Goal: Task Accomplishment & Management: Manage account settings

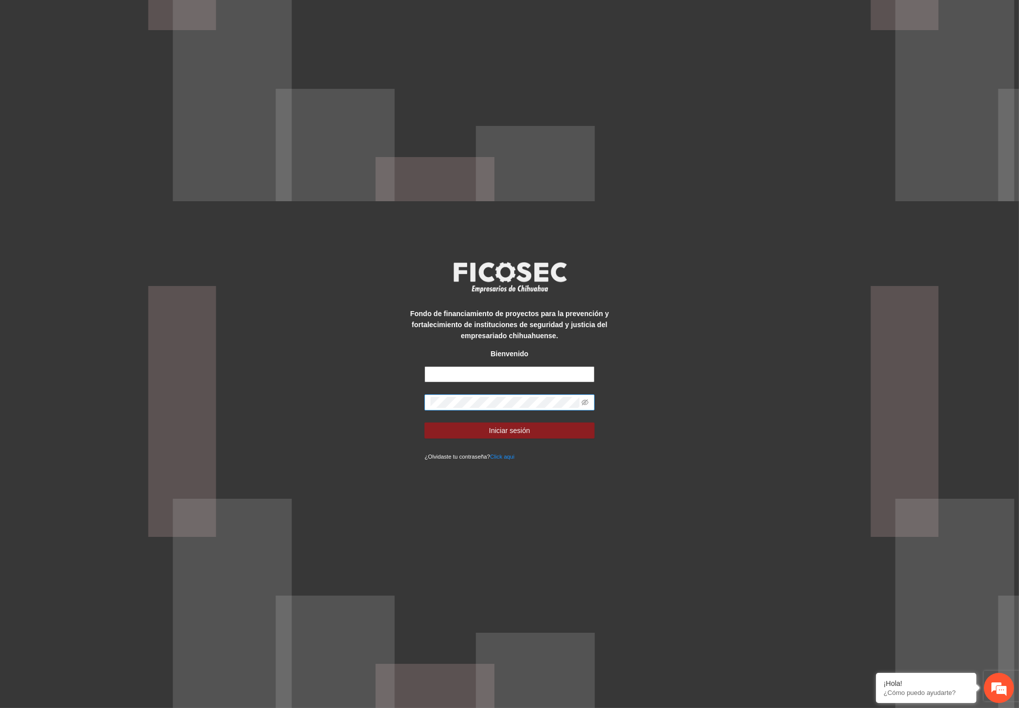
type input "**********"
click at [349, 389] on div "**********" at bounding box center [509, 354] width 1019 height 708
click at [520, 427] on span "Iniciar sesión" at bounding box center [509, 430] width 41 height 11
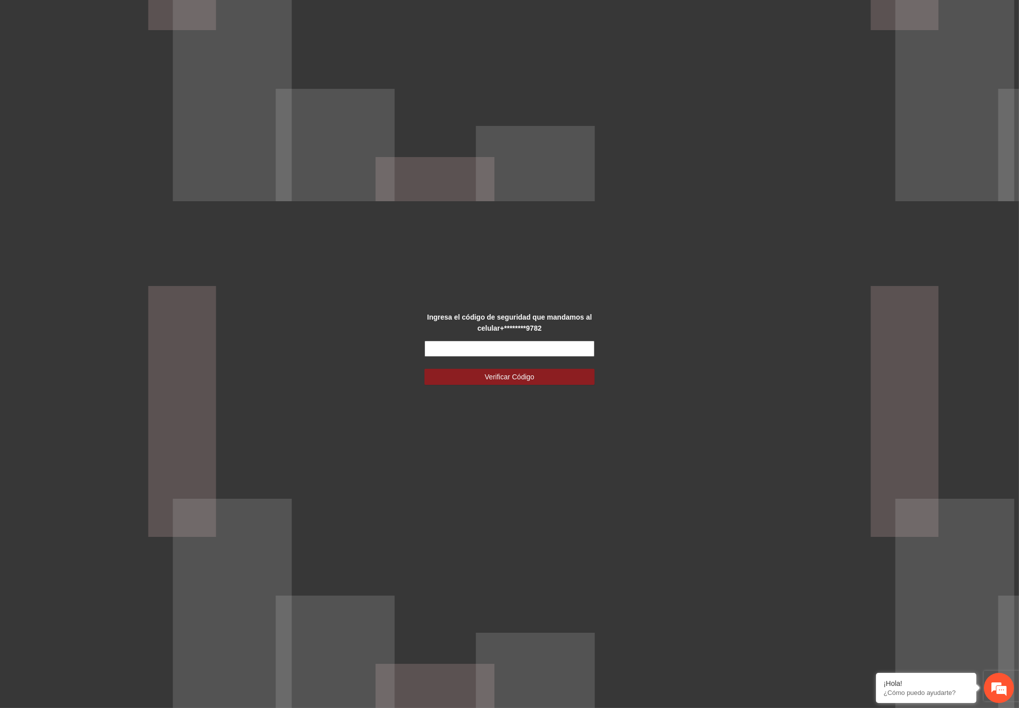
click at [530, 354] on input "text" at bounding box center [509, 349] width 170 height 16
type input "******"
click at [520, 379] on span "Verificar Código" at bounding box center [510, 376] width 50 height 11
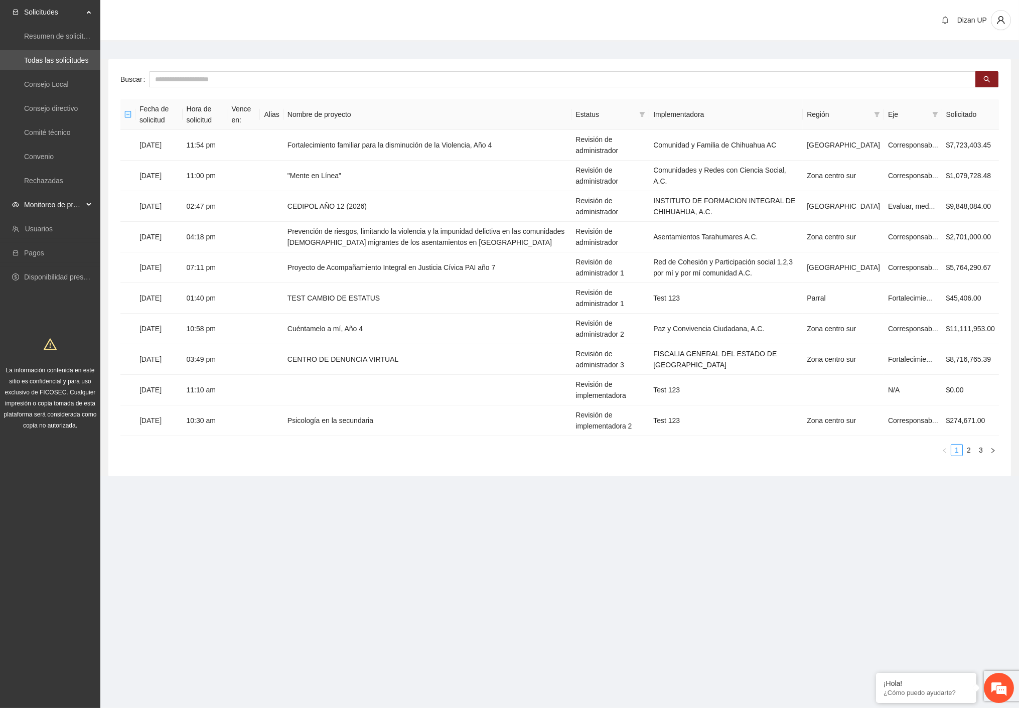
click at [48, 207] on span "Monitoreo de proyectos" at bounding box center [53, 205] width 59 height 20
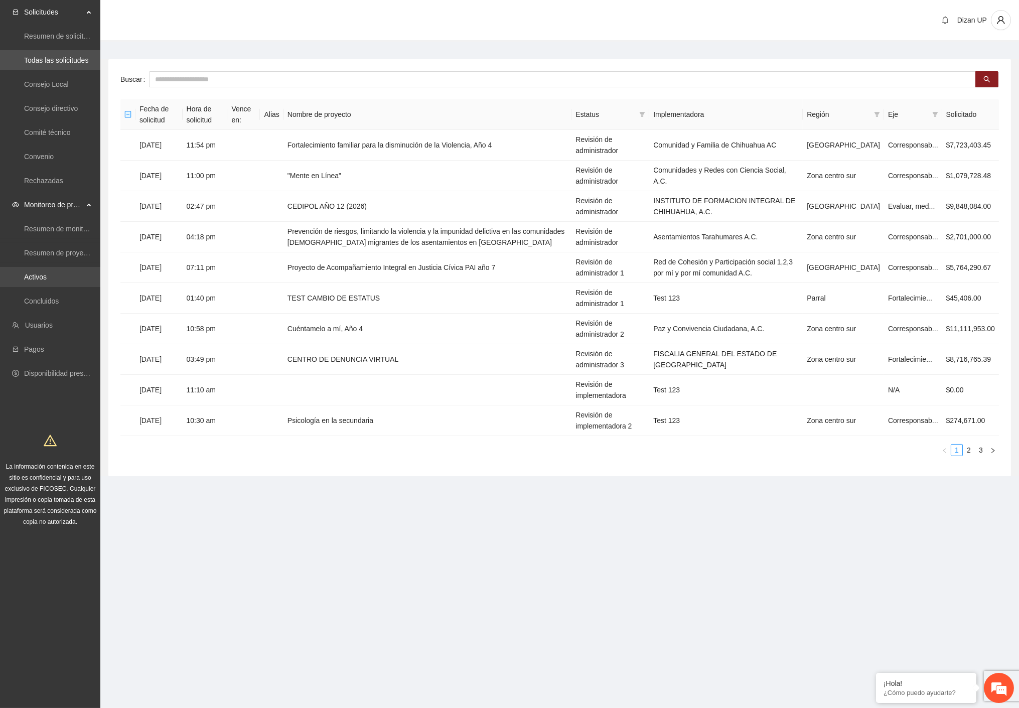
click at [47, 276] on link "Activos" at bounding box center [35, 277] width 23 height 8
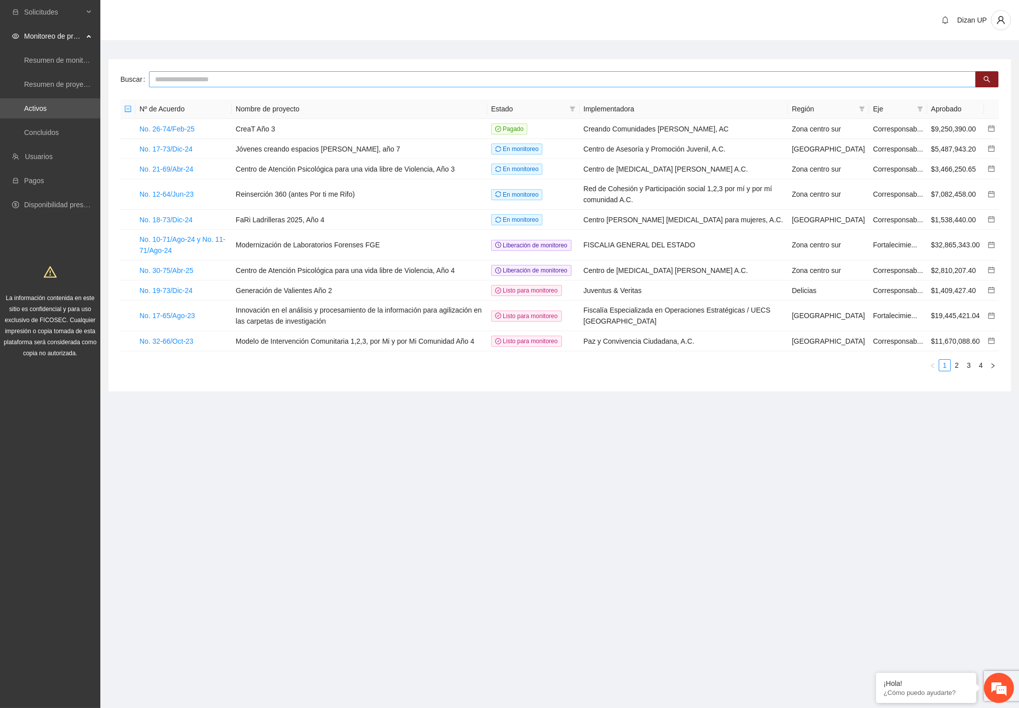
click at [216, 78] on input "text" at bounding box center [562, 79] width 827 height 16
type input "****"
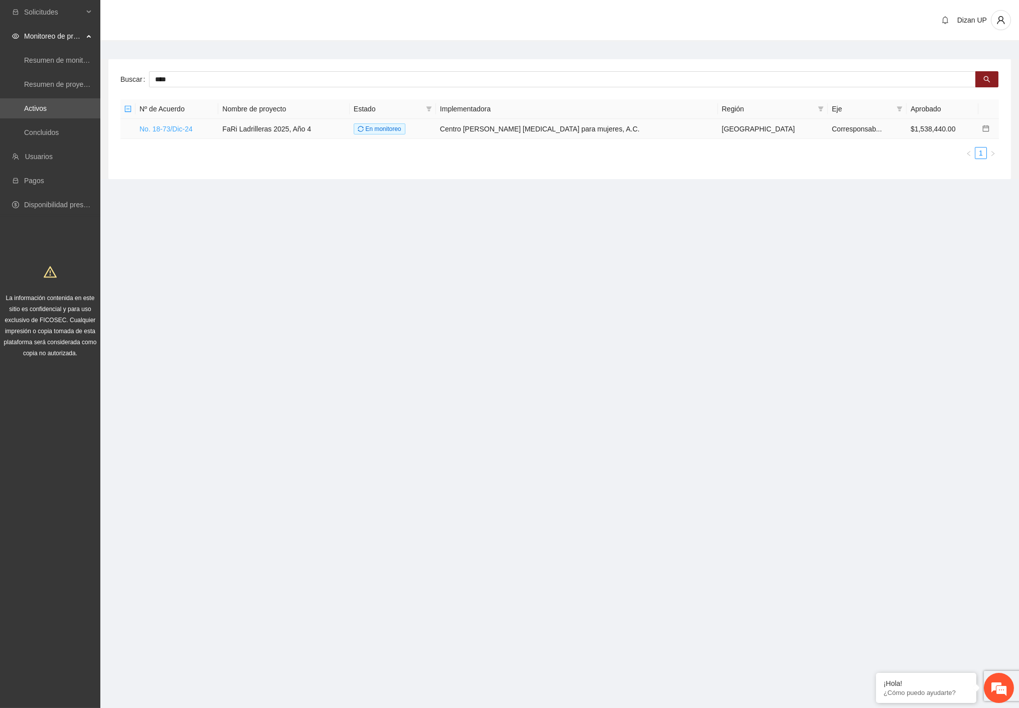
click at [175, 128] on link "No. 18-73/Dic-24" at bounding box center [165, 129] width 53 height 8
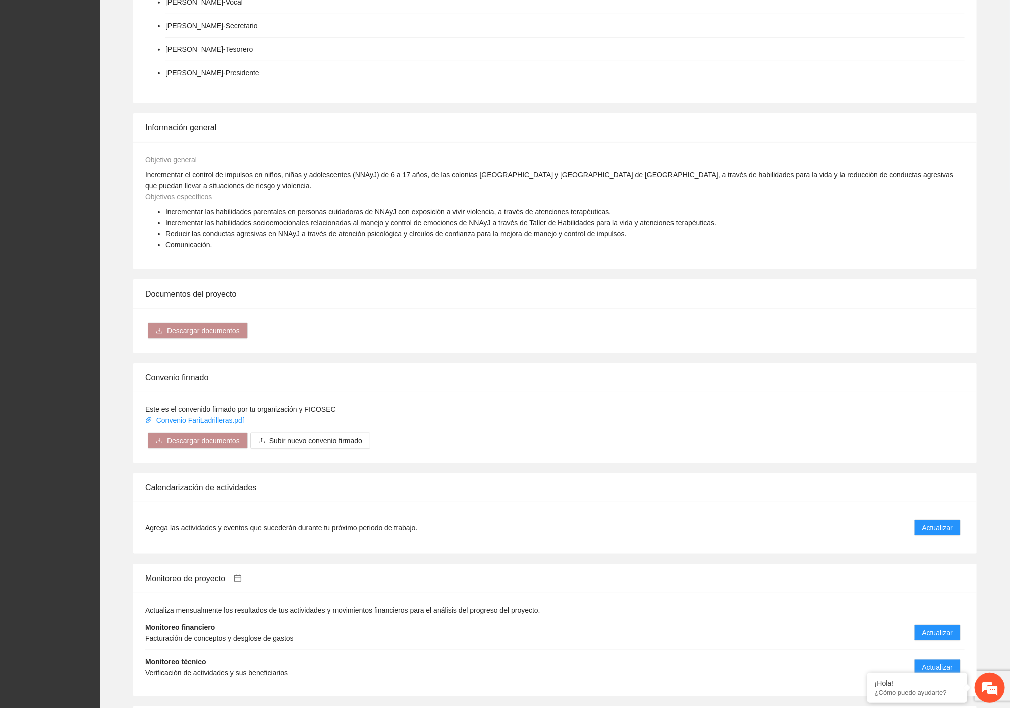
scroll to position [704, 0]
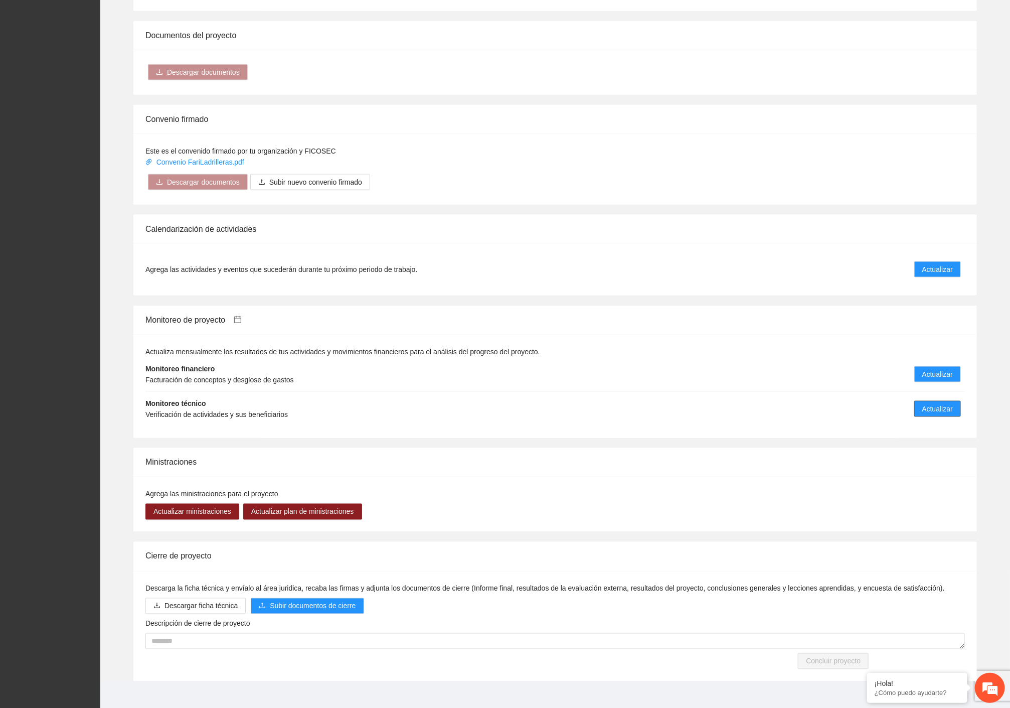
click at [945, 403] on span "Actualizar" at bounding box center [938, 408] width 31 height 11
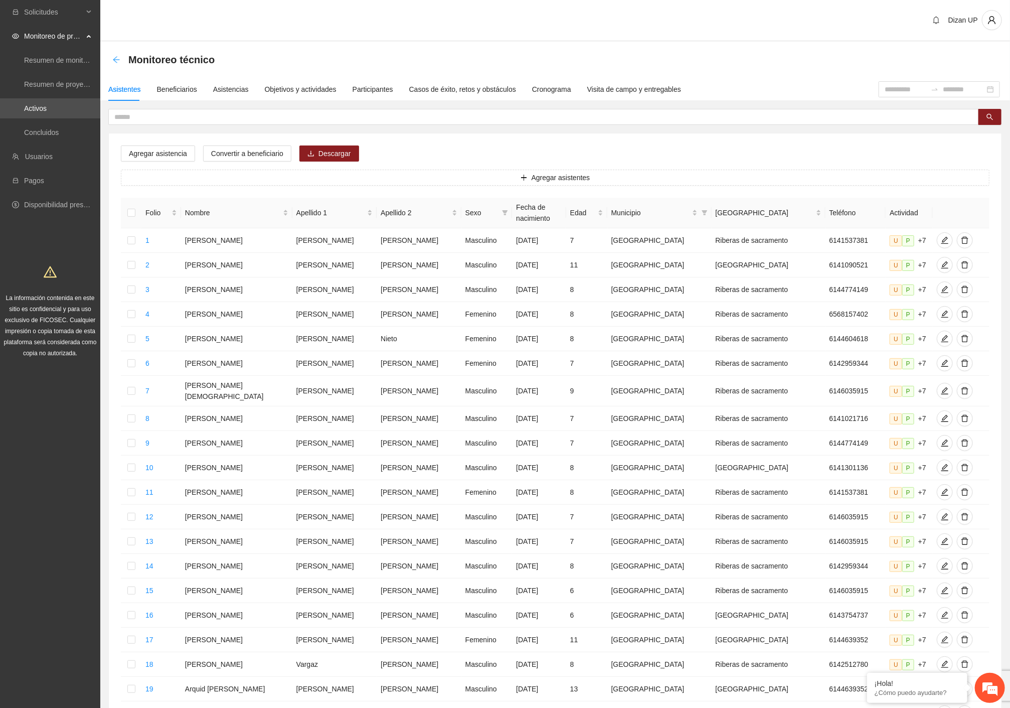
click at [117, 56] on icon "arrow-left" at bounding box center [116, 60] width 8 height 8
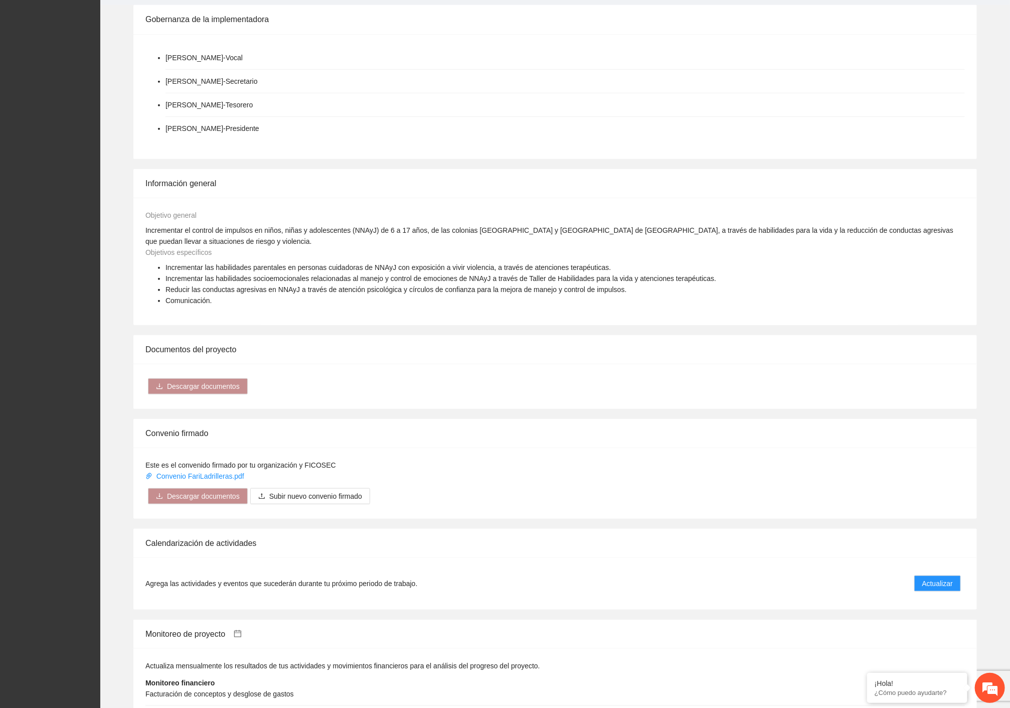
scroll to position [613, 0]
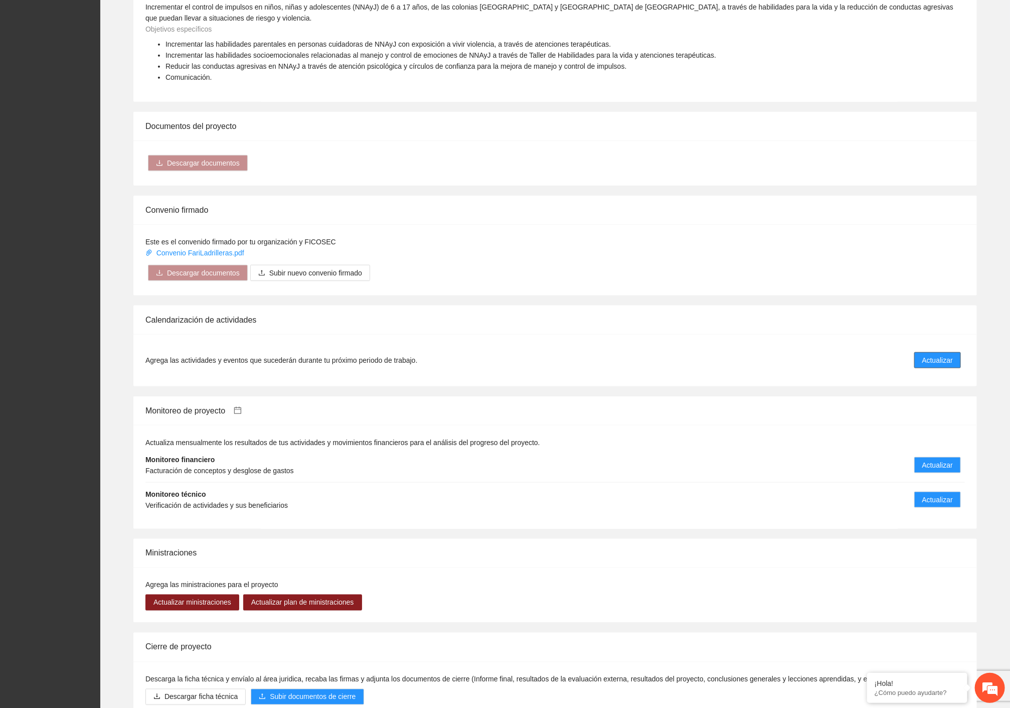
click at [932, 355] on span "Actualizar" at bounding box center [938, 360] width 31 height 11
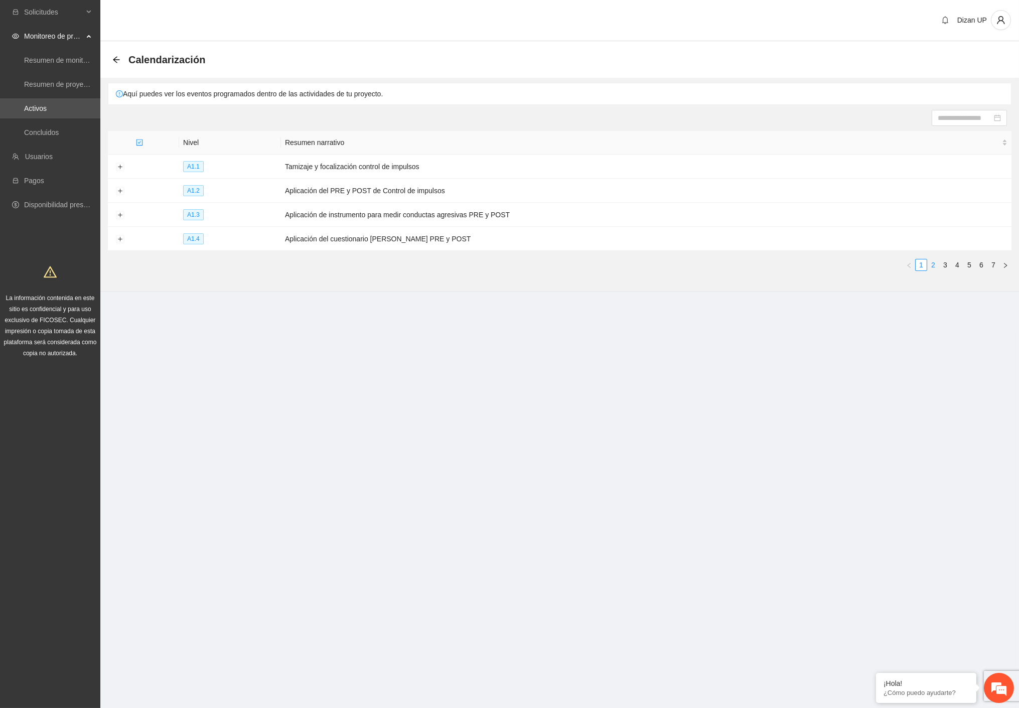
click at [933, 263] on link "2" at bounding box center [933, 264] width 11 height 11
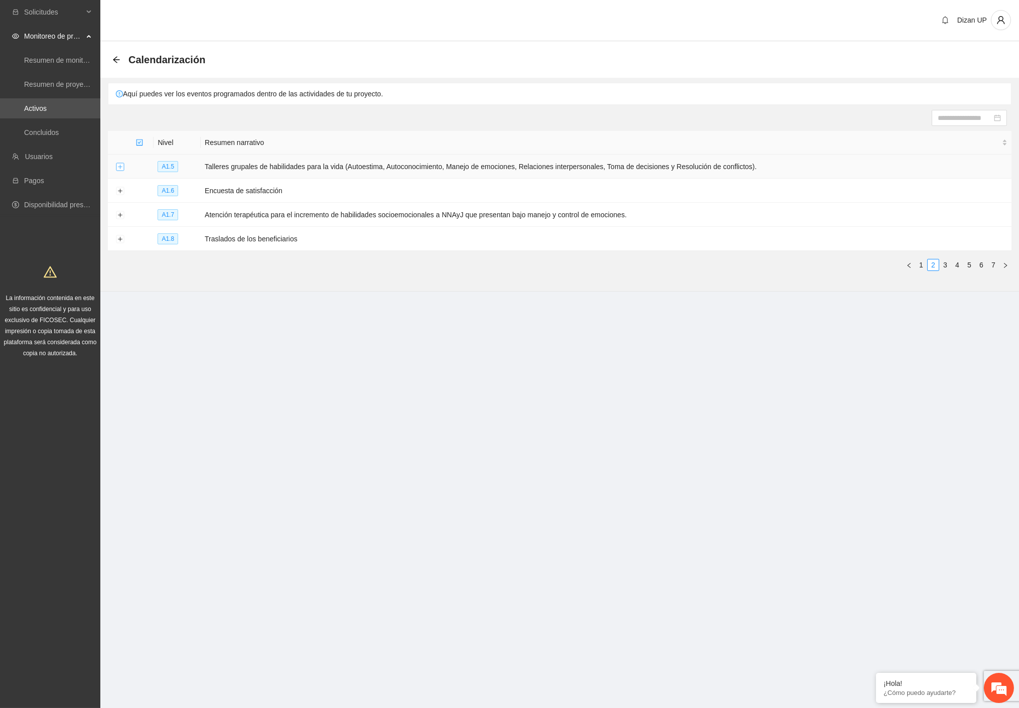
click at [118, 166] on button "Expand row" at bounding box center [120, 167] width 8 height 8
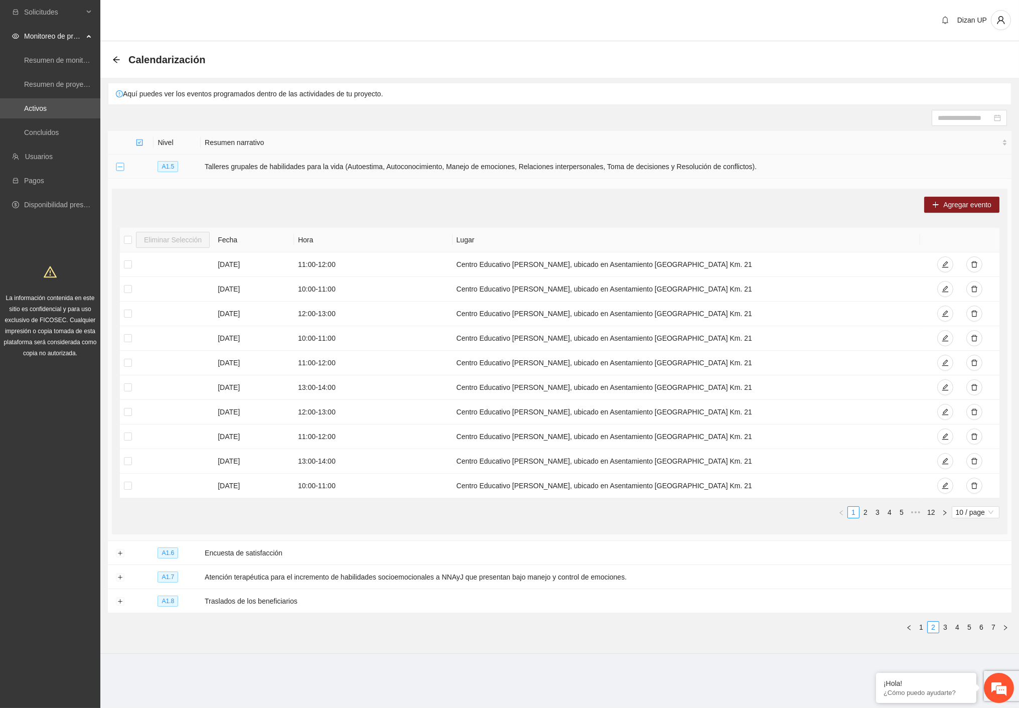
click at [119, 166] on button "Collapse row" at bounding box center [120, 167] width 8 height 8
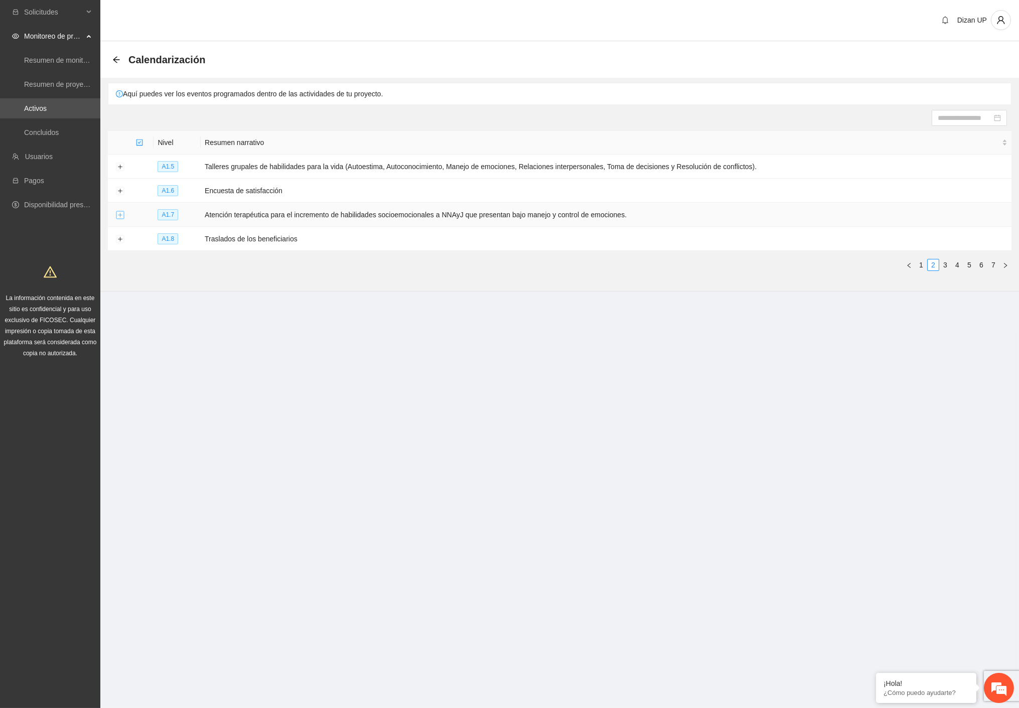
click at [117, 217] on button "Expand row" at bounding box center [120, 215] width 8 height 8
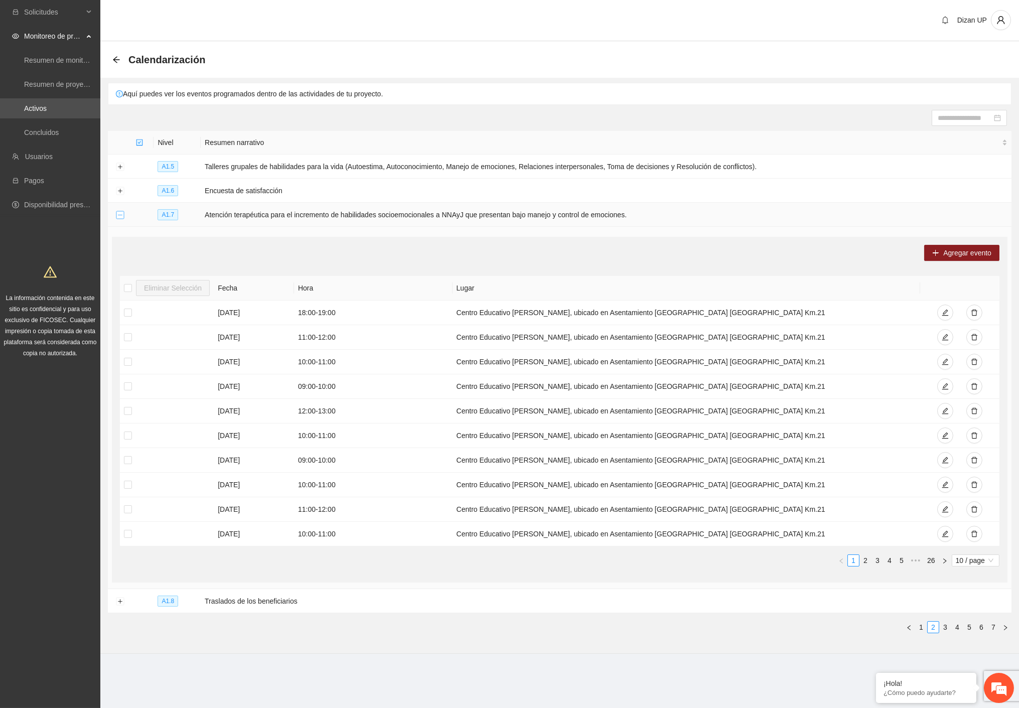
click at [117, 217] on button "Collapse row" at bounding box center [120, 215] width 8 height 8
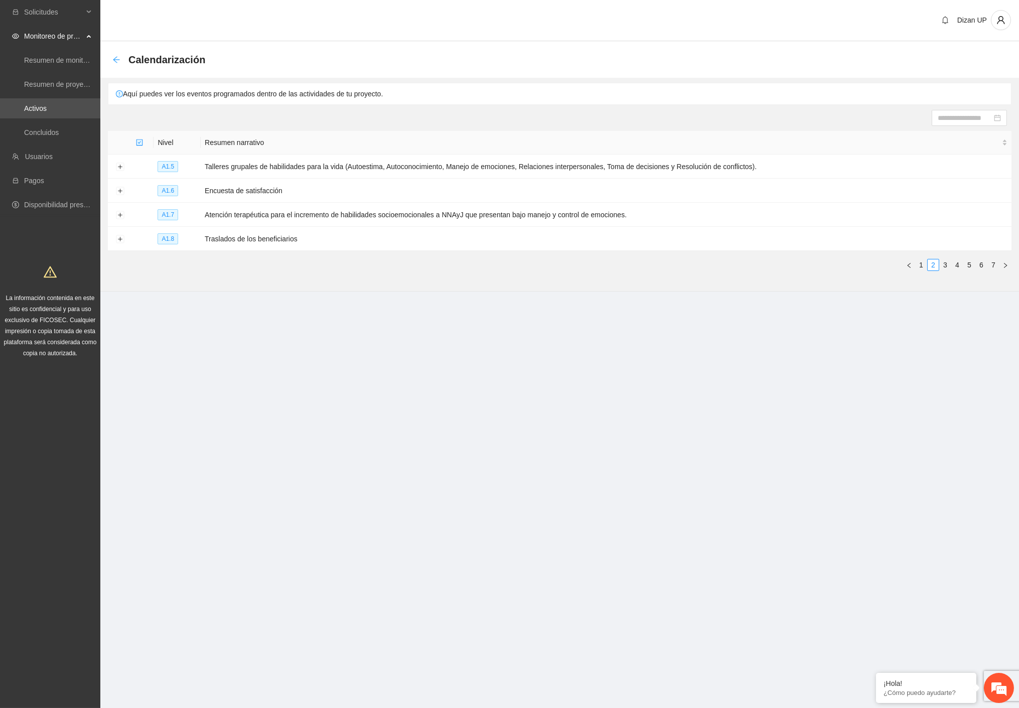
click at [116, 59] on icon "arrow-left" at bounding box center [116, 59] width 7 height 7
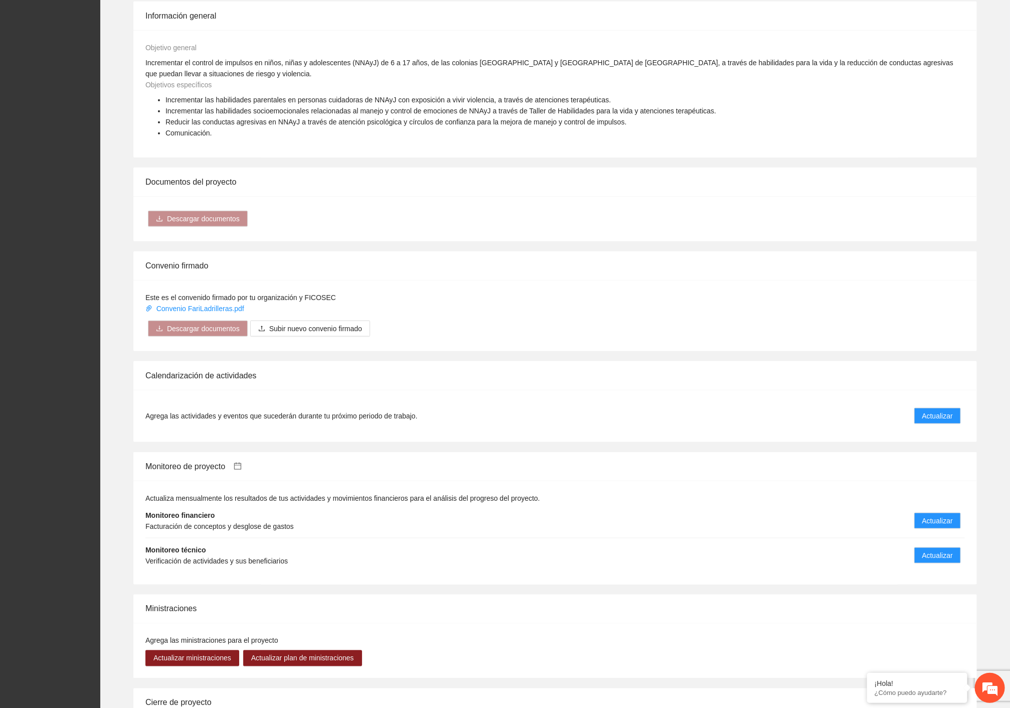
scroll to position [613, 0]
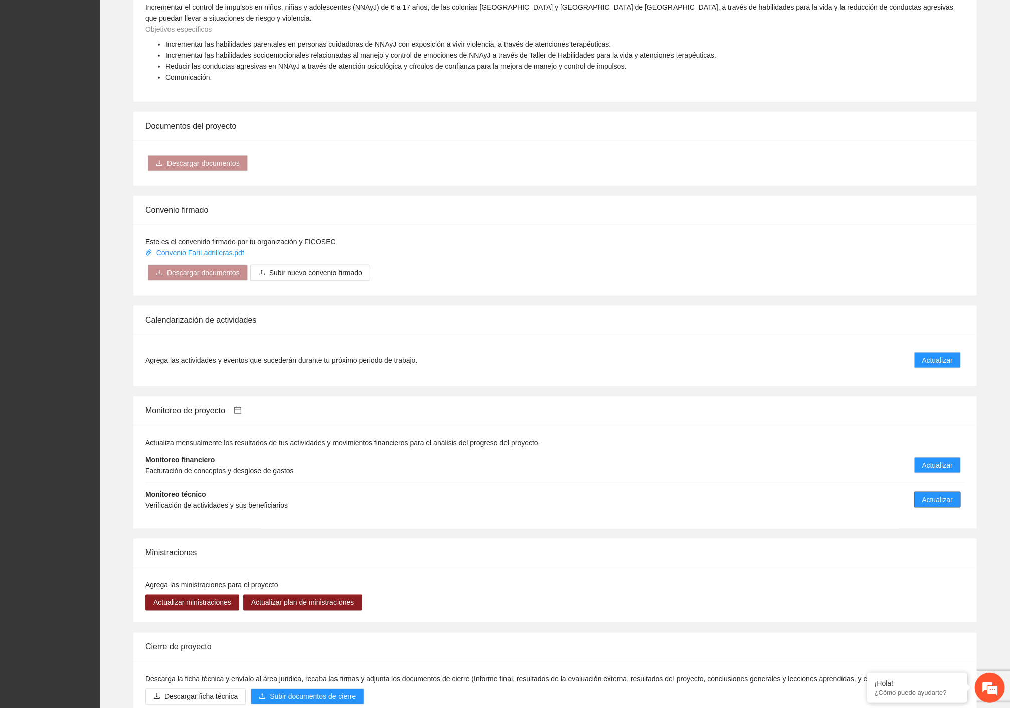
click at [925, 494] on span "Actualizar" at bounding box center [938, 499] width 31 height 11
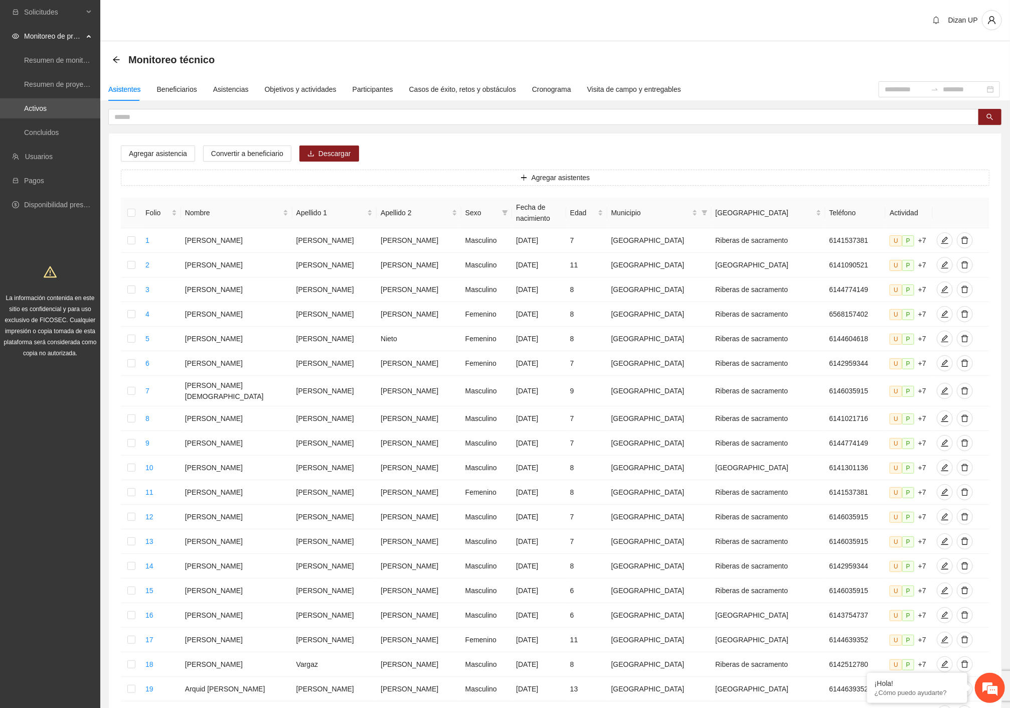
click at [686, 134] on div "Agregar asistencia Convertir a beneficiario Descargar Agregar asistentes Folio …" at bounding box center [555, 449] width 893 height 633
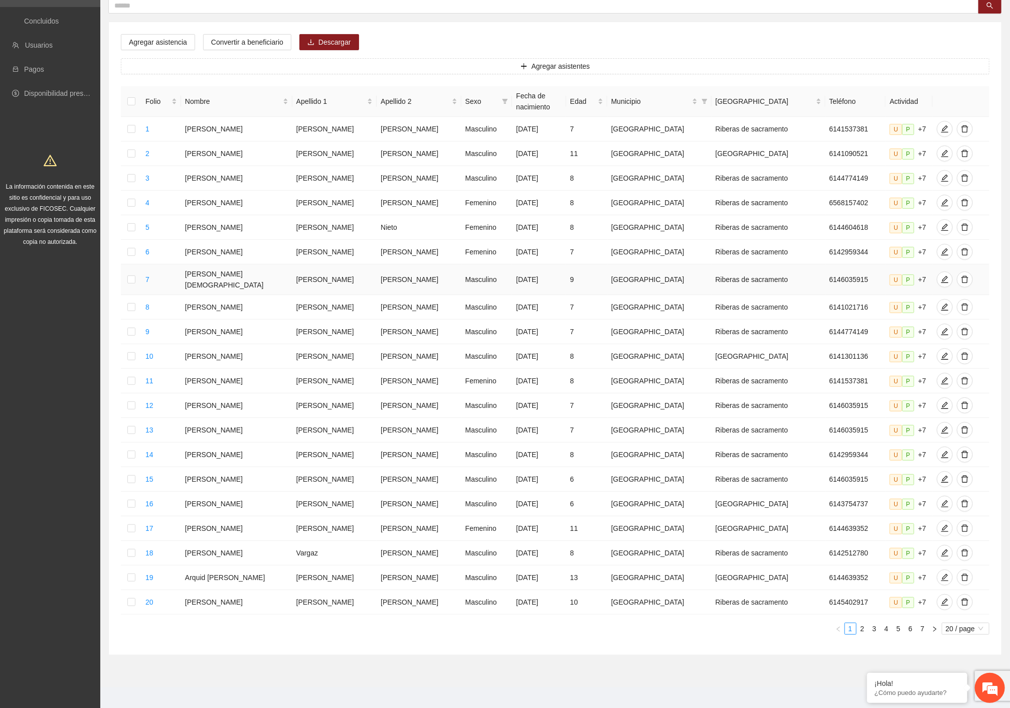
scroll to position [203, 0]
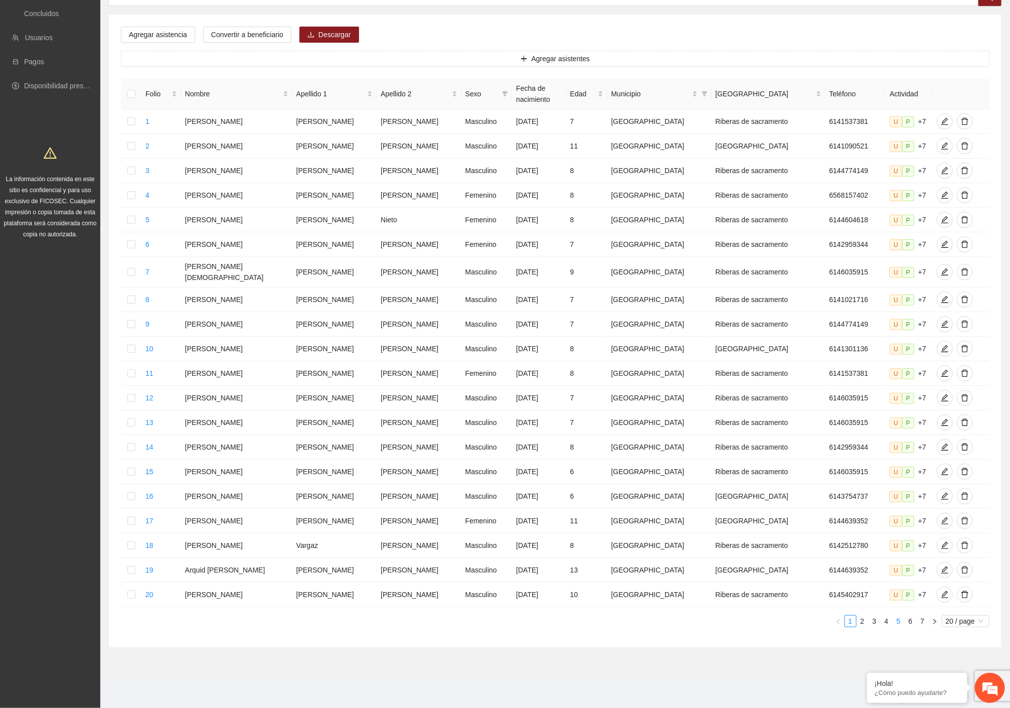
click at [897, 623] on link "5" at bounding box center [899, 621] width 11 height 11
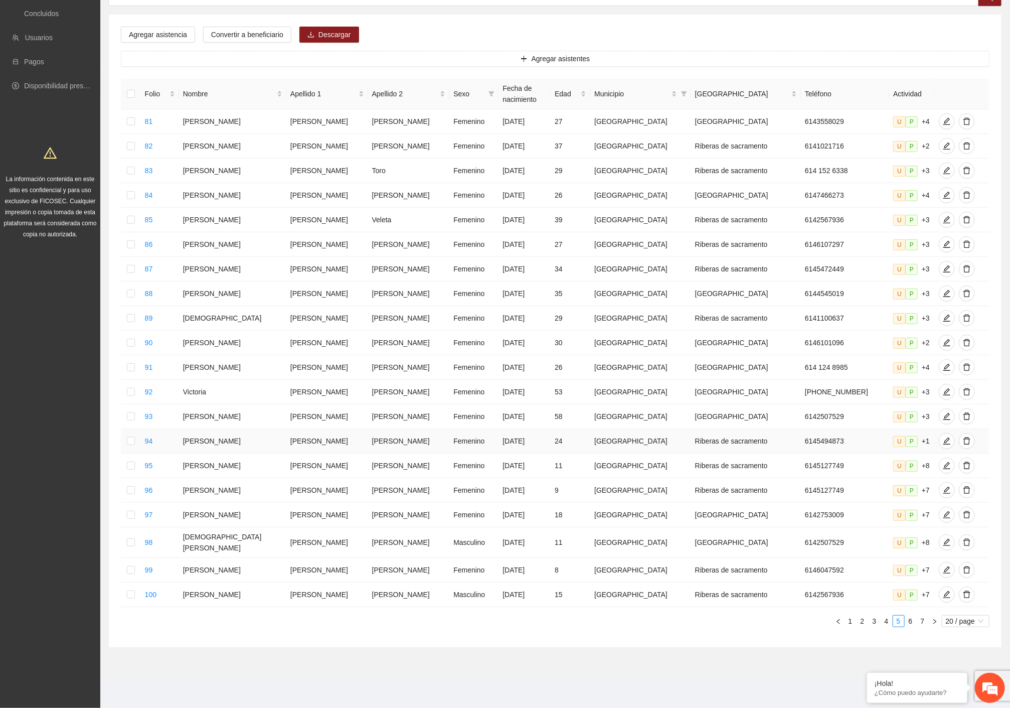
scroll to position [179, 0]
click at [910, 620] on link "6" at bounding box center [911, 621] width 11 height 11
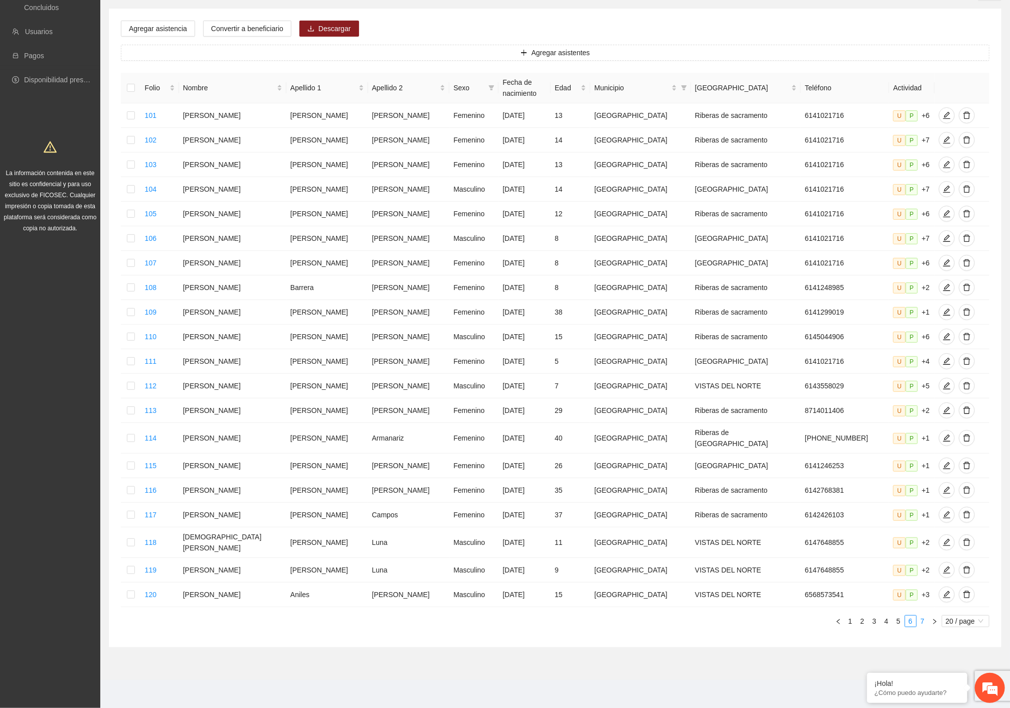
click at [925, 622] on link "7" at bounding box center [923, 621] width 11 height 11
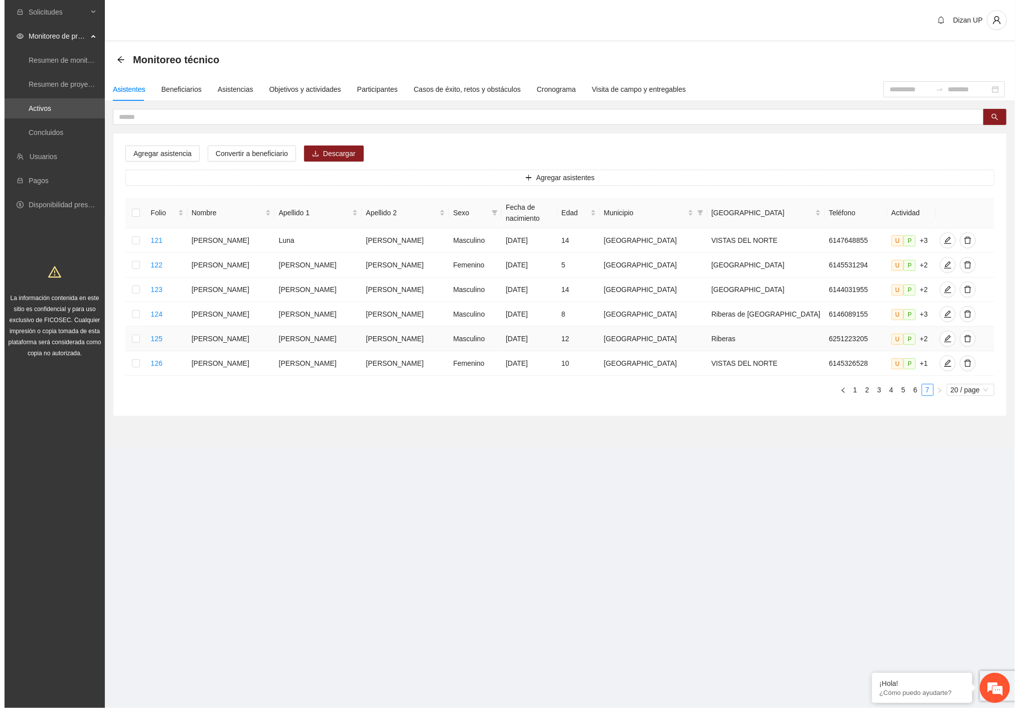
scroll to position [0, 0]
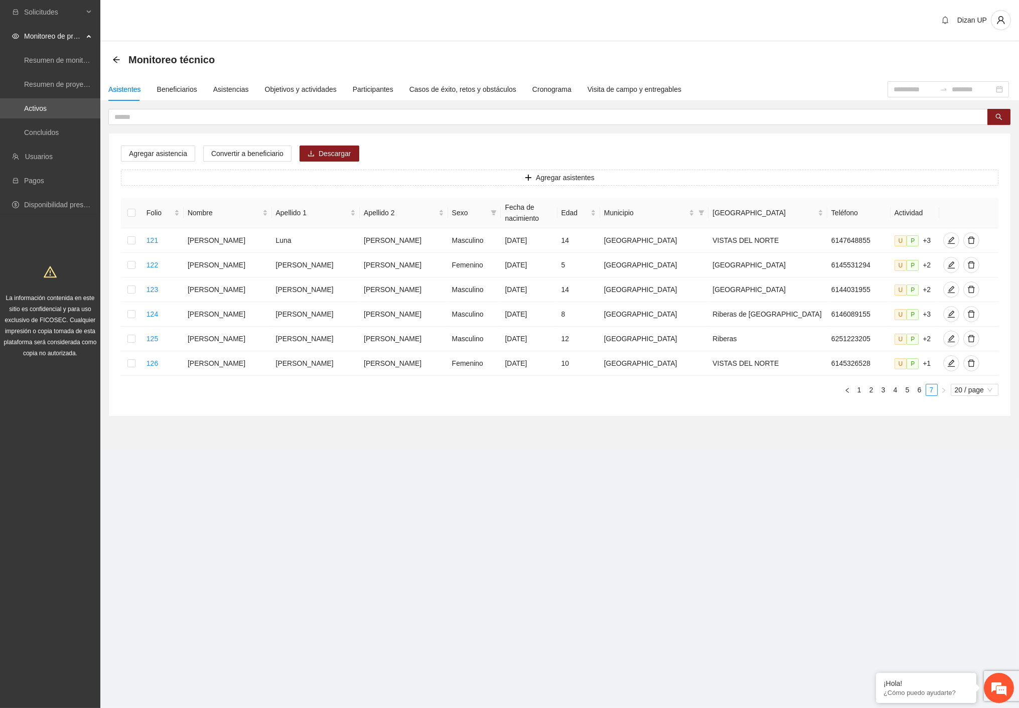
click at [773, 439] on section "Monitoreo técnico Asistentes Beneficiarios Asistencias Objetivos y actividades …" at bounding box center [559, 245] width 919 height 407
click at [312, 92] on div "Objetivos y actividades" at bounding box center [301, 89] width 72 height 11
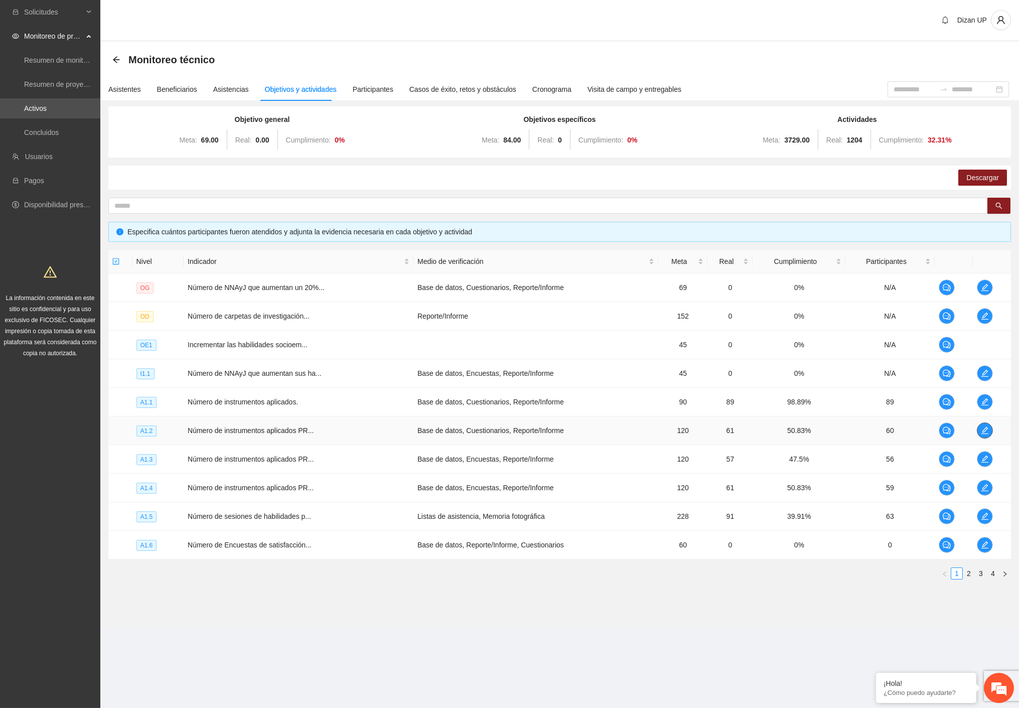
click at [987, 428] on icon "edit" at bounding box center [984, 430] width 7 height 7
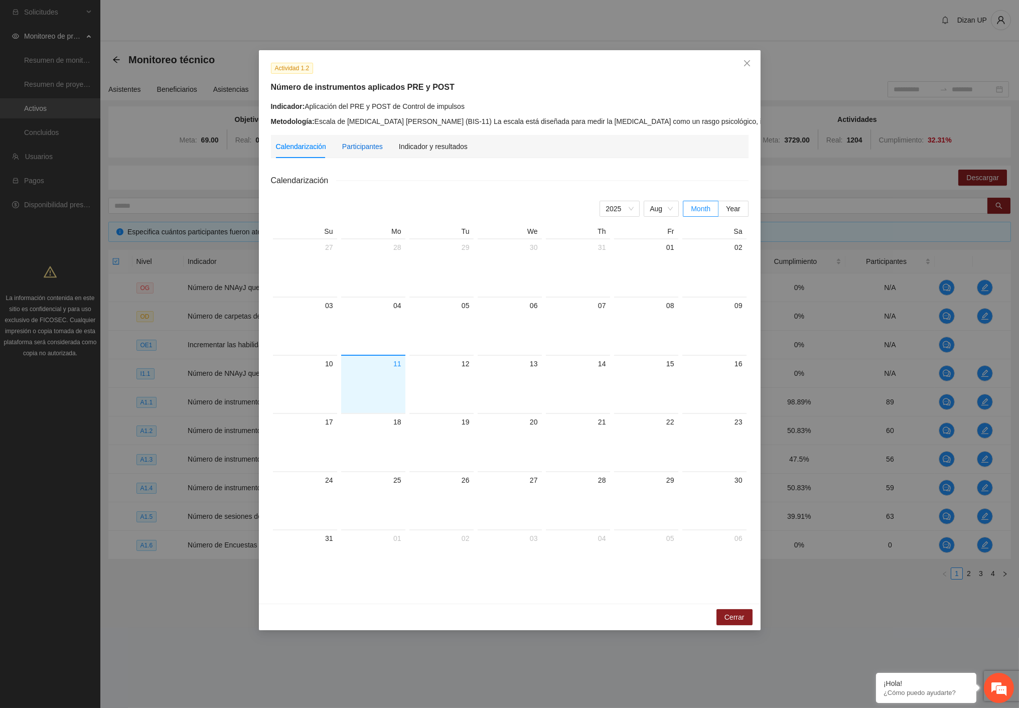
click at [360, 147] on div "Participantes" at bounding box center [362, 146] width 41 height 11
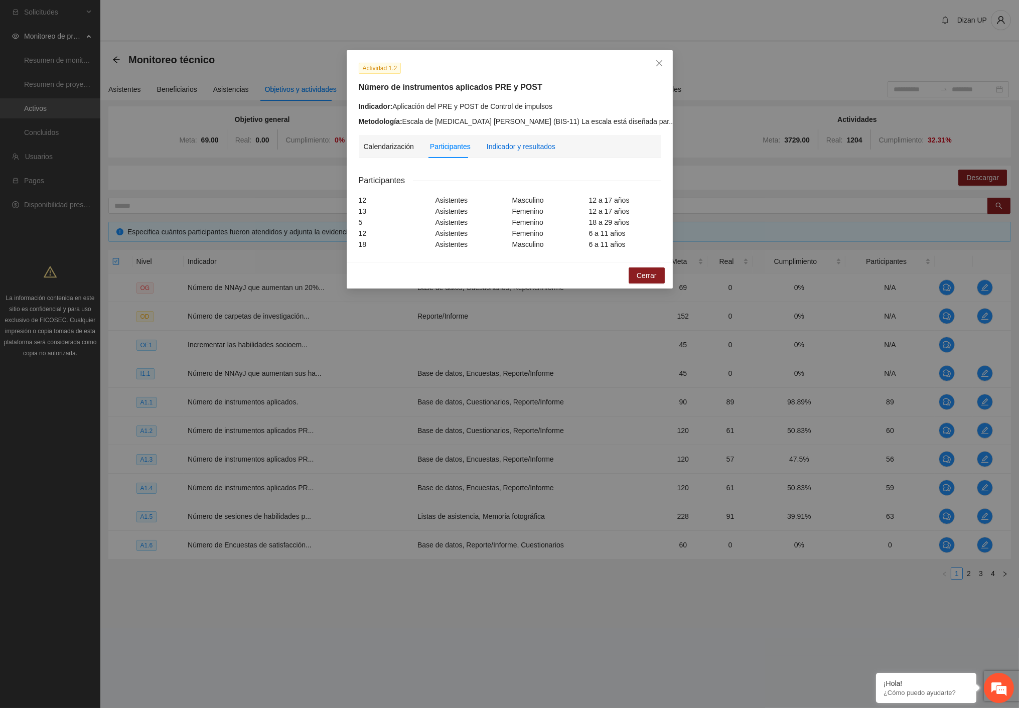
click at [522, 147] on div "Indicador y resultados" at bounding box center [521, 146] width 69 height 11
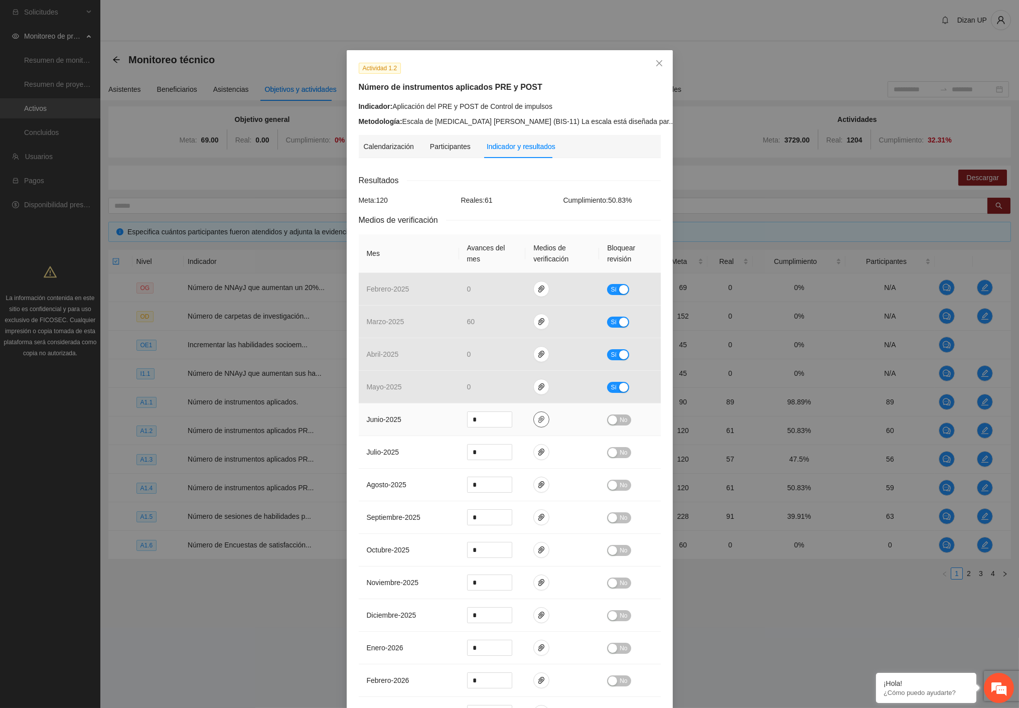
click at [539, 422] on icon "paper-clip" at bounding box center [541, 419] width 8 height 8
click at [500, 391] on link "1.2 Barratt.zip" at bounding box center [533, 390] width 131 height 11
click at [488, 217] on div "Medios de verificación" at bounding box center [510, 220] width 302 height 13
click at [450, 152] on div "Participantes" at bounding box center [450, 146] width 41 height 11
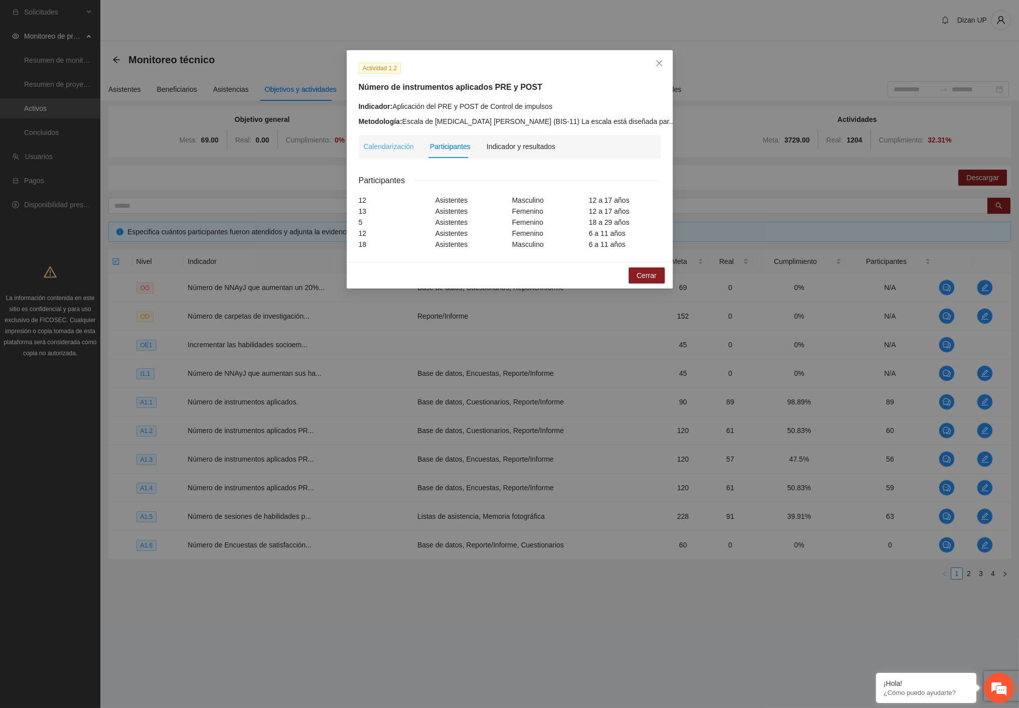
click at [383, 152] on div "Calendarización" at bounding box center [389, 146] width 50 height 23
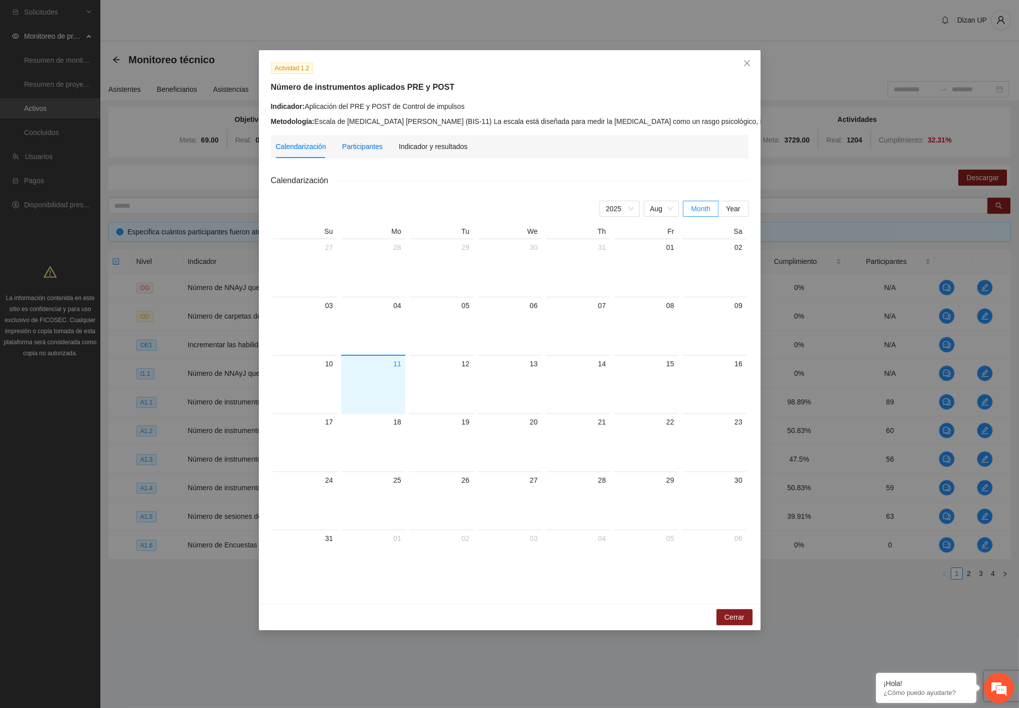
click at [348, 147] on div "Participantes" at bounding box center [362, 146] width 41 height 11
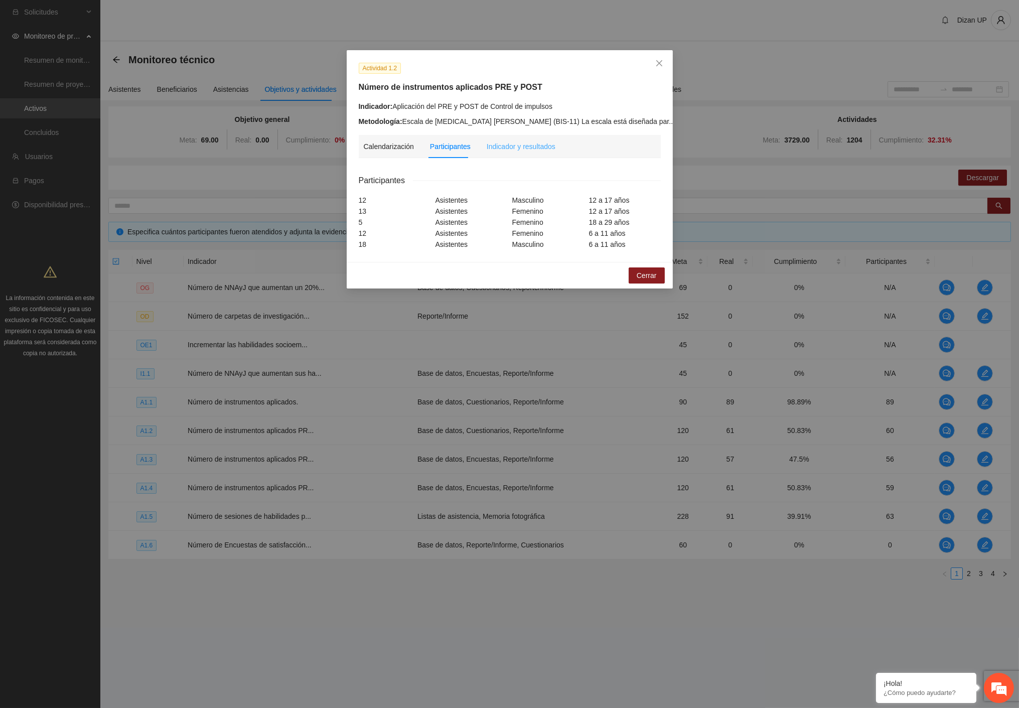
click at [520, 137] on div "Indicador y resultados" at bounding box center [521, 146] width 69 height 23
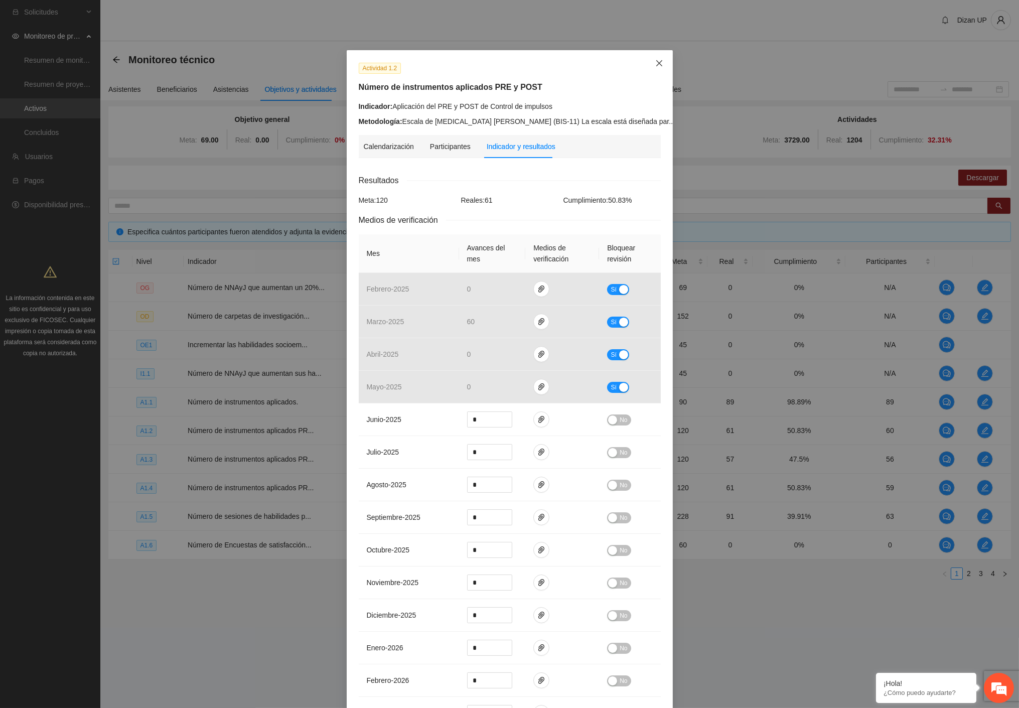
click at [658, 62] on icon "close" at bounding box center [659, 63] width 8 height 8
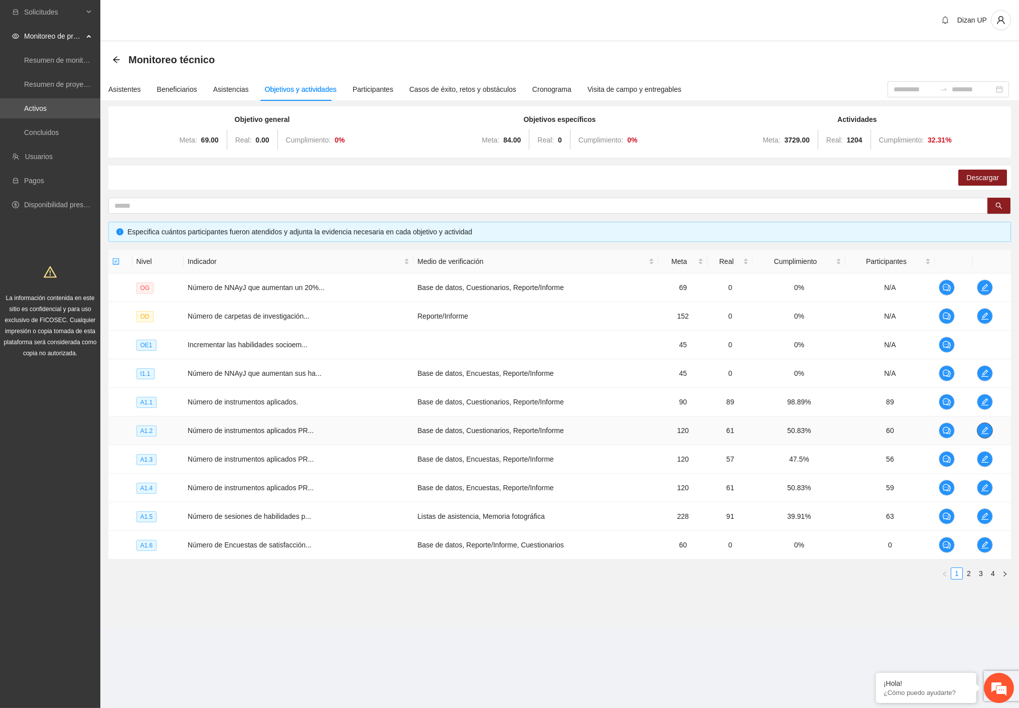
click at [986, 427] on icon "edit" at bounding box center [985, 430] width 8 height 8
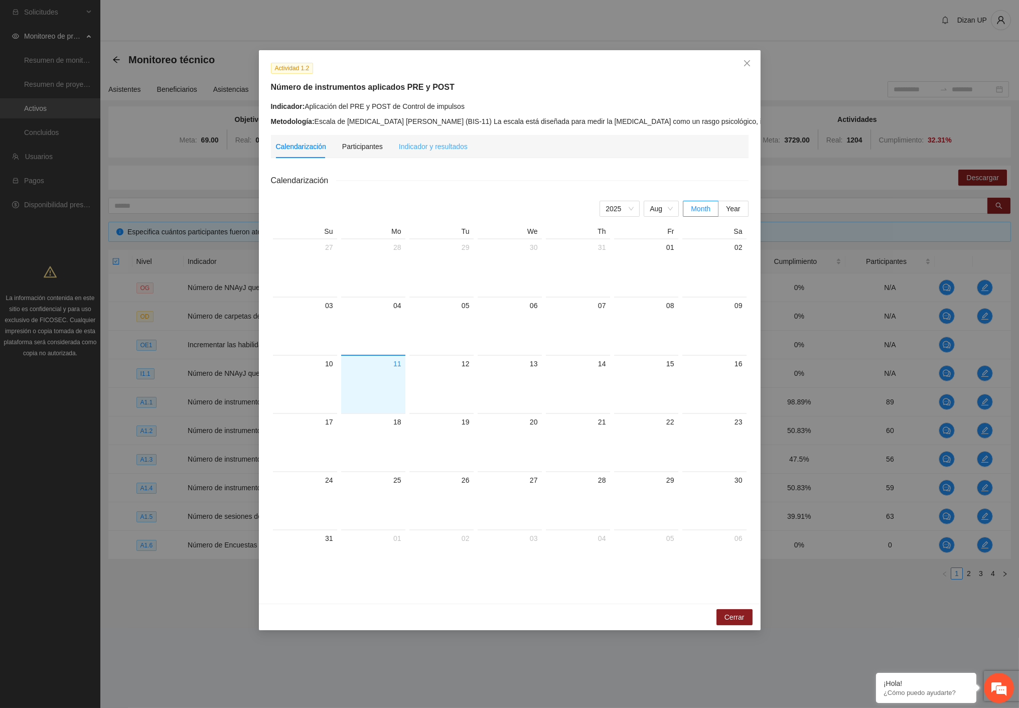
click at [440, 137] on div "Indicador y resultados" at bounding box center [433, 146] width 69 height 23
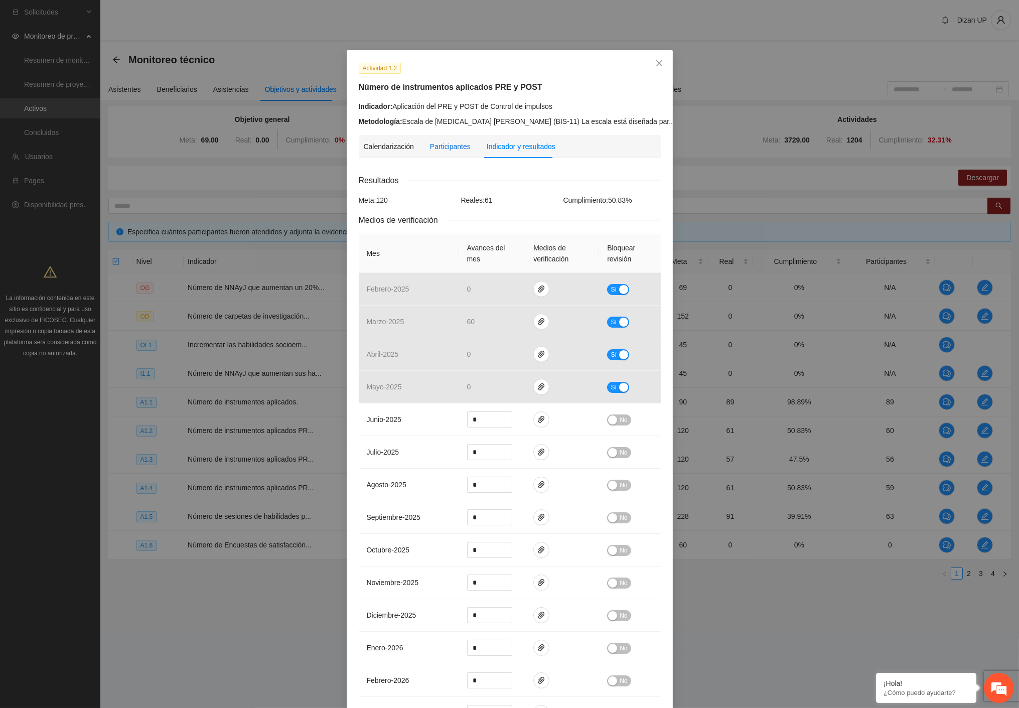
click at [434, 142] on div "Participantes" at bounding box center [450, 146] width 41 height 11
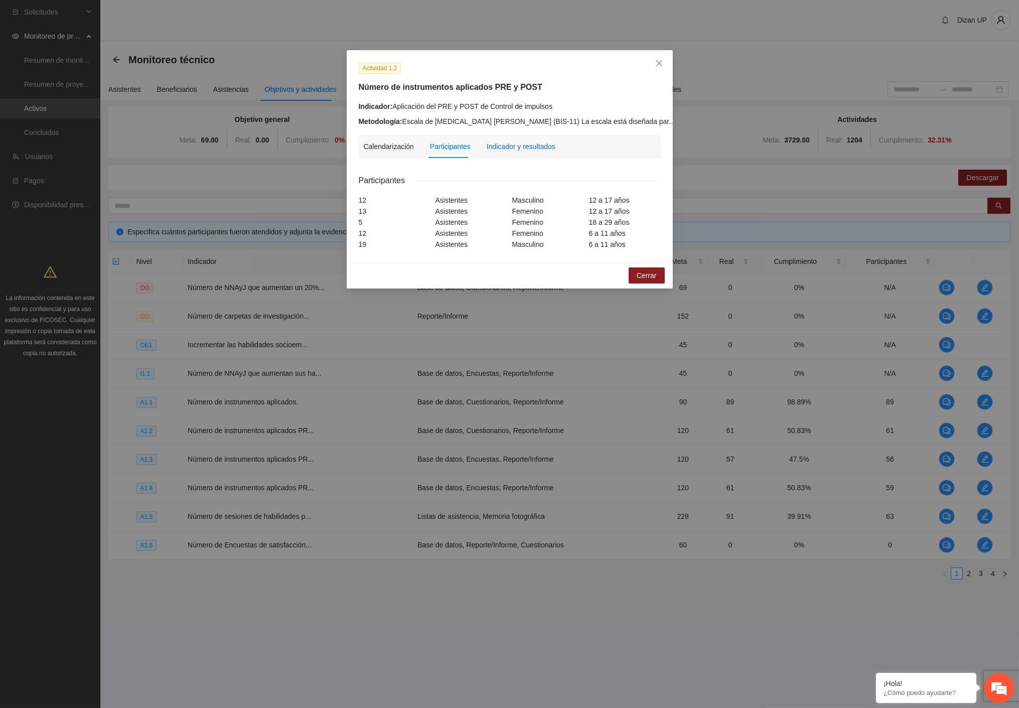
click at [525, 152] on div "Indicador y resultados" at bounding box center [521, 146] width 69 height 11
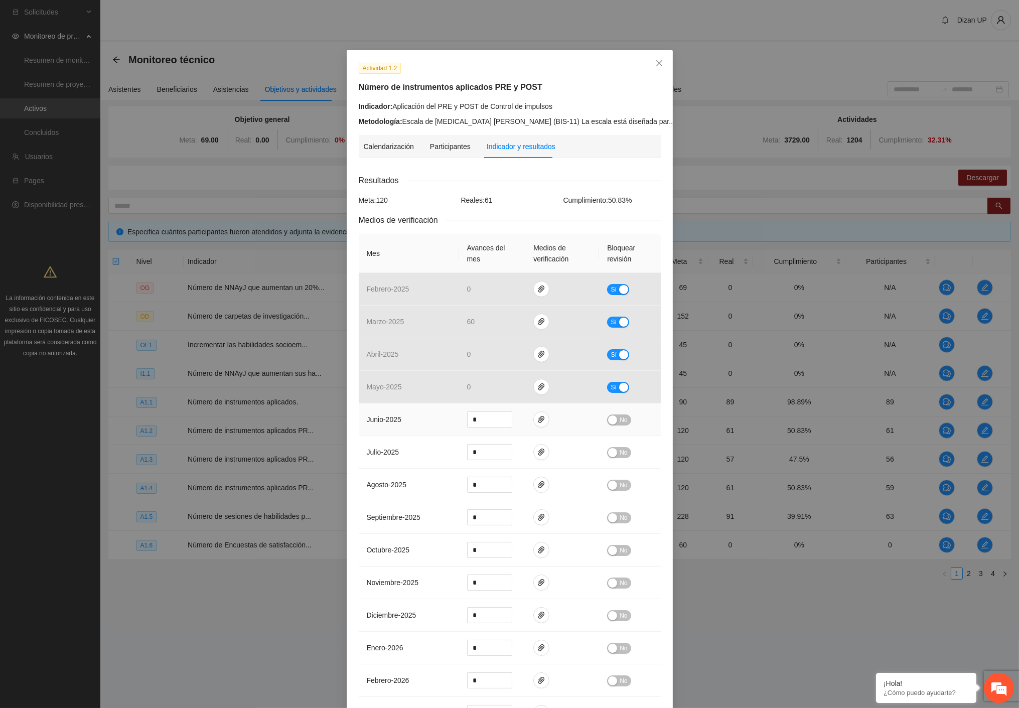
click at [612, 424] on div "button" at bounding box center [612, 419] width 9 height 9
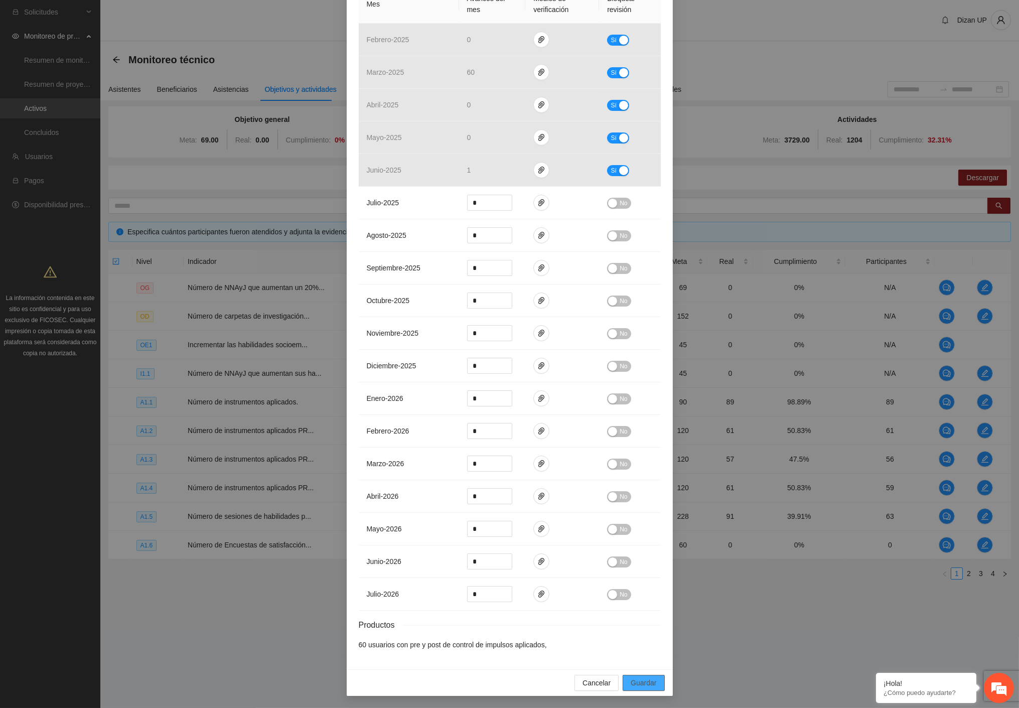
click at [638, 680] on span "Guardar" at bounding box center [644, 682] width 26 height 11
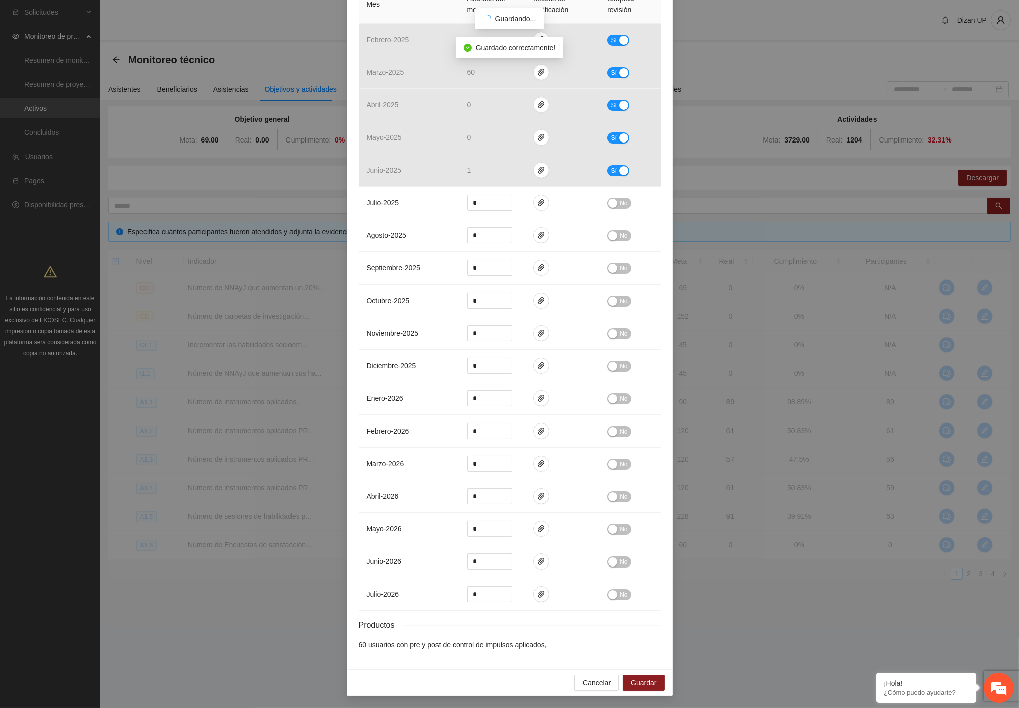
scroll to position [202, 0]
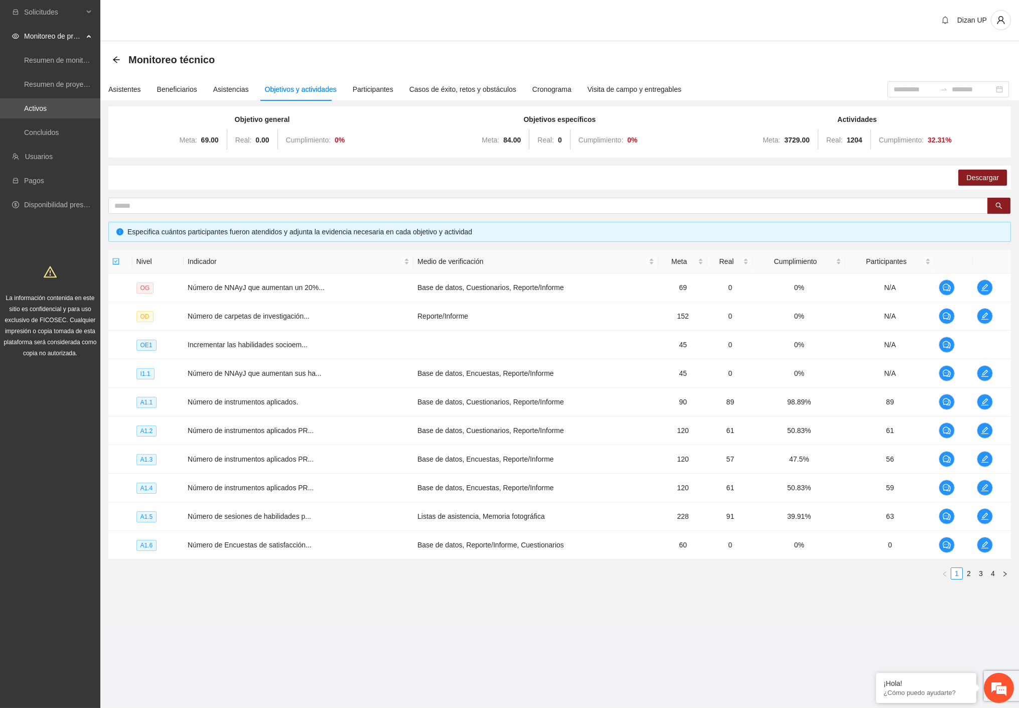
click at [457, 144] on div "Meta: 84.00 Real: 0 Cumplimiento: 0 %" at bounding box center [559, 140] width 293 height 20
click at [985, 457] on icon "edit" at bounding box center [985, 459] width 8 height 8
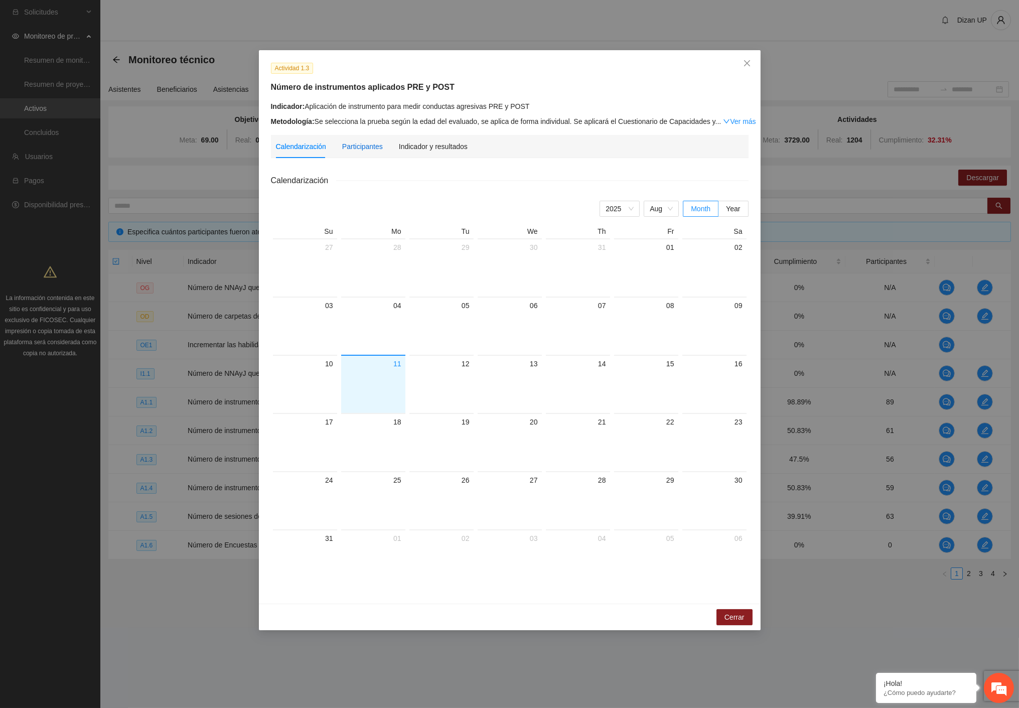
click at [373, 140] on div "Participantes" at bounding box center [362, 146] width 41 height 23
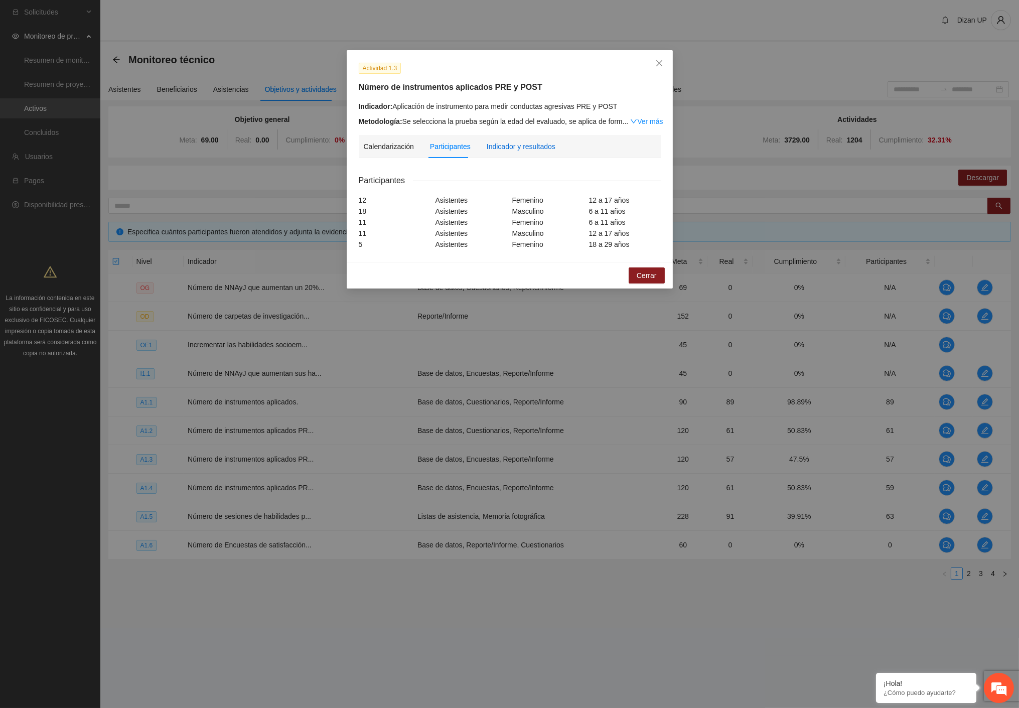
click at [514, 143] on div "Indicador y resultados" at bounding box center [521, 146] width 69 height 11
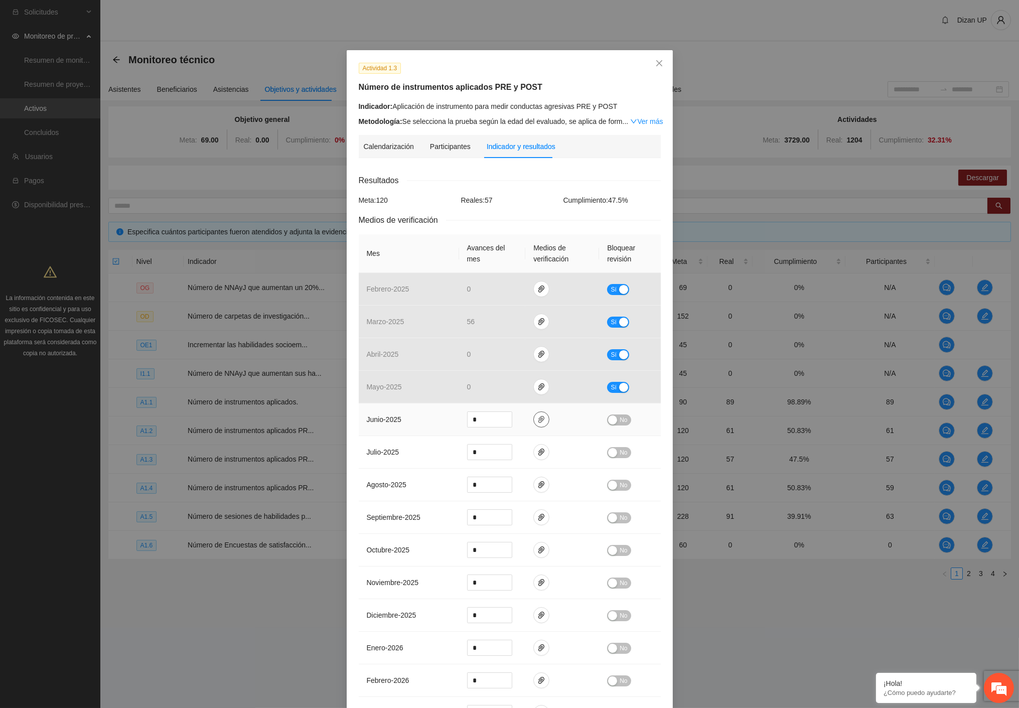
click at [537, 421] on icon "paper-clip" at bounding box center [541, 419] width 8 height 8
click at [484, 390] on link "1.3 SDQ.zip" at bounding box center [533, 390] width 131 height 11
drag, startPoint x: 575, startPoint y: 224, endPoint x: 527, endPoint y: 227, distance: 48.2
click at [575, 225] on div "Medios de verificación" at bounding box center [510, 220] width 302 height 13
click at [635, 119] on link "Ver más" at bounding box center [646, 121] width 33 height 8
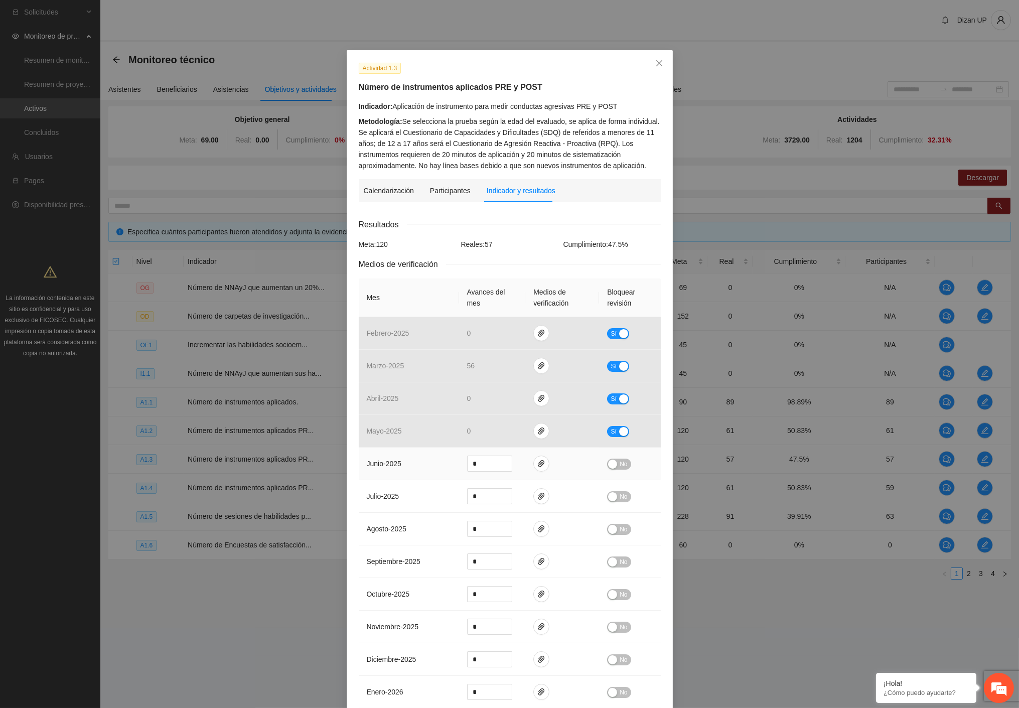
click at [622, 464] on span "No" at bounding box center [624, 464] width 8 height 11
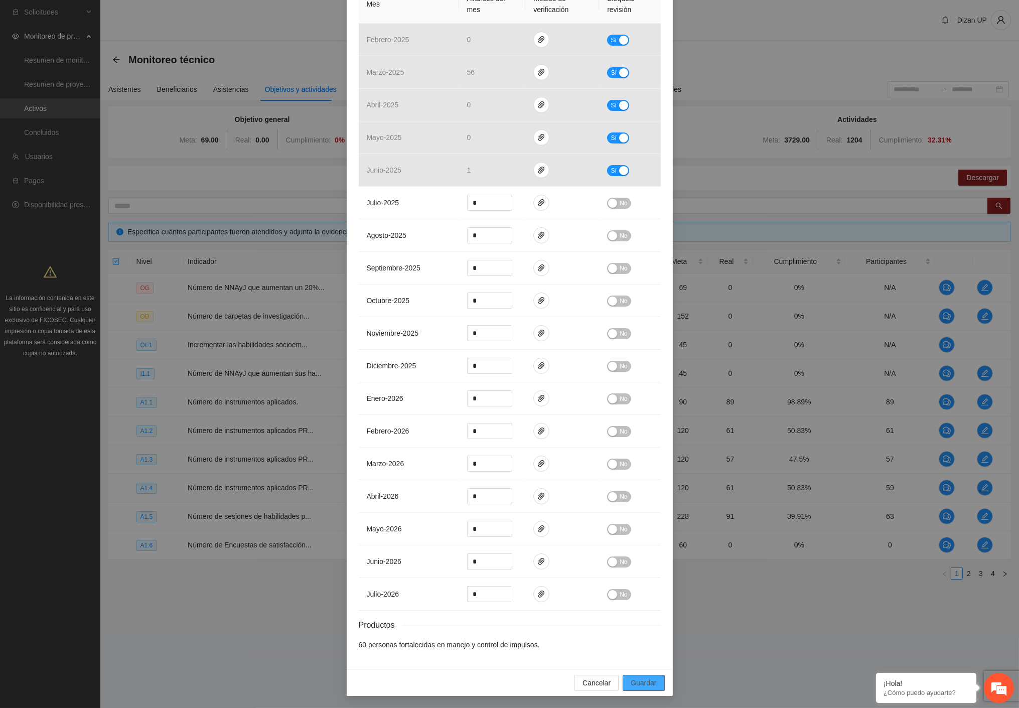
click at [647, 679] on span "Guardar" at bounding box center [644, 682] width 26 height 11
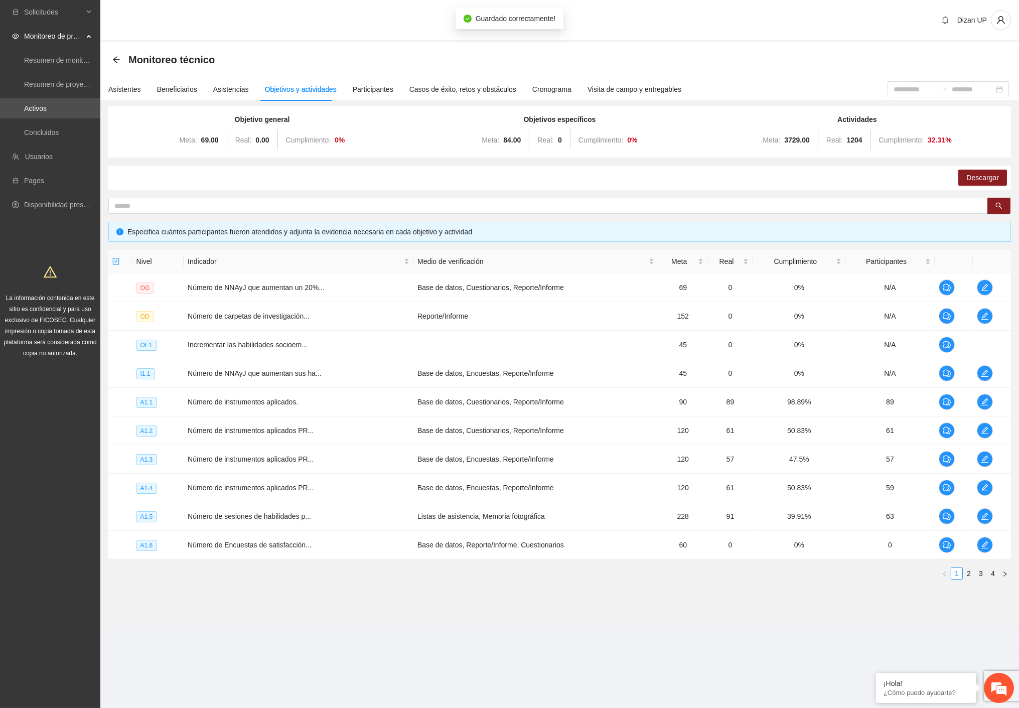
scroll to position [246, 0]
click at [635, 474] on td "Base de datos, Encuestas, Reporte/Informe" at bounding box center [535, 488] width 245 height 29
click at [986, 489] on icon "edit" at bounding box center [985, 488] width 8 height 8
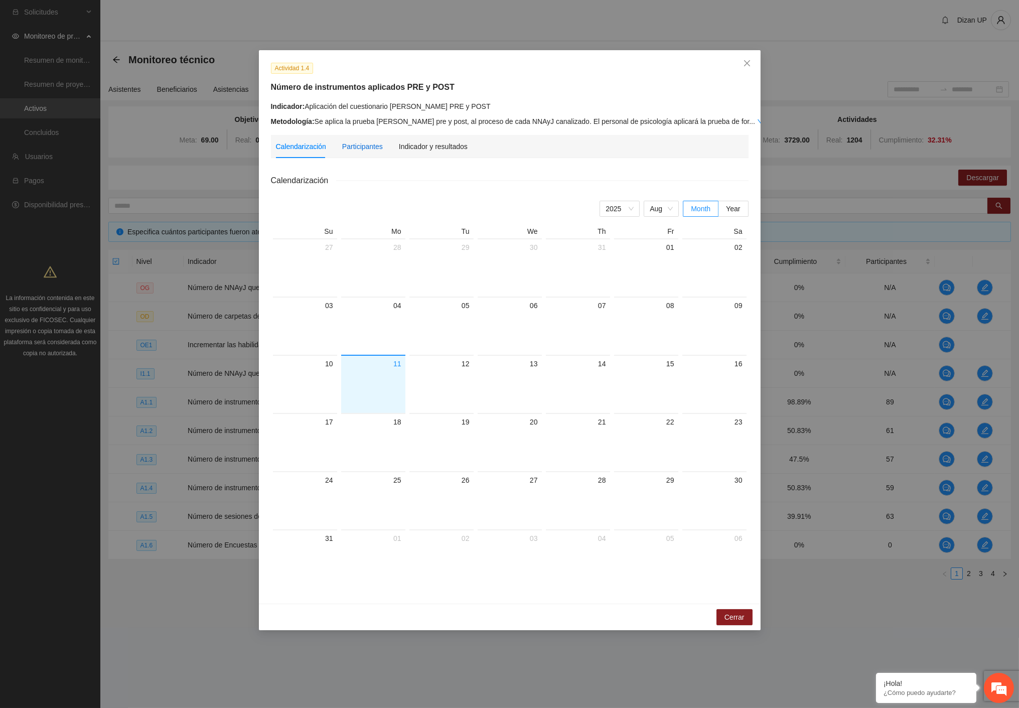
click at [357, 146] on div "Participantes" at bounding box center [362, 146] width 41 height 11
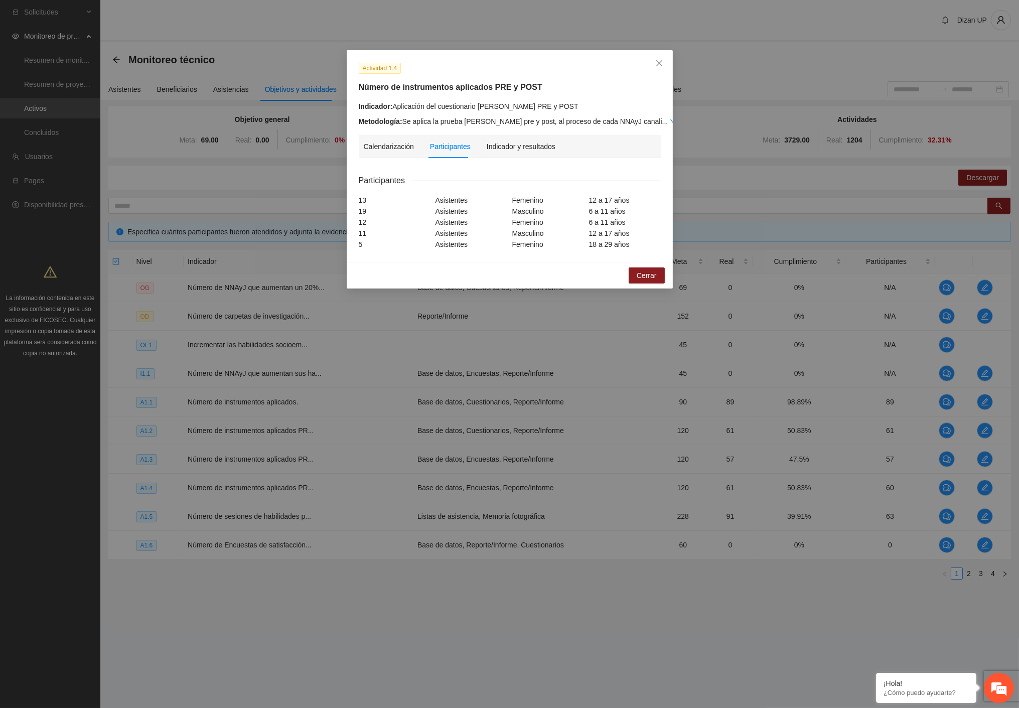
drag, startPoint x: 359, startPoint y: 137, endPoint x: 591, endPoint y: 113, distance: 233.0
click at [591, 113] on div "Indicador: Aplicación del cuestionario MENA PRE y POST Metodología: Se aplica l…" at bounding box center [510, 114] width 302 height 26
click at [658, 63] on icon "close" at bounding box center [659, 63] width 6 height 6
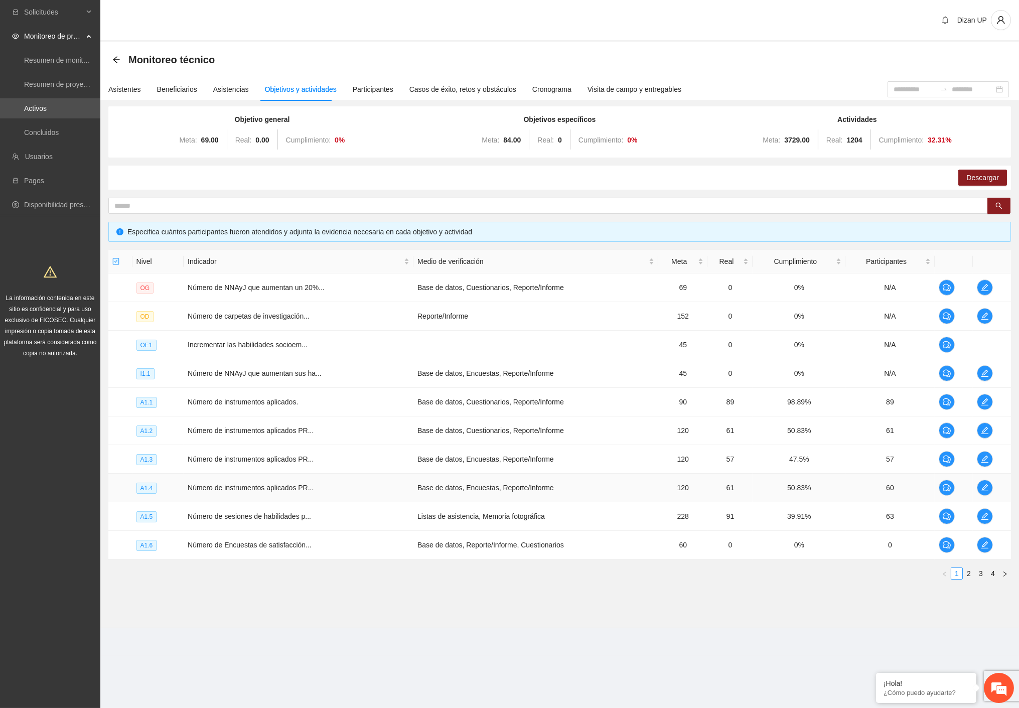
click at [994, 488] on td at bounding box center [992, 488] width 38 height 29
click at [985, 485] on icon "edit" at bounding box center [985, 488] width 8 height 8
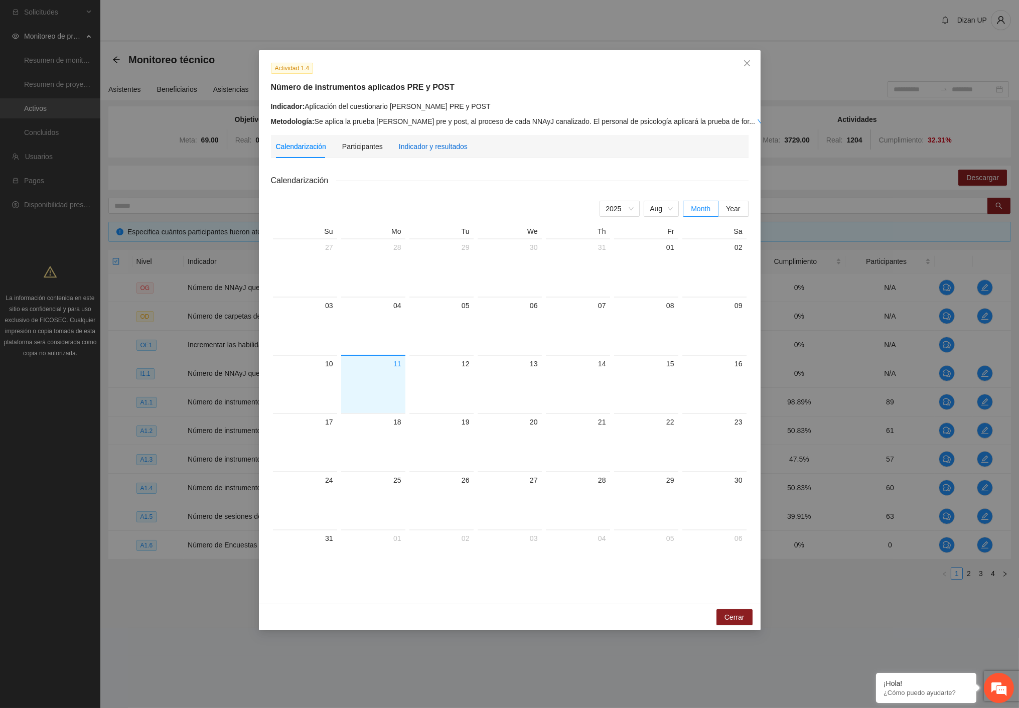
click at [447, 147] on div "Indicador y resultados" at bounding box center [433, 146] width 69 height 11
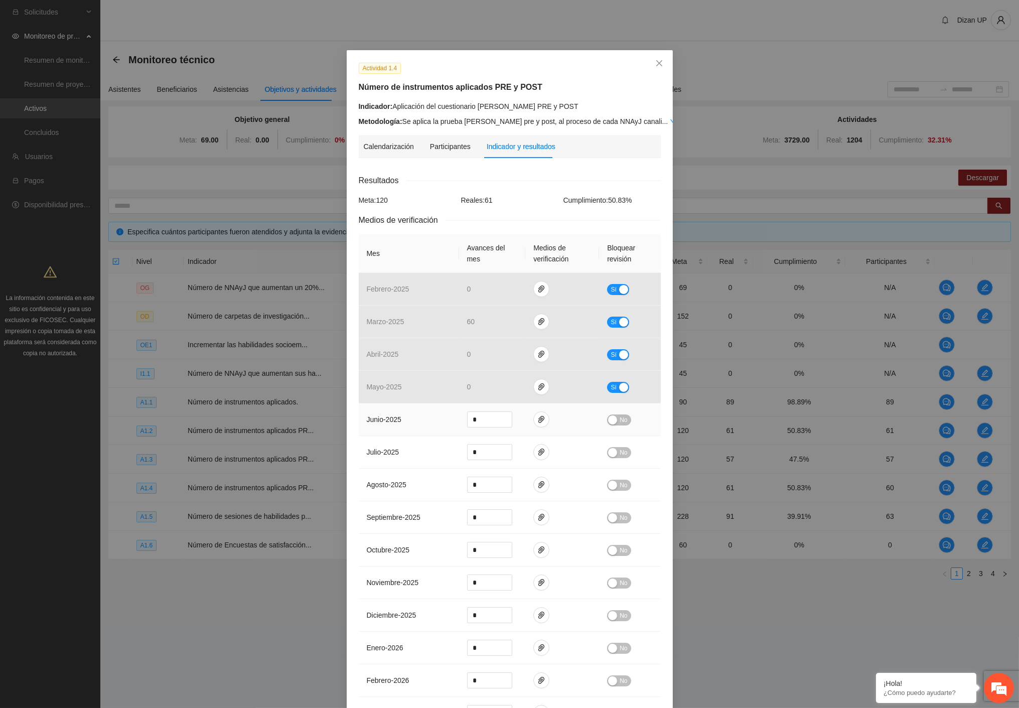
click at [614, 425] on button "No" at bounding box center [619, 419] width 24 height 11
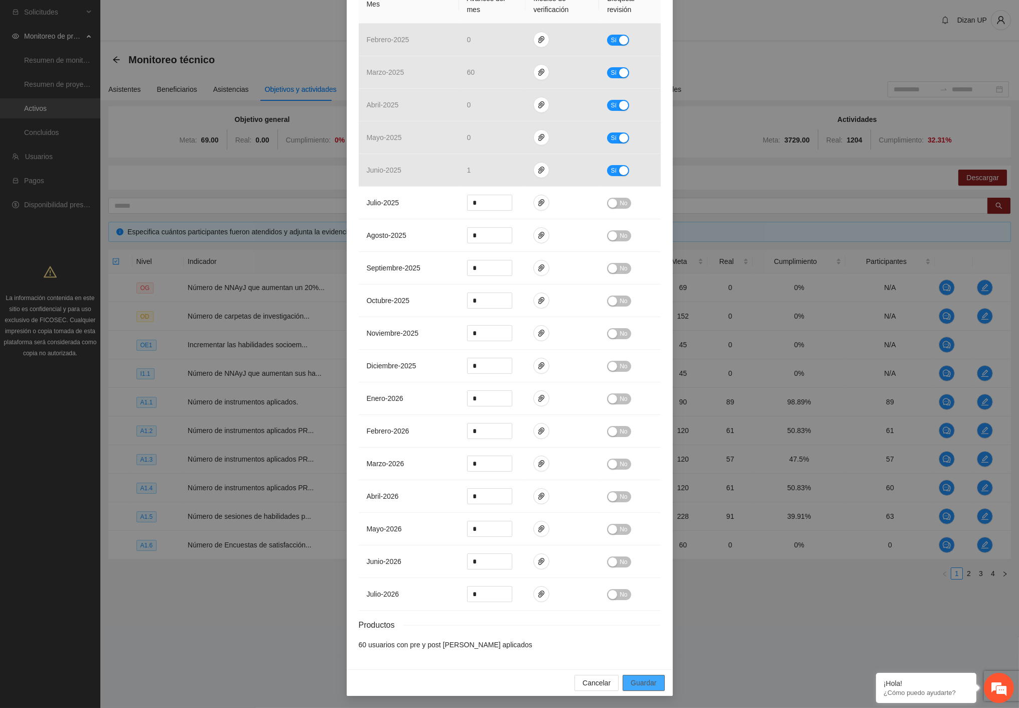
click at [650, 682] on span "Guardar" at bounding box center [644, 682] width 26 height 11
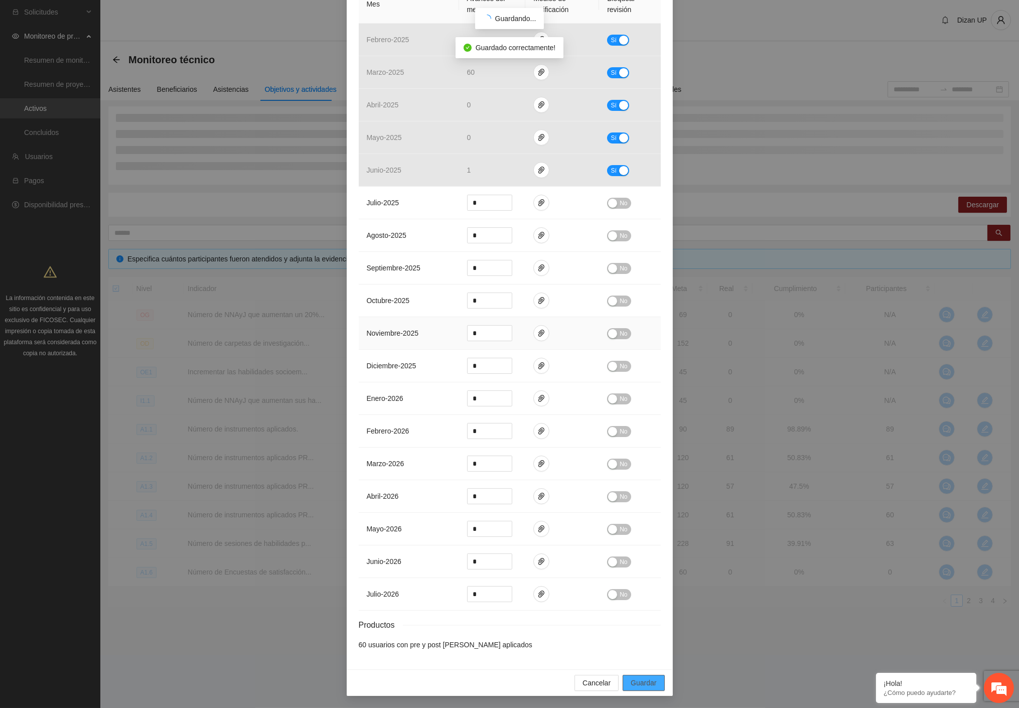
scroll to position [0, 0]
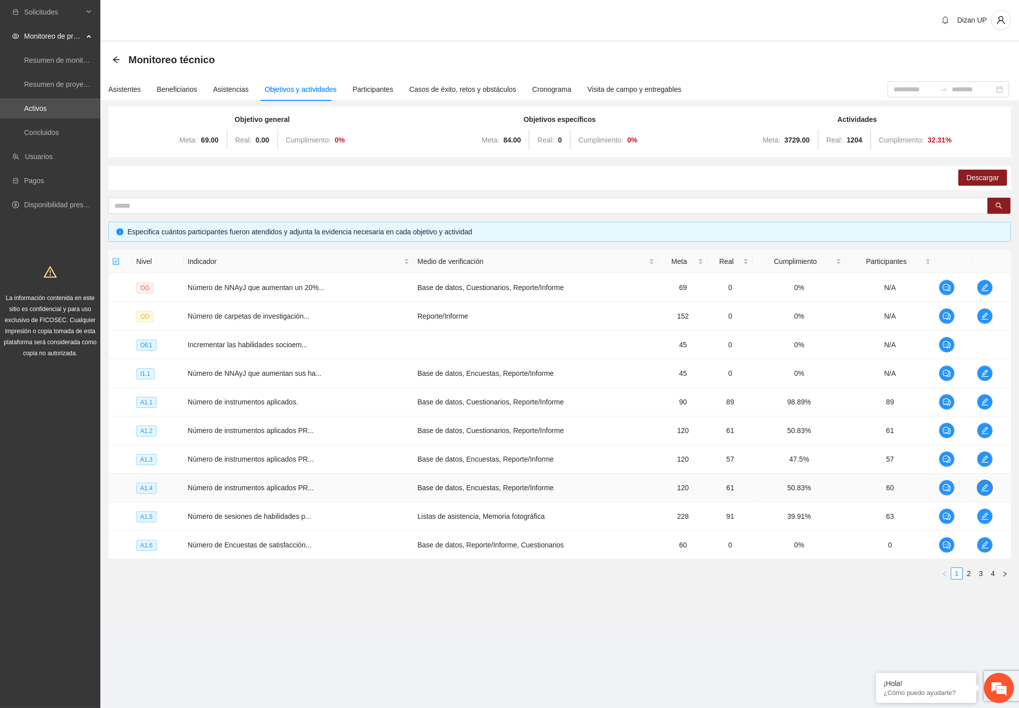
click at [987, 490] on icon "edit" at bounding box center [985, 488] width 8 height 8
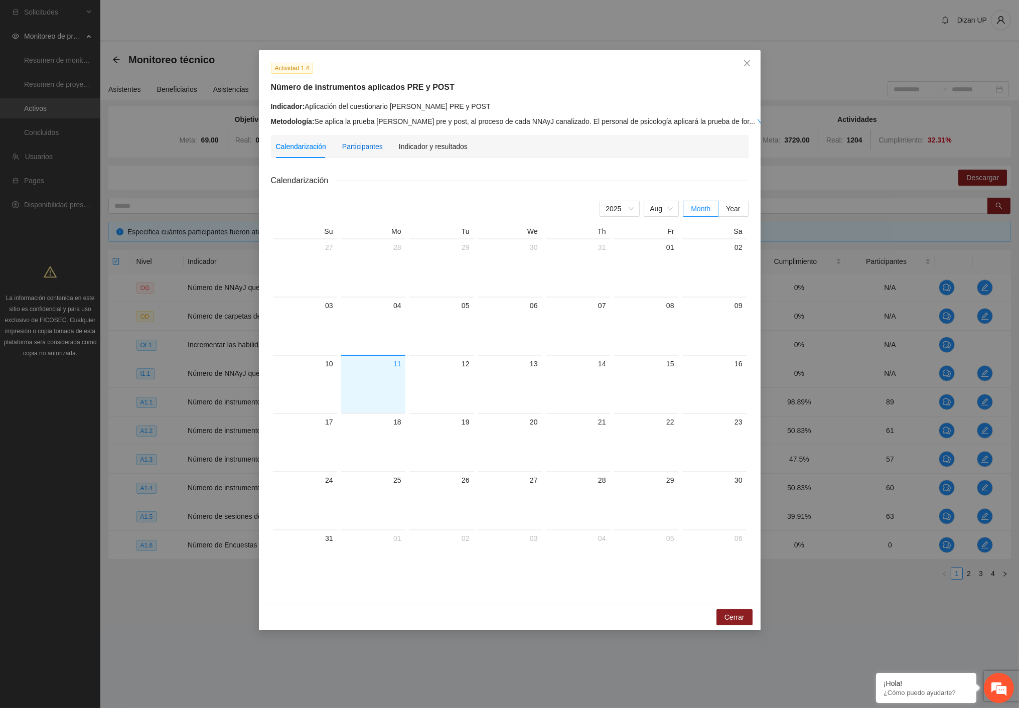
click at [360, 152] on div "Participantes" at bounding box center [362, 146] width 41 height 11
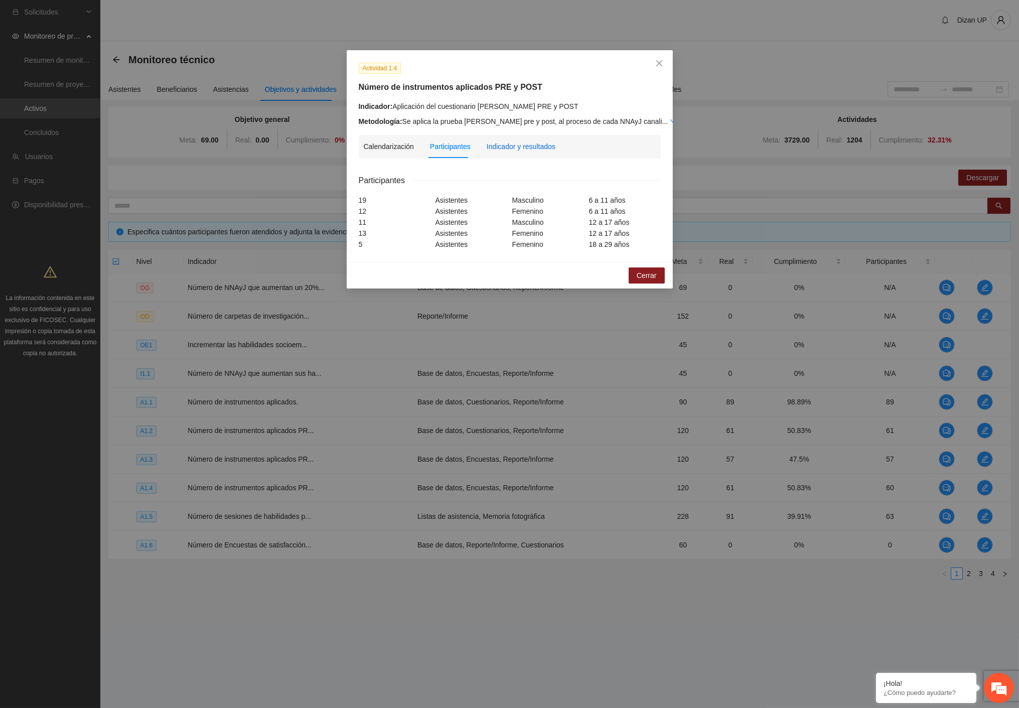
click at [496, 143] on div "Indicador y resultados" at bounding box center [521, 146] width 69 height 11
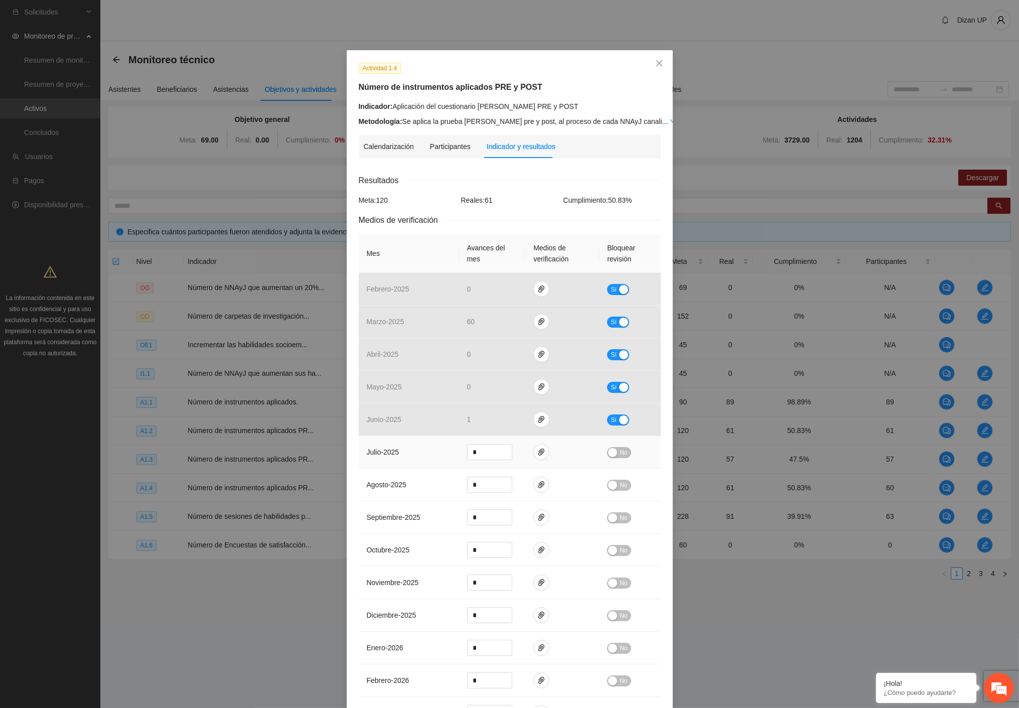
click at [398, 455] on span "julio - 2025" at bounding box center [383, 452] width 33 height 8
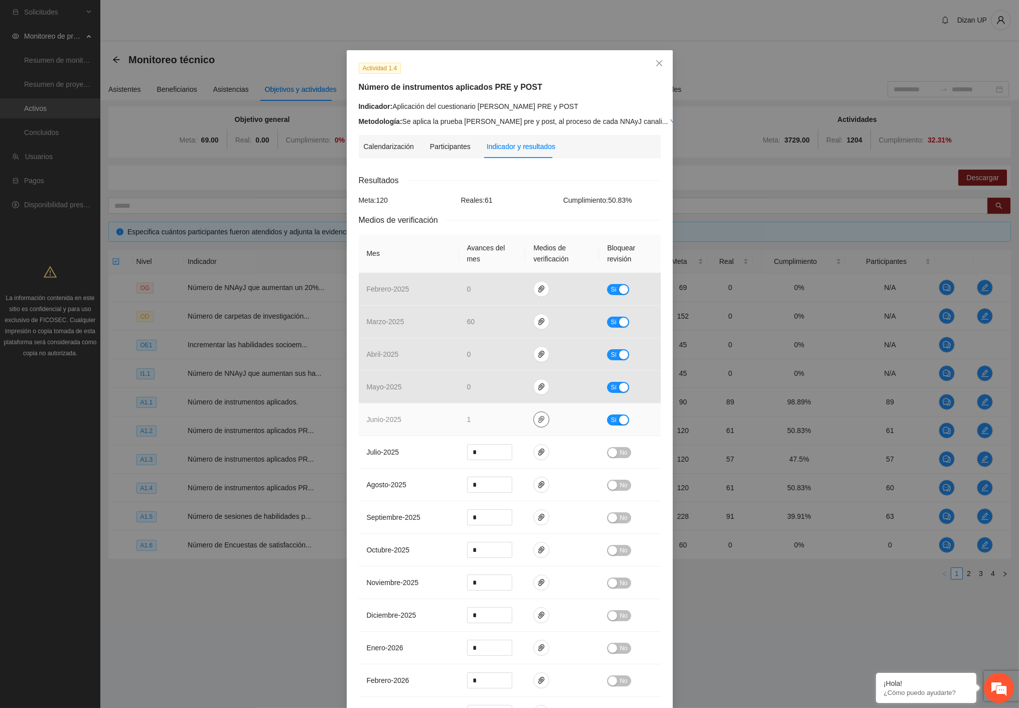
click at [539, 419] on icon "paper-clip" at bounding box center [541, 419] width 6 height 7
drag, startPoint x: 481, startPoint y: 389, endPoint x: 475, endPoint y: 389, distance: 6.0
click at [480, 390] on link "1.4 Mena.zip" at bounding box center [539, 390] width 143 height 11
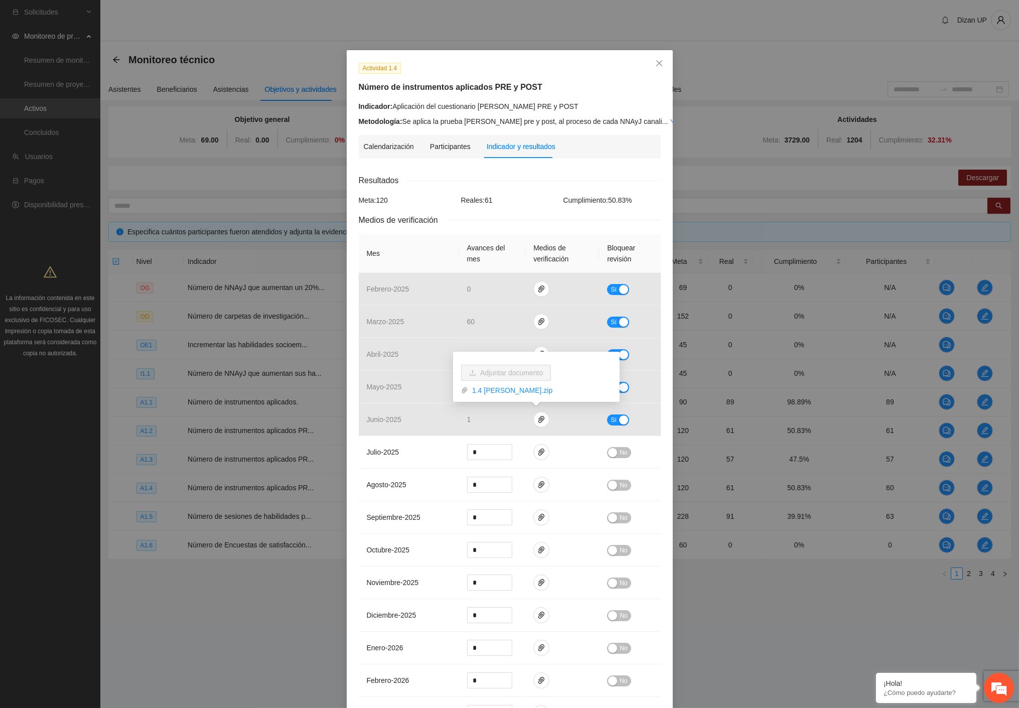
click at [161, 314] on div "Actividad 1.4 Número de instrumentos aplicados PRE y POST Indicador: Aplicación…" at bounding box center [509, 354] width 1019 height 708
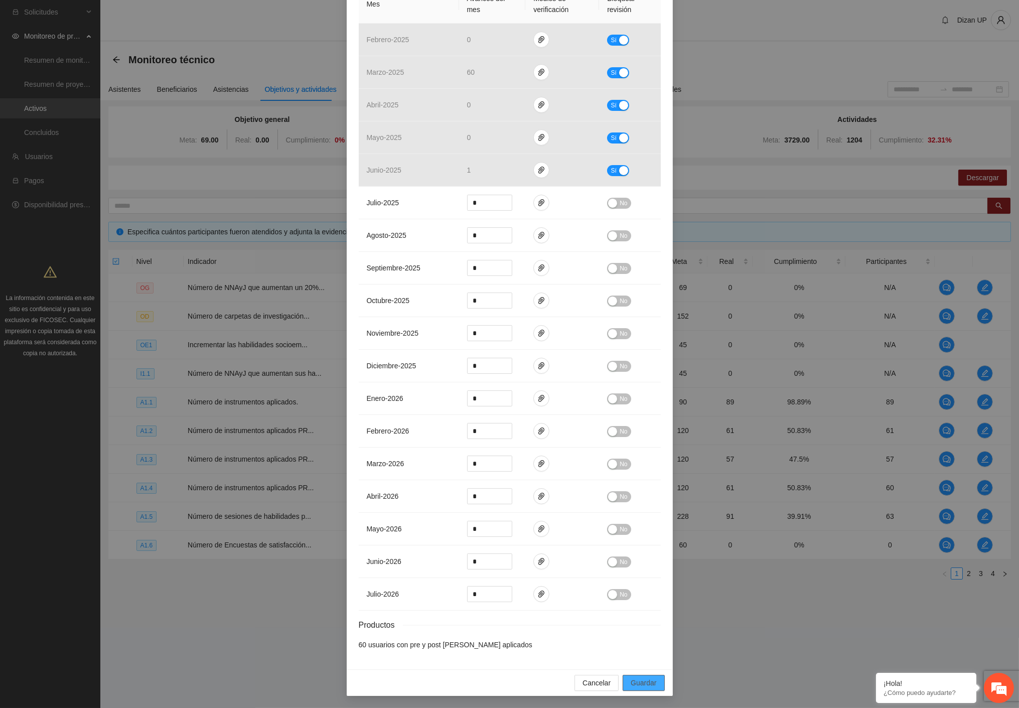
click at [636, 689] on button "Guardar" at bounding box center [644, 683] width 42 height 16
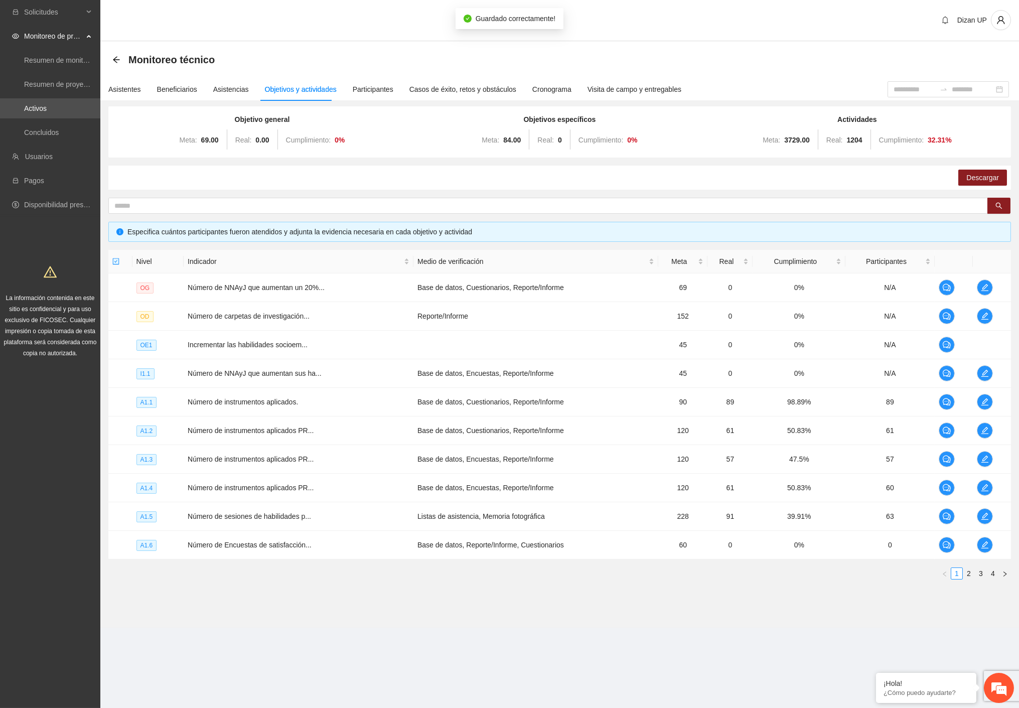
scroll to position [202, 0]
click at [970, 573] on link "2" at bounding box center [968, 573] width 11 height 11
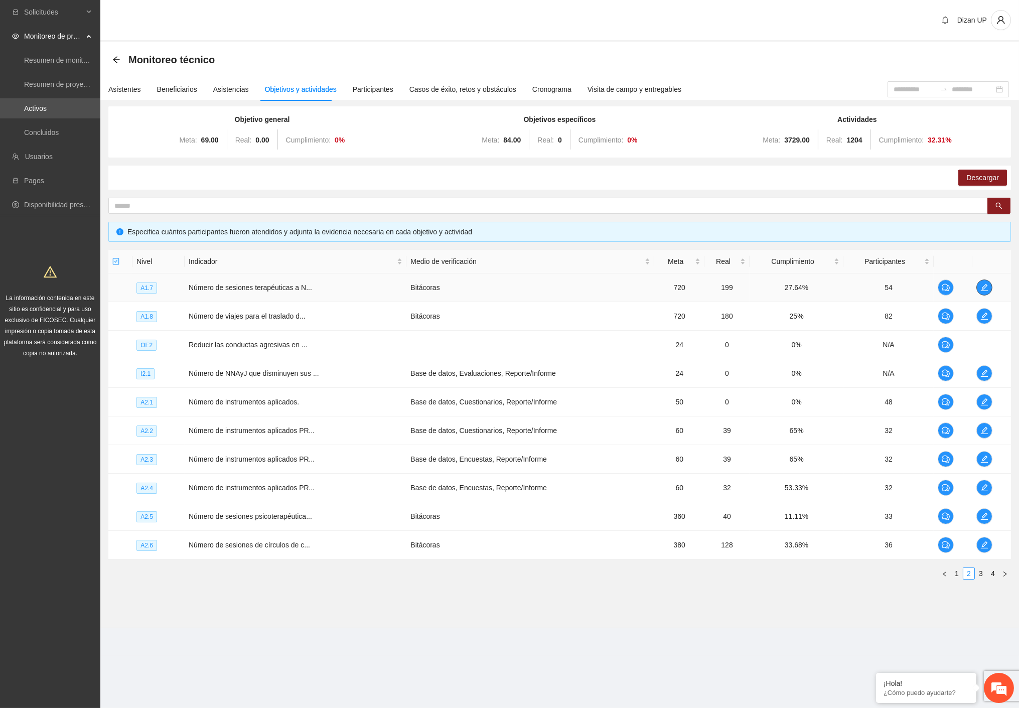
click at [980, 286] on icon "edit" at bounding box center [984, 287] width 8 height 8
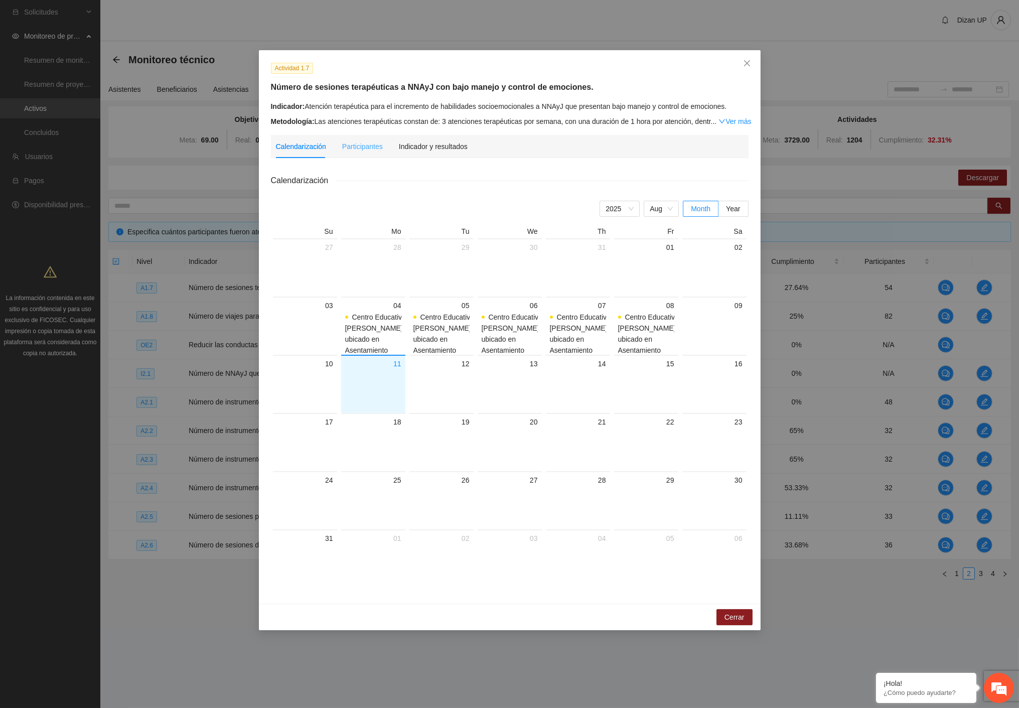
click at [349, 152] on div "Participantes" at bounding box center [362, 146] width 41 height 23
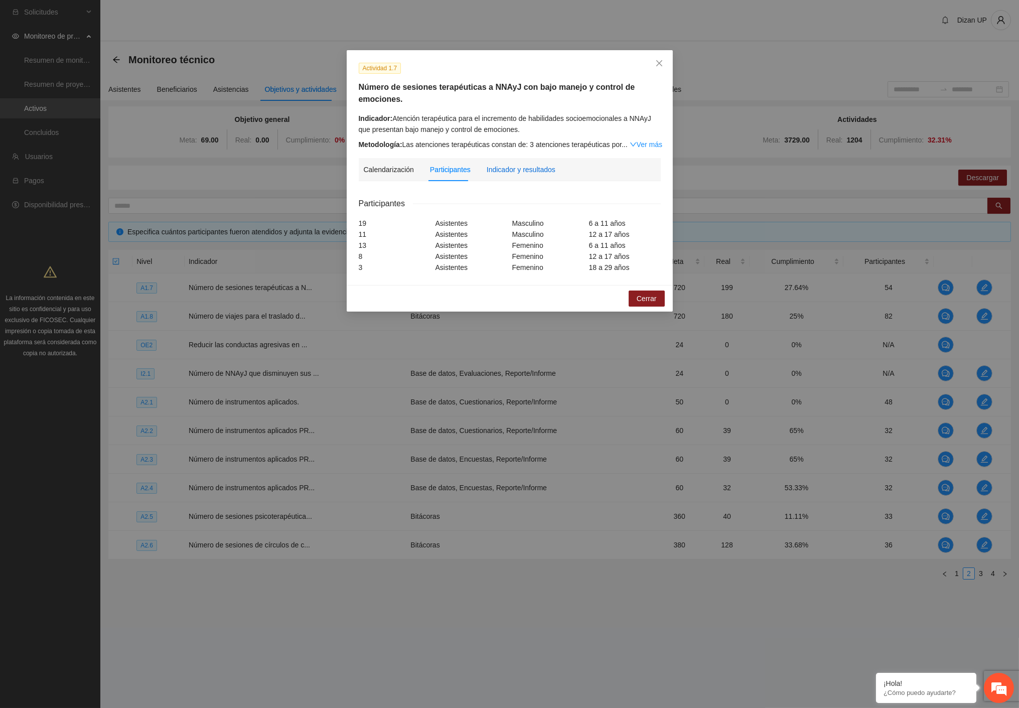
click at [497, 172] on div "Indicador y resultados" at bounding box center [521, 169] width 69 height 11
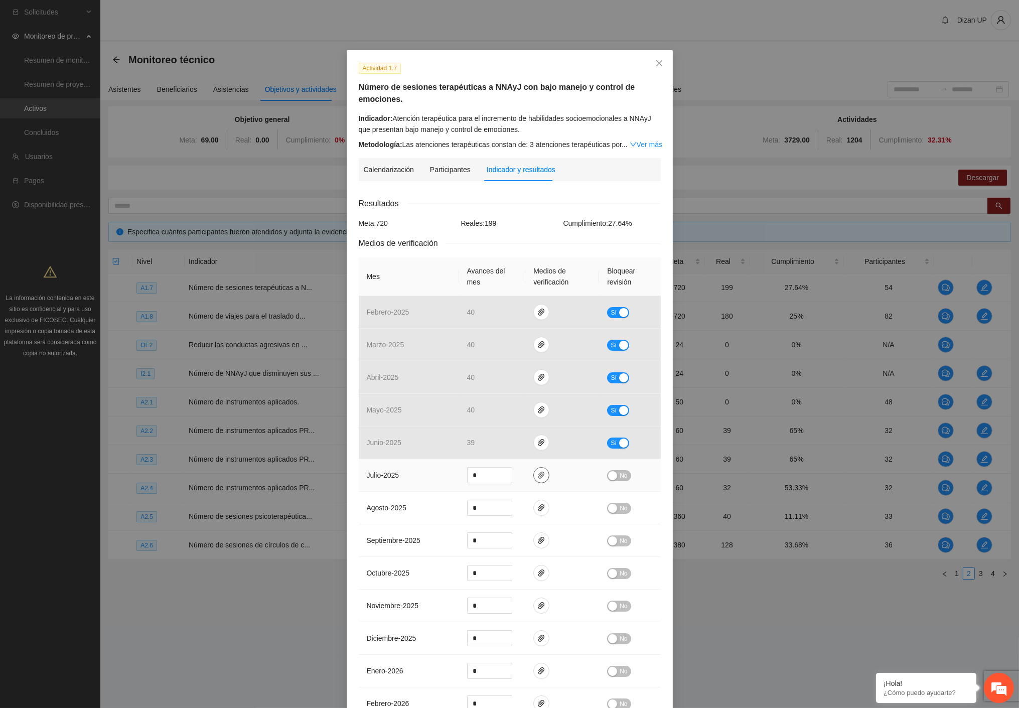
click at [533, 470] on button "button" at bounding box center [541, 475] width 16 height 16
click at [362, 523] on tbody "febrero - 2025 40 Sí marzo - 2025 40 Sí abril - 2025 40 Sí mayo - 2025 40 Sí ju…" at bounding box center [510, 589] width 302 height 587
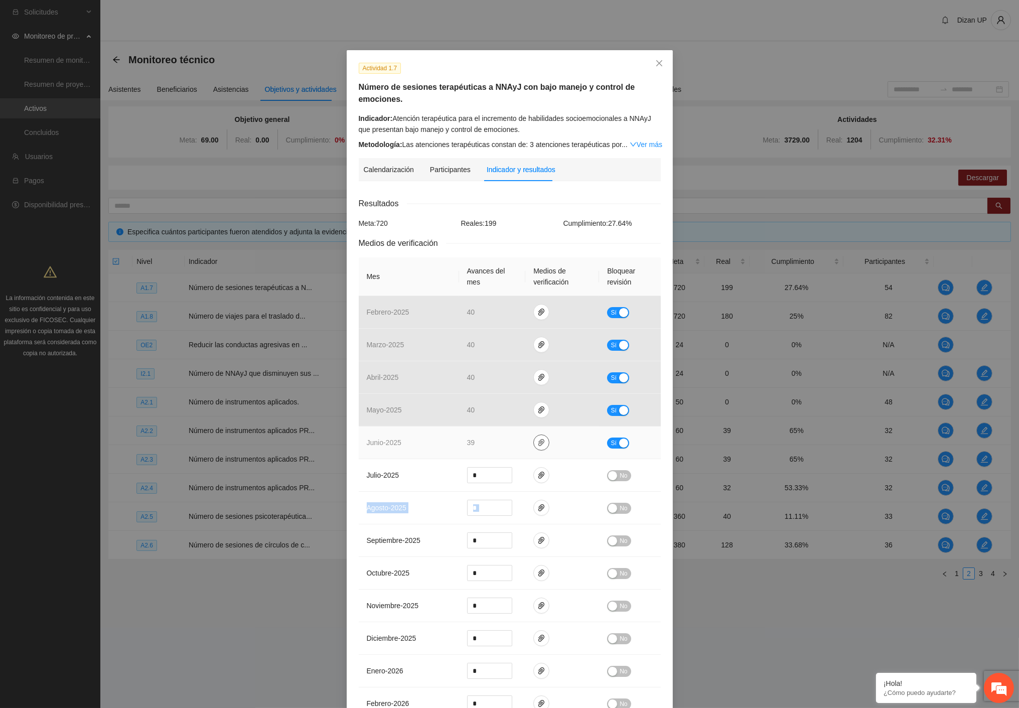
click at [537, 441] on icon "paper-clip" at bounding box center [541, 443] width 8 height 8
click at [379, 453] on td "junio - 2025" at bounding box center [409, 442] width 100 height 33
click at [118, 605] on div "Actividad 1.7 Número de sesiones terapéuticas a NNAyJ con bajo manejo y control…" at bounding box center [509, 354] width 1019 height 708
click at [507, 215] on div "Resultados Meta: 720 Reales: 199 Cumplimiento: 27.64 % Medios de verificación M…" at bounding box center [510, 559] width 302 height 725
click at [859, 61] on div "Actividad 1.7 Número de sesiones terapéuticas a NNAyJ con bajo manejo y control…" at bounding box center [509, 354] width 1019 height 708
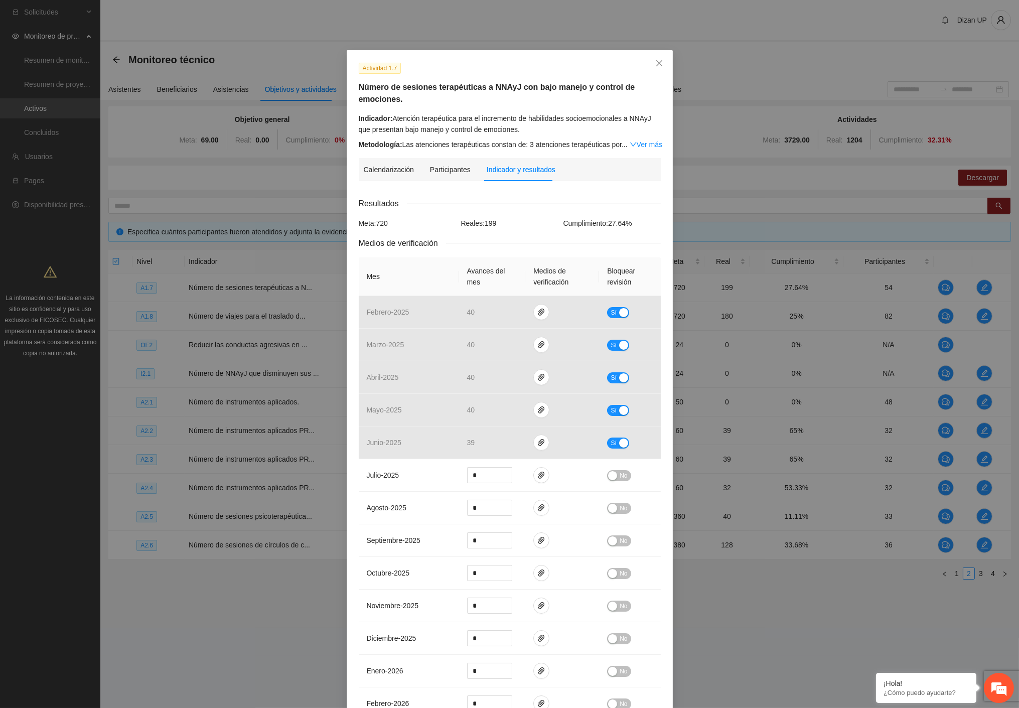
click at [50, 694] on div "Actividad 1.7 Número de sesiones terapéuticas a NNAyJ con bajo manejo y control…" at bounding box center [509, 354] width 1019 height 708
click at [611, 442] on span "Sí" at bounding box center [614, 443] width 6 height 11
type input "**"
click at [505, 440] on icon "up" at bounding box center [507, 441] width 4 height 4
click at [620, 446] on span "No" at bounding box center [624, 443] width 8 height 11
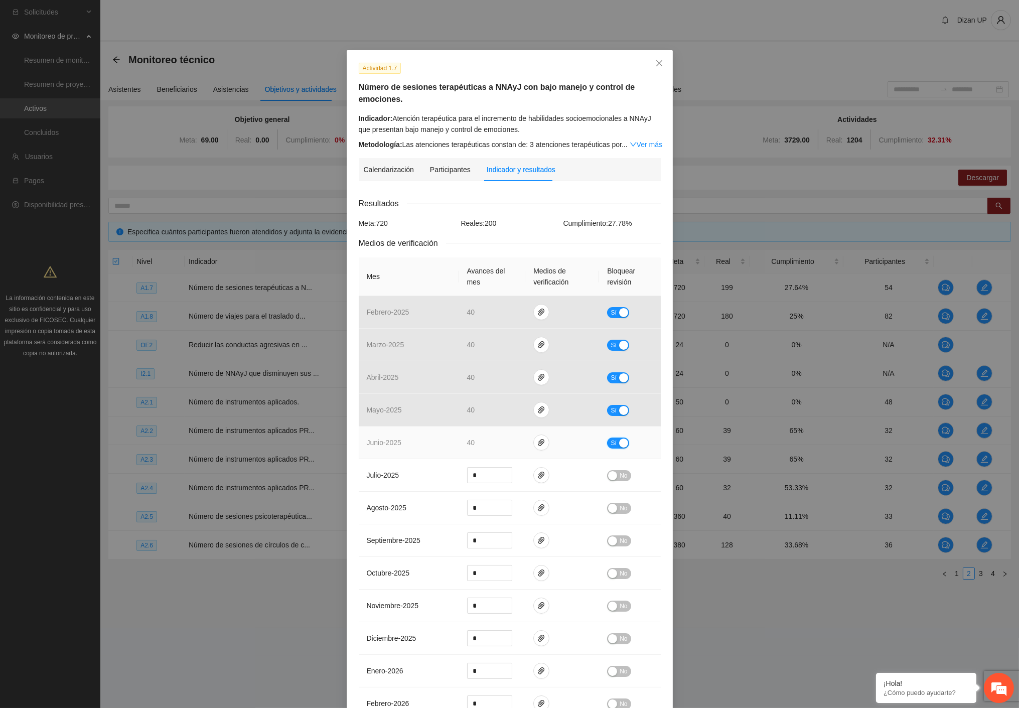
scroll to position [274, 0]
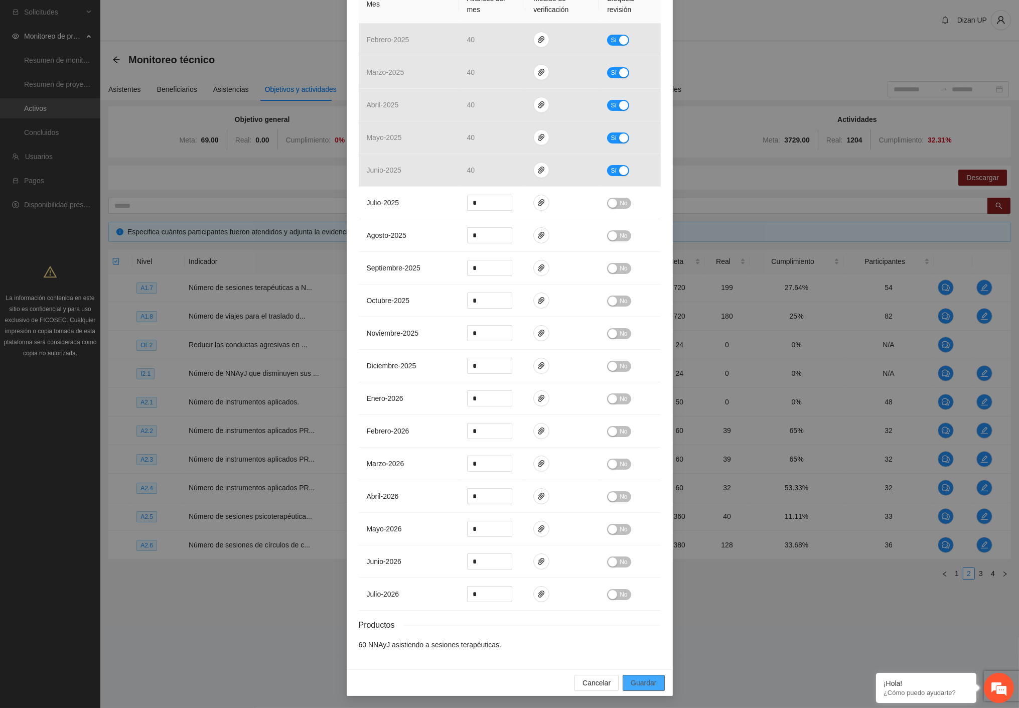
click at [648, 681] on span "Guardar" at bounding box center [644, 682] width 26 height 11
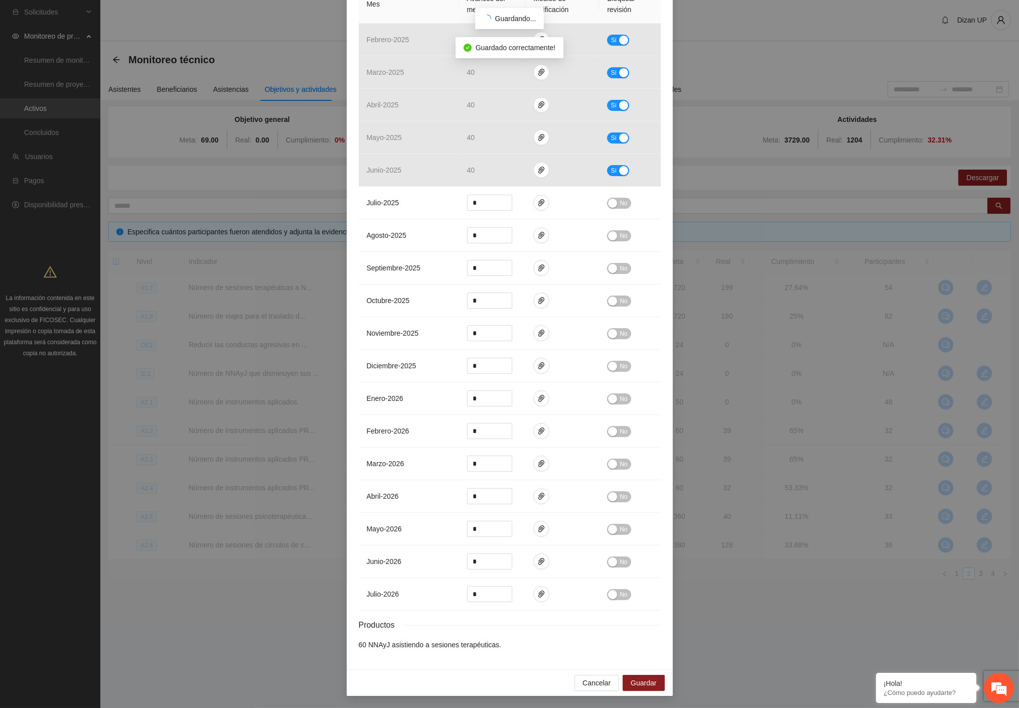
scroll to position [224, 0]
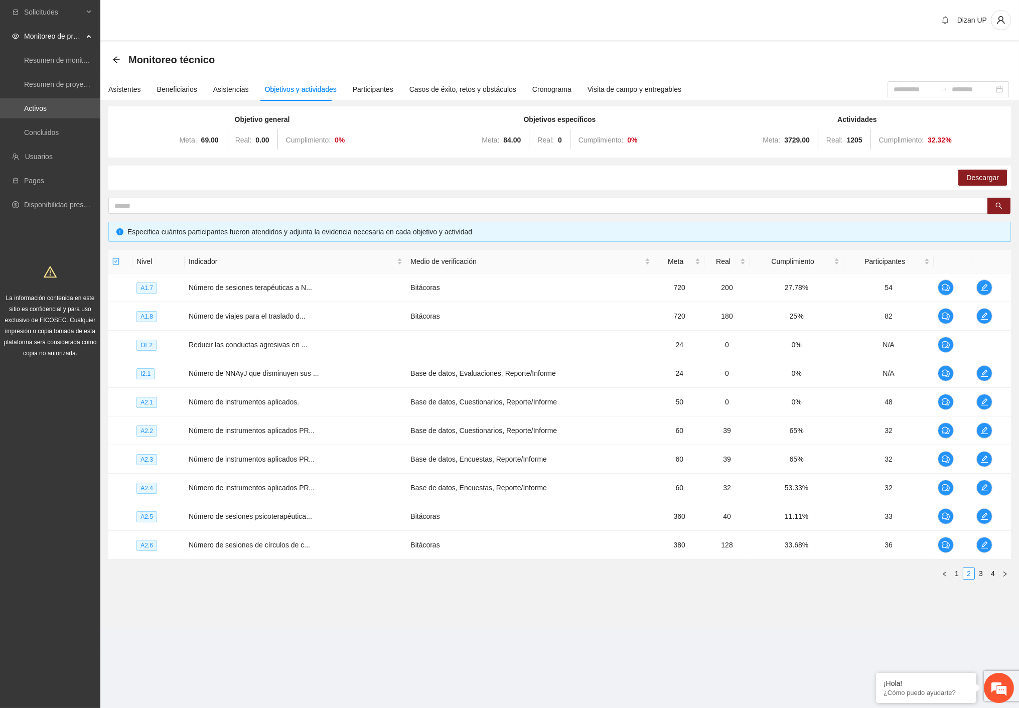
drag, startPoint x: 753, startPoint y: 39, endPoint x: 784, endPoint y: 21, distance: 35.5
click at [759, 37] on div "Dizan UP" at bounding box center [559, 21] width 919 height 42
drag, startPoint x: 53, startPoint y: 390, endPoint x: 104, endPoint y: 297, distance: 106.2
click at [57, 382] on div "Solicitudes Monitoreo de proyectos Resumen de monitoreo Resumen de proyectos ap…" at bounding box center [50, 354] width 100 height 708
click at [986, 314] on icon "edit" at bounding box center [984, 316] width 7 height 7
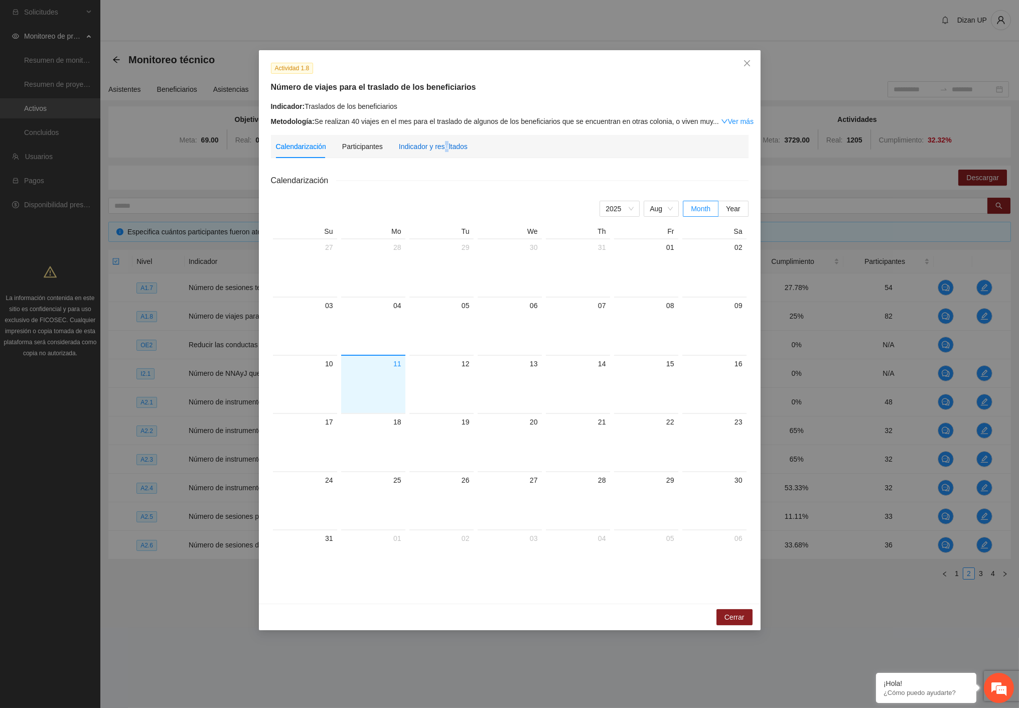
click at [444, 149] on div "Indicador y resultados" at bounding box center [433, 146] width 69 height 11
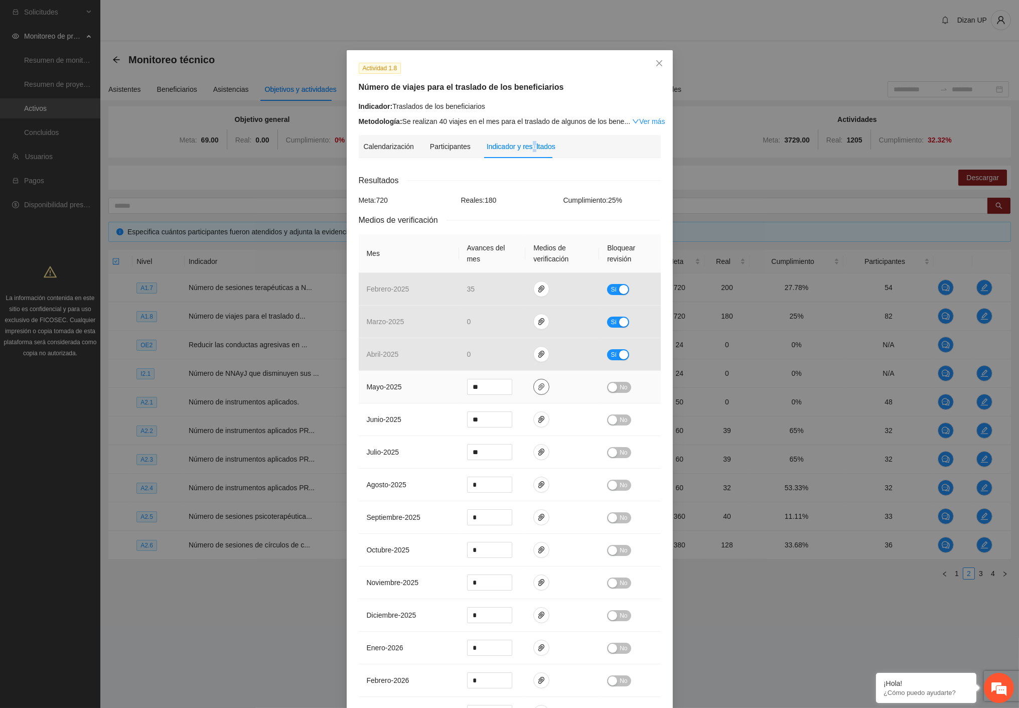
click at [538, 388] on icon "paper-clip" at bounding box center [541, 386] width 6 height 7
click at [502, 361] on link "MAYO.zip" at bounding box center [533, 357] width 131 height 11
click at [527, 389] on td at bounding box center [562, 387] width 74 height 33
click at [534, 389] on span "paper-clip" at bounding box center [541, 387] width 15 height 8
click at [538, 419] on icon "paper-clip" at bounding box center [541, 419] width 8 height 8
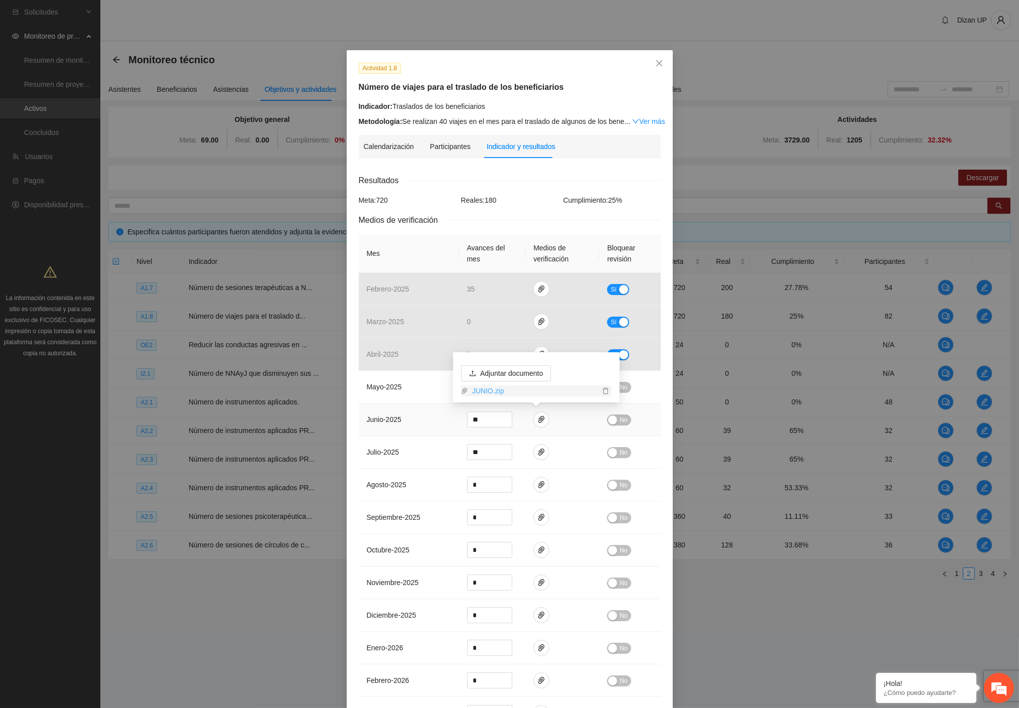
click at [493, 392] on link "JUNIO.zip" at bounding box center [533, 390] width 131 height 11
click at [405, 418] on td "junio - 2025" at bounding box center [409, 419] width 100 height 33
click at [620, 387] on span "No" at bounding box center [624, 387] width 8 height 11
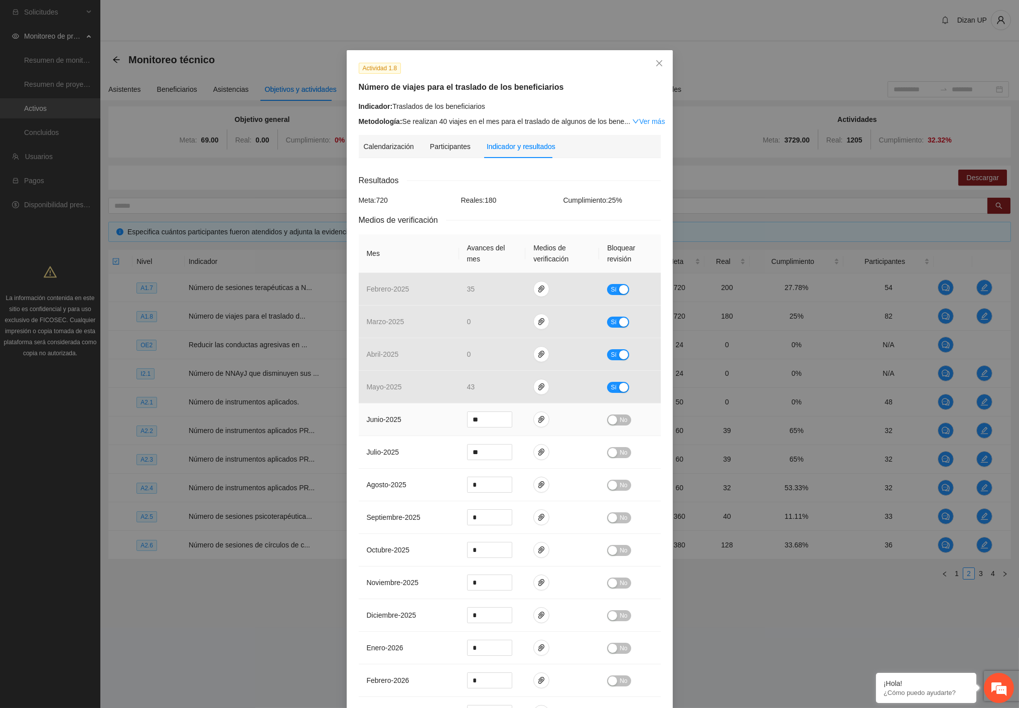
click at [614, 418] on button "No" at bounding box center [619, 419] width 24 height 11
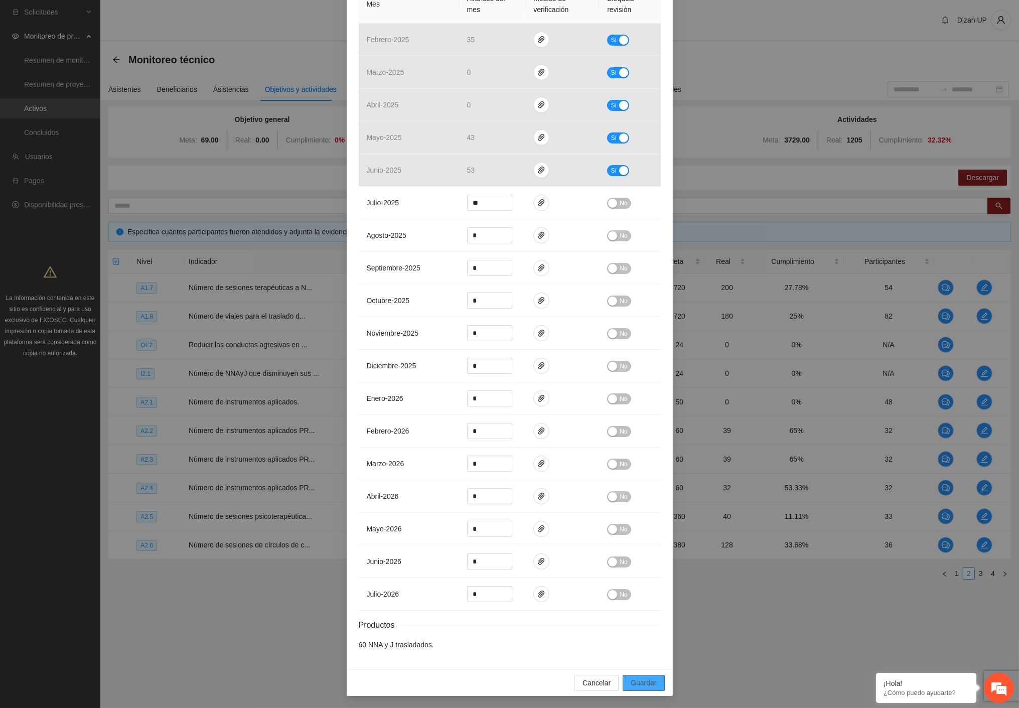
drag, startPoint x: 645, startPoint y: 685, endPoint x: 637, endPoint y: 689, distance: 9.2
click at [644, 689] on button "Guardar" at bounding box center [644, 683] width 42 height 16
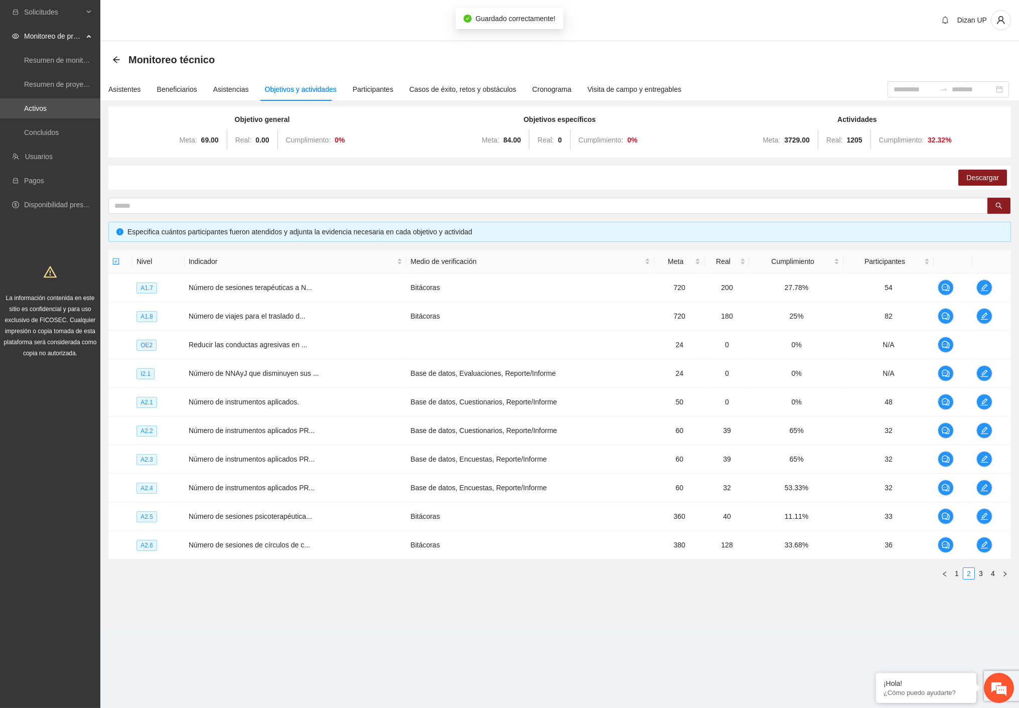
scroll to position [202, 0]
drag, startPoint x: 308, startPoint y: 395, endPoint x: 322, endPoint y: 400, distance: 14.9
click at [314, 398] on td "Número de instrumentos aplicados." at bounding box center [296, 402] width 222 height 29
click at [428, 407] on td "Base de datos, Cuestionarios, Reporte/Informe" at bounding box center [530, 402] width 248 height 29
click at [984, 427] on icon "edit" at bounding box center [984, 430] width 8 height 8
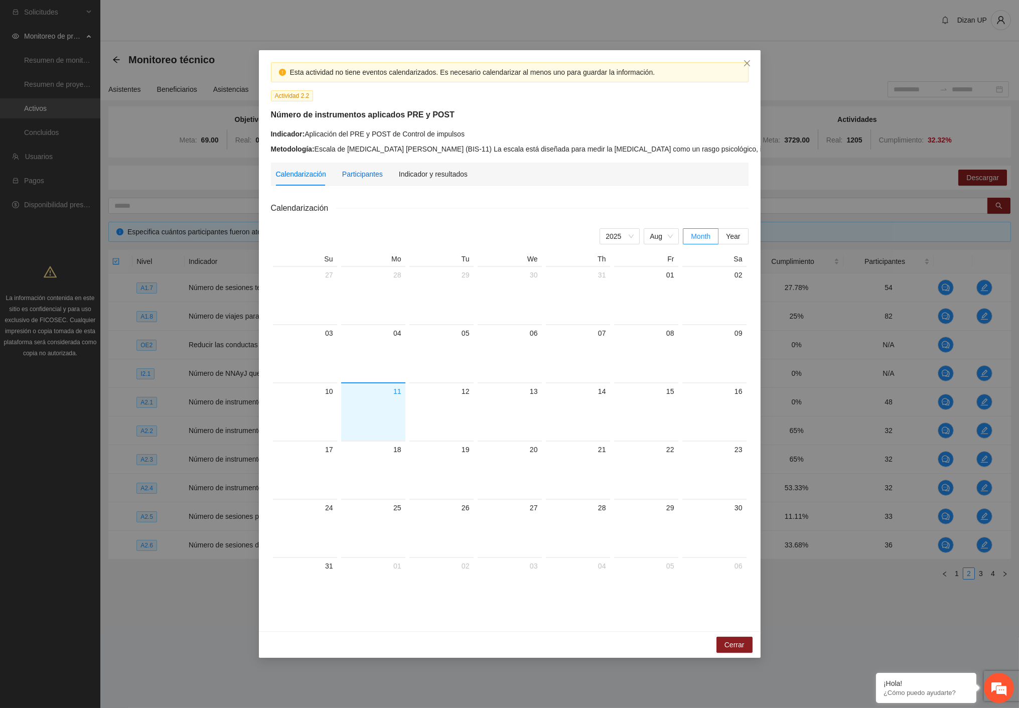
click at [364, 169] on div "Participantes" at bounding box center [362, 174] width 41 height 11
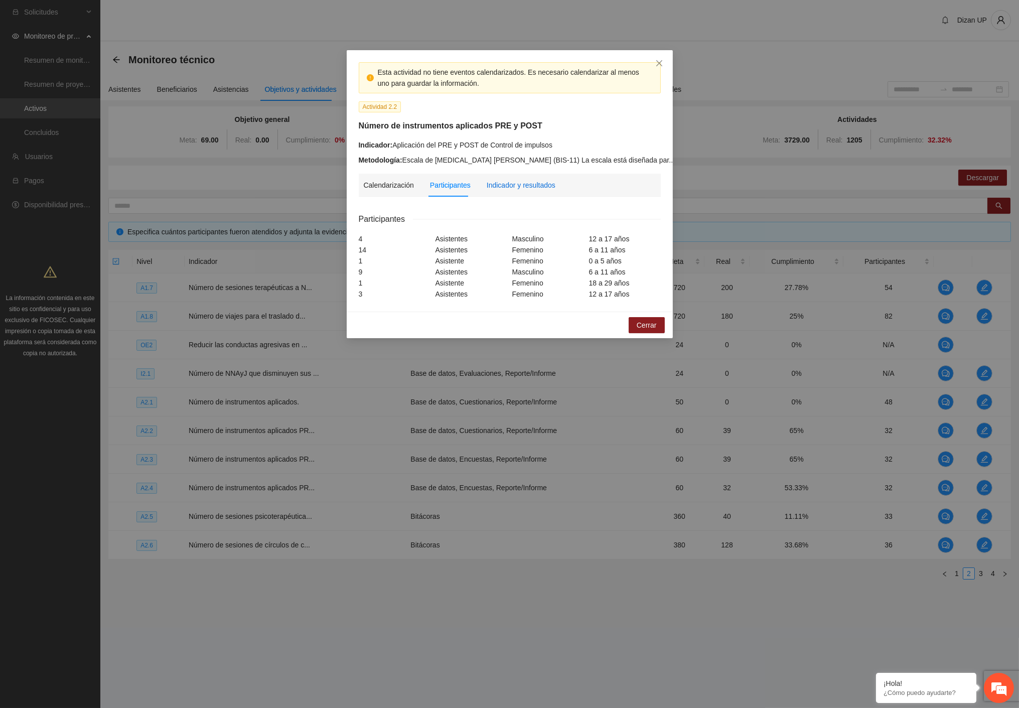
click at [529, 184] on div "Indicador y resultados" at bounding box center [521, 185] width 69 height 11
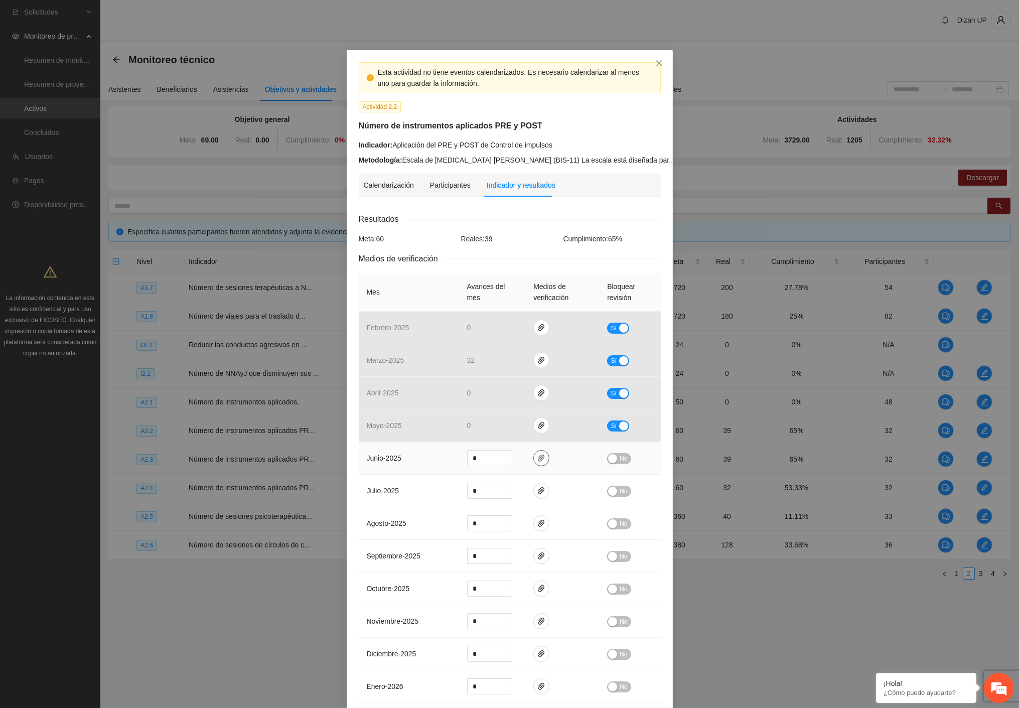
click at [538, 458] on icon "paper-clip" at bounding box center [541, 458] width 6 height 7
click at [505, 427] on link "2.2 BARRATT.zip" at bounding box center [533, 429] width 131 height 11
drag, startPoint x: 413, startPoint y: 464, endPoint x: 472, endPoint y: 459, distance: 58.9
click at [417, 463] on td "junio - 2025" at bounding box center [409, 458] width 100 height 33
click at [614, 460] on button "No" at bounding box center [619, 458] width 24 height 11
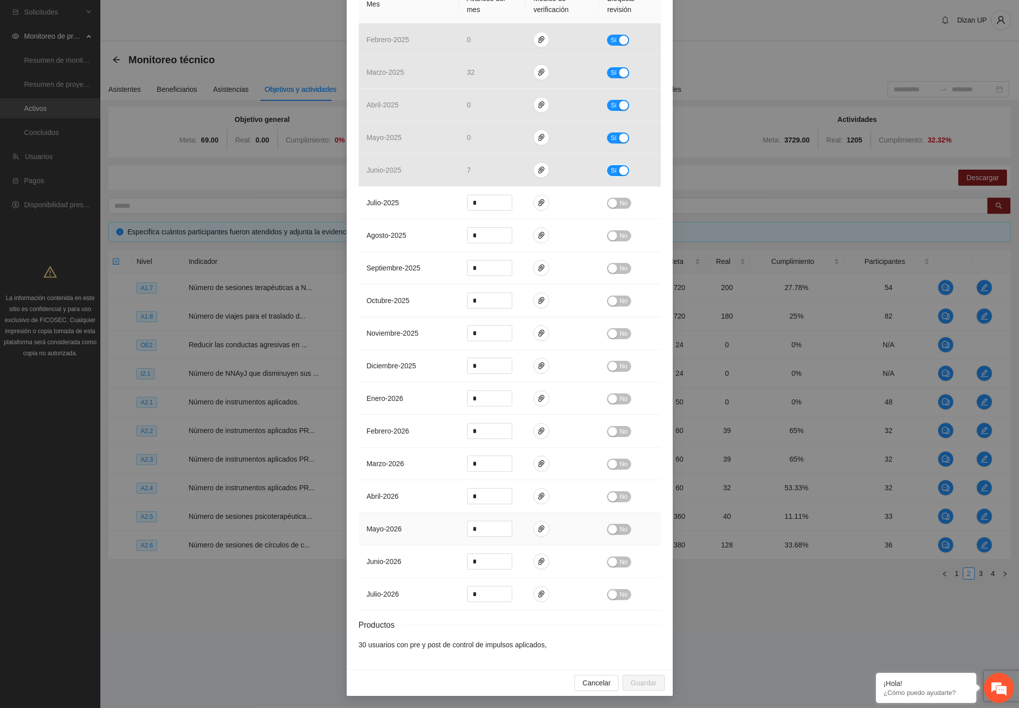
scroll to position [67, 0]
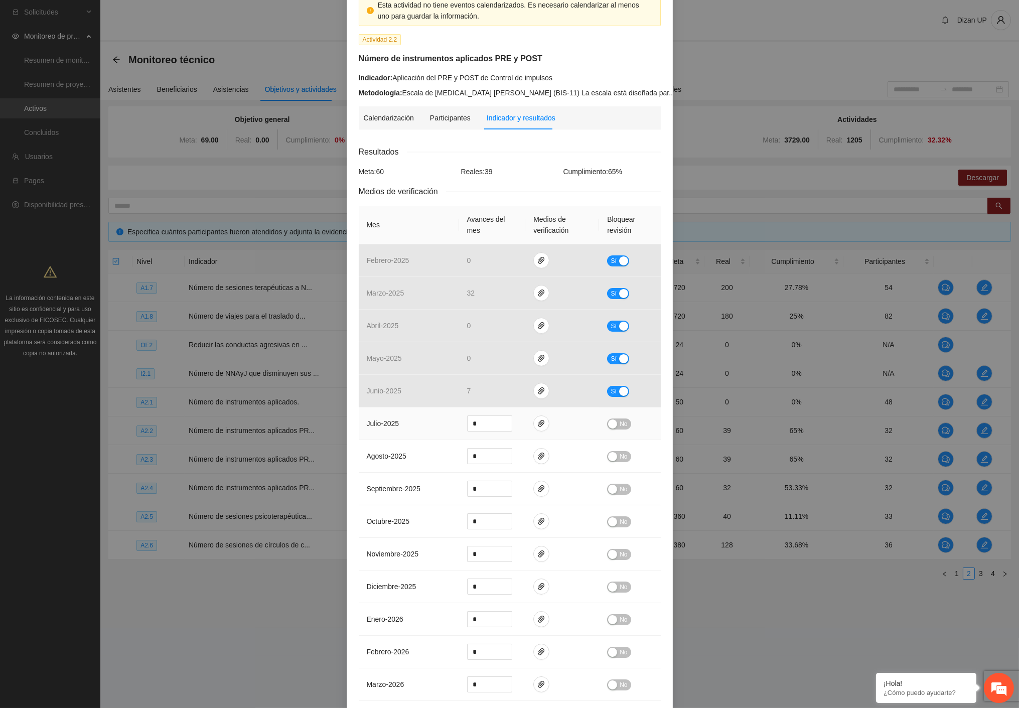
click at [423, 407] on td "julio - 2025" at bounding box center [409, 423] width 100 height 33
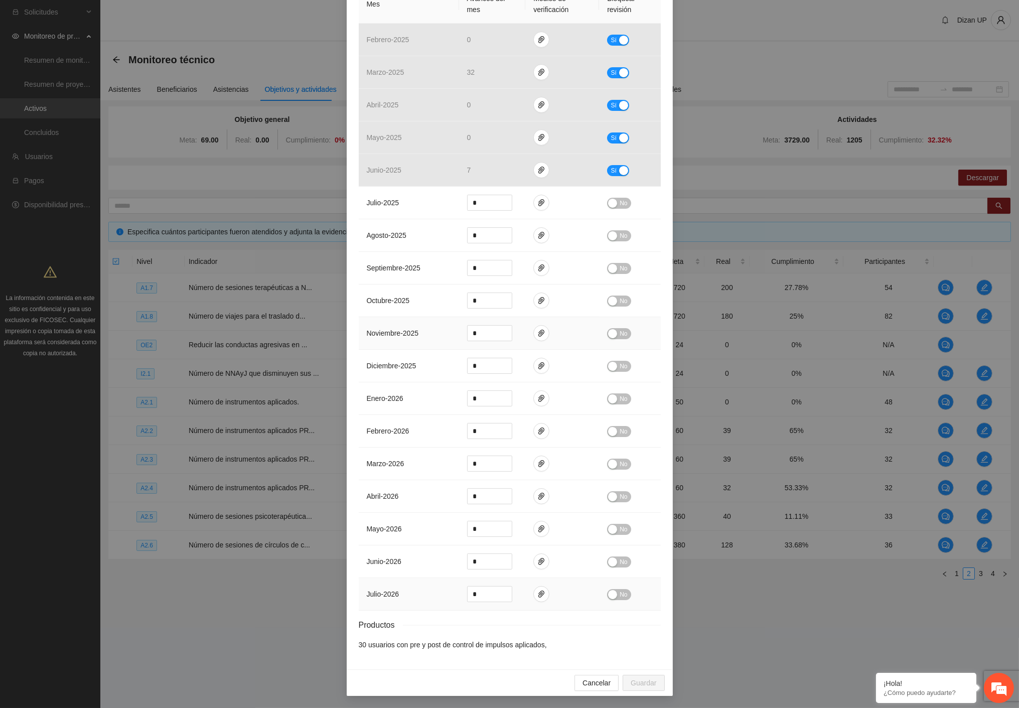
scroll to position [12, 0]
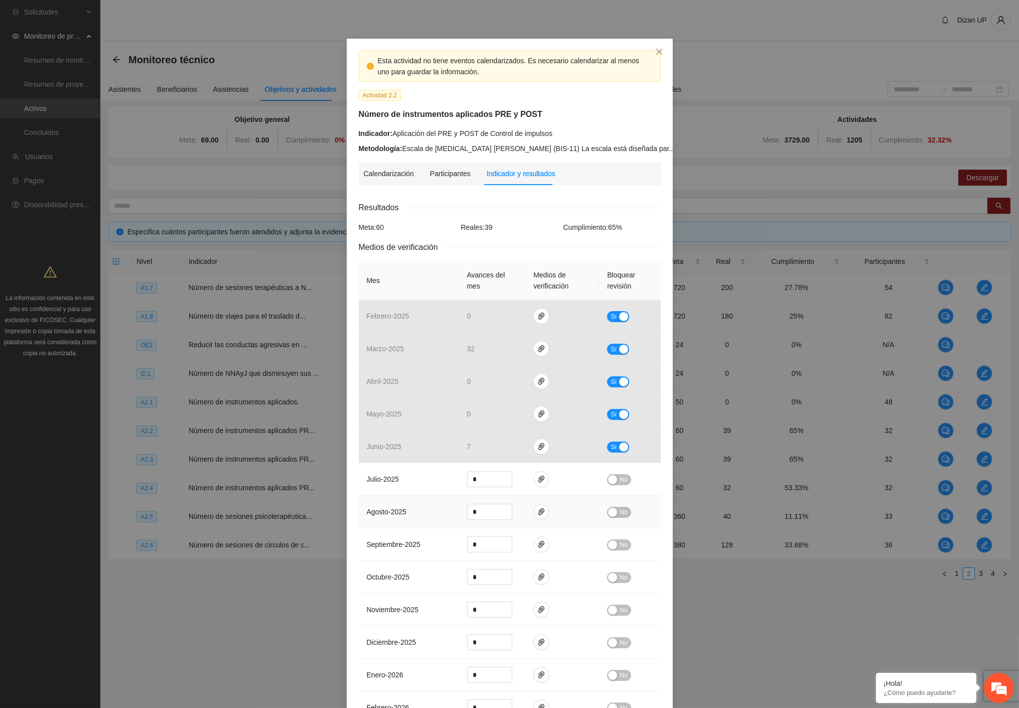
click at [390, 512] on span "agosto - 2025" at bounding box center [387, 512] width 40 height 8
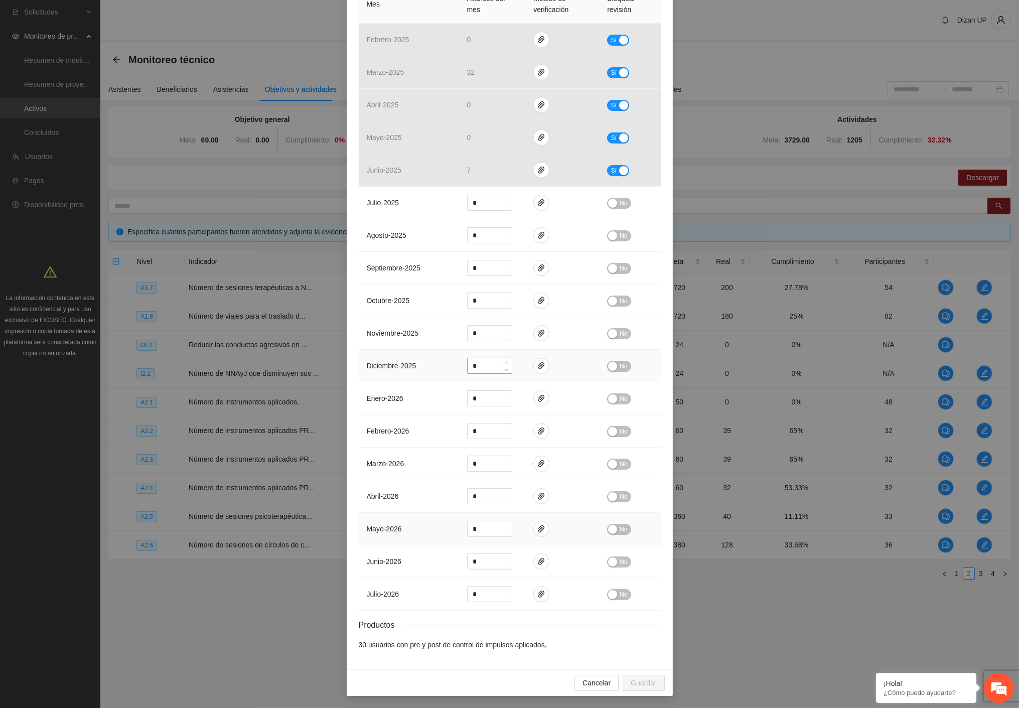
scroll to position [67, 0]
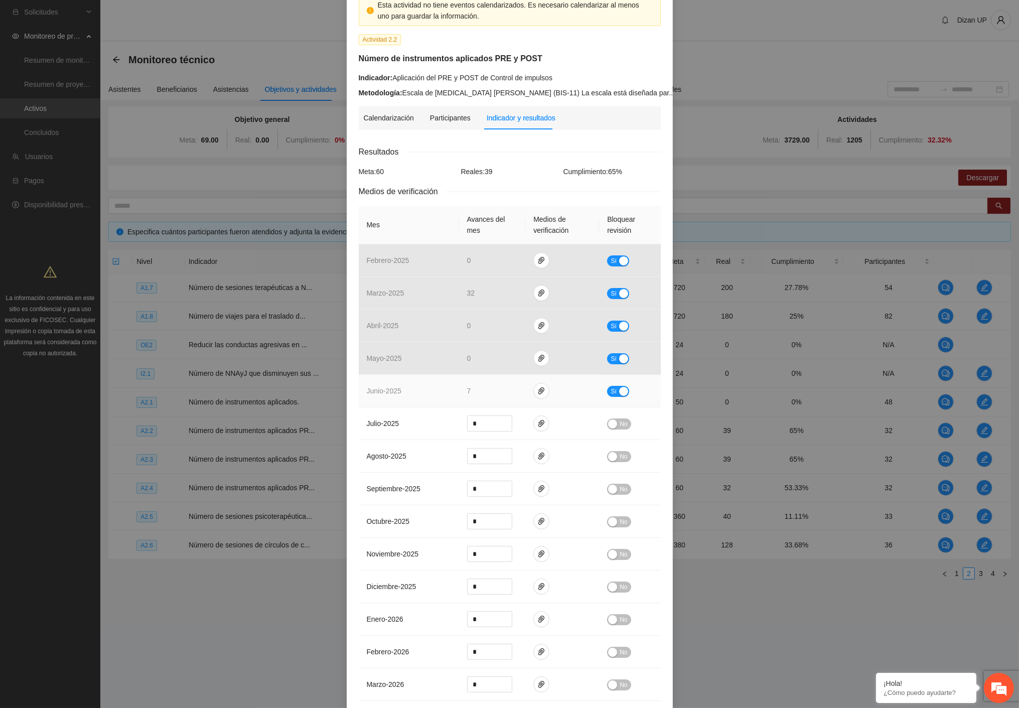
click at [622, 390] on div "button" at bounding box center [623, 391] width 9 height 9
click at [622, 390] on span "No" at bounding box center [624, 391] width 8 height 11
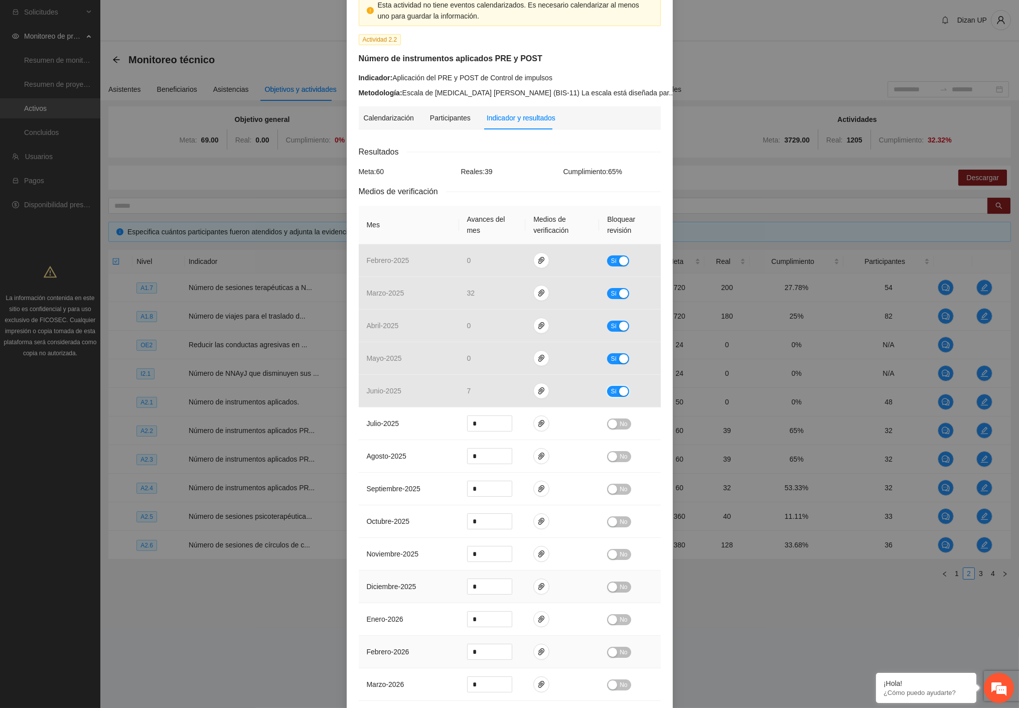
scroll to position [290, 0]
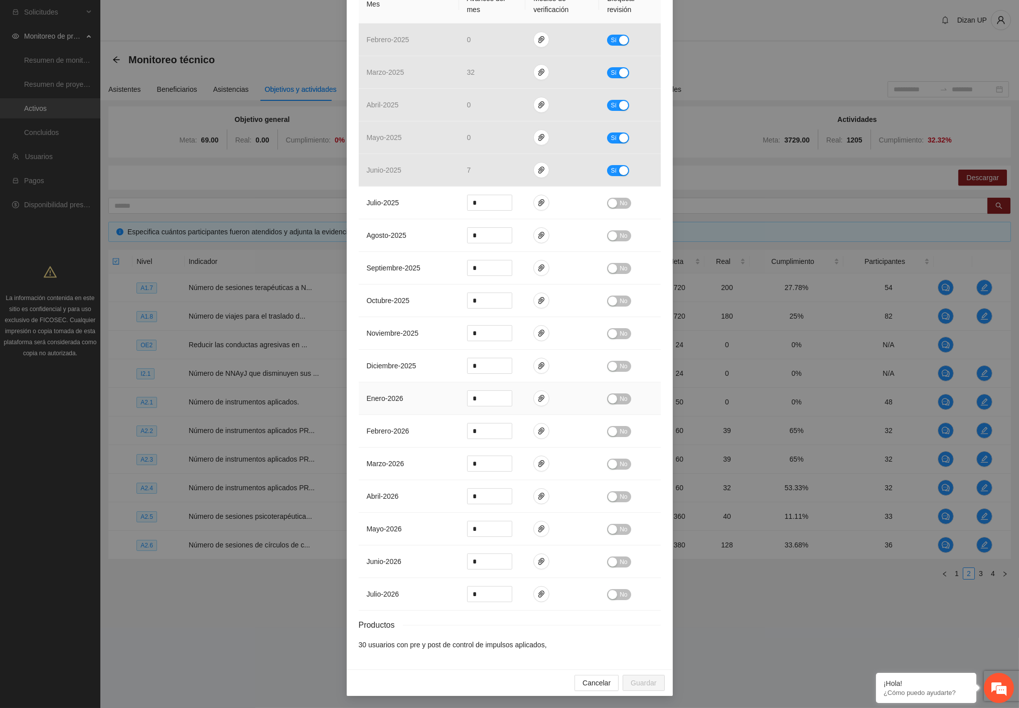
click at [383, 407] on td "enero - 2026" at bounding box center [409, 398] width 100 height 33
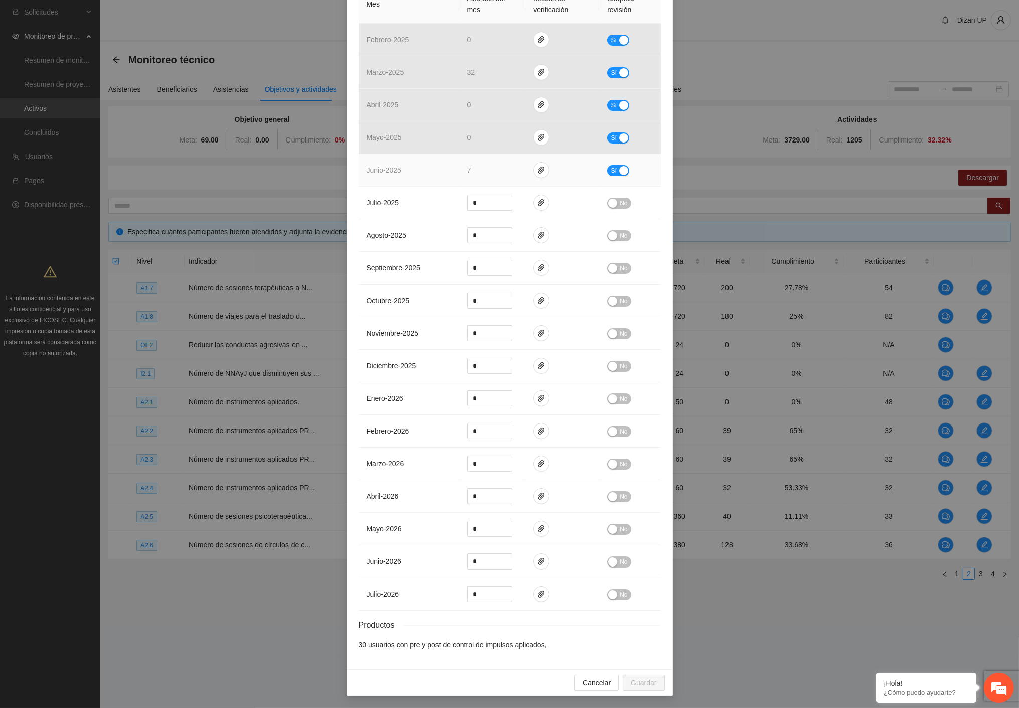
click at [621, 165] on div "Sí" at bounding box center [629, 171] width 45 height 12
click at [619, 167] on div "button" at bounding box center [623, 170] width 9 height 9
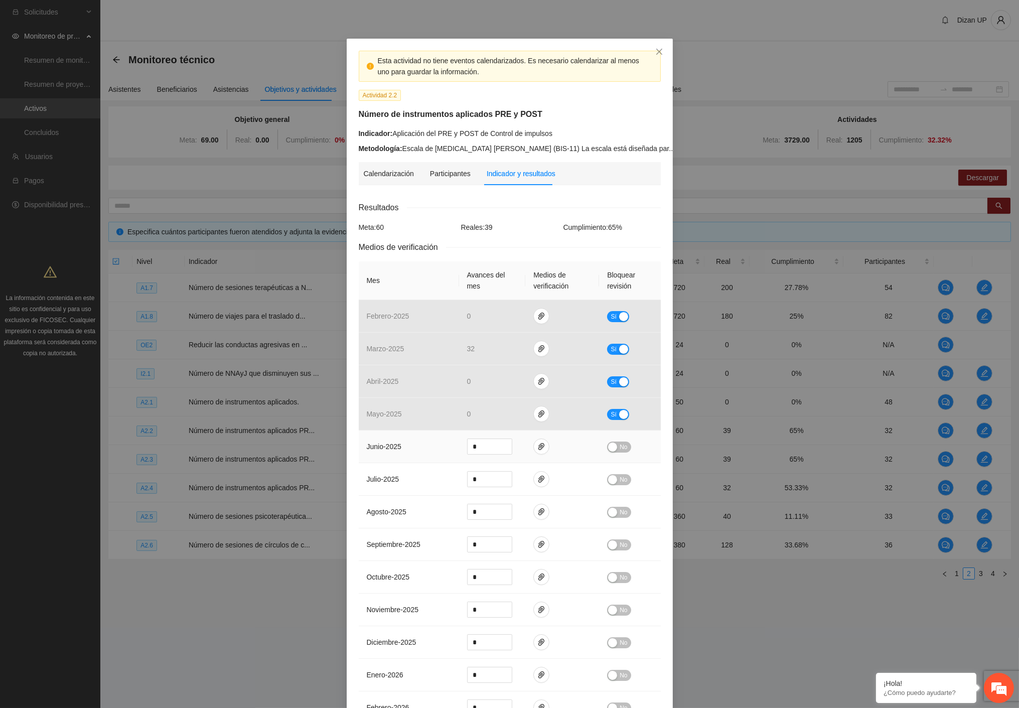
click at [610, 449] on div "button" at bounding box center [612, 447] width 9 height 9
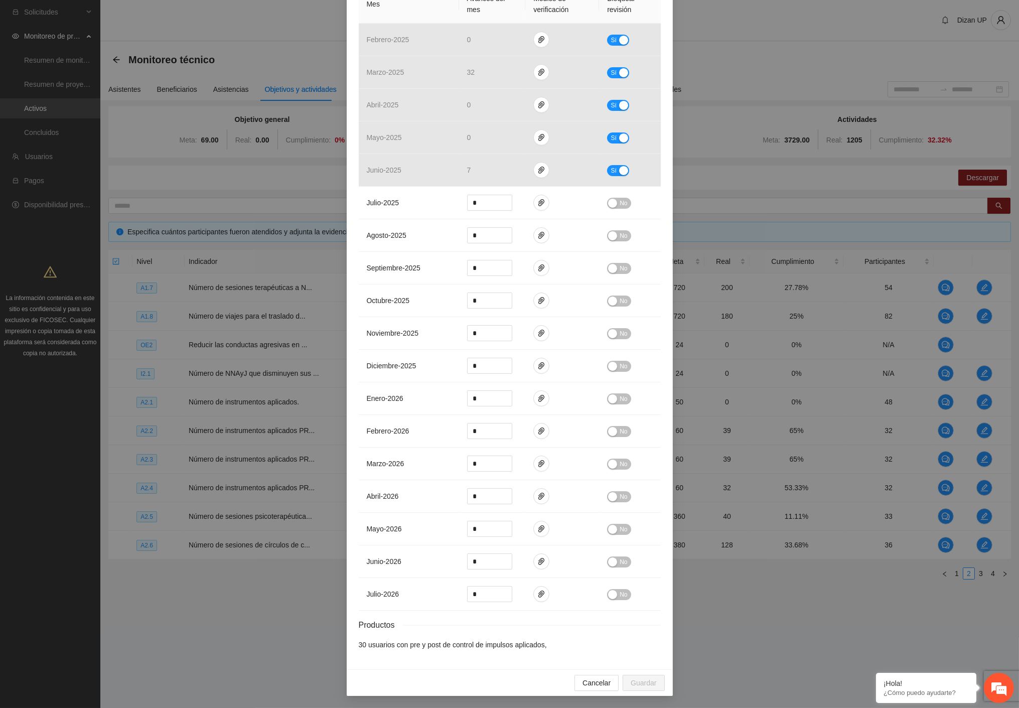
drag, startPoint x: 472, startPoint y: 659, endPoint x: 471, endPoint y: 653, distance: 5.7
click at [471, 655] on div "Esta actividad no tiene eventos calendarizados. Es necesario calendarizar al me…" at bounding box center [510, 215] width 326 height 907
click at [620, 235] on span "No" at bounding box center [624, 235] width 8 height 11
click at [615, 271] on button "No" at bounding box center [619, 268] width 24 height 11
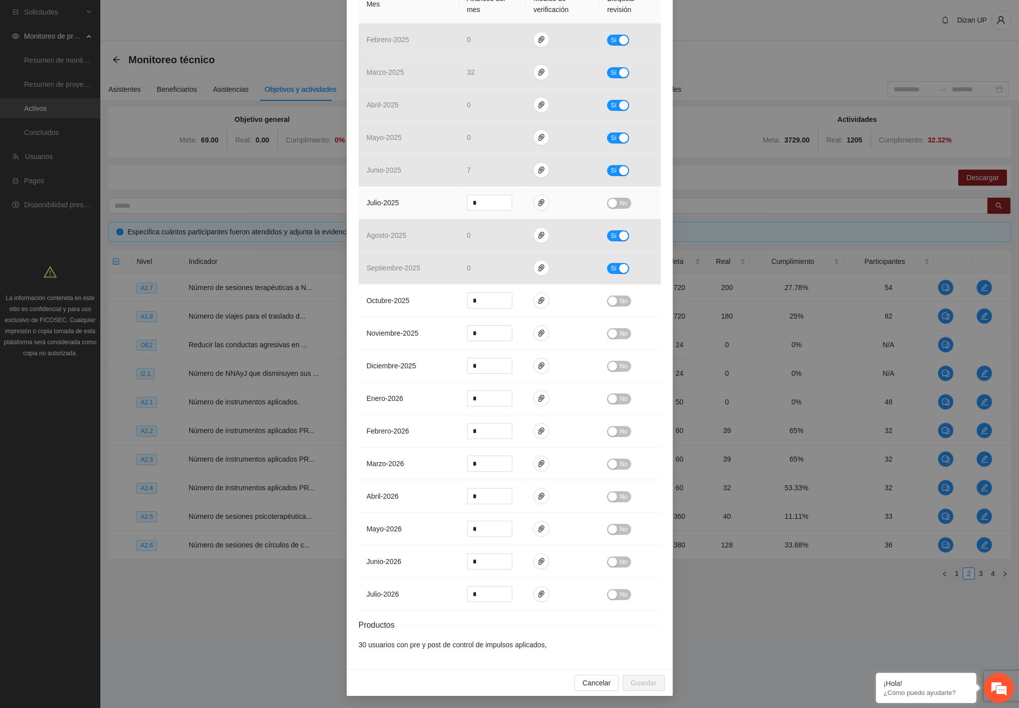
click at [620, 203] on span "No" at bounding box center [624, 203] width 8 height 11
drag, startPoint x: 598, startPoint y: 678, endPoint x: 580, endPoint y: 624, distance: 57.4
click at [599, 671] on div "Cancelar Guardar" at bounding box center [510, 682] width 326 height 27
click at [590, 685] on span "Cancelar" at bounding box center [597, 682] width 28 height 11
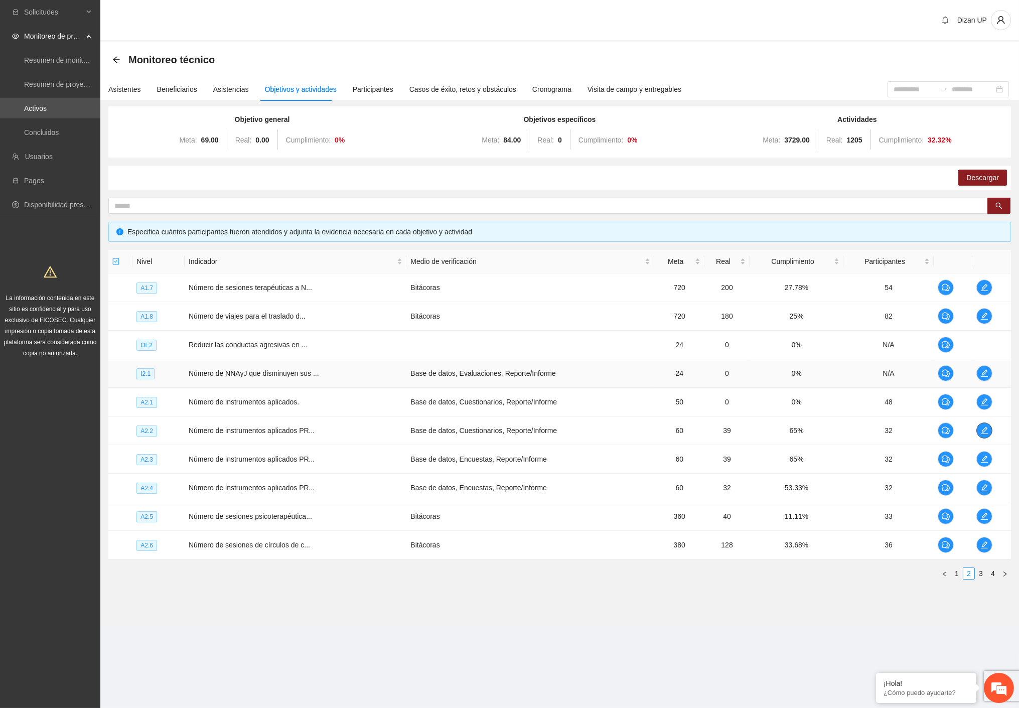
scroll to position [0, 0]
click at [982, 435] on button "button" at bounding box center [984, 430] width 16 height 16
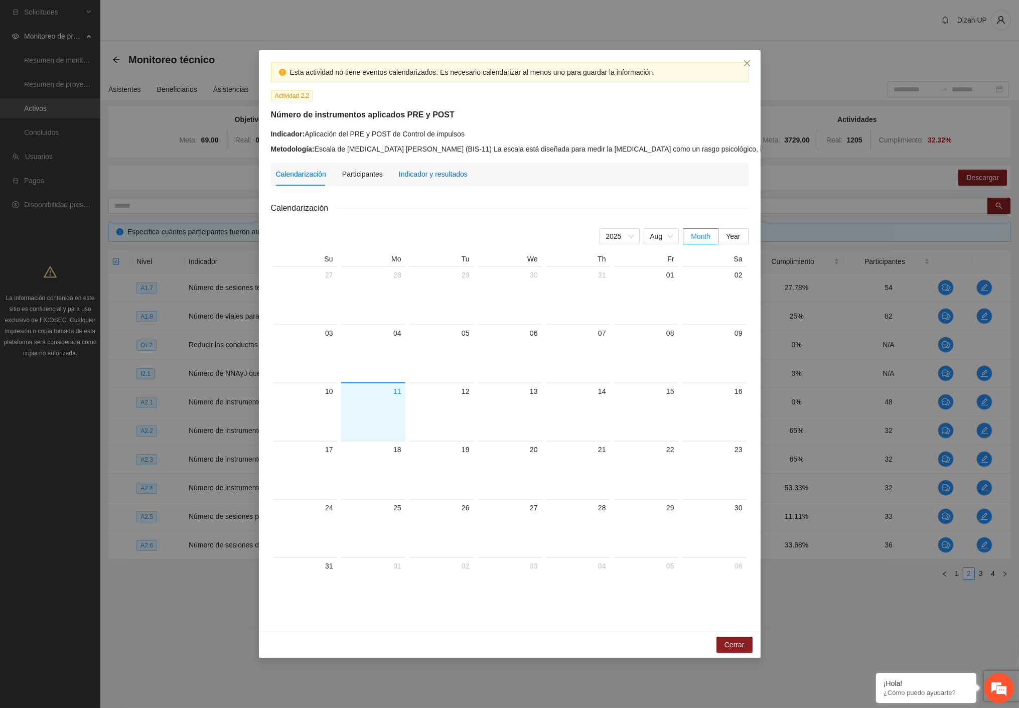
click at [446, 175] on div "Indicador y resultados" at bounding box center [433, 174] width 69 height 11
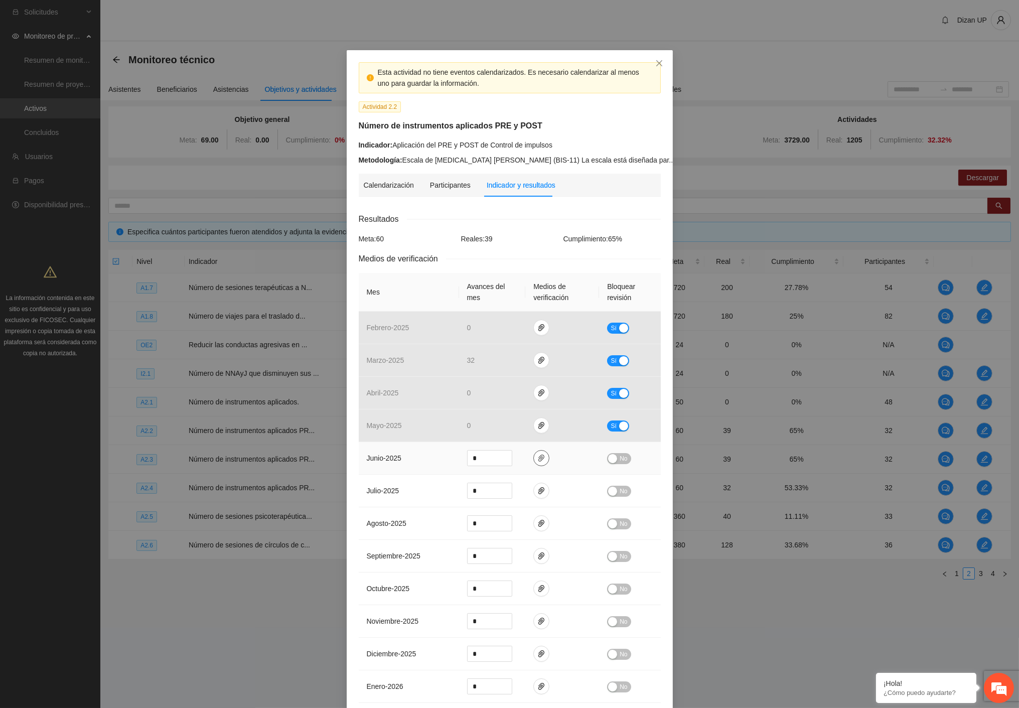
click at [538, 462] on icon "paper-clip" at bounding box center [541, 458] width 6 height 7
click at [534, 210] on div "Calendarización 2025 Aug Month Year Su Mo Tu We Th Fr Sa 27 28 29 30 31 01 02 0…" at bounding box center [510, 575] width 302 height 741
click at [655, 62] on icon "close" at bounding box center [659, 63] width 8 height 8
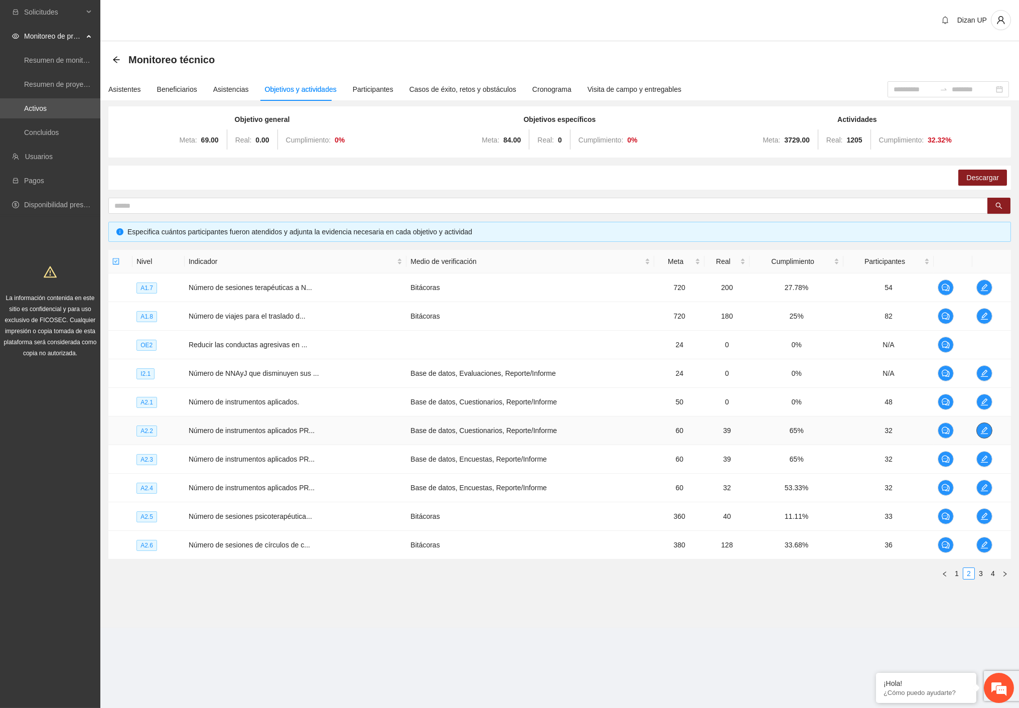
click at [983, 428] on icon "edit" at bounding box center [984, 430] width 8 height 8
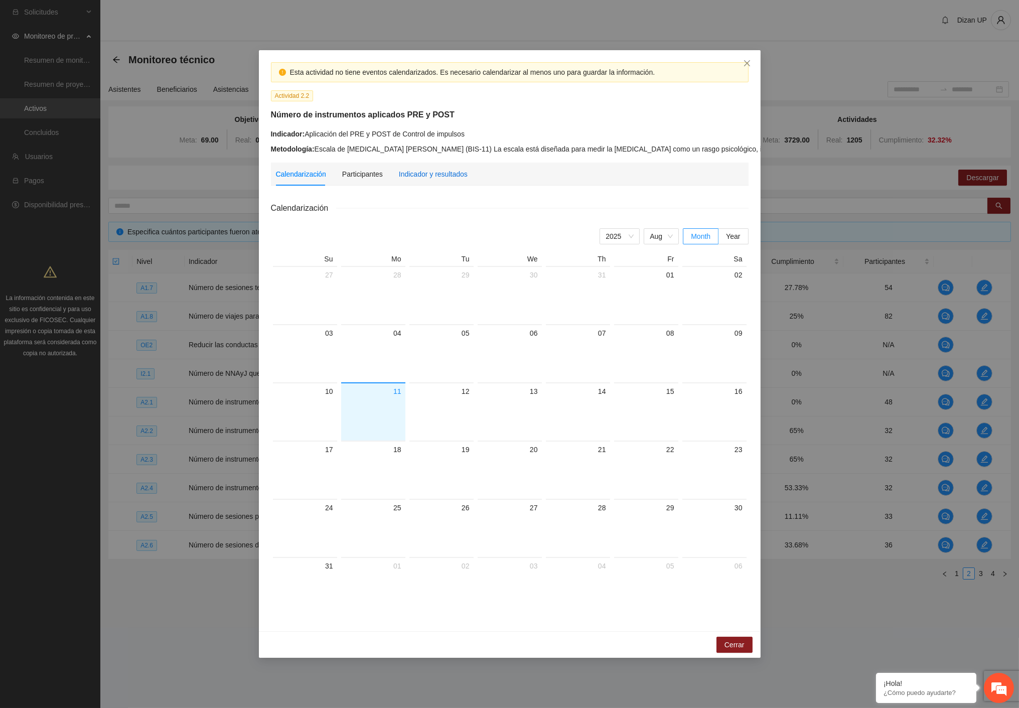
click at [445, 176] on div "Indicador y resultados" at bounding box center [433, 174] width 69 height 11
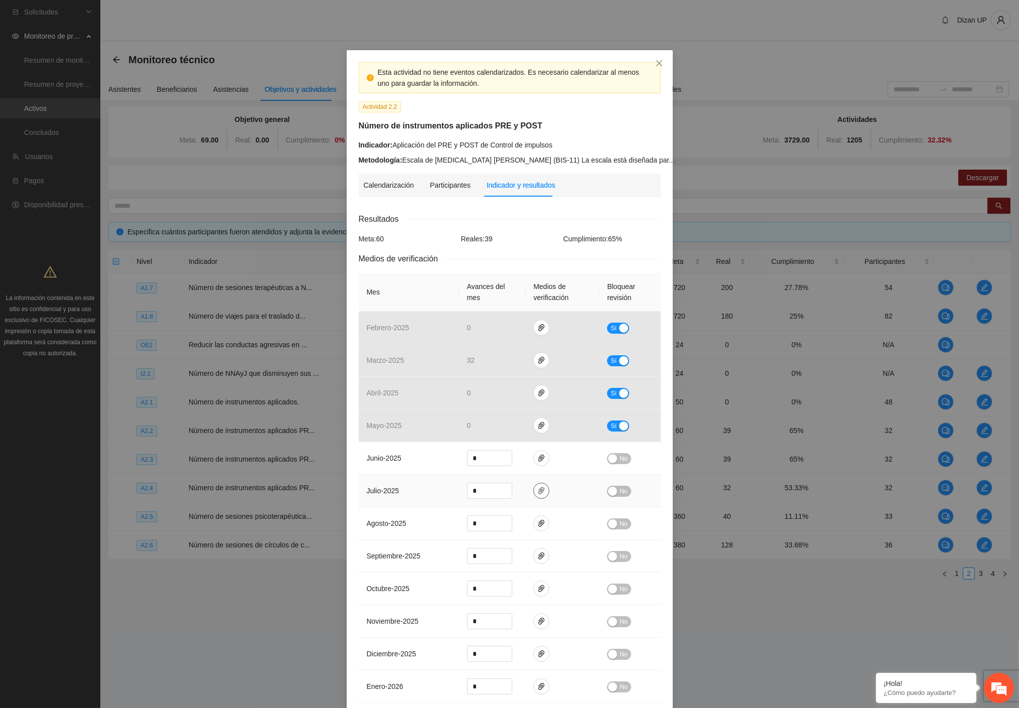
click at [537, 494] on icon "paper-clip" at bounding box center [541, 491] width 8 height 8
drag, startPoint x: 537, startPoint y: 124, endPoint x: 633, endPoint y: 76, distance: 107.9
click at [539, 124] on h5 "Número de instrumentos aplicados PRE y POST" at bounding box center [510, 126] width 302 height 12
click at [653, 59] on span "Close" at bounding box center [659, 63] width 27 height 27
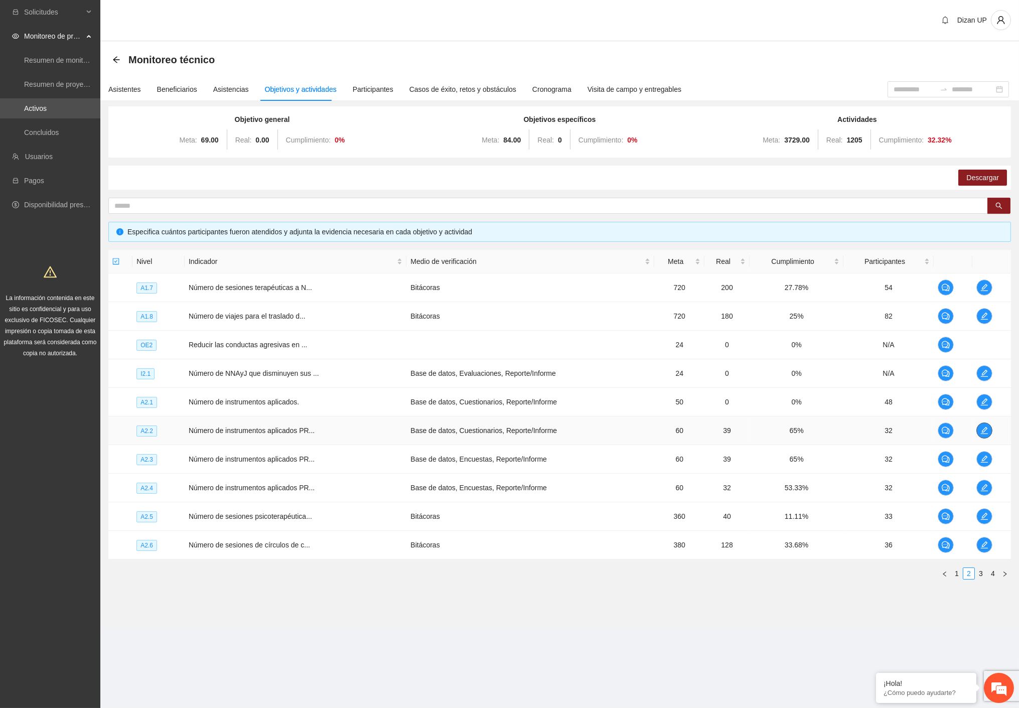
click at [984, 431] on icon "edit" at bounding box center [984, 430] width 8 height 8
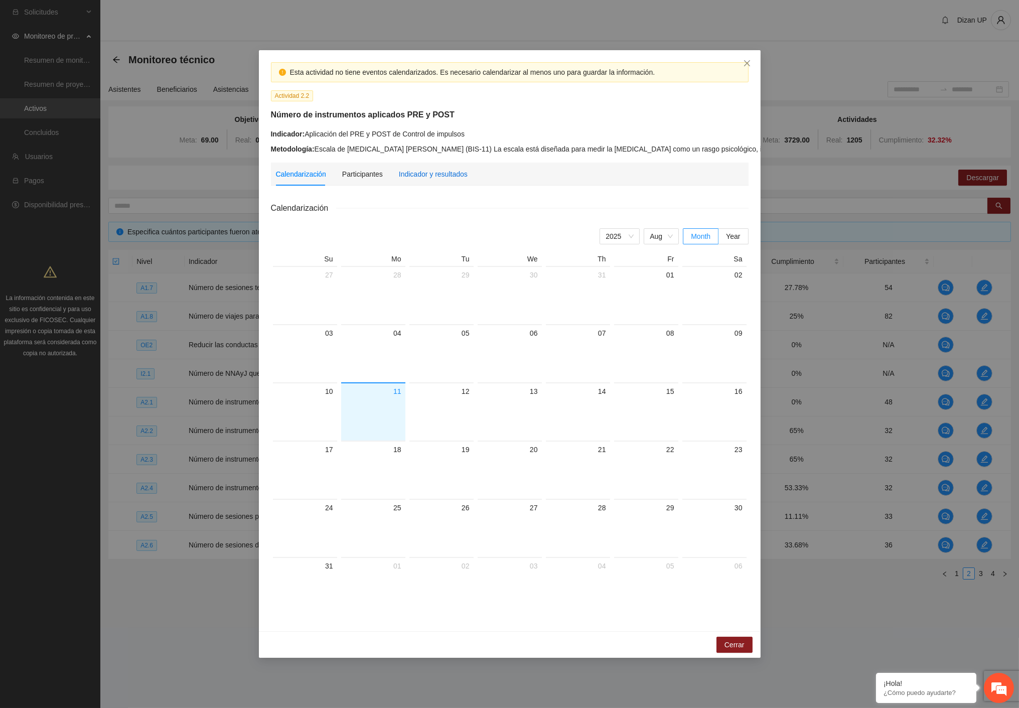
click at [421, 173] on div "Indicador y resultados" at bounding box center [433, 174] width 69 height 11
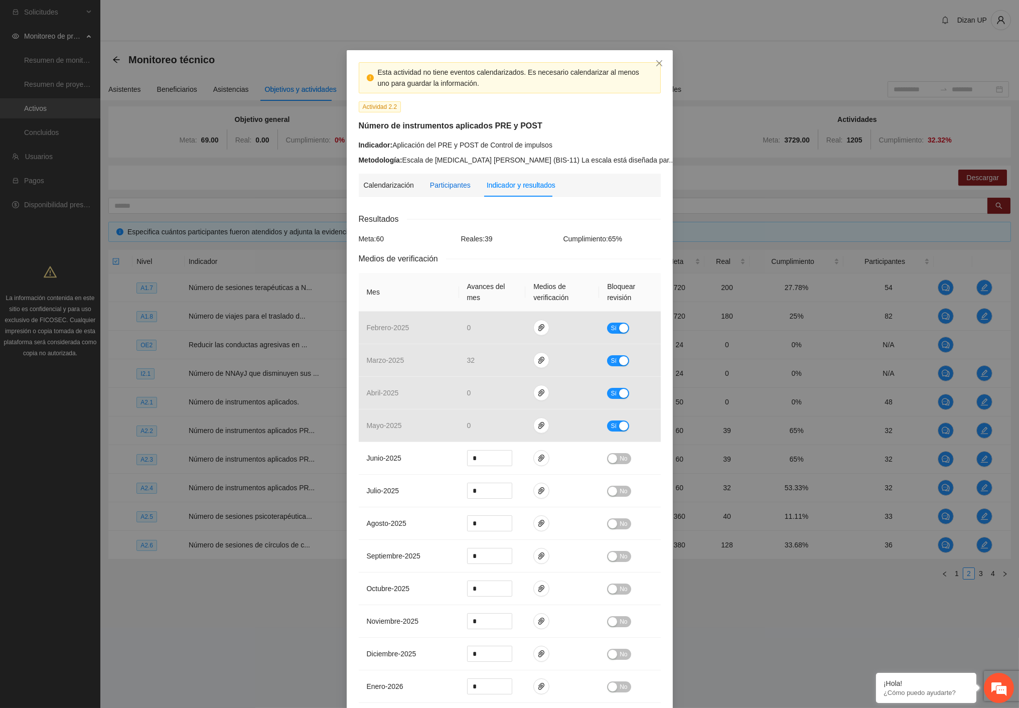
click at [443, 187] on div "Participantes" at bounding box center [450, 185] width 41 height 11
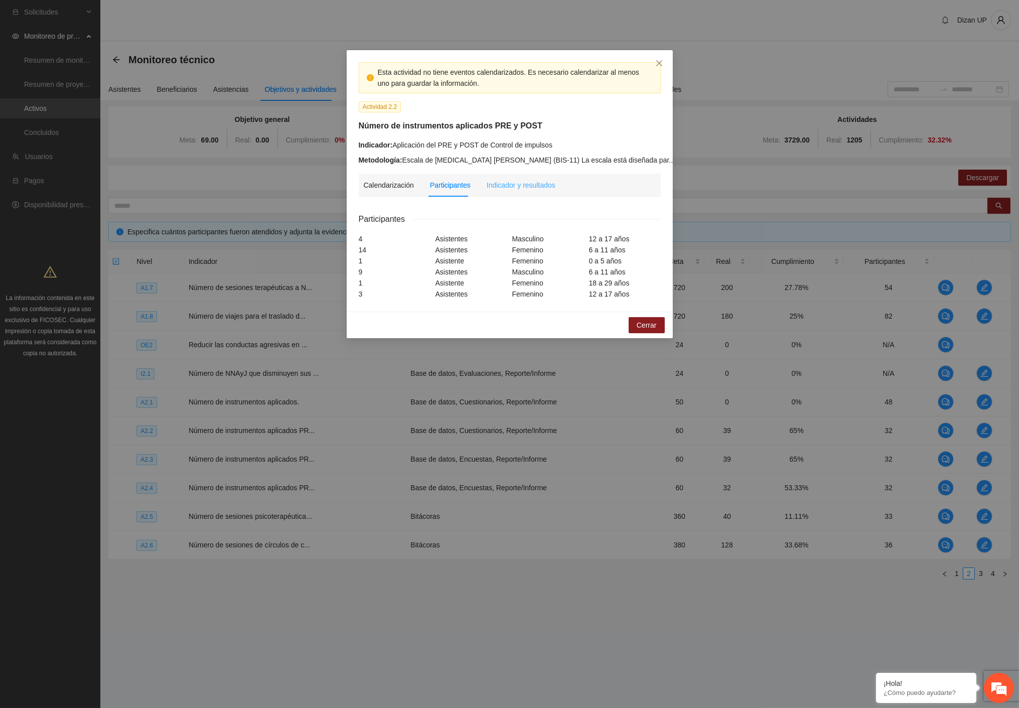
click at [508, 177] on div "Indicador y resultados" at bounding box center [521, 185] width 69 height 23
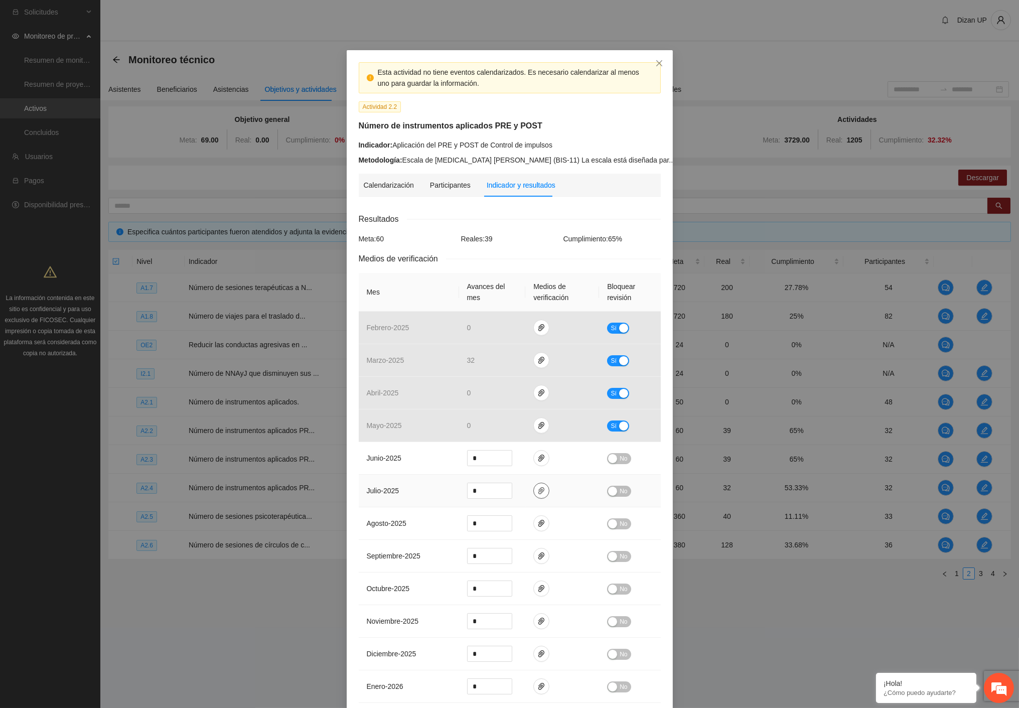
click at [538, 493] on icon "paper-clip" at bounding box center [541, 491] width 8 height 8
click at [499, 461] on span "Adjuntar documento" at bounding box center [511, 459] width 63 height 11
click at [435, 458] on td "junio - 2025" at bounding box center [409, 458] width 100 height 33
drag, startPoint x: 488, startPoint y: 490, endPoint x: 433, endPoint y: 488, distance: 54.2
click at [433, 488] on tr "julio - 2025 * No" at bounding box center [510, 491] width 302 height 33
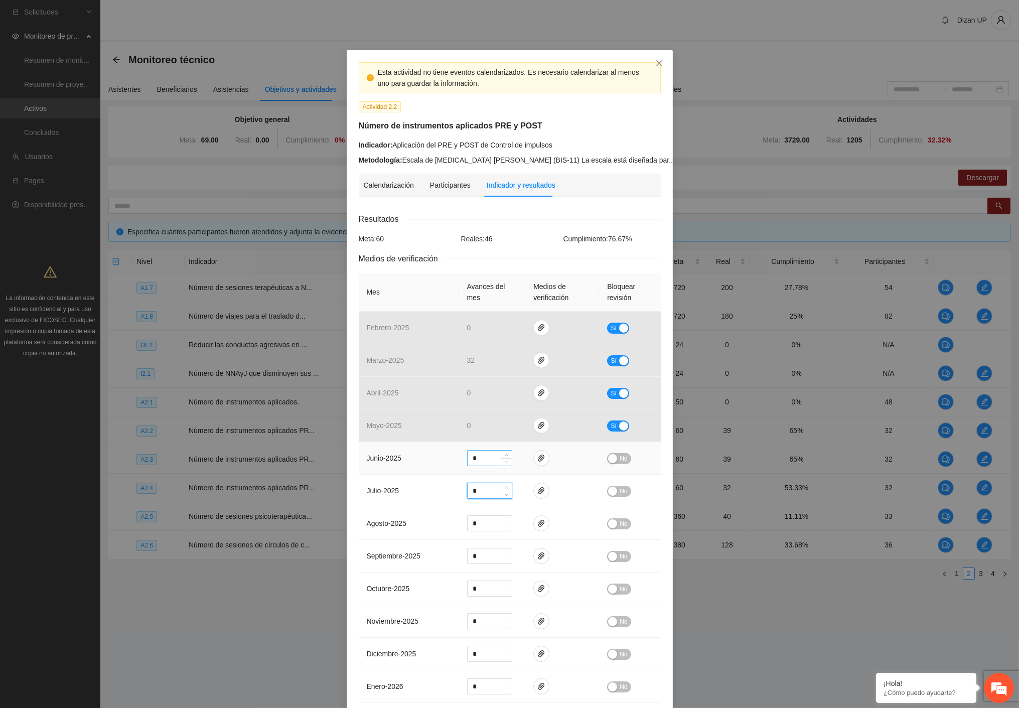
type input "*"
drag, startPoint x: 475, startPoint y: 454, endPoint x: 400, endPoint y: 452, distance: 75.3
click at [418, 452] on tr "junio - 2025 * No" at bounding box center [510, 458] width 302 height 33
type input "*"
click at [614, 460] on button "No" at bounding box center [619, 458] width 24 height 11
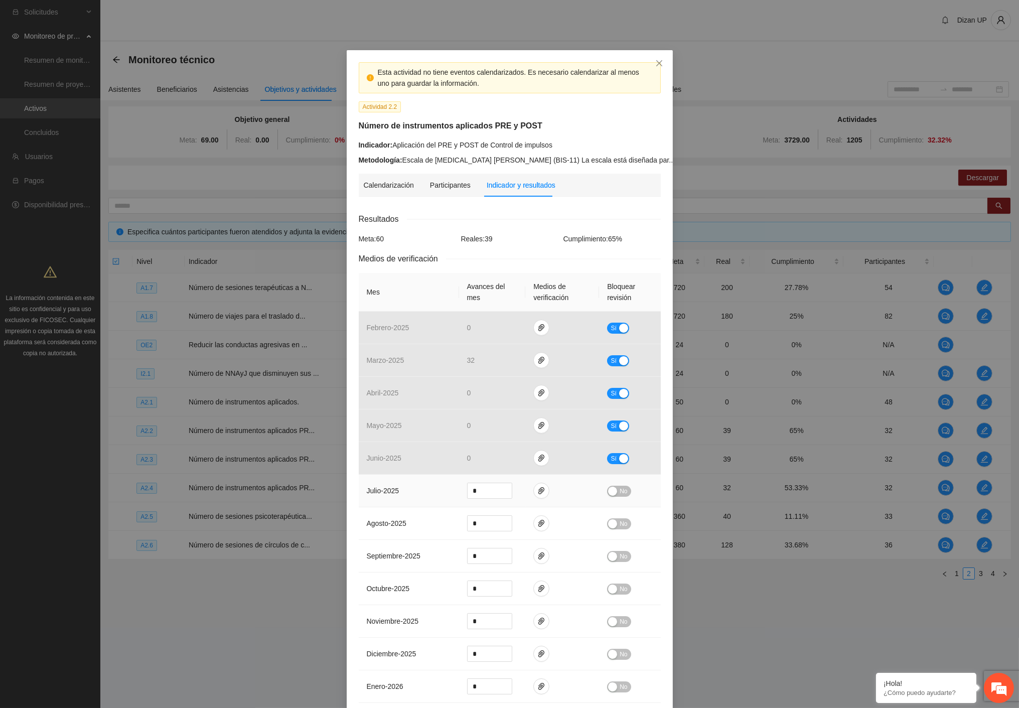
click at [608, 488] on div "button" at bounding box center [612, 491] width 9 height 9
click at [655, 64] on icon "close" at bounding box center [659, 63] width 8 height 8
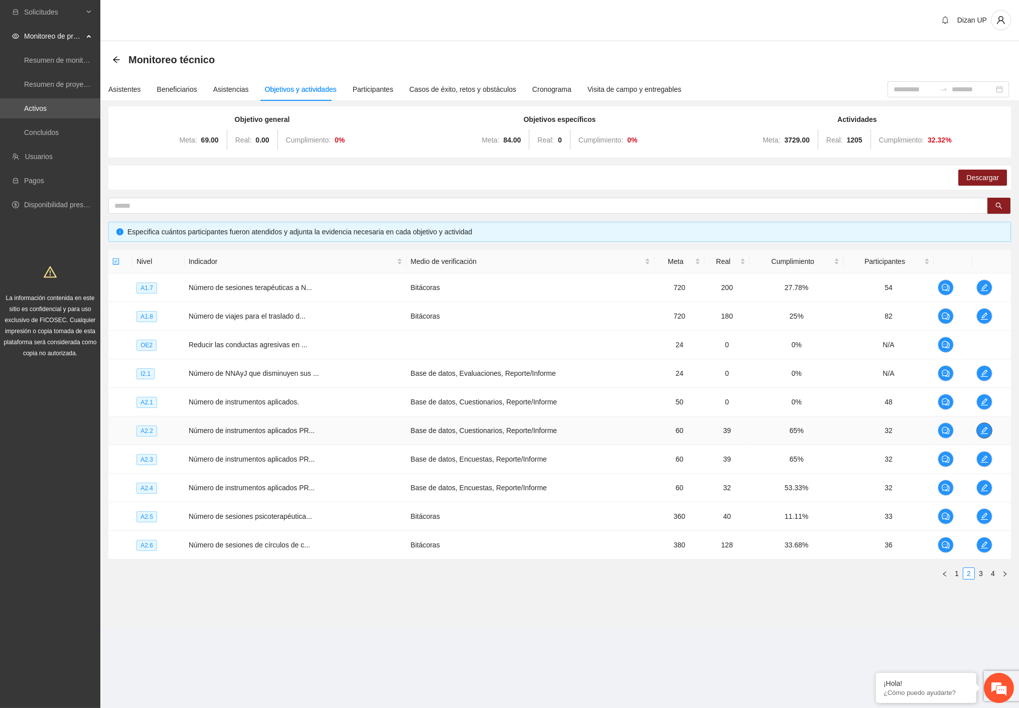
click at [988, 432] on span "edit" at bounding box center [984, 430] width 15 height 8
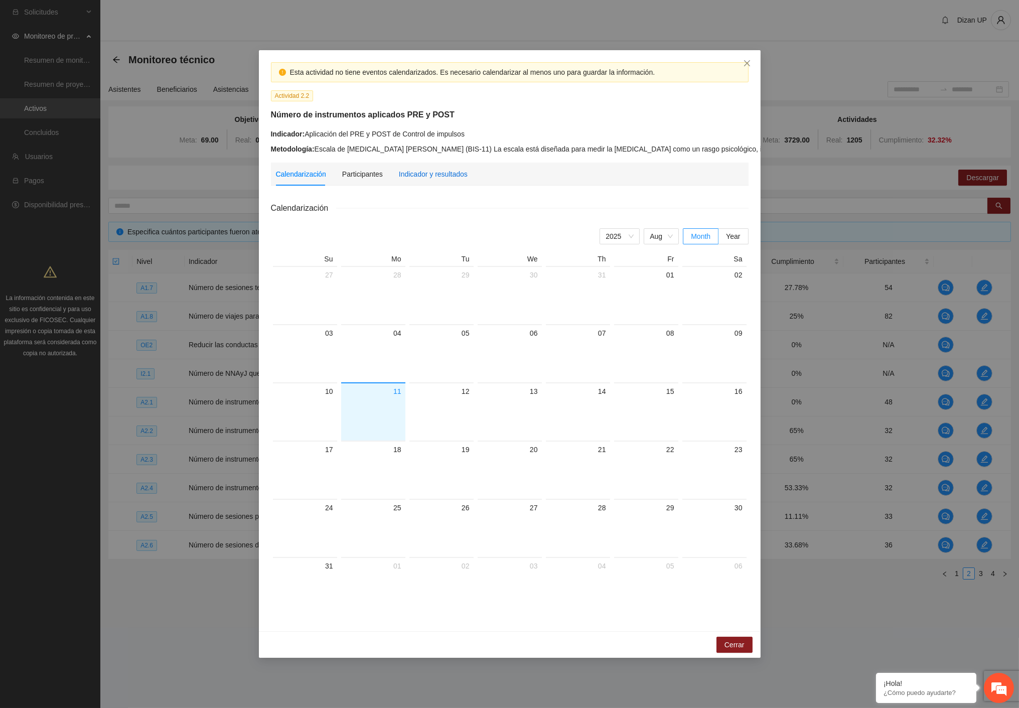
click at [443, 172] on div "Indicador y resultados" at bounding box center [433, 174] width 69 height 11
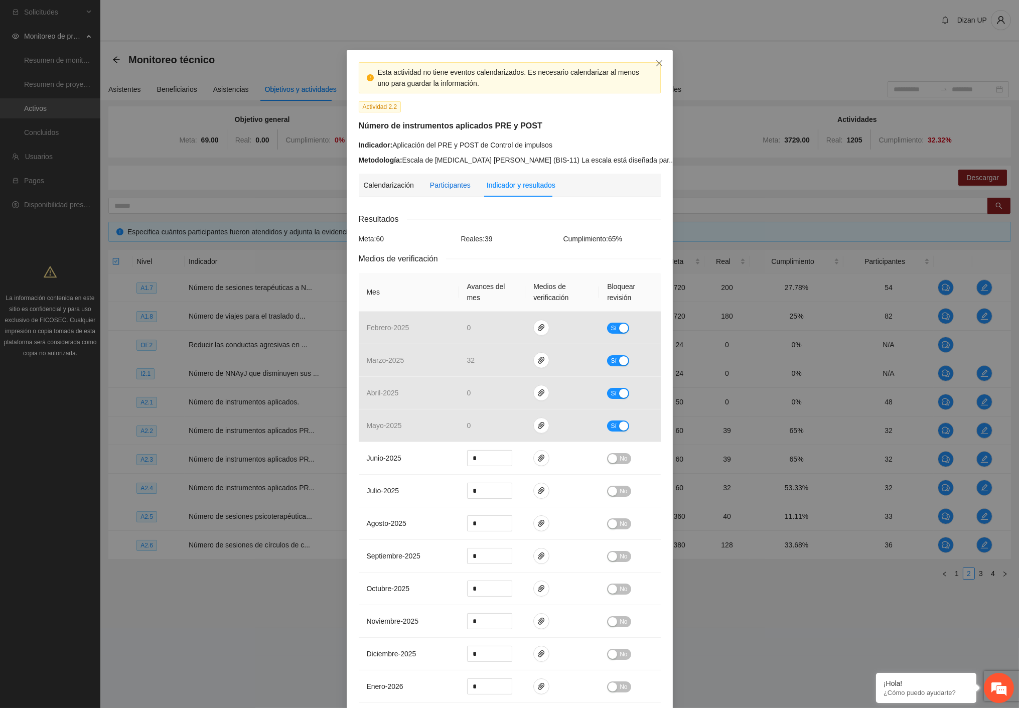
click at [433, 186] on div "Participantes" at bounding box center [450, 185] width 41 height 11
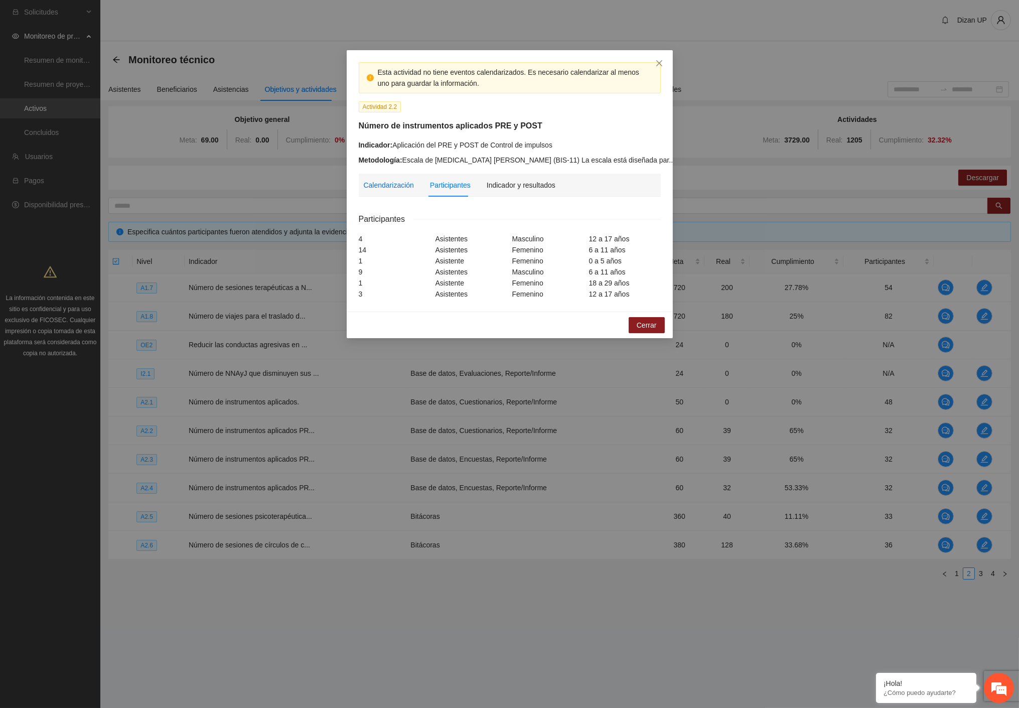
click at [389, 184] on div "Calendarización" at bounding box center [389, 185] width 50 height 11
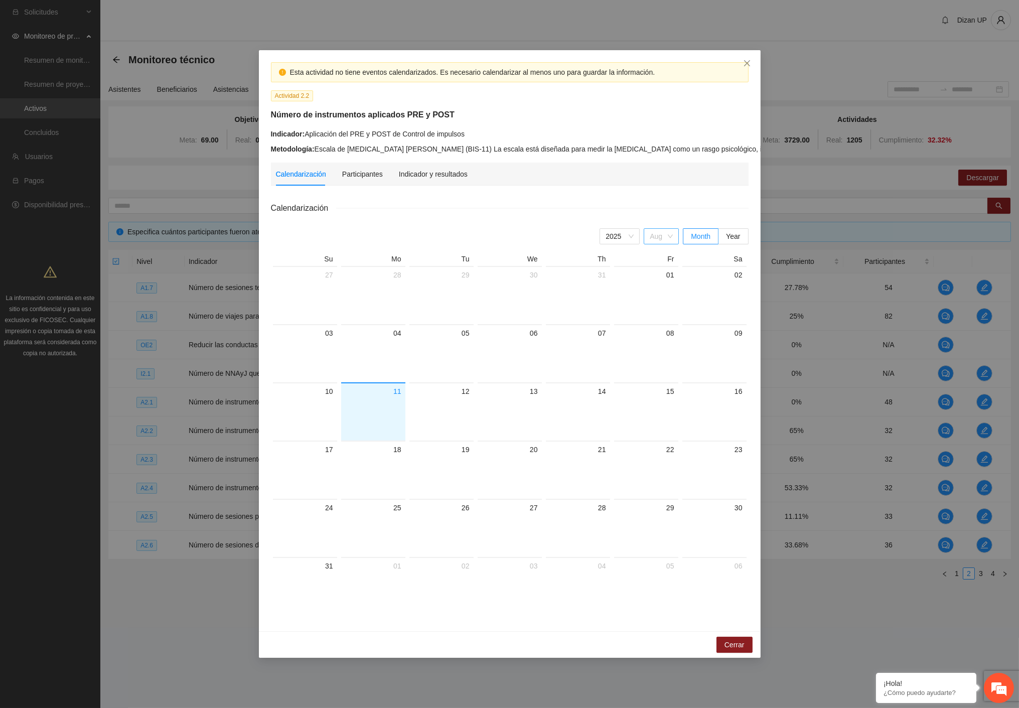
click at [660, 239] on span "Aug" at bounding box center [661, 236] width 23 height 15
click at [654, 355] on div "Jul" at bounding box center [661, 352] width 23 height 11
click at [472, 187] on div "Calendarización Participantes Indicador y resultados Calendarización 2025 Jul J…" at bounding box center [510, 391] width 478 height 457
drag, startPoint x: 410, startPoint y: 177, endPoint x: 420, endPoint y: 178, distance: 9.6
click at [413, 177] on div "Indicador y resultados" at bounding box center [433, 174] width 69 height 11
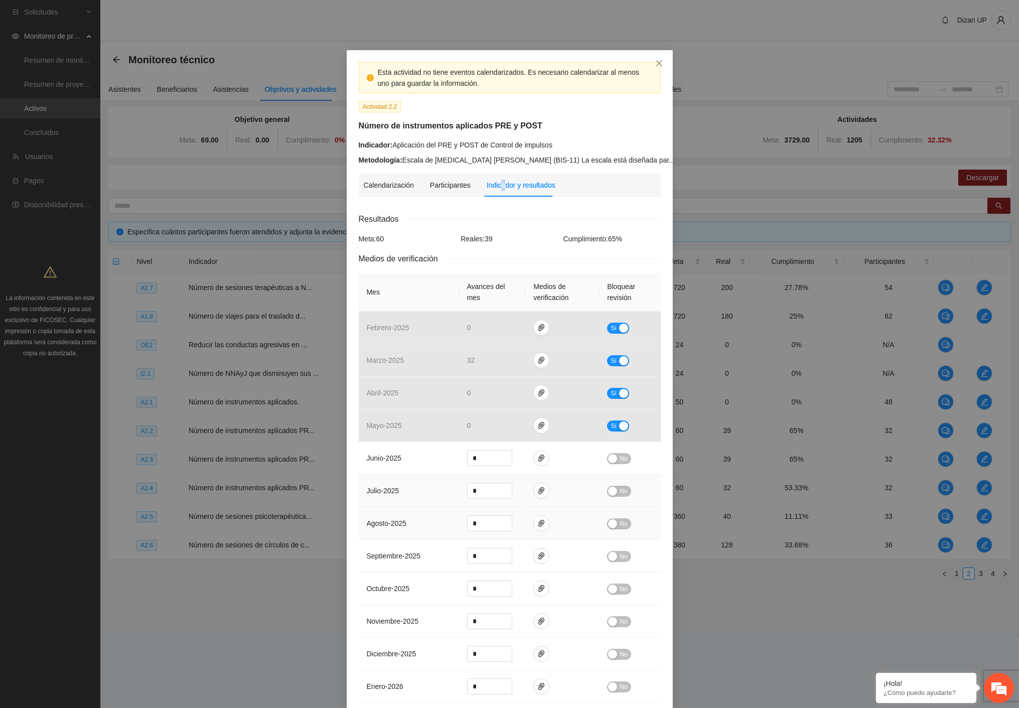
scroll to position [278, 0]
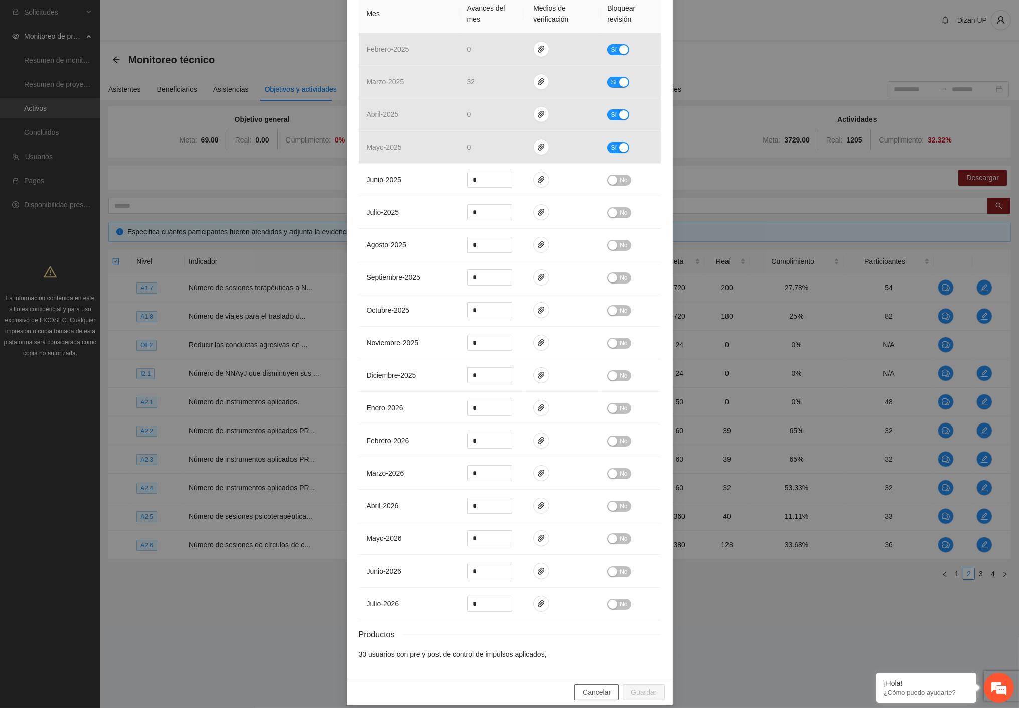
click at [589, 688] on button "Cancelar" at bounding box center [596, 692] width 44 height 16
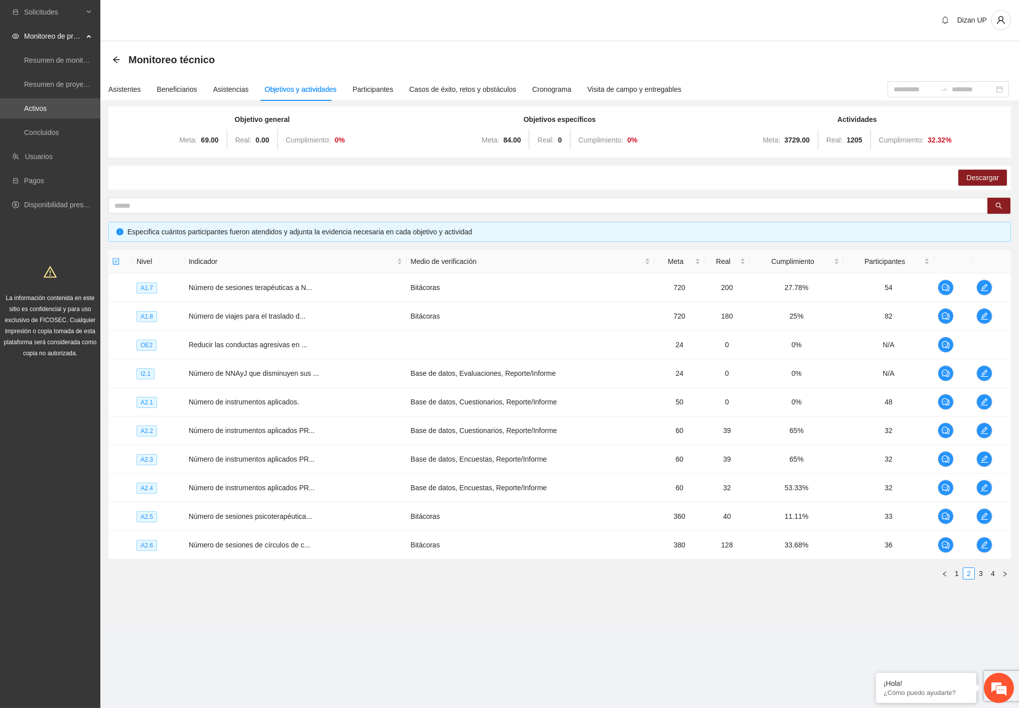
scroll to position [241, 0]
click at [577, 692] on div "Esta actividad no tiene eventos calendarizados. Es necesario calendarizar al me…" at bounding box center [509, 354] width 1019 height 708
click at [982, 428] on icon "edit" at bounding box center [984, 430] width 8 height 8
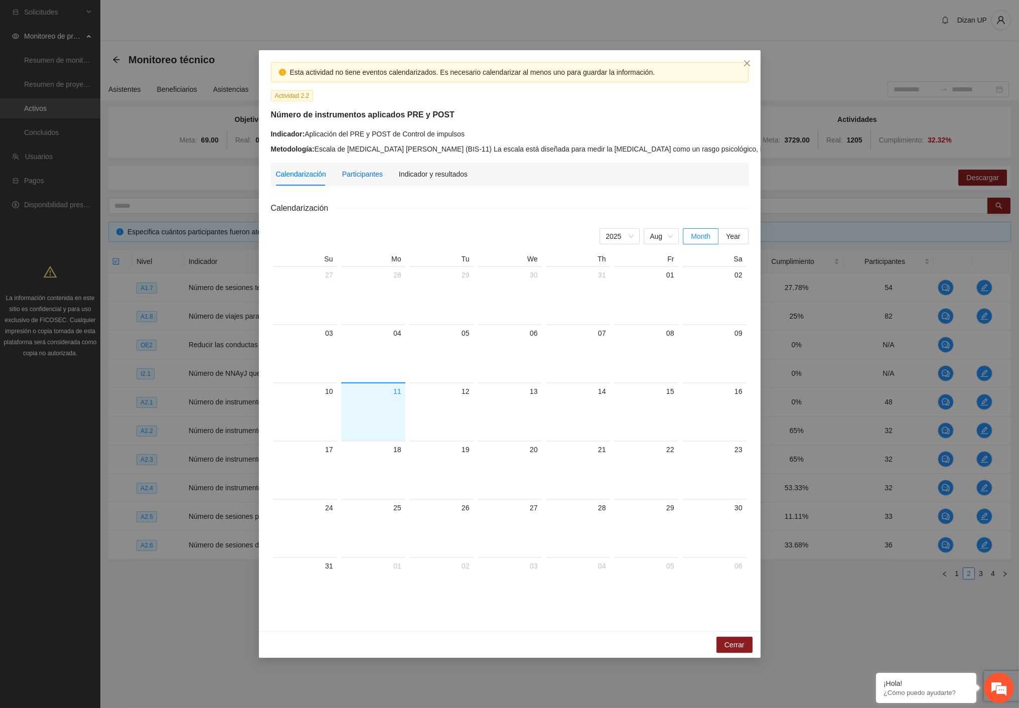
click at [368, 176] on div "Participantes" at bounding box center [362, 174] width 41 height 11
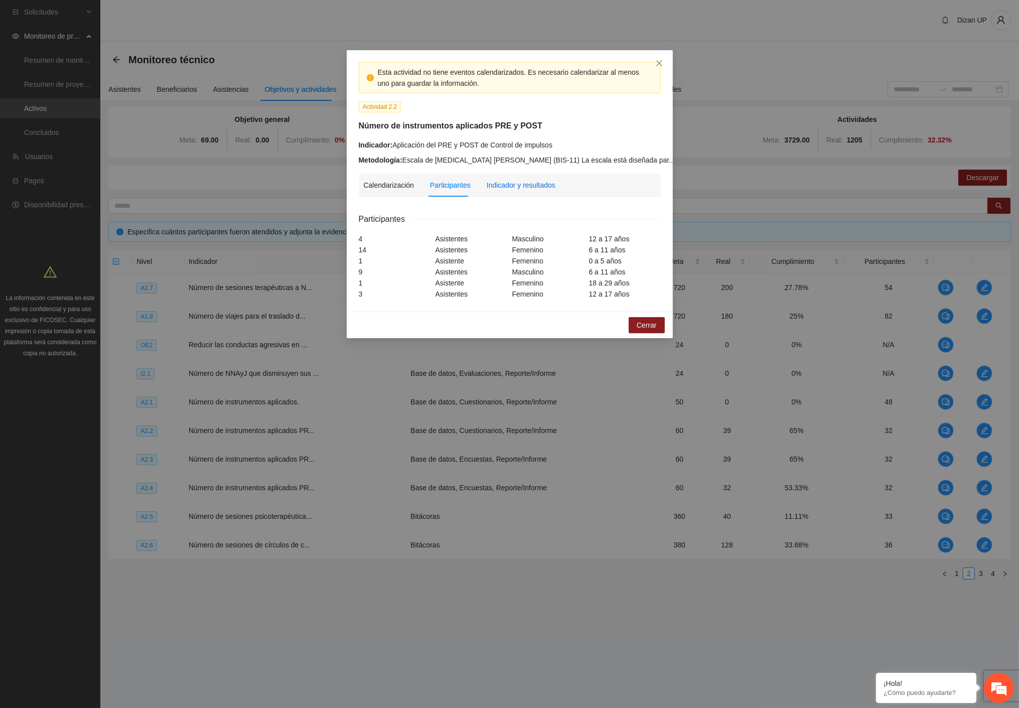
click at [507, 187] on div "Indicador y resultados" at bounding box center [521, 185] width 69 height 11
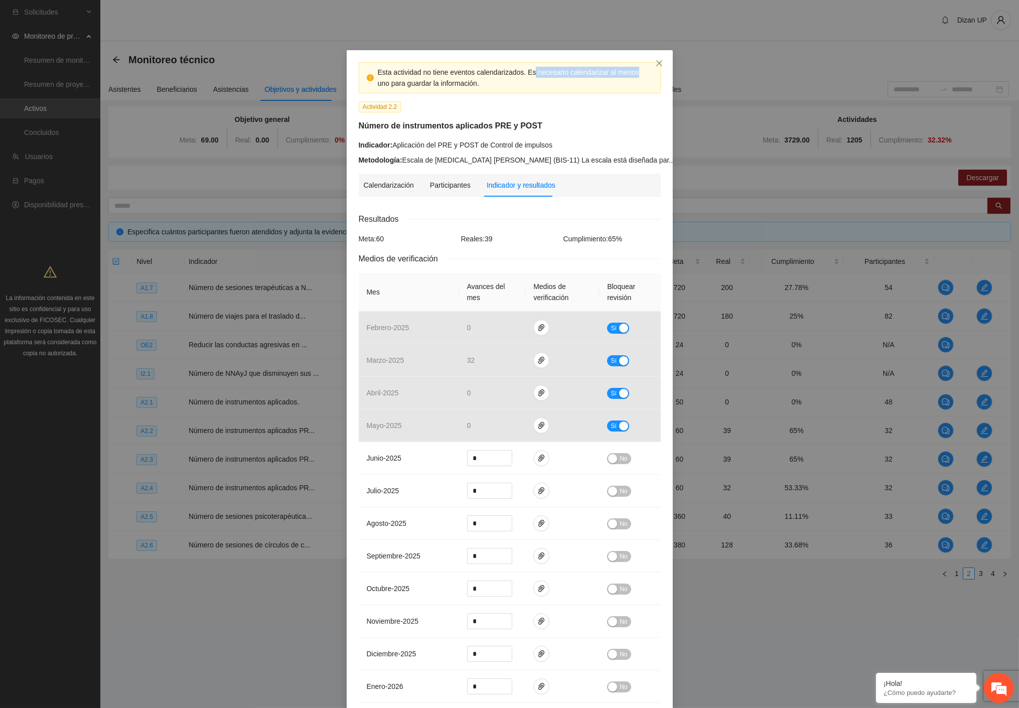
drag, startPoint x: 527, startPoint y: 71, endPoint x: 596, endPoint y: 209, distance: 154.8
click at [627, 77] on div "Esta actividad no tiene eventos calendarizados. Es necesario calendarizar al me…" at bounding box center [515, 78] width 275 height 22
click at [419, 473] on td "junio - 2025" at bounding box center [409, 458] width 100 height 33
click at [543, 457] on span "paper-clip" at bounding box center [541, 458] width 15 height 8
click at [560, 493] on td at bounding box center [562, 491] width 74 height 33
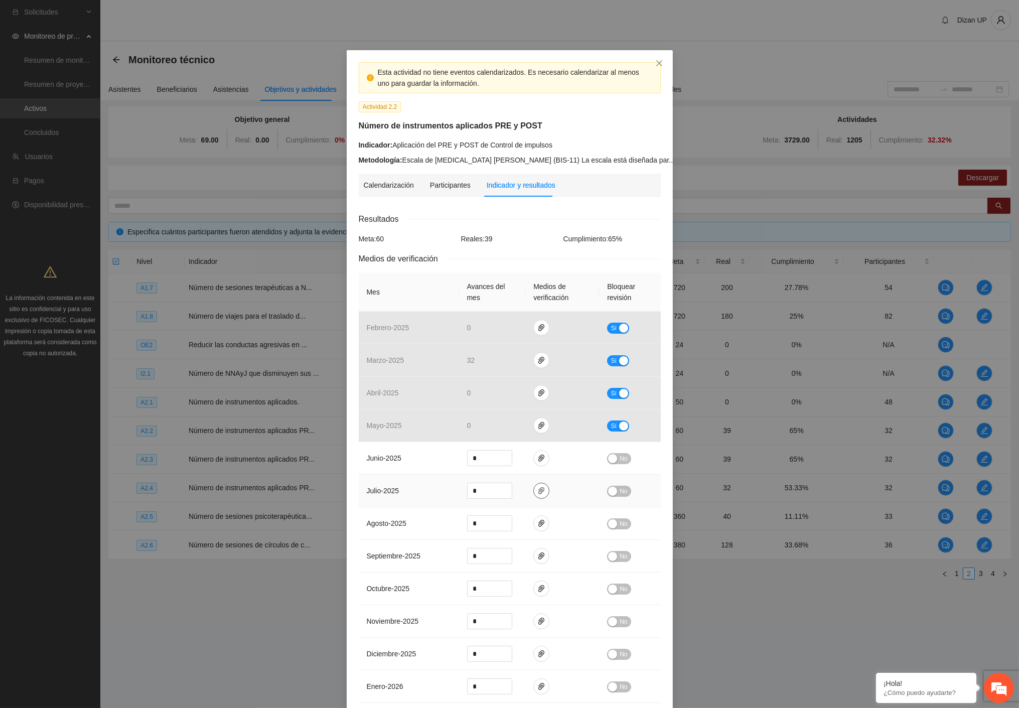
click at [538, 489] on icon "paper-clip" at bounding box center [541, 490] width 6 height 7
drag, startPoint x: 488, startPoint y: 493, endPoint x: 404, endPoint y: 489, distance: 83.4
click at [404, 489] on tr "julio - 2025 * No" at bounding box center [510, 491] width 302 height 33
type input "*"
drag, startPoint x: 400, startPoint y: 512, endPoint x: 459, endPoint y: 488, distance: 63.4
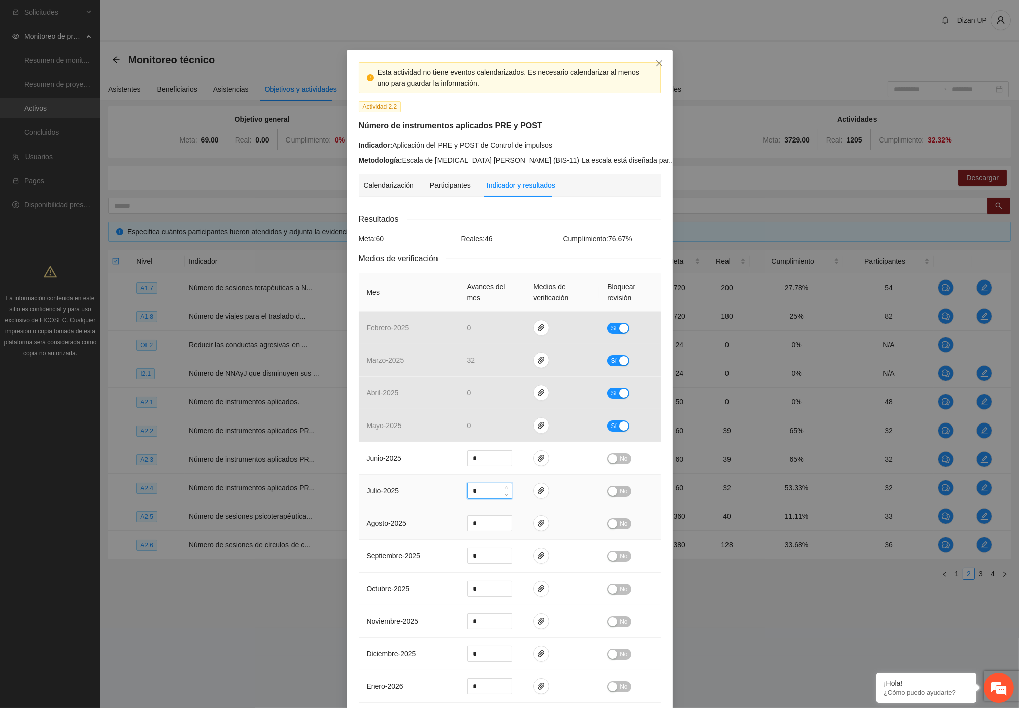
click at [403, 511] on td "agosto - 2025" at bounding box center [409, 523] width 100 height 33
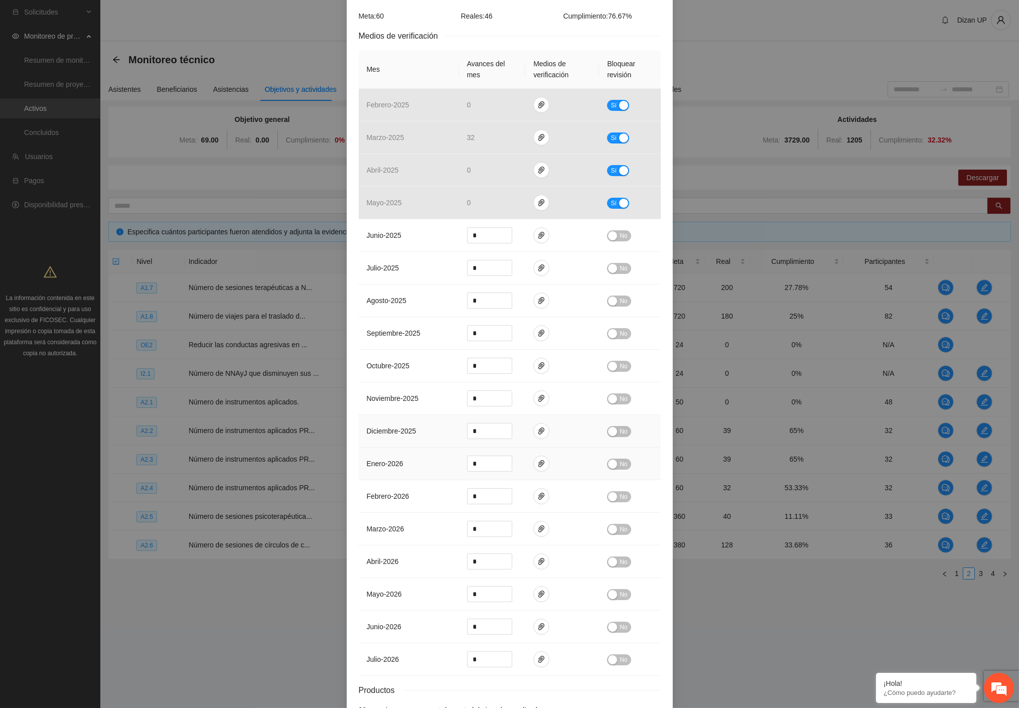
scroll to position [291, 0]
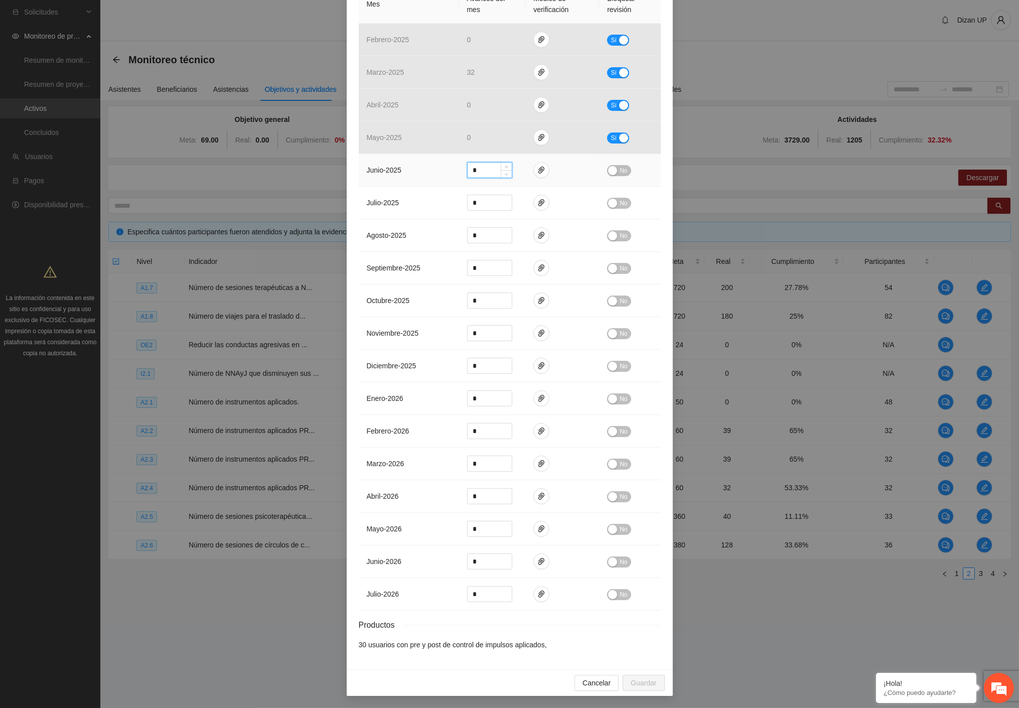
drag, startPoint x: 485, startPoint y: 171, endPoint x: 437, endPoint y: 170, distance: 48.2
click at [442, 171] on tr "junio - 2025 * No" at bounding box center [510, 170] width 302 height 33
type input "*"
drag, startPoint x: 606, startPoint y: 168, endPoint x: 609, endPoint y: 187, distance: 19.2
click at [608, 171] on div "button" at bounding box center [612, 170] width 9 height 9
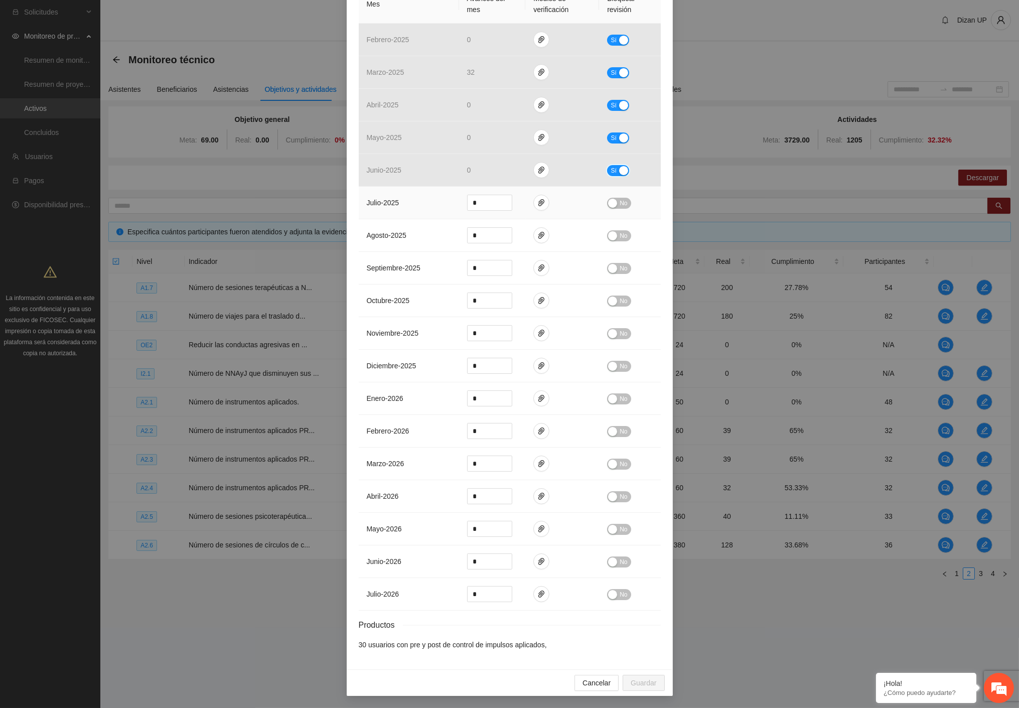
scroll to position [290, 0]
drag, startPoint x: 614, startPoint y: 201, endPoint x: 608, endPoint y: 205, distance: 7.2
click at [614, 202] on button "No" at bounding box center [619, 203] width 24 height 11
click at [632, 652] on div "Calendarización 2025 Aug Month Year Su Mo Tu We Th Fr Sa 27 28 29 30 31 01 02 0…" at bounding box center [510, 287] width 302 height 741
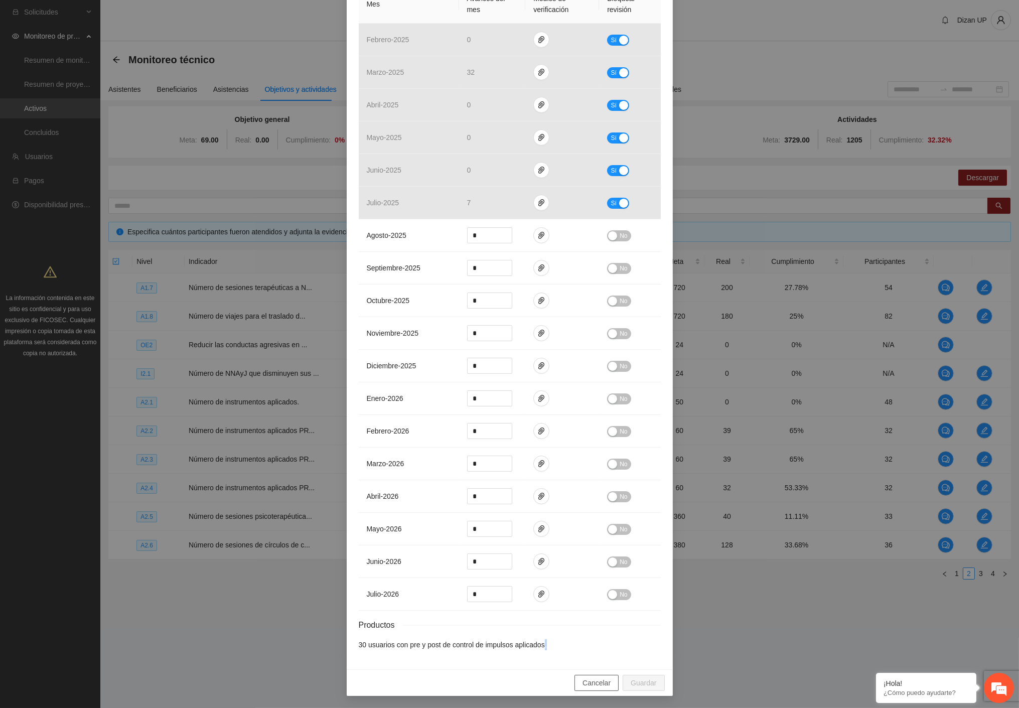
click at [600, 689] on button "Cancelar" at bounding box center [596, 683] width 44 height 16
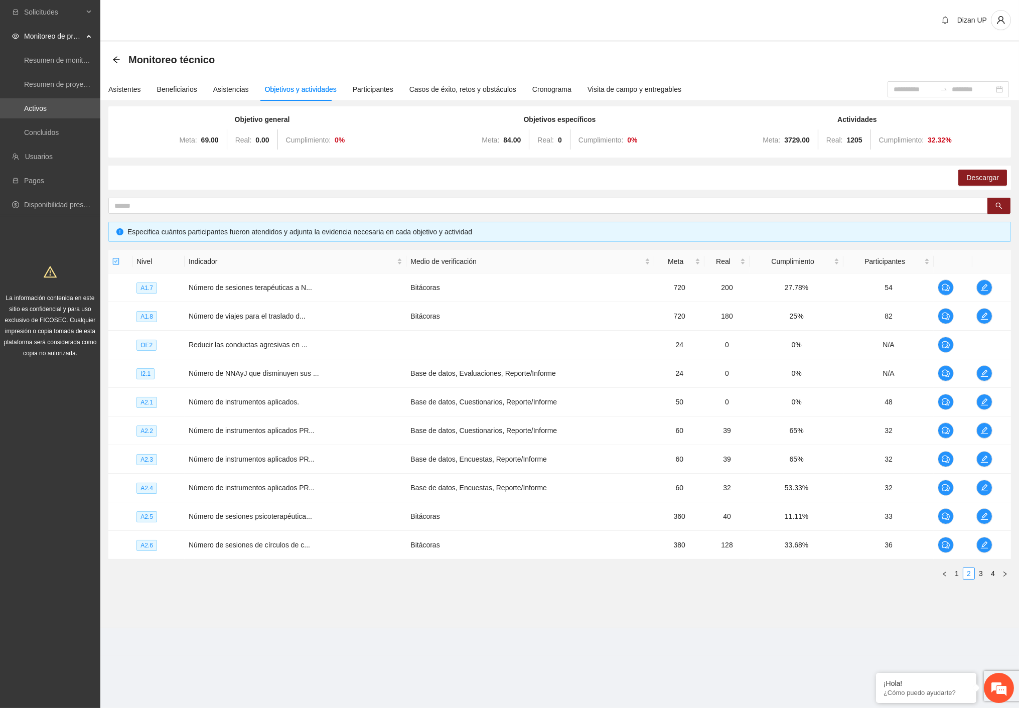
scroll to position [240, 0]
drag, startPoint x: 379, startPoint y: 462, endPoint x: 393, endPoint y: 463, distance: 14.1
click at [389, 463] on td "Número de instrumentos aplicados PR..." at bounding box center [296, 459] width 222 height 29
click at [981, 459] on icon "edit" at bounding box center [984, 459] width 8 height 8
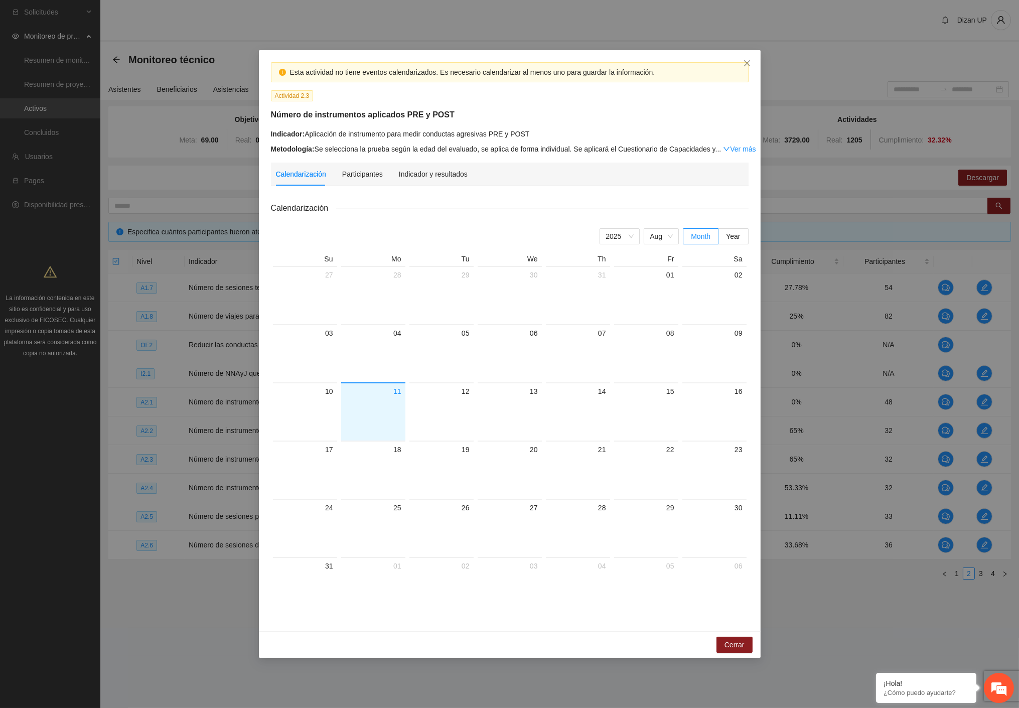
click at [363, 186] on div "Calendarización Participantes Indicador y resultados Calendarización 2025 Aug M…" at bounding box center [510, 391] width 478 height 457
click at [363, 177] on div "Participantes" at bounding box center [362, 174] width 41 height 11
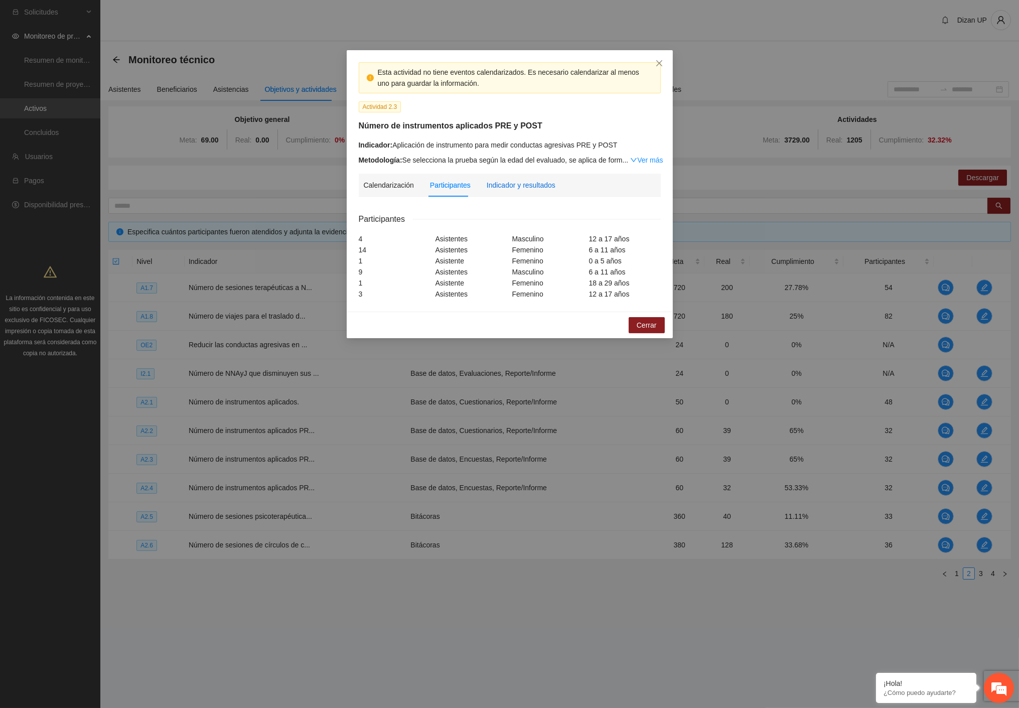
click at [506, 180] on div "Indicador y resultados" at bounding box center [521, 185] width 69 height 11
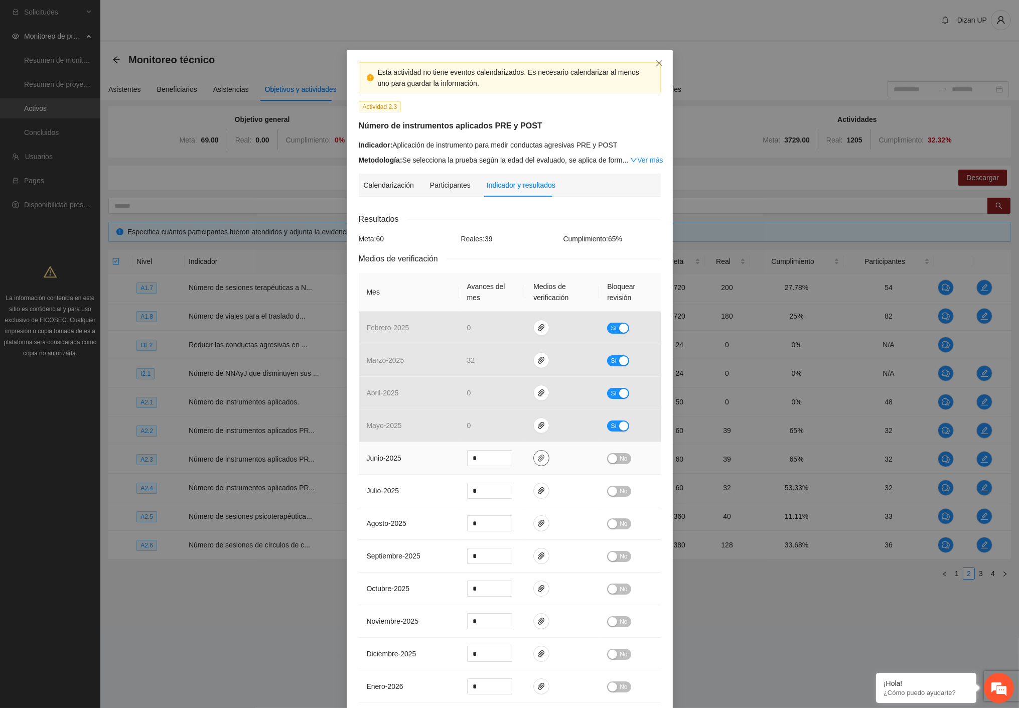
click at [538, 458] on icon "paper-clip" at bounding box center [541, 458] width 6 height 7
click at [488, 427] on link "2.3 (SDQ) (RPQ).zip" at bounding box center [533, 429] width 131 height 11
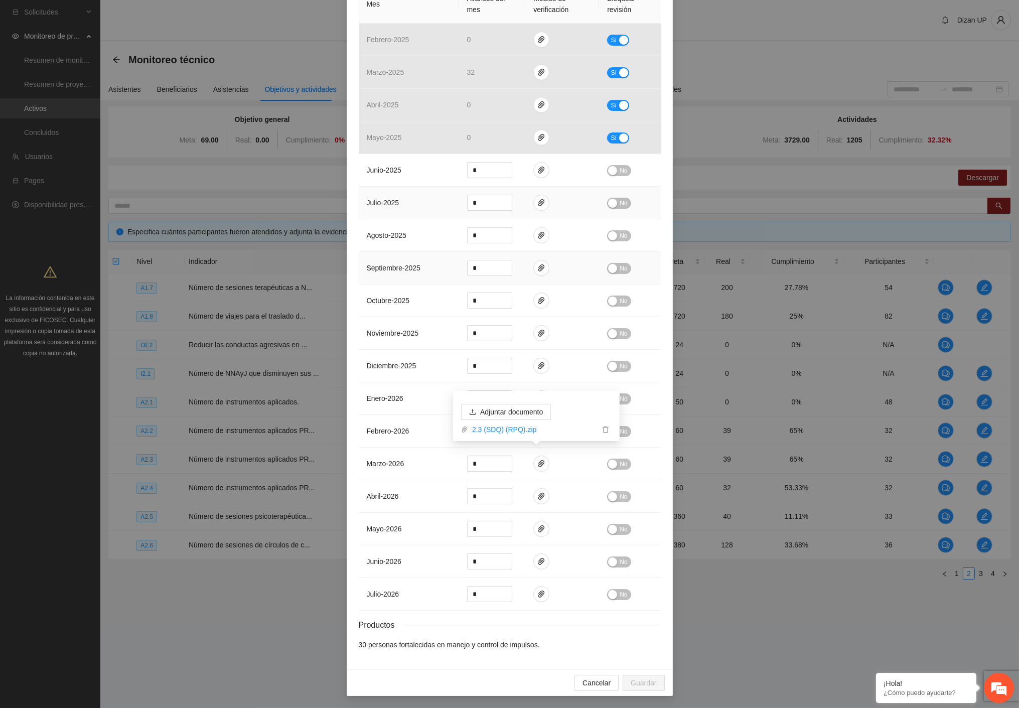
drag, startPoint x: 430, startPoint y: 257, endPoint x: 470, endPoint y: 213, distance: 59.7
click at [433, 252] on td "septiembre - 2025" at bounding box center [409, 268] width 100 height 33
click at [614, 171] on button "No" at bounding box center [619, 170] width 24 height 11
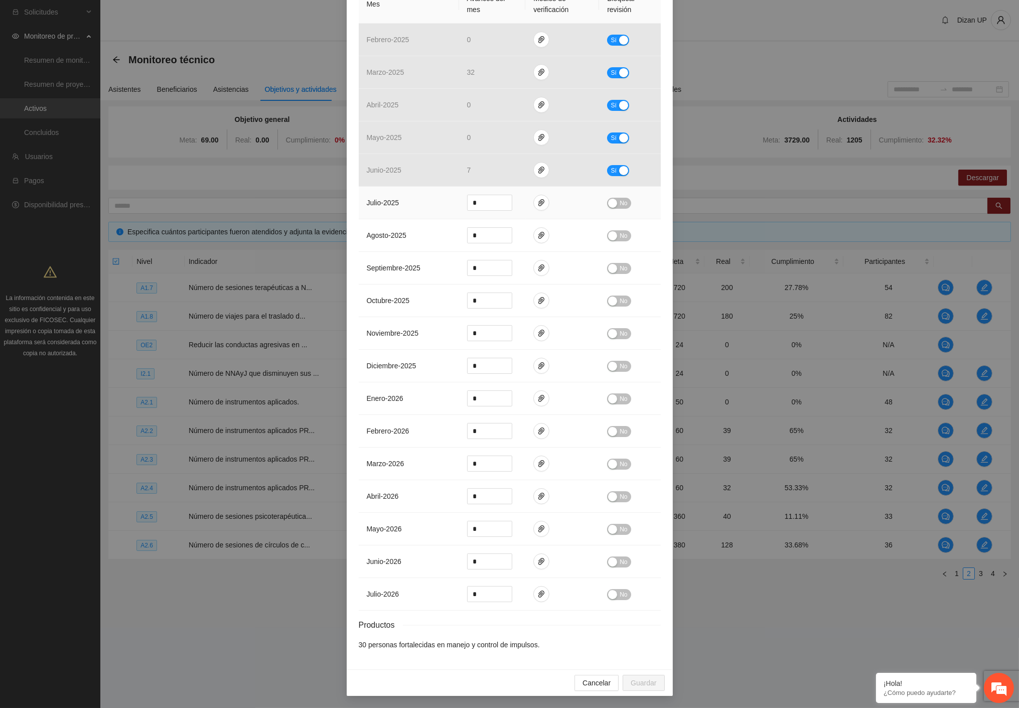
click at [618, 194] on td "No" at bounding box center [629, 203] width 61 height 33
click at [614, 206] on button "No" at bounding box center [619, 203] width 24 height 11
click at [614, 239] on td "No" at bounding box center [629, 235] width 61 height 33
drag, startPoint x: 617, startPoint y: 228, endPoint x: 633, endPoint y: 306, distance: 79.4
click at [620, 230] on span "No" at bounding box center [624, 235] width 8 height 11
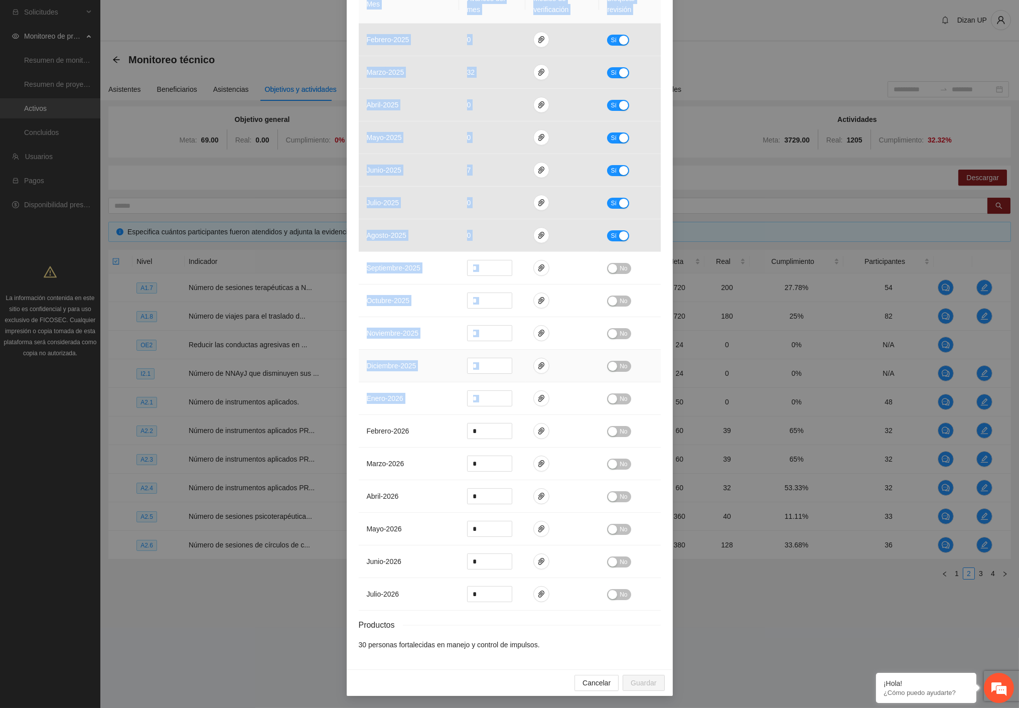
click at [659, 422] on div "Esta actividad no tiene eventos calendarizados. Es necesario calendarizar al me…" at bounding box center [510, 215] width 326 height 907
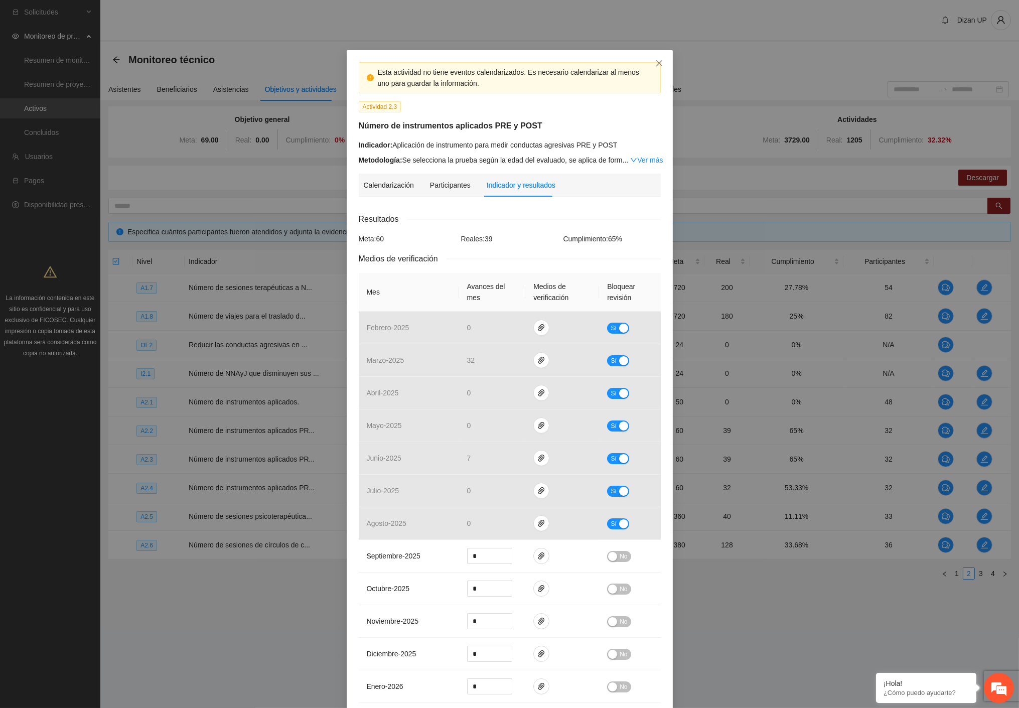
click at [580, 156] on div "Metodología: Se selecciona la prueba según la edad del evaluado, se aplica de f…" at bounding box center [510, 160] width 302 height 11
click at [566, 133] on div "Esta actividad no tiene eventos calendarizados. Es necesario calendarizar al me…" at bounding box center [510, 113] width 310 height 103
click at [655, 62] on icon "close" at bounding box center [659, 63] width 8 height 8
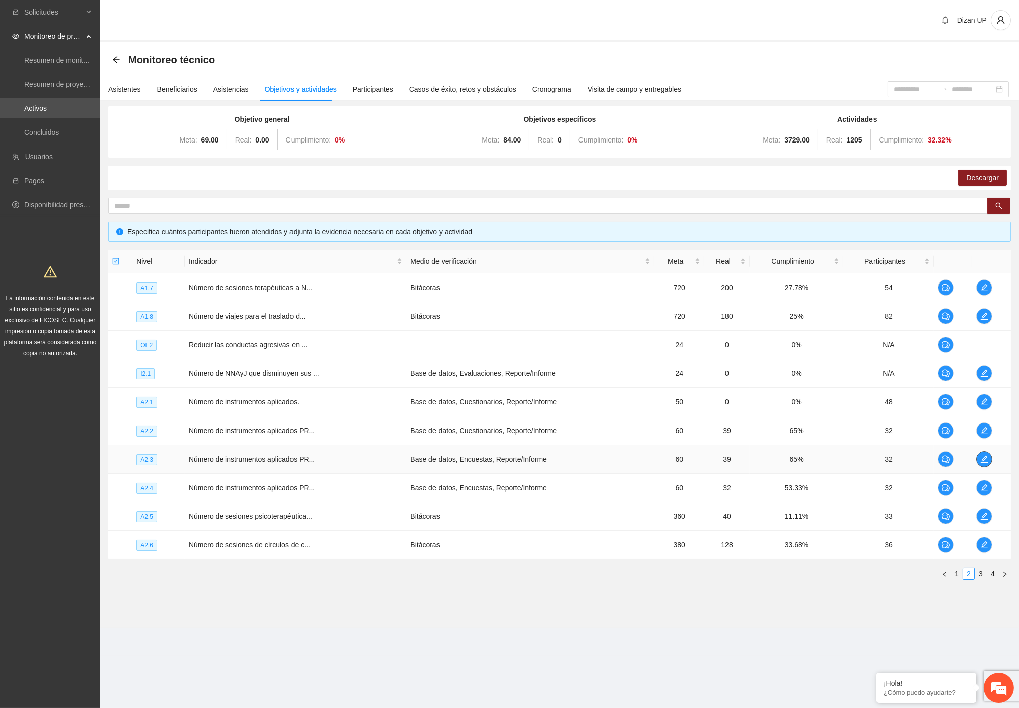
click at [979, 458] on span "edit" at bounding box center [984, 459] width 15 height 8
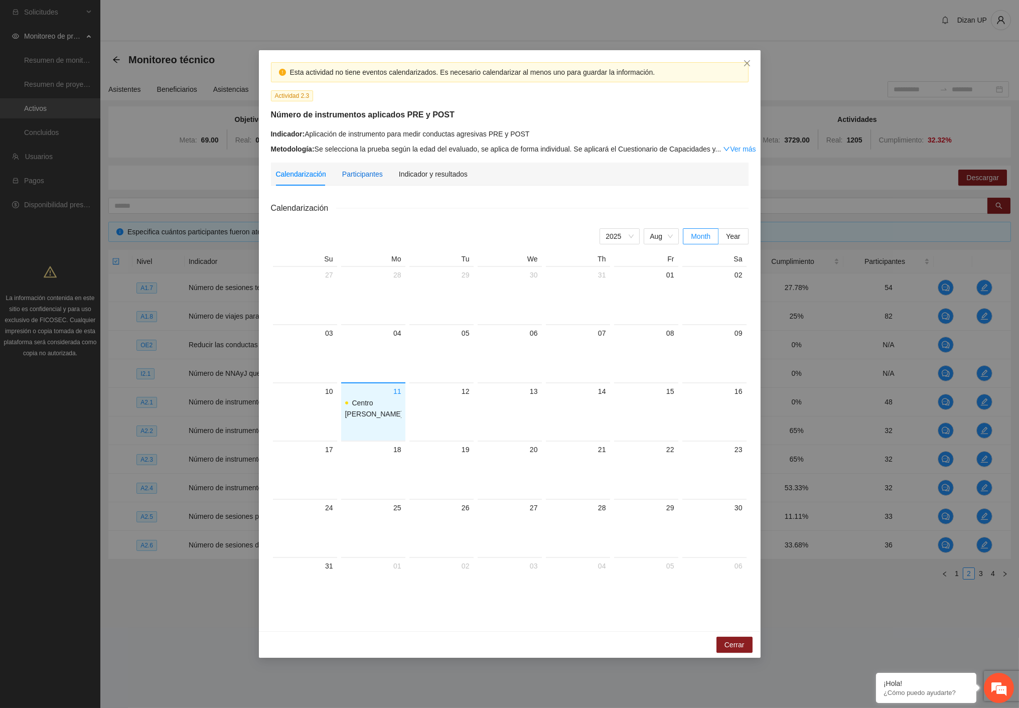
click at [360, 177] on div "Participantes" at bounding box center [362, 174] width 41 height 11
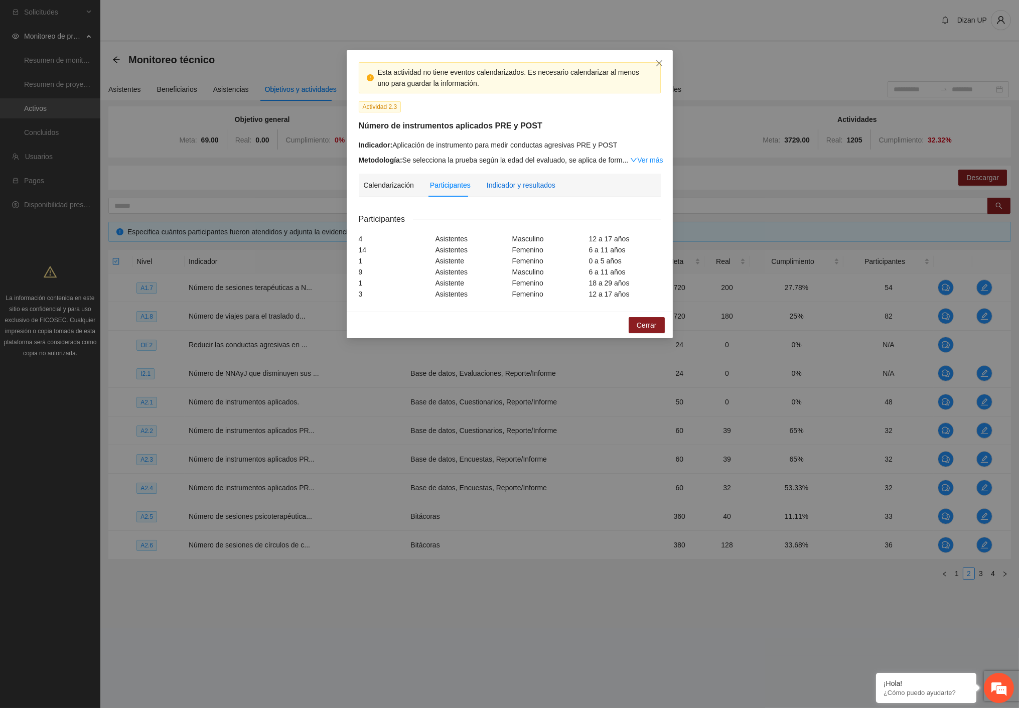
click at [512, 183] on div "Indicador y resultados" at bounding box center [521, 185] width 69 height 11
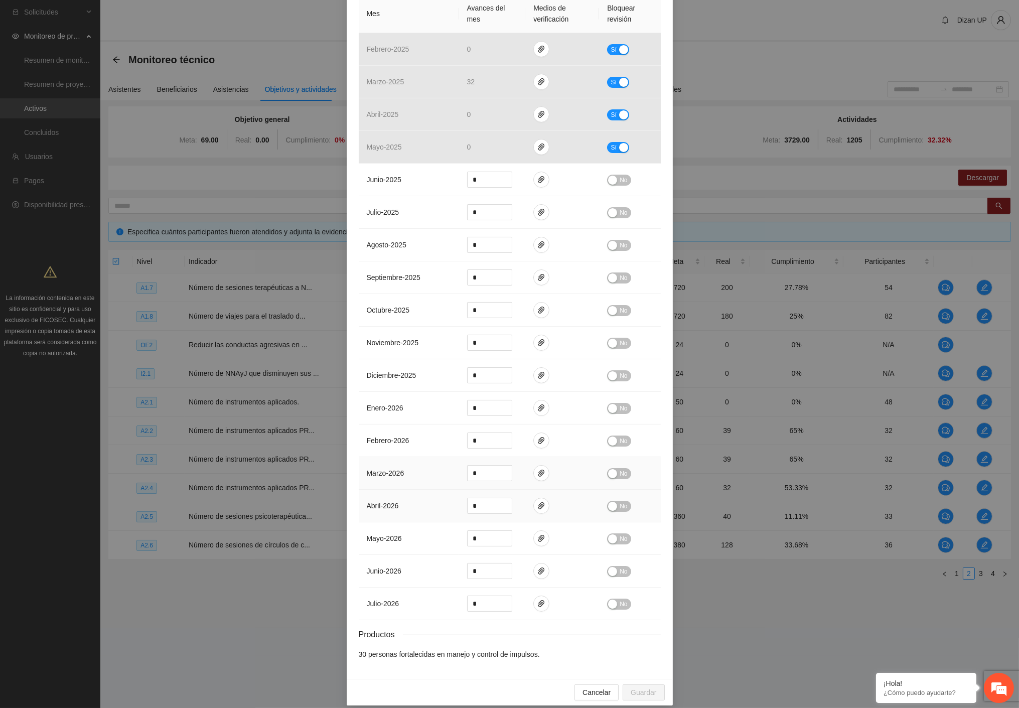
scroll to position [291, 0]
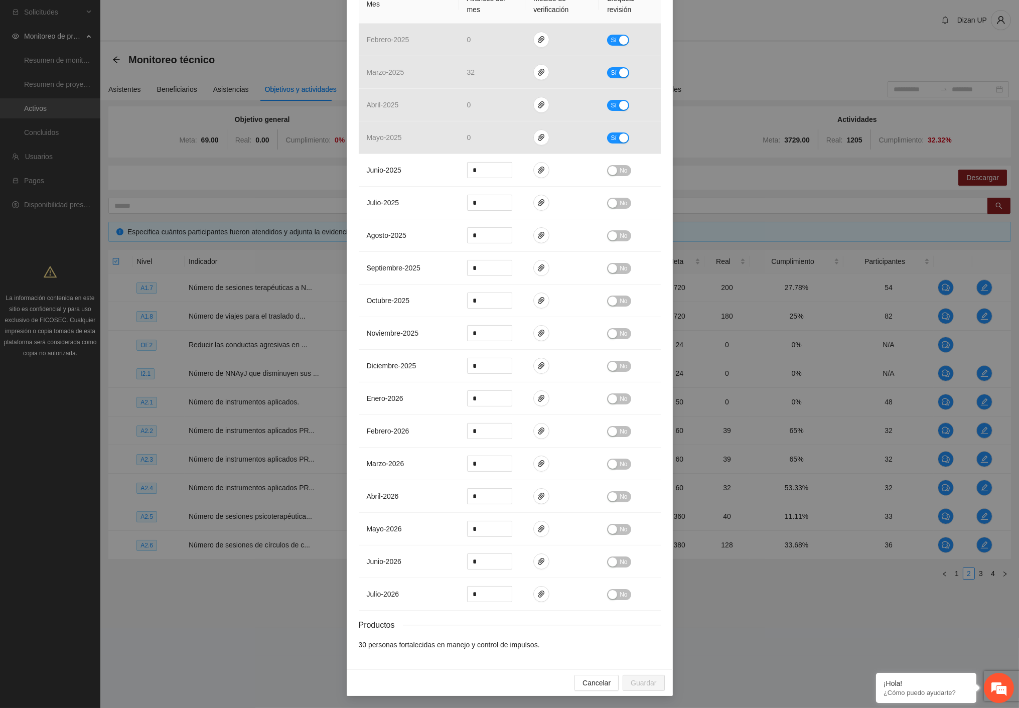
click at [646, 689] on div "Cancelar Guardar" at bounding box center [510, 682] width 326 height 27
drag, startPoint x: 646, startPoint y: 690, endPoint x: 649, endPoint y: 655, distance: 35.7
click at [649, 667] on div "Esta actividad no tiene eventos calendarizados. Es necesario calendarizar al me…" at bounding box center [510, 229] width 326 height 934
drag, startPoint x: 384, startPoint y: 166, endPoint x: 357, endPoint y: 164, distance: 27.2
click at [359, 165] on td "junio - 2025" at bounding box center [409, 170] width 100 height 33
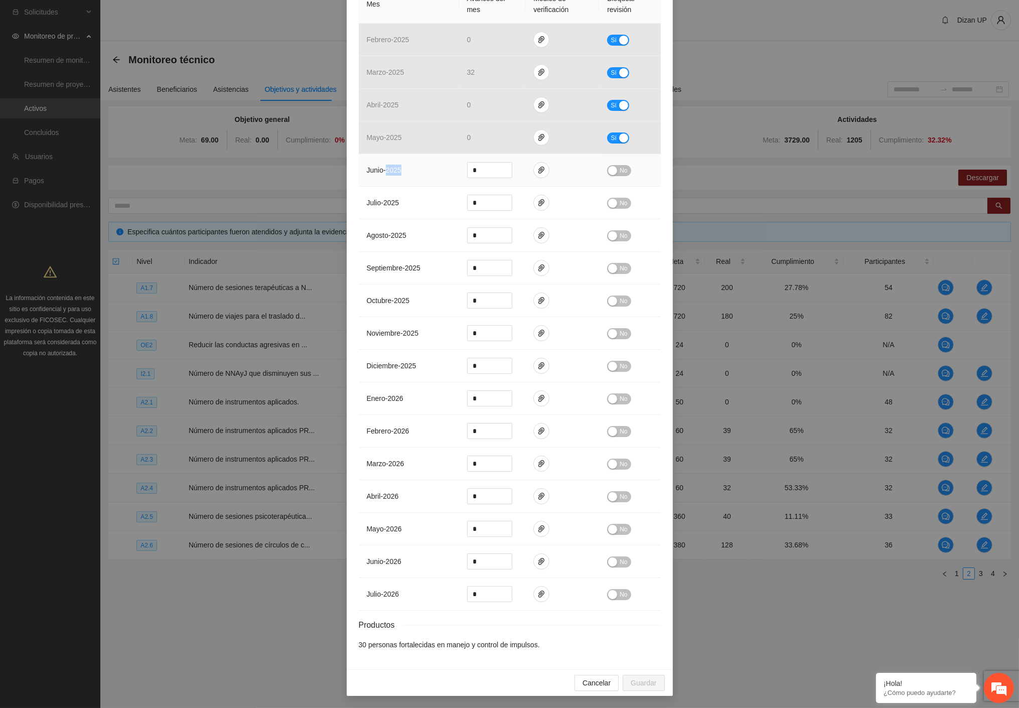
drag, startPoint x: 385, startPoint y: 162, endPoint x: 352, endPoint y: 163, distance: 33.1
click at [373, 162] on td "junio - 2025" at bounding box center [409, 170] width 100 height 33
click at [611, 169] on div "button" at bounding box center [612, 170] width 9 height 9
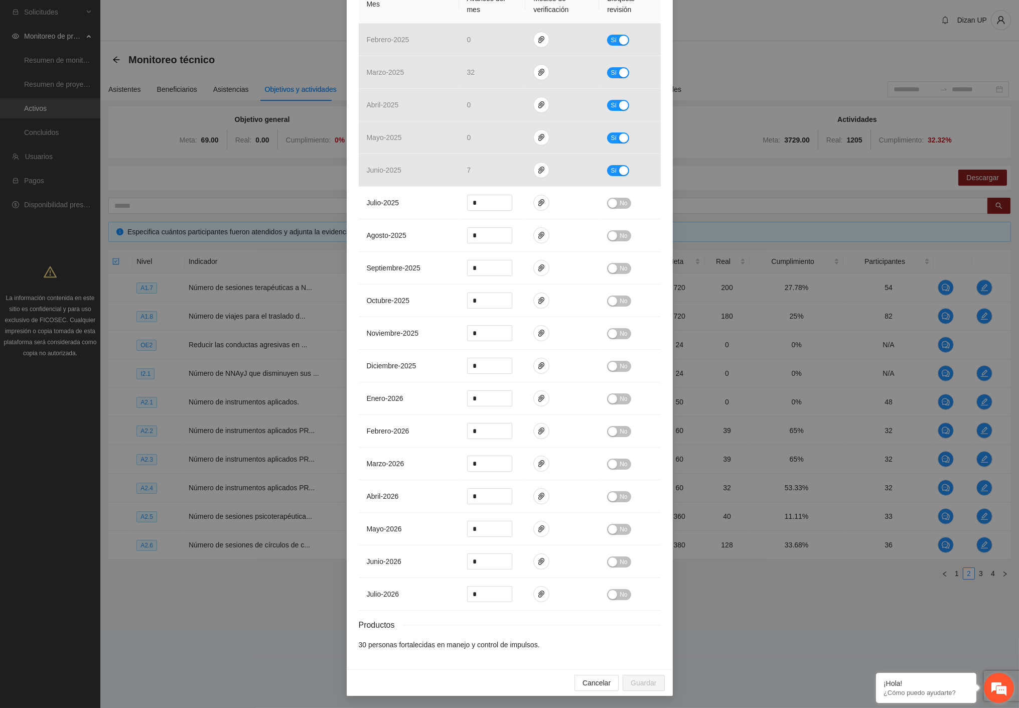
click at [1000, 684] on em at bounding box center [998, 687] width 27 height 27
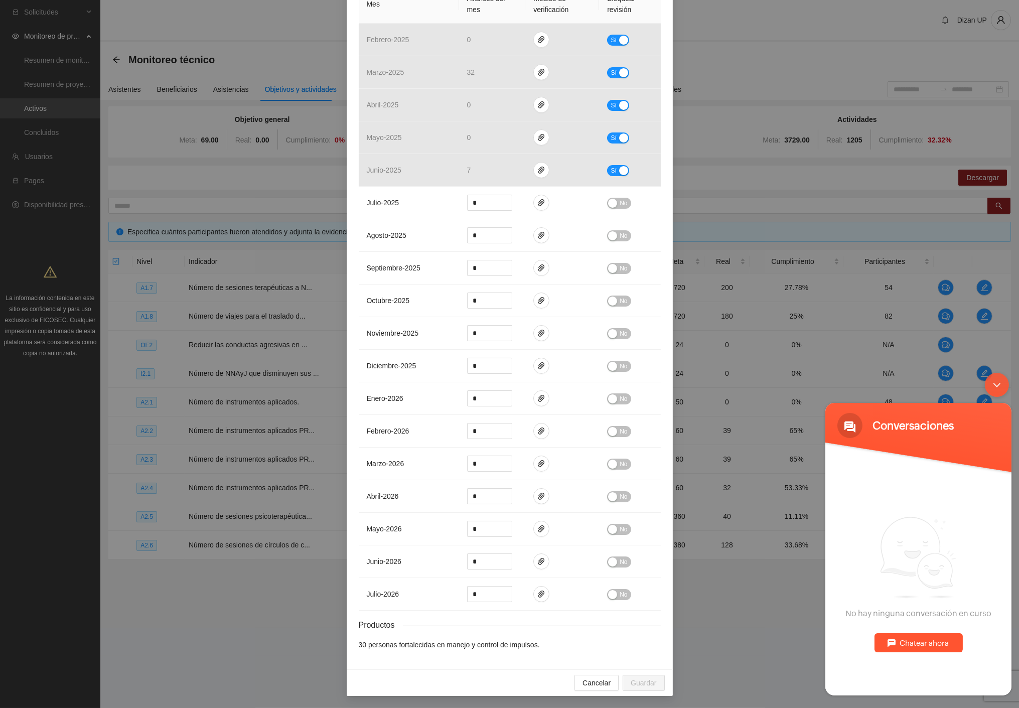
click at [927, 645] on div "Chatear ahora" at bounding box center [918, 642] width 88 height 19
click at [903, 649] on textarea "Escriba su mensaje y pulse “Intro”" at bounding box center [918, 658] width 186 height 35
type textarea "*"
type textarea "*****"
click at [859, 675] on textarea "¿Cuál es su nombre?" at bounding box center [918, 677] width 186 height 35
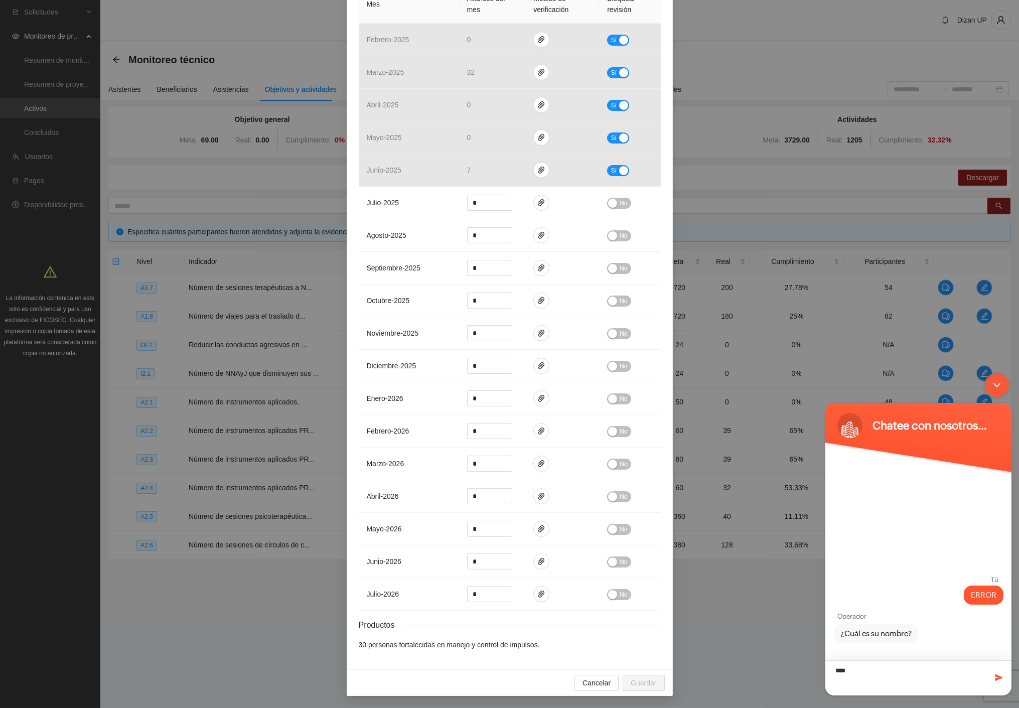
type textarea "*****"
type textarea "**********"
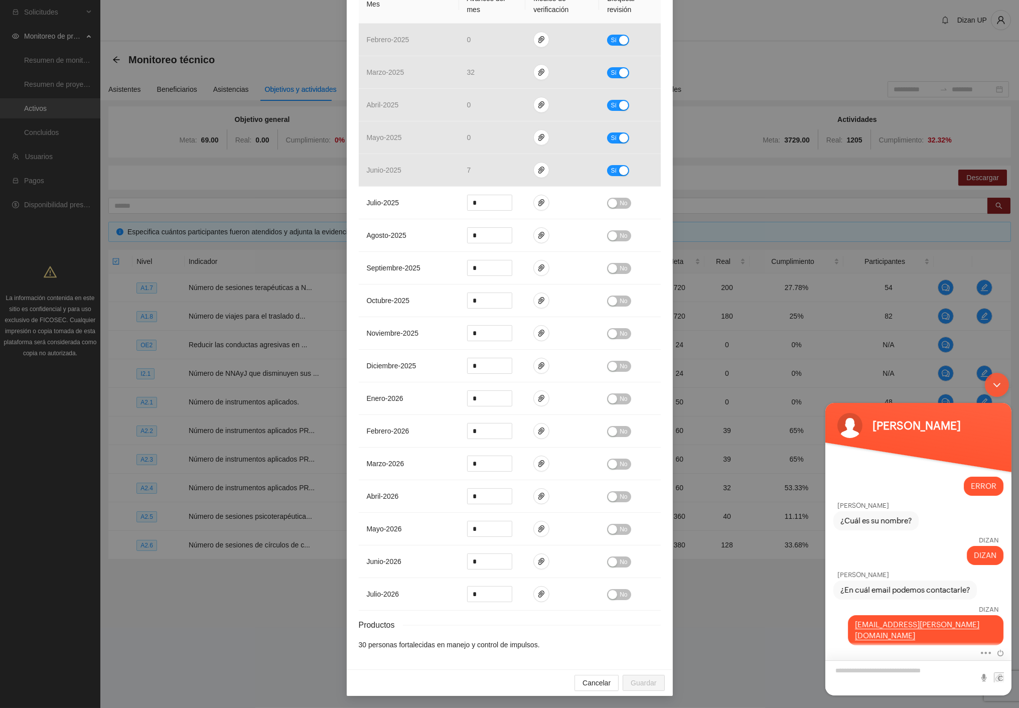
scroll to position [14, 0]
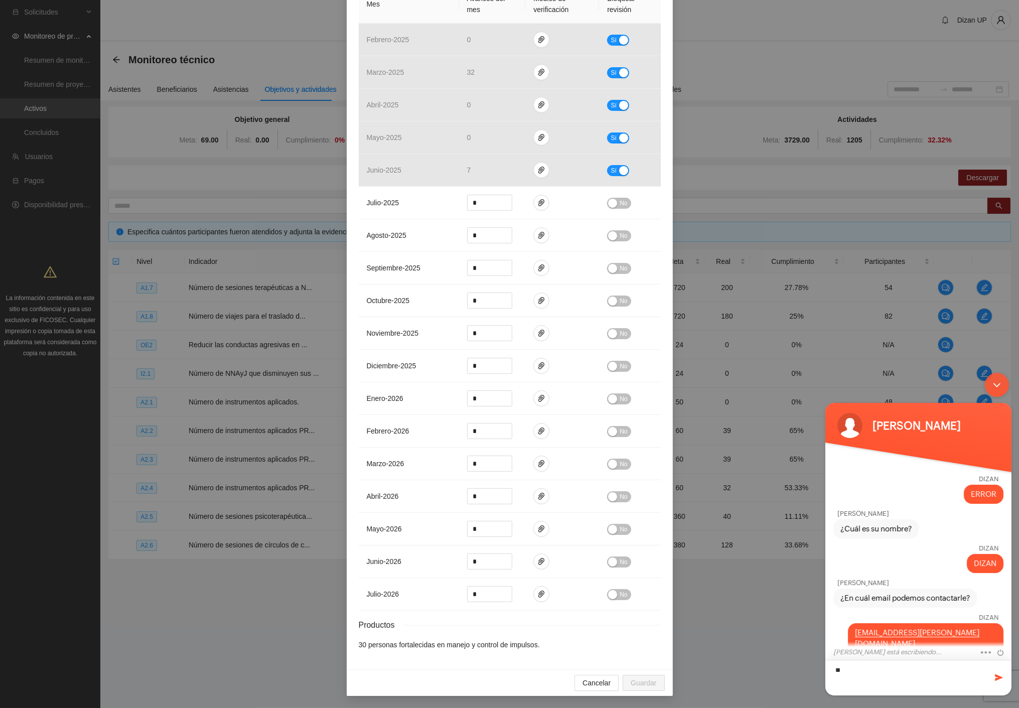
type textarea "*"
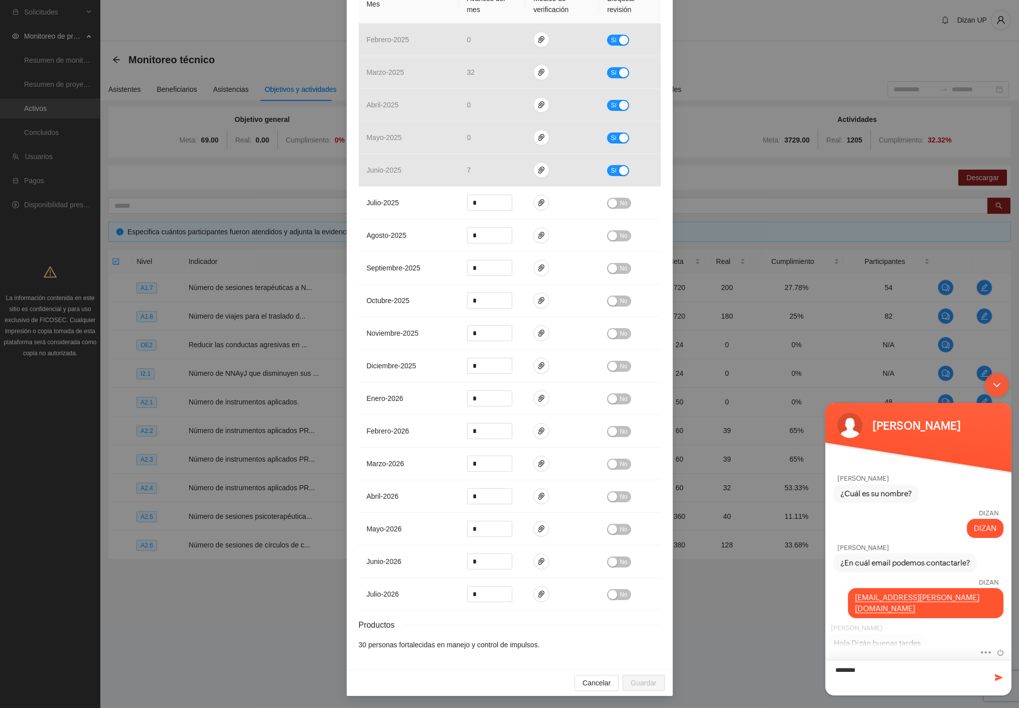
type textarea "*********"
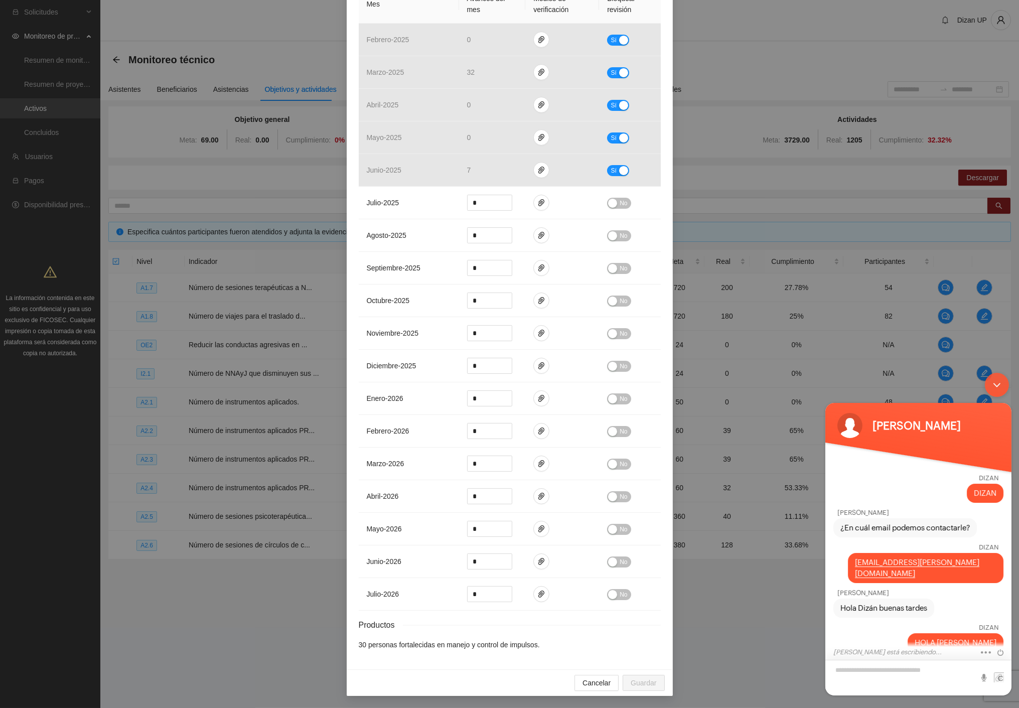
click at [865, 674] on textarea "Escriba su mensaje y pulse “Intro”" at bounding box center [918, 677] width 186 height 36
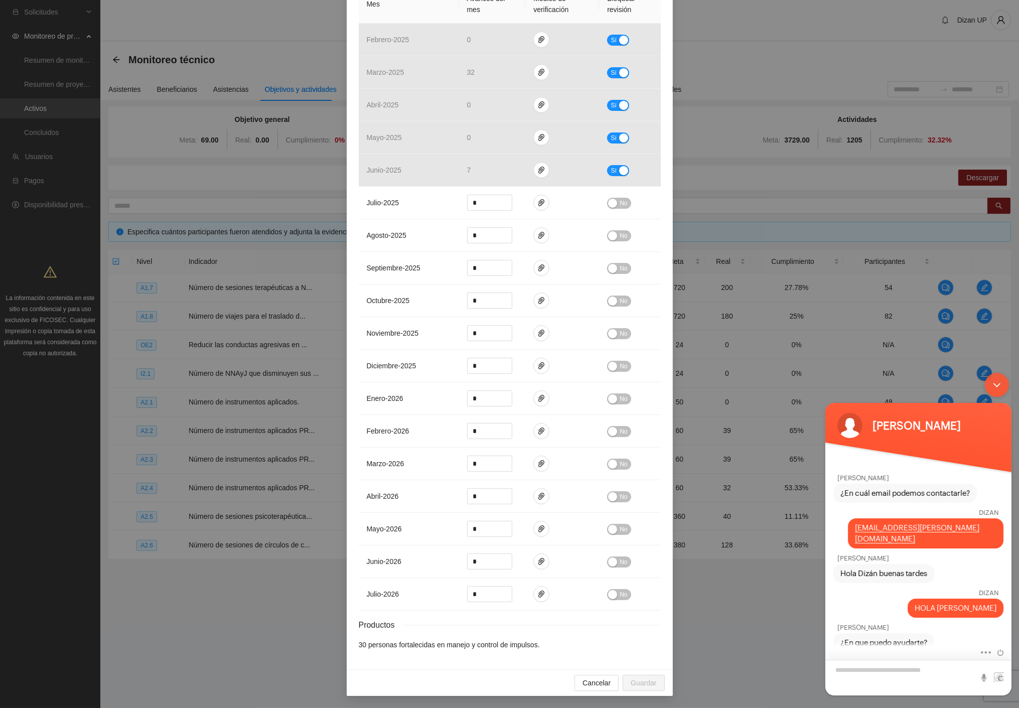
click at [851, 671] on textarea "Escriba su mensaje y pulse “Intro”" at bounding box center [918, 677] width 186 height 36
type textarea "*"
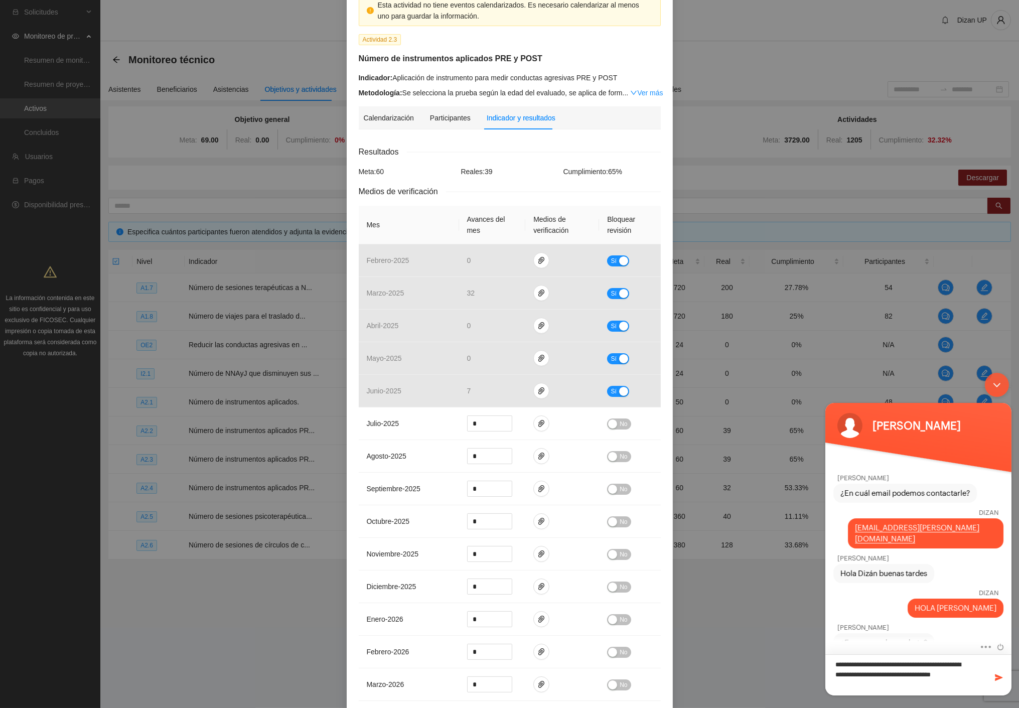
scroll to position [0, 0]
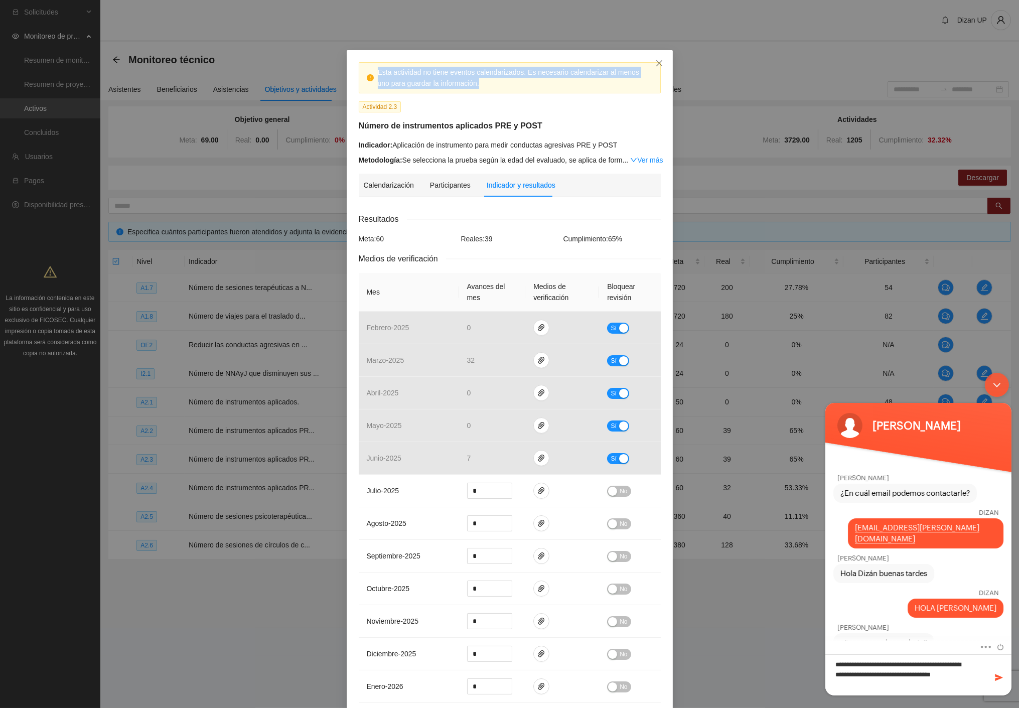
drag, startPoint x: 469, startPoint y: 84, endPoint x: 363, endPoint y: 65, distance: 107.6
click at [363, 65] on div "Esta actividad no tiene eventos calendarizados. Es necesario calendarizar al me…" at bounding box center [510, 77] width 302 height 31
copy div "Esta actividad no tiene eventos calendarizados. Es necesario calendarizar al me…"
click at [954, 686] on textarea "**********" at bounding box center [918, 674] width 186 height 41
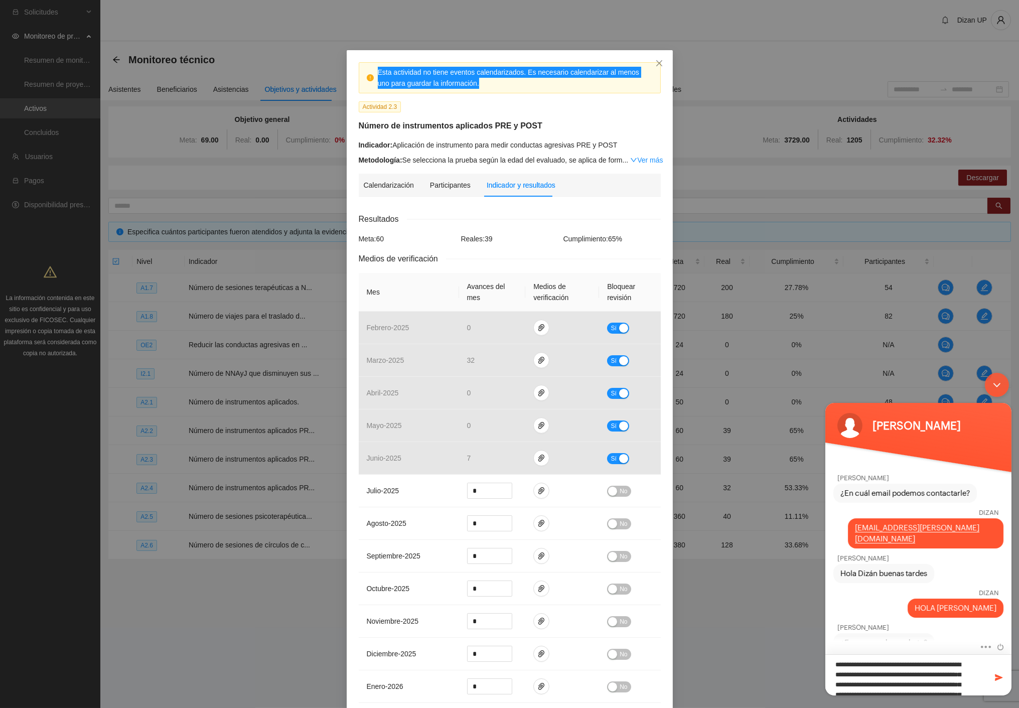
click at [940, 683] on textarea "**********" at bounding box center [918, 674] width 186 height 41
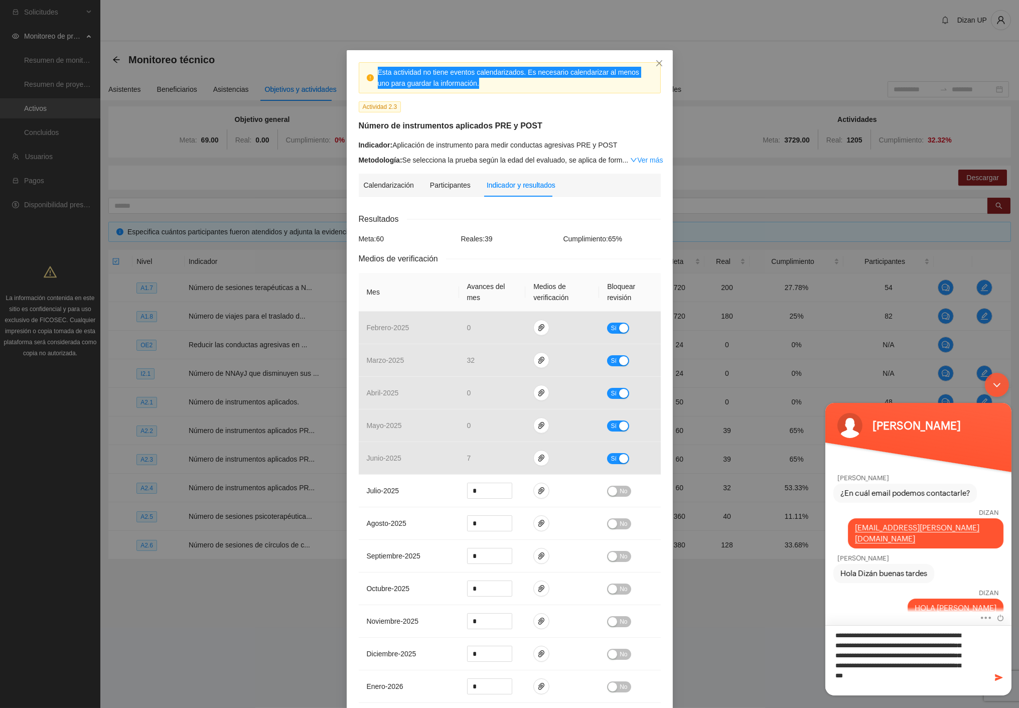
click at [835, 654] on textarea "**********" at bounding box center [918, 660] width 186 height 70
click at [874, 686] on textarea "**********" at bounding box center [918, 660] width 186 height 70
click at [963, 643] on textarea "**********" at bounding box center [918, 660] width 186 height 70
type textarea "**********"
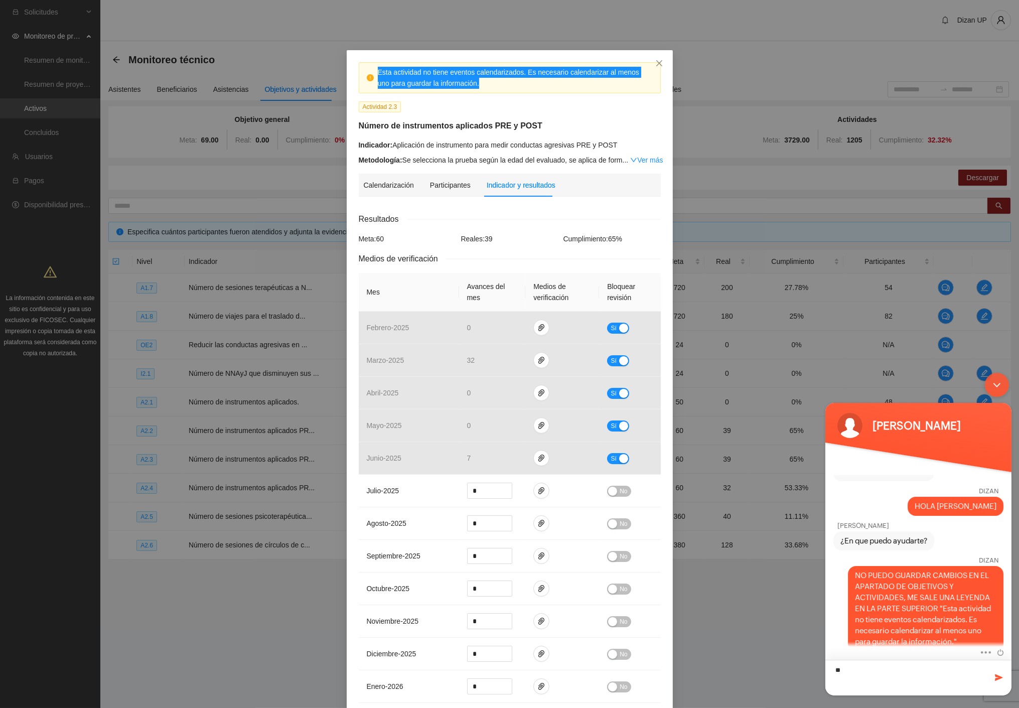
type textarea "*"
drag, startPoint x: 905, startPoint y: 686, endPoint x: 914, endPoint y: 683, distance: 10.2
click at [906, 686] on textarea "**********" at bounding box center [918, 677] width 186 height 36
click at [917, 679] on textarea "**********" at bounding box center [918, 677] width 186 height 36
type textarea "**********"
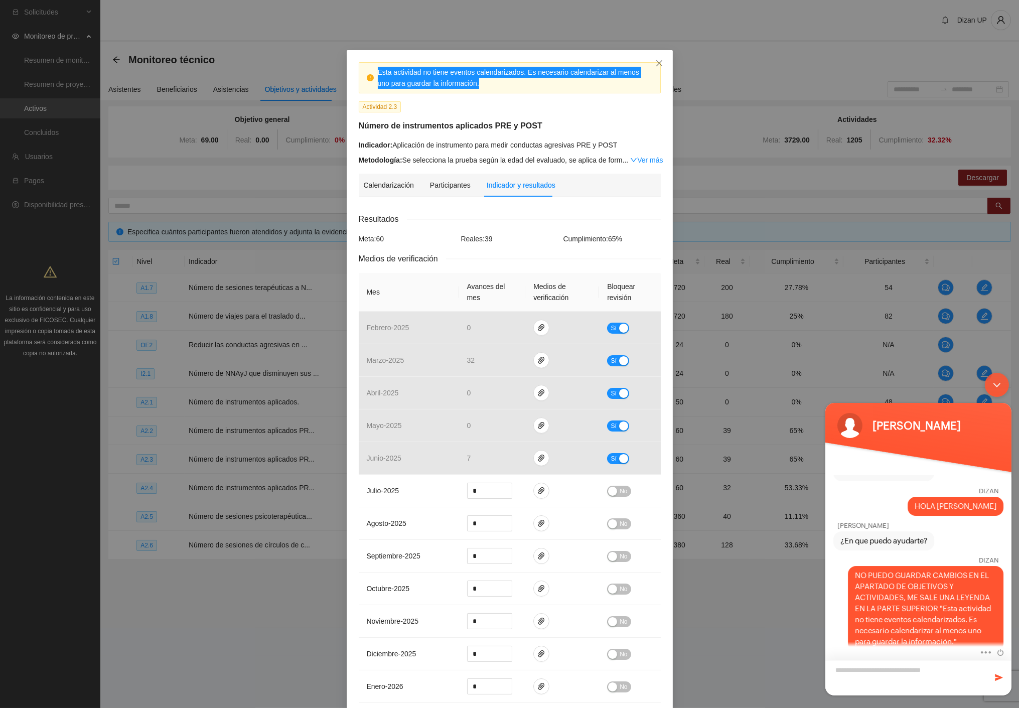
scroll to position [263, 0]
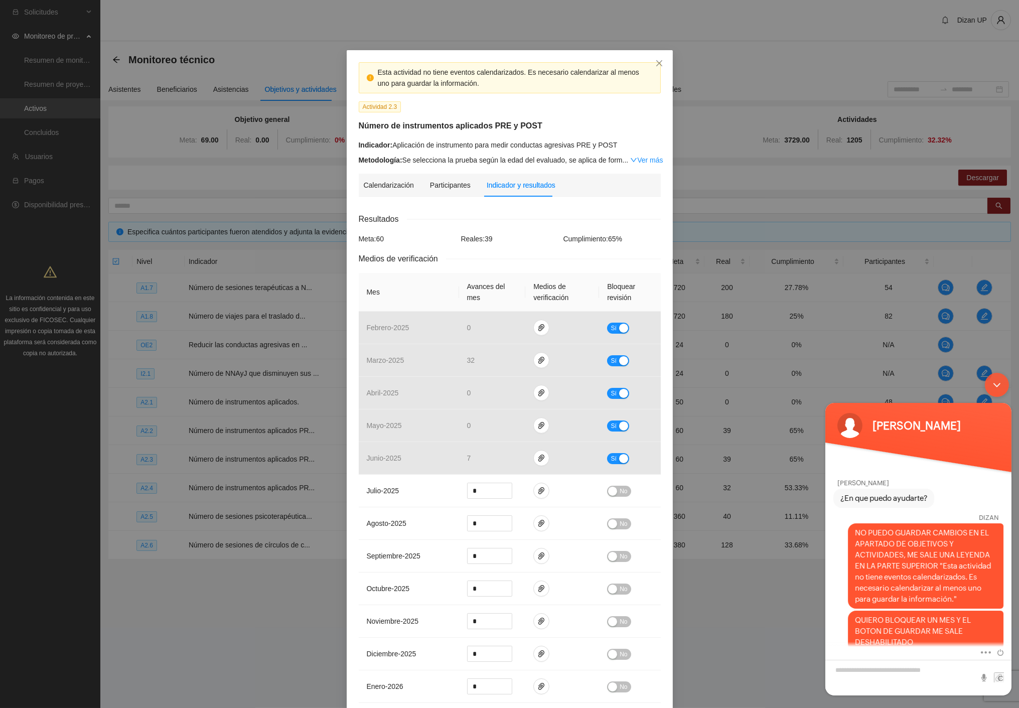
click at [732, 565] on div "Esta actividad no tiene eventos calendarizados. Es necesario calendarizar al me…" at bounding box center [509, 354] width 1019 height 708
click at [658, 61] on icon "close" at bounding box center [659, 63] width 8 height 8
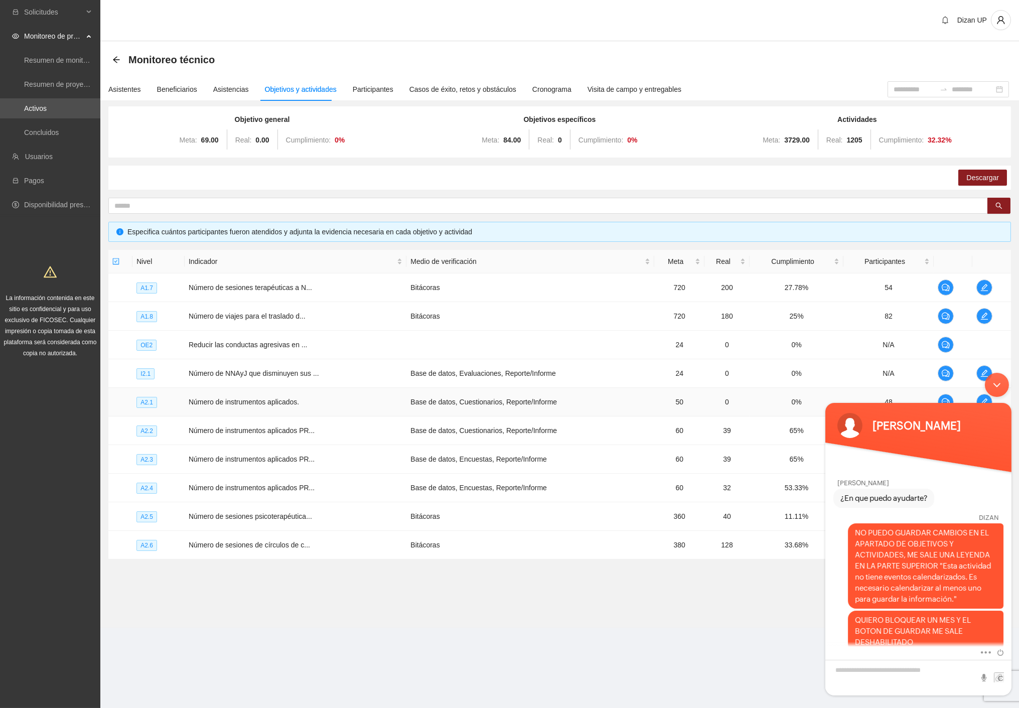
click at [332, 397] on td "Número de instrumentos aplicados." at bounding box center [296, 402] width 222 height 29
click at [1000, 386] on div "Minimizar ventana de chat en vivo" at bounding box center [996, 384] width 24 height 24
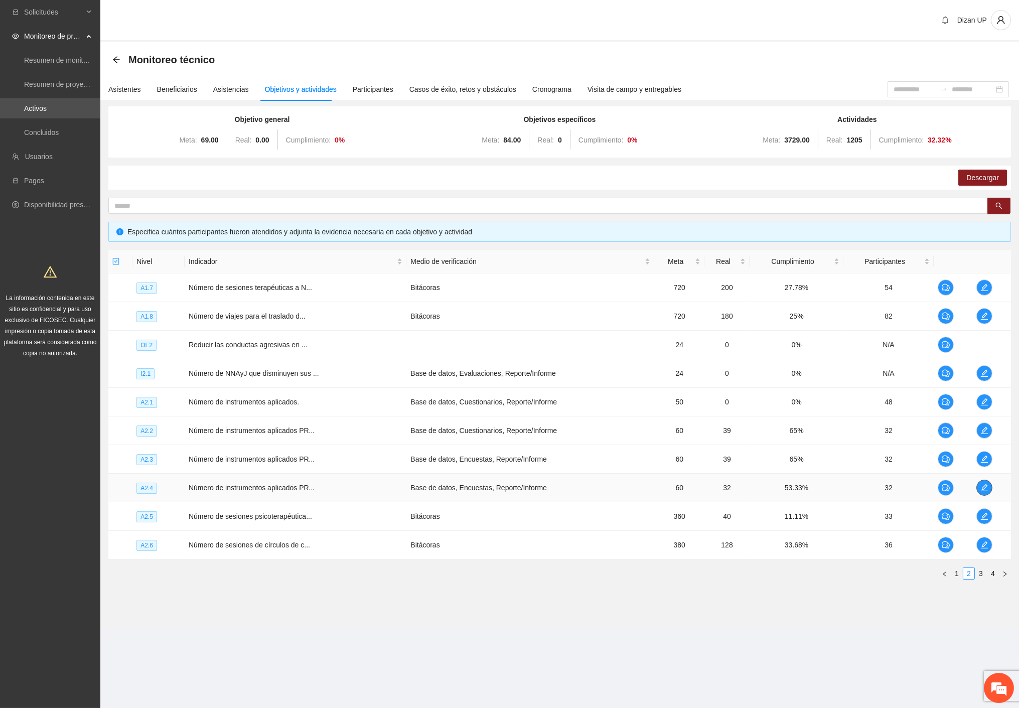
click at [986, 493] on button "button" at bounding box center [984, 488] width 16 height 16
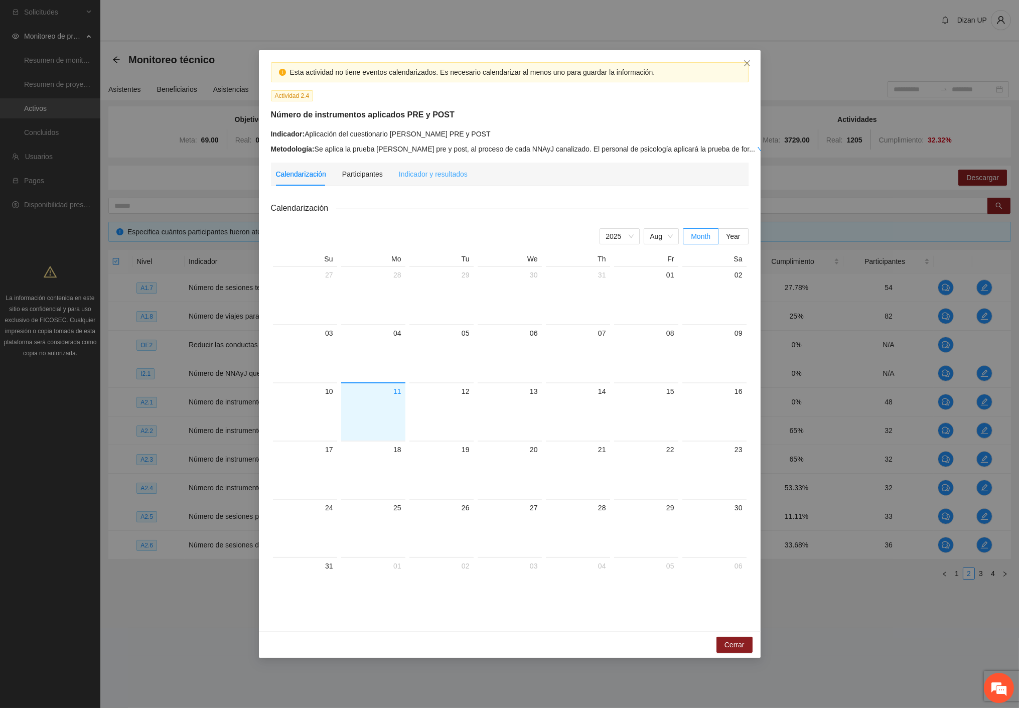
click at [415, 184] on div "Indicador y resultados" at bounding box center [433, 174] width 69 height 23
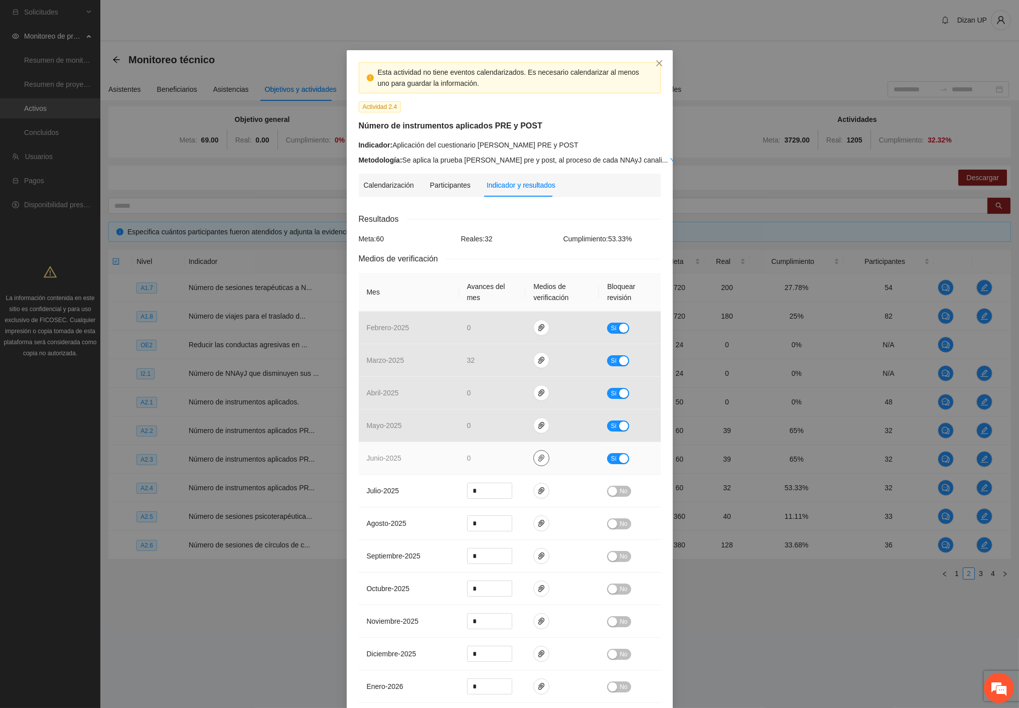
click at [538, 458] on icon "paper-clip" at bounding box center [541, 458] width 6 height 7
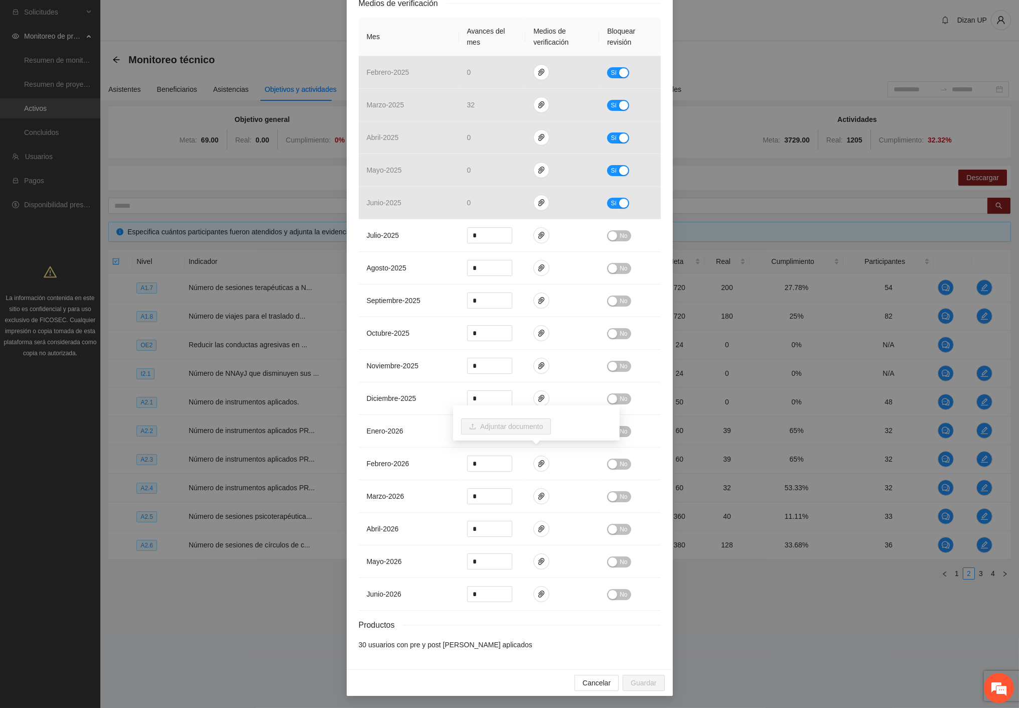
scroll to position [0, 0]
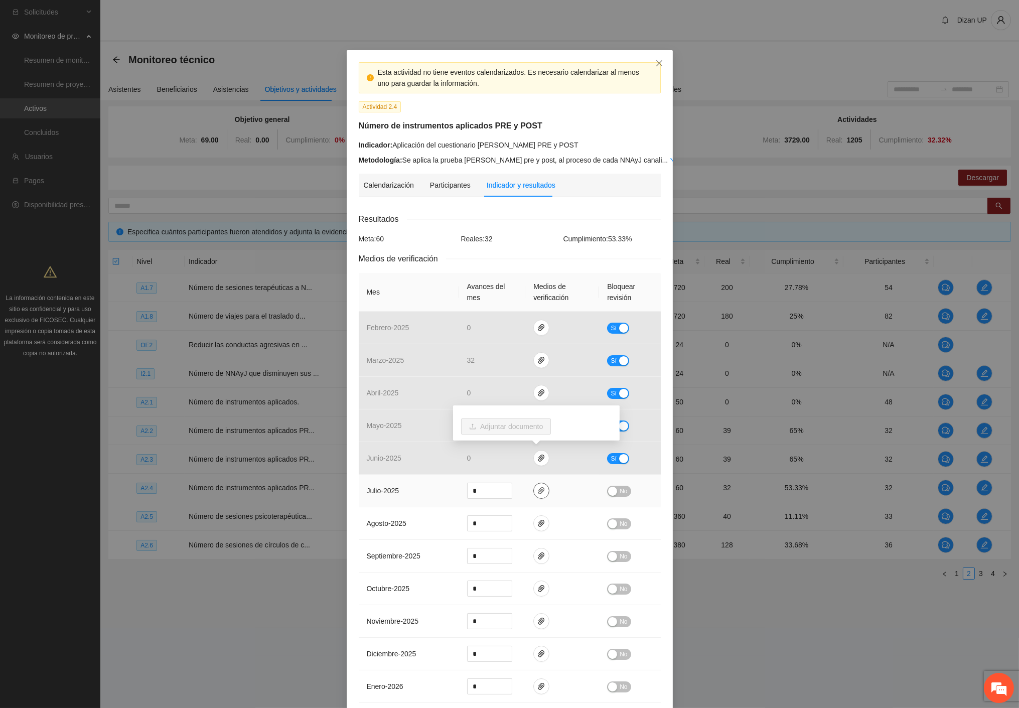
click at [537, 488] on icon "paper-clip" at bounding box center [541, 491] width 8 height 8
click at [505, 460] on span "Adjuntar documento" at bounding box center [511, 459] width 63 height 11
click at [1001, 690] on em at bounding box center [998, 687] width 27 height 27
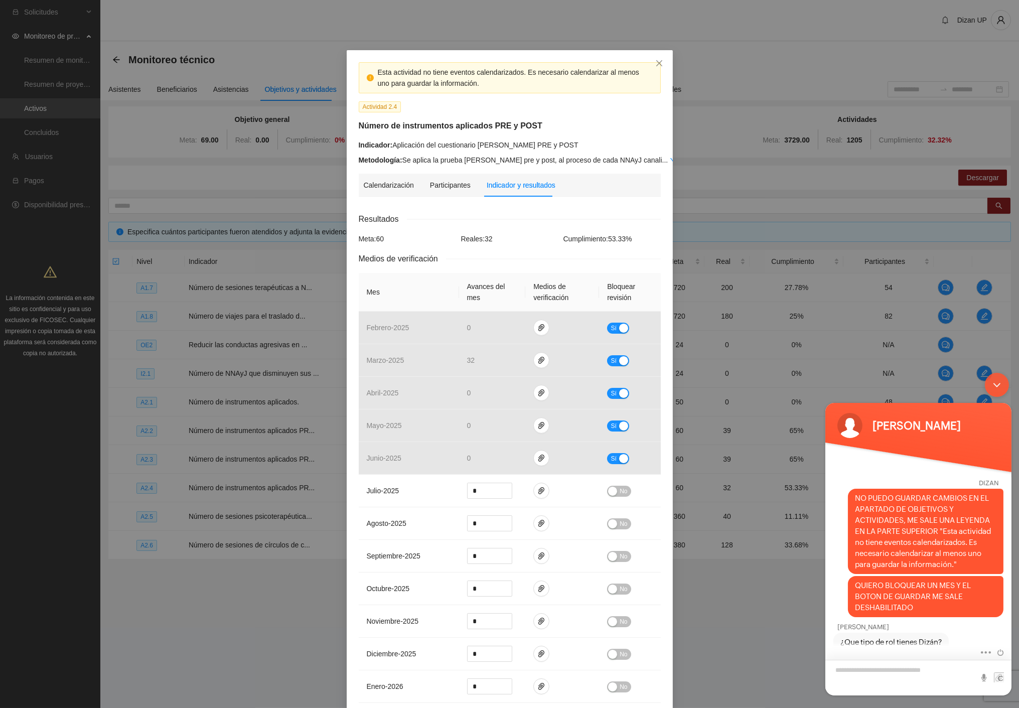
type textarea "*"
type textarea "**********"
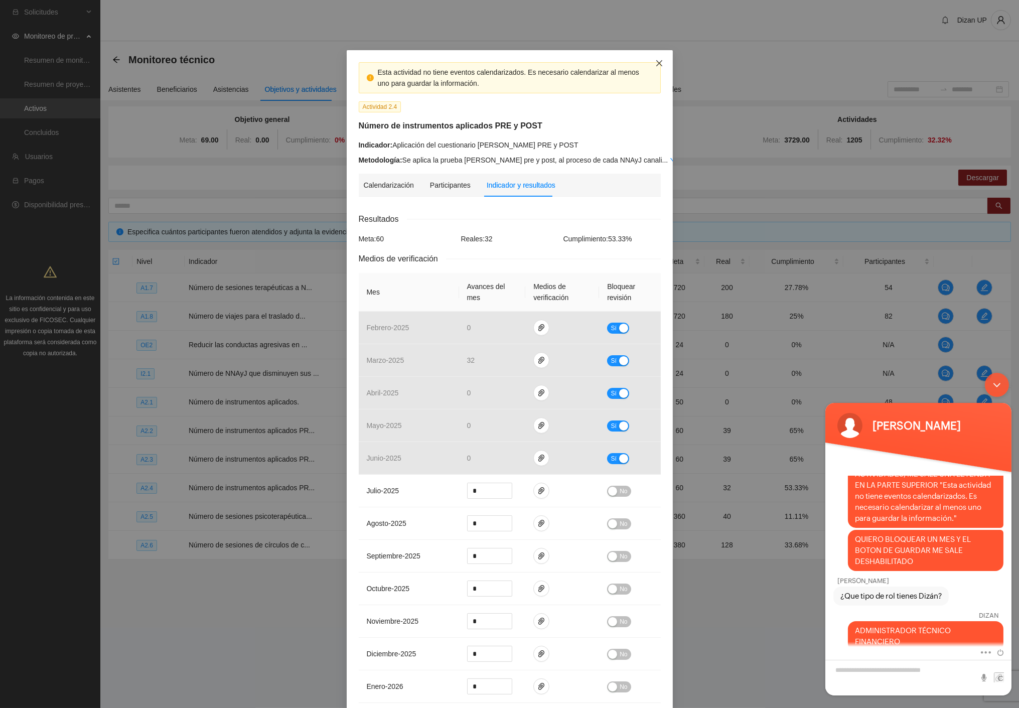
click at [658, 61] on icon "close" at bounding box center [659, 63] width 8 height 8
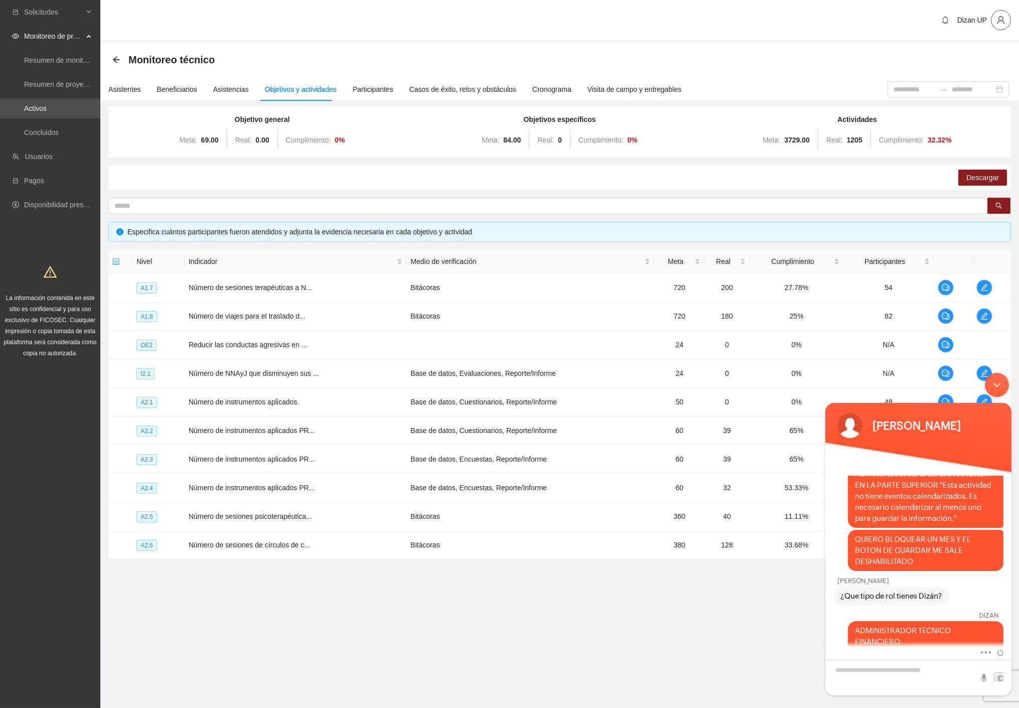
click at [997, 17] on icon "user" at bounding box center [1000, 20] width 9 height 9
click at [944, 23] on icon "bell" at bounding box center [945, 20] width 8 height 8
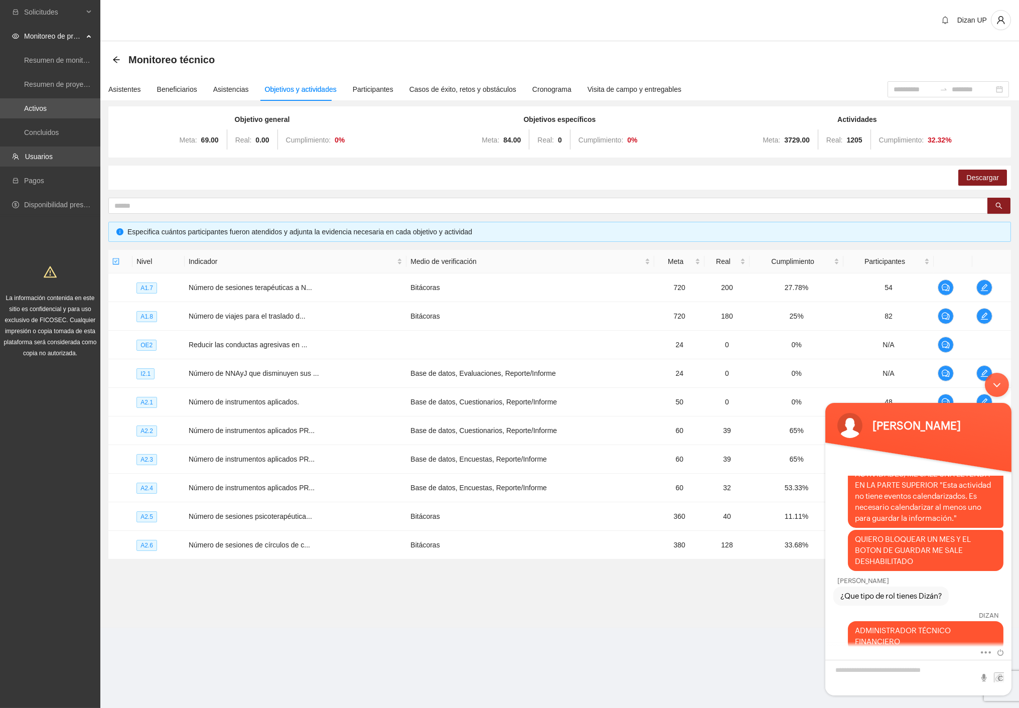
click at [48, 157] on link "Usuarios" at bounding box center [39, 157] width 28 height 8
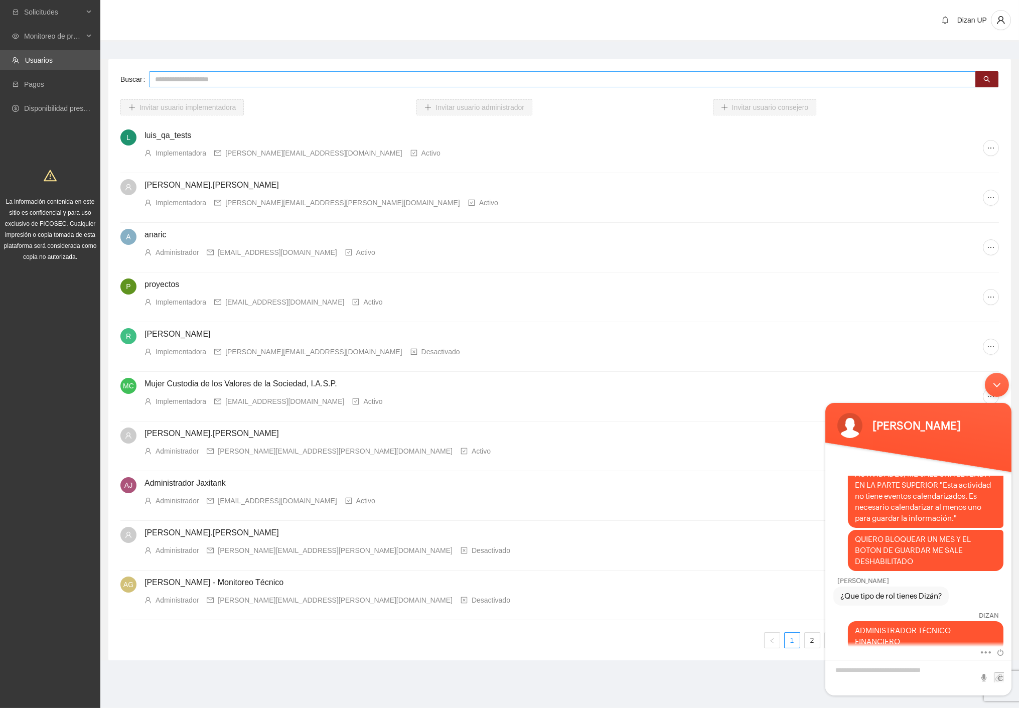
click at [253, 79] on input "text" at bounding box center [562, 79] width 827 height 16
type input "*****"
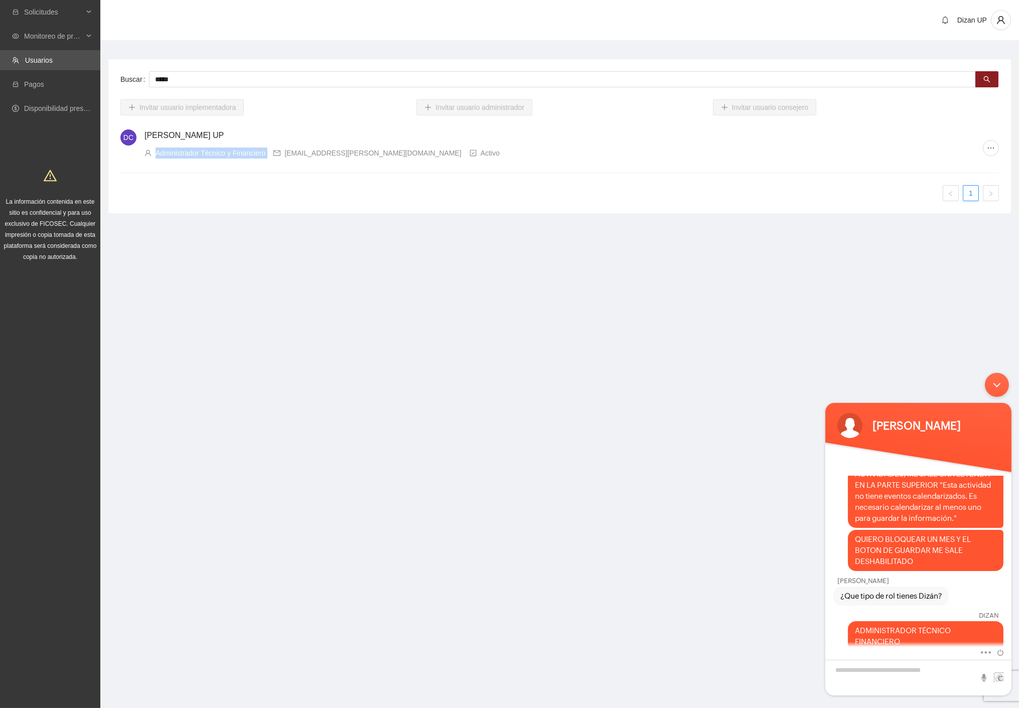
drag, startPoint x: 264, startPoint y: 153, endPoint x: 154, endPoint y: 151, distance: 109.9
click at [154, 151] on div "Administrador Técnico y Financiero dizan.chavez@ficosec.org Activo" at bounding box center [563, 153] width 838 height 11
copy div "Administrador Técnico y Financiero"
click at [885, 666] on textarea "Escriba su mensaje y pulse “Intro”" at bounding box center [918, 677] width 186 height 36
type textarea "**********"
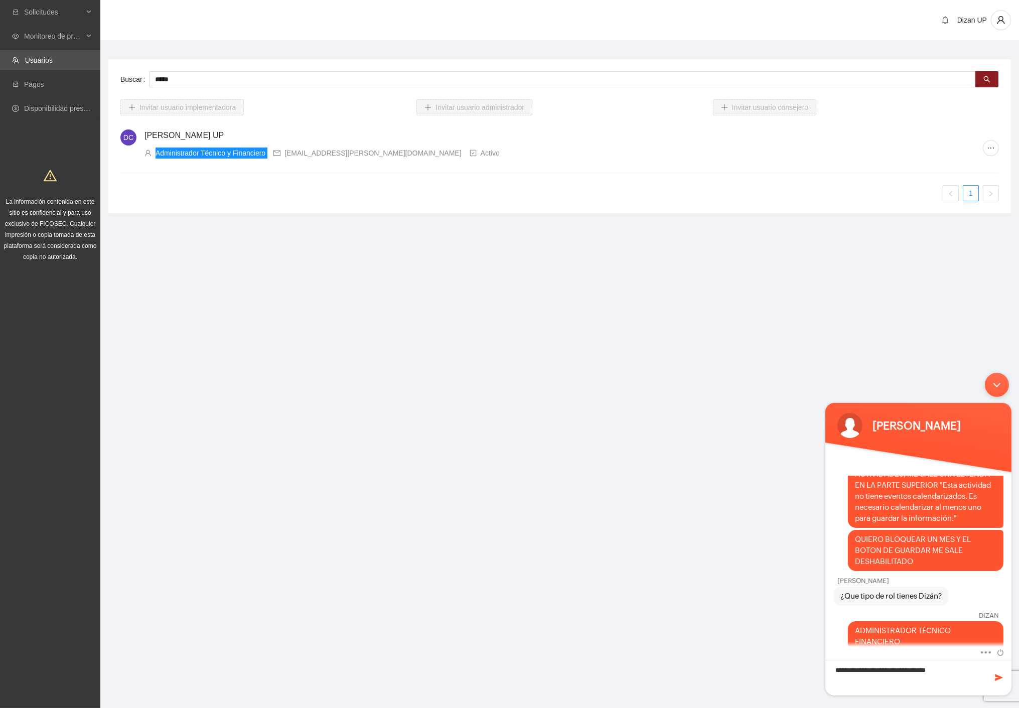
click at [994, 676] on span at bounding box center [998, 677] width 10 height 10
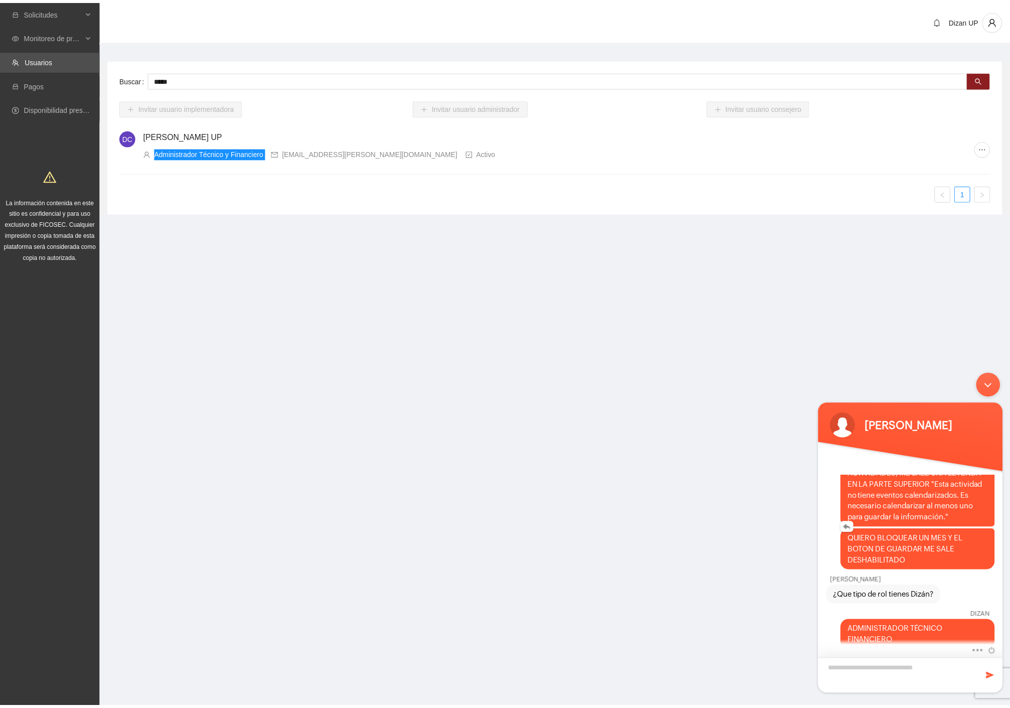
scroll to position [365, 0]
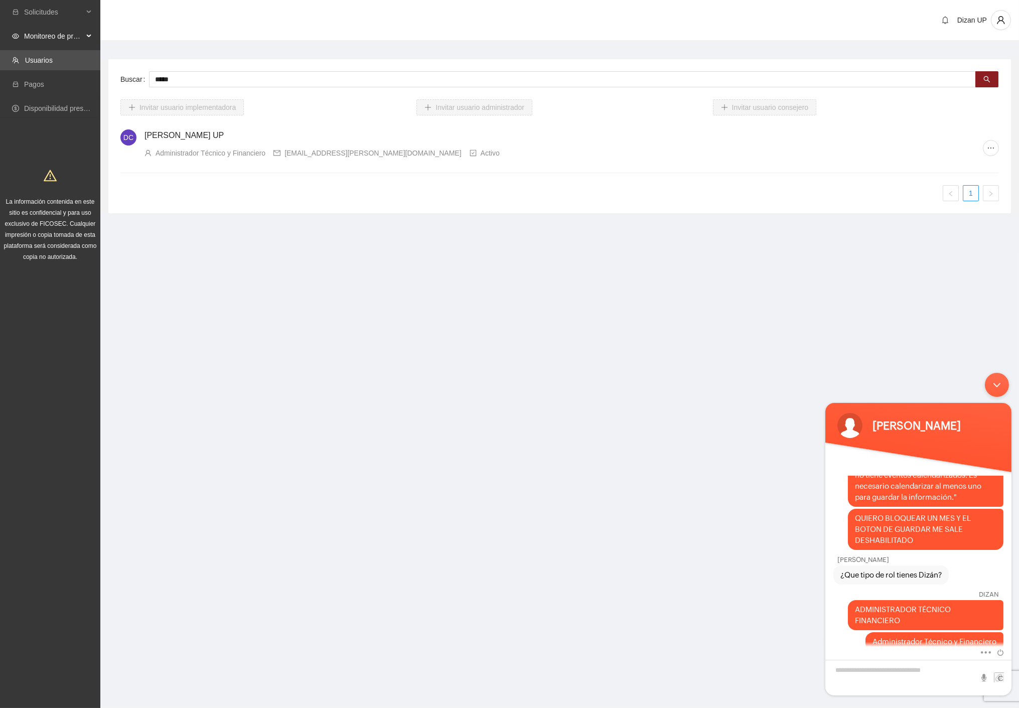
click at [39, 38] on span "Monitoreo de proyectos" at bounding box center [53, 36] width 59 height 20
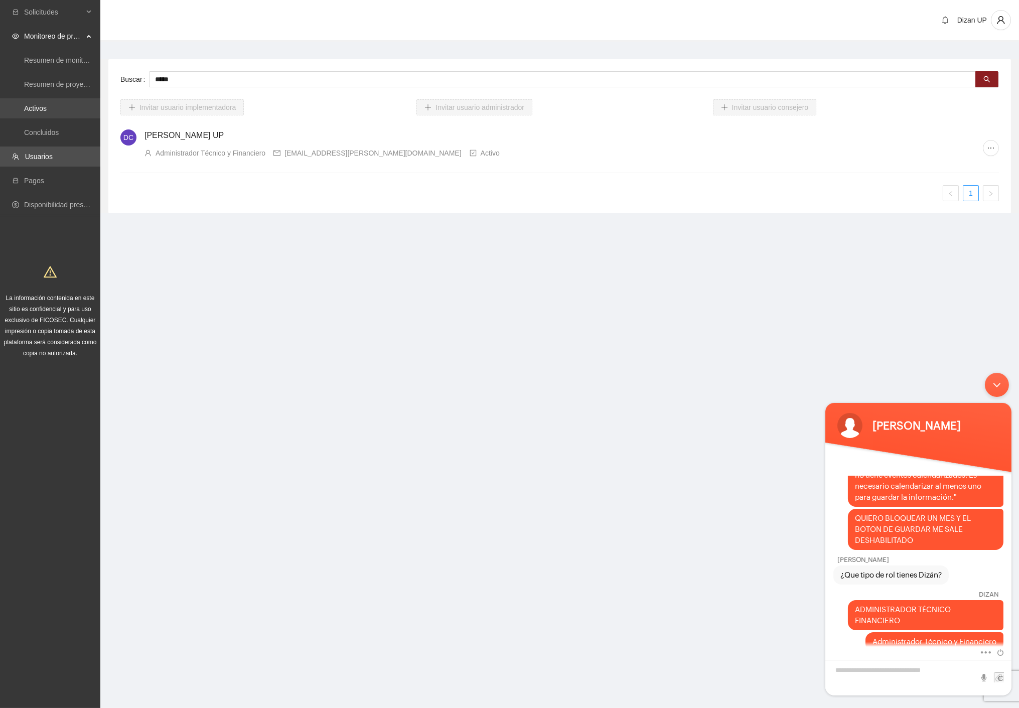
click at [34, 107] on link "Activos" at bounding box center [35, 108] width 23 height 8
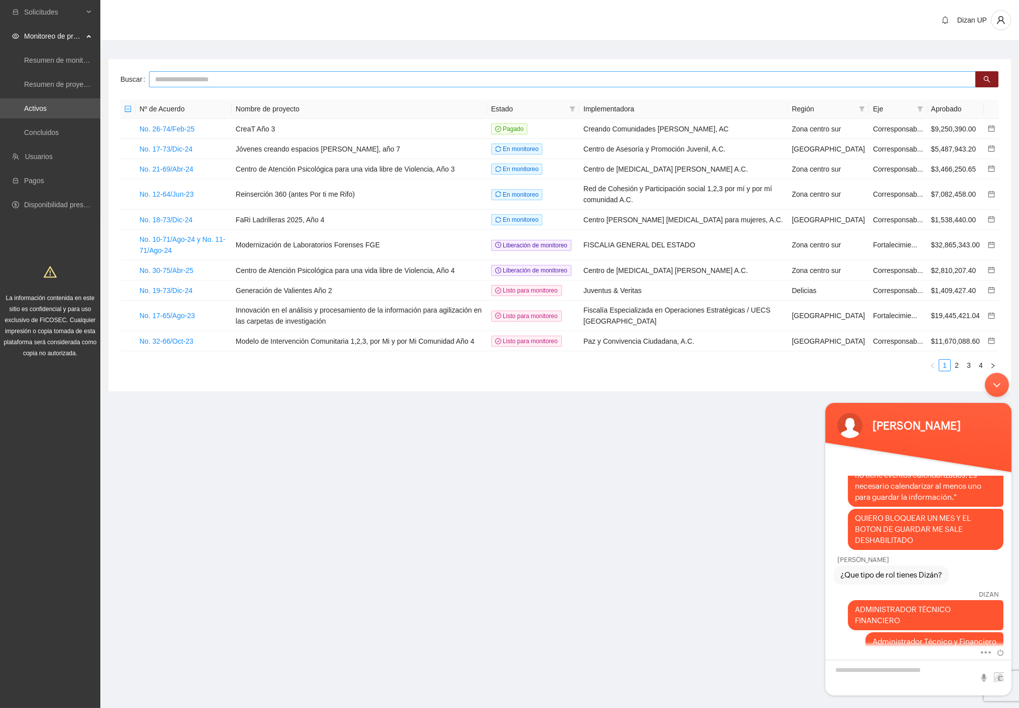
click at [188, 81] on input "text" at bounding box center [562, 79] width 827 height 16
type input "****"
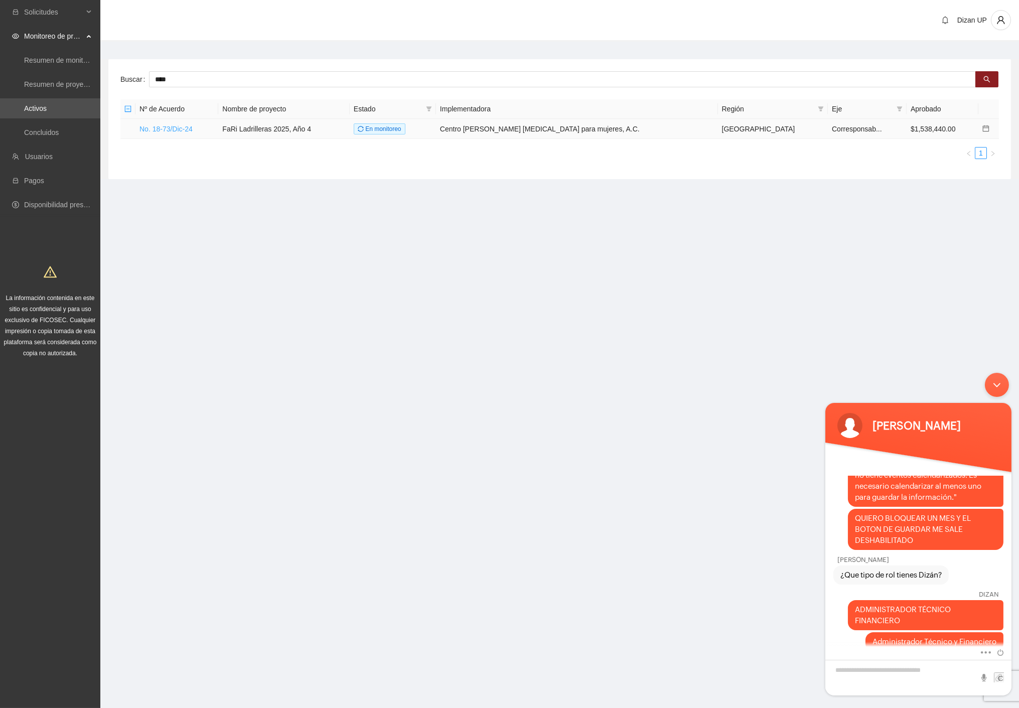
click at [167, 131] on link "No. 18-73/Dic-24" at bounding box center [165, 129] width 53 height 8
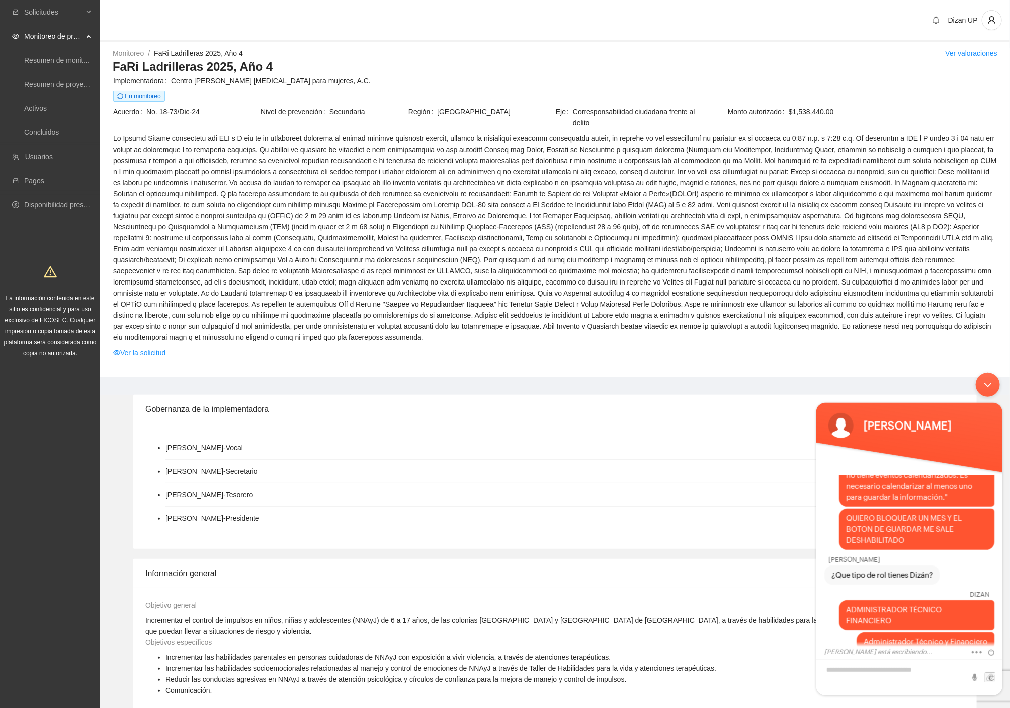
click at [661, 303] on span at bounding box center [555, 238] width 884 height 210
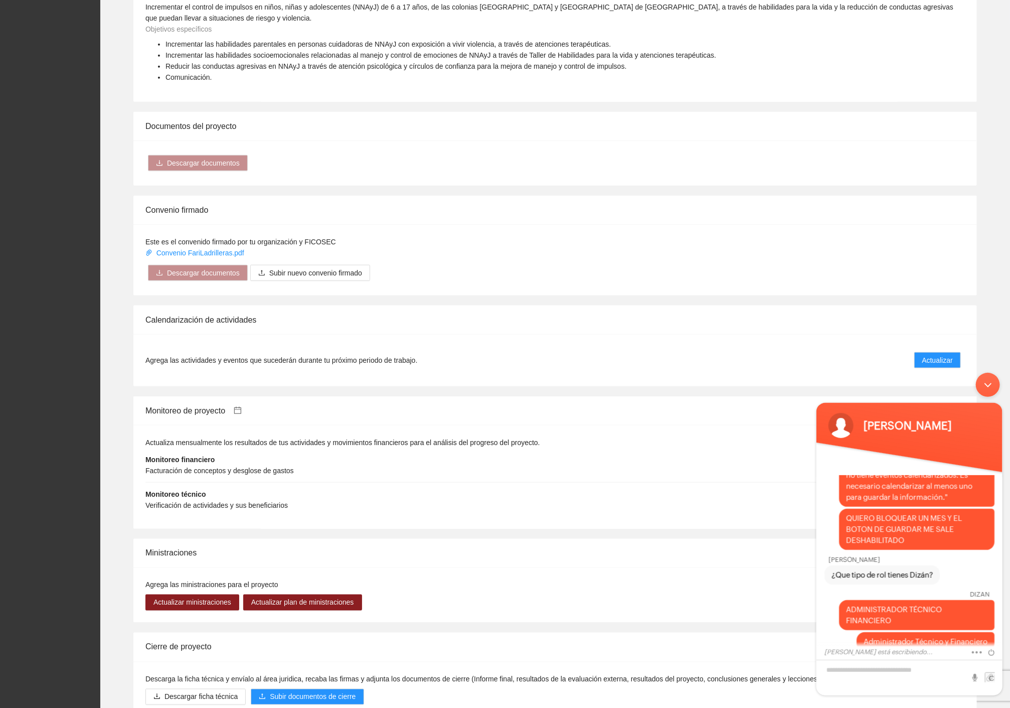
scroll to position [704, 0]
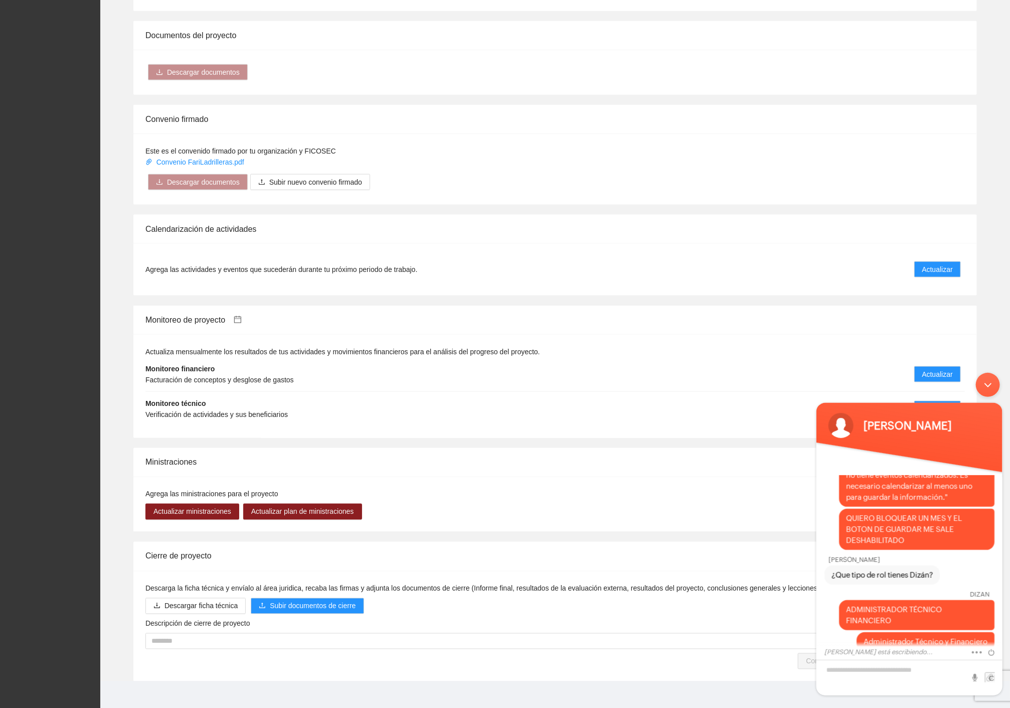
click at [933, 392] on body "Josselin Bravo DIZAN ERROR Josselin Bravo ¿Cuál es su nombre? DIZAN DIZAN Josse…" at bounding box center [909, 533] width 196 height 333
click at [931, 395] on body "Josselin Bravo DIZAN ERROR Josselin Bravo ¿Cuál es su nombre? DIZAN DIZAN Josse…" at bounding box center [909, 533] width 196 height 333
click at [986, 388] on div "Minimizar ventana de chat en vivo" at bounding box center [988, 384] width 24 height 24
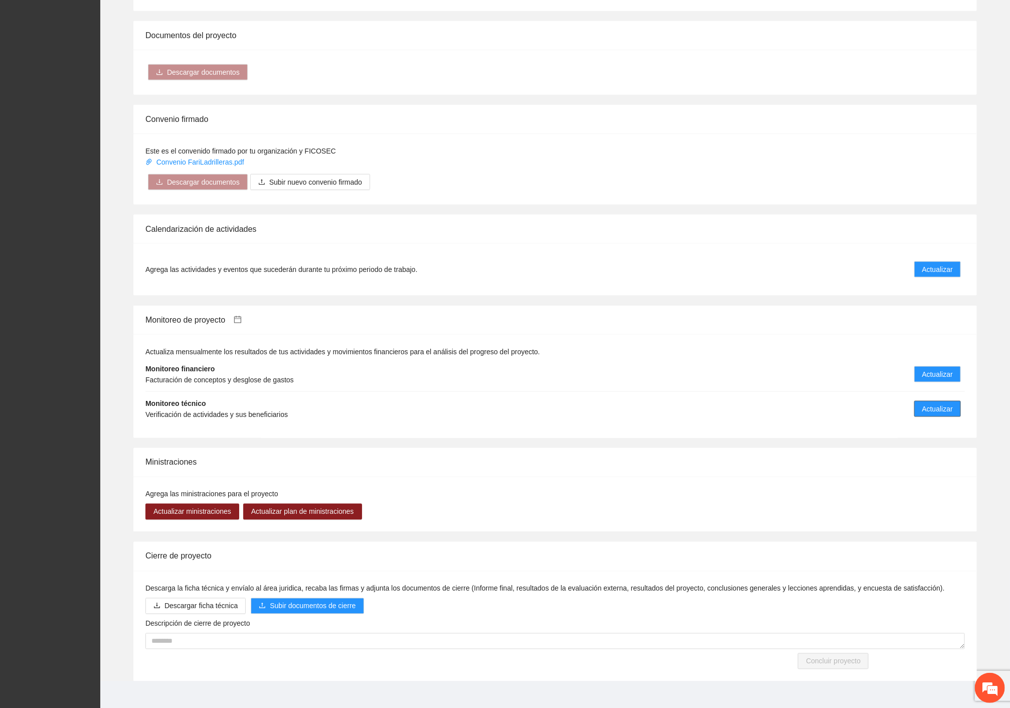
click at [942, 403] on span "Actualizar" at bounding box center [938, 408] width 31 height 11
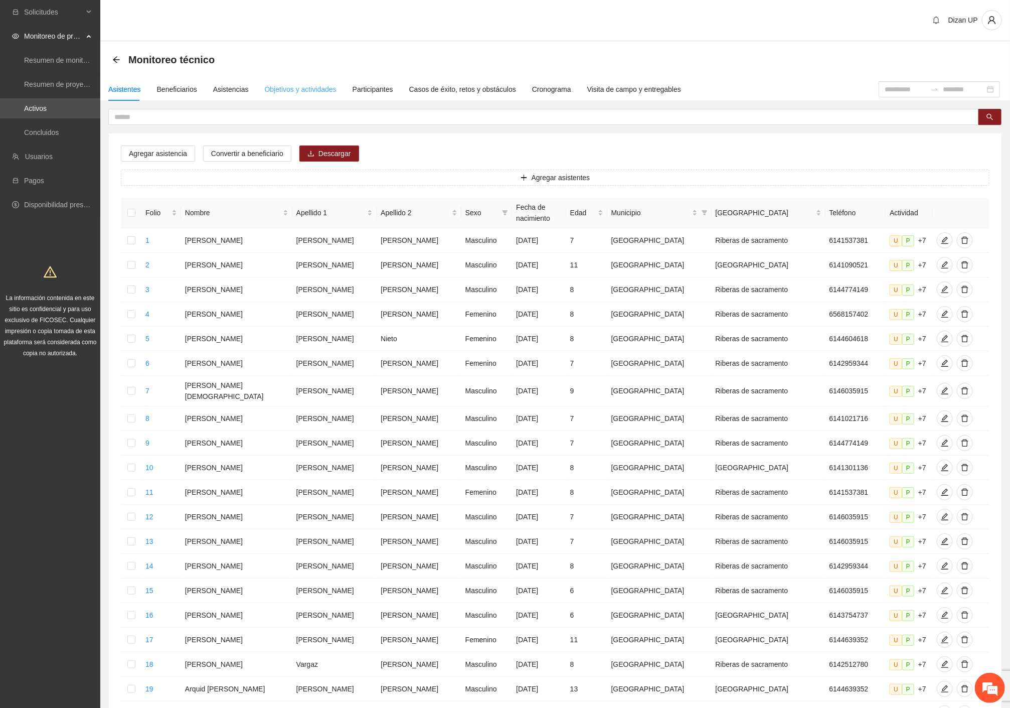
click at [294, 94] on div "Objetivos y actividades" at bounding box center [301, 89] width 72 height 23
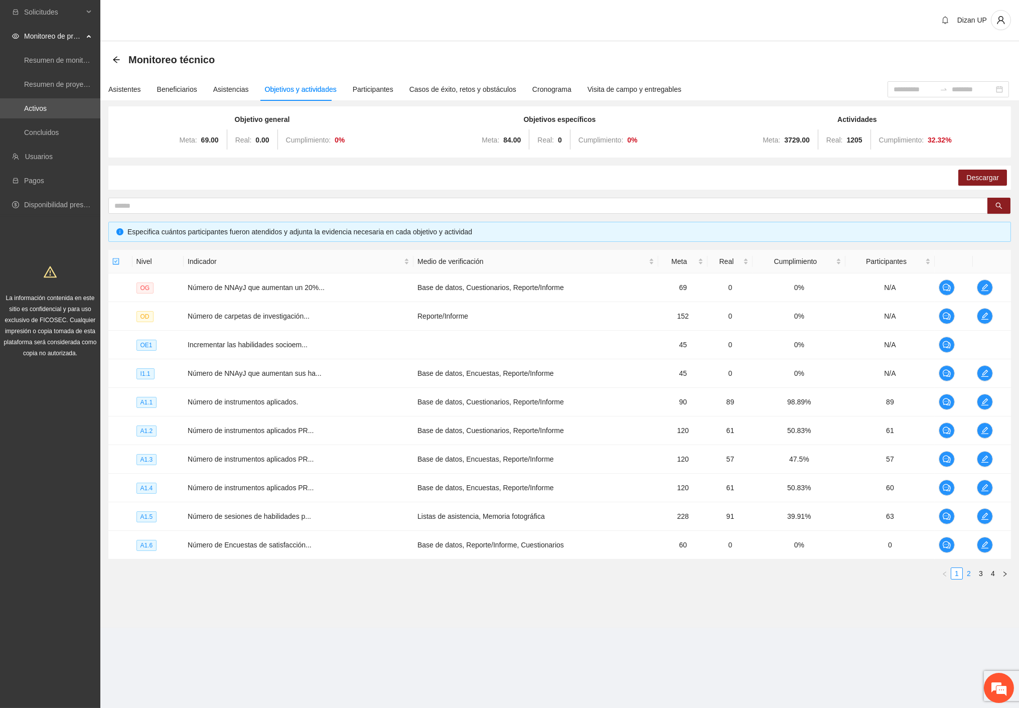
click at [968, 574] on link "2" at bounding box center [968, 573] width 11 height 11
drag, startPoint x: 121, startPoint y: 175, endPoint x: 119, endPoint y: 137, distance: 37.7
click at [121, 175] on div "Descargar" at bounding box center [559, 178] width 903 height 24
click at [112, 59] on icon "arrow-left" at bounding box center [116, 60] width 8 height 8
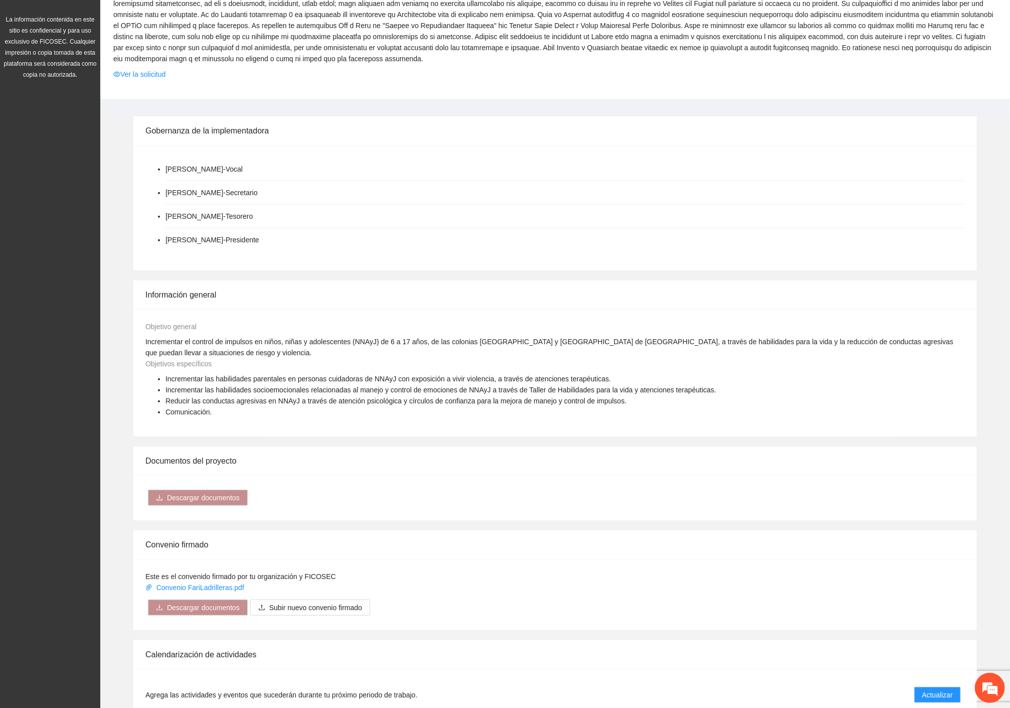
scroll to position [613, 0]
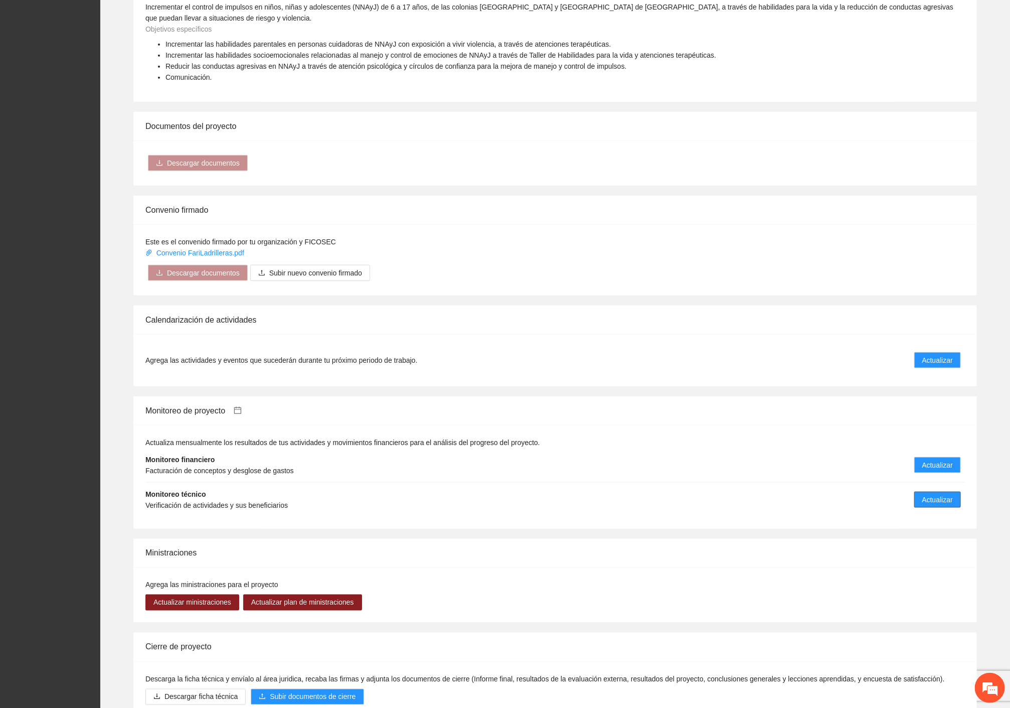
click at [934, 494] on span "Actualizar" at bounding box center [938, 499] width 31 height 11
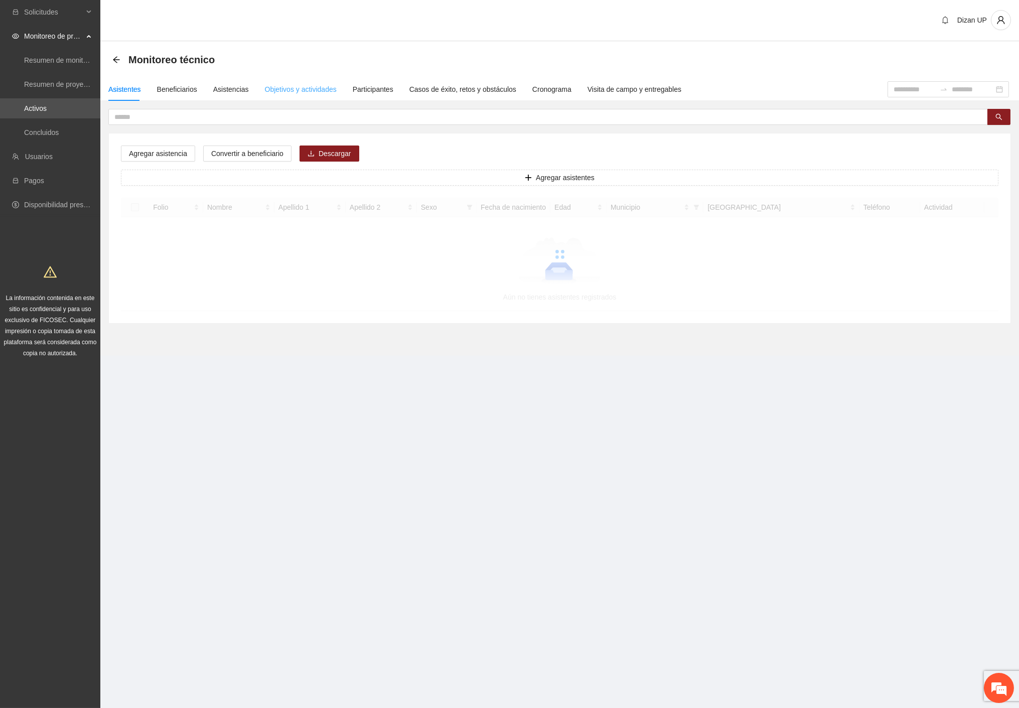
click at [273, 94] on div "Objetivos y actividades" at bounding box center [301, 89] width 72 height 23
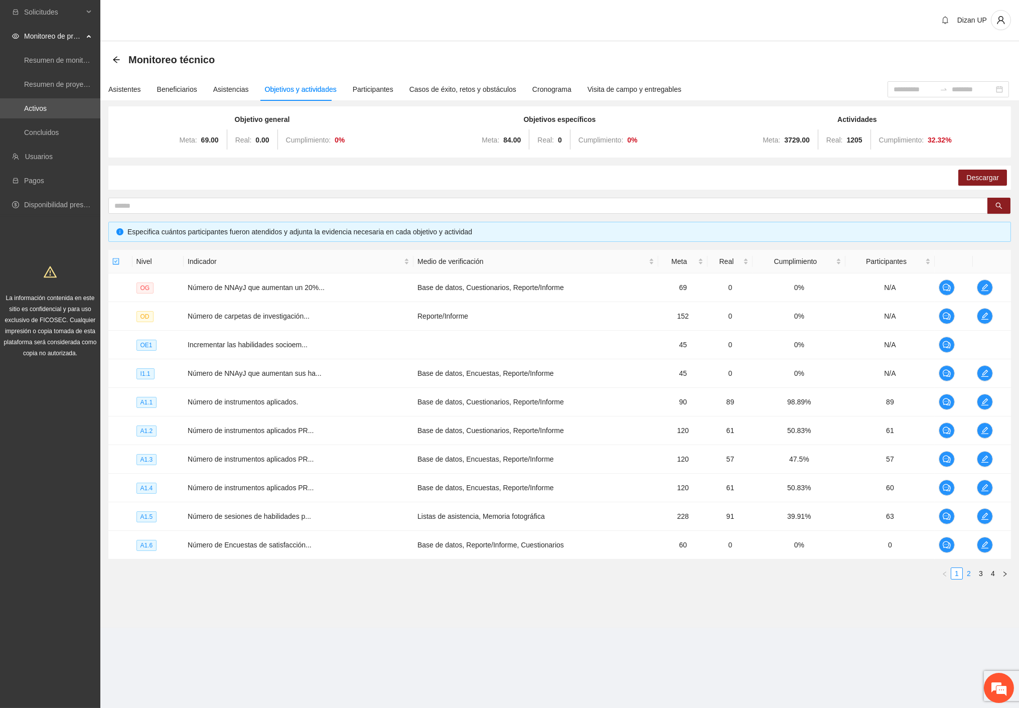
click at [970, 575] on link "2" at bounding box center [968, 573] width 11 height 11
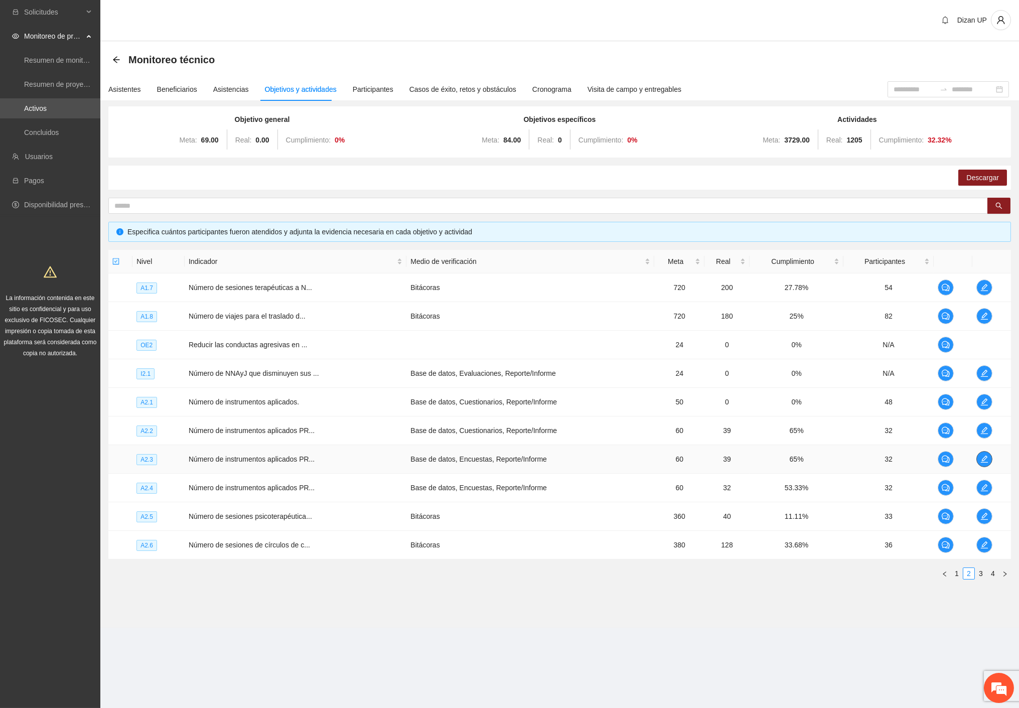
click at [990, 456] on span "edit" at bounding box center [984, 459] width 15 height 8
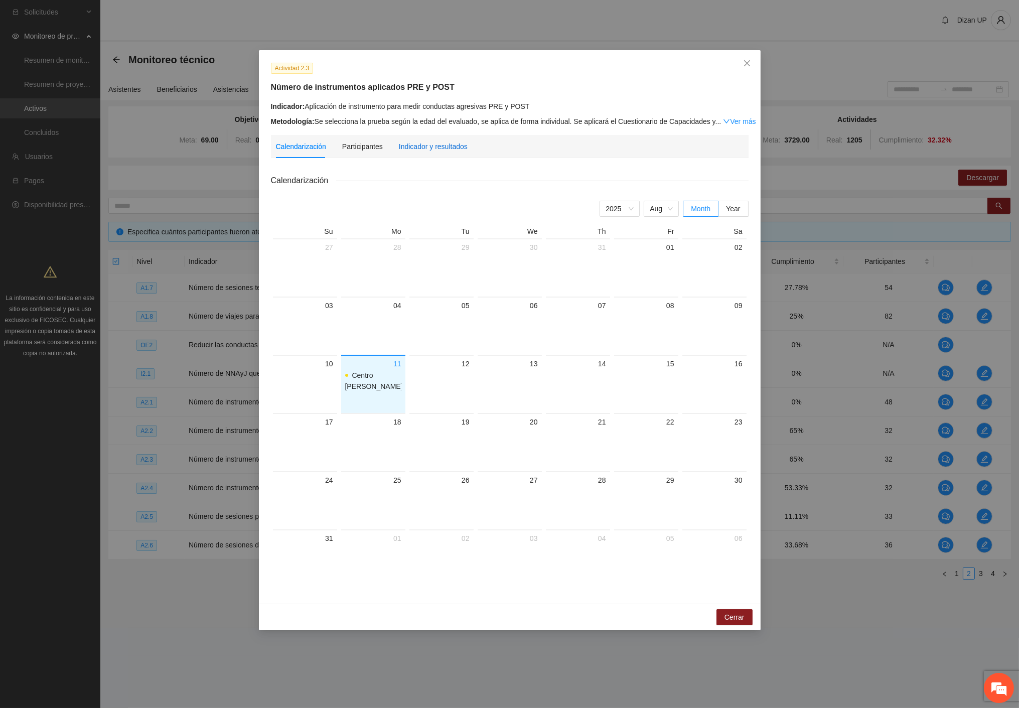
click at [449, 148] on div "Indicador y resultados" at bounding box center [433, 146] width 69 height 11
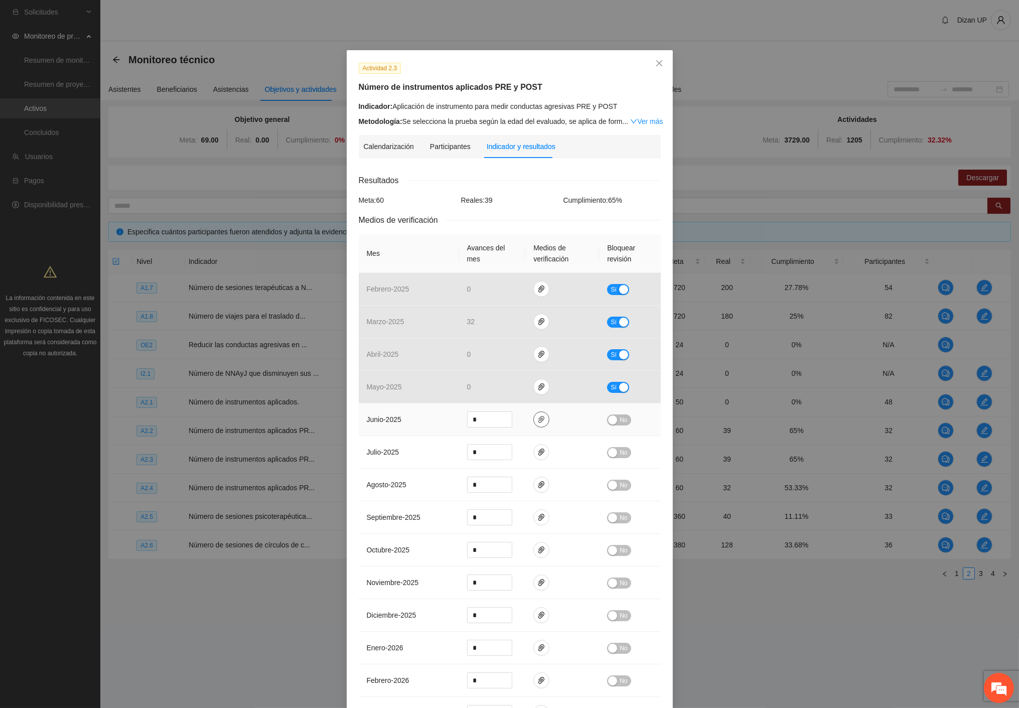
click at [539, 419] on icon "paper-clip" at bounding box center [541, 419] width 6 height 7
click at [385, 415] on span "junio - 2025" at bounding box center [384, 419] width 35 height 8
click at [620, 422] on span "No" at bounding box center [624, 419] width 8 height 11
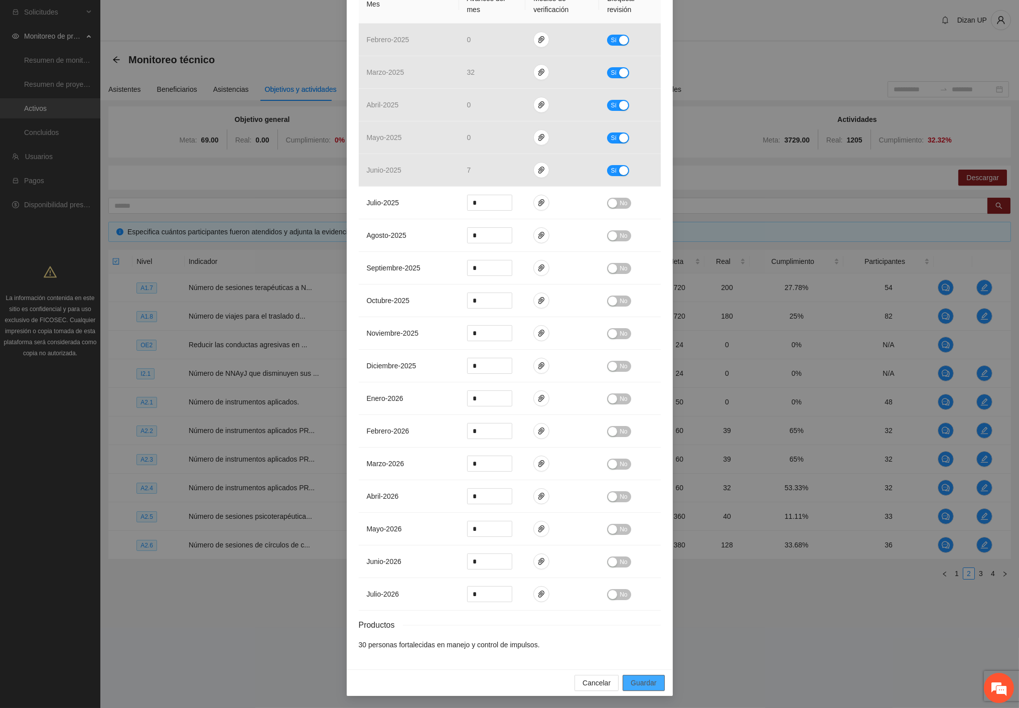
click at [634, 681] on span "Guardar" at bounding box center [644, 682] width 26 height 11
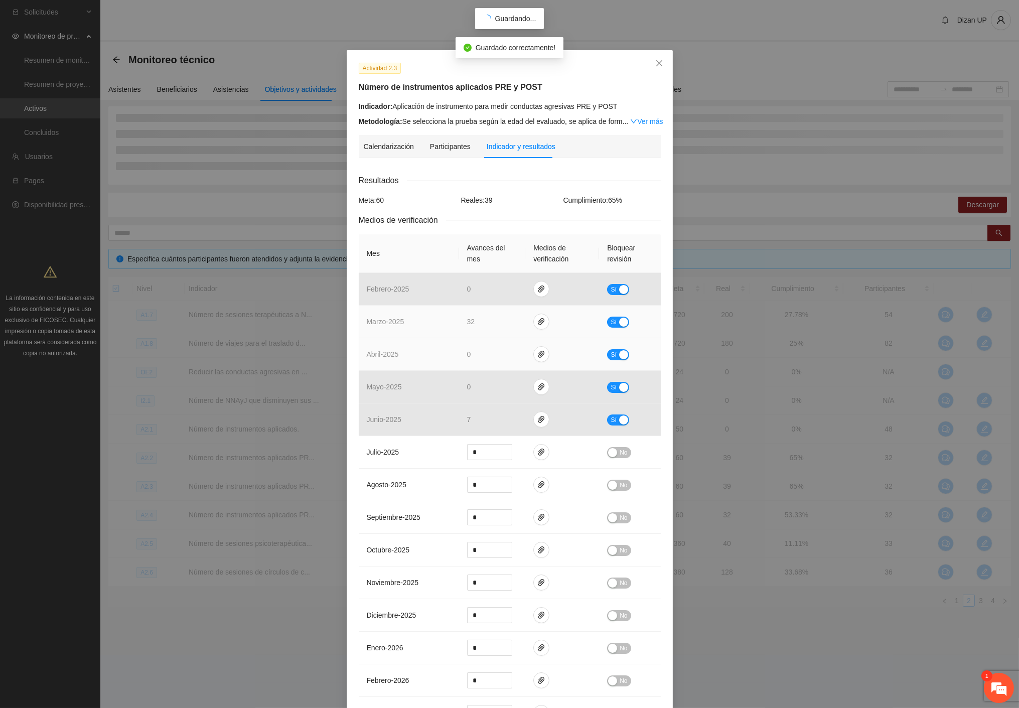
scroll to position [467, 0]
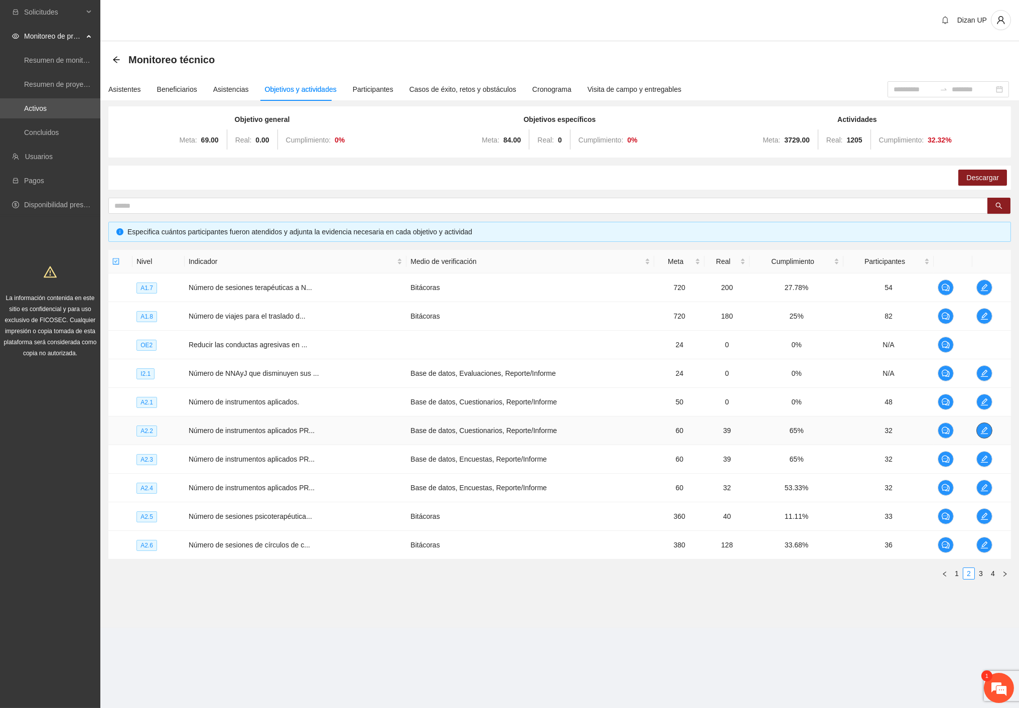
click at [986, 428] on icon "edit" at bounding box center [984, 430] width 7 height 7
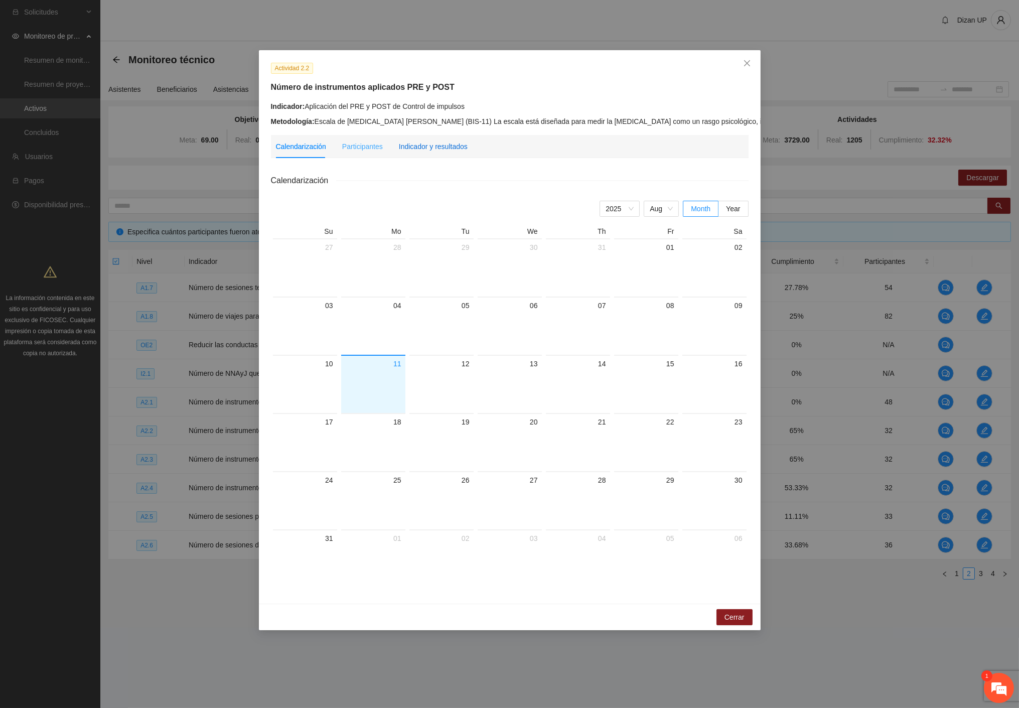
drag, startPoint x: 456, startPoint y: 144, endPoint x: 440, endPoint y: 150, distance: 16.3
click at [456, 146] on div "Indicador y resultados" at bounding box center [433, 146] width 69 height 11
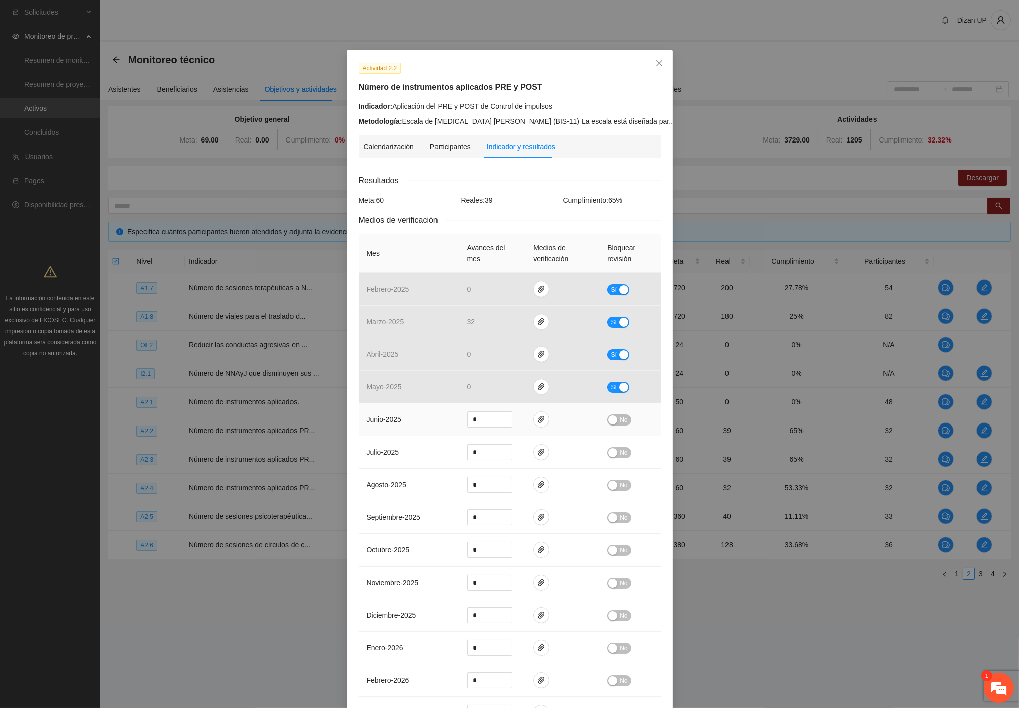
click at [620, 422] on span "No" at bounding box center [624, 419] width 8 height 11
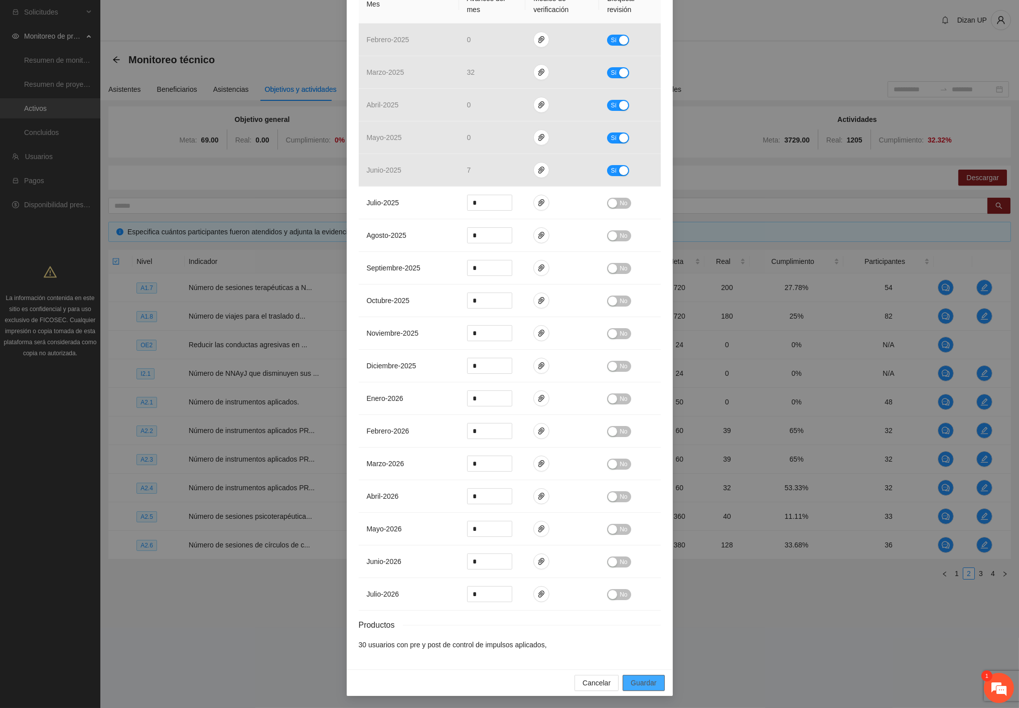
click at [650, 684] on span "Guardar" at bounding box center [644, 682] width 26 height 11
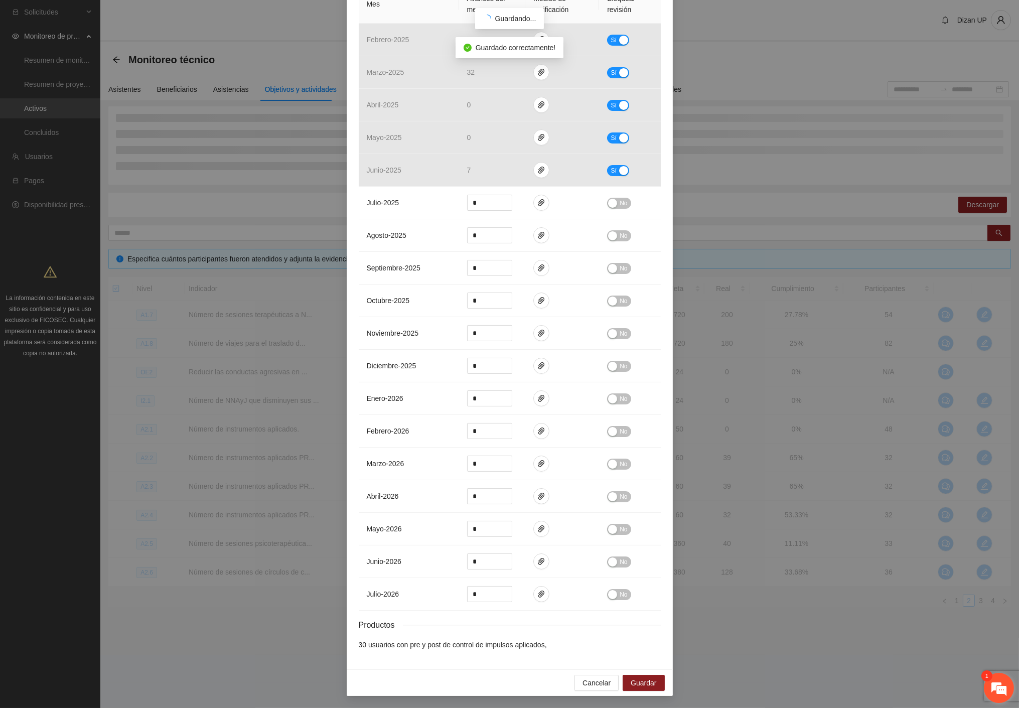
click at [991, 688] on em at bounding box center [998, 687] width 27 height 27
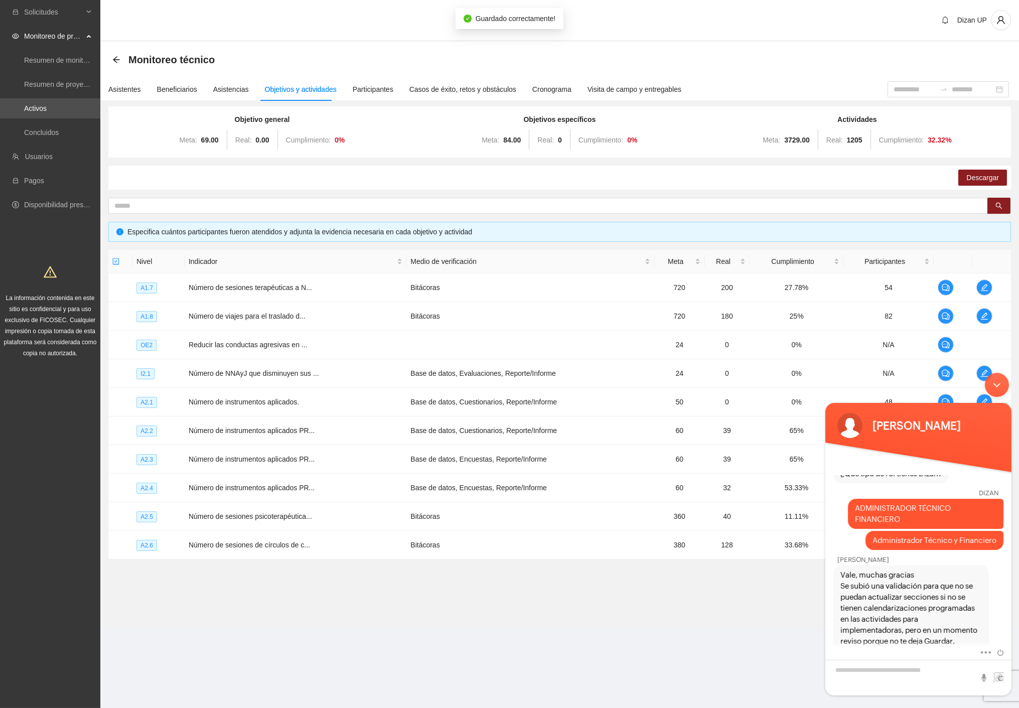
scroll to position [202, 0]
drag, startPoint x: 851, startPoint y: 601, endPoint x: 957, endPoint y: 606, distance: 105.5
click at [957, 606] on span "Vale, muchas gracias Se subió una validación para que no se puedan actualizar s…" at bounding box center [910, 607] width 141 height 77
click at [926, 606] on span "Vale, muchas gracias Se subió una validación para que no se puedan actualizar s…" at bounding box center [910, 607] width 141 height 77
click at [855, 612] on span "Vale, muchas gracias Se subió una validación para que no se puedan actualizar s…" at bounding box center [910, 607] width 141 height 77
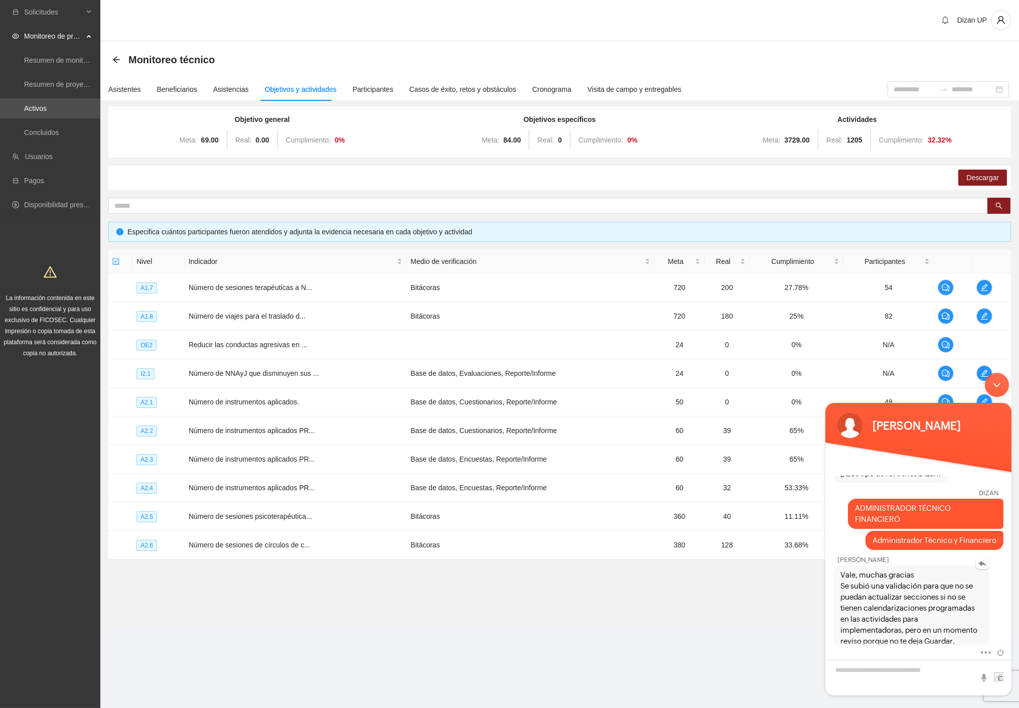
click at [877, 620] on span "Vale, muchas gracias Se subió una validación para que no se puedan actualizar s…" at bounding box center [910, 607] width 141 height 77
drag, startPoint x: 906, startPoint y: 621, endPoint x: 979, endPoint y: 627, distance: 74.0
click at [979, 627] on span "Vale, muchas gracias Se subió una validación para que no se puedan actualizar s…" at bounding box center [910, 607] width 141 height 77
drag, startPoint x: 852, startPoint y: 633, endPoint x: 950, endPoint y: 639, distance: 97.5
click at [950, 639] on div "Vale, muchas gracias Se subió una validación para que no se puedan actualizar s…" at bounding box center [911, 607] width 156 height 85
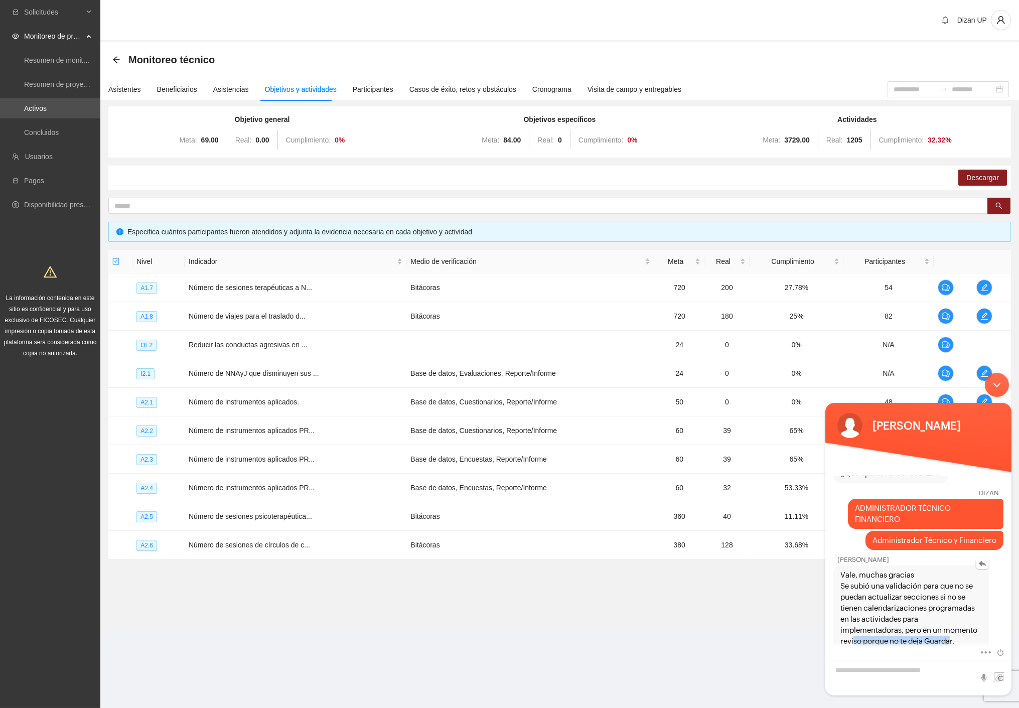
drag, startPoint x: 863, startPoint y: 634, endPoint x: 873, endPoint y: 633, distance: 9.1
click at [864, 634] on span "Vale, muchas gracias Se subió una validación para que no se puedan actualizar s…" at bounding box center [910, 607] width 141 height 77
drag, startPoint x: 930, startPoint y: 634, endPoint x: 939, endPoint y: 634, distance: 9.0
click at [931, 634] on span "Vale, muchas gracias Se subió una validación para que no se puedan actualizar s…" at bounding box center [910, 607] width 141 height 77
click at [962, 633] on span "Vale, muchas gracias Se subió una validación para que no se puedan actualizar s…" at bounding box center [910, 607] width 141 height 77
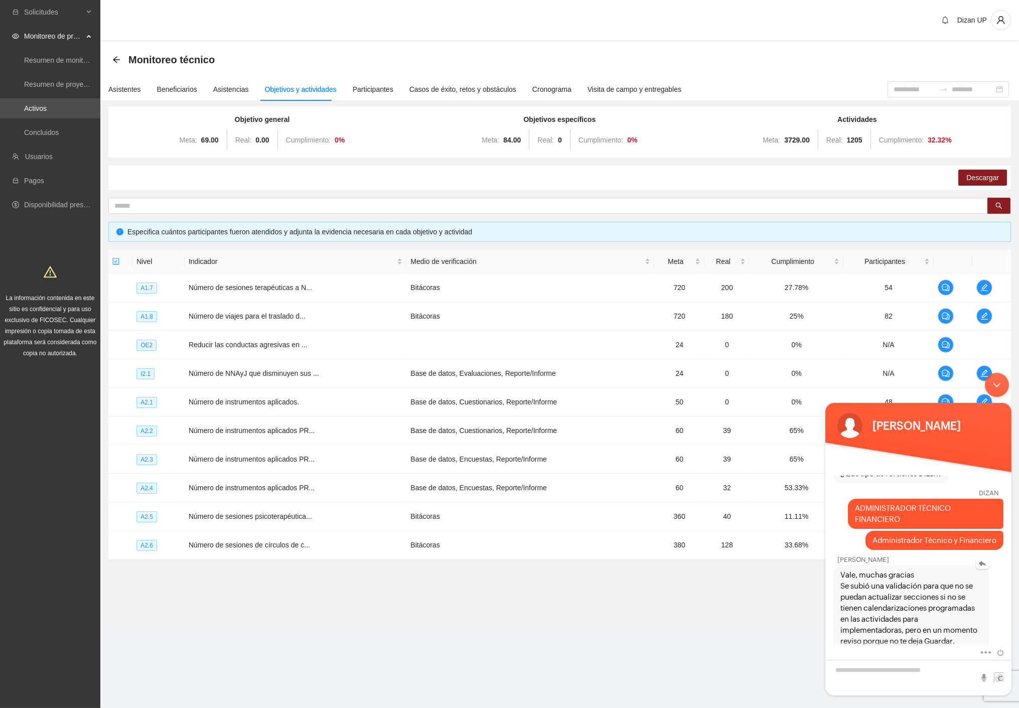
drag, startPoint x: 857, startPoint y: 563, endPoint x: 941, endPoint y: 565, distance: 83.3
click at [941, 569] on span "Vale, muchas gracias Se subió una validación para que no se puedan actualizar s…" at bounding box center [910, 607] width 141 height 77
click at [885, 666] on textarea "Escriba su mensaje y pulse “Intro”" at bounding box center [918, 677] width 186 height 36
type textarea "*"
type textarea "**********"
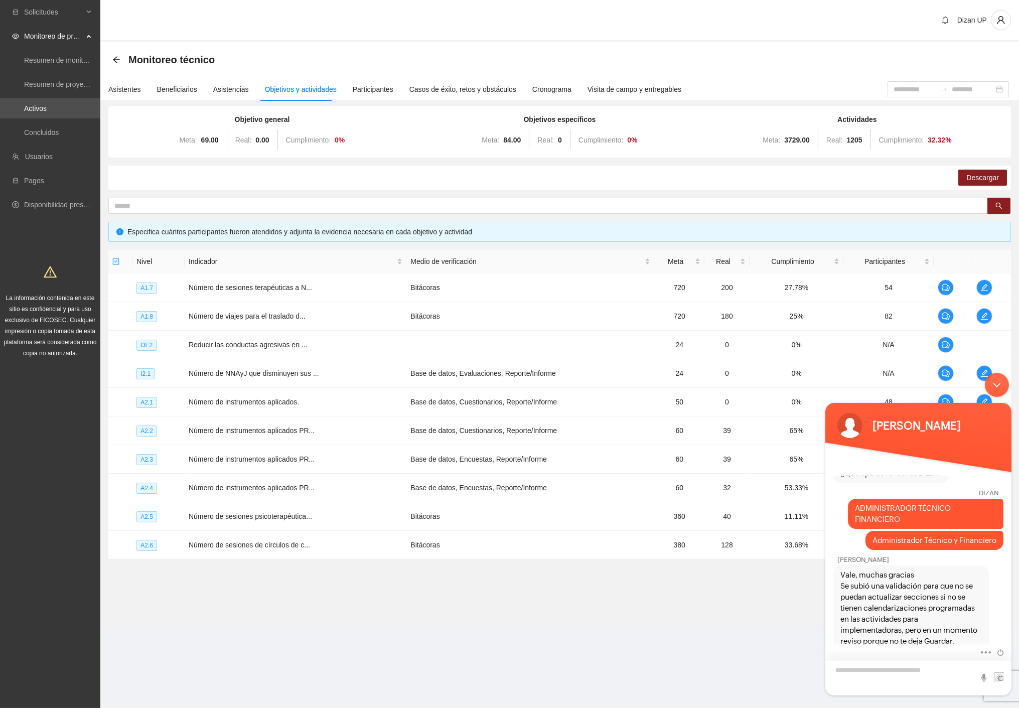
scroll to position [501, 0]
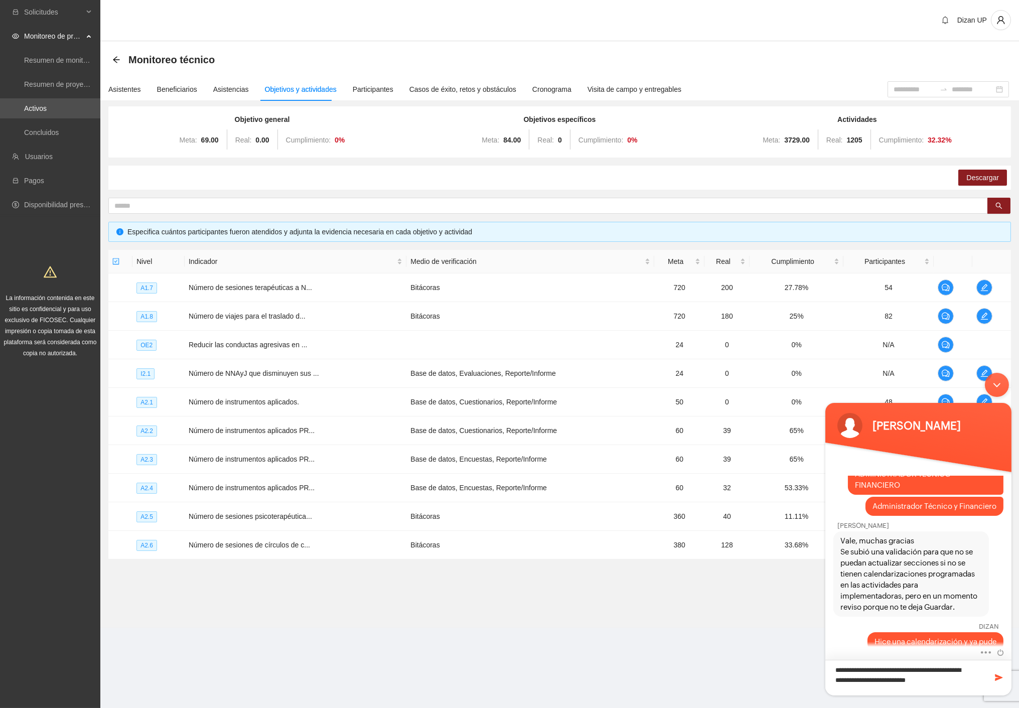
type textarea "**********"
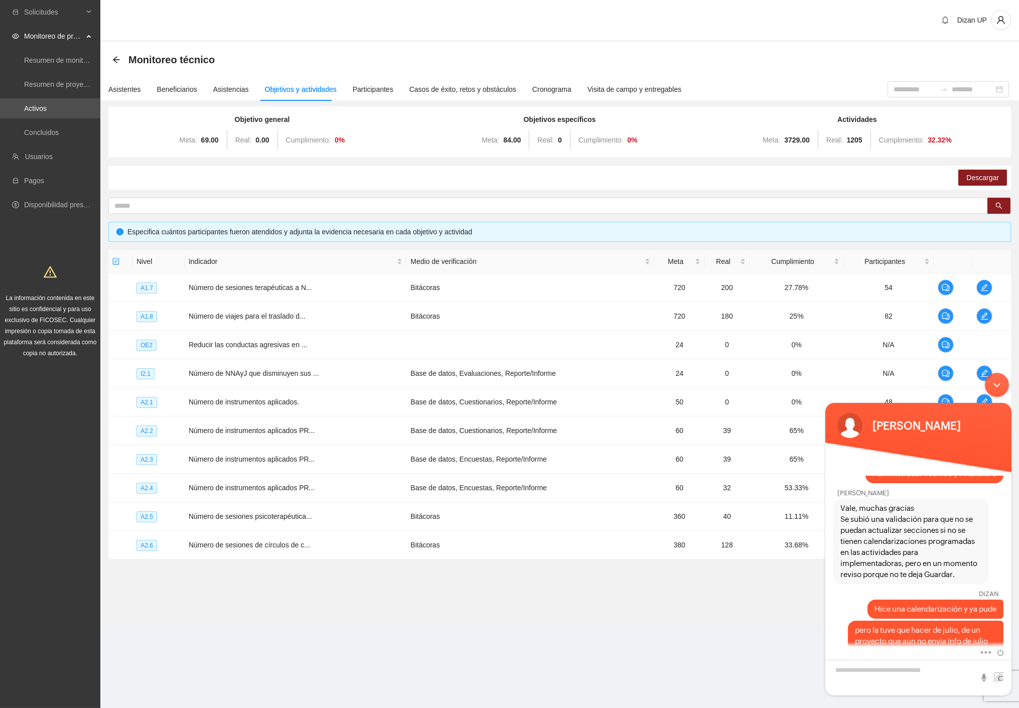
click at [1002, 384] on div "Minimizar ventana de chat en vivo" at bounding box center [996, 384] width 24 height 24
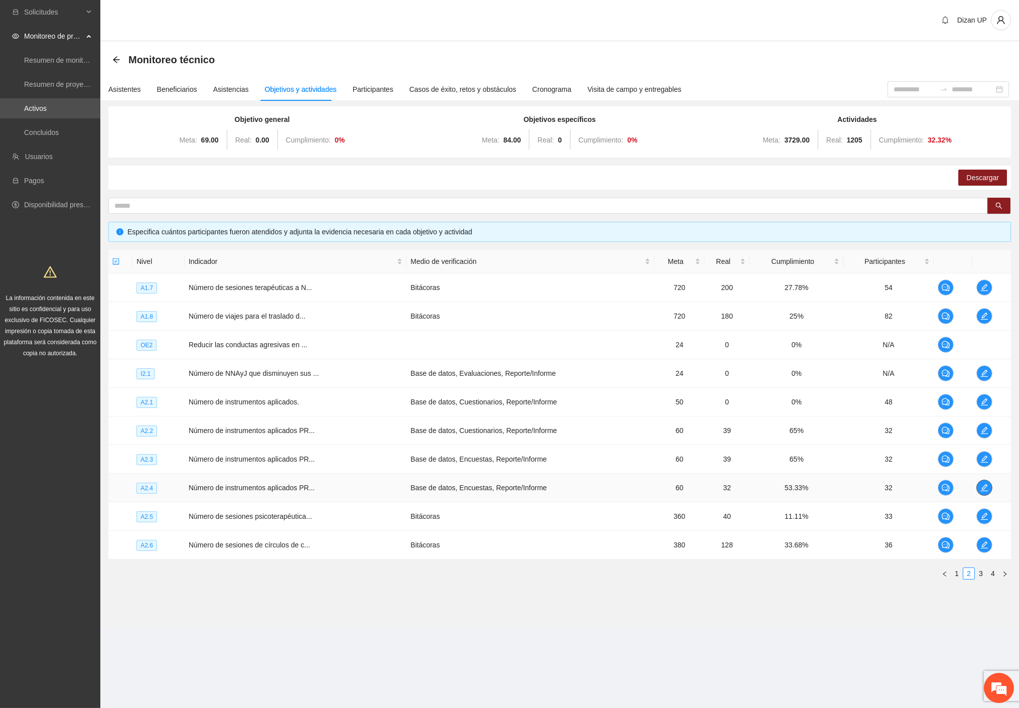
click at [982, 485] on icon "edit" at bounding box center [984, 488] width 8 height 8
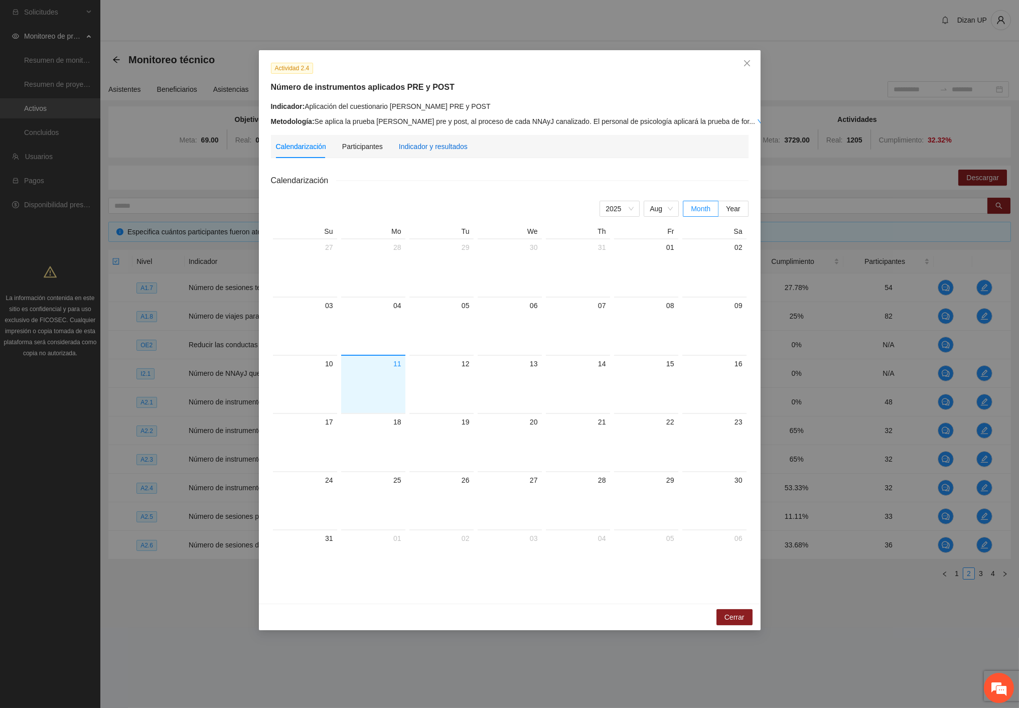
click at [421, 144] on div "Indicador y resultados" at bounding box center [433, 146] width 69 height 11
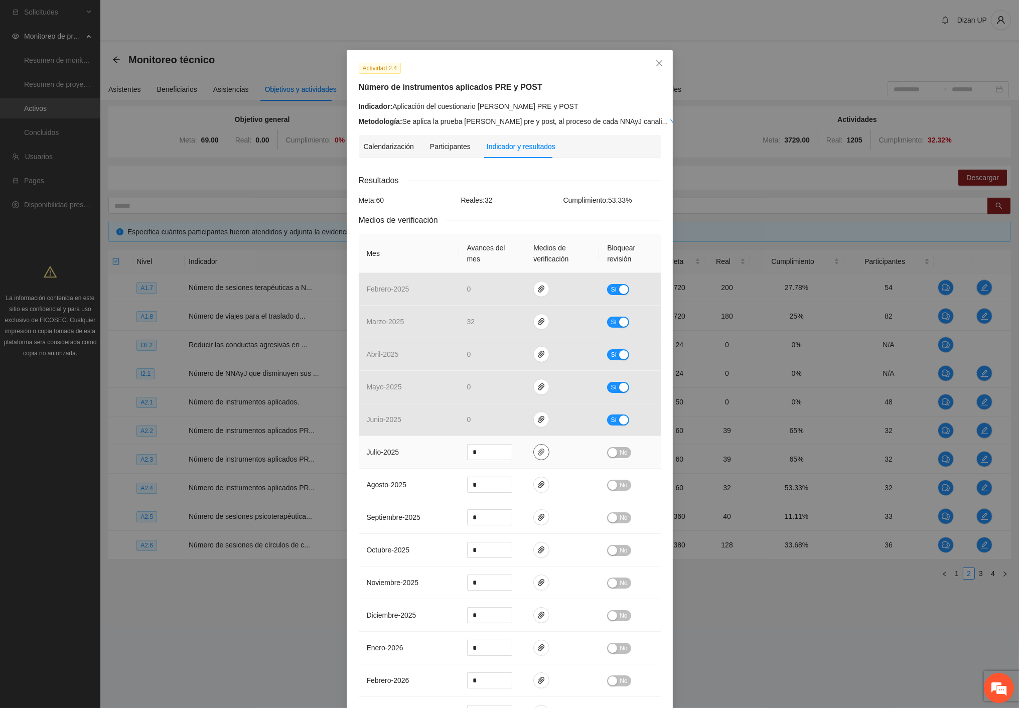
click at [538, 451] on icon "paper-clip" at bounding box center [541, 452] width 8 height 8
click at [532, 425] on span "Adjuntar documento" at bounding box center [511, 420] width 63 height 11
drag, startPoint x: 300, startPoint y: 441, endPoint x: 306, endPoint y: 442, distance: 6.6
click at [304, 442] on div "Actividad 2.4 Número de instrumentos aplicados PRE y POST Indicador: Aplicación…" at bounding box center [509, 354] width 1019 height 708
drag, startPoint x: 456, startPoint y: 452, endPoint x: 382, endPoint y: 457, distance: 73.9
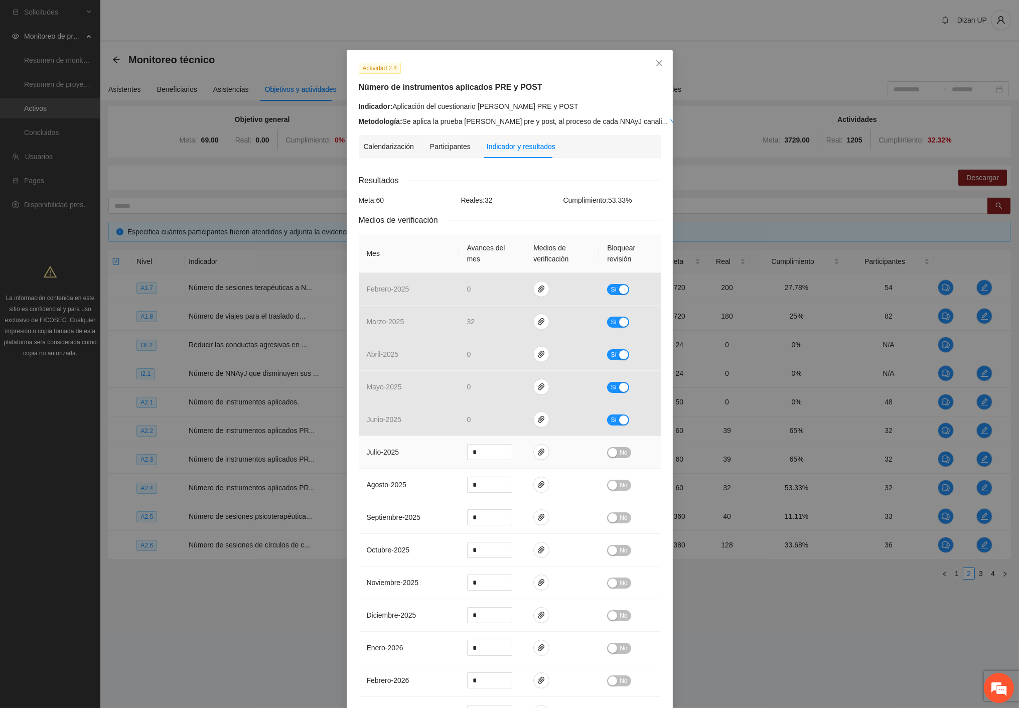
click at [387, 455] on tr "julio - 2025 * No" at bounding box center [510, 452] width 302 height 33
type input "*"
click at [608, 453] on div "button" at bounding box center [612, 452] width 9 height 9
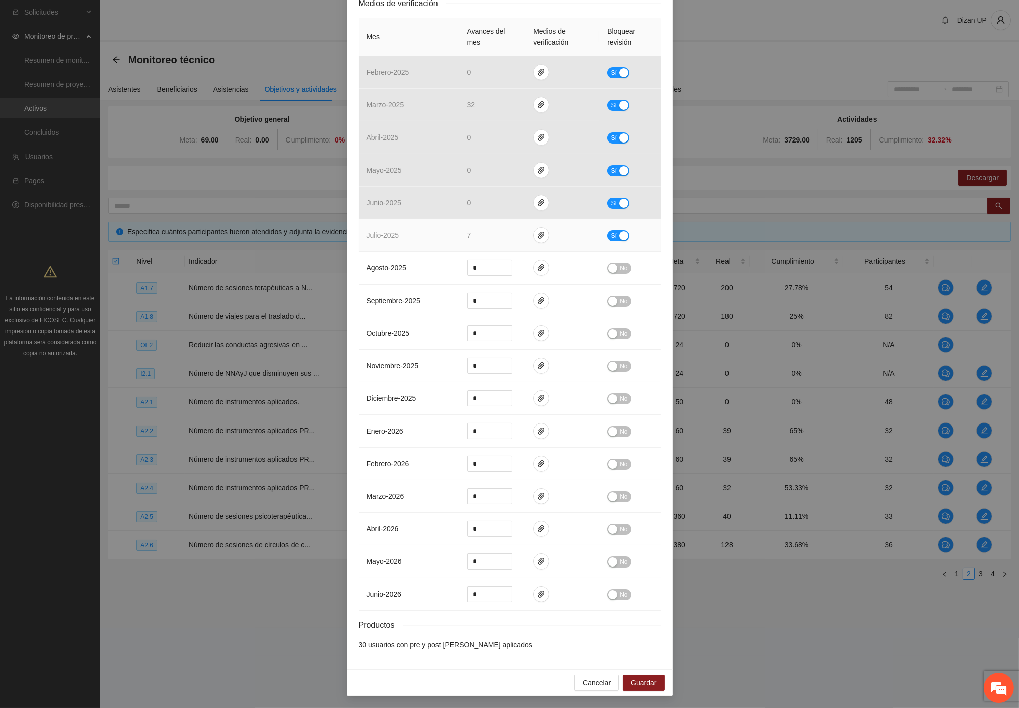
click at [619, 231] on div "button" at bounding box center [623, 235] width 9 height 9
click at [619, 199] on div "button" at bounding box center [623, 203] width 9 height 9
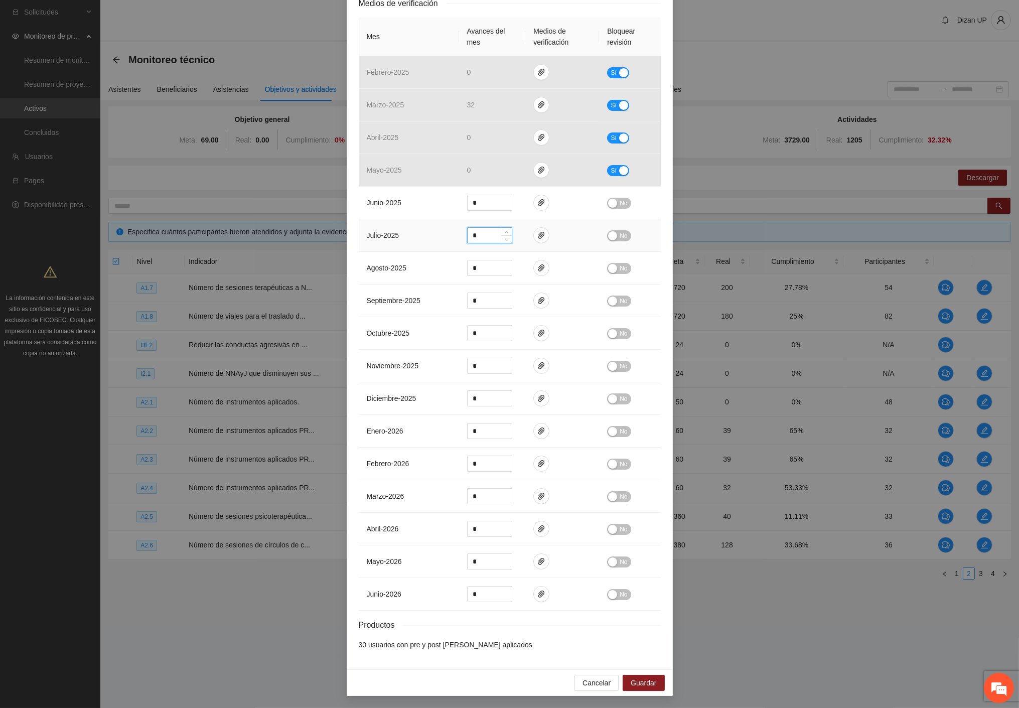
drag, startPoint x: 480, startPoint y: 232, endPoint x: 435, endPoint y: 235, distance: 45.3
click at [438, 235] on tr "julio - 2025 * No" at bounding box center [510, 235] width 302 height 33
type input "*"
click at [537, 204] on icon "paper-clip" at bounding box center [541, 203] width 8 height 8
click at [537, 231] on icon "paper-clip" at bounding box center [541, 235] width 8 height 8
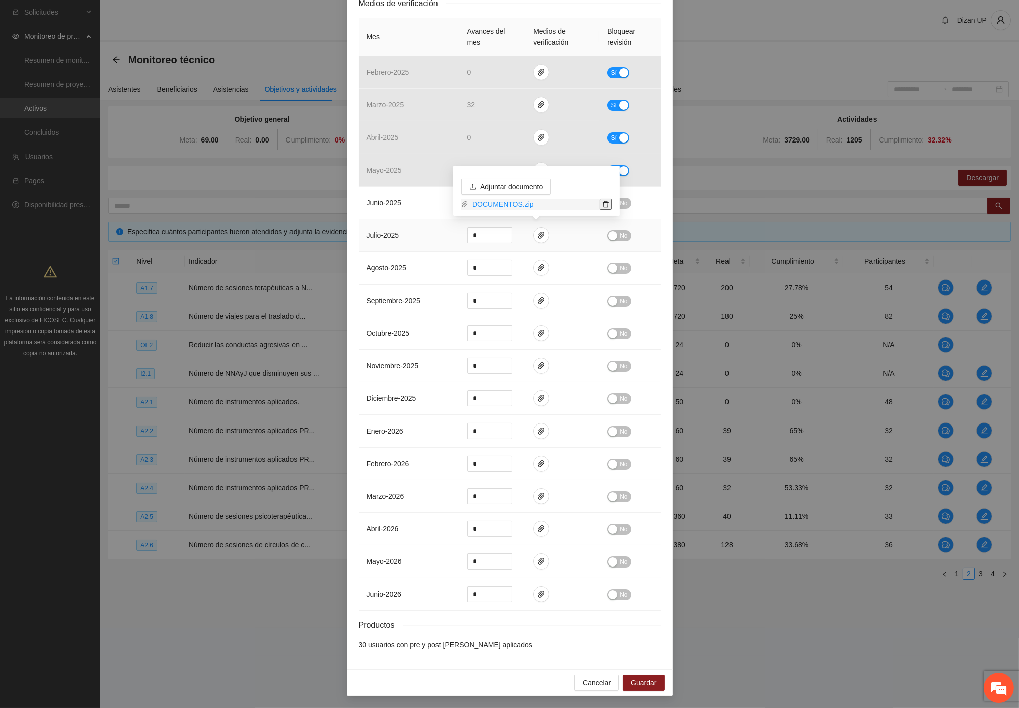
click at [608, 201] on icon "delete" at bounding box center [605, 204] width 7 height 7
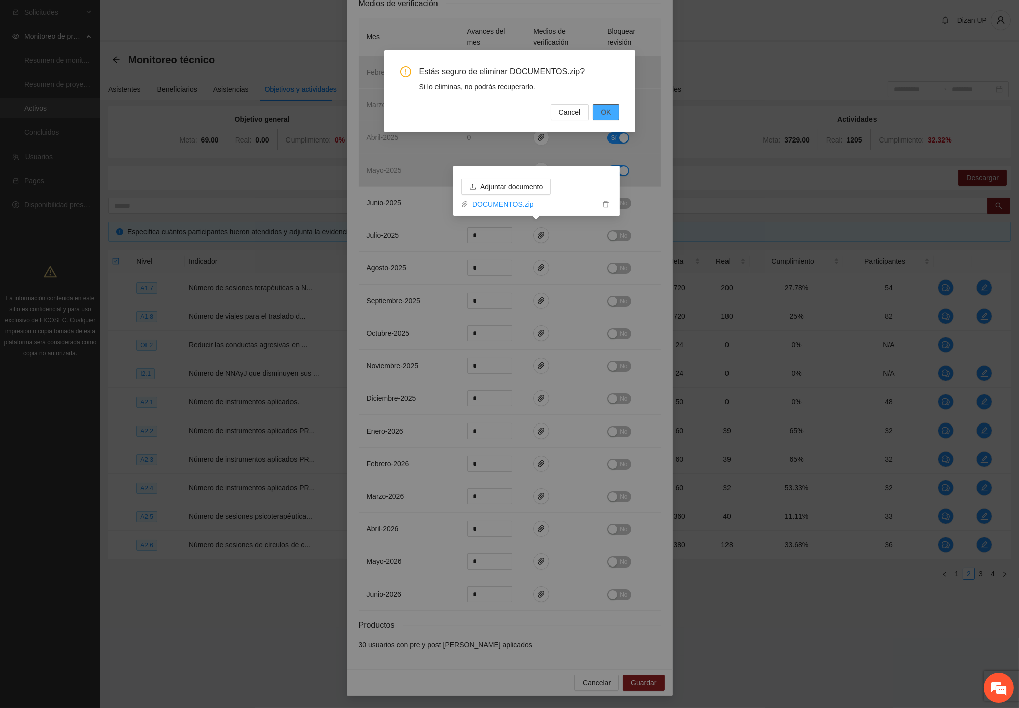
click at [604, 109] on span "OK" at bounding box center [606, 112] width 10 height 11
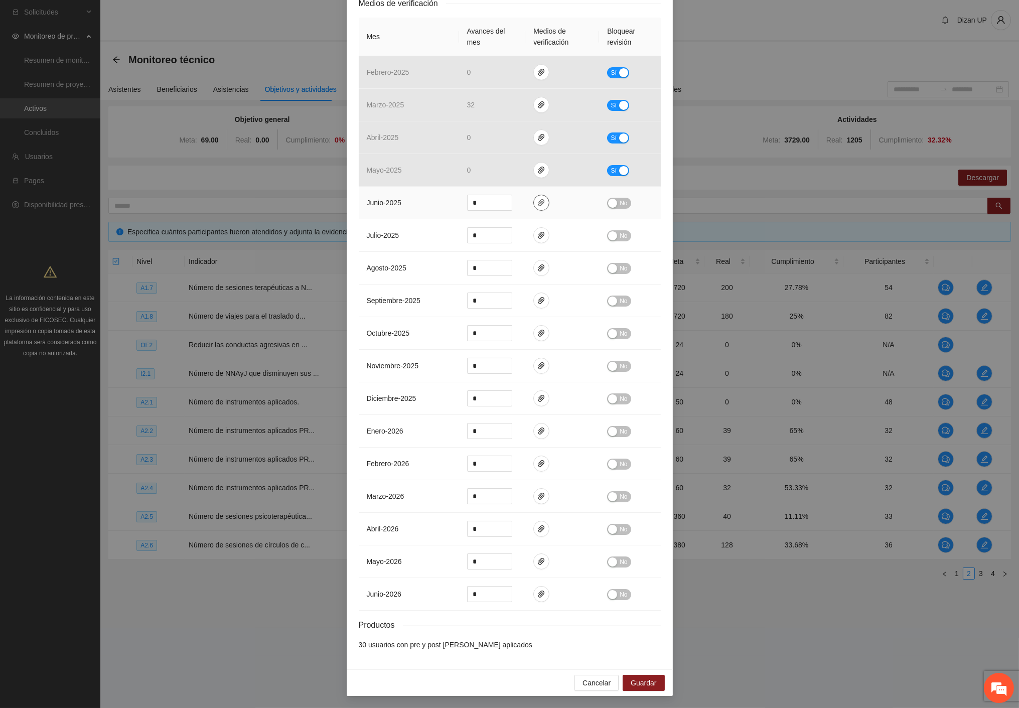
click at [537, 199] on icon "paper-clip" at bounding box center [541, 203] width 8 height 8
click at [529, 168] on span "Adjuntar documento" at bounding box center [511, 169] width 63 height 11
drag, startPoint x: 447, startPoint y: 202, endPoint x: 407, endPoint y: 201, distance: 39.2
click at [422, 202] on tr "junio - 2025 * No" at bounding box center [510, 203] width 302 height 33
type input "*"
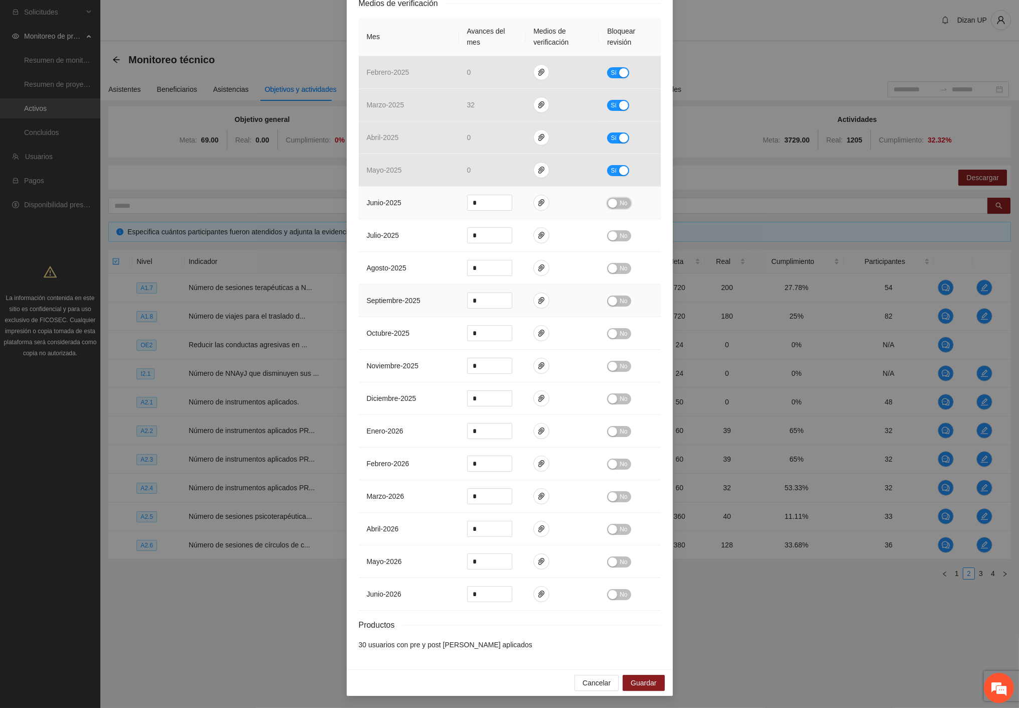
drag, startPoint x: 616, startPoint y: 199, endPoint x: 615, endPoint y: 287, distance: 88.3
click at [620, 199] on span "No" at bounding box center [624, 203] width 8 height 11
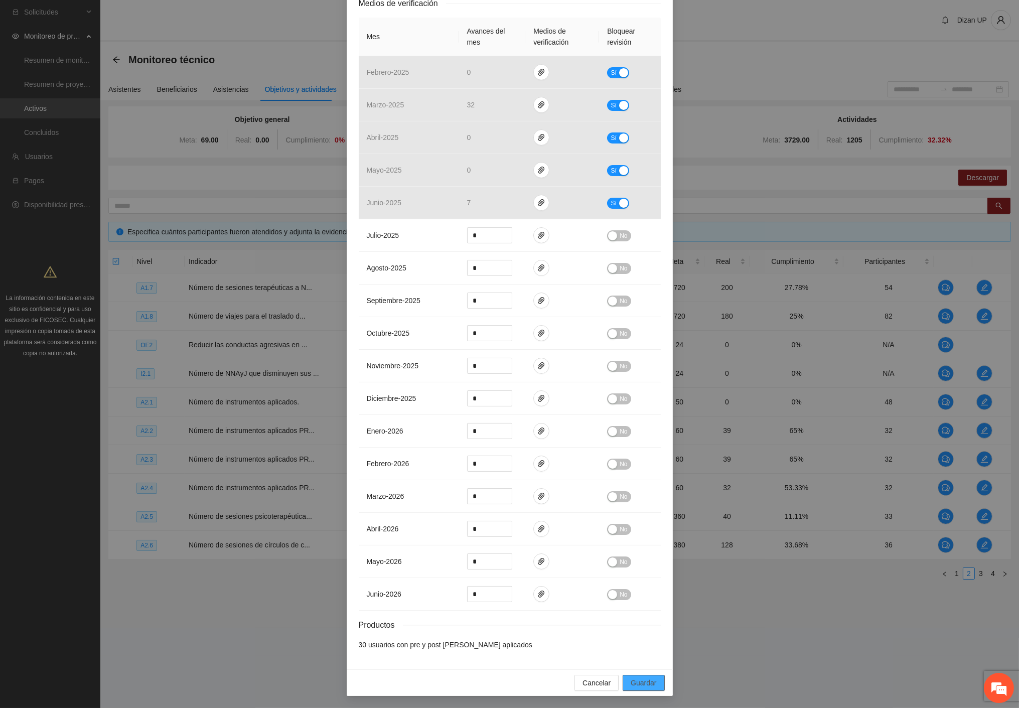
click at [638, 681] on span "Guardar" at bounding box center [644, 682] width 26 height 11
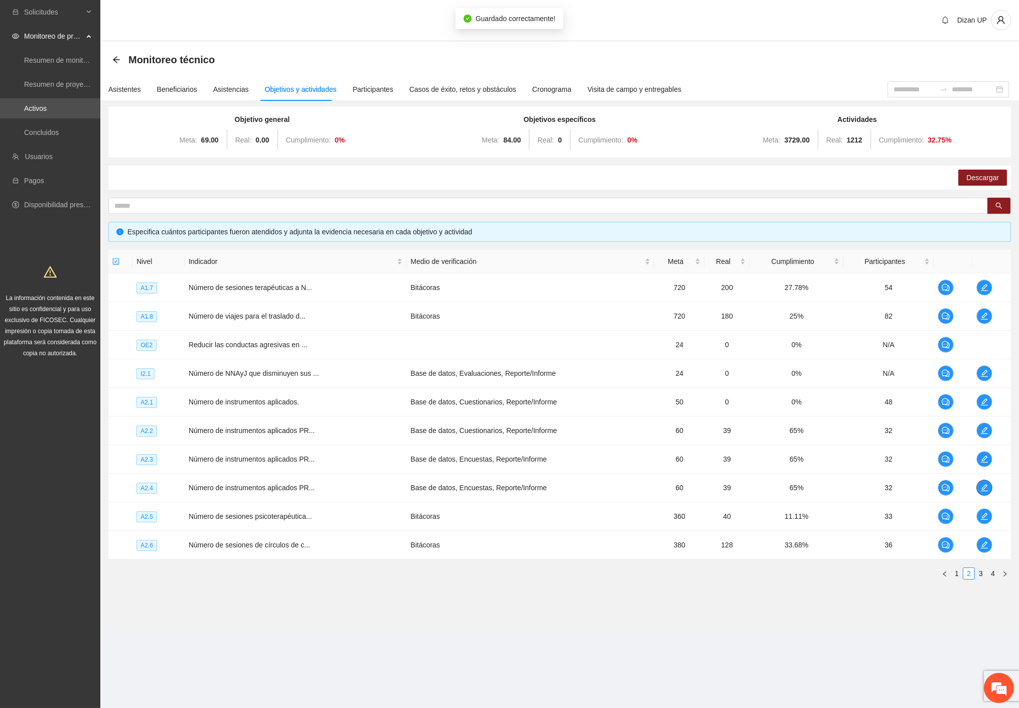
scroll to position [0, 0]
click at [983, 483] on button "button" at bounding box center [984, 488] width 16 height 16
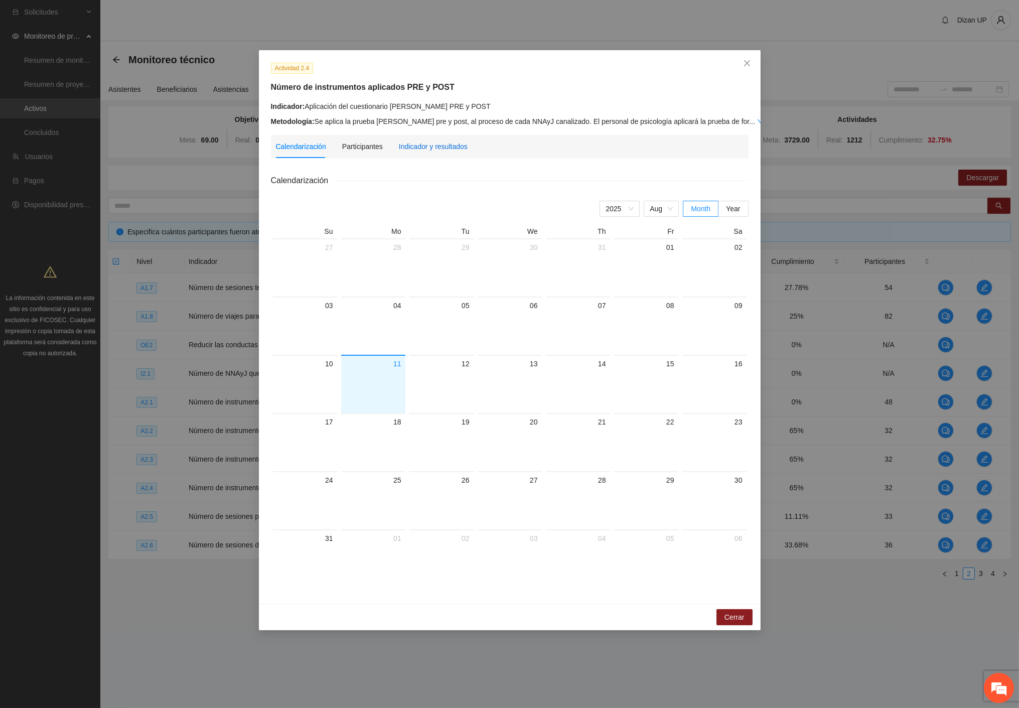
click at [407, 146] on div "Indicador y resultados" at bounding box center [433, 146] width 69 height 11
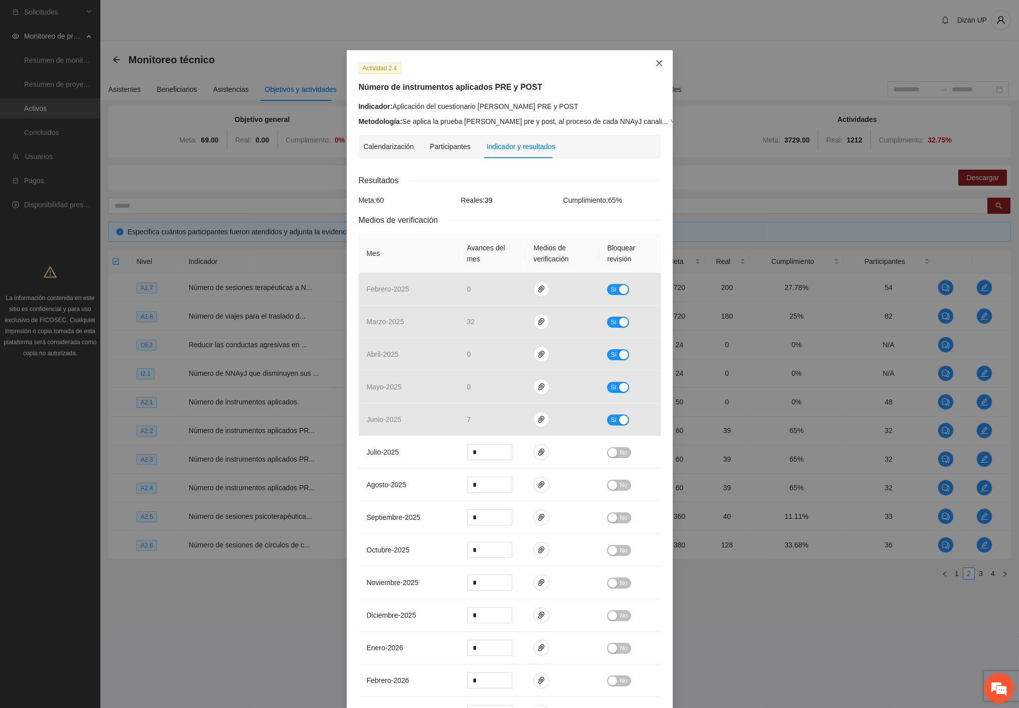
click at [658, 58] on span "Close" at bounding box center [659, 63] width 27 height 27
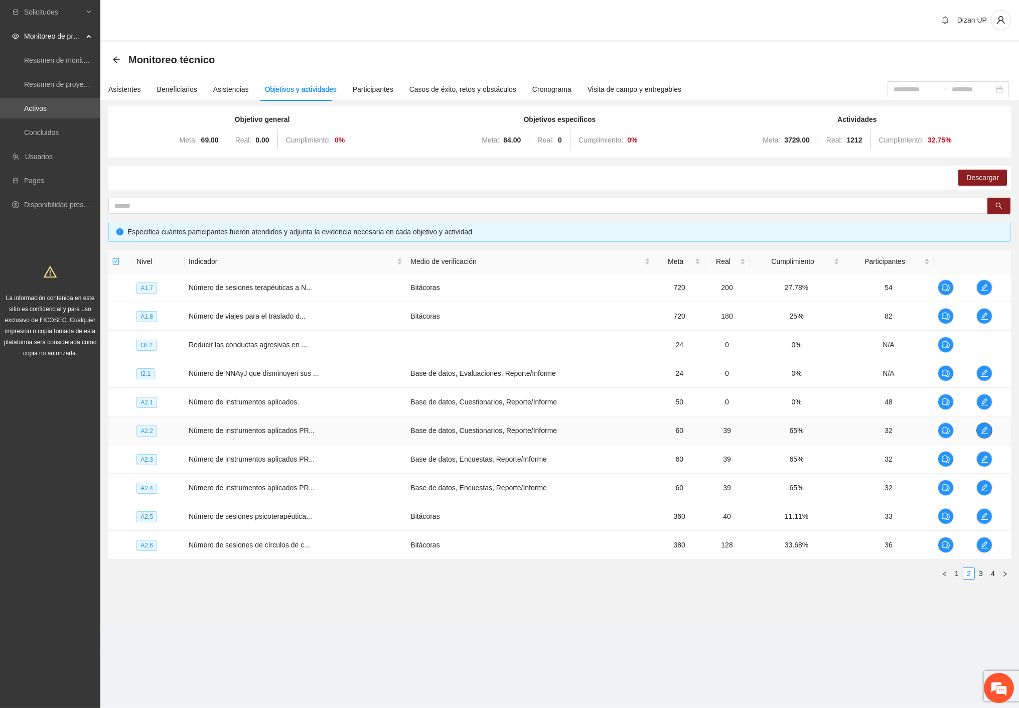
click at [984, 429] on icon "edit" at bounding box center [984, 430] width 7 height 7
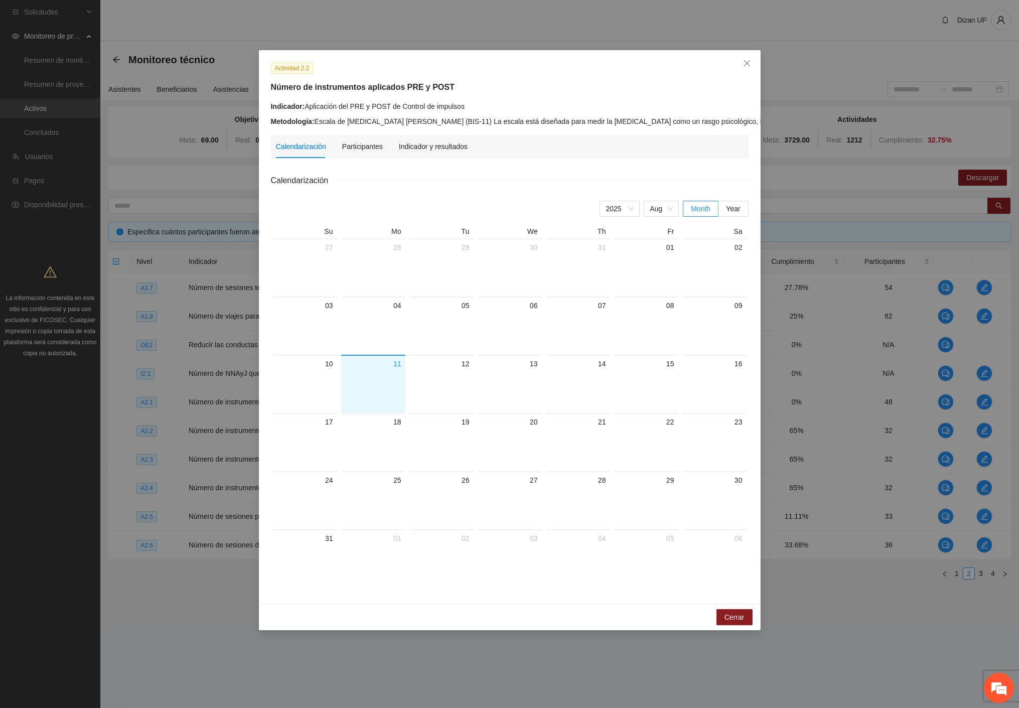
click at [393, 146] on div "Calendarización Participantes Indicador y resultados" at bounding box center [372, 146] width 192 height 23
click at [430, 152] on div "Indicador y resultados" at bounding box center [433, 146] width 69 height 11
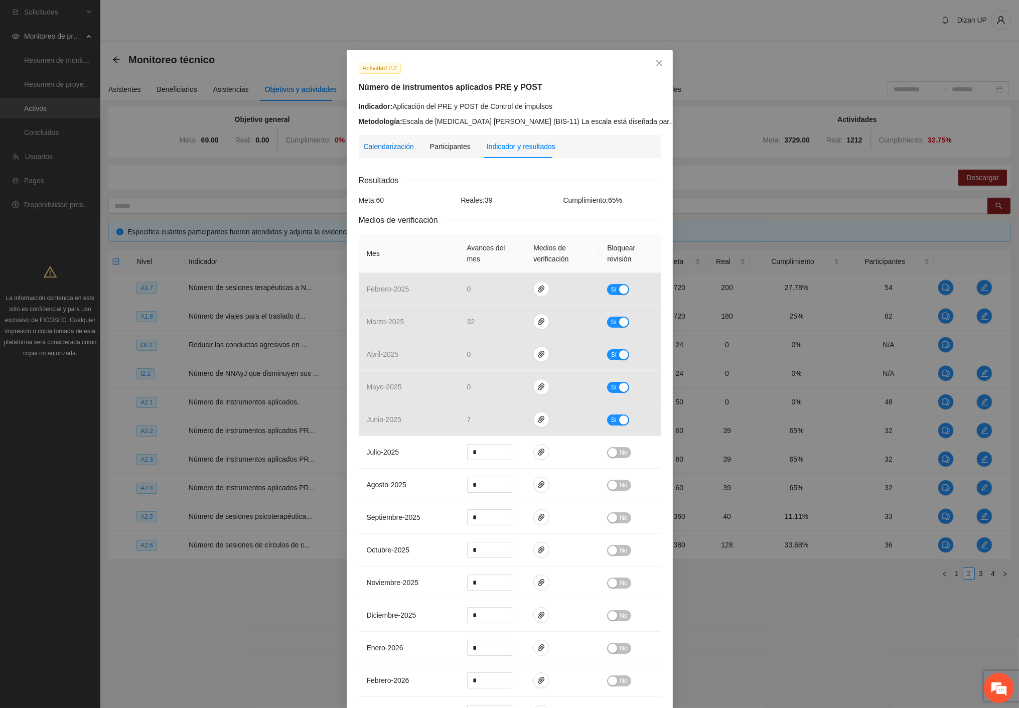
click at [387, 148] on div "Calendarización" at bounding box center [389, 146] width 50 height 11
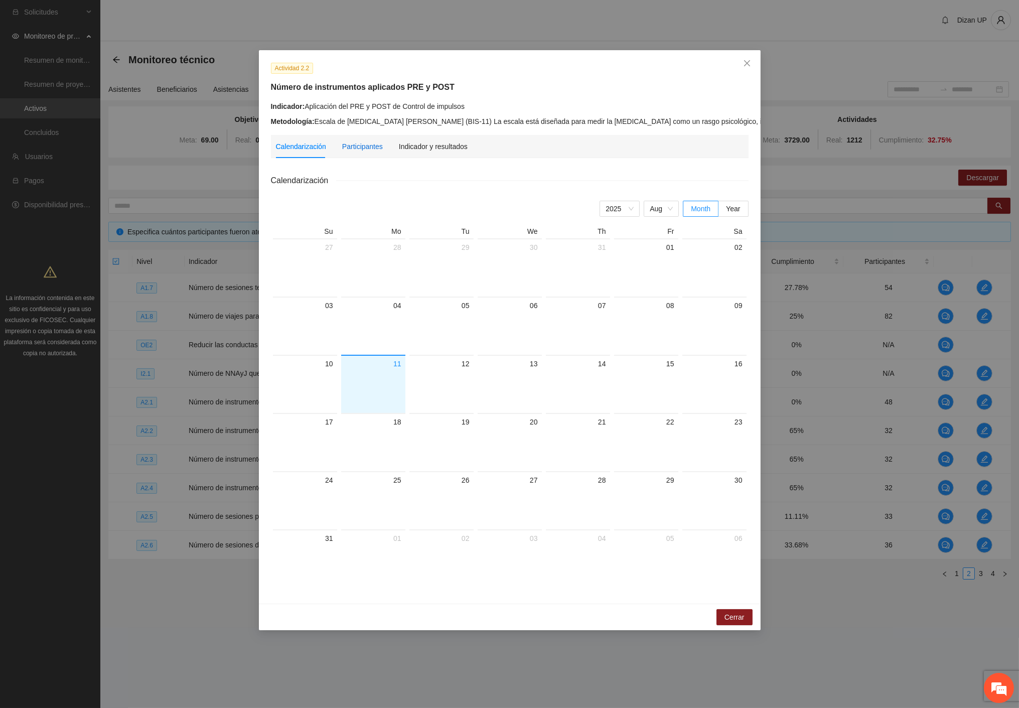
click at [360, 148] on div "Participantes" at bounding box center [362, 146] width 41 height 11
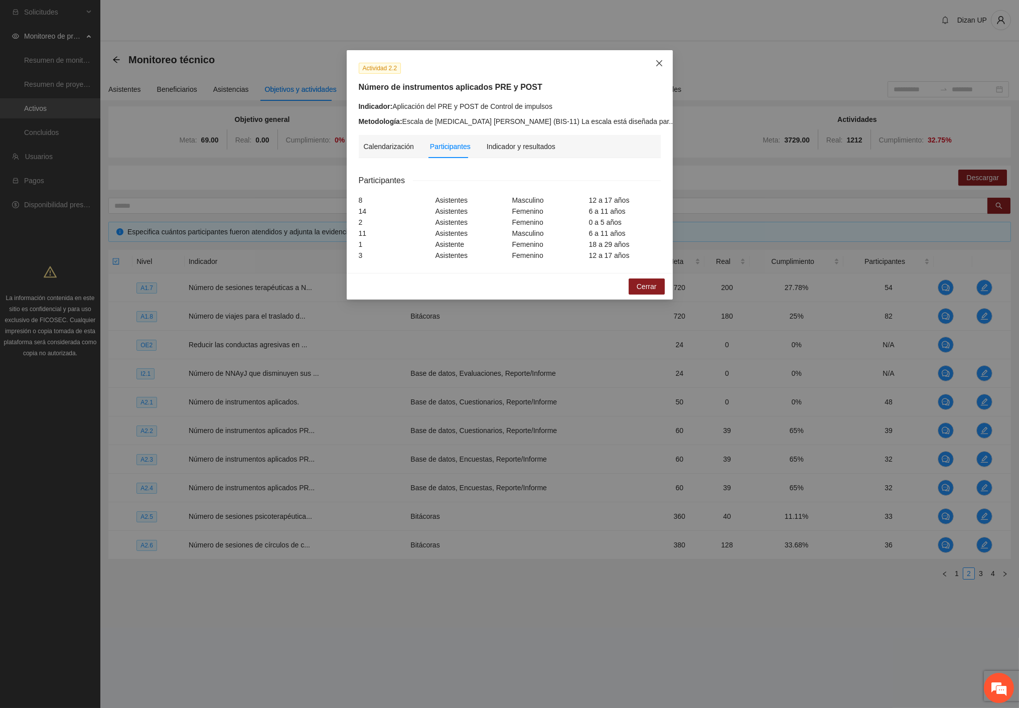
click at [661, 59] on span "Close" at bounding box center [659, 63] width 27 height 27
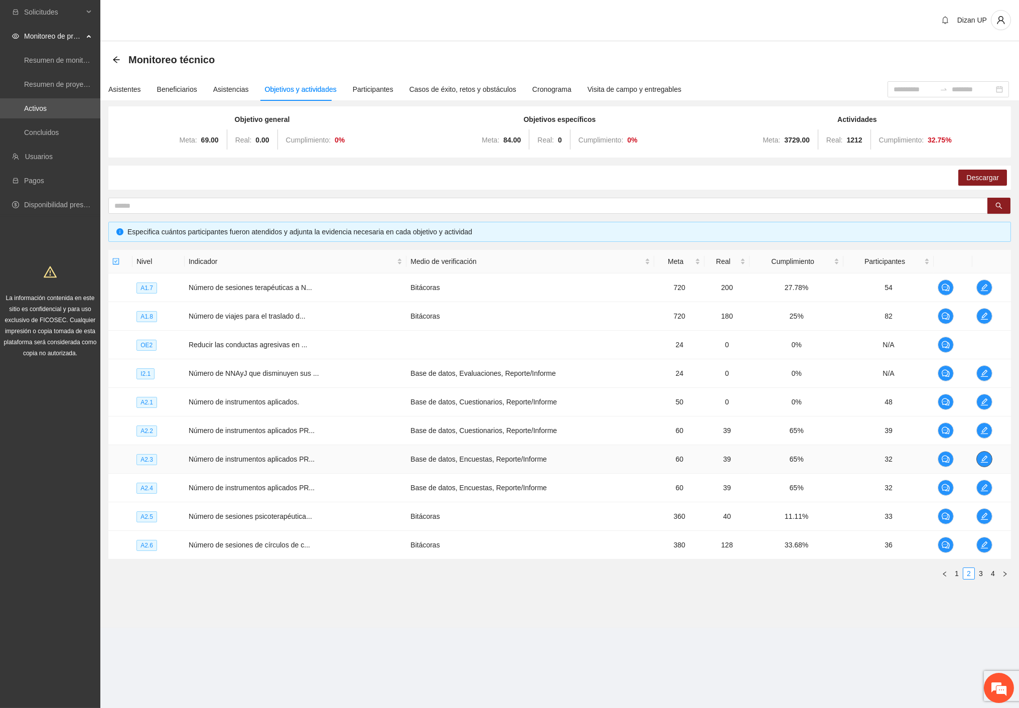
click at [982, 462] on icon "edit" at bounding box center [984, 459] width 7 height 7
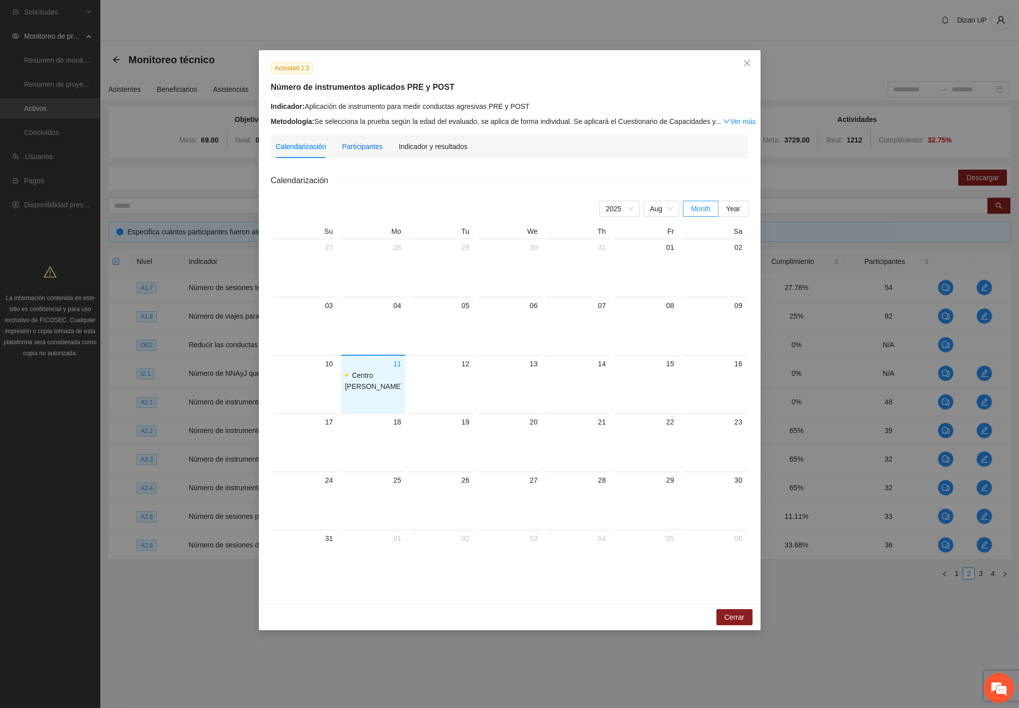
click at [363, 148] on div "Participantes" at bounding box center [362, 146] width 41 height 11
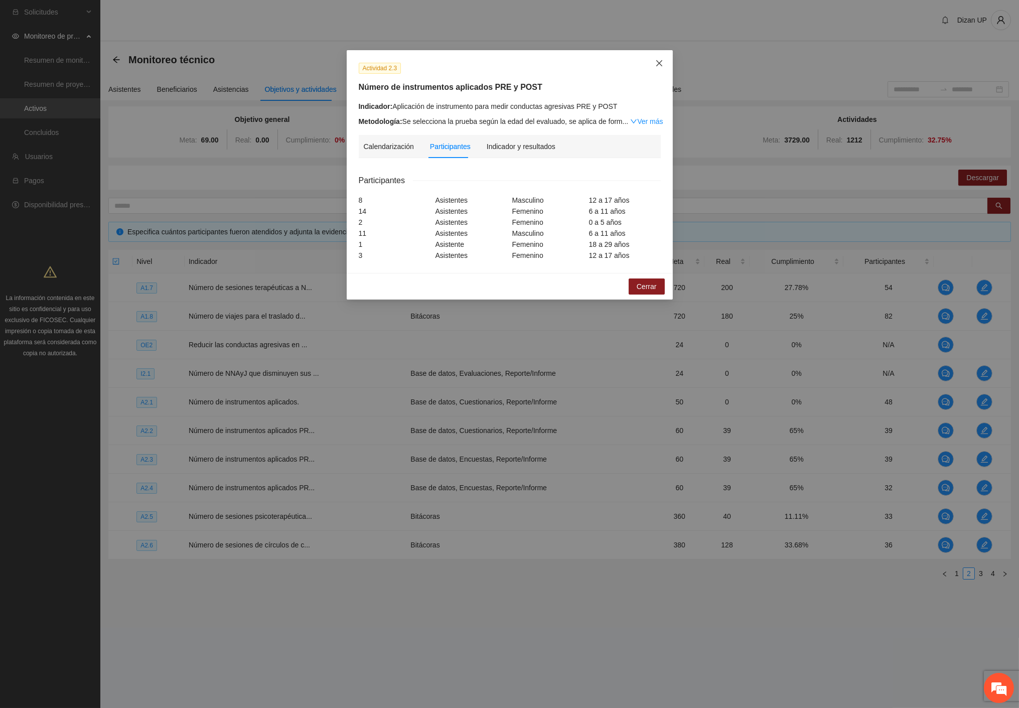
click at [661, 60] on icon "close" at bounding box center [659, 63] width 8 height 8
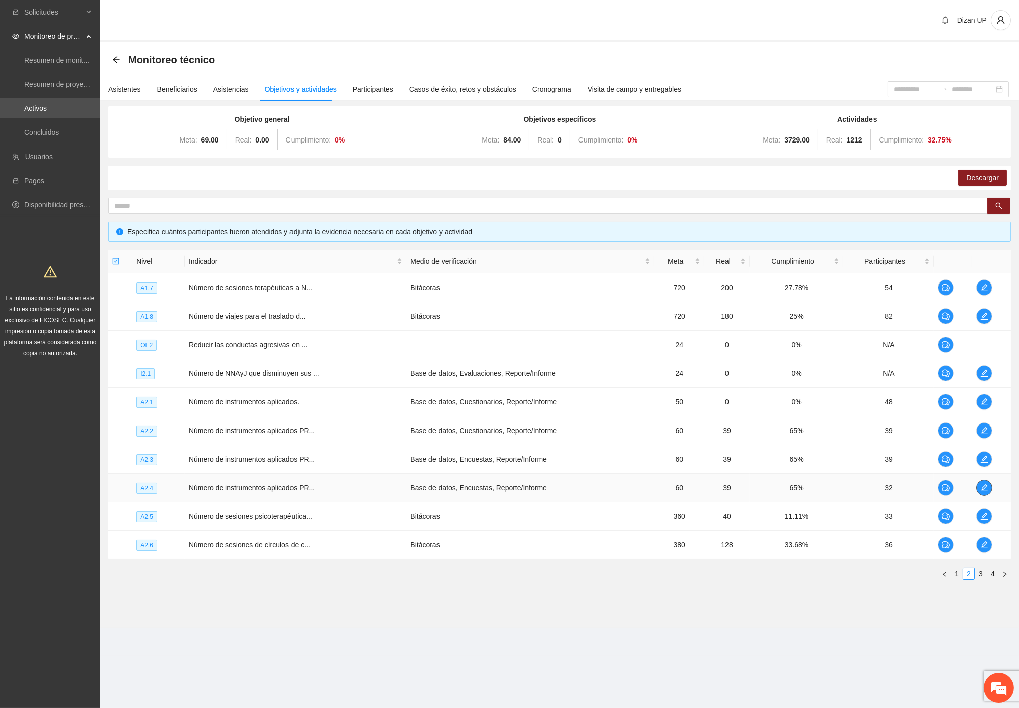
click at [982, 489] on icon "edit" at bounding box center [984, 487] width 7 height 7
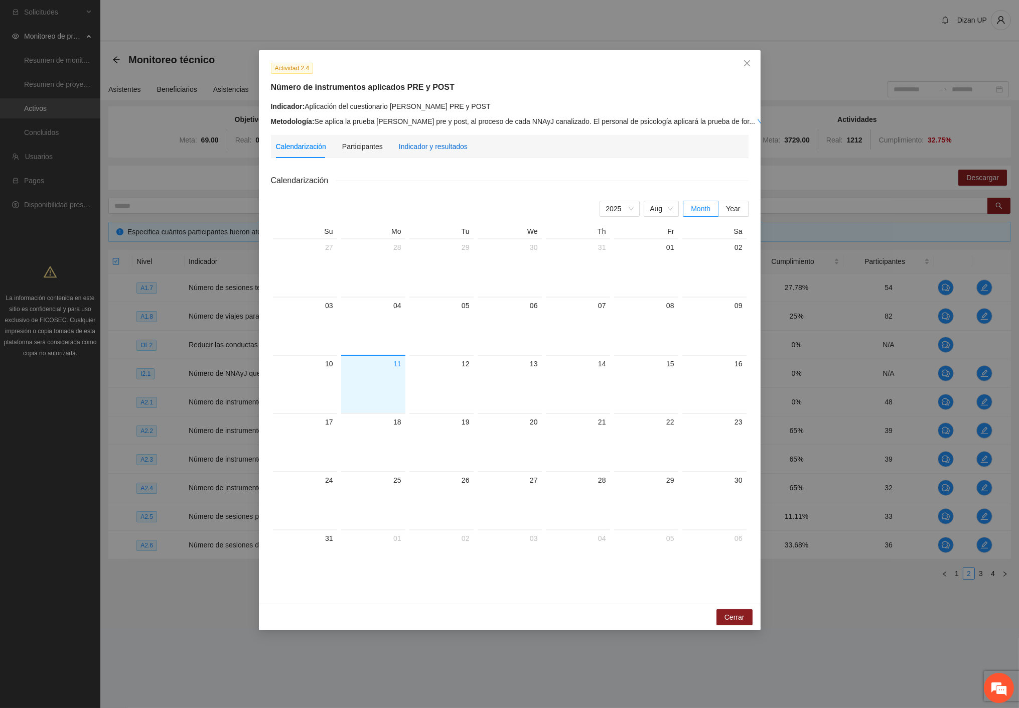
click at [418, 146] on div "Indicador y resultados" at bounding box center [433, 146] width 69 height 11
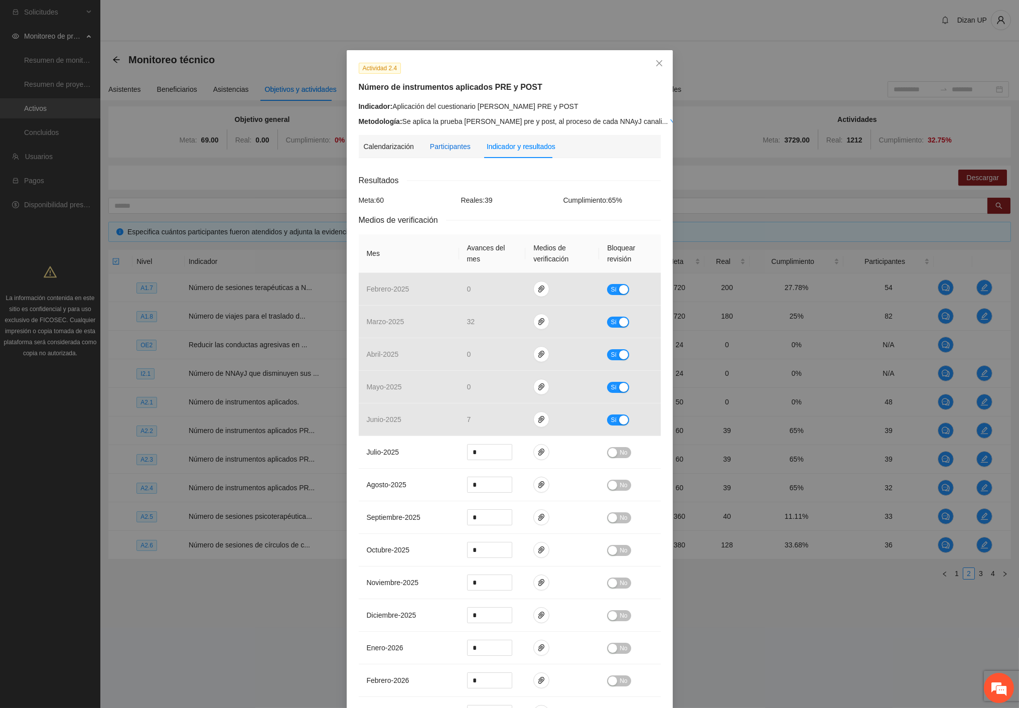
click at [433, 148] on div "Participantes" at bounding box center [450, 146] width 41 height 11
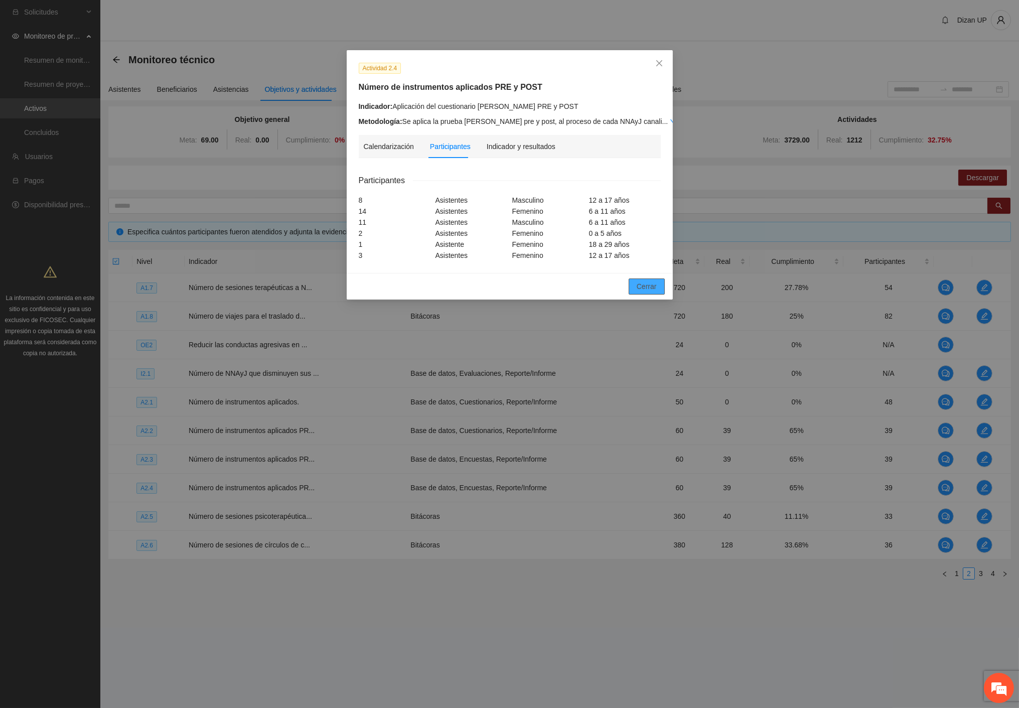
click at [641, 283] on span "Cerrar" at bounding box center [647, 286] width 20 height 11
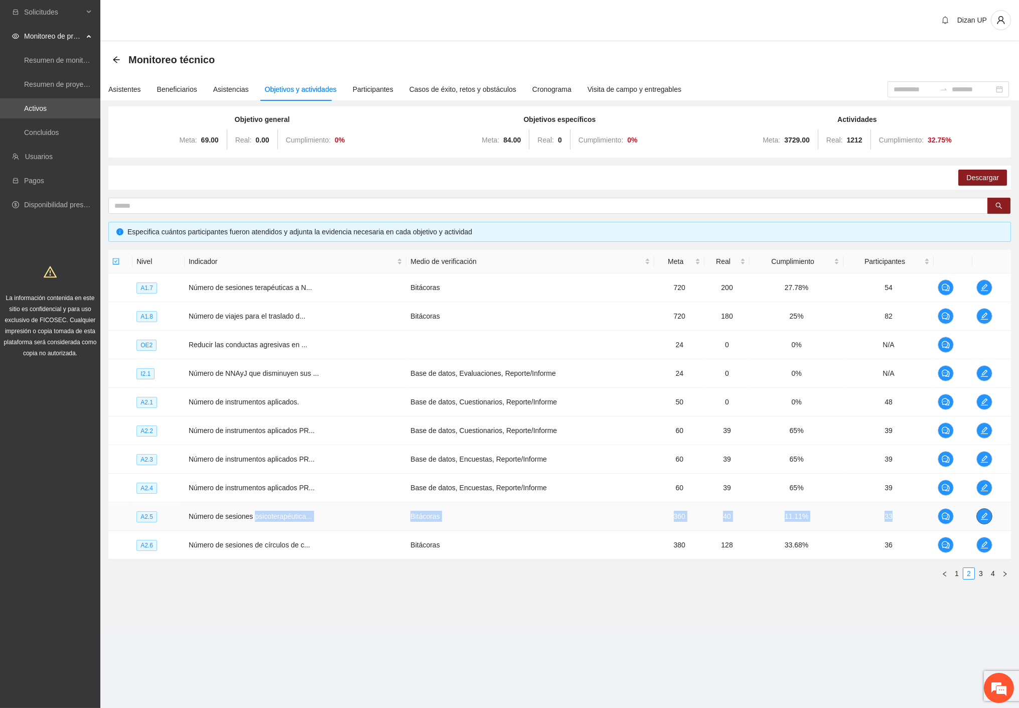
drag, startPoint x: 295, startPoint y: 520, endPoint x: 985, endPoint y: 515, distance: 690.4
click at [952, 526] on tr "A2.5 Número de sesiones psicoterapéutica... Bitácoras 360 40 11.11% 33" at bounding box center [559, 516] width 903 height 29
click at [157, 175] on div "Descargar" at bounding box center [559, 178] width 903 height 24
click at [982, 519] on icon "edit" at bounding box center [984, 516] width 8 height 8
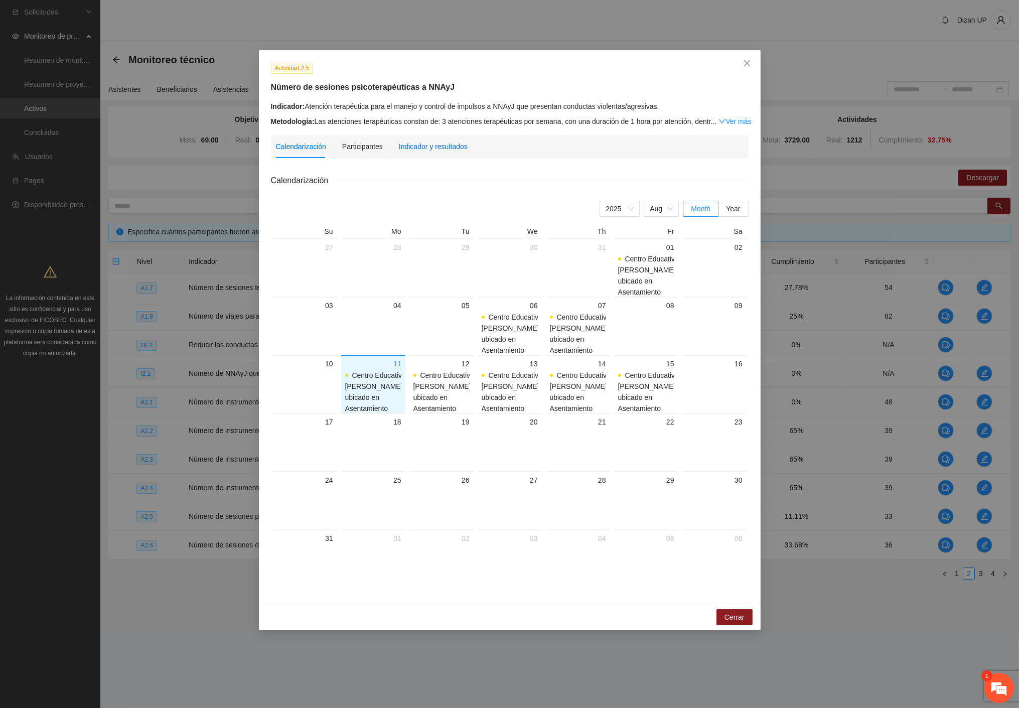
click at [432, 146] on div "Indicador y resultados" at bounding box center [433, 146] width 69 height 11
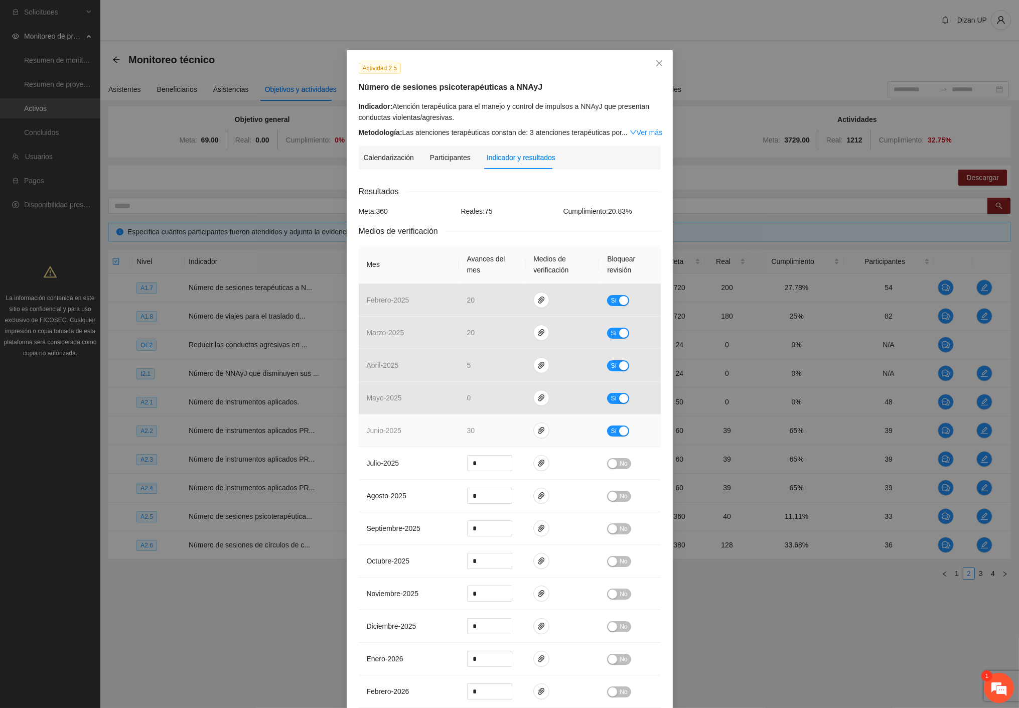
click at [622, 430] on button "Sí" at bounding box center [618, 430] width 22 height 11
drag, startPoint x: 480, startPoint y: 431, endPoint x: 379, endPoint y: 439, distance: 101.1
click at [384, 439] on tr "junio - 2025 ** No" at bounding box center [510, 430] width 302 height 33
type input "**"
click at [620, 435] on span "No" at bounding box center [624, 430] width 8 height 11
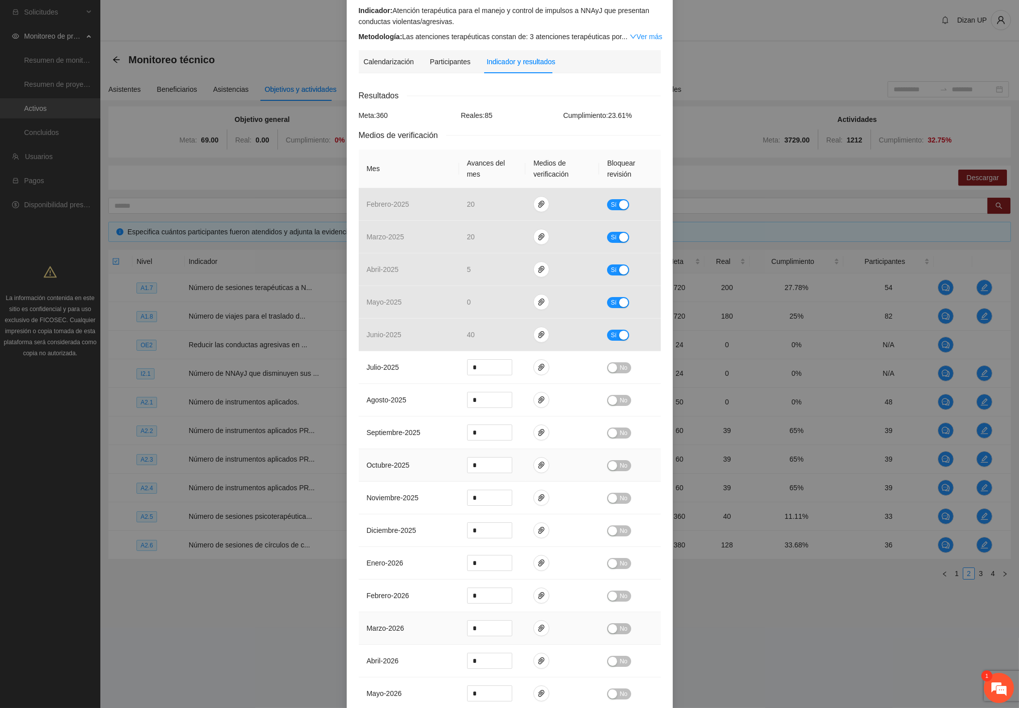
scroll to position [263, 0]
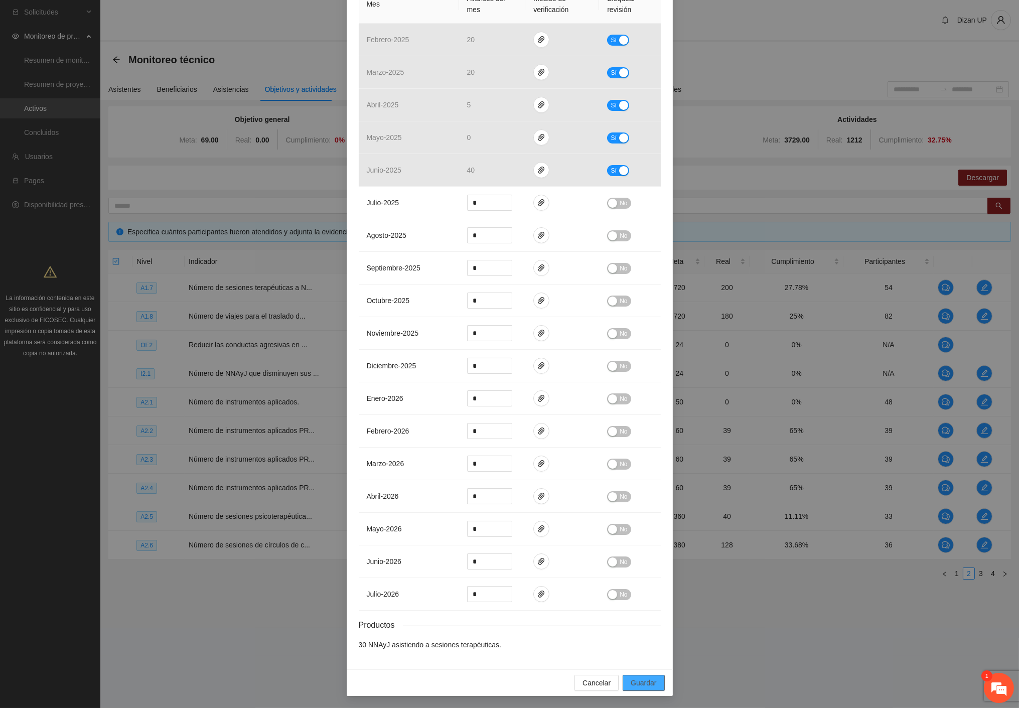
click at [631, 679] on span "Guardar" at bounding box center [644, 682] width 26 height 11
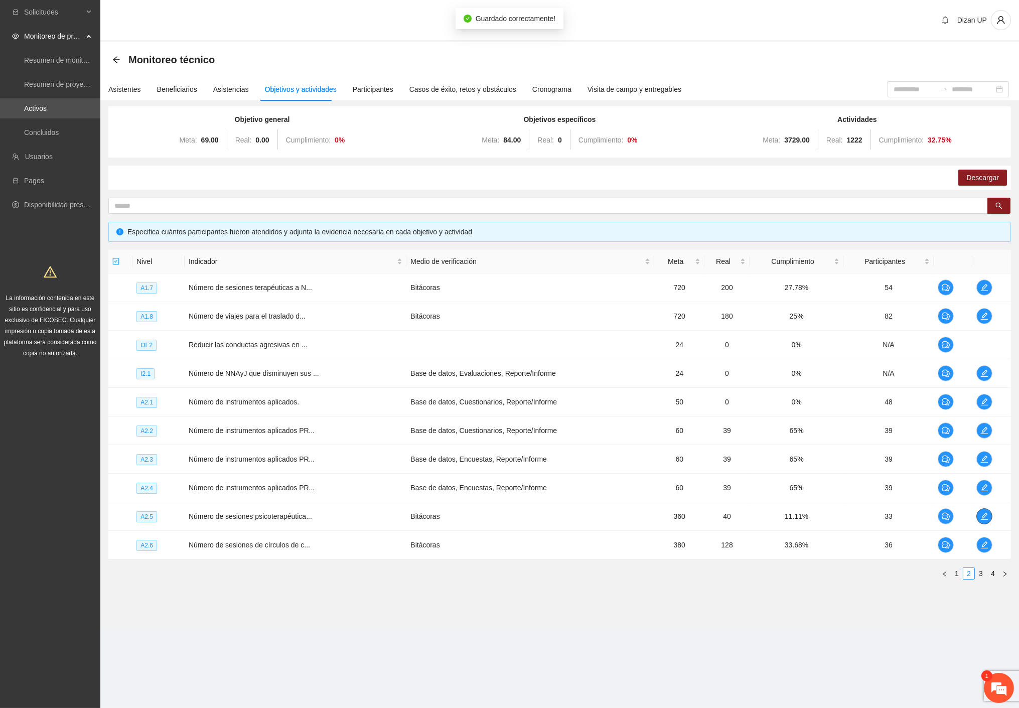
scroll to position [0, 0]
drag, startPoint x: 731, startPoint y: 515, endPoint x: 716, endPoint y: 515, distance: 14.6
click at [716, 515] on td "40" at bounding box center [726, 516] width 45 height 29
click at [183, 29] on div "Dizan UP" at bounding box center [559, 21] width 919 height 42
click at [1003, 687] on em at bounding box center [998, 687] width 27 height 27
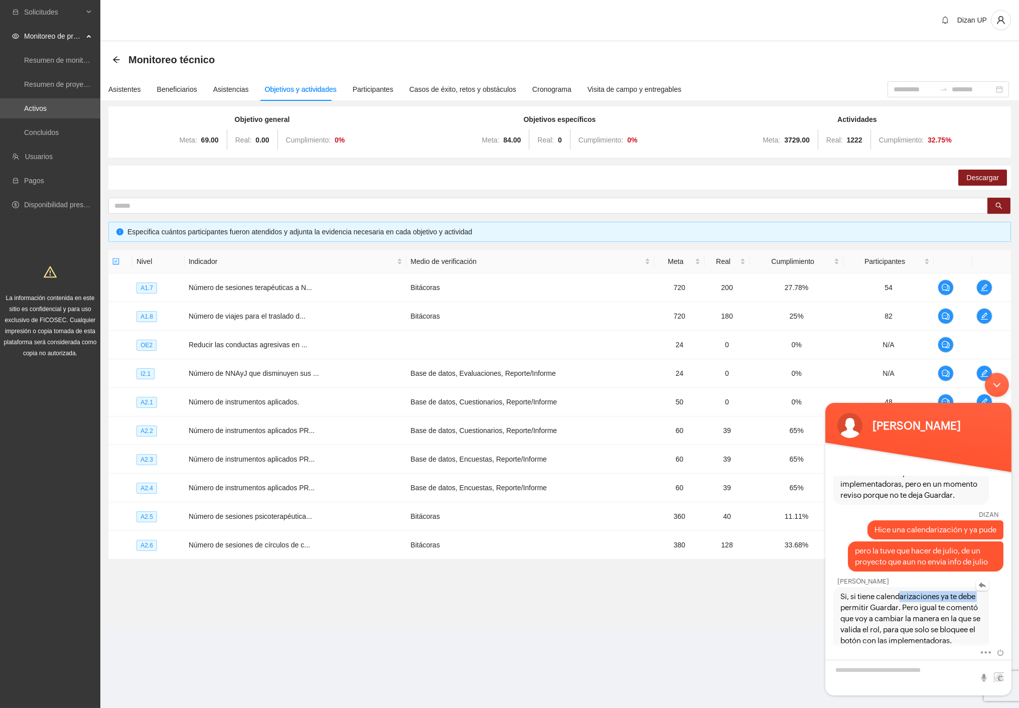
drag, startPoint x: 895, startPoint y: 586, endPoint x: 979, endPoint y: 586, distance: 84.3
click at [979, 591] on span "Si, si tiene calendarizaciones ya te debe permitir Guardar. Pero igual te comen…" at bounding box center [910, 618] width 141 height 55
drag, startPoint x: 858, startPoint y: 595, endPoint x: 907, endPoint y: 596, distance: 48.7
click at [907, 596] on span "Si, si tiene calendarizaciones ya te debe permitir Guardar. Pero igual te comen…" at bounding box center [910, 618] width 141 height 55
click at [892, 599] on span "Si, si tiene calendarizaciones ya te debe permitir Guardar. Pero igual te comen…" at bounding box center [910, 618] width 141 height 55
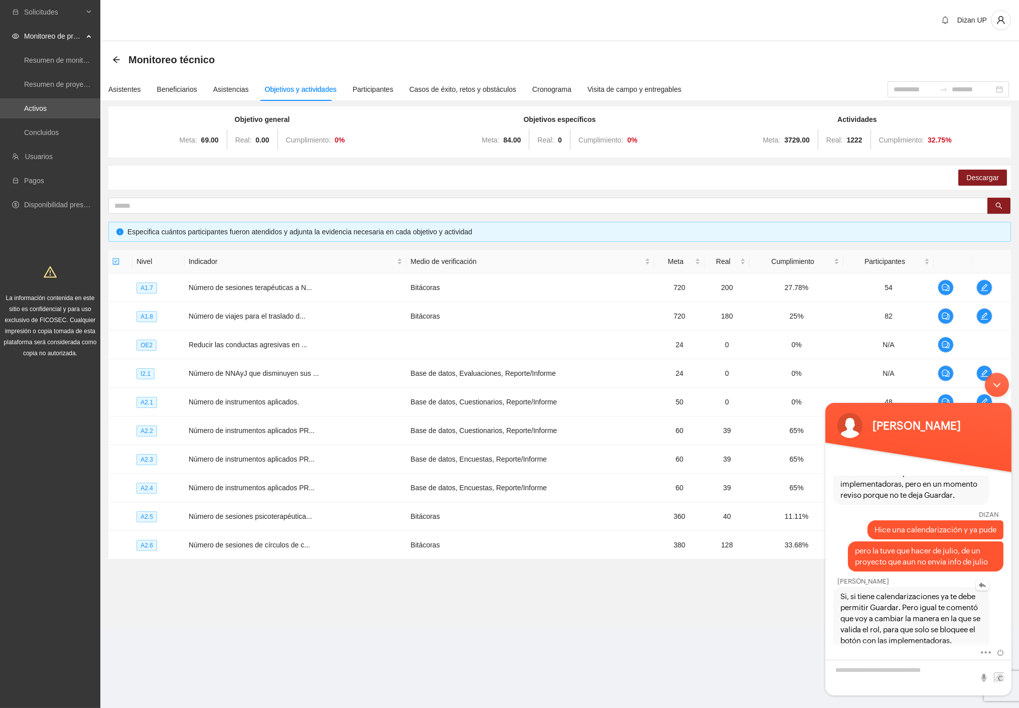
click at [947, 598] on span "Si, si tiene calendarizaciones ya te debe permitir Guardar. Pero igual te comen…" at bounding box center [910, 618] width 141 height 55
click at [866, 613] on span "Si, si tiene calendarizaciones ya te debe permitir Guardar. Pero igual te comen…" at bounding box center [910, 618] width 141 height 55
click at [881, 669] on textarea "Escriba su mensaje y pulse “Intro”" at bounding box center [918, 677] width 186 height 36
type textarea "****"
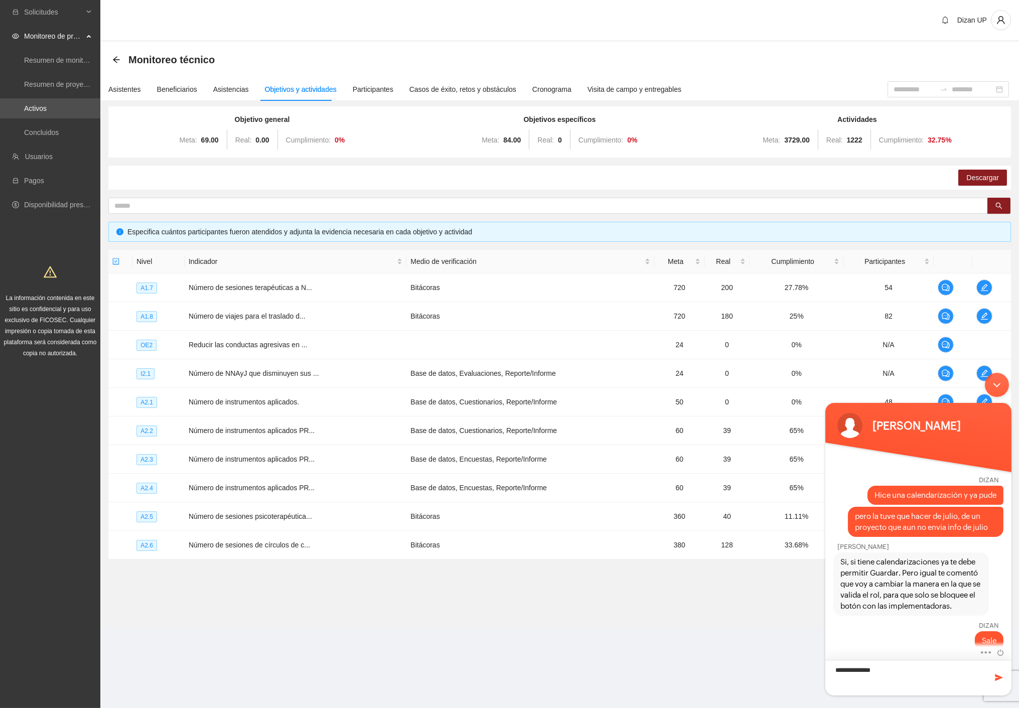
type textarea "**********"
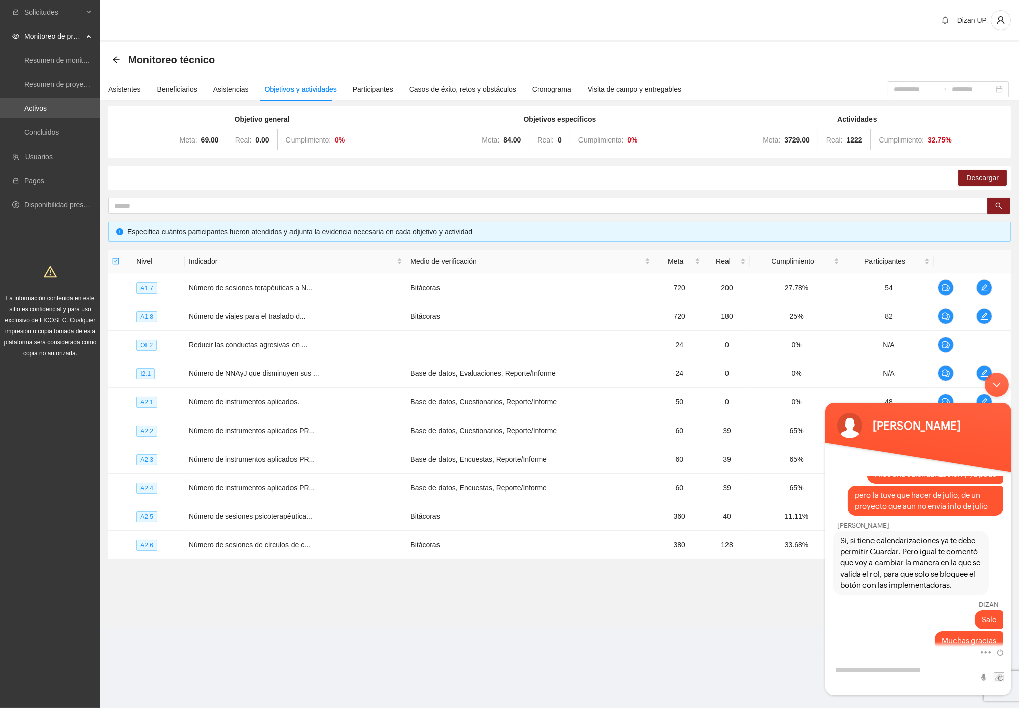
click at [999, 387] on div "Minimizar ventana de chat en vivo" at bounding box center [996, 384] width 24 height 24
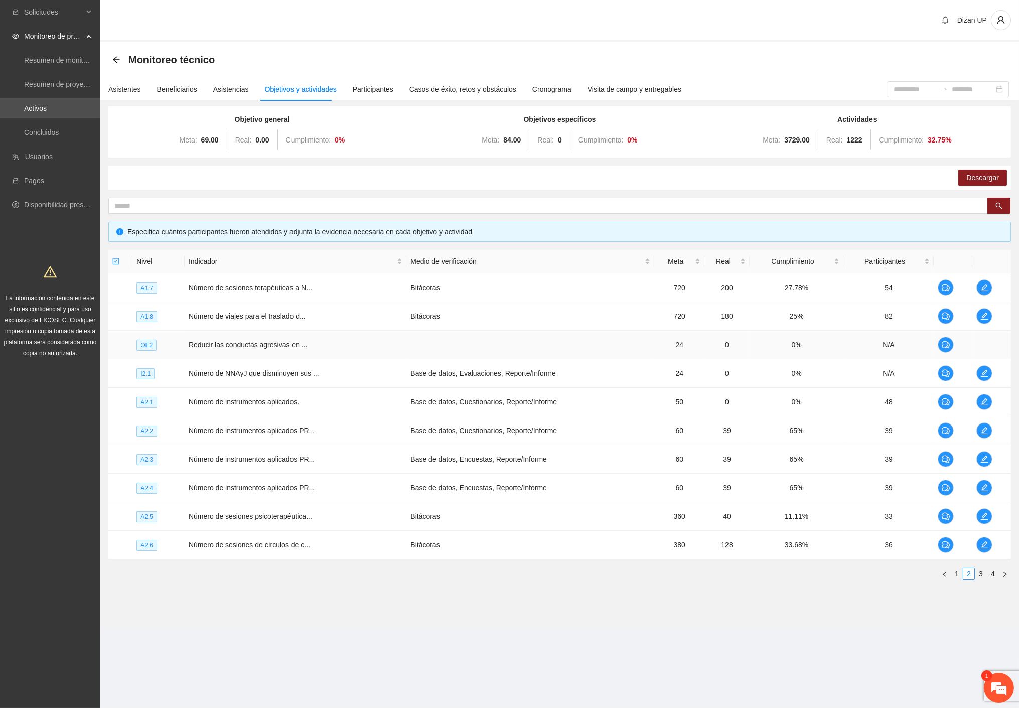
scroll to position [714, 0]
click at [168, 559] on div "Nivel Indicador Medio de verificación Meta Real Cumplimiento Participantes A1.7…" at bounding box center [559, 415] width 903 height 330
click at [789, 554] on td "33.68%" at bounding box center [797, 545] width 94 height 29
click at [977, 573] on link "3" at bounding box center [980, 573] width 11 height 11
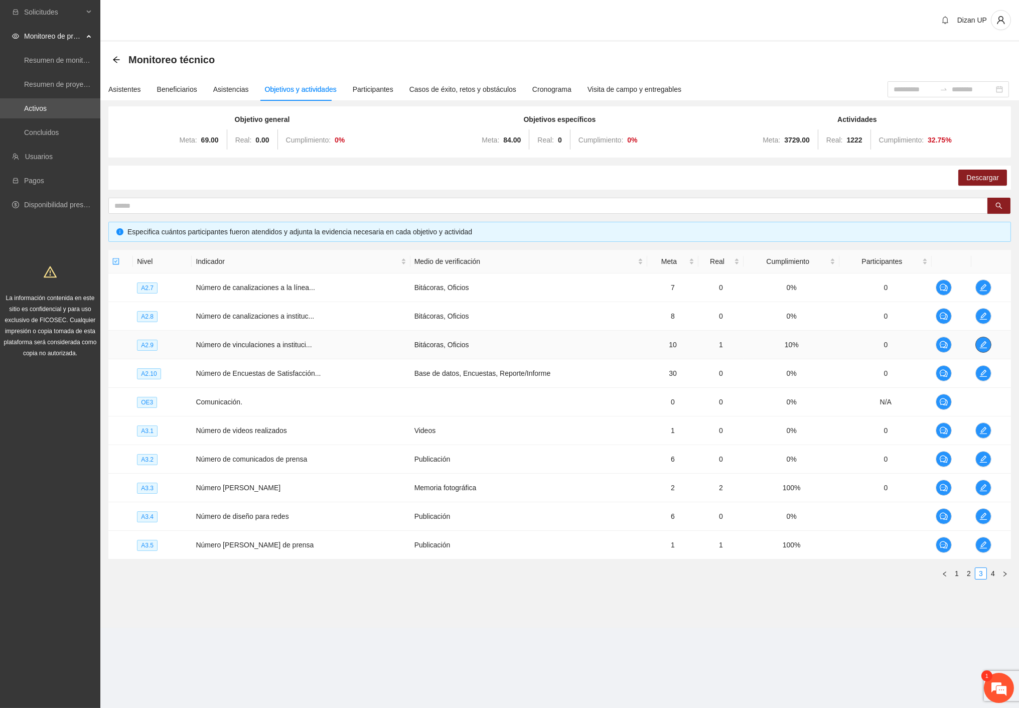
click at [980, 347] on icon "edit" at bounding box center [983, 345] width 8 height 8
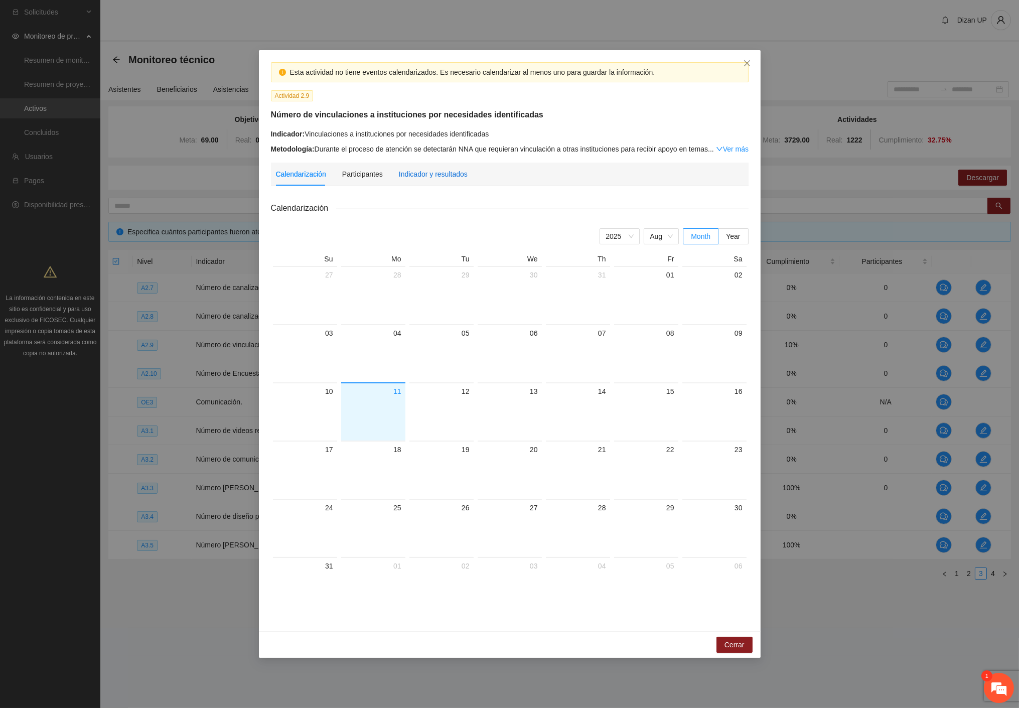
click at [429, 173] on div "Indicador y resultados" at bounding box center [433, 174] width 69 height 11
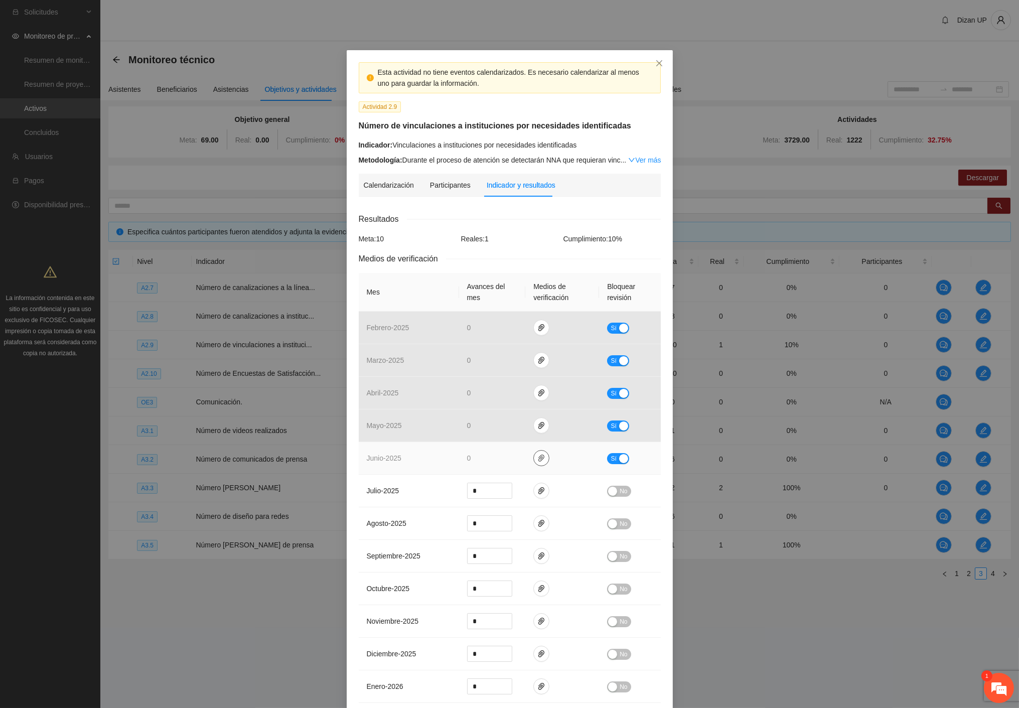
click at [538, 461] on icon "paper-clip" at bounding box center [541, 458] width 8 height 8
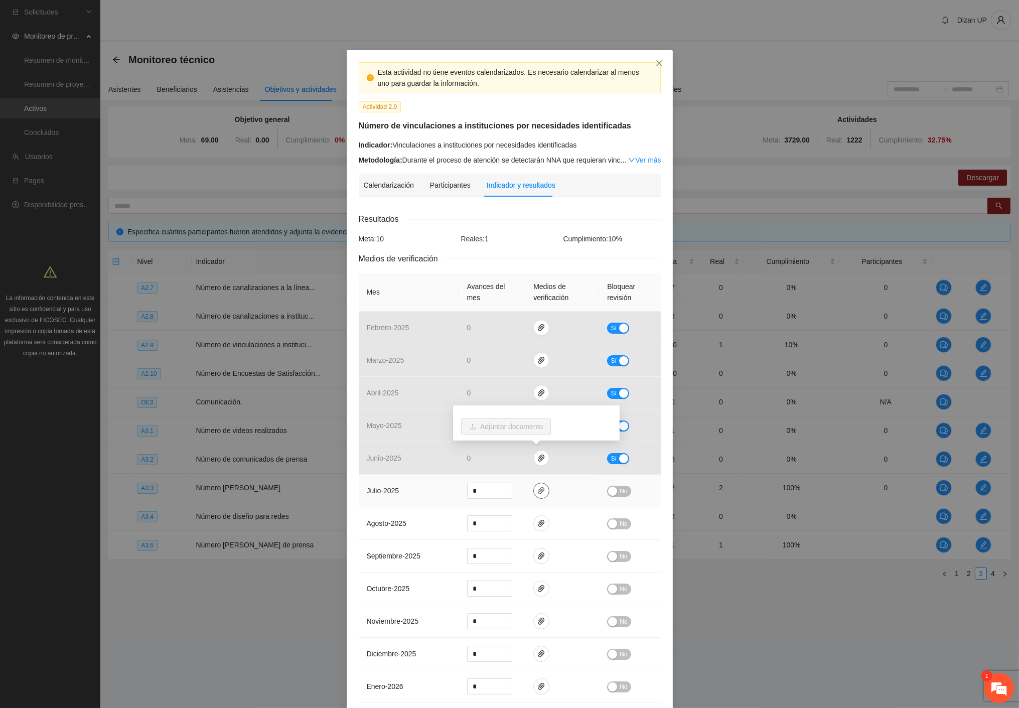
click at [538, 488] on icon "paper-clip" at bounding box center [541, 491] width 8 height 8
click at [481, 459] on link "2.9 JUNIO 2025.zip" at bounding box center [533, 462] width 131 height 11
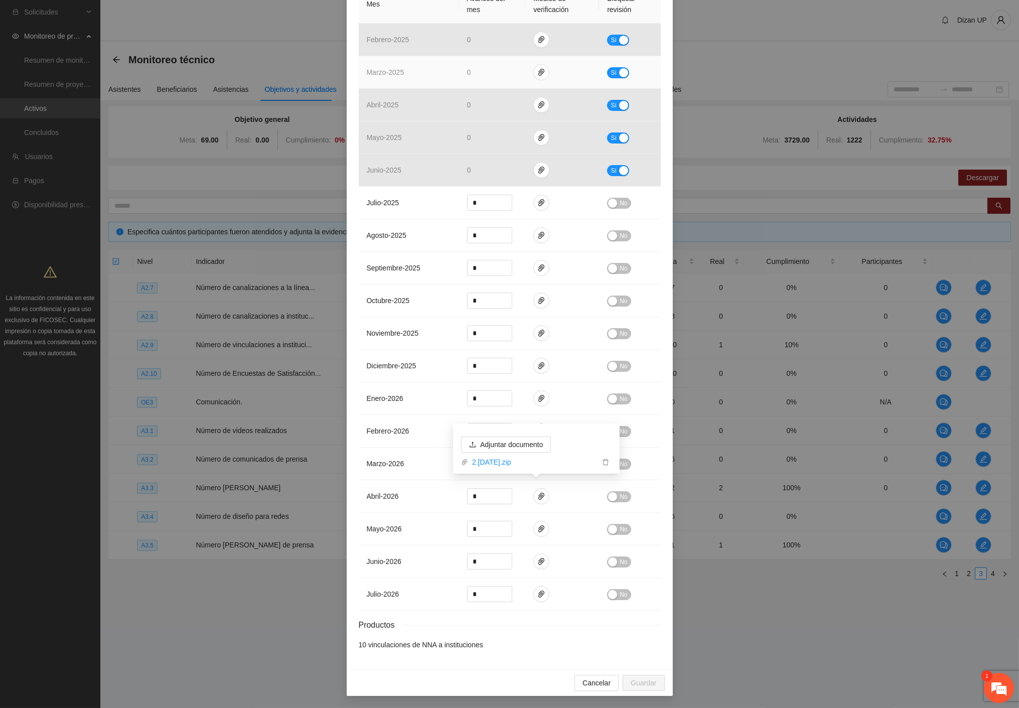
scroll to position [12, 0]
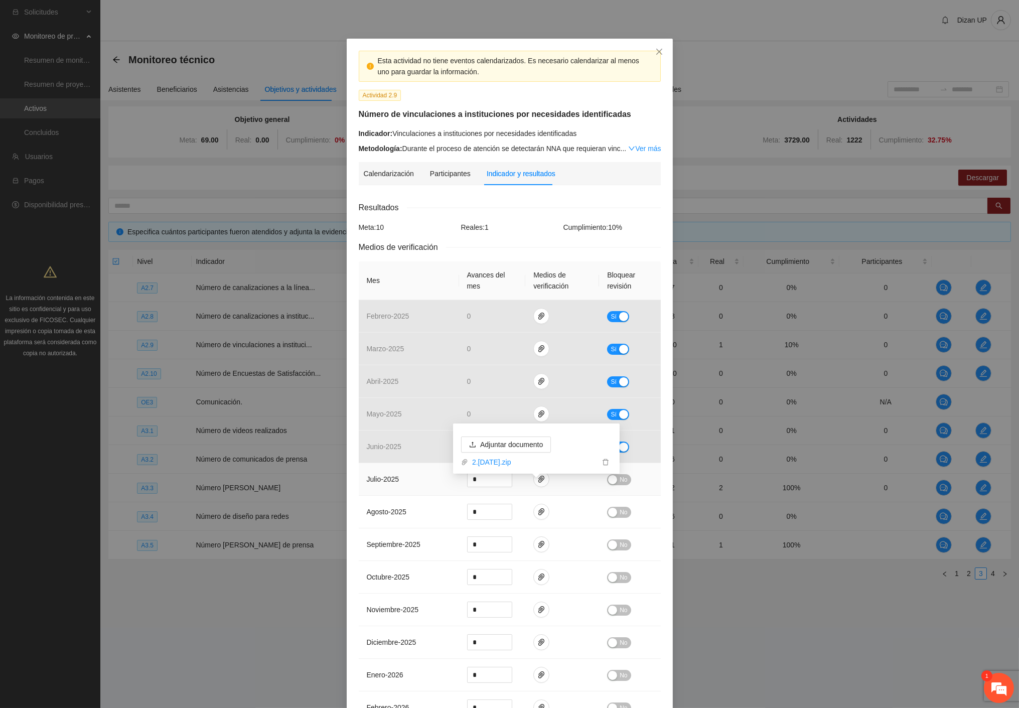
click at [429, 478] on td "julio - 2025" at bounding box center [409, 479] width 100 height 33
click at [619, 452] on button "Sí" at bounding box center [618, 447] width 22 height 11
click at [620, 484] on span "No" at bounding box center [624, 479] width 8 height 11
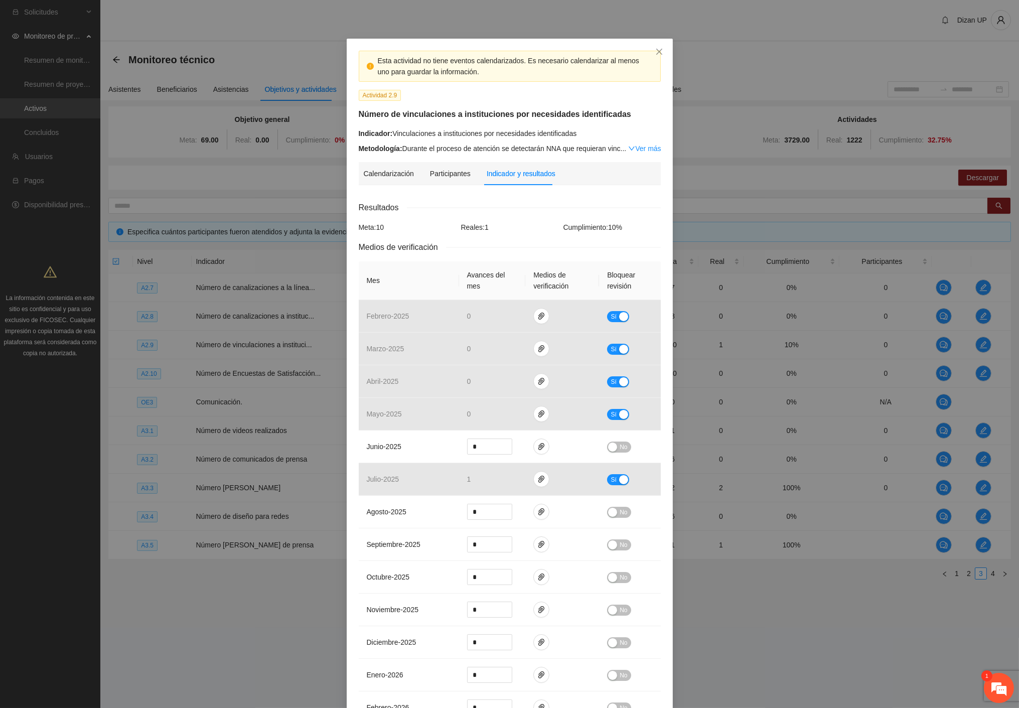
click at [423, 124] on div "Esta actividad no tiene eventos calendarizados. Es necesario calendarizar al me…" at bounding box center [510, 102] width 310 height 103
click at [657, 52] on icon "close" at bounding box center [659, 52] width 8 height 8
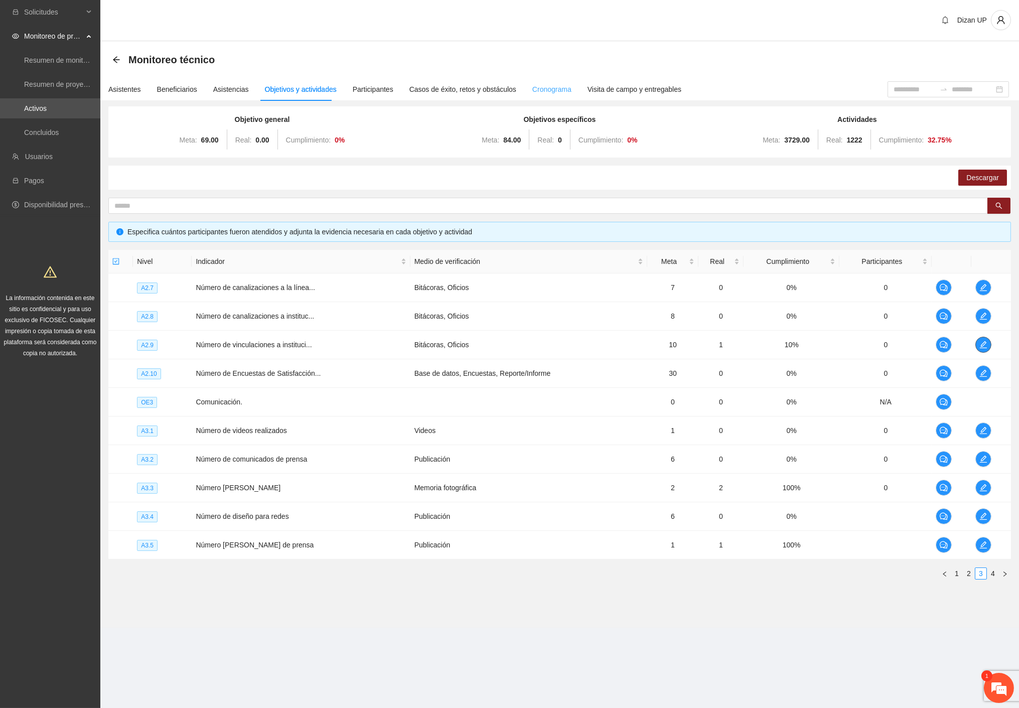
scroll to position [0, 0]
click at [988, 344] on span "edit" at bounding box center [983, 345] width 15 height 8
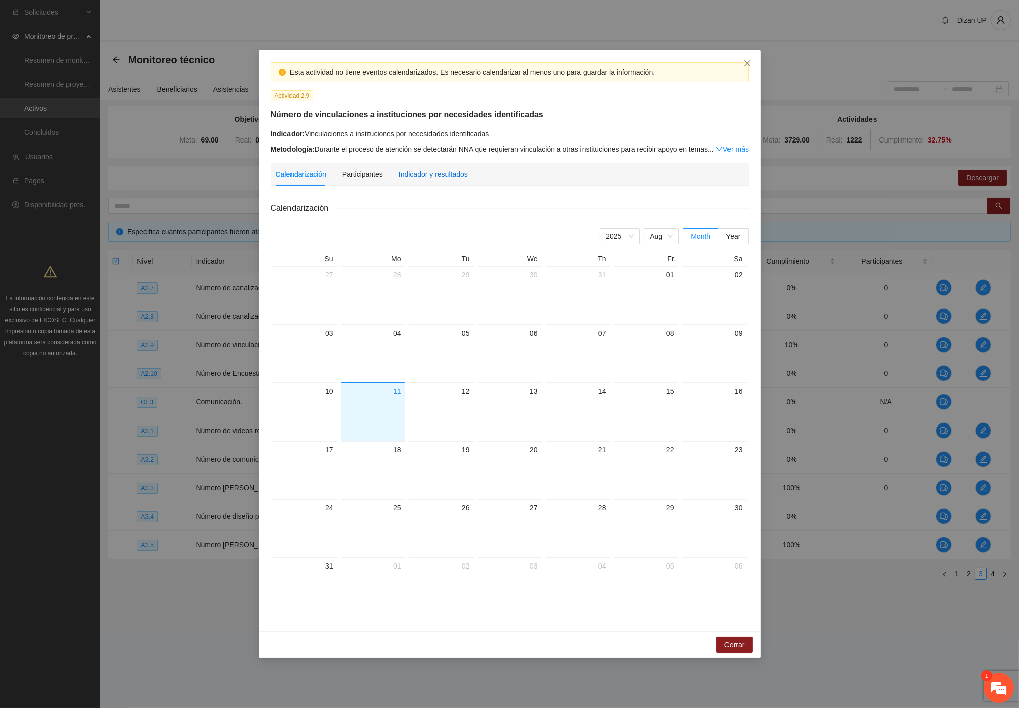
click at [407, 176] on div "Indicador y resultados" at bounding box center [433, 174] width 69 height 11
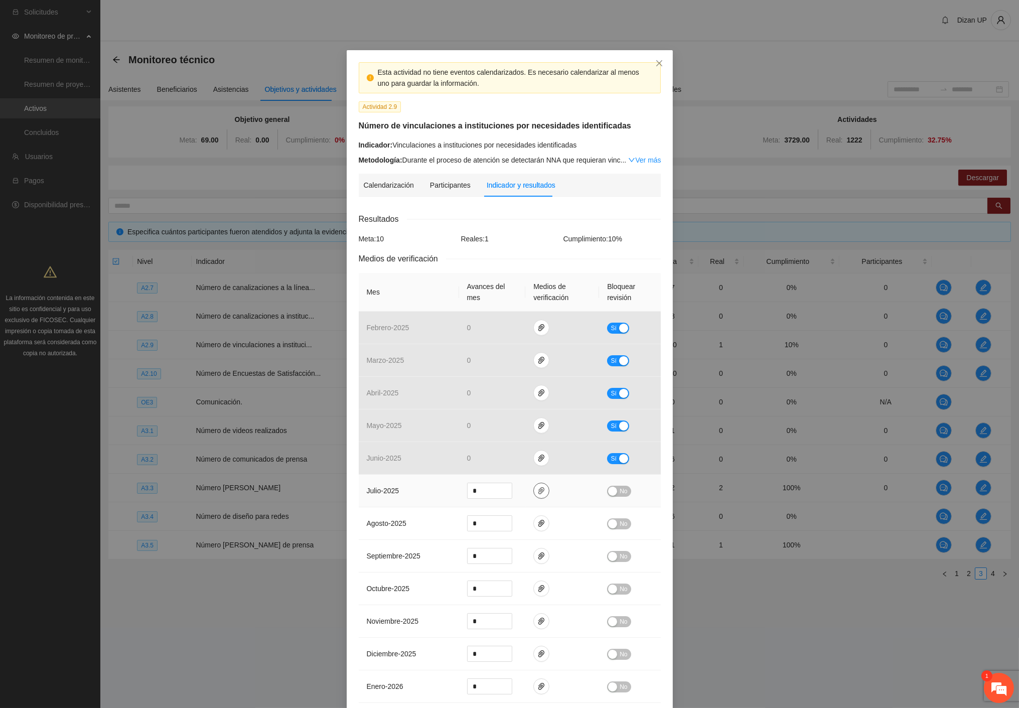
click at [542, 492] on span "paper-clip" at bounding box center [541, 491] width 15 height 8
click at [545, 497] on td at bounding box center [562, 491] width 74 height 33
click at [538, 521] on icon "paper-clip" at bounding box center [541, 523] width 6 height 7
click at [435, 523] on td "agosto - 2025" at bounding box center [409, 523] width 100 height 33
click at [611, 459] on span "Sí" at bounding box center [614, 458] width 6 height 11
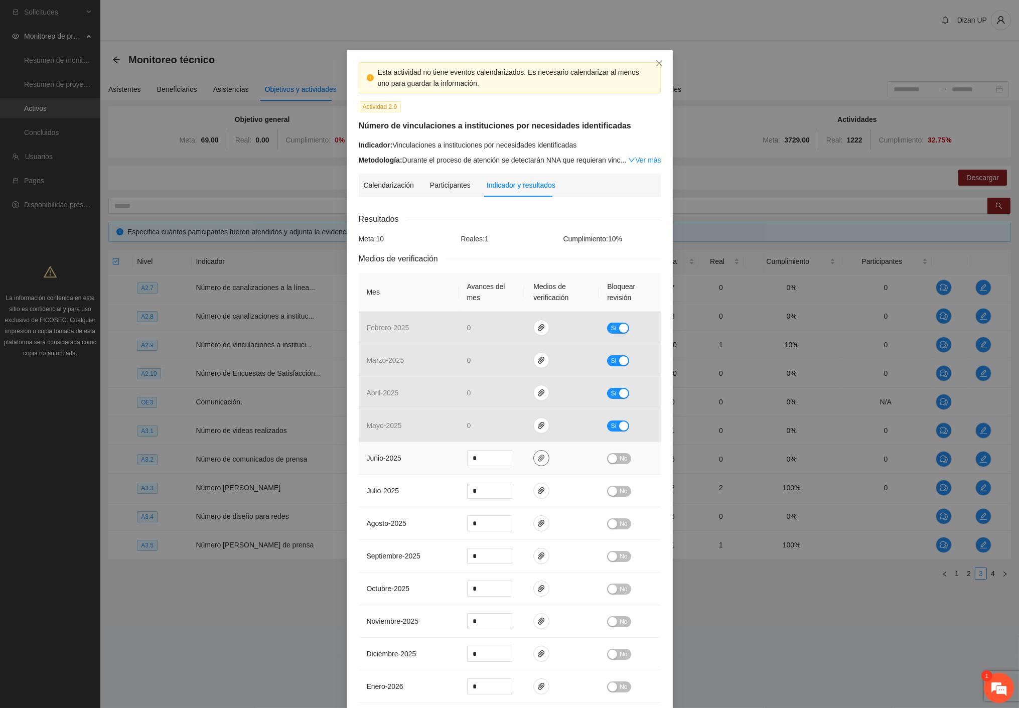
click at [536, 464] on button "button" at bounding box center [541, 458] width 16 height 16
click at [496, 422] on span "Adjuntar documento" at bounding box center [511, 426] width 63 height 11
click at [391, 484] on td "julio - 2025" at bounding box center [409, 491] width 100 height 33
drag, startPoint x: 483, startPoint y: 459, endPoint x: 449, endPoint y: 461, distance: 33.6
click at [459, 460] on td "*" at bounding box center [492, 458] width 67 height 33
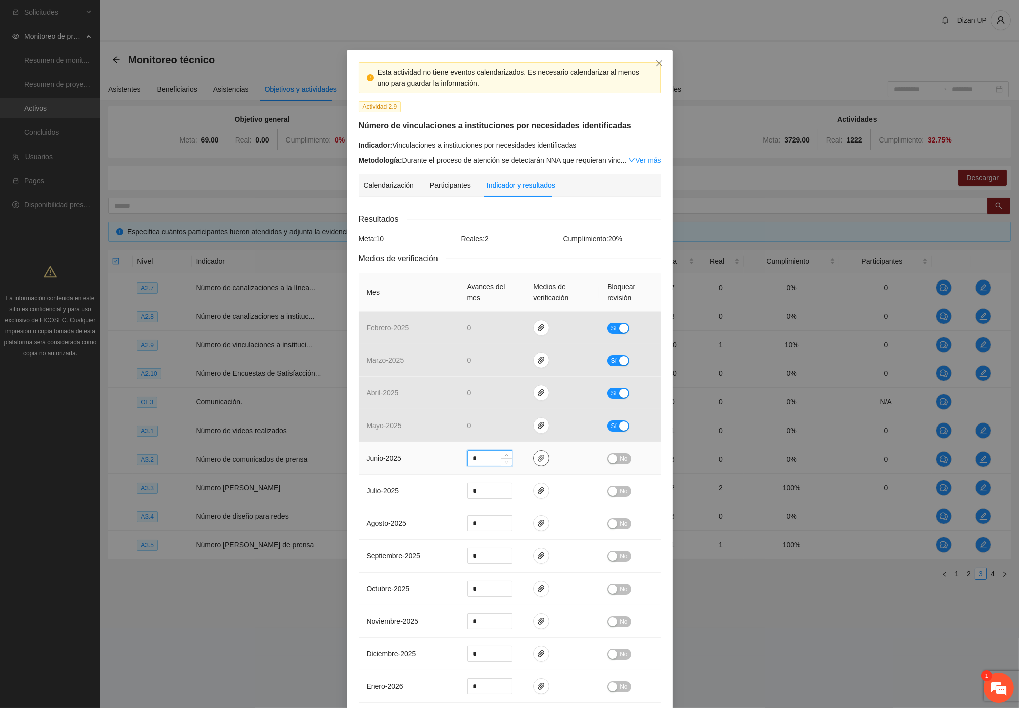
type input "*"
click at [537, 455] on icon "paper-clip" at bounding box center [541, 458] width 8 height 8
click at [576, 462] on td at bounding box center [562, 458] width 74 height 33
type input "*"
click at [505, 495] on icon "down" at bounding box center [507, 494] width 4 height 4
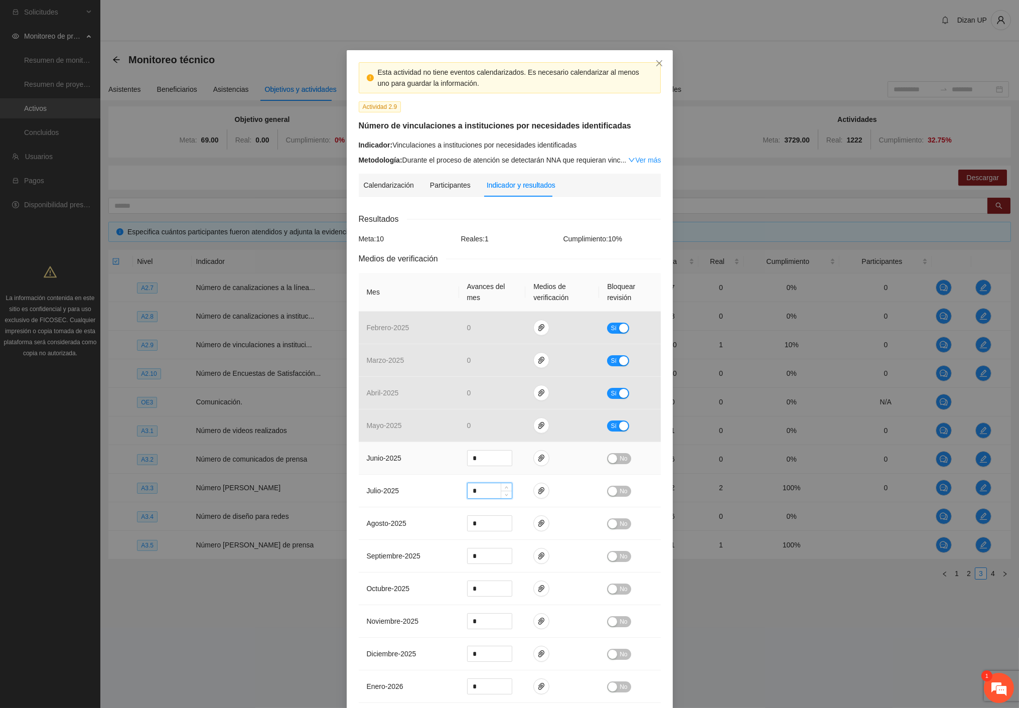
click at [625, 457] on button "No" at bounding box center [619, 458] width 24 height 11
click at [391, 184] on div "Calendarización" at bounding box center [389, 185] width 50 height 11
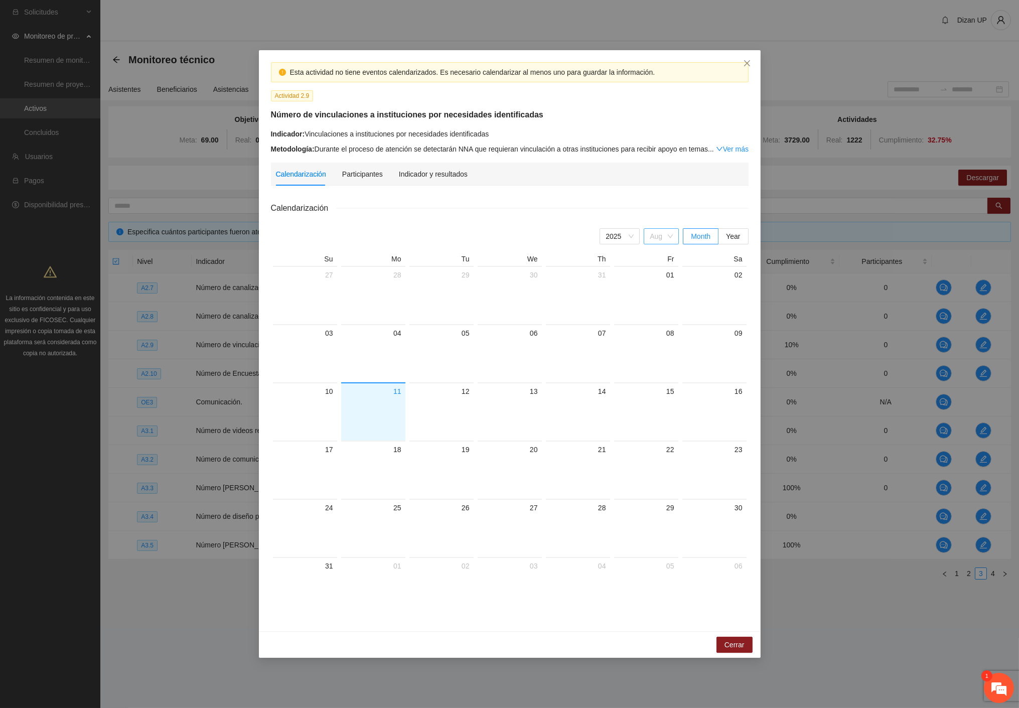
click at [650, 237] on span "Aug" at bounding box center [661, 236] width 23 height 15
click at [654, 352] on div "Jul" at bounding box center [661, 352] width 23 height 11
click at [542, 184] on div "Calendarización Participantes Indicador y resultados" at bounding box center [510, 174] width 468 height 23
click at [448, 173] on div "Indicador y resultados" at bounding box center [433, 174] width 69 height 11
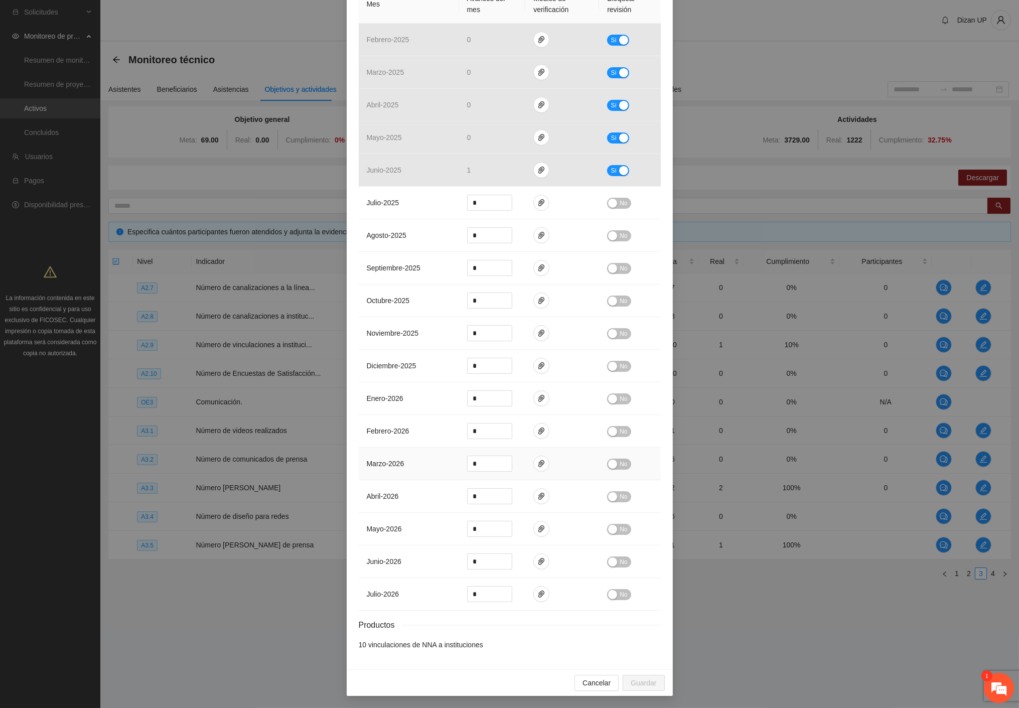
scroll to position [12, 0]
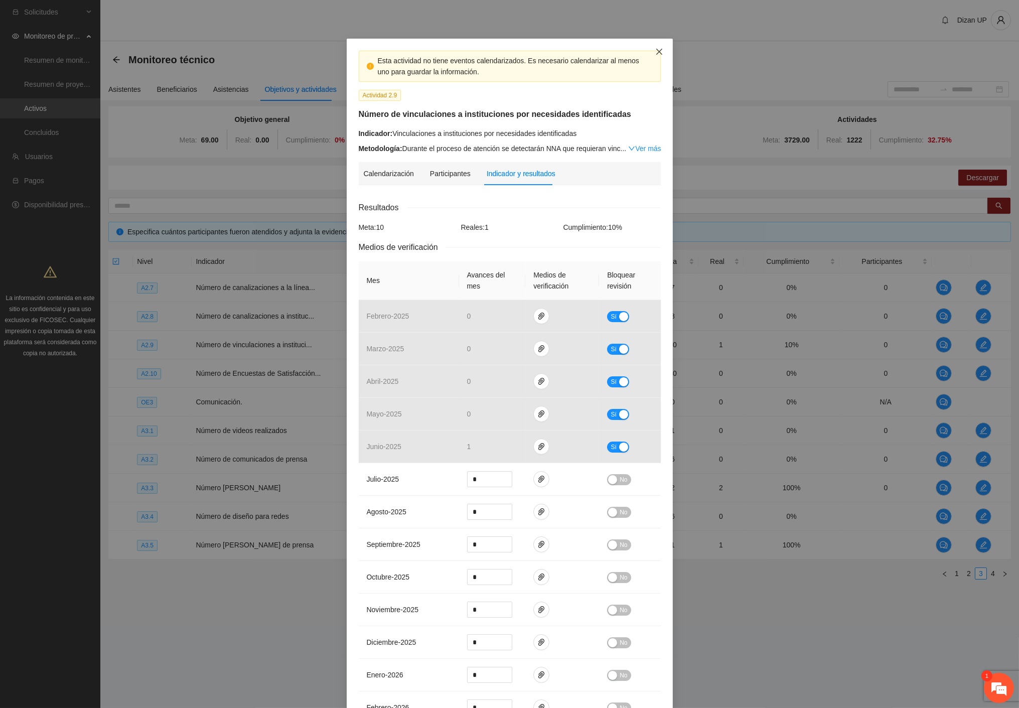
click at [655, 49] on icon "close" at bounding box center [659, 52] width 8 height 8
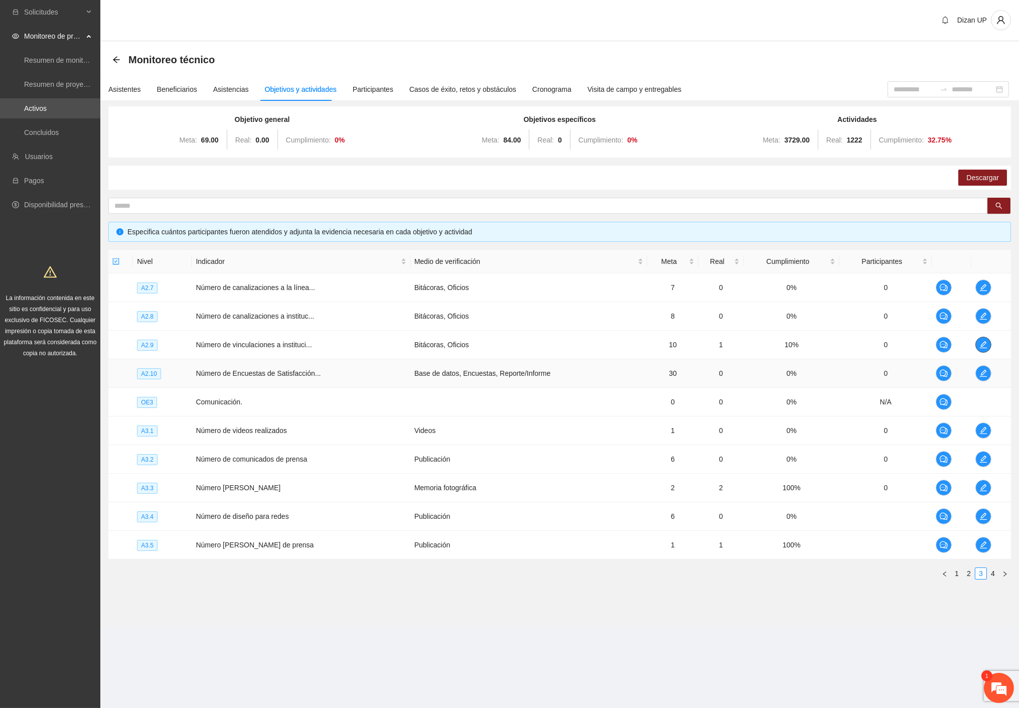
scroll to position [0, 0]
click at [984, 347] on icon "edit" at bounding box center [983, 345] width 8 height 8
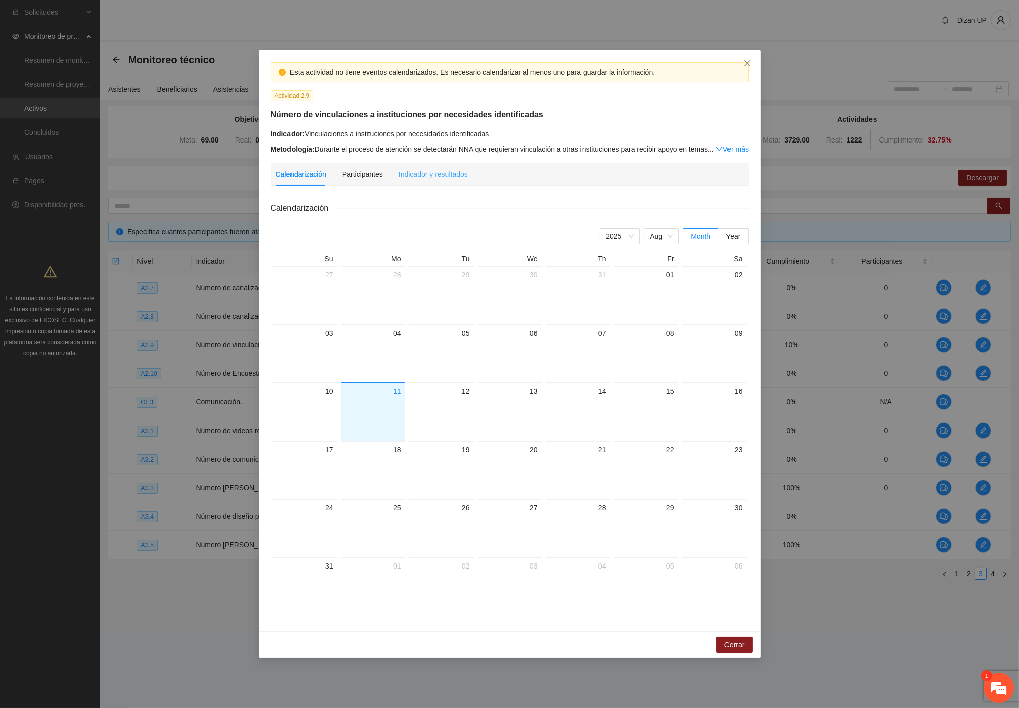
click at [435, 163] on div "Indicador y resultados" at bounding box center [433, 174] width 69 height 23
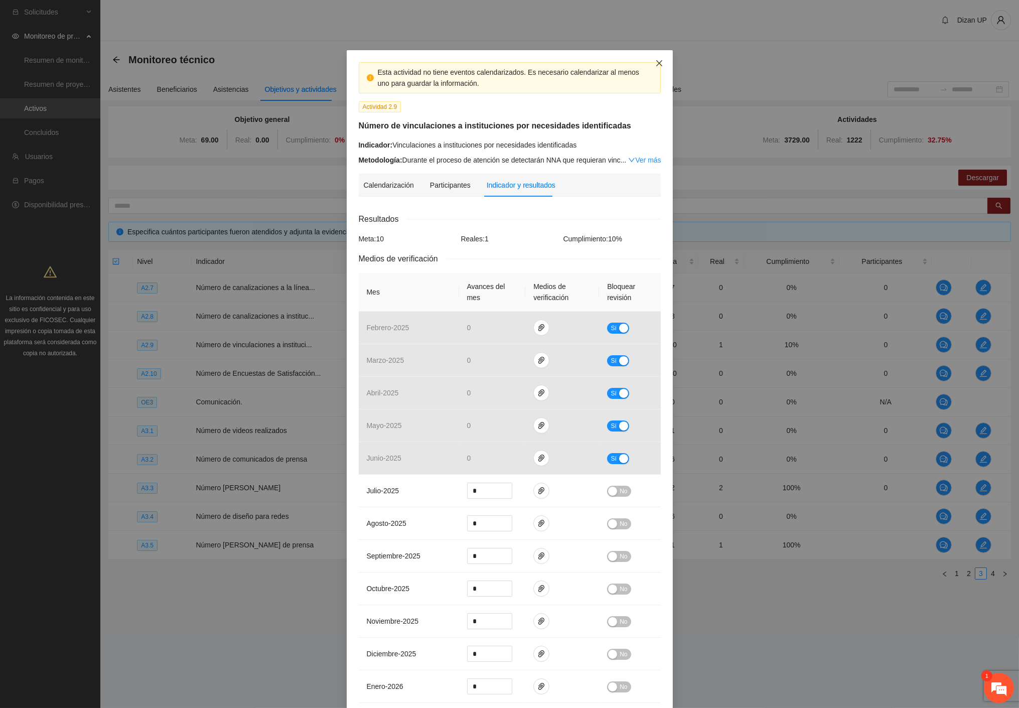
click at [655, 64] on icon "close" at bounding box center [659, 63] width 8 height 8
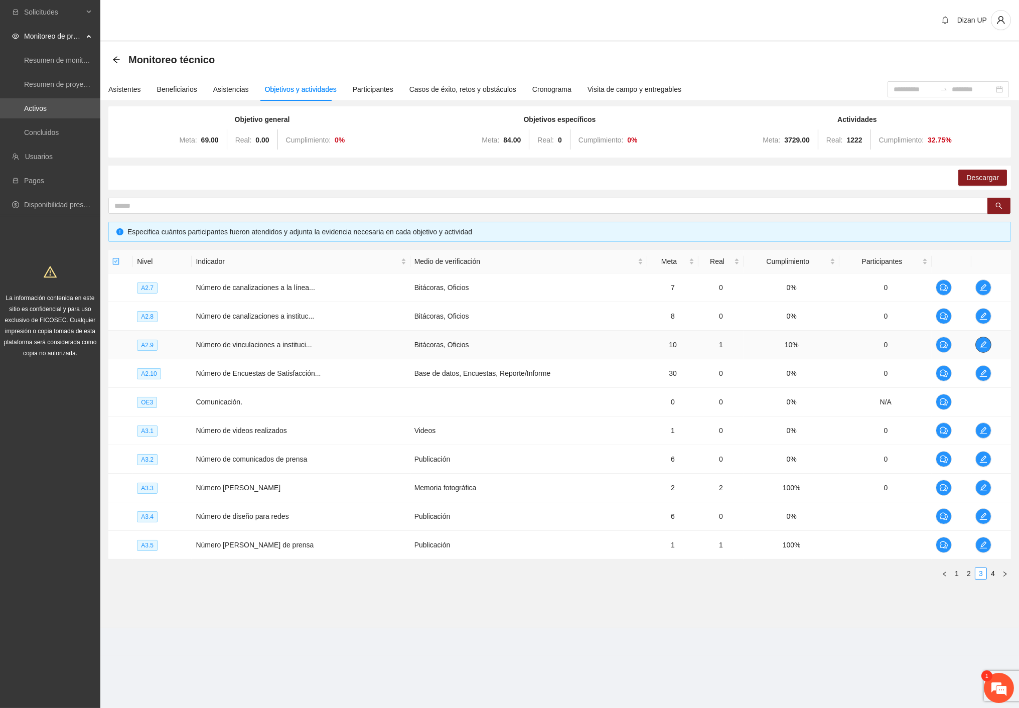
click at [980, 344] on icon "edit" at bounding box center [983, 345] width 8 height 8
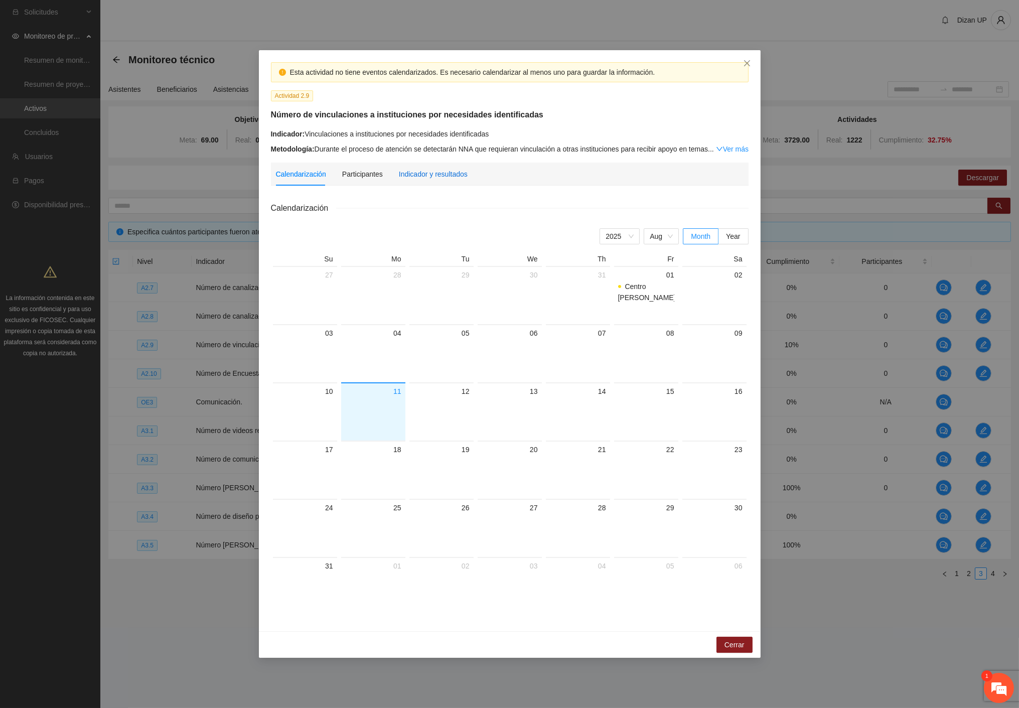
click at [422, 171] on div "Indicador y resultados" at bounding box center [433, 174] width 69 height 11
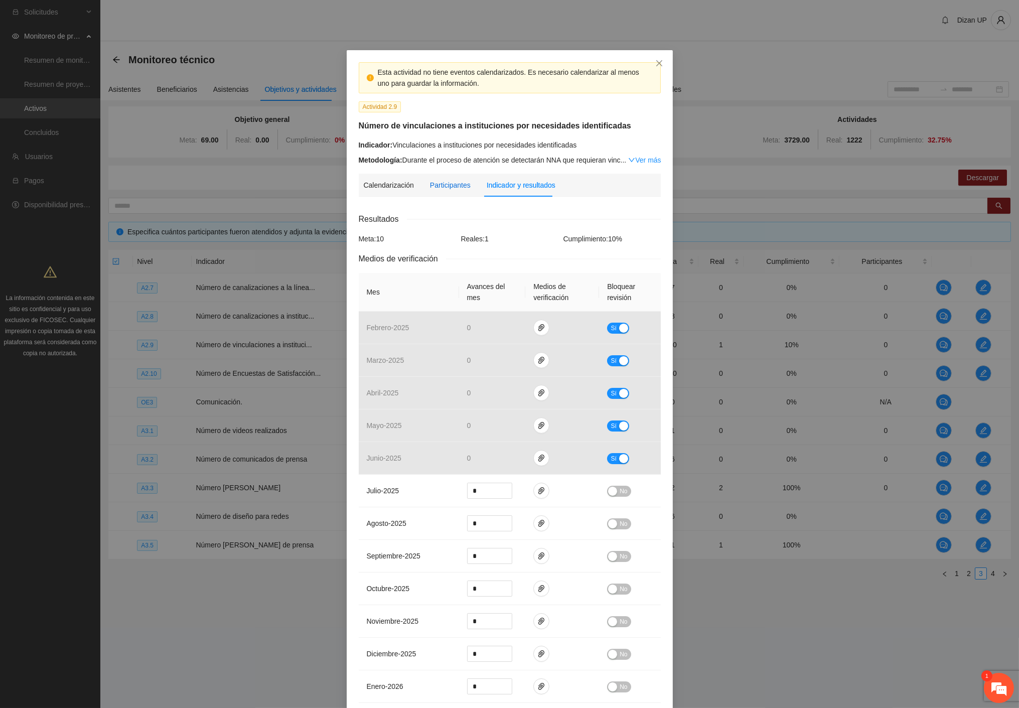
click at [434, 189] on div "Participantes" at bounding box center [450, 185] width 41 height 11
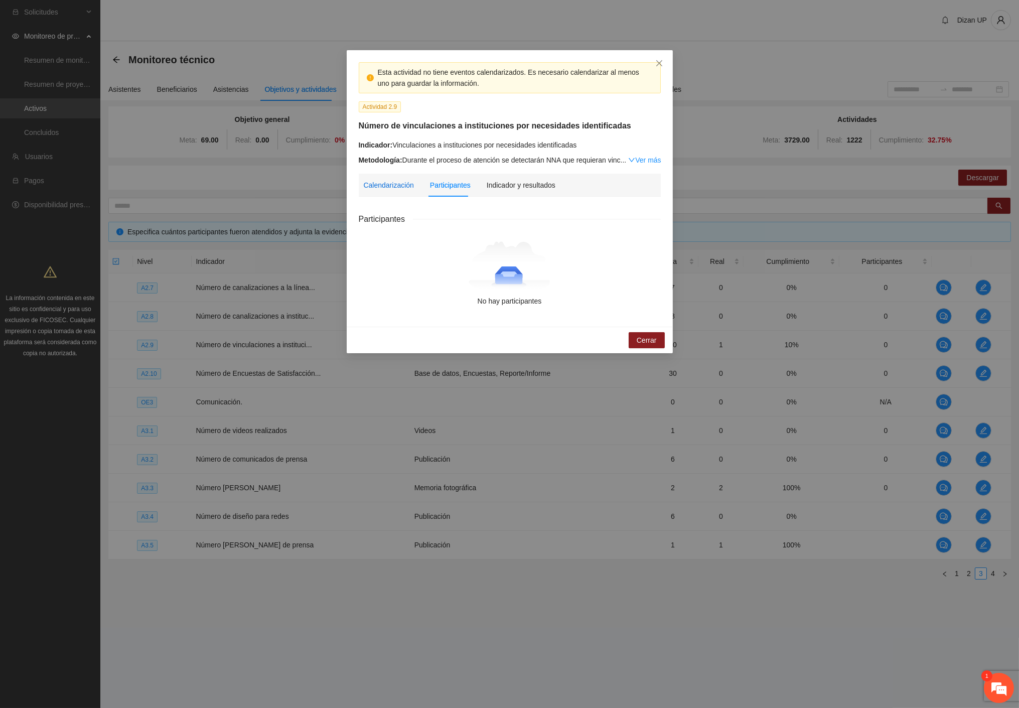
click at [399, 187] on div "Calendarización" at bounding box center [389, 185] width 50 height 11
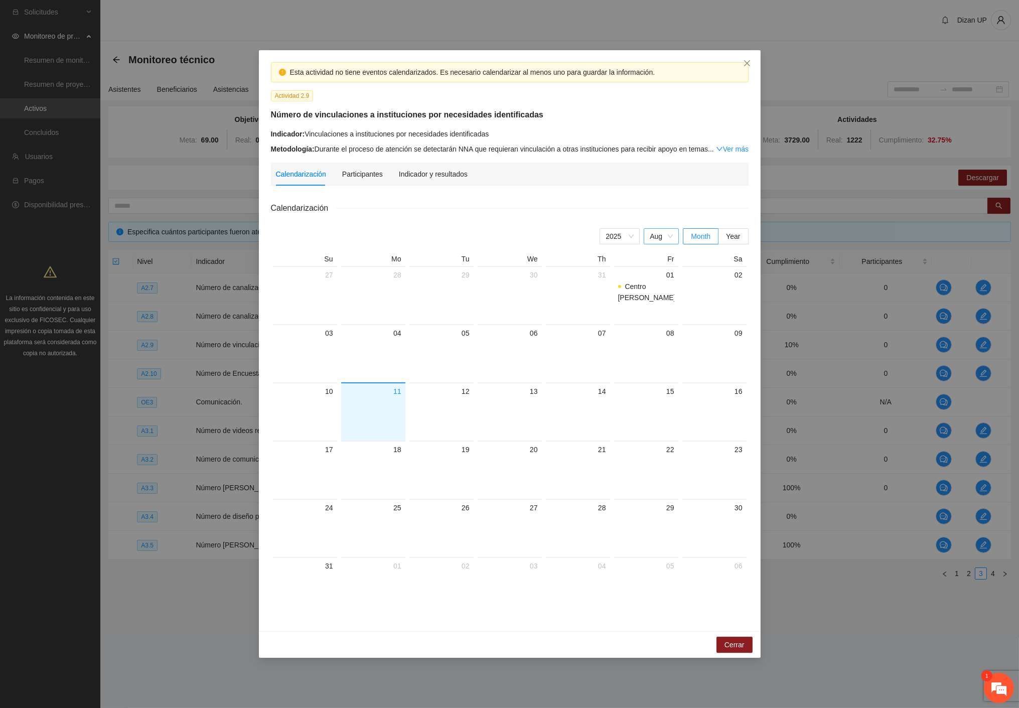
click at [656, 239] on span "Aug" at bounding box center [661, 236] width 23 height 15
drag, startPoint x: 690, startPoint y: 204, endPoint x: 677, endPoint y: 204, distance: 12.5
click at [690, 204] on div "Calendarización" at bounding box center [510, 208] width 478 height 13
click at [437, 181] on div "Indicador y resultados" at bounding box center [433, 174] width 69 height 23
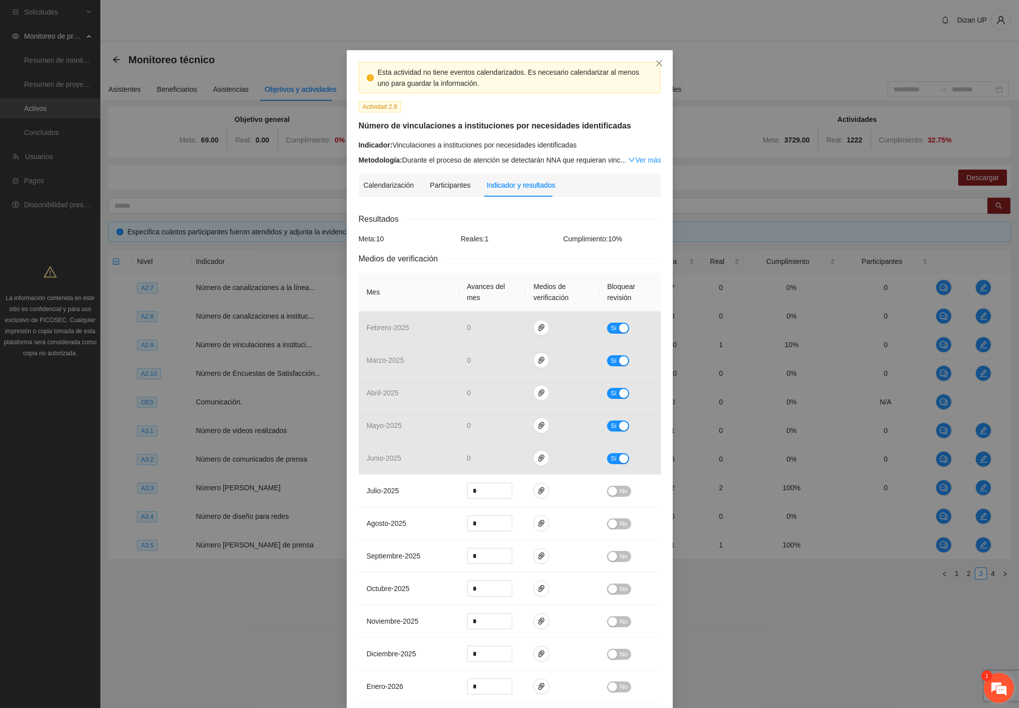
click at [991, 688] on em at bounding box center [998, 687] width 27 height 27
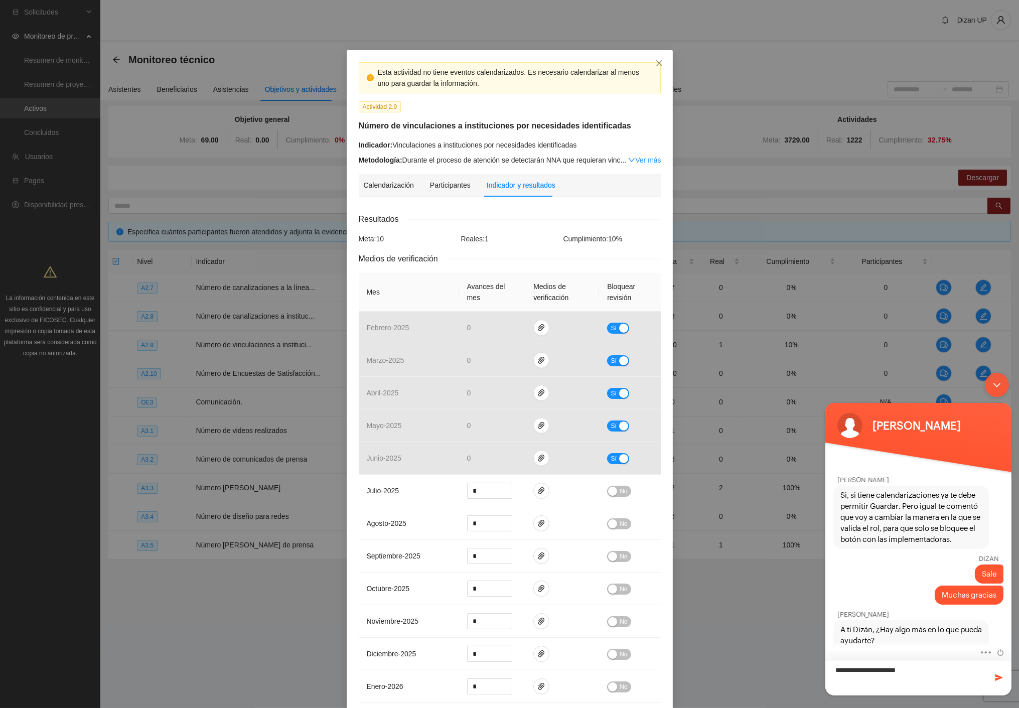
type textarea "**********"
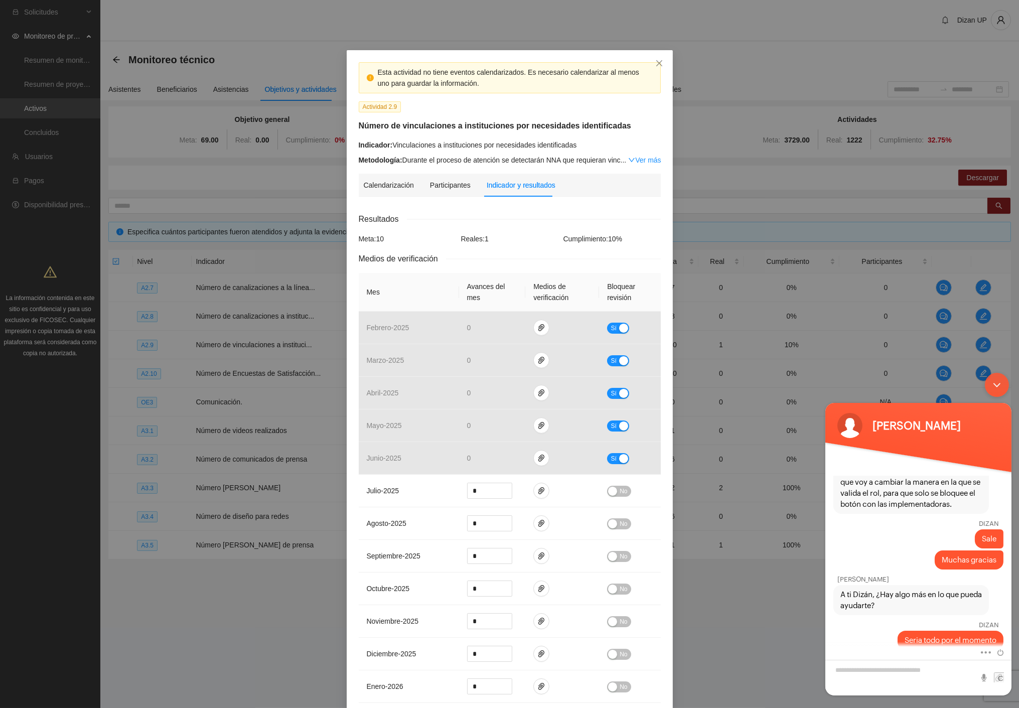
click at [999, 382] on div "Minimizar ventana de chat en vivo" at bounding box center [996, 384] width 24 height 24
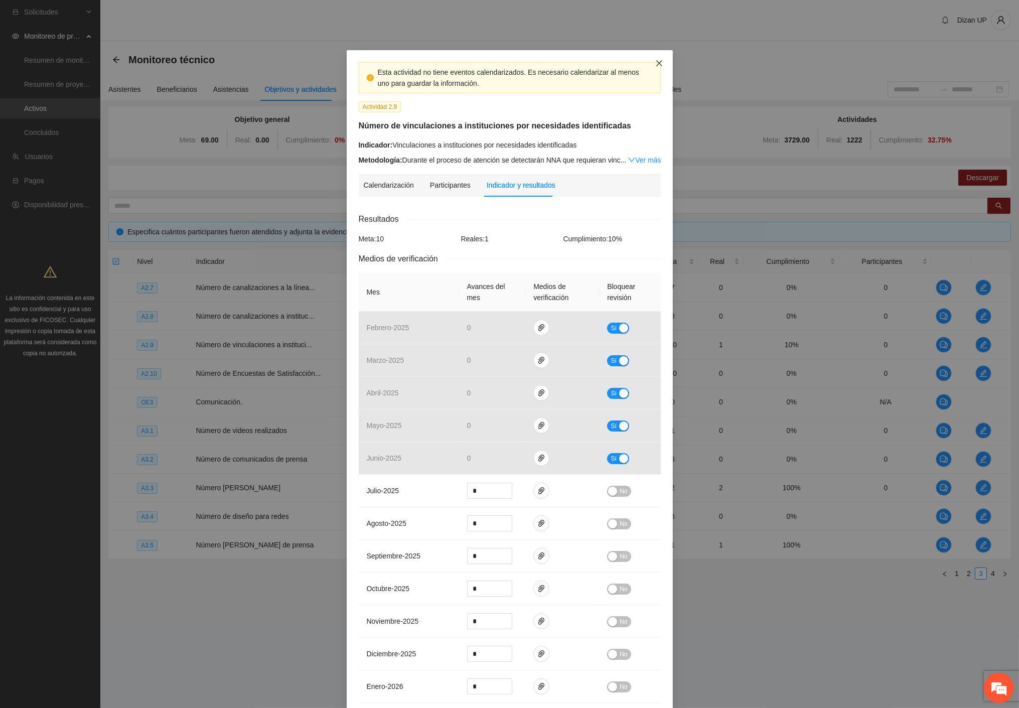
drag, startPoint x: 656, startPoint y: 57, endPoint x: 616, endPoint y: 54, distance: 39.8
click at [656, 58] on span "Close" at bounding box center [659, 63] width 27 height 27
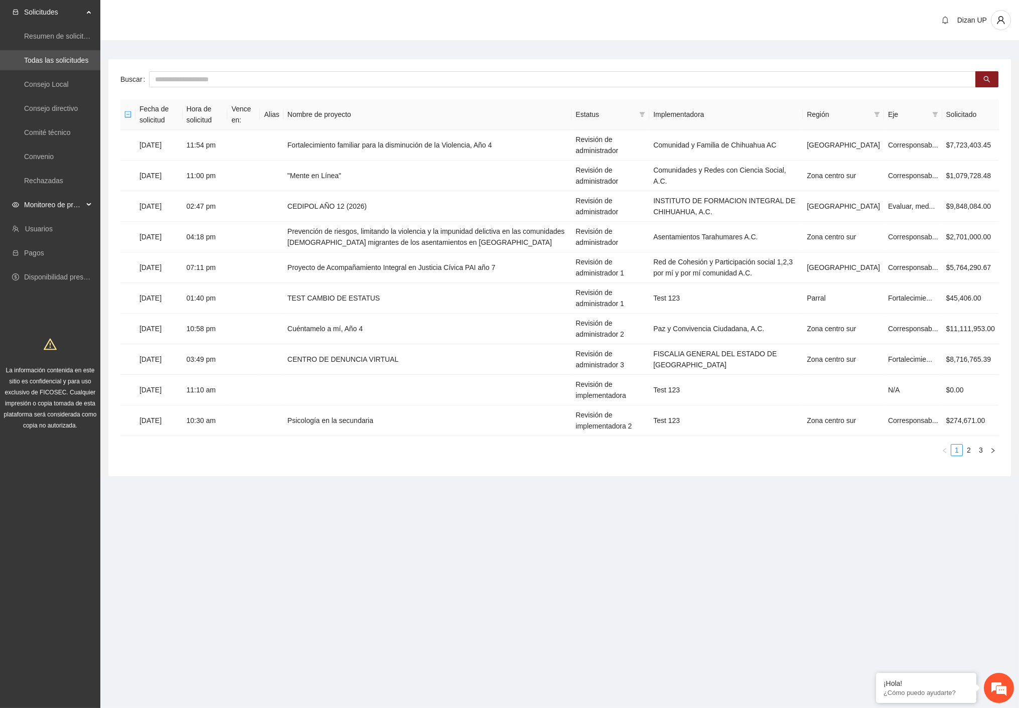
click at [68, 205] on span "Monitoreo de proyectos" at bounding box center [53, 205] width 59 height 20
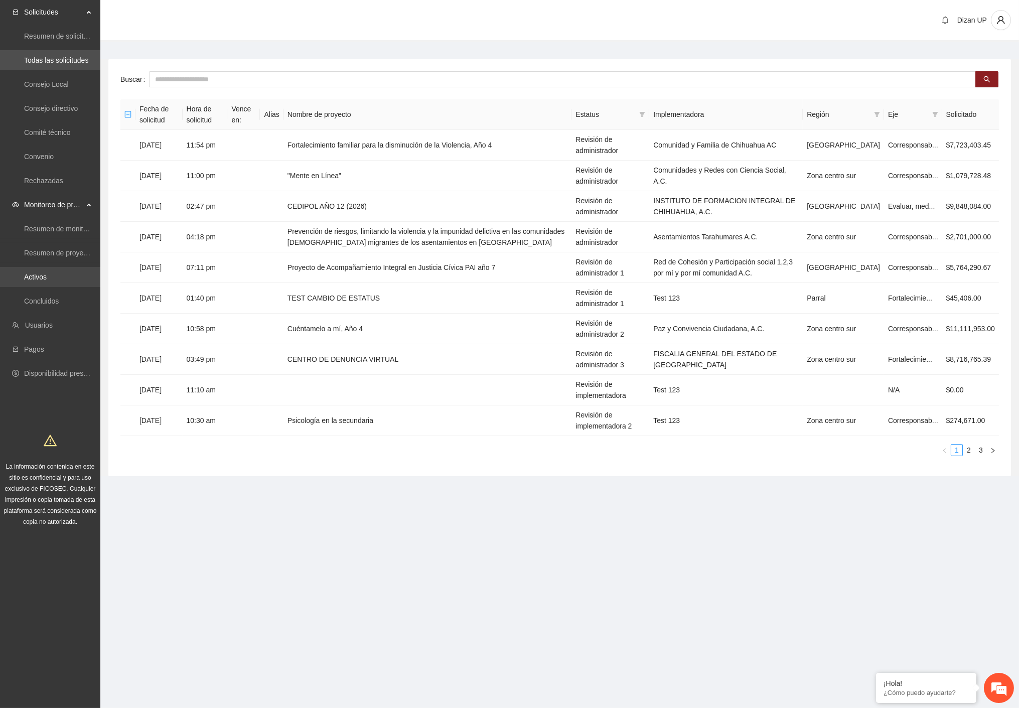
click at [46, 277] on link "Activos" at bounding box center [35, 277] width 23 height 8
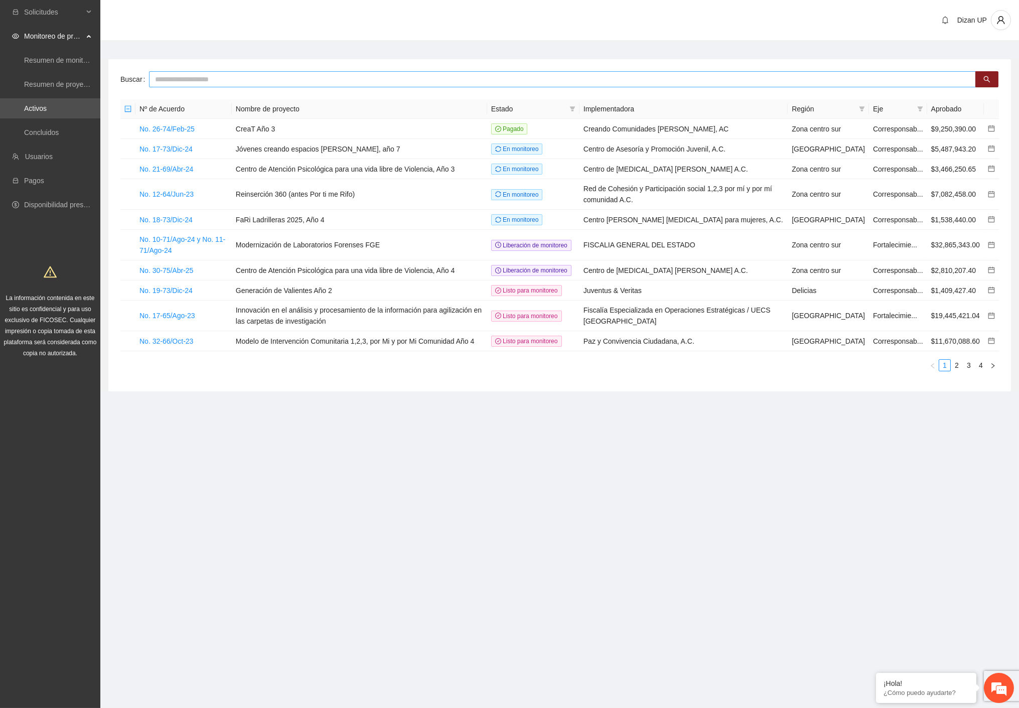
click at [272, 74] on input "text" at bounding box center [562, 79] width 827 height 16
type input "****"
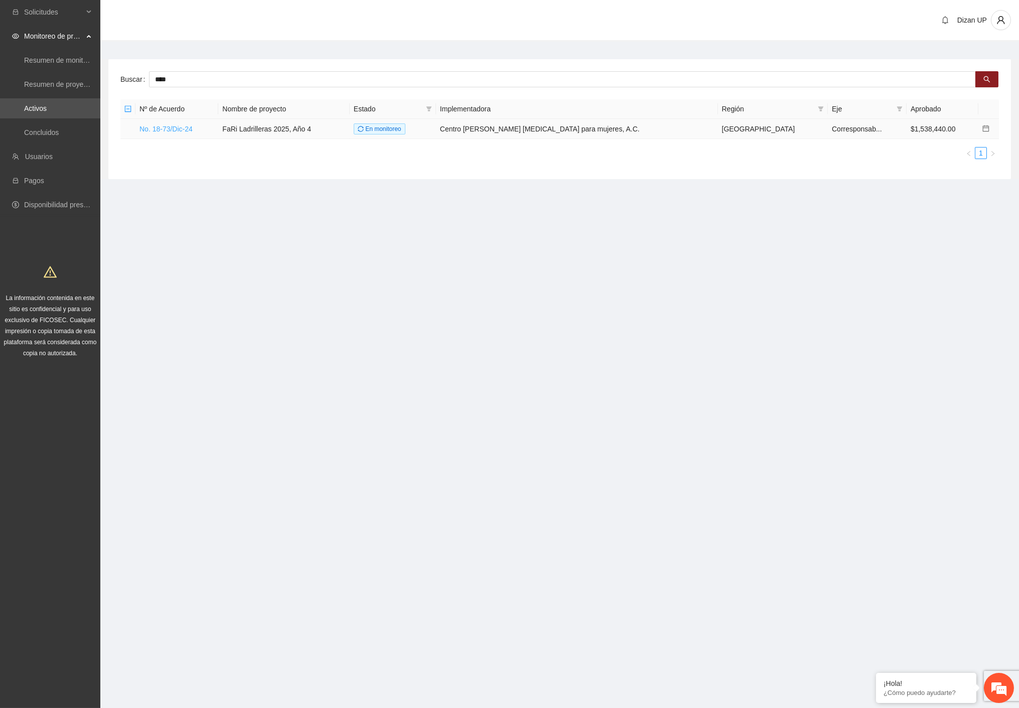
click at [154, 128] on link "No. 18-73/Dic-24" at bounding box center [165, 129] width 53 height 8
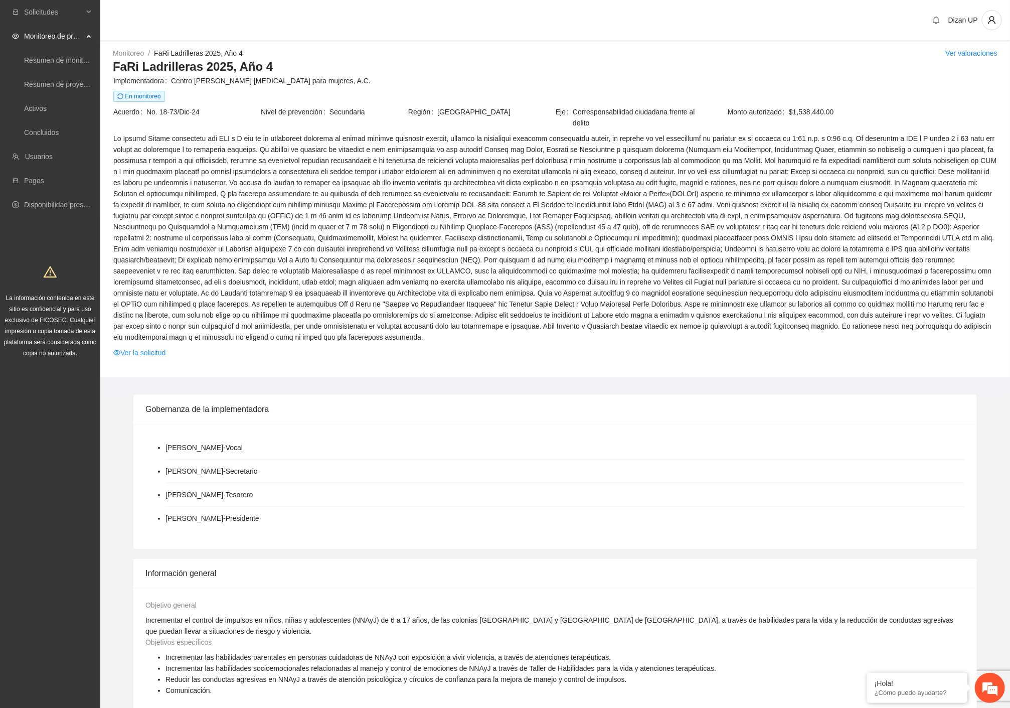
click at [491, 319] on span at bounding box center [555, 238] width 884 height 210
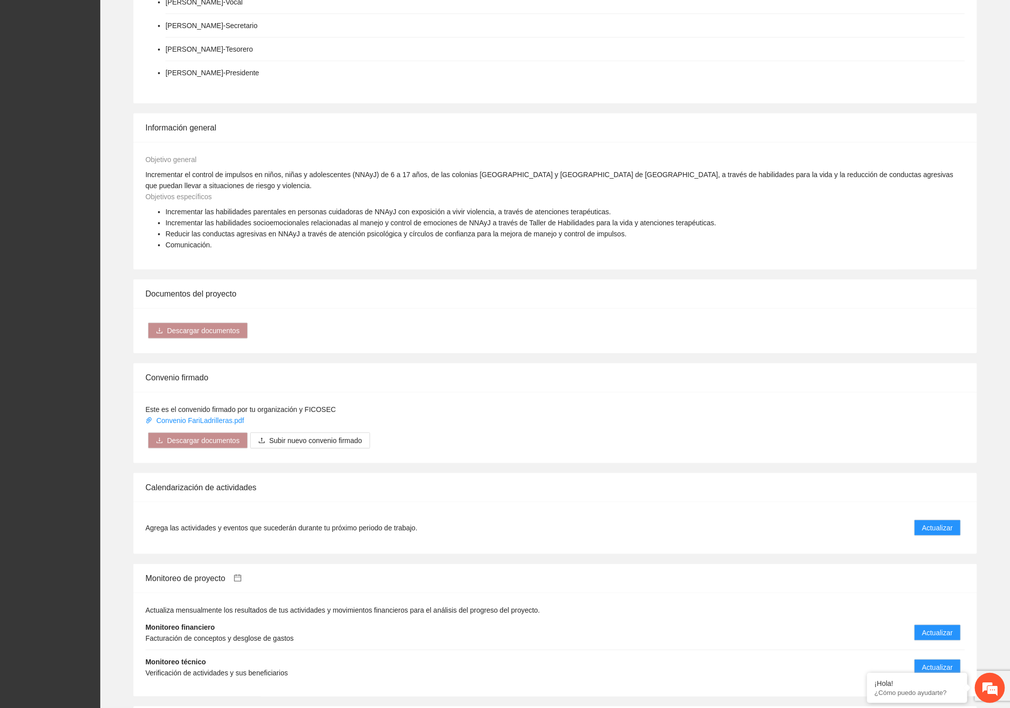
click at [601, 338] on div "Descargar documentos" at bounding box center [555, 330] width 844 height 45
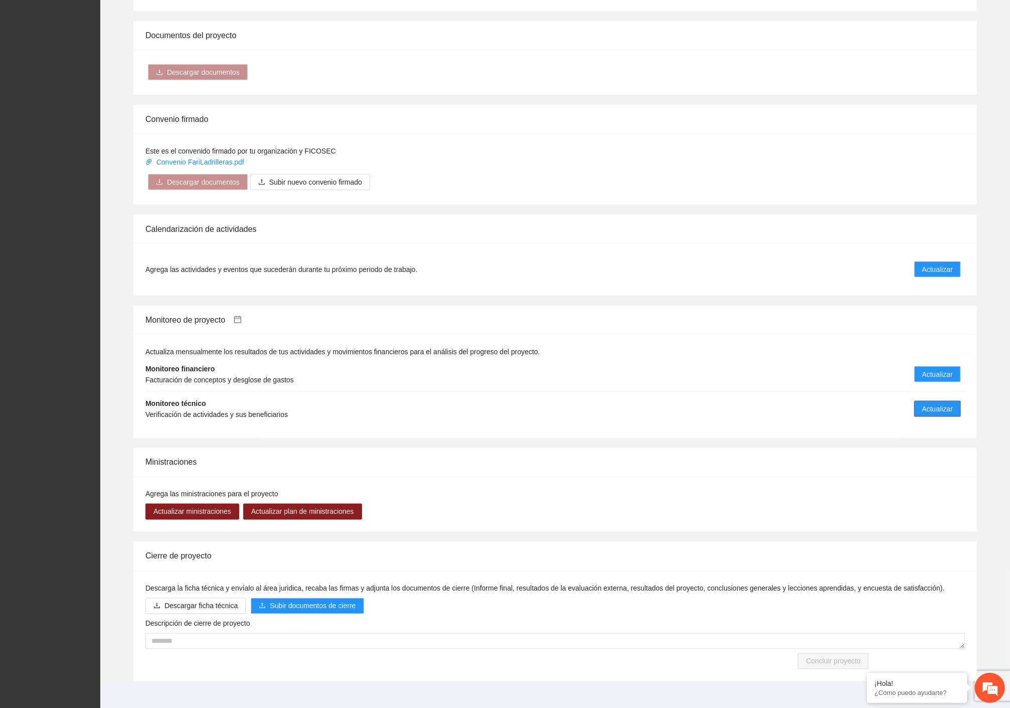
click at [925, 403] on span "Actualizar" at bounding box center [938, 408] width 31 height 11
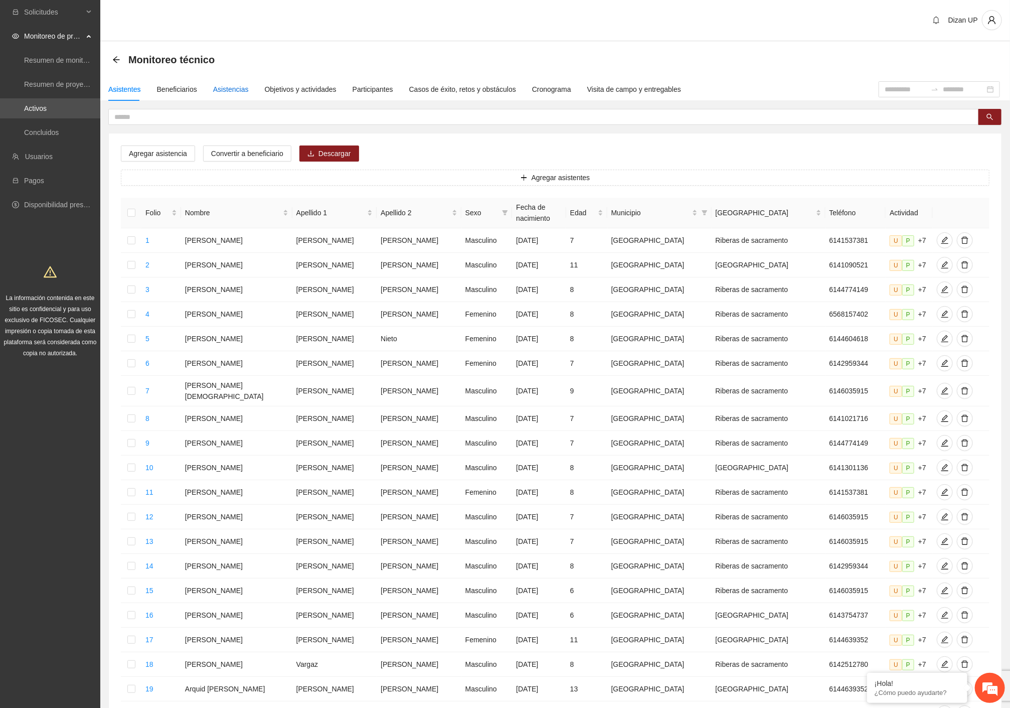
click at [226, 89] on div "Asistencias" at bounding box center [231, 89] width 36 height 11
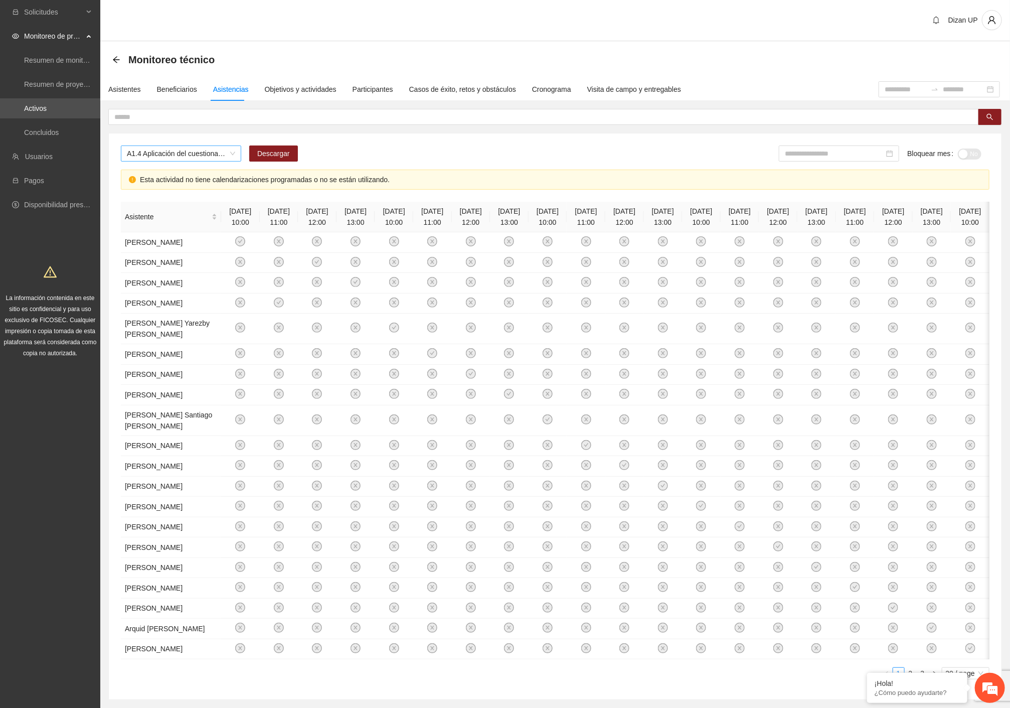
click at [144, 148] on span "A1.4 Aplicación del cuestionario MENA PRE y POST" at bounding box center [181, 153] width 108 height 15
click at [358, 159] on div "A1.4 Aplicación del cuestionario MENA PRE y POST Descargar Bloquear mes No" at bounding box center [555, 158] width 869 height 24
click at [223, 153] on span "A1.4 Aplicación del cuestionario MENA PRE y POST" at bounding box center [181, 153] width 108 height 15
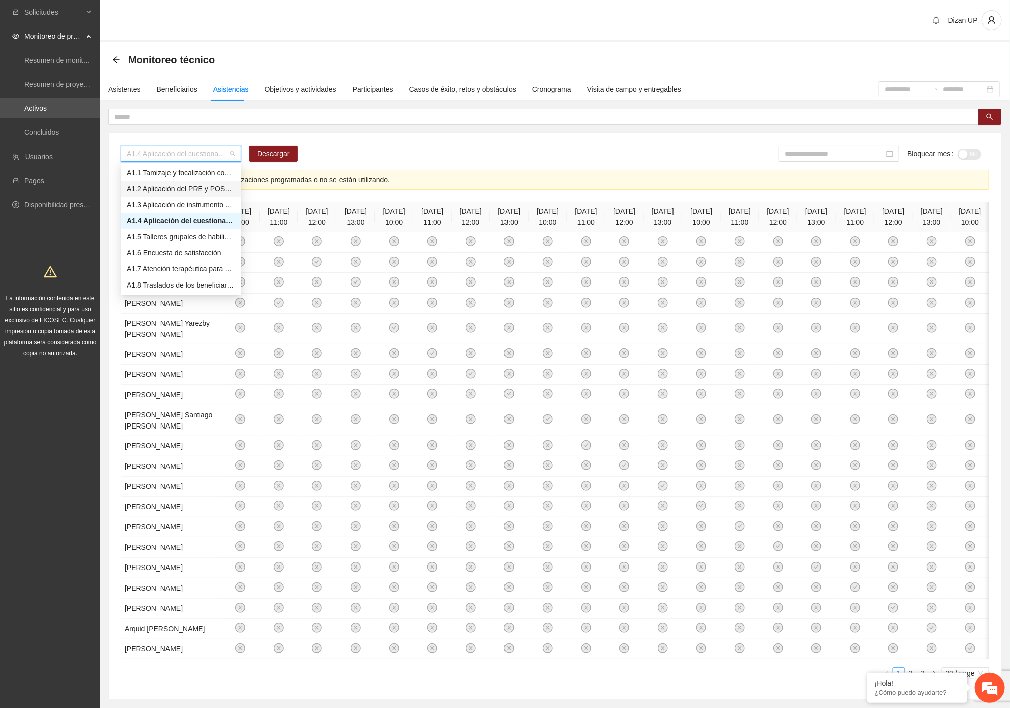
click at [183, 187] on div "A1.2 Aplicación del PRE y POST de Control de impulsos" at bounding box center [181, 188] width 108 height 11
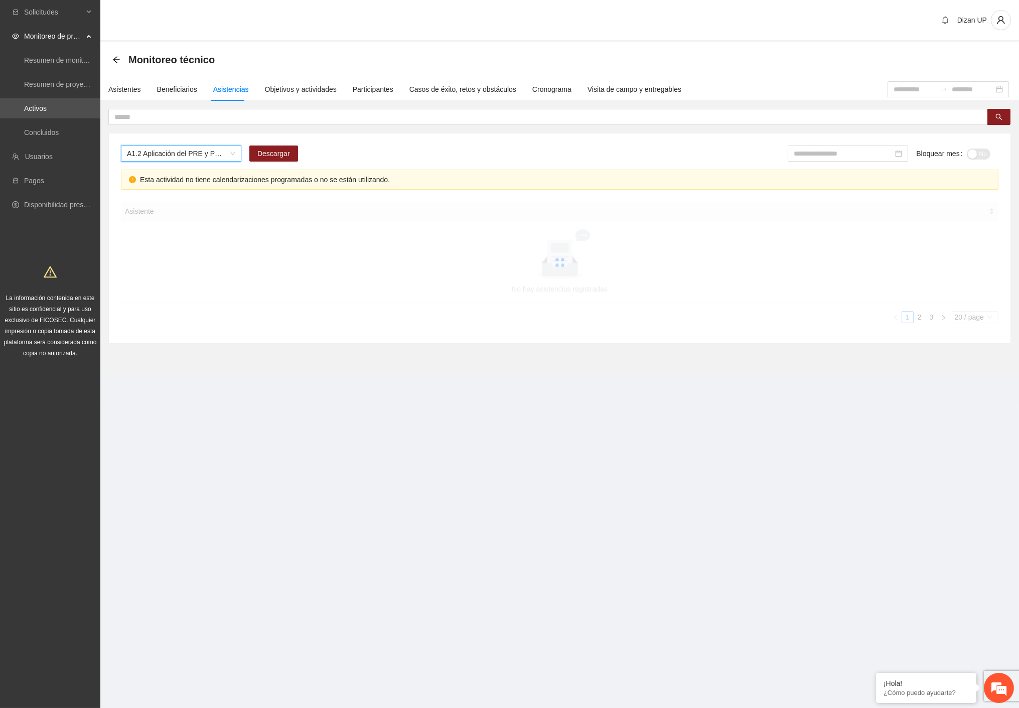
click at [357, 155] on div "A1.2 Aplicación del PRE y POST de Control de impulsos A1.2 Aplicación del PRE y…" at bounding box center [560, 158] width 878 height 24
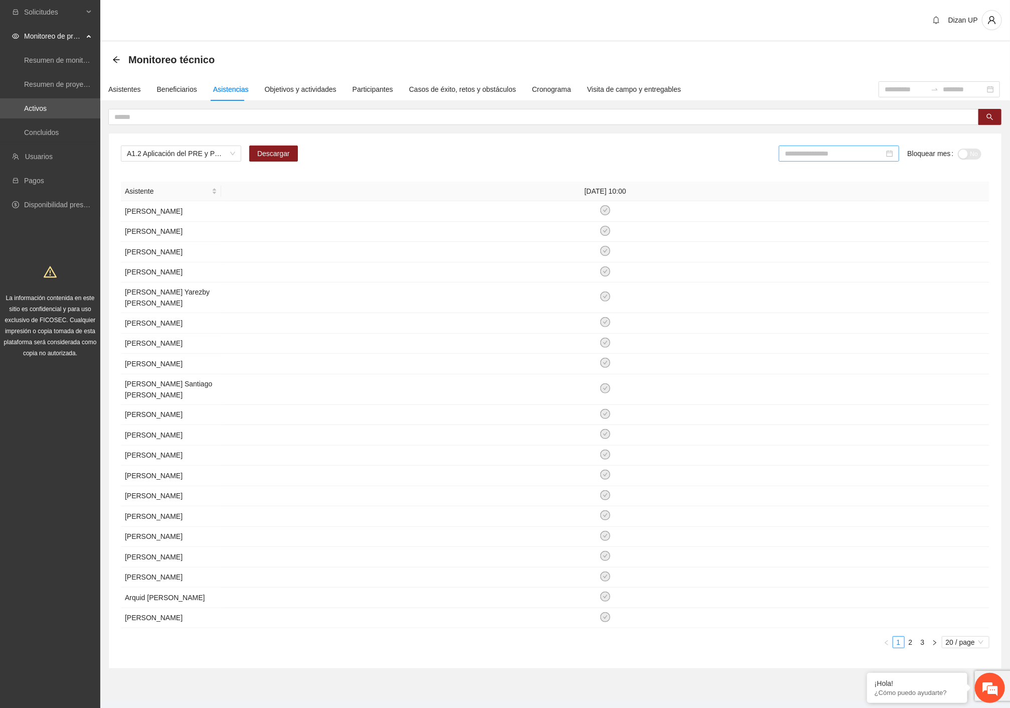
click at [830, 151] on input at bounding box center [834, 153] width 99 height 11
type input "*******"
drag, startPoint x: 458, startPoint y: 149, endPoint x: 480, endPoint y: 152, distance: 22.7
click at [458, 149] on div "A1.2 Aplicación del PRE y POST de Control de impulsos Descargar Bloquear mes No" at bounding box center [555, 158] width 869 height 24
click at [828, 153] on input at bounding box center [834, 153] width 99 height 11
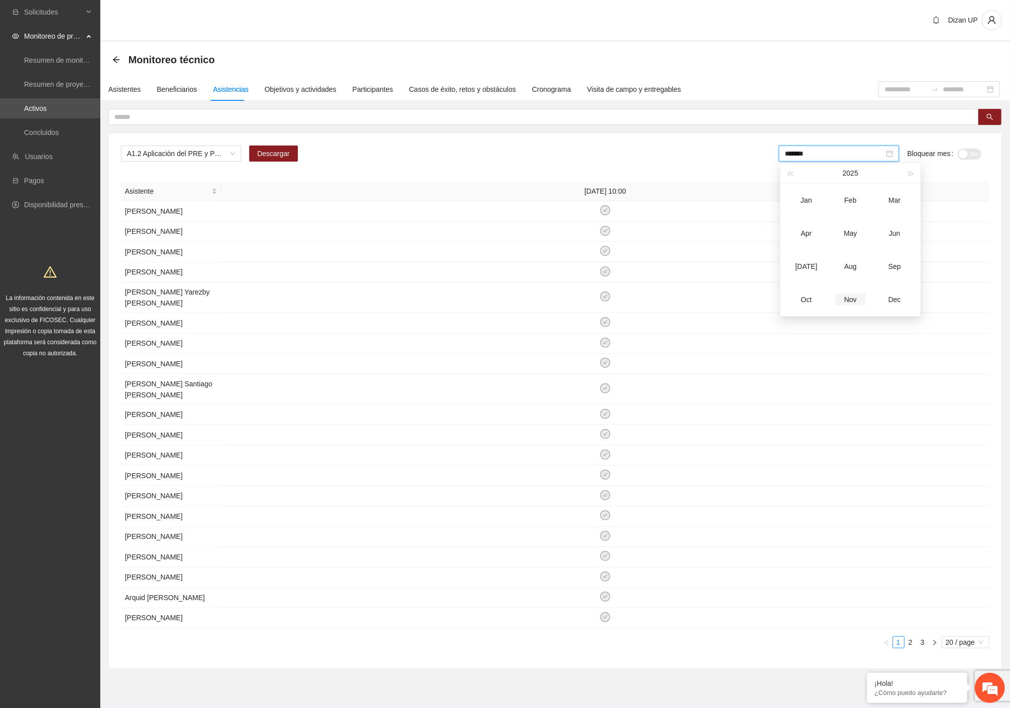
type input "*******"
click at [901, 230] on div "Jun" at bounding box center [895, 233] width 30 height 12
type input "*******"
click at [575, 156] on div "A1.2 Aplicación del PRE y POST de Control de impulsos Descargar ******* Bloquea…" at bounding box center [555, 158] width 869 height 24
drag, startPoint x: 116, startPoint y: 86, endPoint x: 422, endPoint y: 99, distance: 306.4
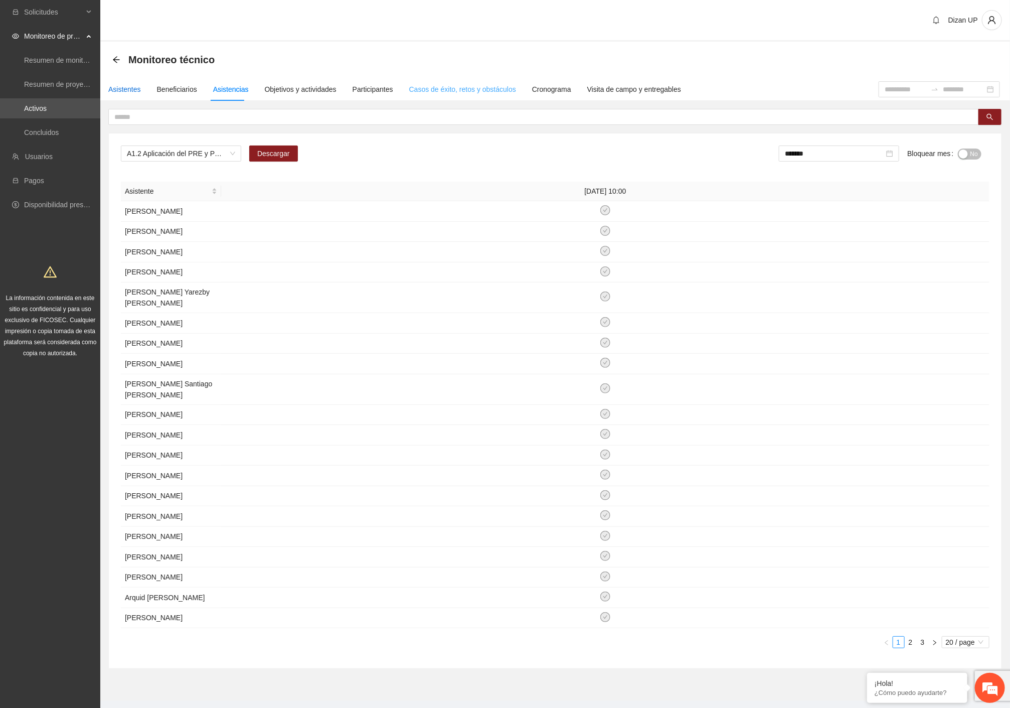
click at [121, 84] on div "Asistentes" at bounding box center [124, 89] width 33 height 11
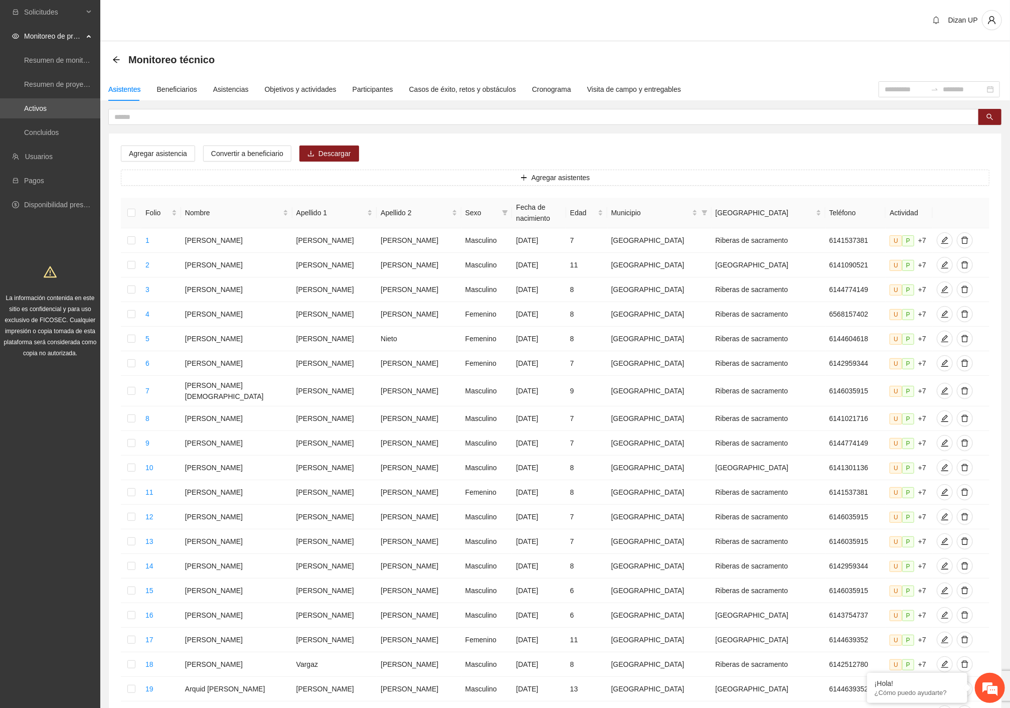
click at [431, 142] on div "Agregar asistencia Convertir a beneficiario Descargar Agregar asistentes Folio …" at bounding box center [555, 449] width 893 height 633
click at [157, 115] on input "text" at bounding box center [539, 116] width 851 height 11
type input "*****"
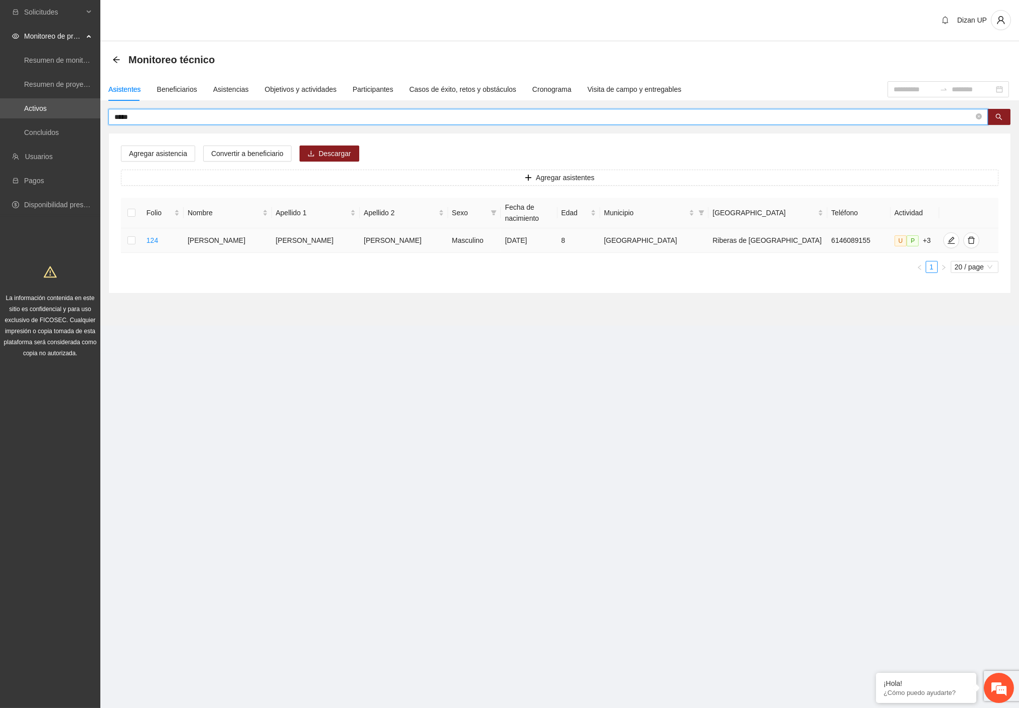
click at [129, 230] on td at bounding box center [132, 240] width 22 height 25
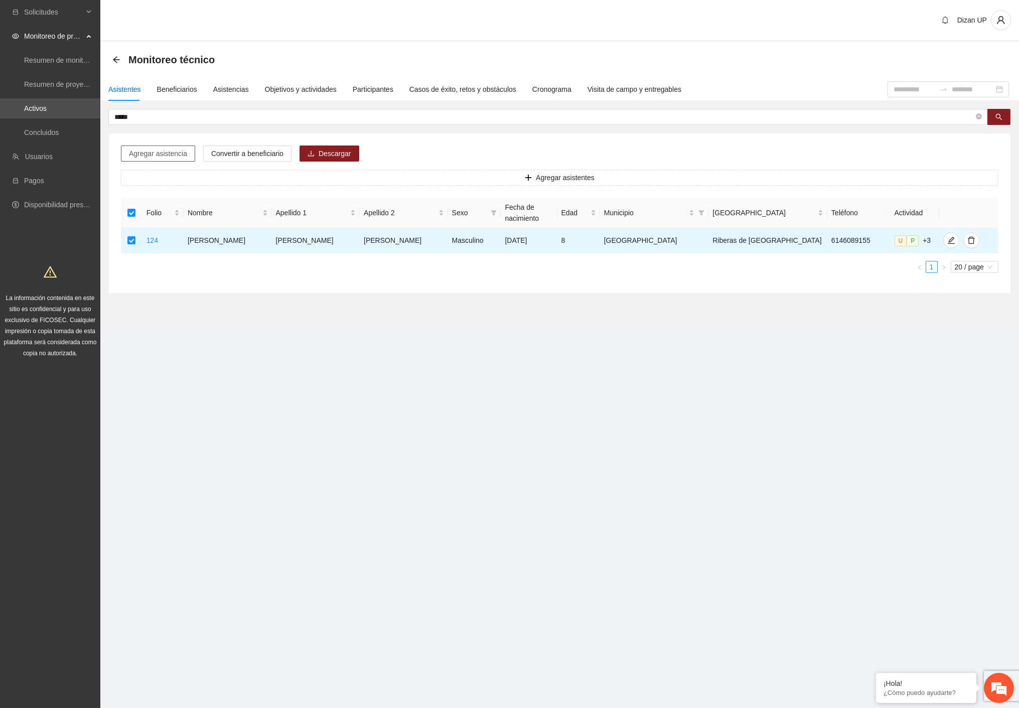
click at [135, 156] on span "Agregar asistencia" at bounding box center [158, 153] width 58 height 11
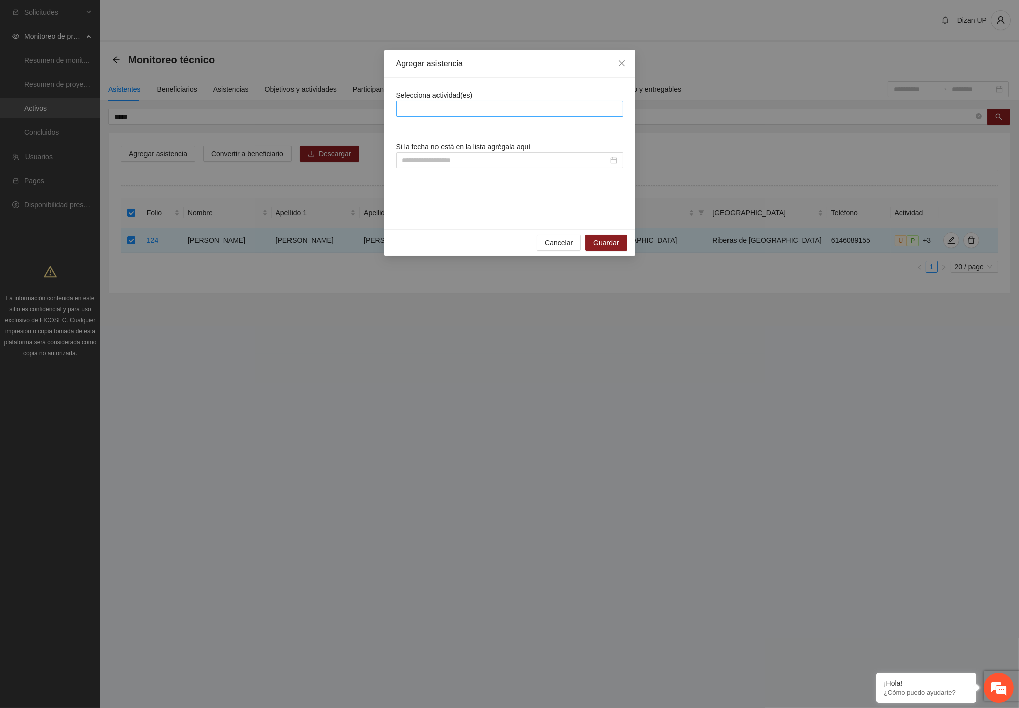
click at [571, 112] on div at bounding box center [510, 109] width 222 height 12
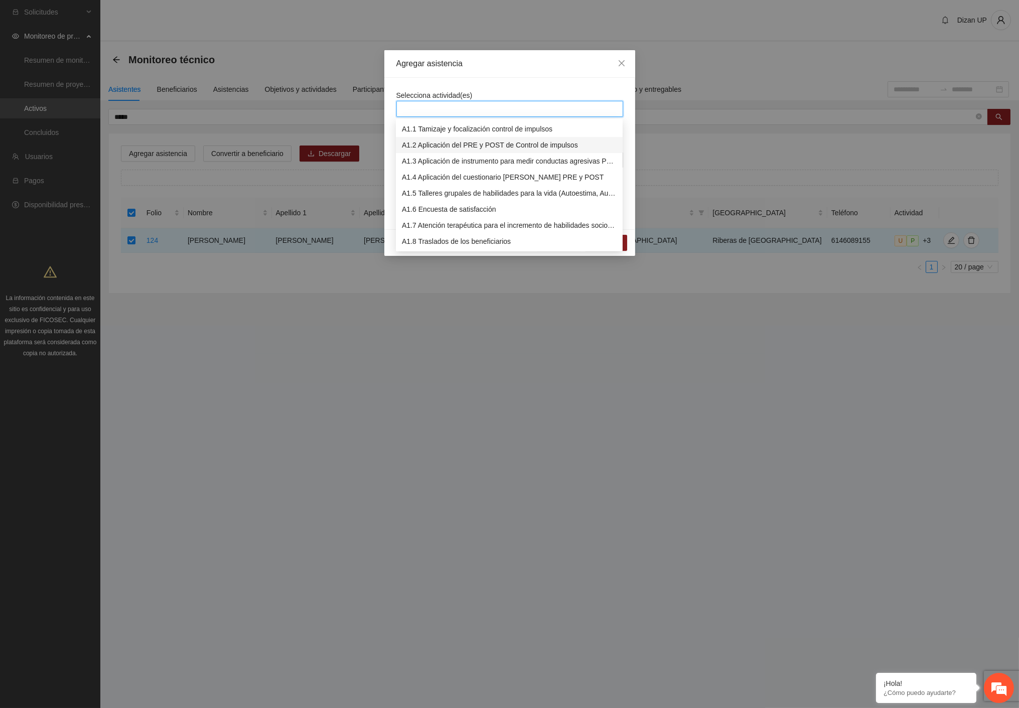
click at [493, 144] on div "A1.2 Aplicación del PRE y POST de Control de impulsos" at bounding box center [509, 144] width 215 height 11
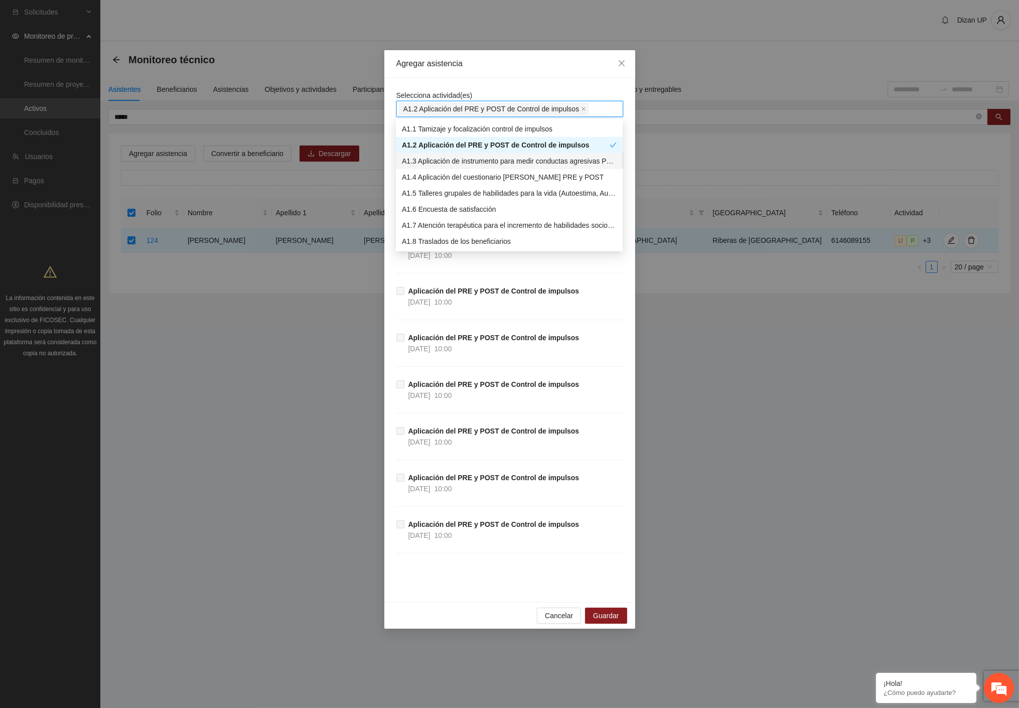
click at [409, 158] on div "A1.3 Aplicación de instrumento para medir conductas agresivas PRE y POST" at bounding box center [509, 161] width 215 height 11
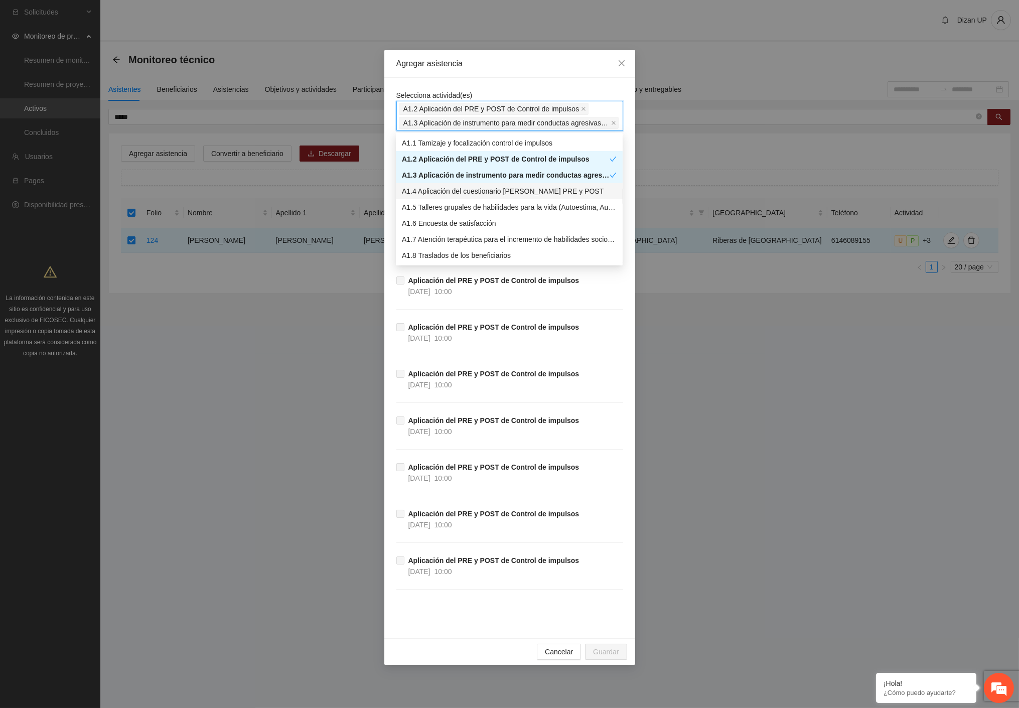
click at [435, 192] on div "A1.4 Aplicación del cuestionario MENA PRE y POST" at bounding box center [509, 191] width 215 height 11
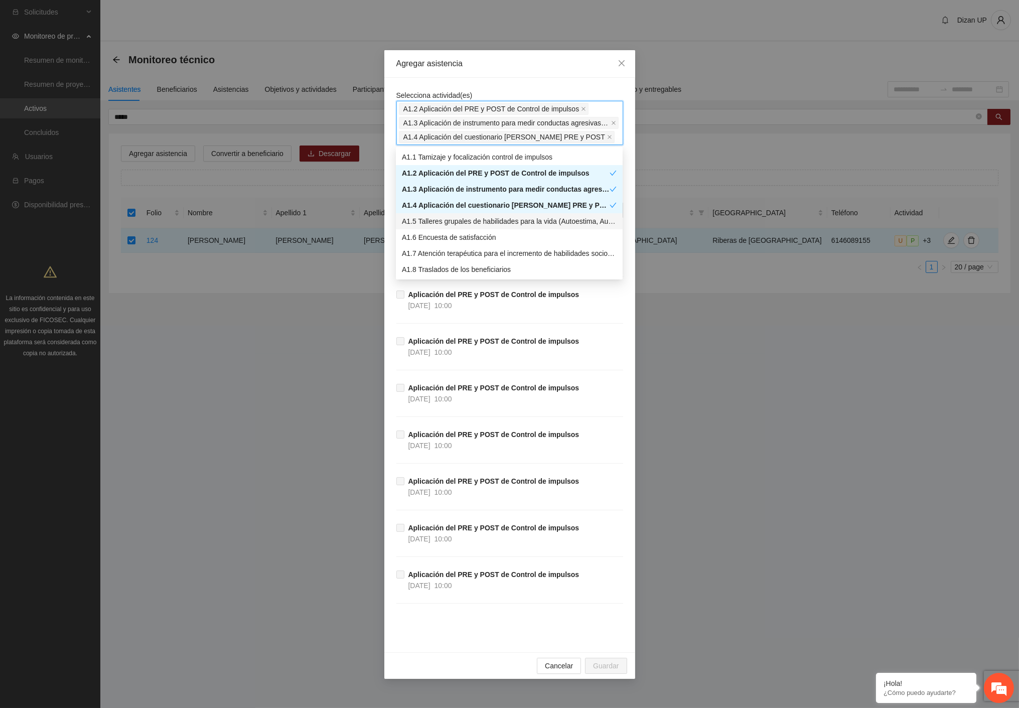
click at [388, 204] on div "Selecciona actividad(es) A1.2 Aplicación del PRE y POST de Control de impulsos …" at bounding box center [509, 365] width 251 height 574
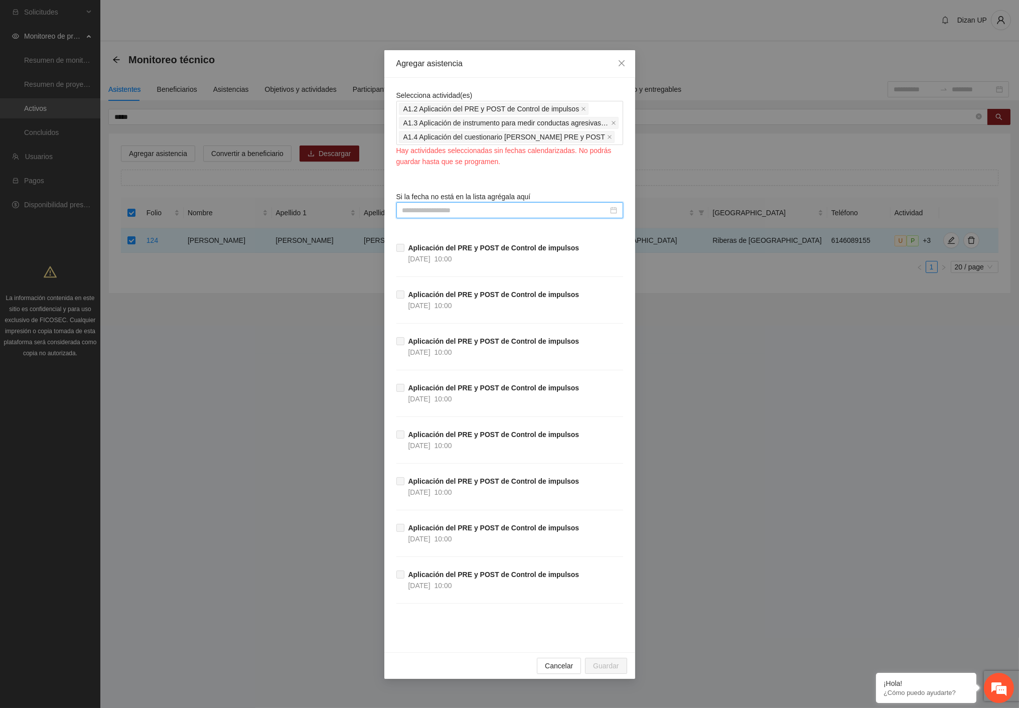
click at [456, 213] on input at bounding box center [505, 210] width 206 height 11
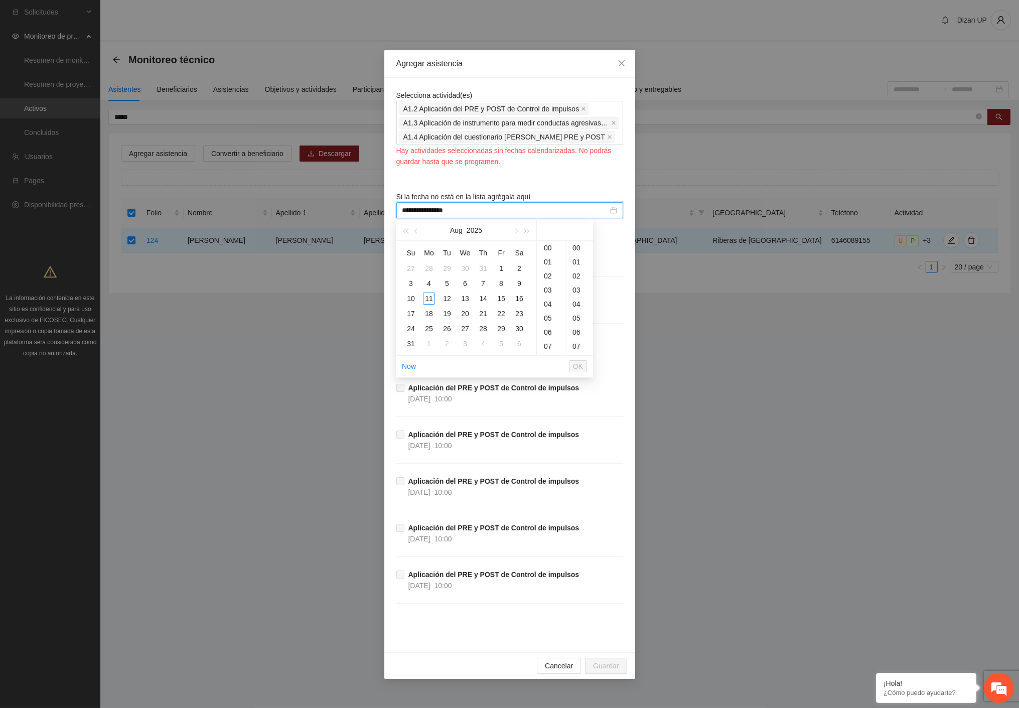
type input "**********"
click at [414, 229] on button "button" at bounding box center [416, 230] width 11 height 20
click at [447, 282] on div "10" at bounding box center [447, 283] width 12 height 12
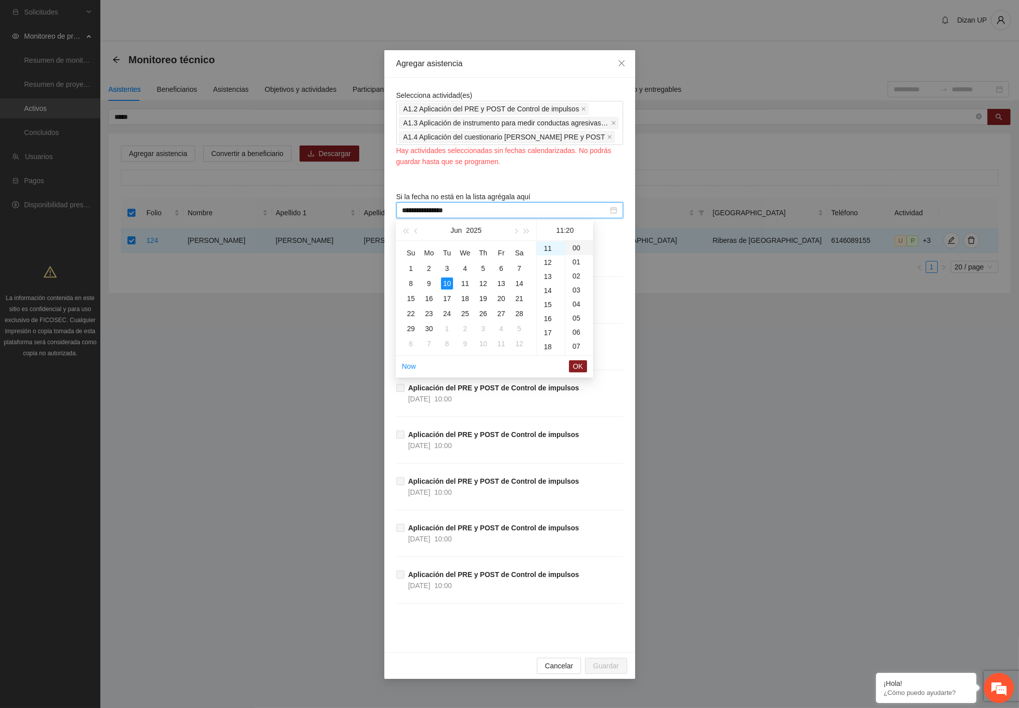
click at [578, 249] on div "00" at bounding box center [579, 248] width 28 height 14
type input "**********"
click at [578, 365] on span "OK" at bounding box center [578, 366] width 10 height 11
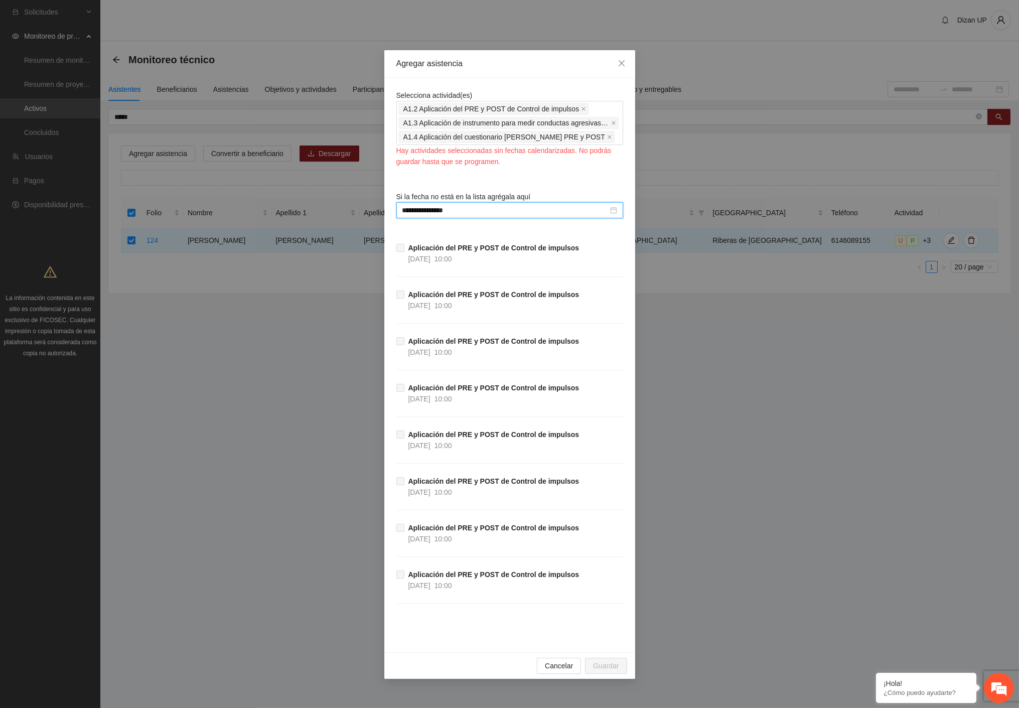
click at [555, 182] on div "**********" at bounding box center [509, 365] width 227 height 550
click at [513, 658] on div "Cancelar Guardar" at bounding box center [509, 665] width 251 height 27
drag, startPoint x: 522, startPoint y: 636, endPoint x: 403, endPoint y: 490, distance: 188.3
click at [518, 636] on div "**********" at bounding box center [509, 365] width 227 height 550
drag, startPoint x: 500, startPoint y: 161, endPoint x: 401, endPoint y: 143, distance: 100.5
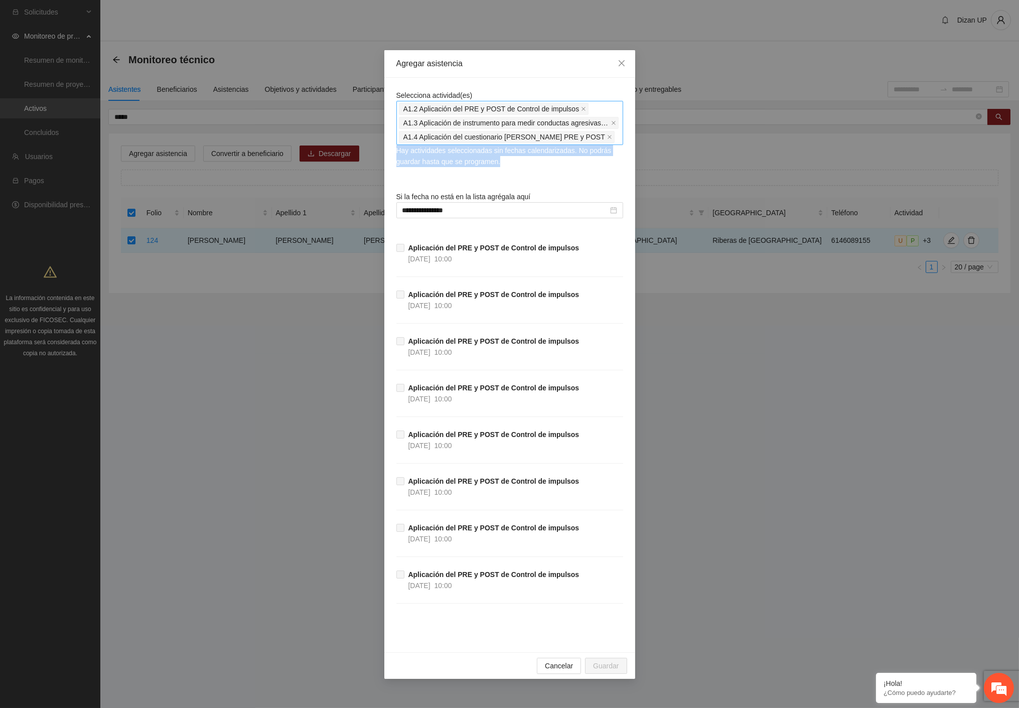
click at [401, 143] on div "Selecciona actividad(es) A1.2 Aplicación del PRE y POST de Control de impulsos …" at bounding box center [509, 128] width 227 height 77
click at [547, 187] on div "**********" at bounding box center [509, 365] width 227 height 550
click at [608, 136] on icon "close" at bounding box center [610, 137] width 4 height 4
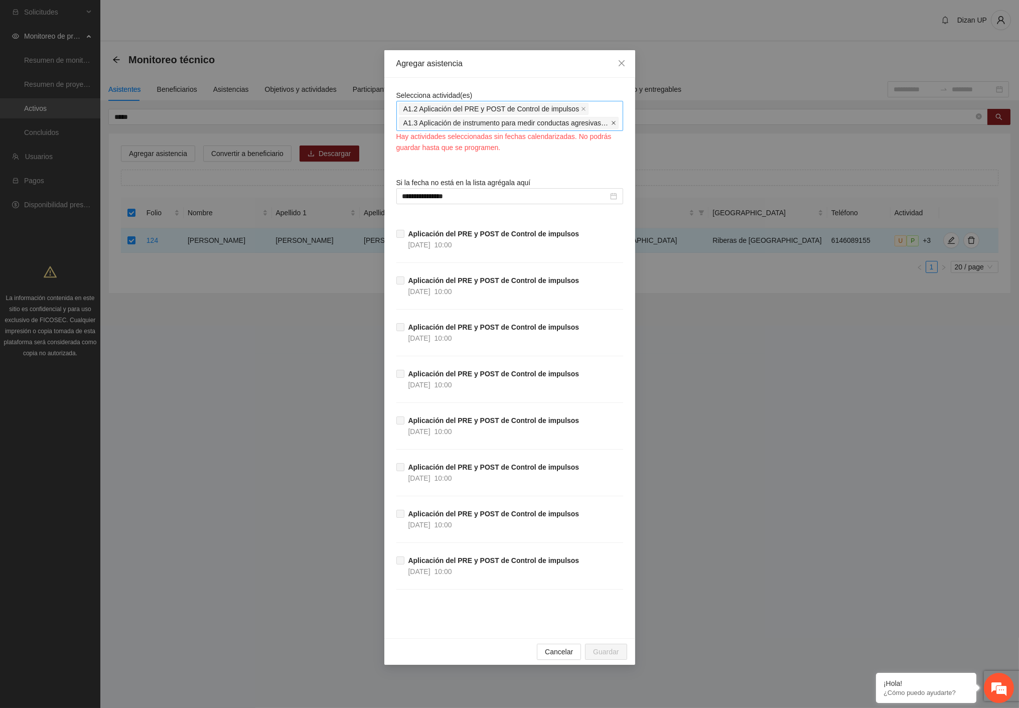
click at [615, 122] on icon "close" at bounding box center [613, 122] width 5 height 5
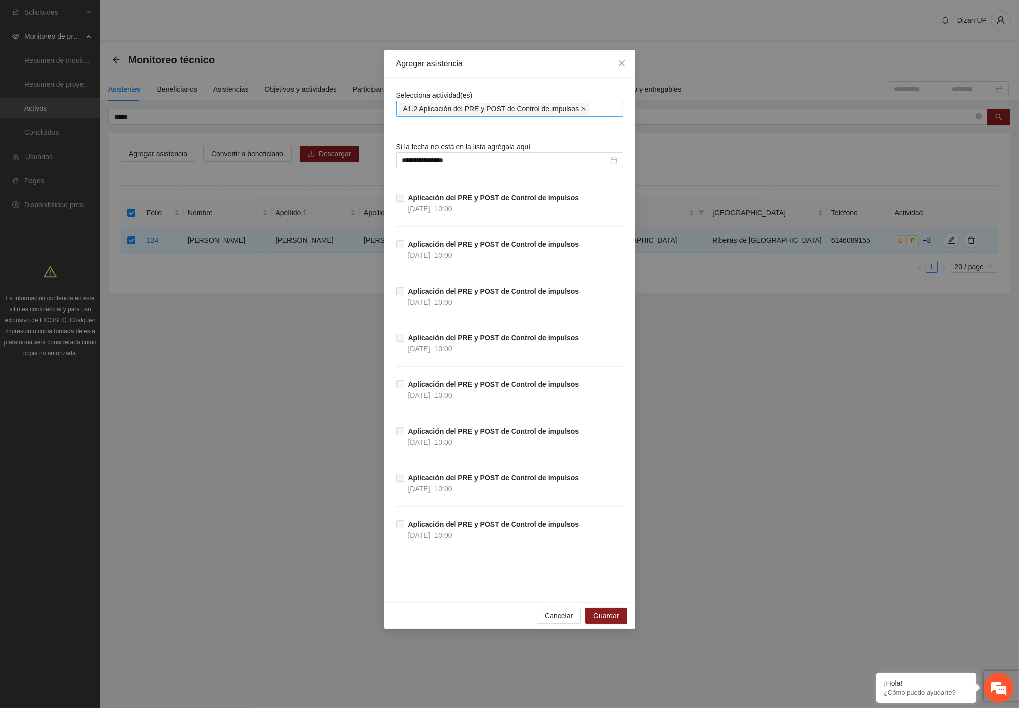
click at [581, 108] on icon "close" at bounding box center [583, 108] width 5 height 5
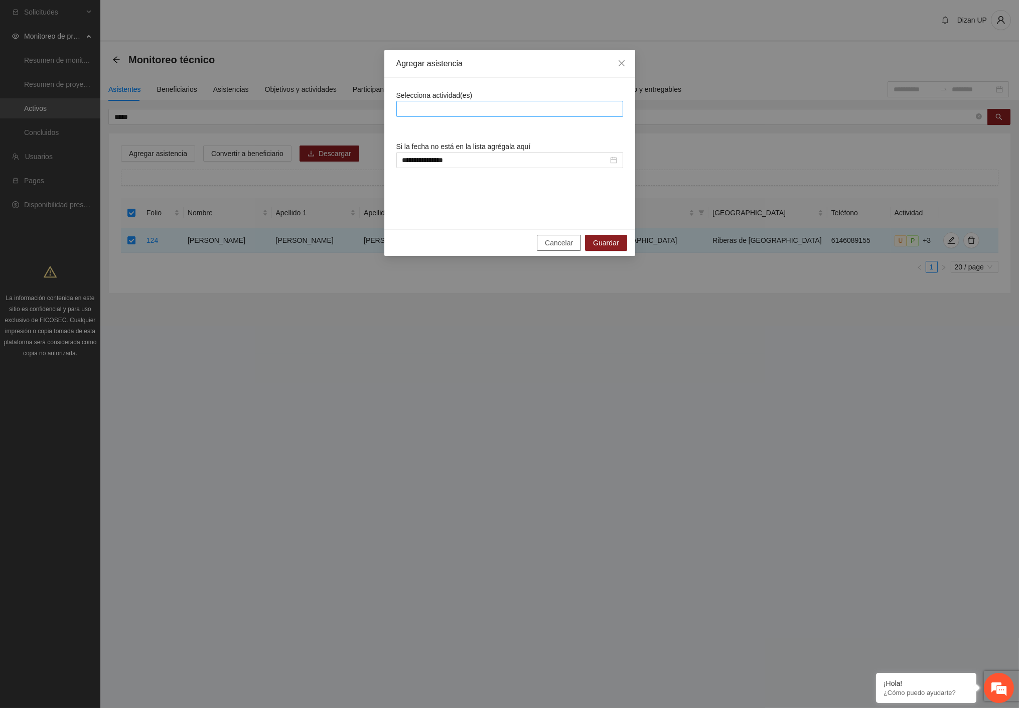
click at [554, 240] on span "Cancelar" at bounding box center [559, 242] width 28 height 11
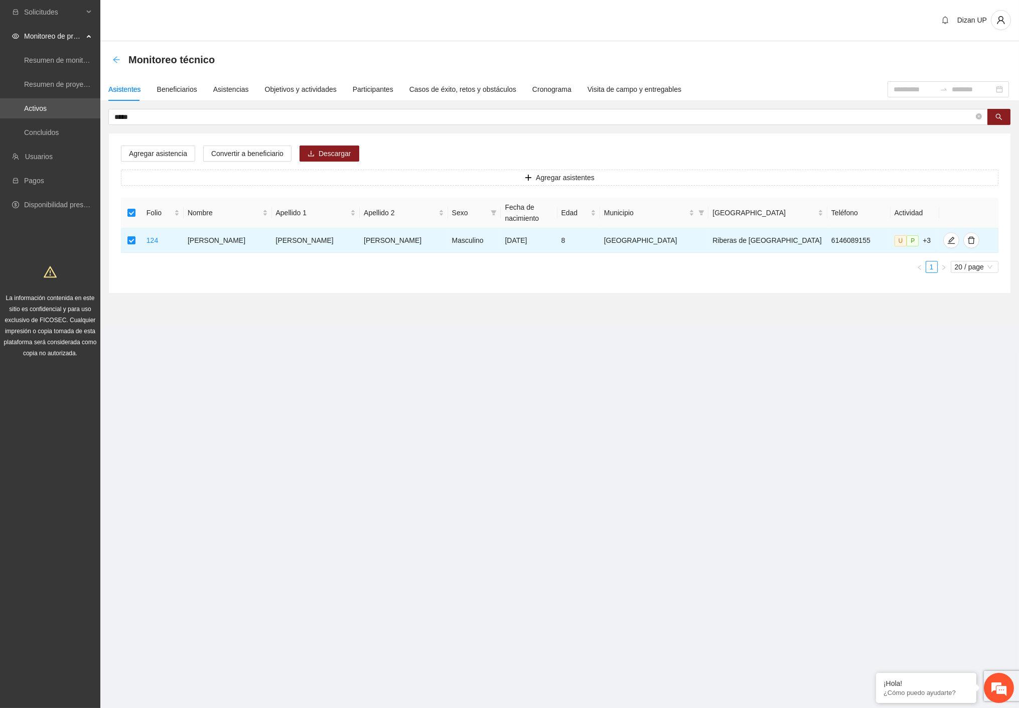
click at [118, 58] on icon "arrow-left" at bounding box center [116, 60] width 8 height 8
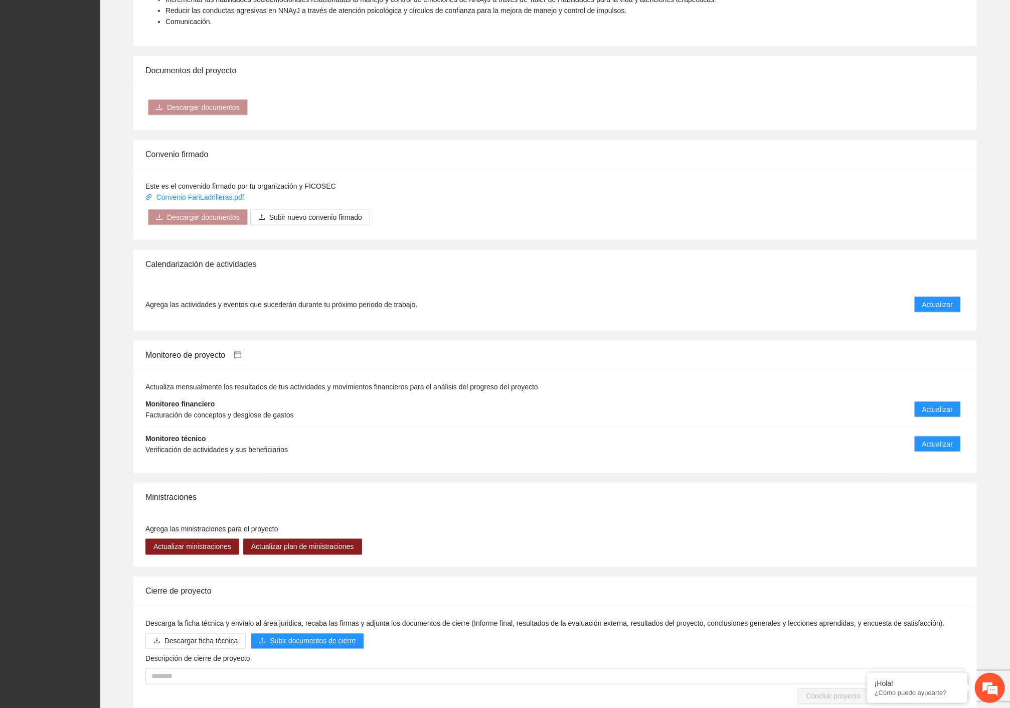
scroll to position [704, 0]
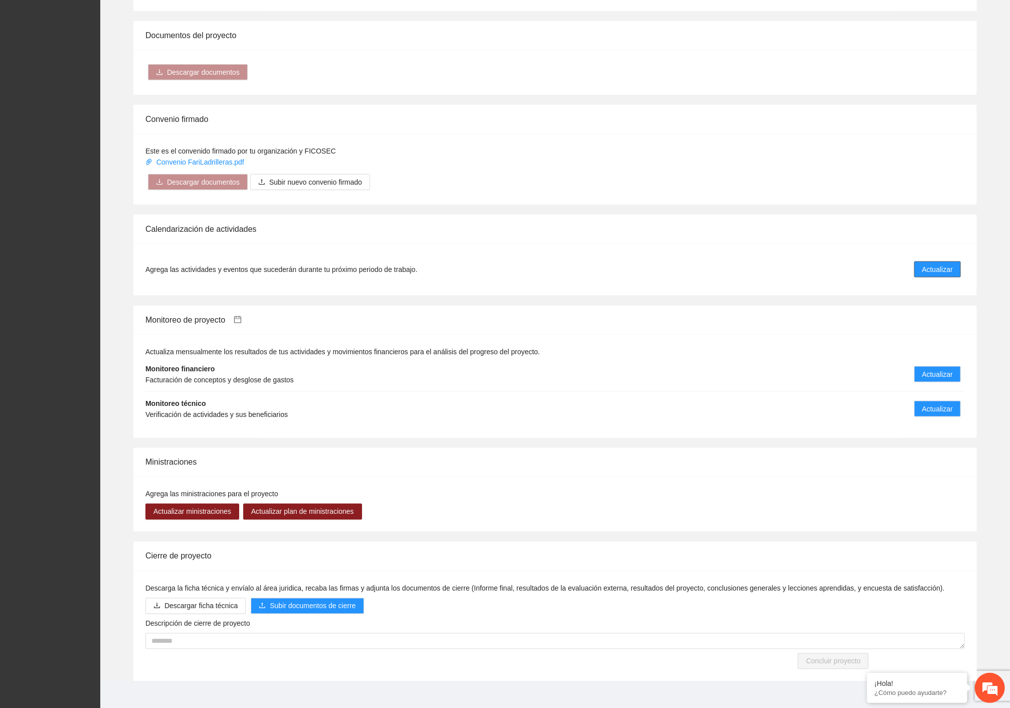
click at [942, 264] on span "Actualizar" at bounding box center [938, 269] width 31 height 11
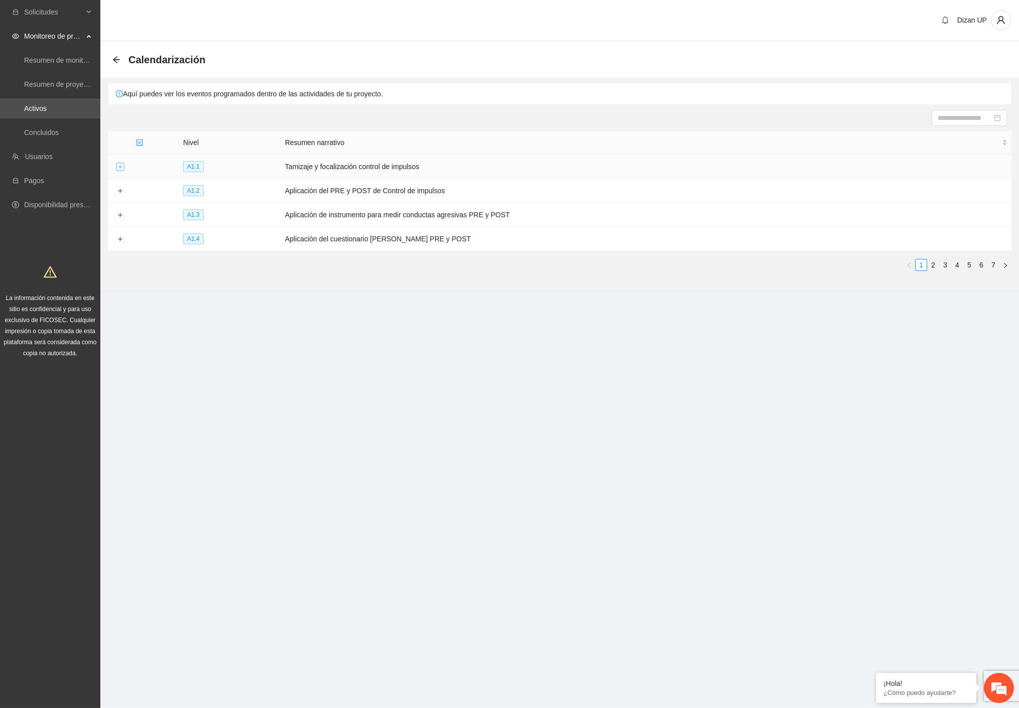
click at [119, 167] on button "Expand row" at bounding box center [120, 167] width 8 height 8
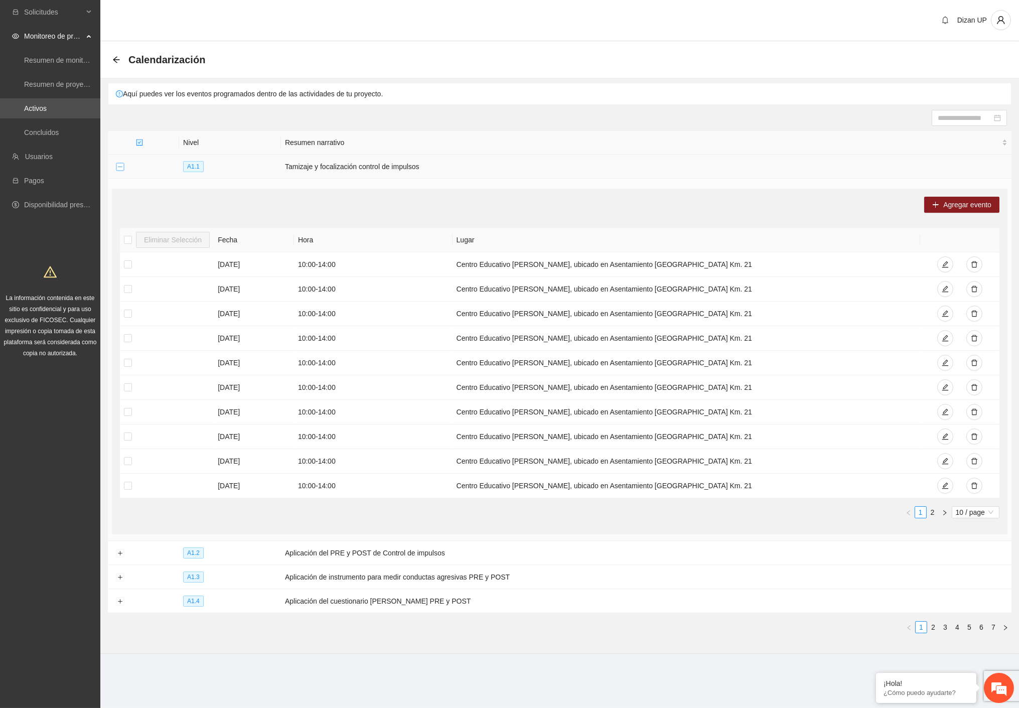
click at [116, 166] on button "Collapse row" at bounding box center [120, 167] width 8 height 8
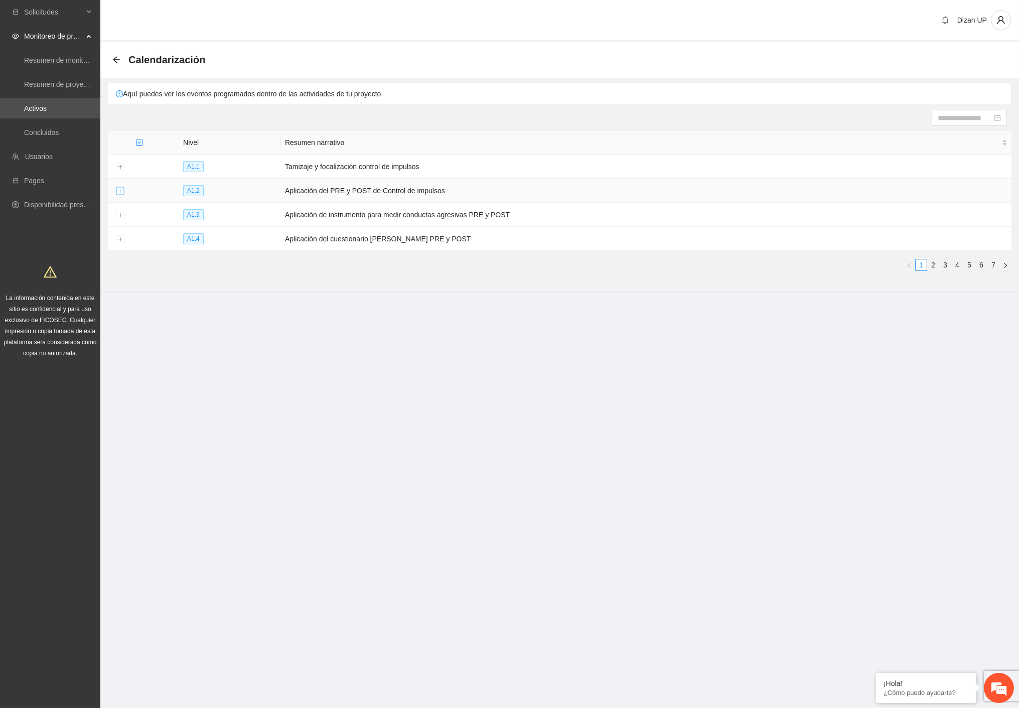
click at [118, 191] on button "Expand row" at bounding box center [120, 191] width 8 height 8
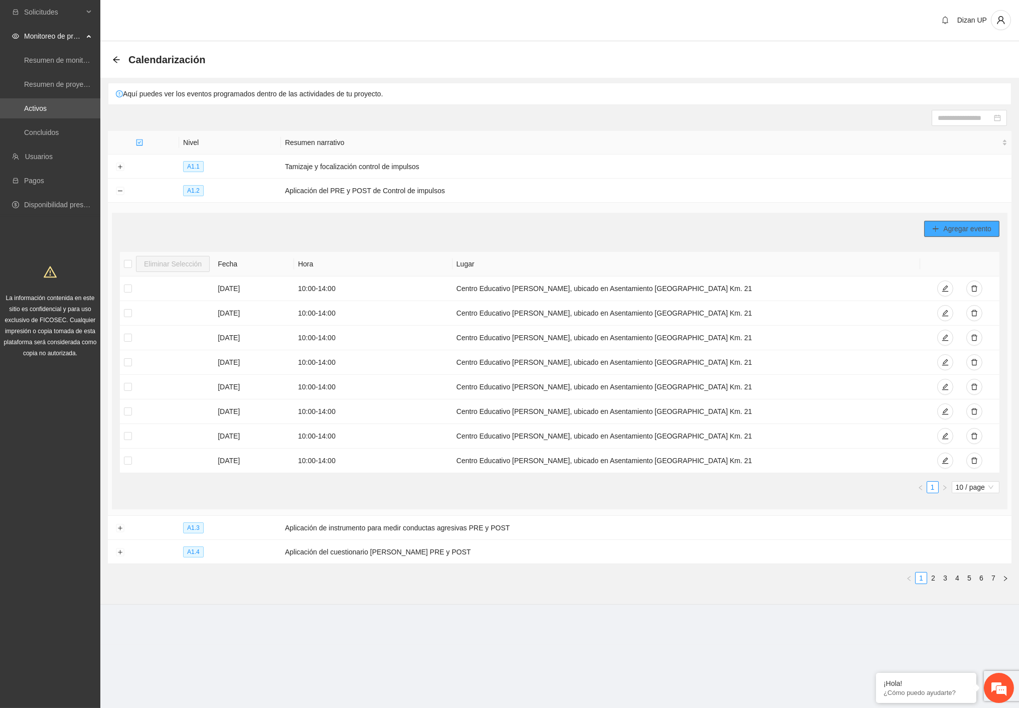
click at [963, 226] on span "Agregar evento" at bounding box center [967, 228] width 48 height 11
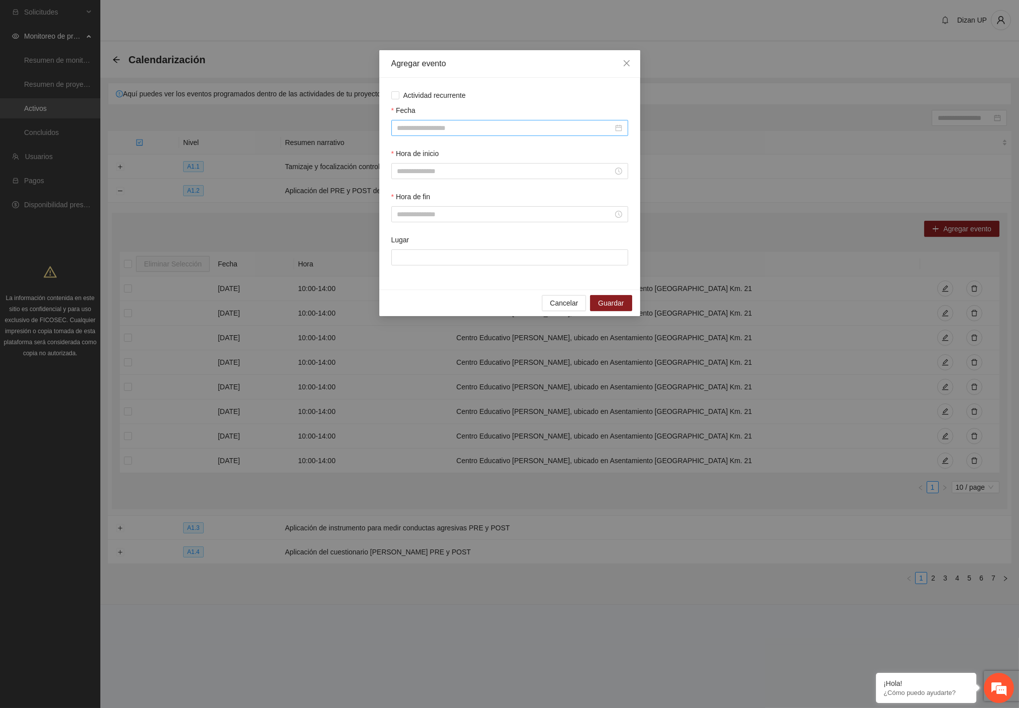
click at [459, 128] on input "Fecha" at bounding box center [505, 127] width 216 height 11
type input "**********"
click at [409, 147] on button "button" at bounding box center [411, 148] width 11 height 20
click at [413, 147] on button "button" at bounding box center [411, 148] width 11 height 20
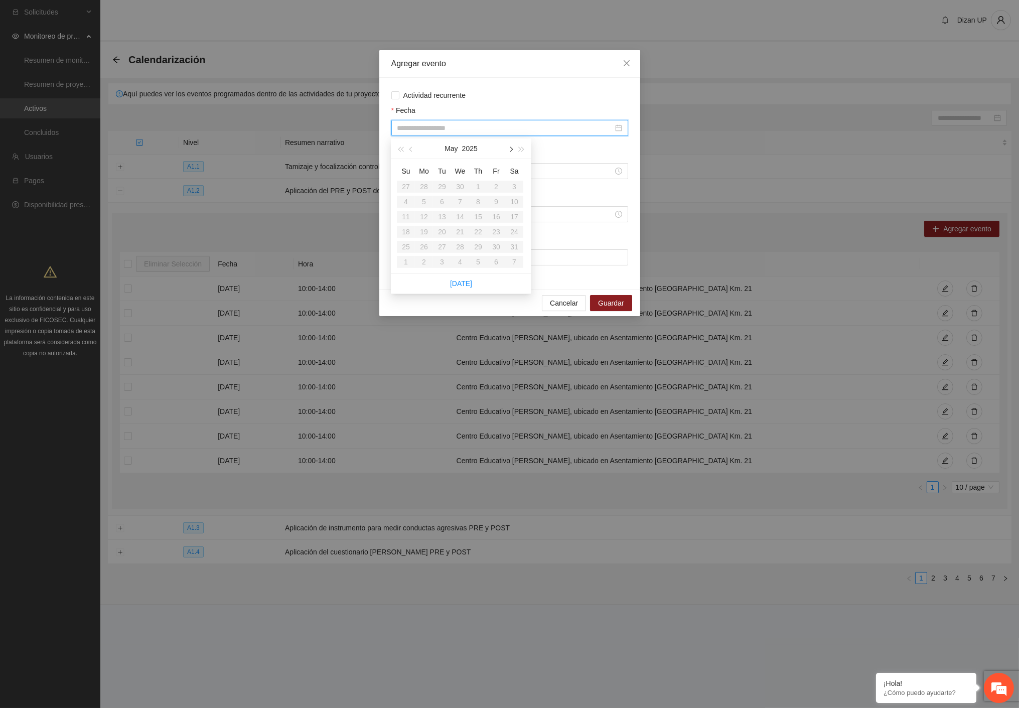
click at [507, 149] on button "button" at bounding box center [510, 148] width 11 height 20
click at [411, 147] on span "button" at bounding box center [411, 149] width 5 height 5
type input "**********"
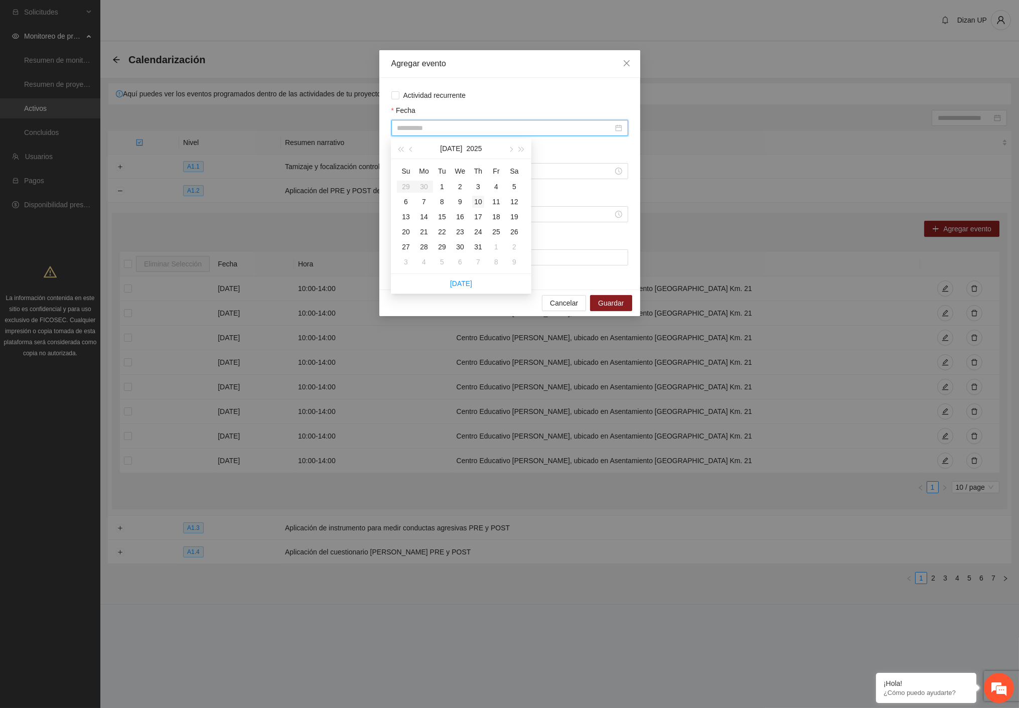
click at [478, 201] on div "10" at bounding box center [478, 202] width 12 height 12
click at [418, 176] on input "Hora de inicio" at bounding box center [505, 171] width 216 height 11
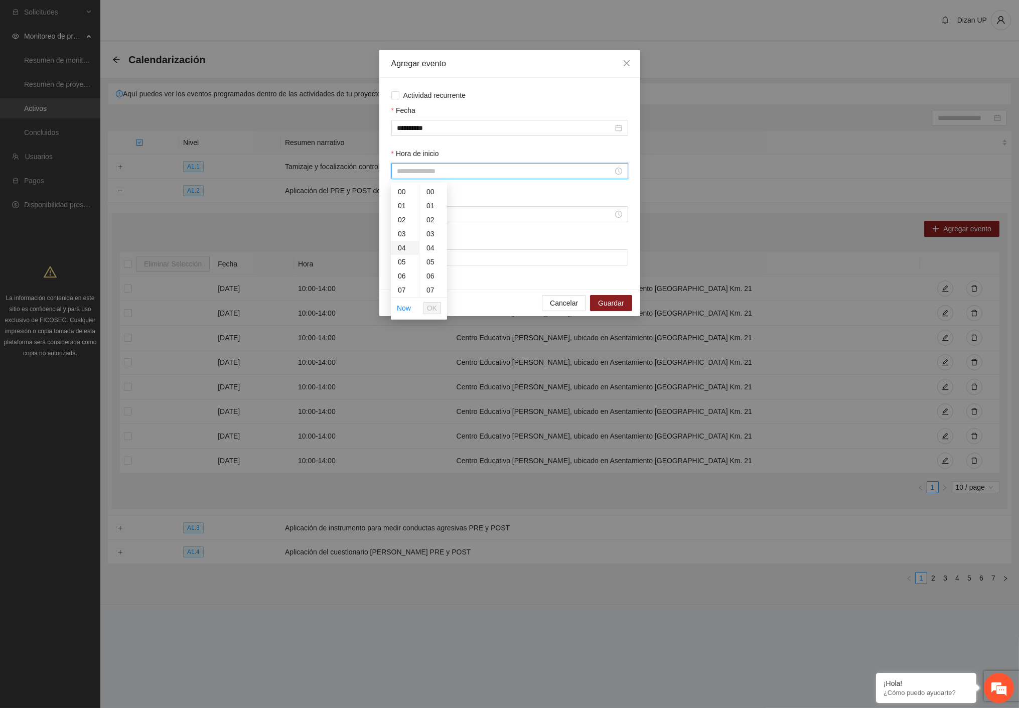
click at [399, 248] on div "04" at bounding box center [405, 248] width 28 height 14
click at [403, 221] on div "10" at bounding box center [405, 220] width 28 height 14
type input "*****"
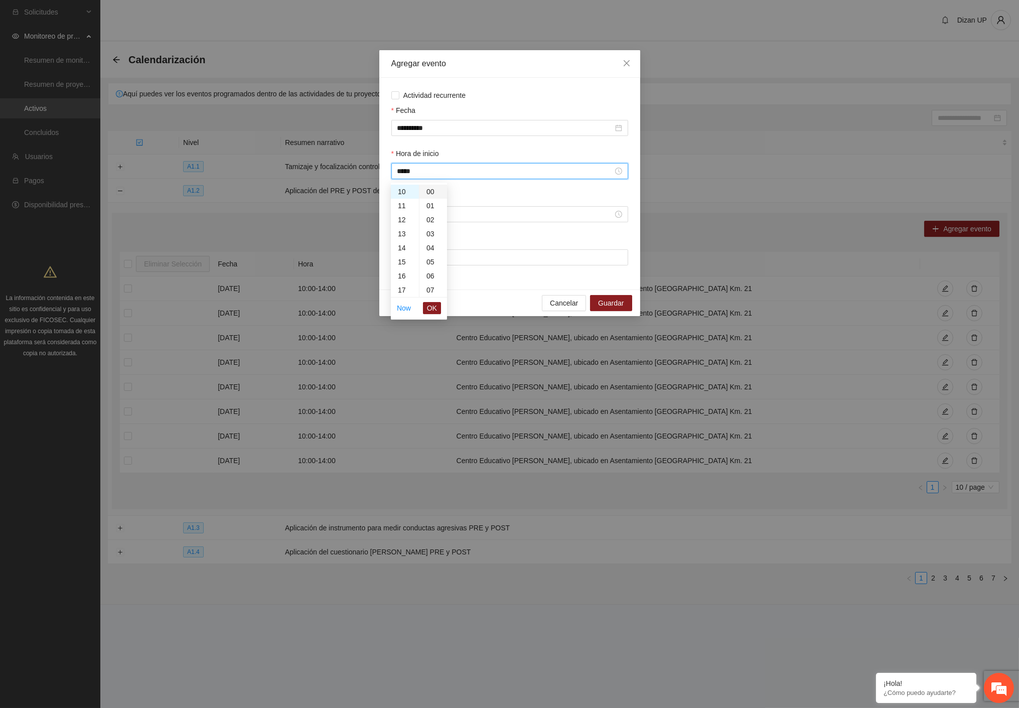
click at [430, 190] on div "00" at bounding box center [433, 192] width 28 height 14
drag, startPoint x: 431, startPoint y: 305, endPoint x: 427, endPoint y: 298, distance: 8.5
click at [428, 301] on li "OK" at bounding box center [432, 308] width 18 height 17
click at [429, 300] on li "OK" at bounding box center [432, 308] width 18 height 17
click at [430, 308] on span "OK" at bounding box center [432, 308] width 10 height 11
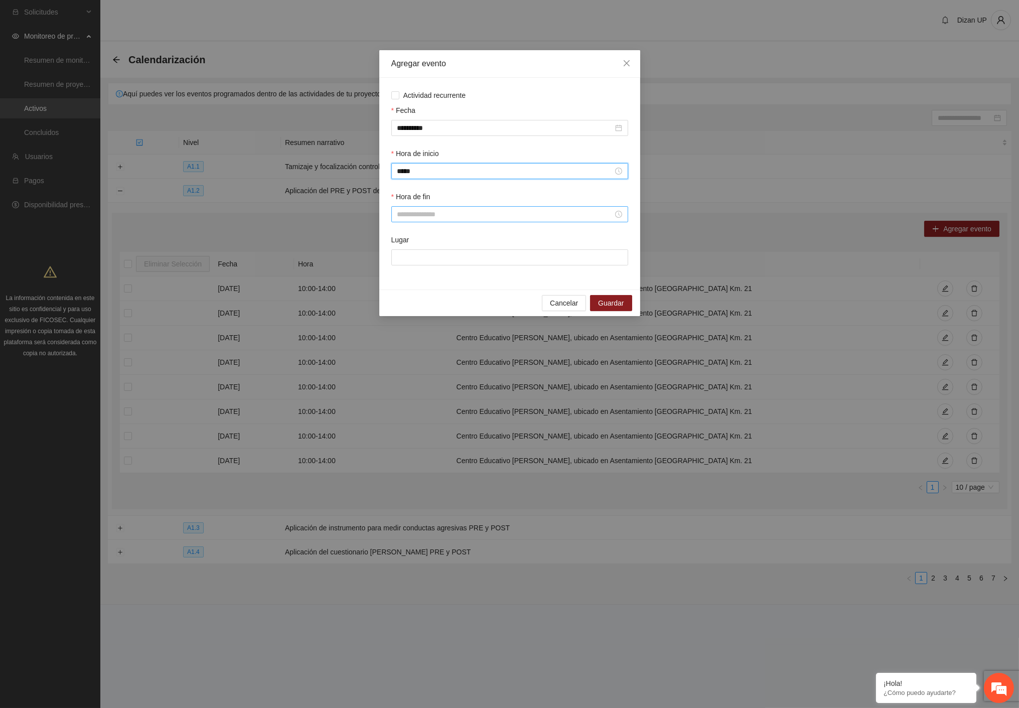
click at [423, 219] on input "Hora de fin" at bounding box center [505, 214] width 216 height 11
click at [400, 335] on div "11" at bounding box center [405, 334] width 28 height 14
type input "*****"
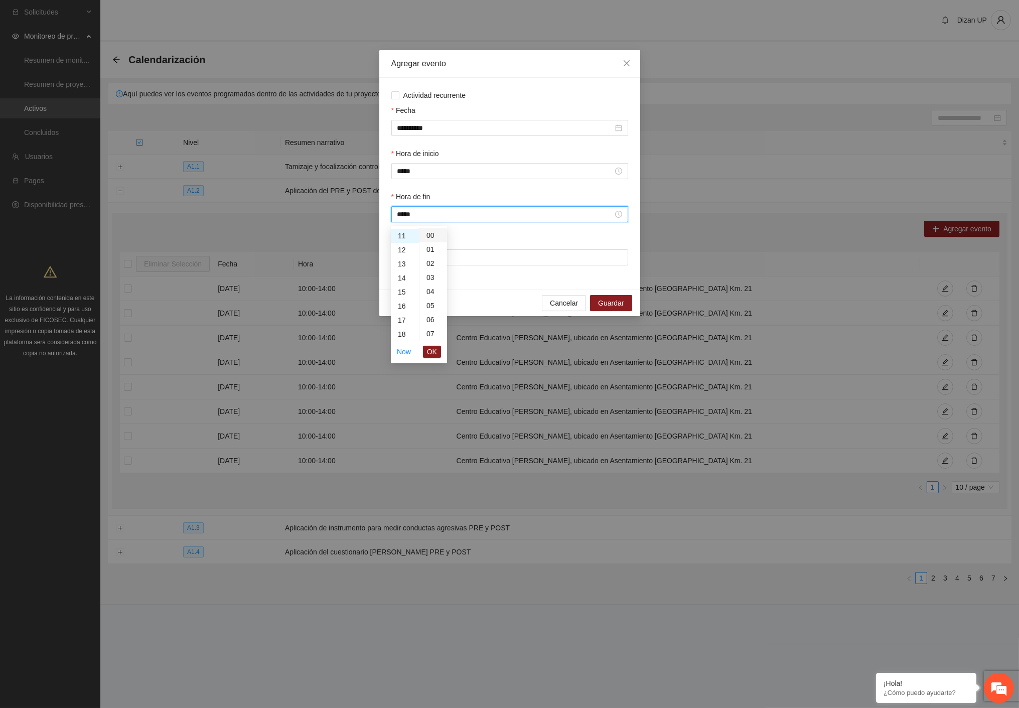
click at [429, 232] on div "00" at bounding box center [433, 235] width 28 height 14
drag, startPoint x: 429, startPoint y: 354, endPoint x: 429, endPoint y: 331, distance: 23.1
click at [429, 353] on span "OK" at bounding box center [432, 351] width 10 height 11
click at [445, 255] on input "Lugar" at bounding box center [509, 257] width 237 height 16
drag, startPoint x: 387, startPoint y: 258, endPoint x: 337, endPoint y: 255, distance: 50.3
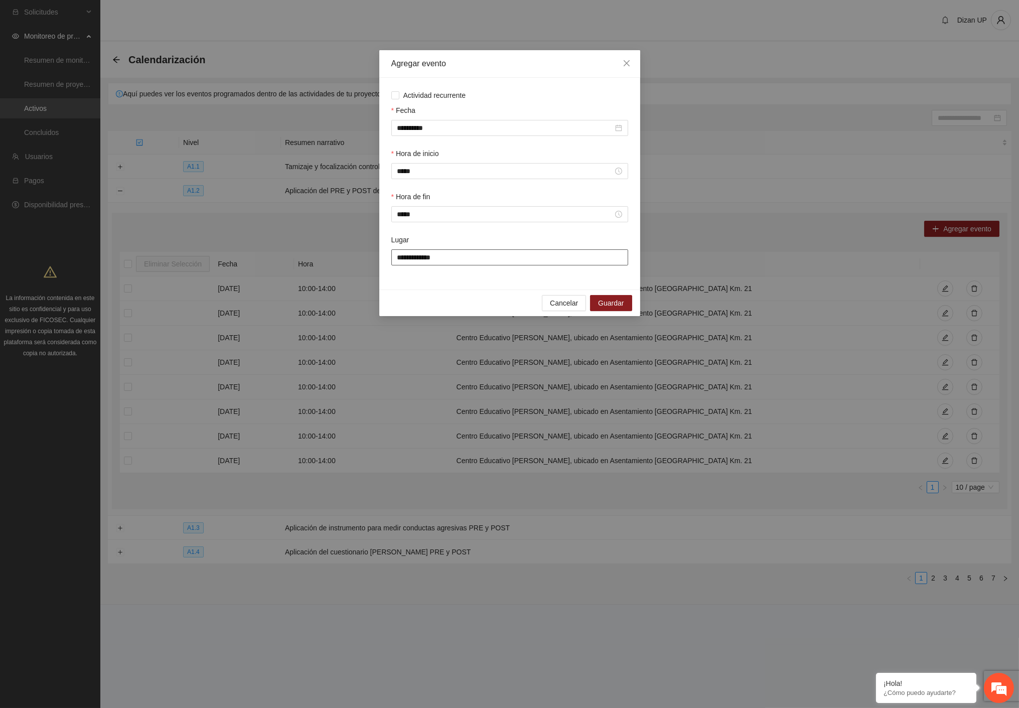
click at [337, 255] on div "**********" at bounding box center [509, 354] width 1019 height 708
type input "**********"
click at [624, 307] on span "Guardar" at bounding box center [611, 303] width 26 height 11
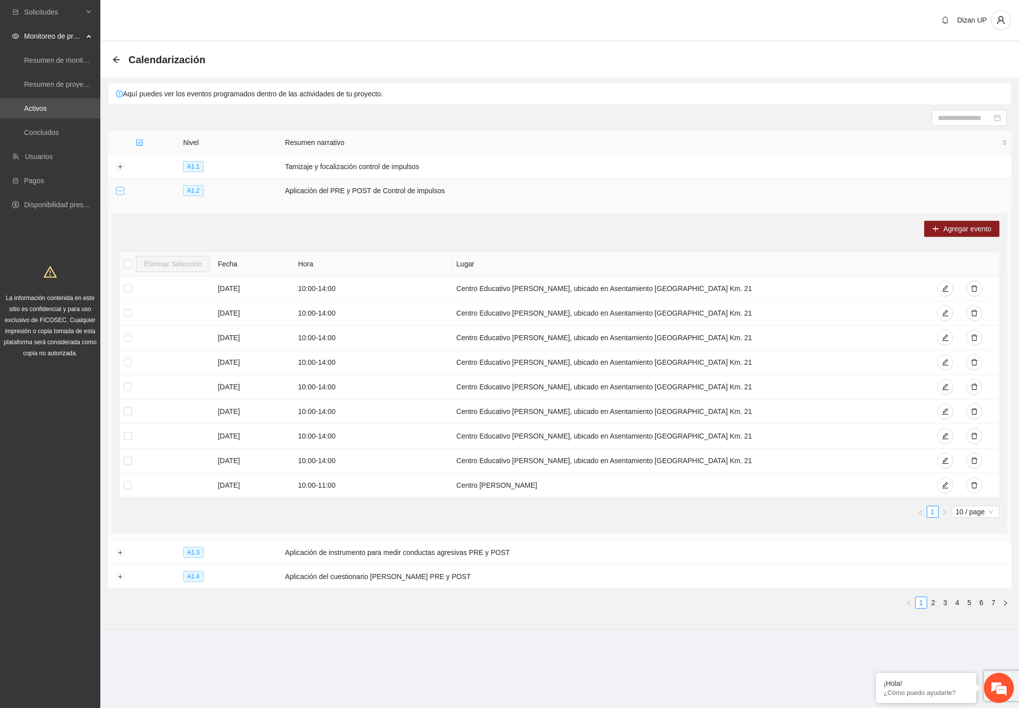
click at [119, 190] on button "Collapse row" at bounding box center [120, 191] width 8 height 8
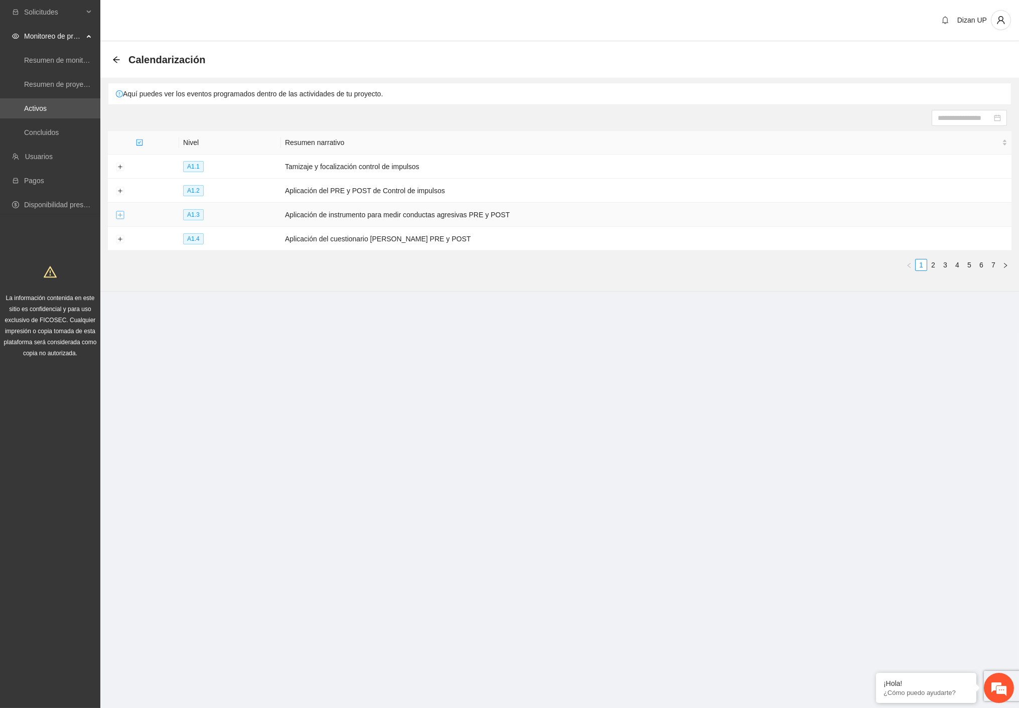
click at [119, 213] on button "Expand row" at bounding box center [120, 215] width 8 height 8
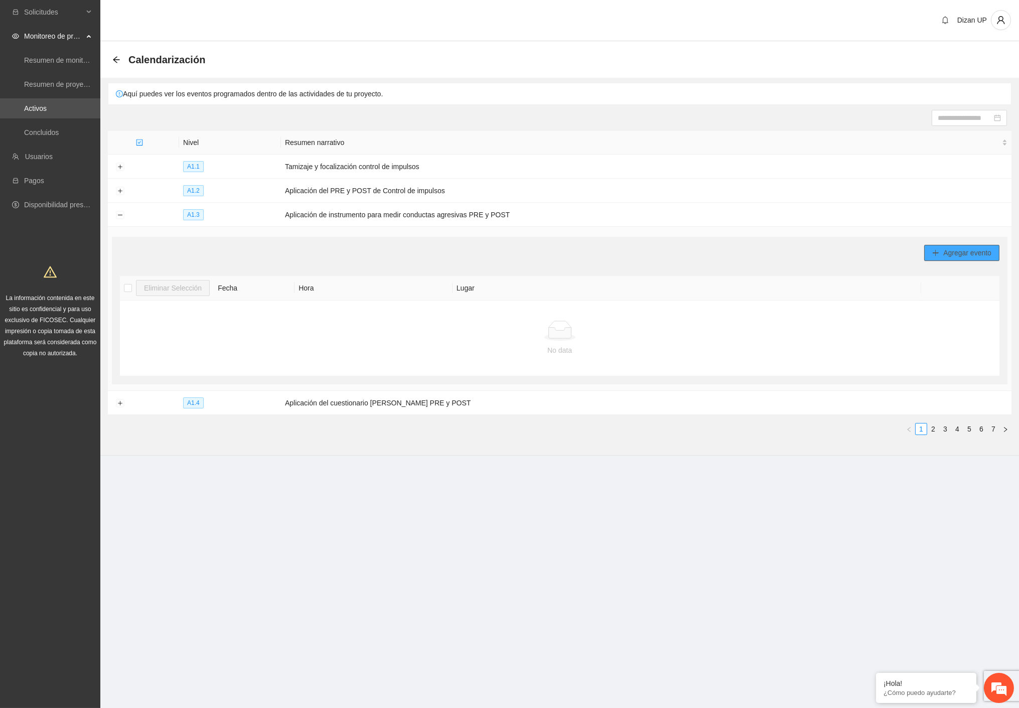
click at [958, 250] on span "Agregar evento" at bounding box center [967, 252] width 48 height 11
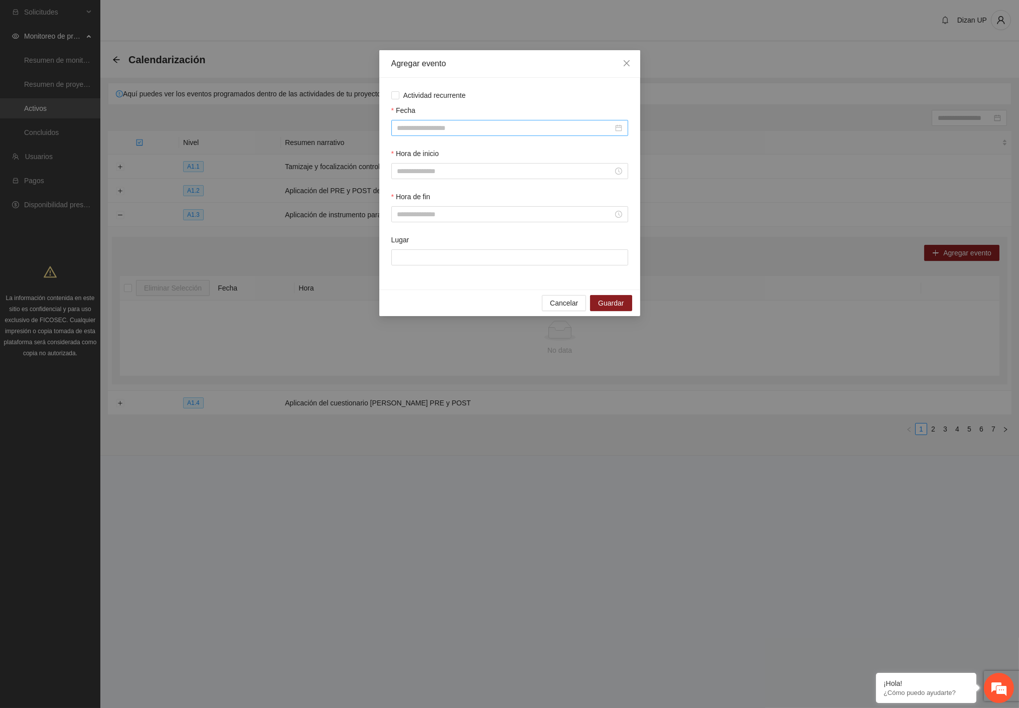
click at [414, 131] on input "Fecha" at bounding box center [505, 127] width 216 height 11
type input "**********"
click at [410, 150] on span "button" at bounding box center [411, 149] width 5 height 5
type input "**********"
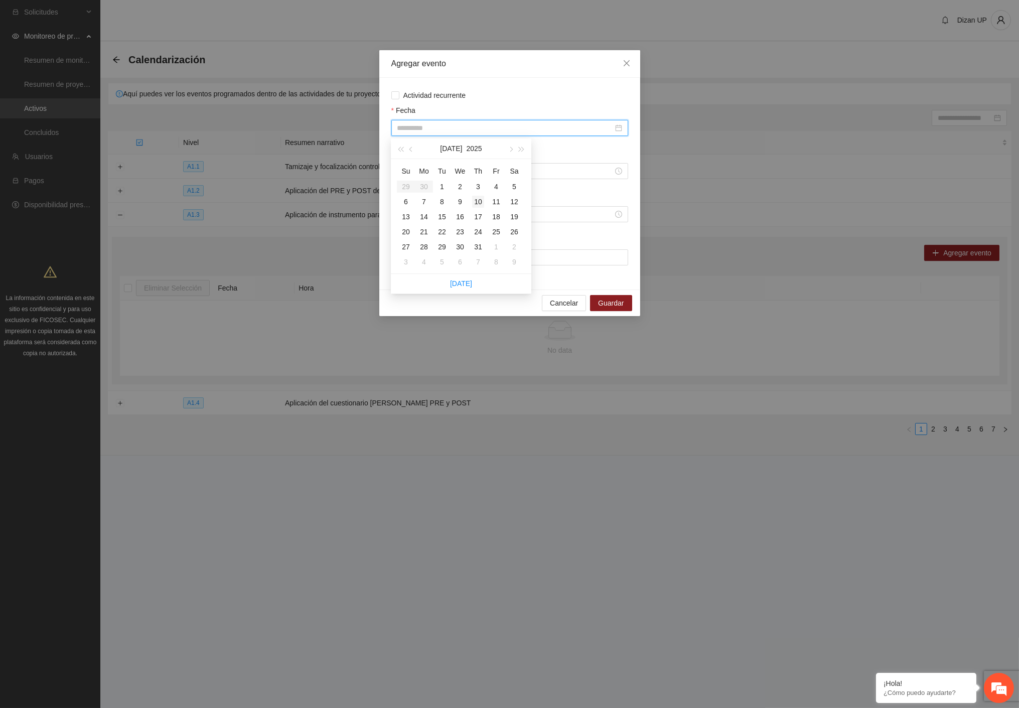
click at [480, 198] on div "10" at bounding box center [478, 202] width 12 height 12
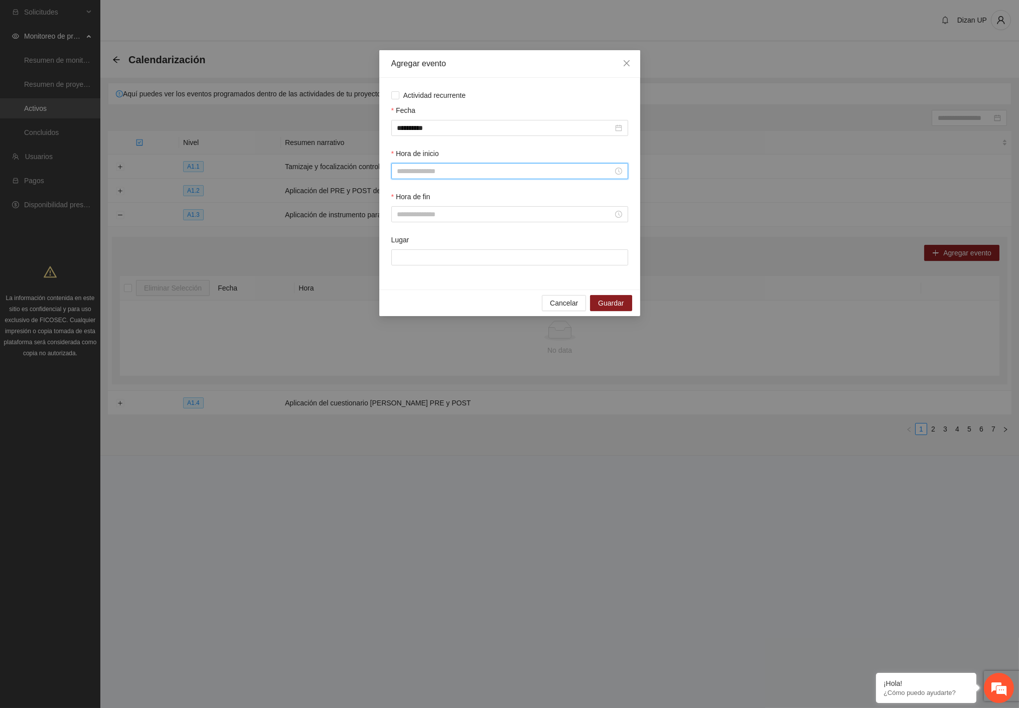
click at [458, 171] on input "Hora de inicio" at bounding box center [505, 171] width 216 height 11
click at [400, 257] on div "11" at bounding box center [405, 257] width 28 height 14
click at [431, 192] on div "00" at bounding box center [433, 192] width 28 height 14
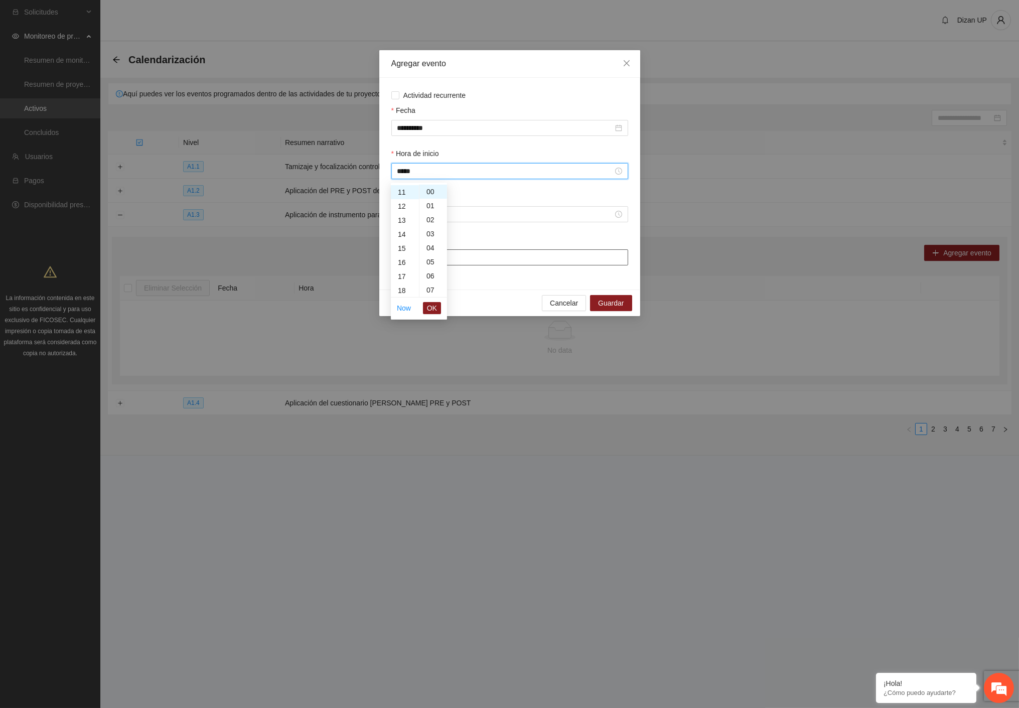
drag, startPoint x: 437, startPoint y: 312, endPoint x: 442, endPoint y: 257, distance: 55.4
click at [435, 311] on span "OK" at bounding box center [432, 308] width 10 height 11
click at [441, 220] on input "Hora de fin" at bounding box center [505, 214] width 216 height 11
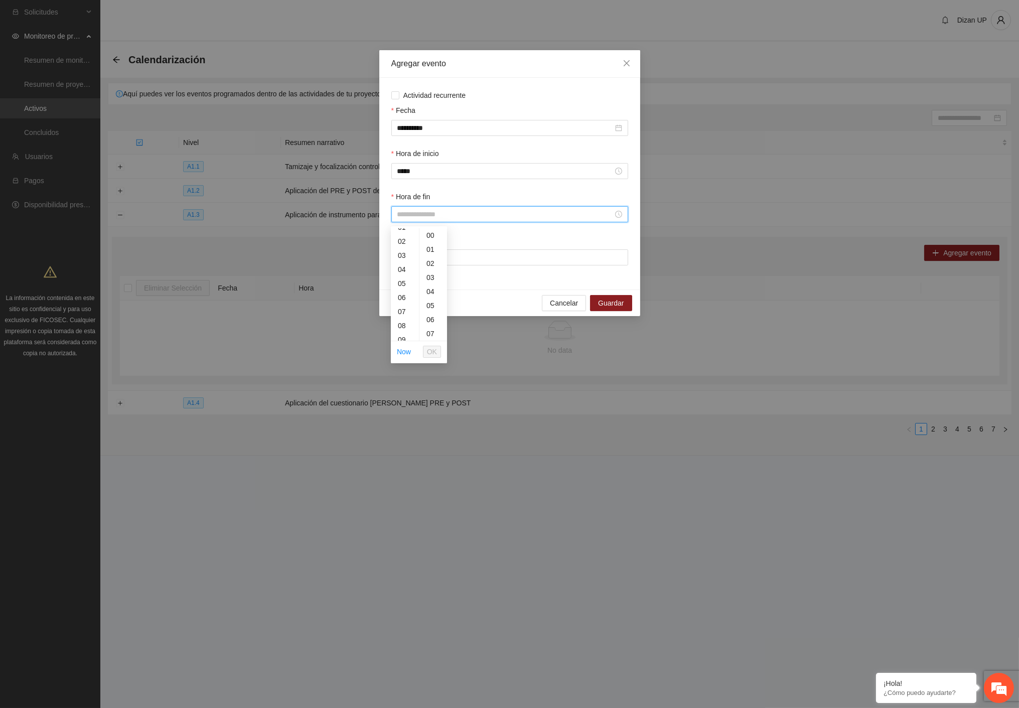
scroll to position [44, 0]
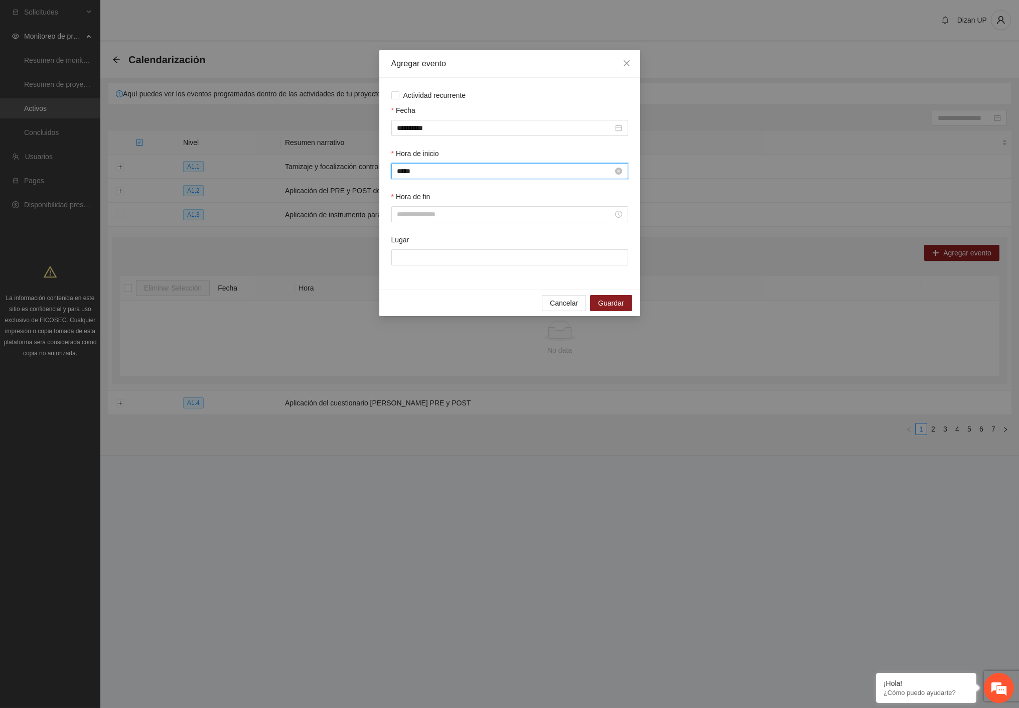
click at [415, 167] on input "*****" at bounding box center [505, 171] width 216 height 11
click at [402, 201] on div "10" at bounding box center [405, 200] width 28 height 14
type input "*****"
click at [433, 309] on span "OK" at bounding box center [432, 308] width 10 height 11
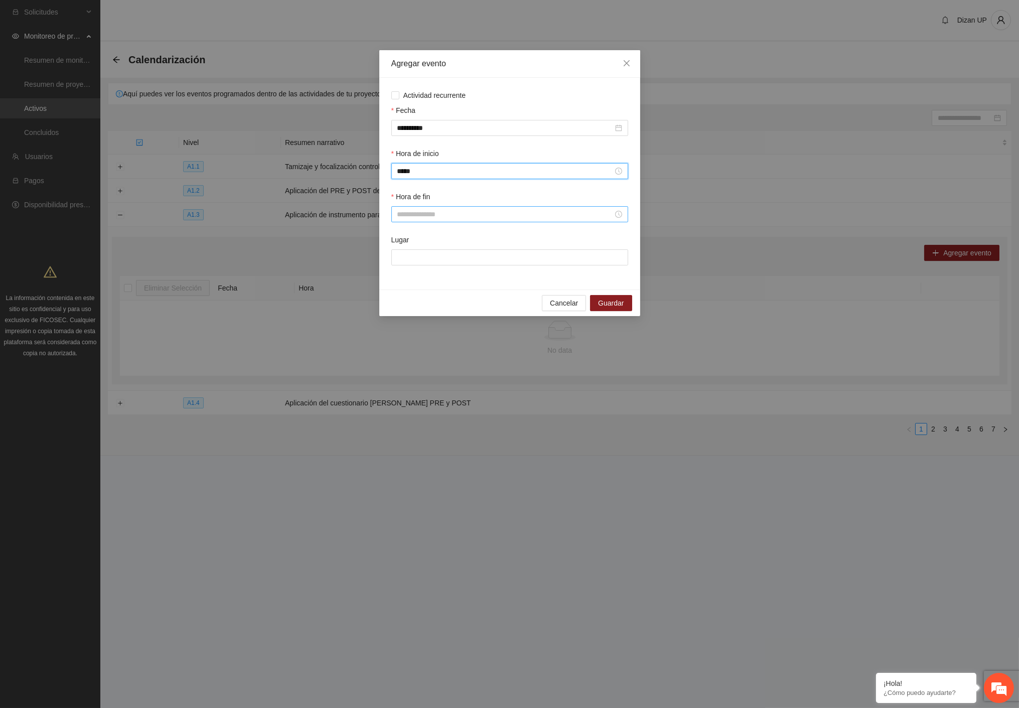
click at [430, 210] on div at bounding box center [509, 214] width 237 height 16
click at [403, 322] on div "11" at bounding box center [405, 323] width 28 height 14
type input "*****"
click at [428, 350] on span "OK" at bounding box center [432, 351] width 10 height 11
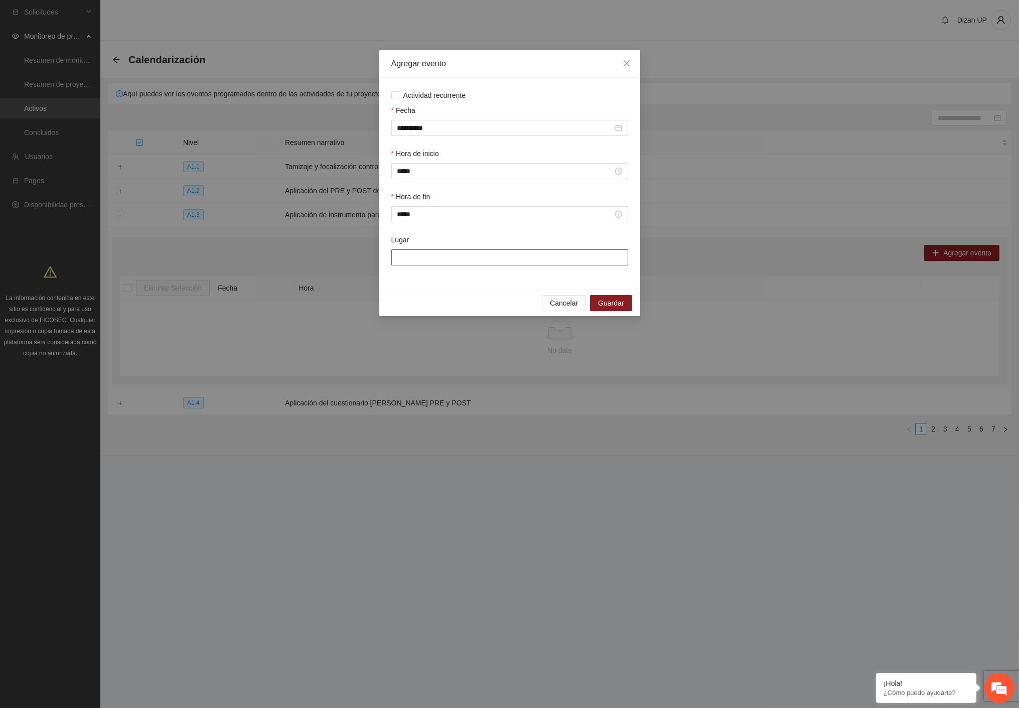
click at [459, 260] on input "Lugar" at bounding box center [509, 257] width 237 height 16
paste input "**********"
type input "**********"
click at [614, 307] on span "Guardar" at bounding box center [611, 303] width 26 height 11
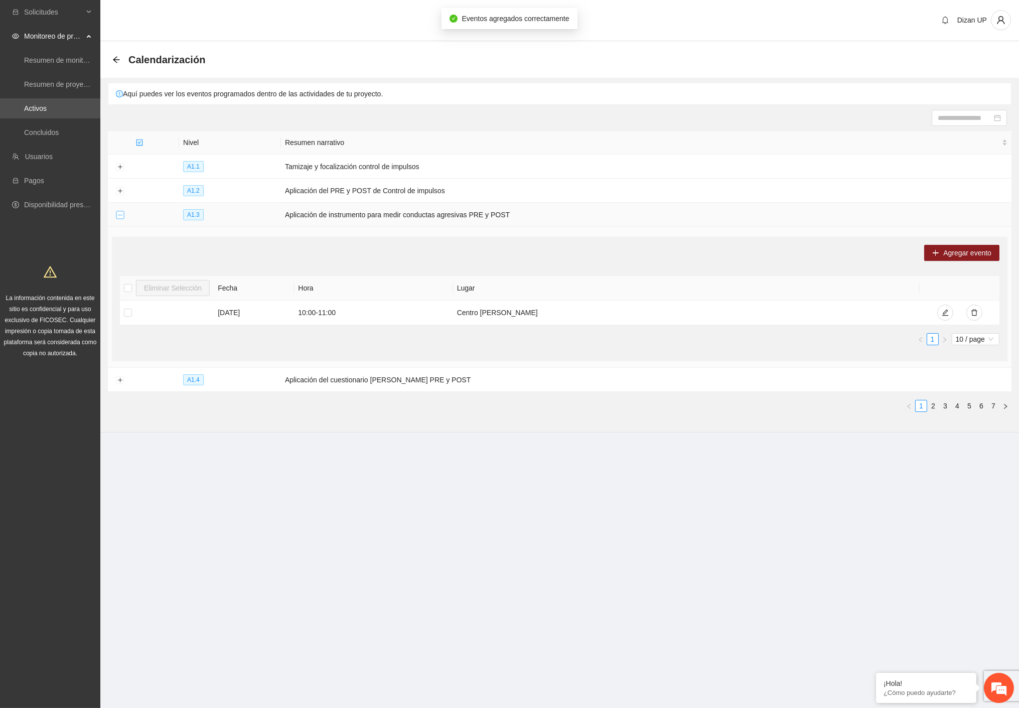
click at [119, 219] on button "Collapse row" at bounding box center [120, 215] width 8 height 8
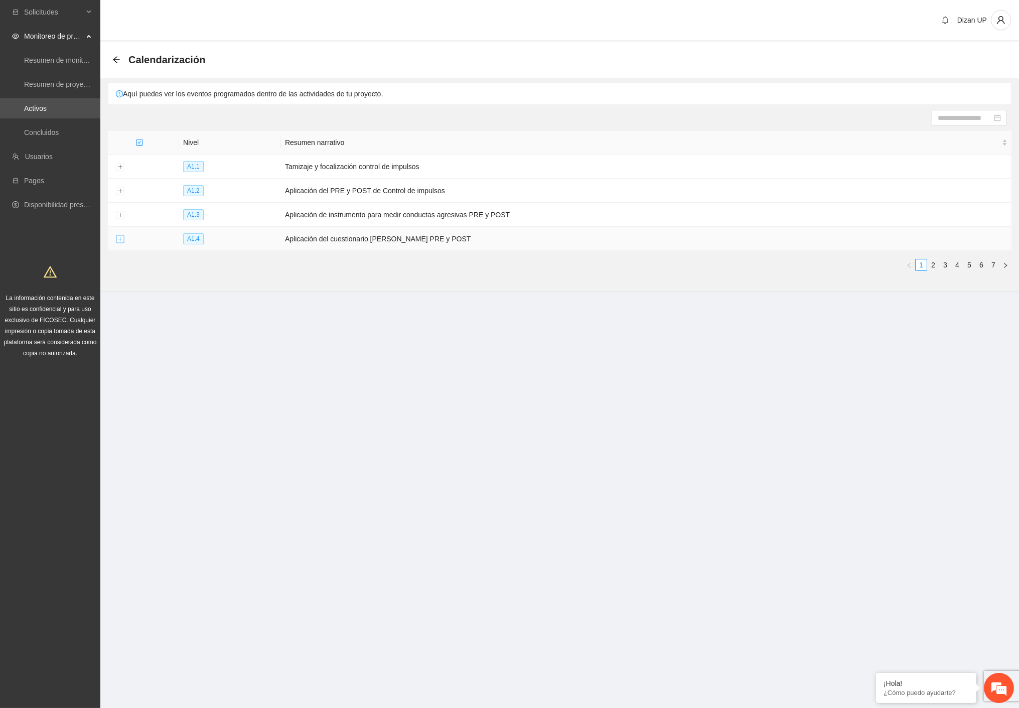
click at [119, 241] on button "Expand row" at bounding box center [120, 239] width 8 height 8
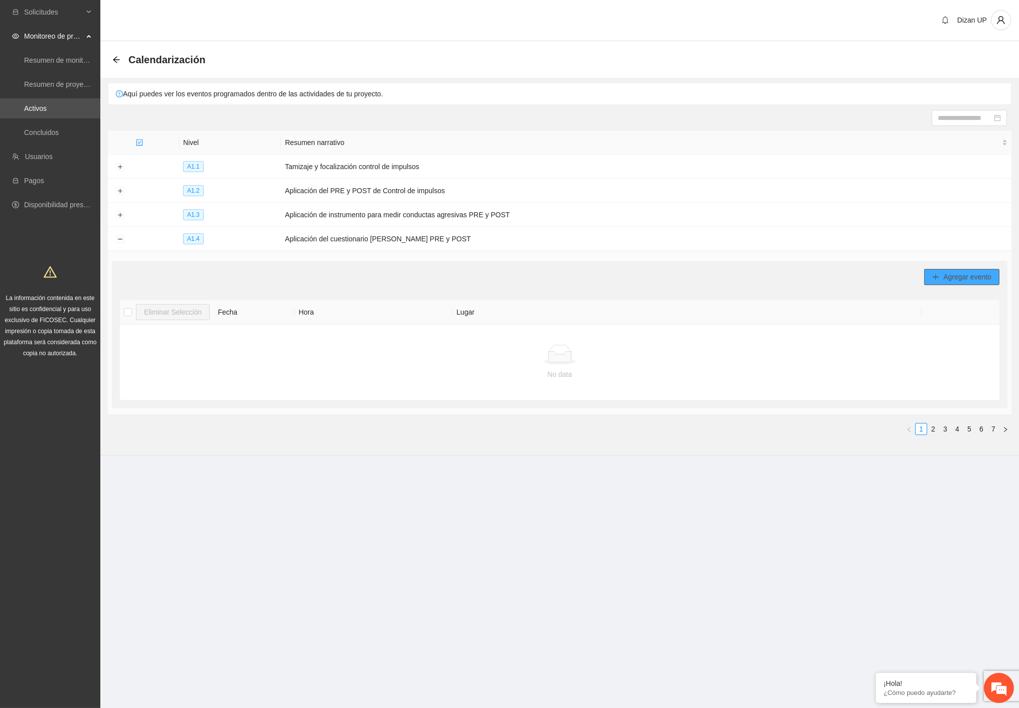
click at [935, 276] on icon "plus" at bounding box center [935, 276] width 7 height 7
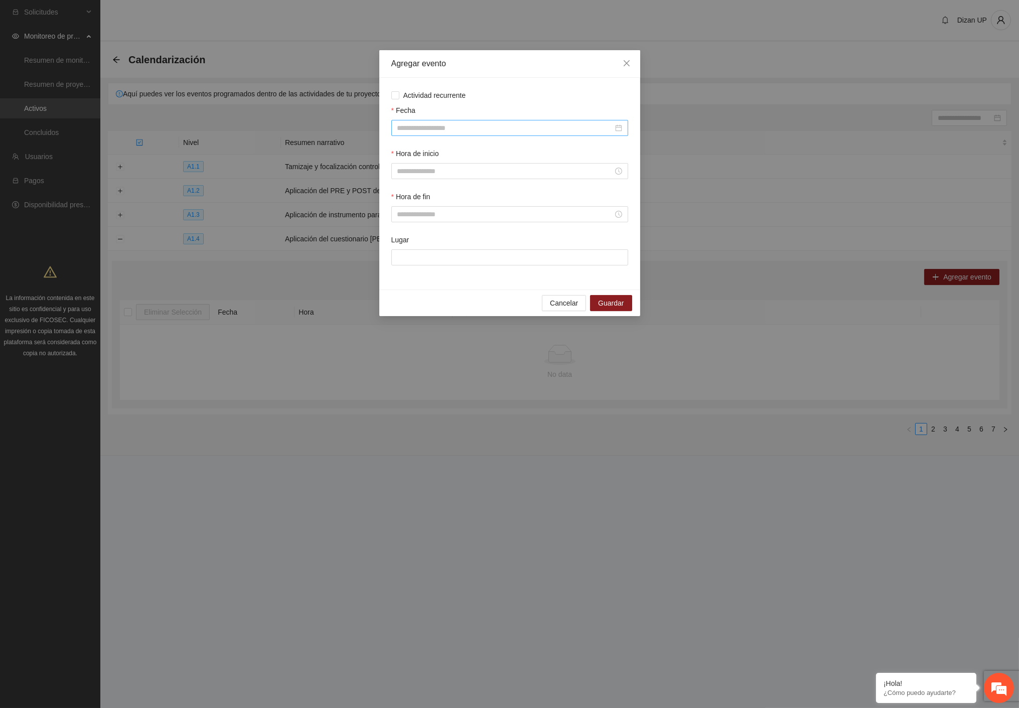
click at [405, 124] on input "Fecha" at bounding box center [505, 127] width 216 height 11
click at [408, 148] on button "button" at bounding box center [411, 148] width 11 height 20
drag, startPoint x: 476, startPoint y: 203, endPoint x: 450, endPoint y: 206, distance: 25.8
click at [473, 203] on div "10" at bounding box center [478, 202] width 12 height 12
type input "**********"
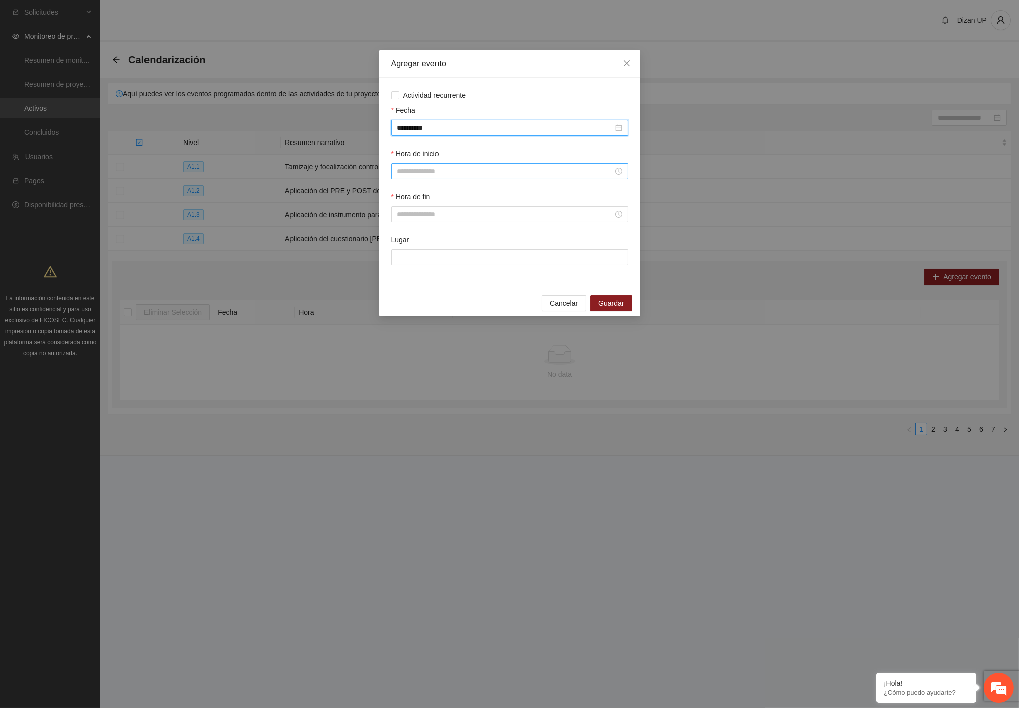
click at [422, 175] on input "Hora de inicio" at bounding box center [505, 171] width 216 height 11
click at [402, 282] on div "10" at bounding box center [405, 288] width 28 height 14
type input "*****"
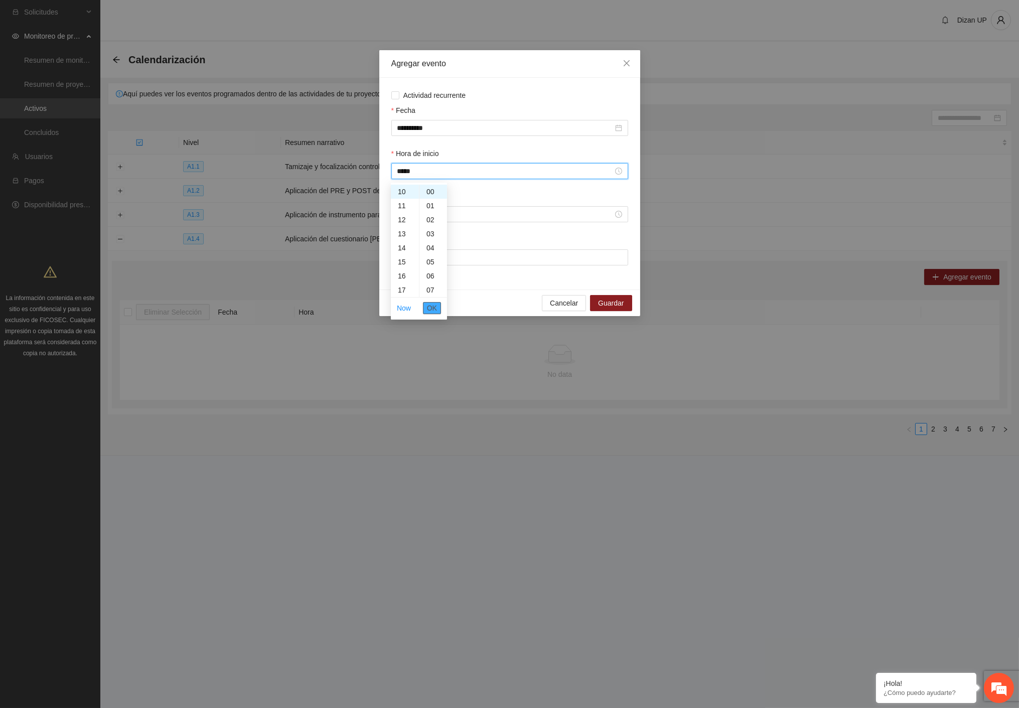
click at [440, 312] on button "OK" at bounding box center [432, 308] width 18 height 12
click at [450, 219] on input "Hora de fin" at bounding box center [505, 214] width 216 height 11
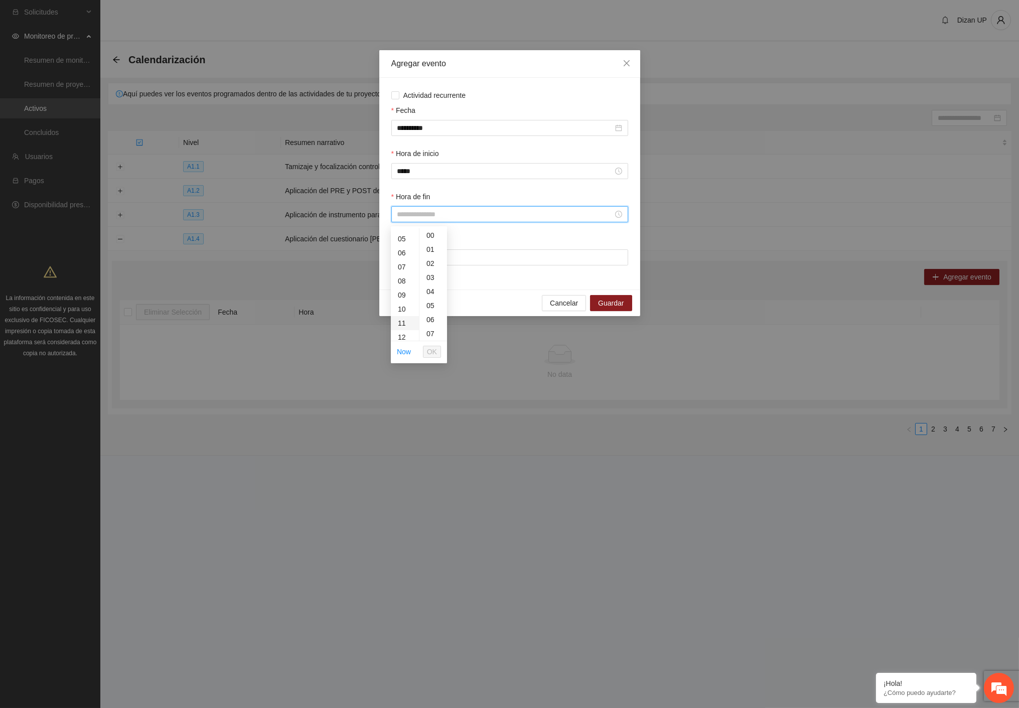
click at [407, 324] on div "11" at bounding box center [405, 323] width 28 height 14
type input "*****"
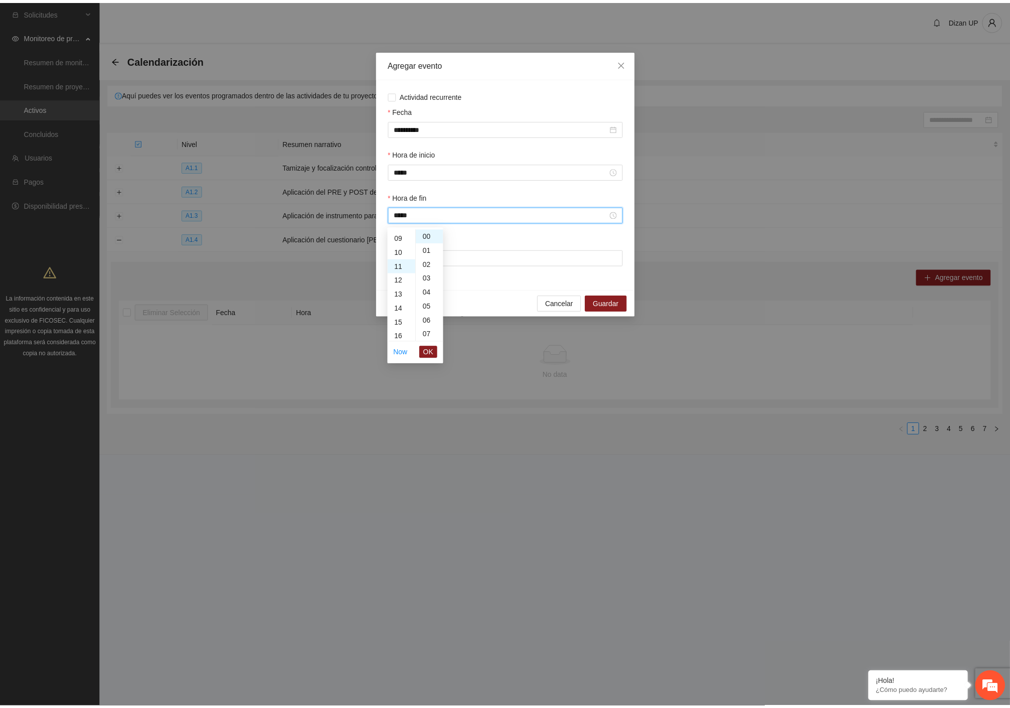
scroll to position [154, 0]
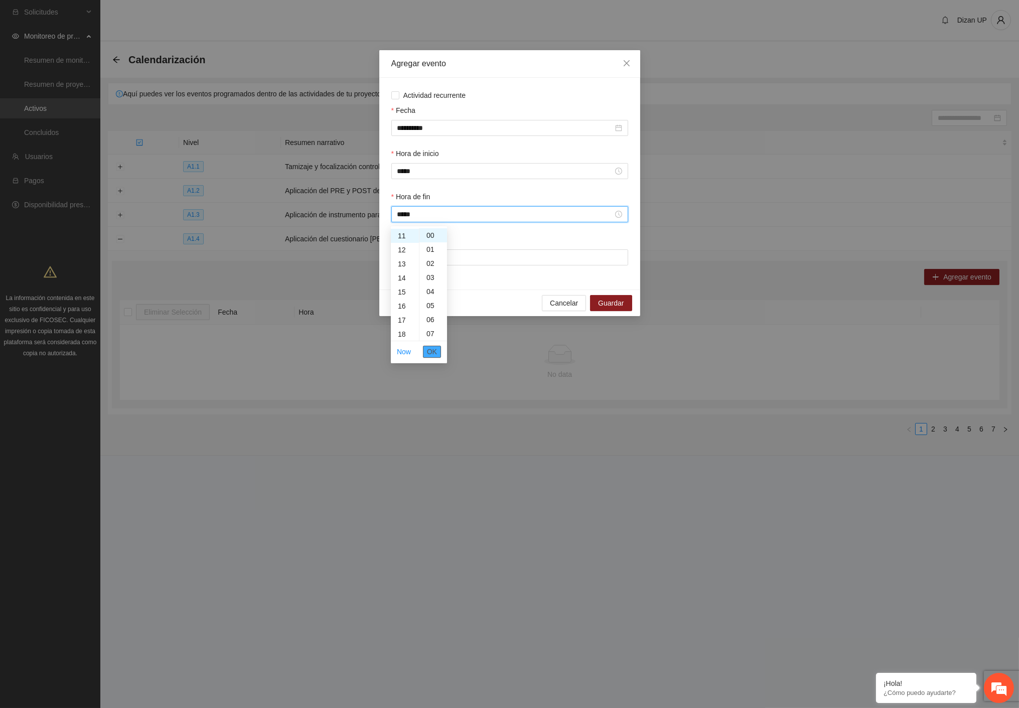
click at [431, 352] on span "OK" at bounding box center [432, 351] width 10 height 11
click at [439, 255] on input "Lugar" at bounding box center [509, 257] width 237 height 16
type input "**********"
click at [537, 277] on div "**********" at bounding box center [509, 255] width 241 height 43
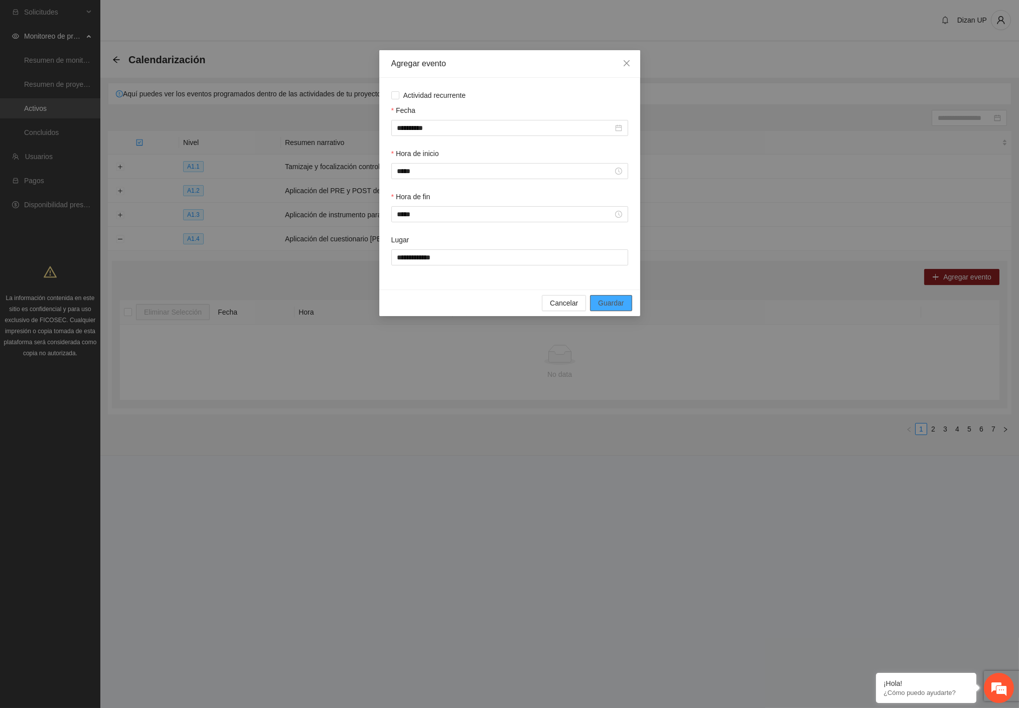
click at [609, 304] on span "Guardar" at bounding box center [611, 303] width 26 height 11
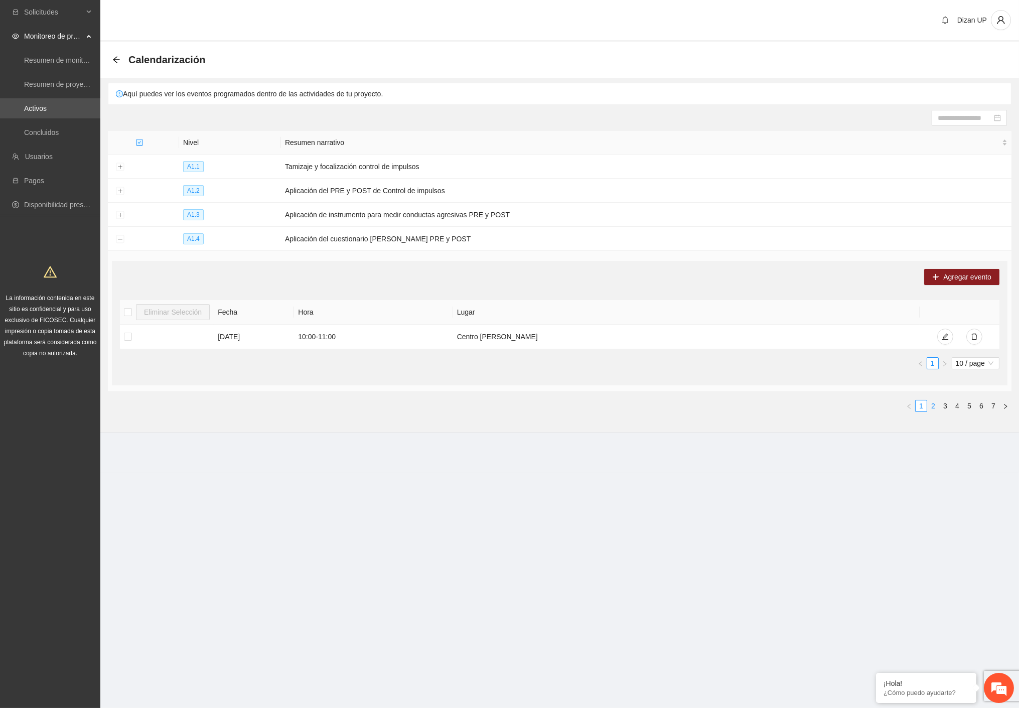
click at [936, 405] on link "2" at bounding box center [933, 405] width 11 height 11
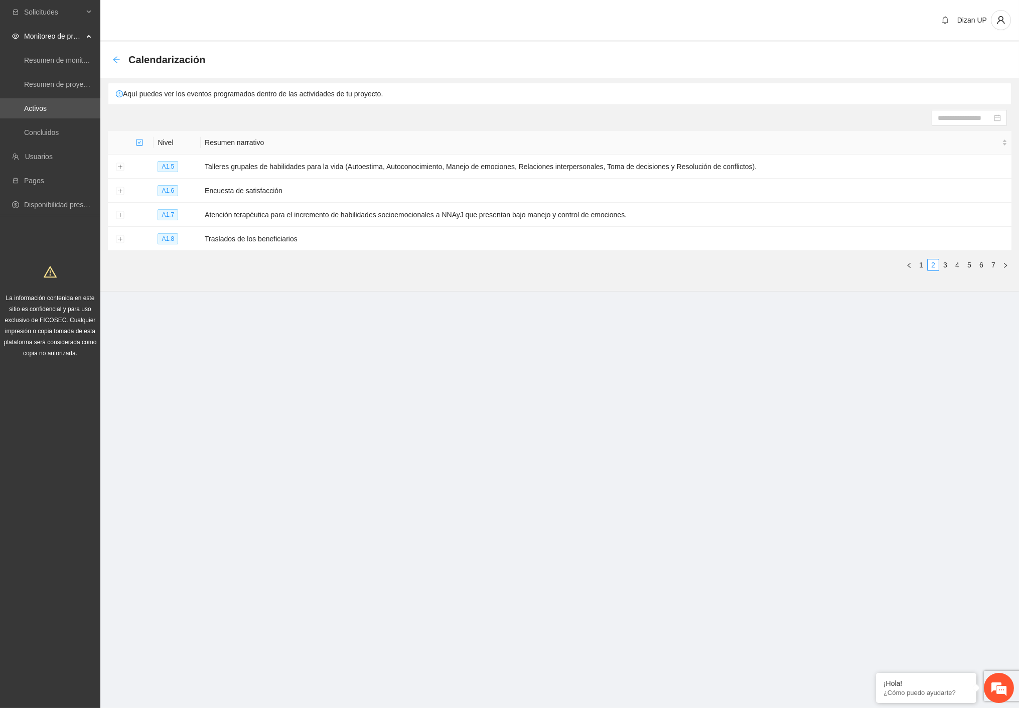
click at [113, 56] on icon "arrow-left" at bounding box center [116, 60] width 8 height 8
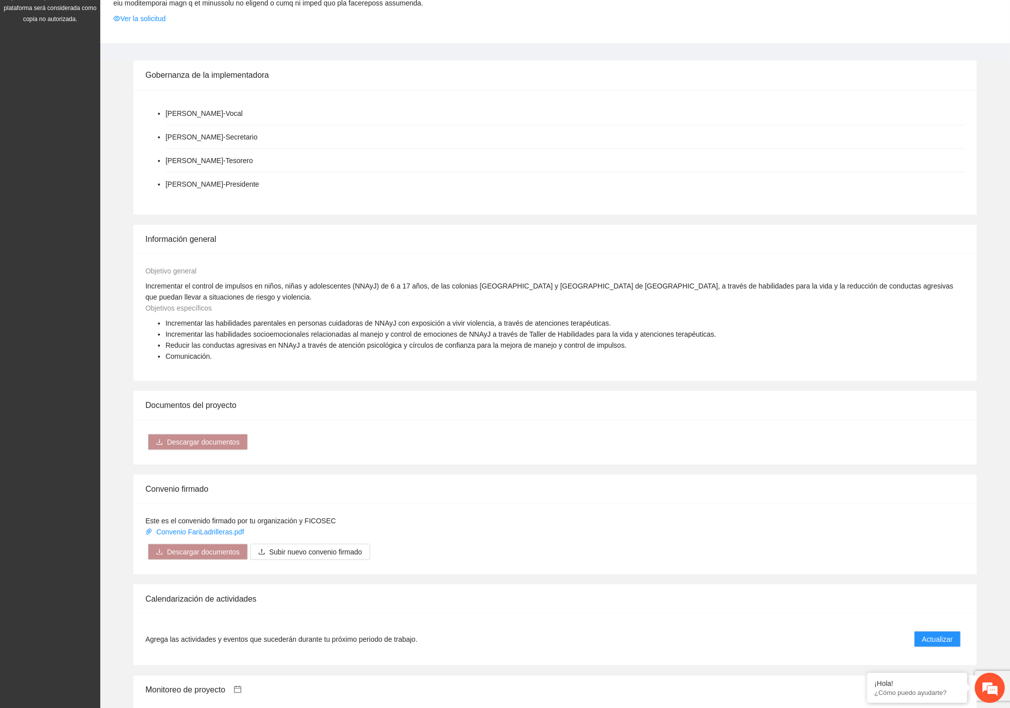
scroll to position [669, 0]
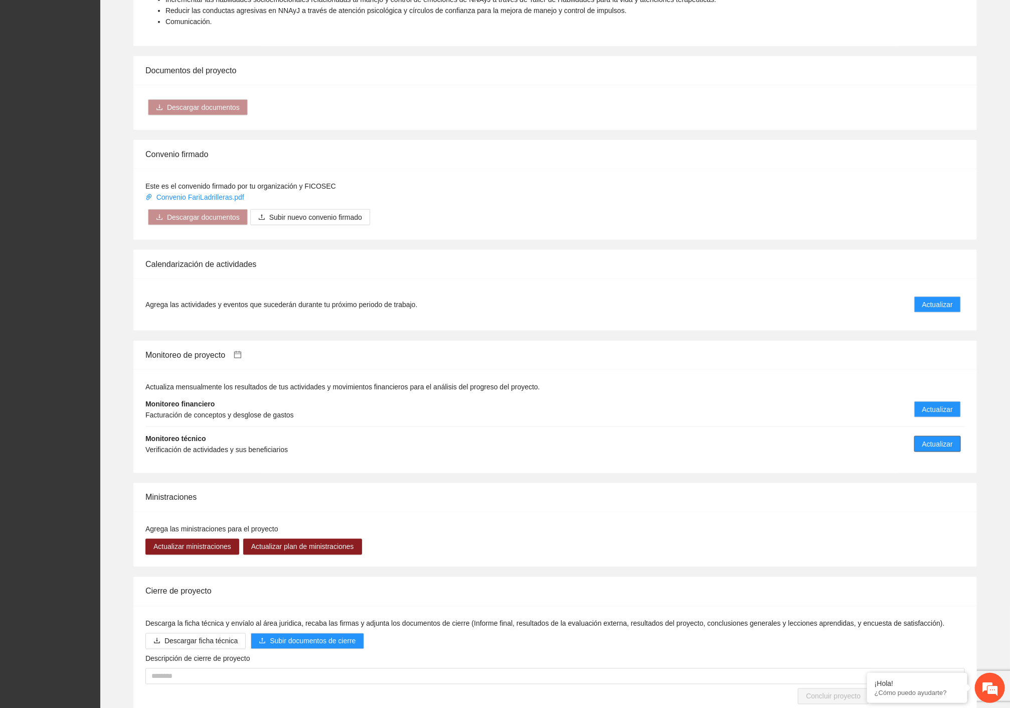
click at [935, 439] on span "Actualizar" at bounding box center [938, 444] width 31 height 11
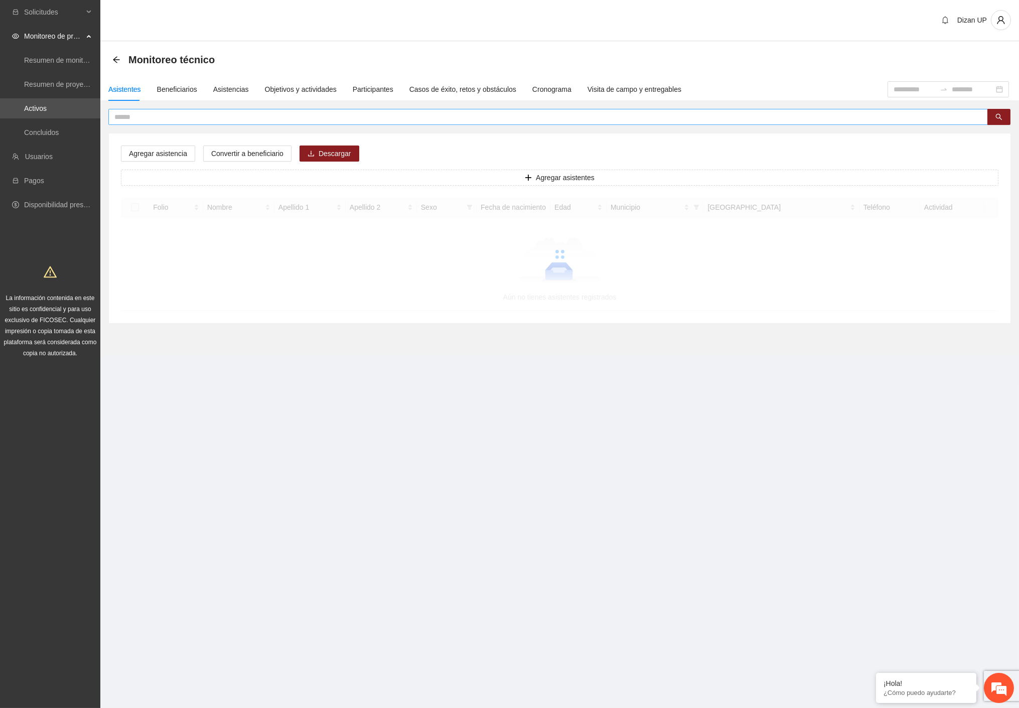
click at [149, 118] on input "text" at bounding box center [543, 116] width 859 height 11
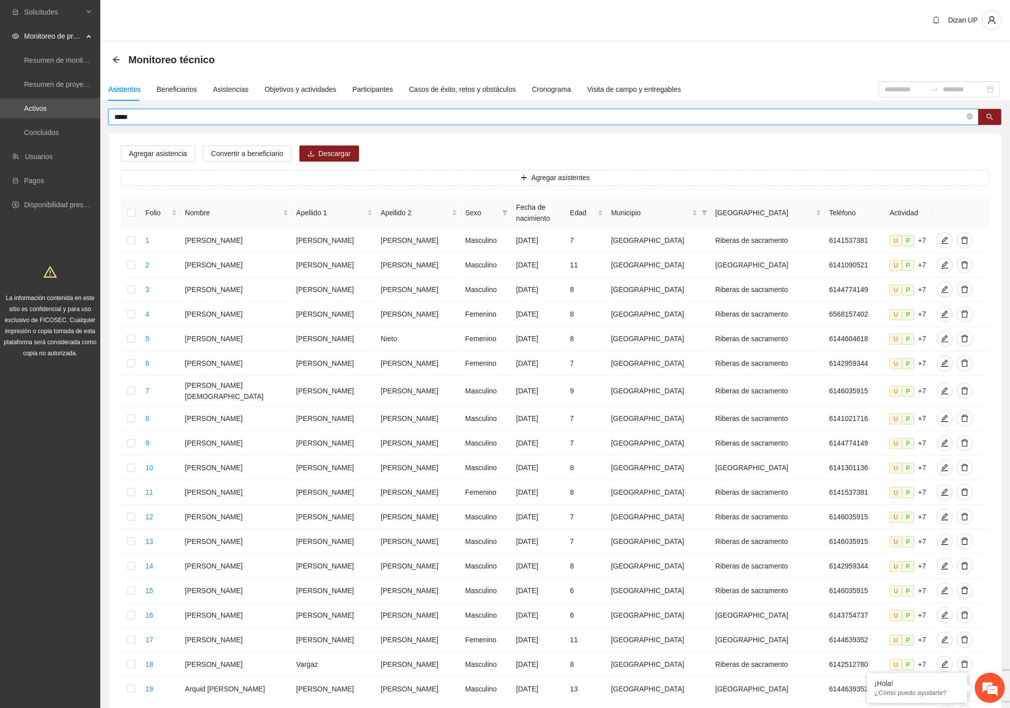
type input "*****"
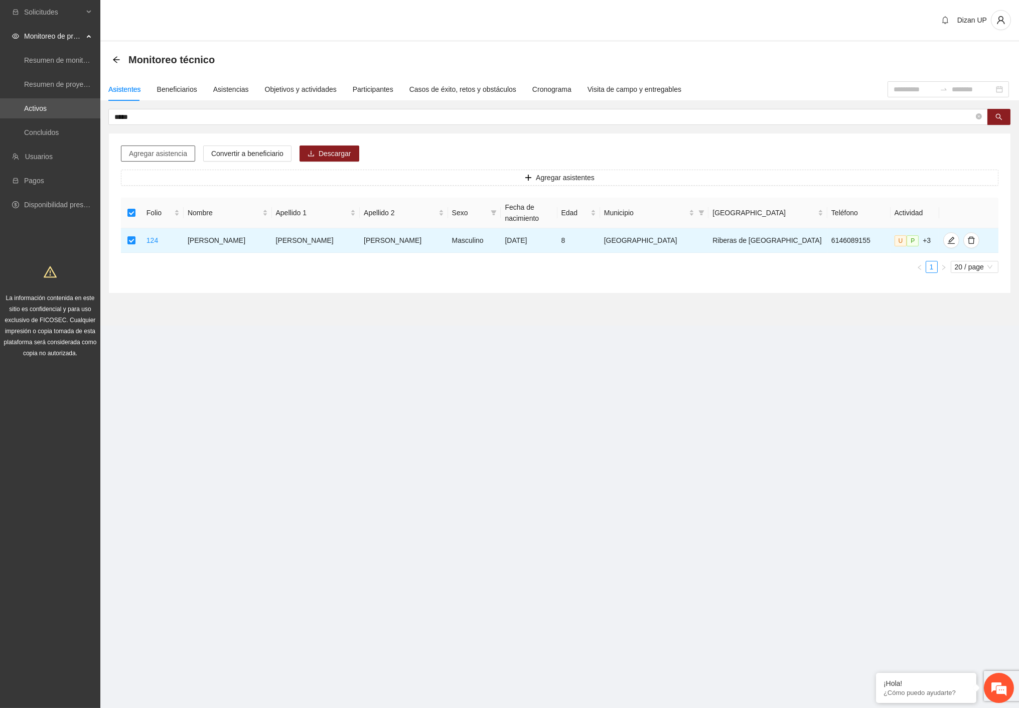
click at [169, 151] on span "Agregar asistencia" at bounding box center [158, 153] width 58 height 11
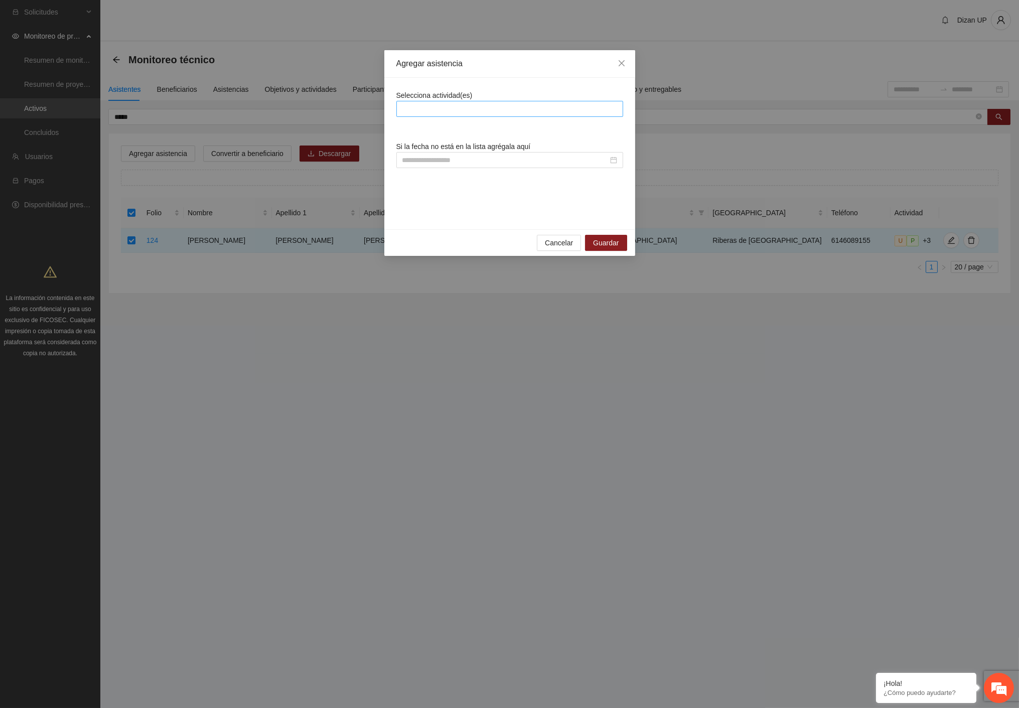
click at [489, 111] on div at bounding box center [510, 109] width 222 height 12
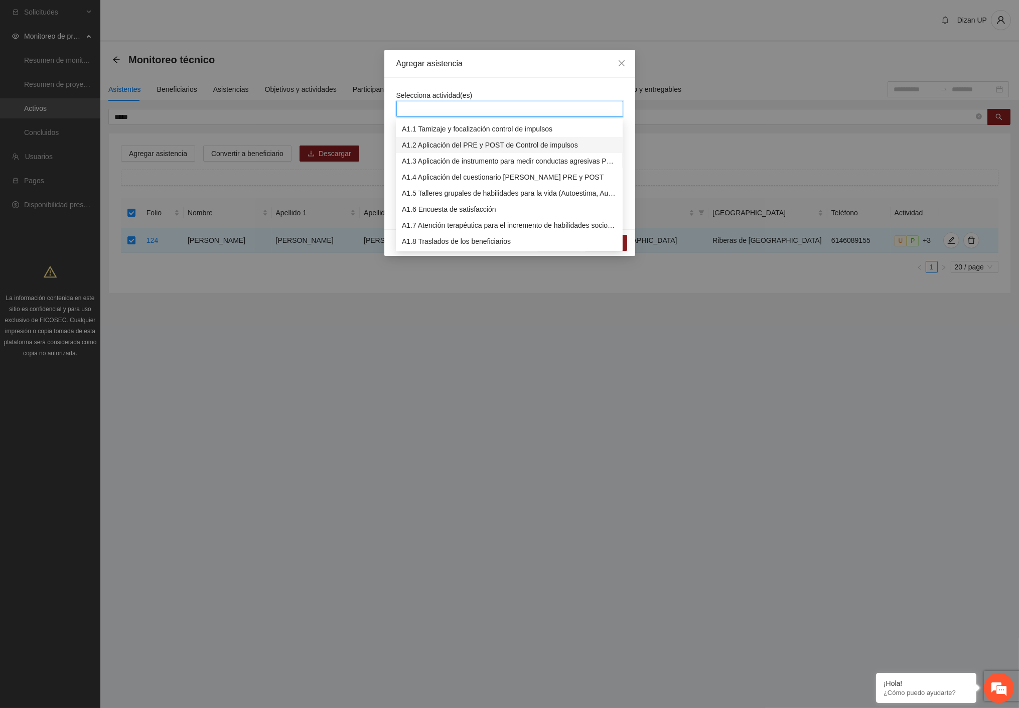
click at [447, 147] on div "A1.2 Aplicación del PRE y POST de Control de impulsos" at bounding box center [509, 144] width 215 height 11
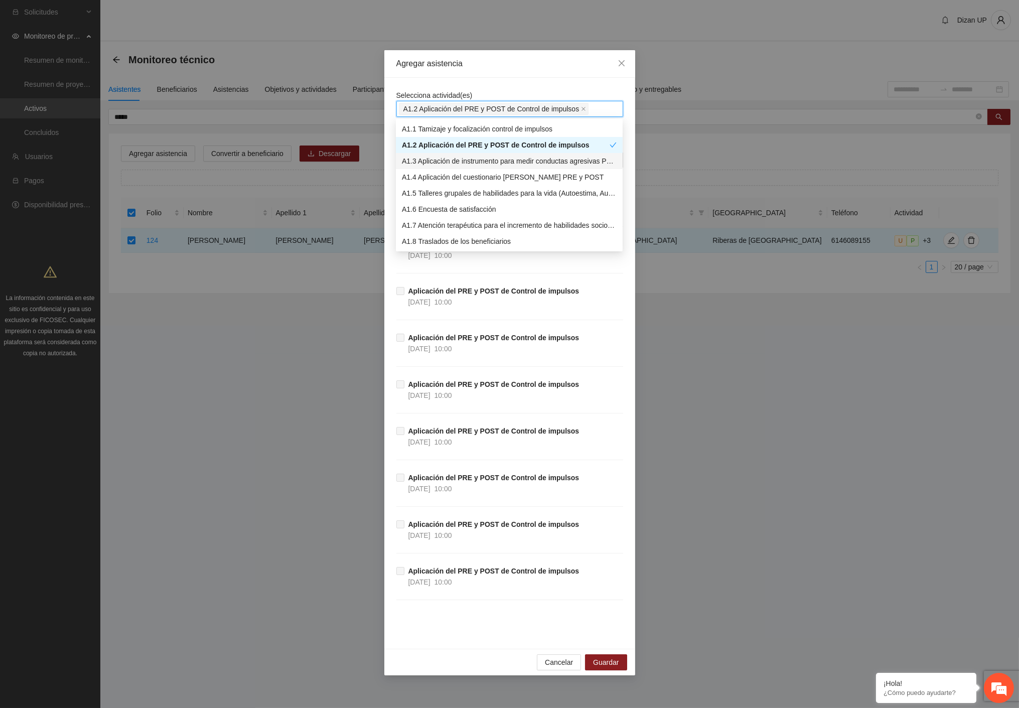
click at [429, 160] on div "A1.3 Aplicación de instrumento para medir conductas agresivas PRE y POST" at bounding box center [509, 161] width 215 height 11
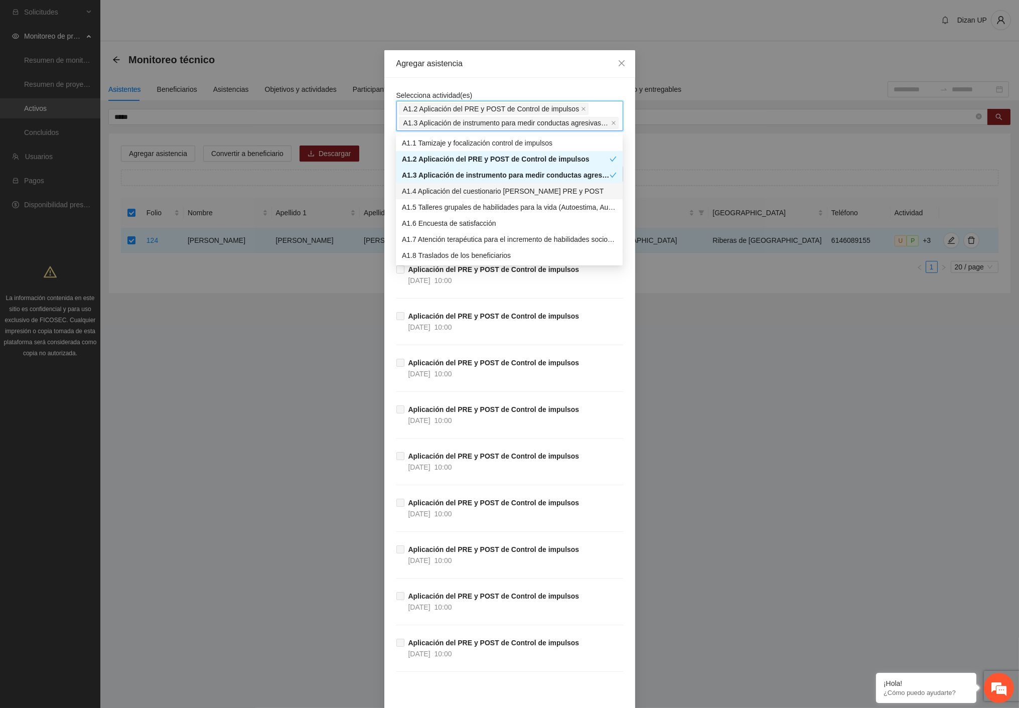
click at [419, 189] on div "A1.4 Aplicación del cuestionario MENA PRE y POST" at bounding box center [509, 191] width 215 height 11
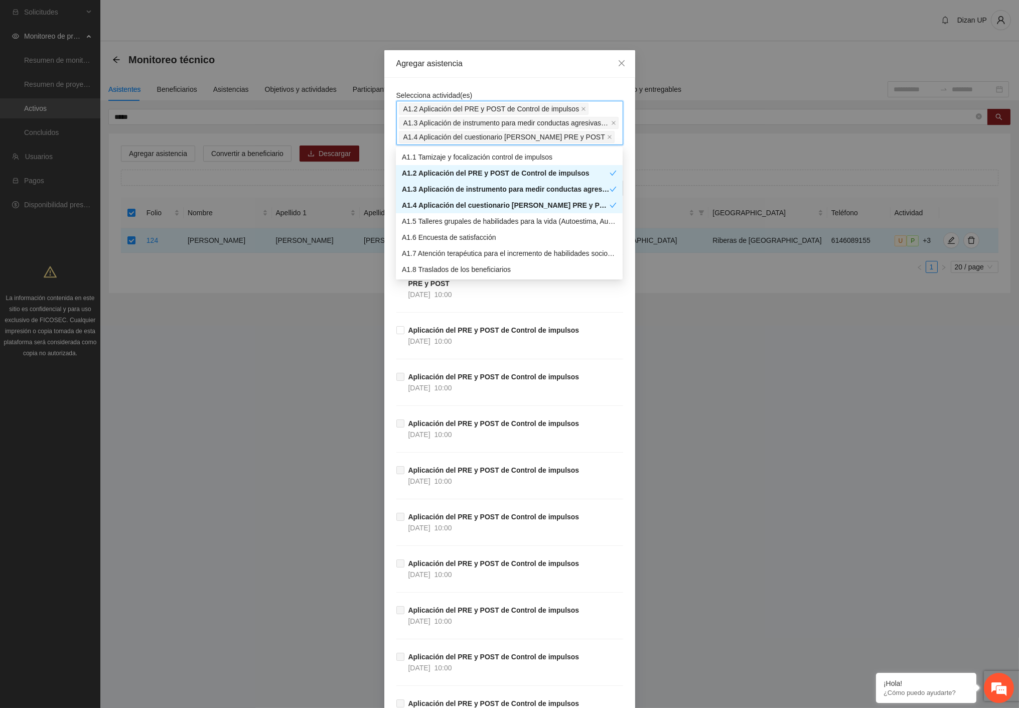
drag, startPoint x: 388, startPoint y: 153, endPoint x: 394, endPoint y: 162, distance: 11.3
click at [388, 153] on div "Selecciona actividad(es) A1.2 Aplicación del PRE y POST de Control de impulsos …" at bounding box center [509, 429] width 251 height 703
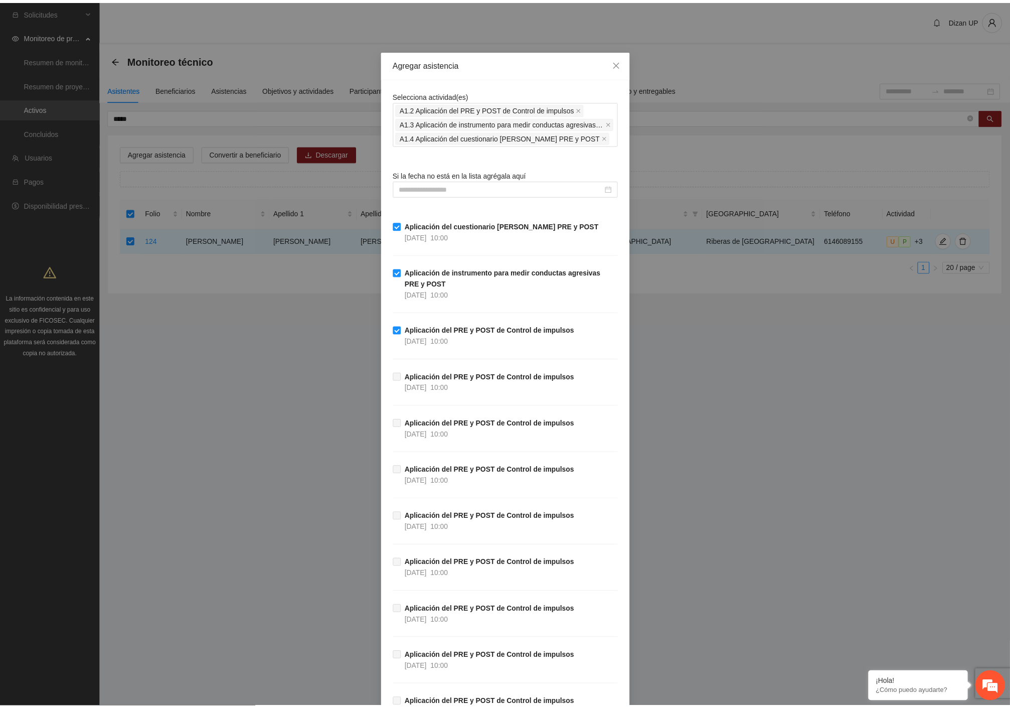
scroll to position [112, 0]
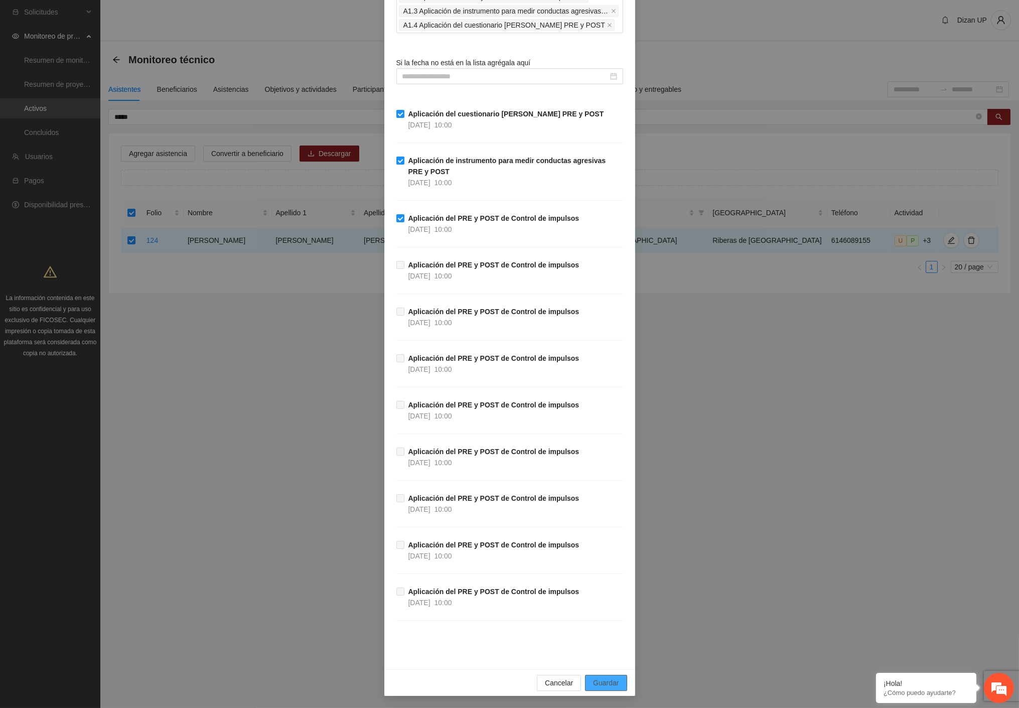
click at [593, 685] on span "Guardar" at bounding box center [606, 682] width 26 height 11
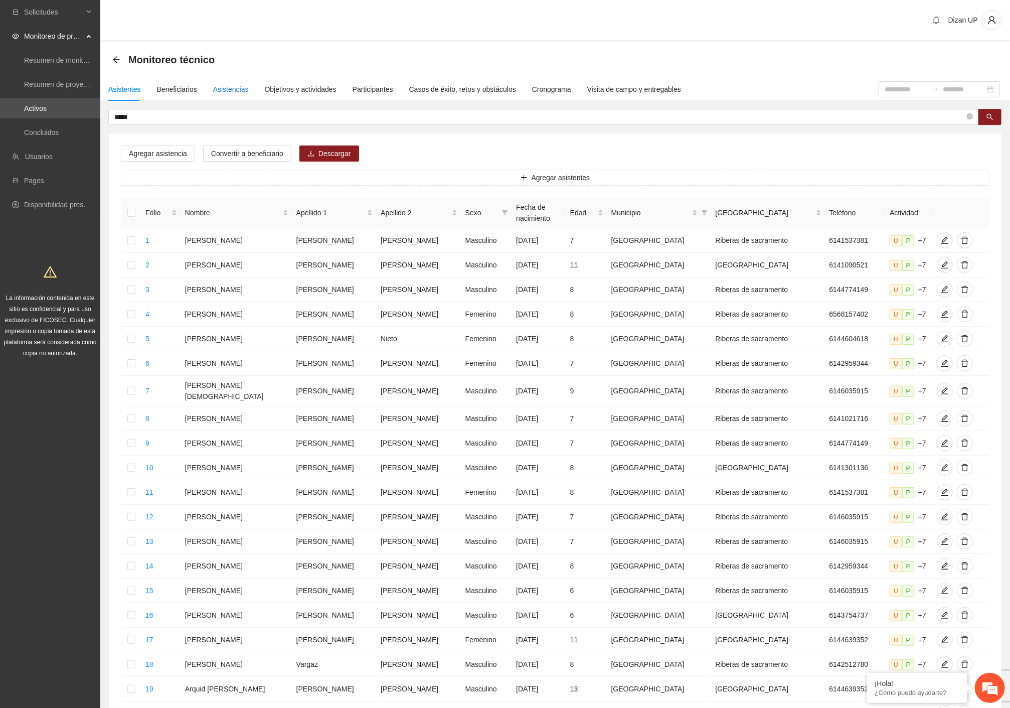
click at [227, 88] on div "Asistencias" at bounding box center [231, 89] width 36 height 11
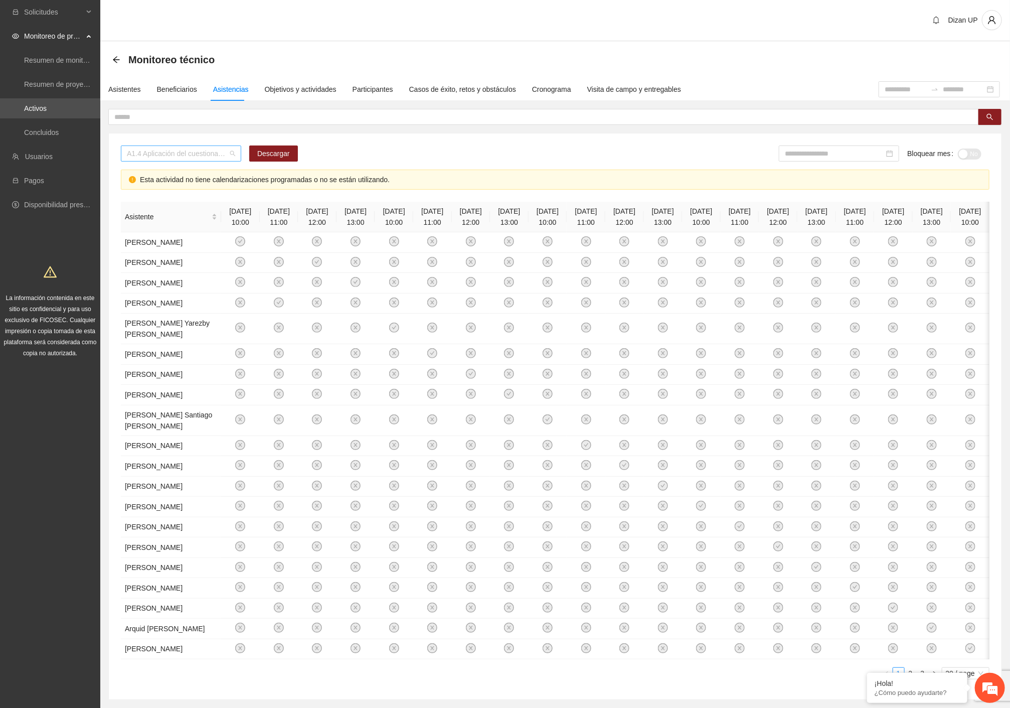
click at [221, 153] on span "A1.4 Aplicación del cuestionario MENA PRE y POST" at bounding box center [181, 153] width 108 height 15
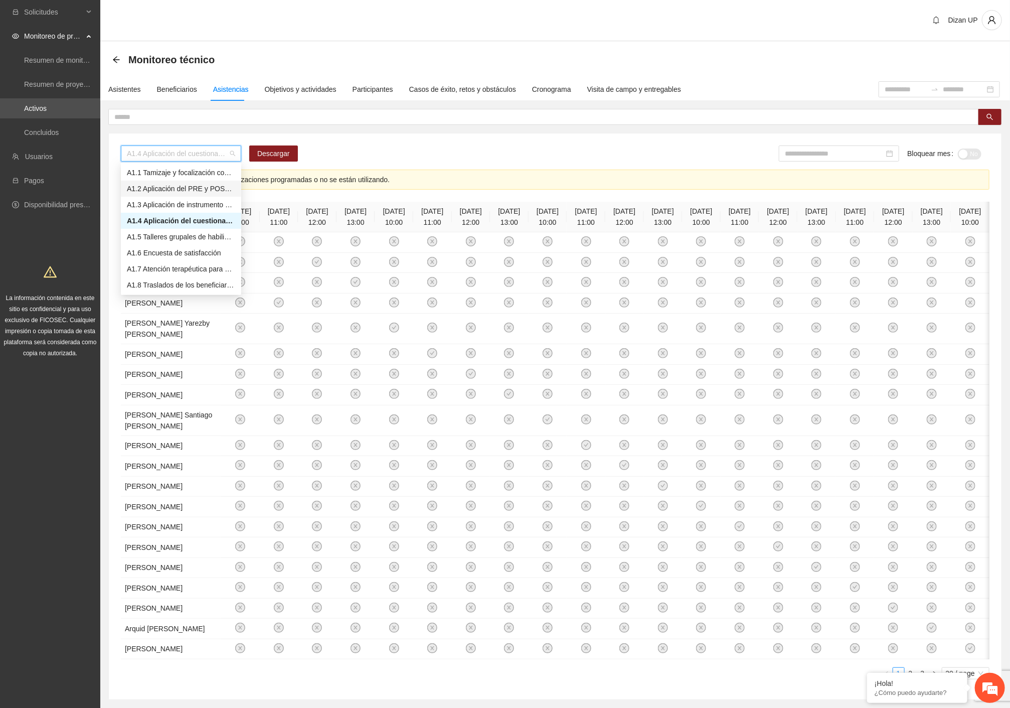
click at [170, 184] on div "A1.2 Aplicación del PRE y POST de Control de impulsos" at bounding box center [181, 188] width 108 height 11
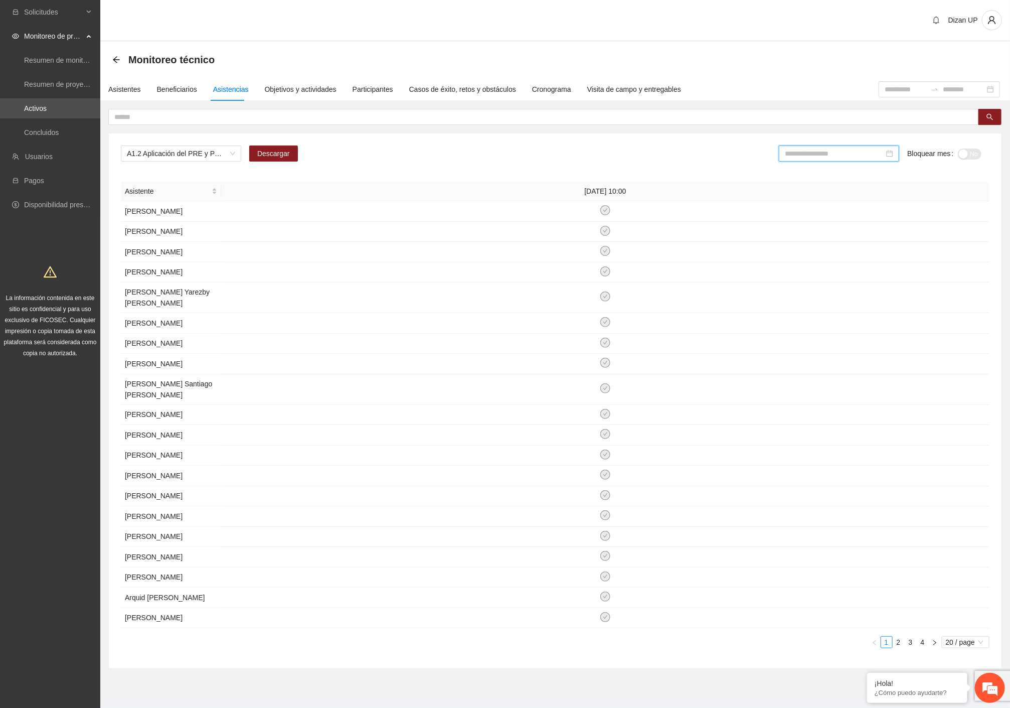
click at [833, 155] on input at bounding box center [834, 153] width 99 height 11
click at [896, 239] on div "Jun" at bounding box center [895, 233] width 30 height 12
click at [966, 153] on div "button" at bounding box center [963, 154] width 9 height 9
click at [818, 154] on input "*******" at bounding box center [836, 153] width 99 height 11
drag, startPoint x: 813, startPoint y: 268, endPoint x: 909, endPoint y: 195, distance: 121.0
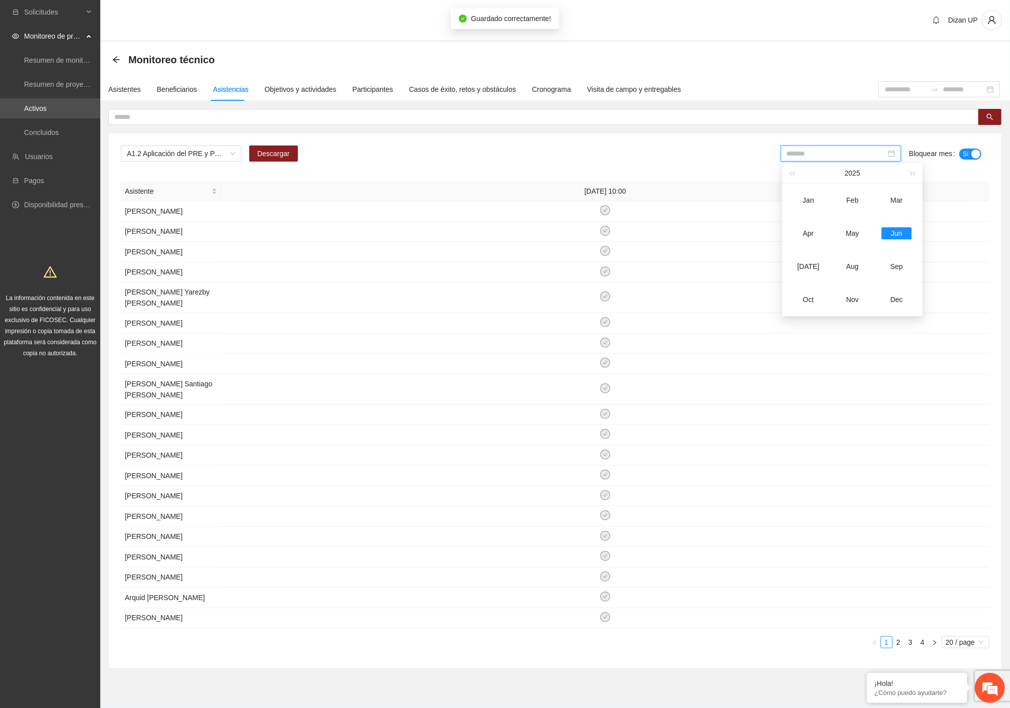
click at [812, 266] on div "Jul" at bounding box center [809, 266] width 30 height 12
click at [979, 154] on button "No" at bounding box center [970, 154] width 24 height 11
drag, startPoint x: 204, startPoint y: 146, endPoint x: 198, endPoint y: 138, distance: 9.3
click at [204, 146] on span "A1.2 Aplicación del PRE y POST de Control de impulsos" at bounding box center [181, 153] width 108 height 15
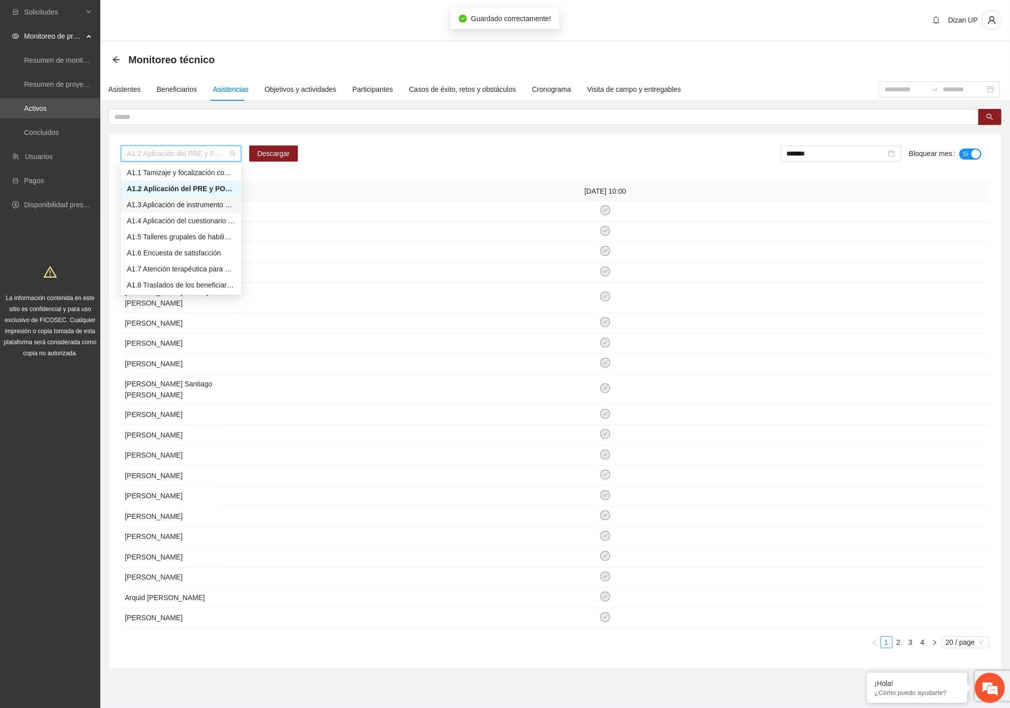
click at [167, 203] on div "A1.3 Aplicación de instrumento para medir conductas agresivas PRE y POST" at bounding box center [181, 204] width 108 height 11
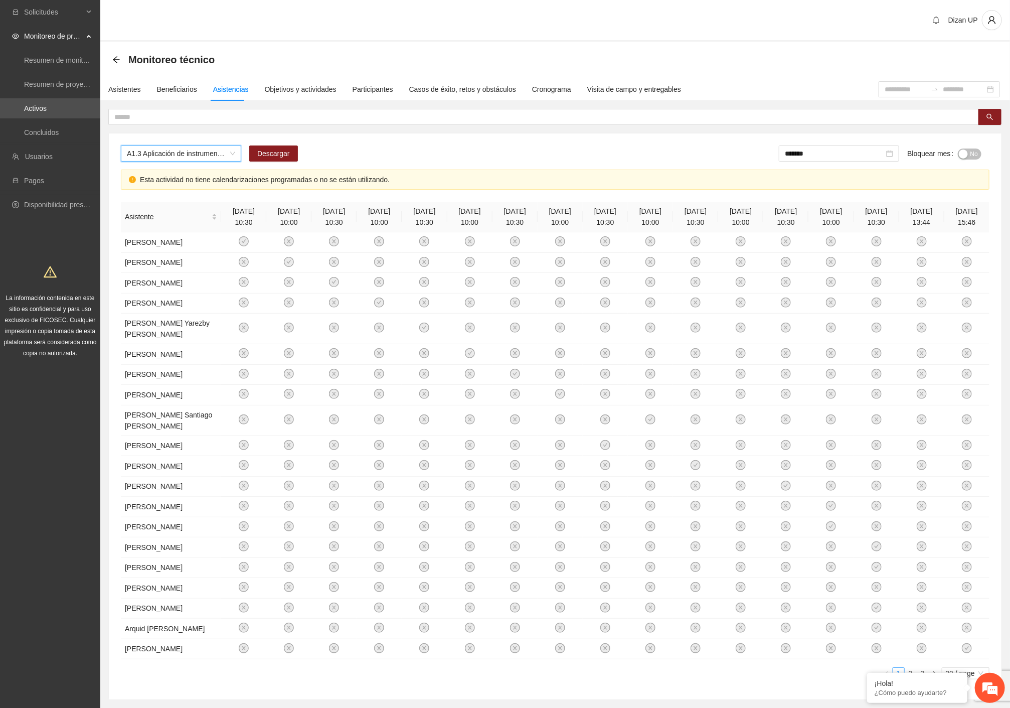
click at [971, 153] on span "No" at bounding box center [975, 154] width 8 height 11
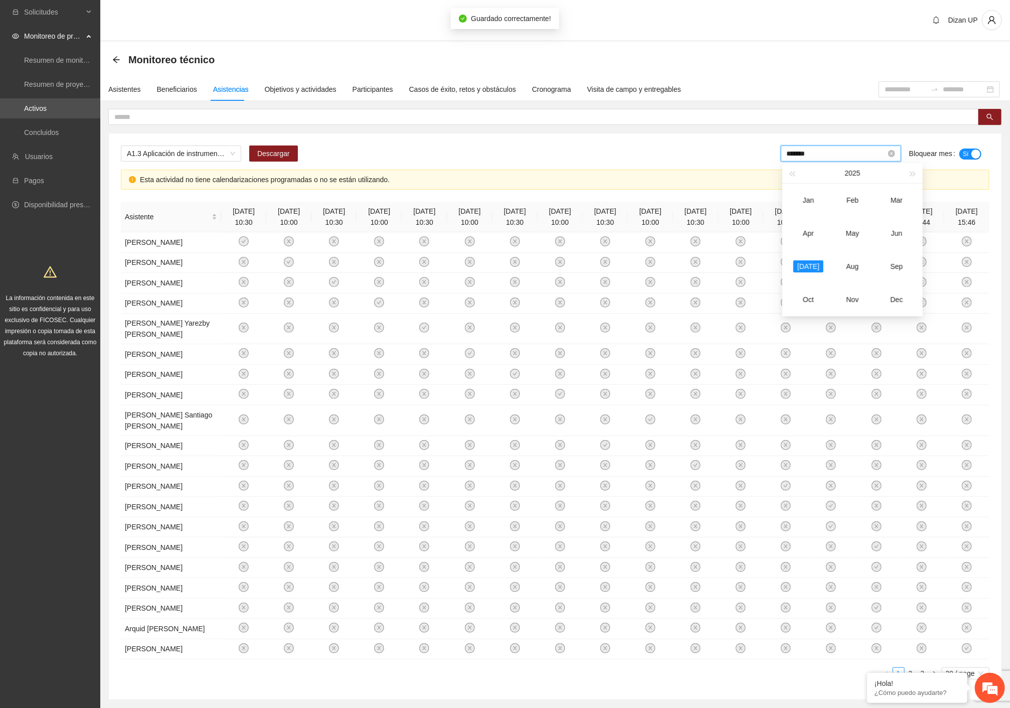
click at [854, 153] on input "*******" at bounding box center [836, 153] width 99 height 11
drag, startPoint x: 902, startPoint y: 231, endPoint x: 902, endPoint y: 226, distance: 5.5
click at [902, 230] on div "Jun" at bounding box center [897, 233] width 30 height 12
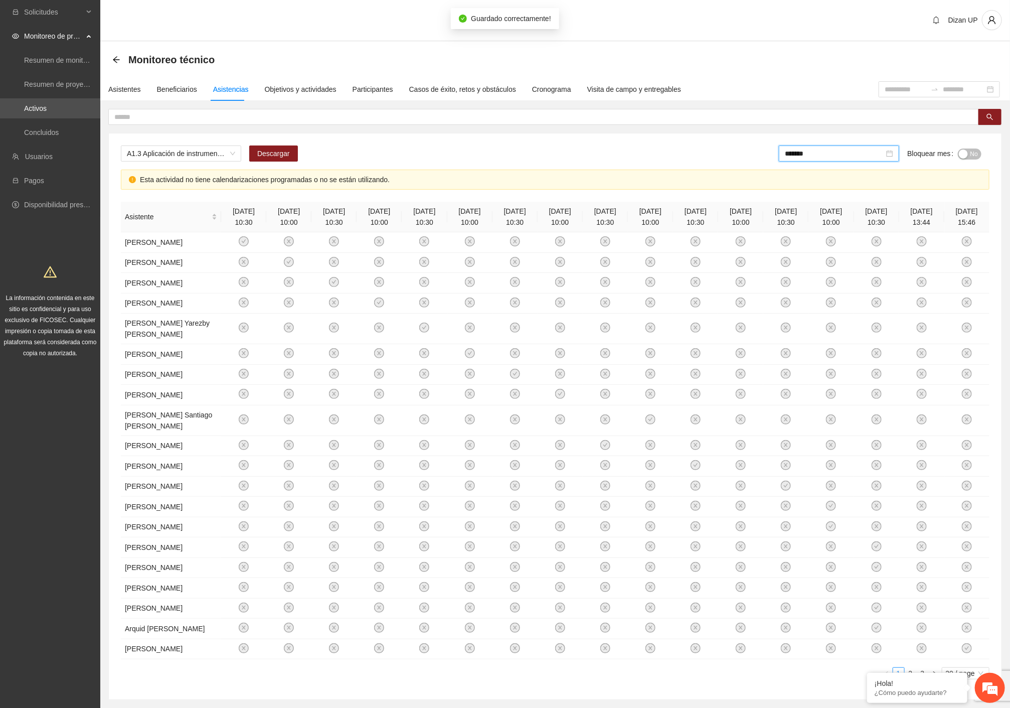
click at [962, 153] on div "button" at bounding box center [963, 154] width 9 height 9
click at [174, 146] on span "A1.3 Aplicación de instrumento para medir conductas agresivas PRE y POST" at bounding box center [181, 153] width 108 height 15
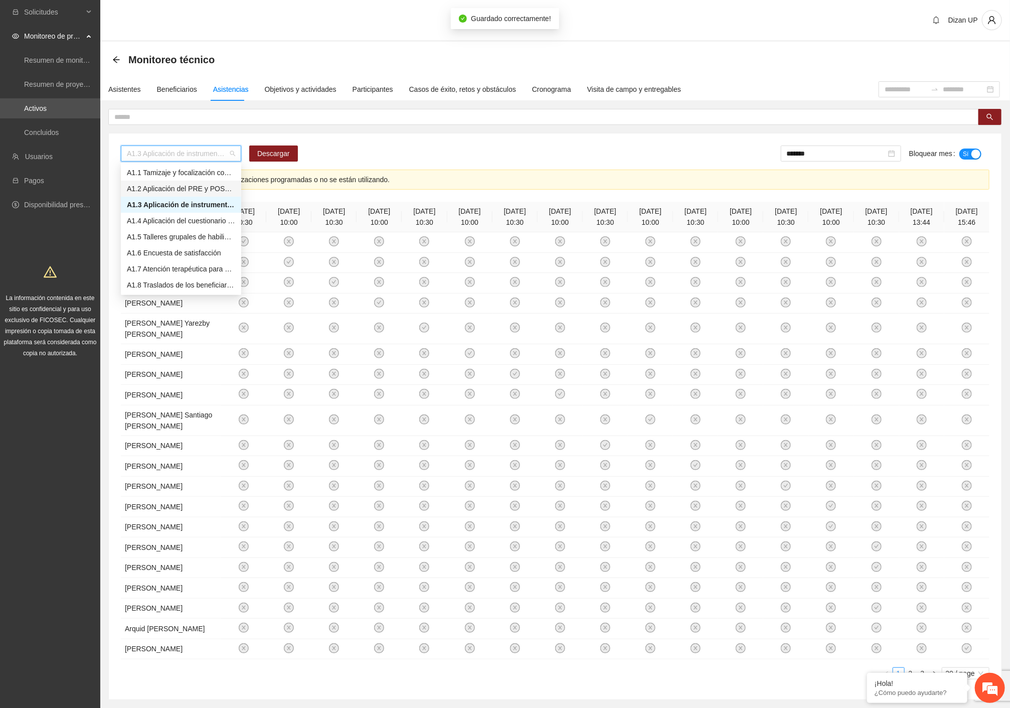
click at [147, 189] on div "A1.2 Aplicación del PRE y POST de Control de impulsos" at bounding box center [181, 188] width 108 height 11
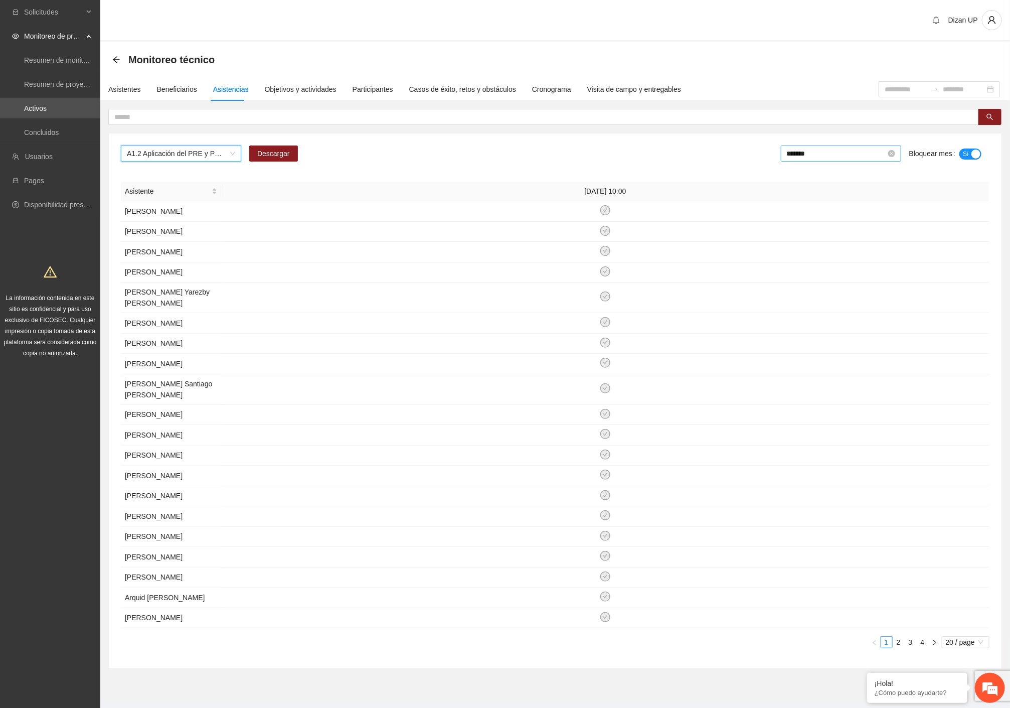
click at [852, 156] on input "*******" at bounding box center [836, 153] width 99 height 11
click at [806, 272] on td "Jul" at bounding box center [809, 266] width 44 height 33
click at [207, 152] on span "A1.2 Aplicación del PRE y POST de Control de impulsos" at bounding box center [181, 153] width 108 height 15
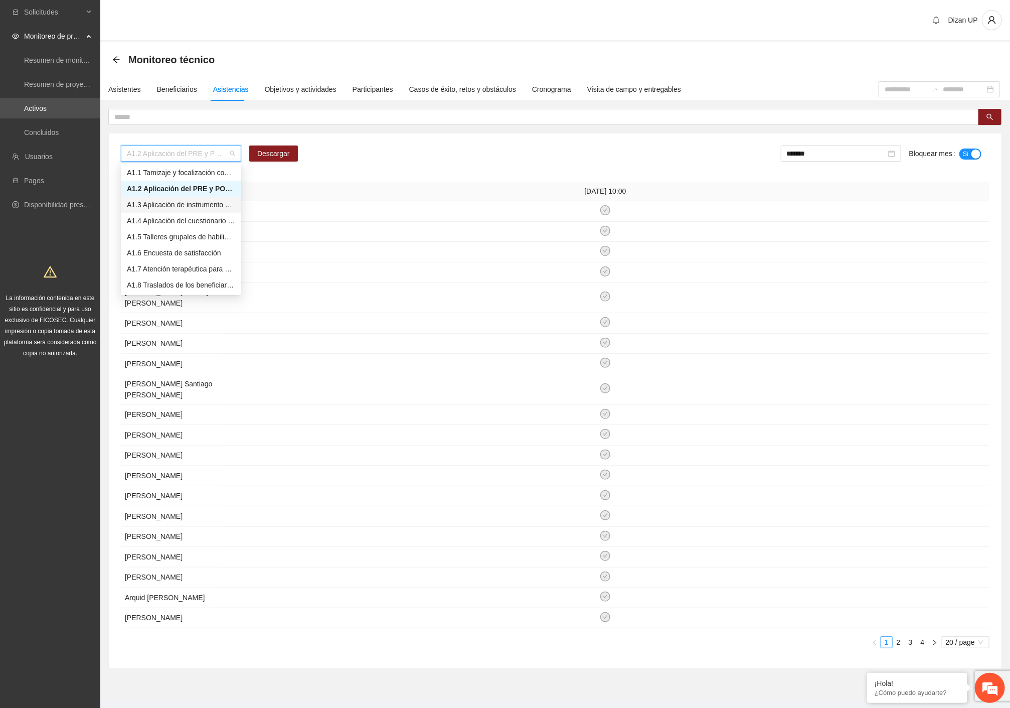
click at [170, 206] on div "A1.3 Aplicación de instrumento para medir conductas agresivas PRE y POST" at bounding box center [181, 204] width 108 height 11
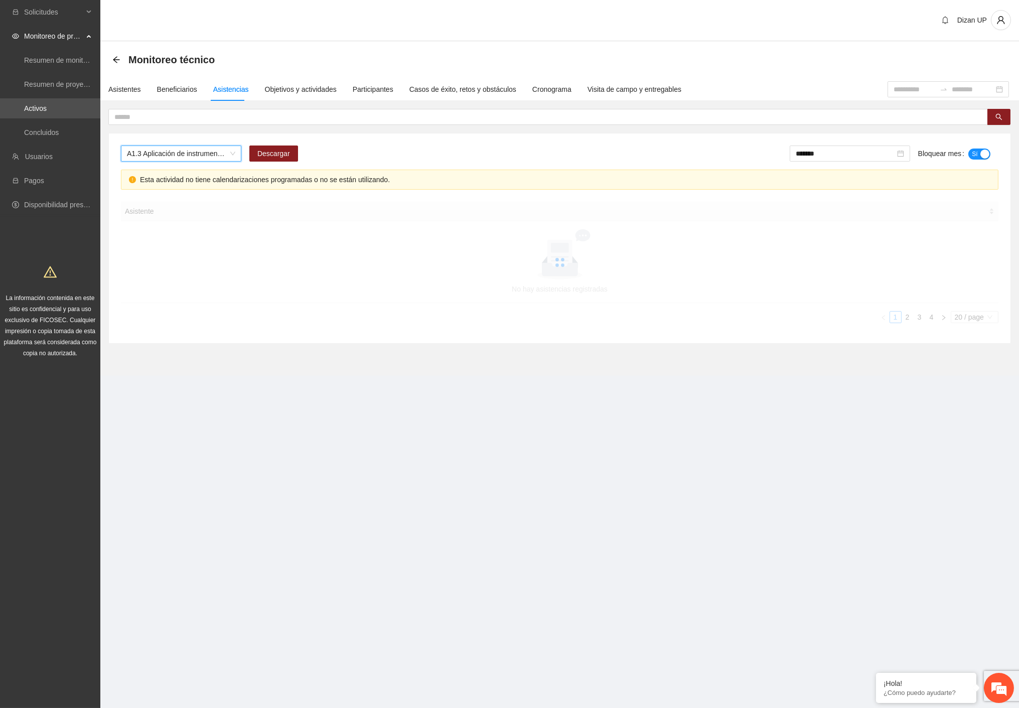
click at [218, 152] on span "A1.3 Aplicación de instrumento para medir conductas agresivas PRE y POST" at bounding box center [181, 153] width 108 height 15
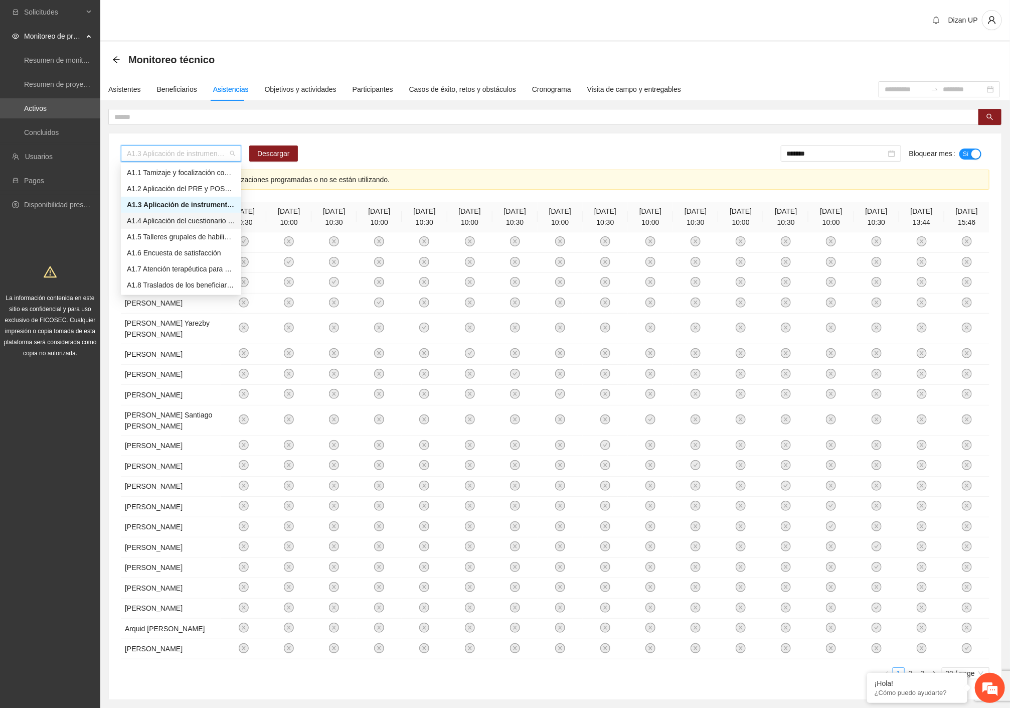
click at [159, 218] on div "A1.4 Aplicación del cuestionario MENA PRE y POST" at bounding box center [181, 220] width 108 height 11
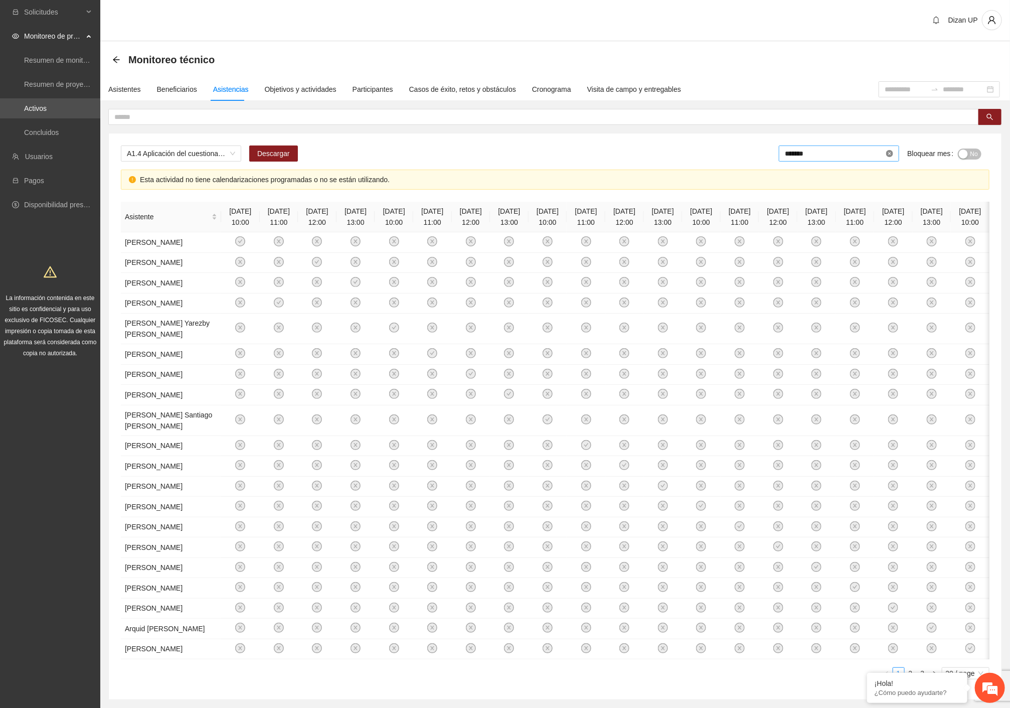
drag, startPoint x: 848, startPoint y: 156, endPoint x: 888, endPoint y: 151, distance: 40.0
click at [848, 156] on input "*******" at bounding box center [834, 153] width 99 height 11
click at [971, 156] on span "No" at bounding box center [975, 154] width 8 height 11
click at [836, 154] on input "*******" at bounding box center [836, 153] width 99 height 11
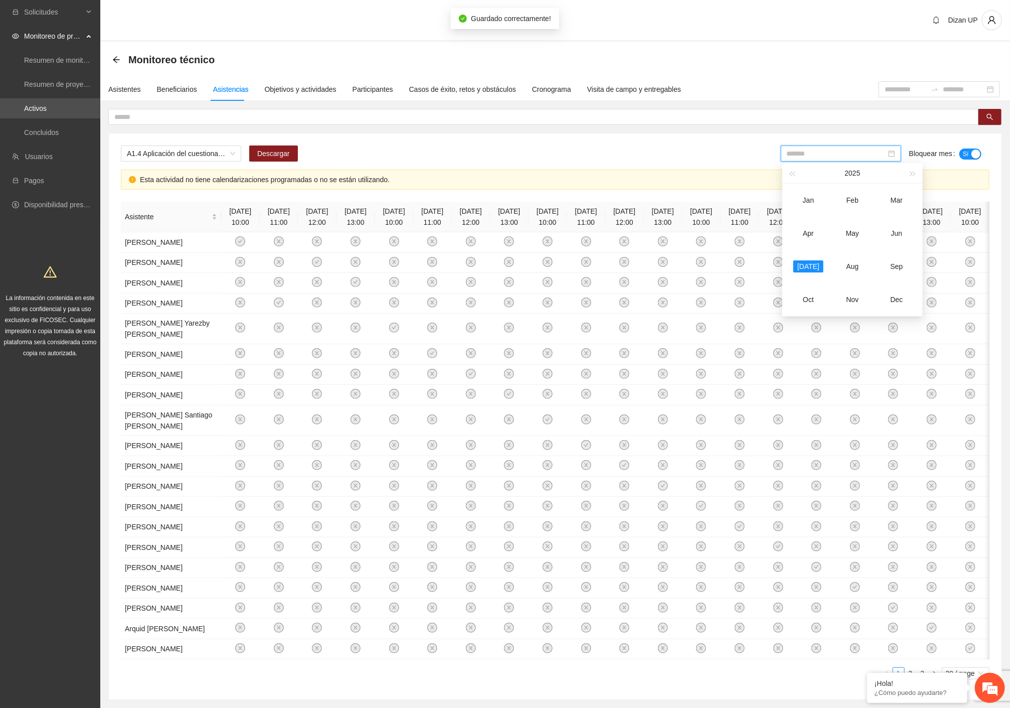
drag, startPoint x: 901, startPoint y: 236, endPoint x: 902, endPoint y: 231, distance: 5.5
click at [902, 233] on div "Jun" at bounding box center [897, 233] width 30 height 12
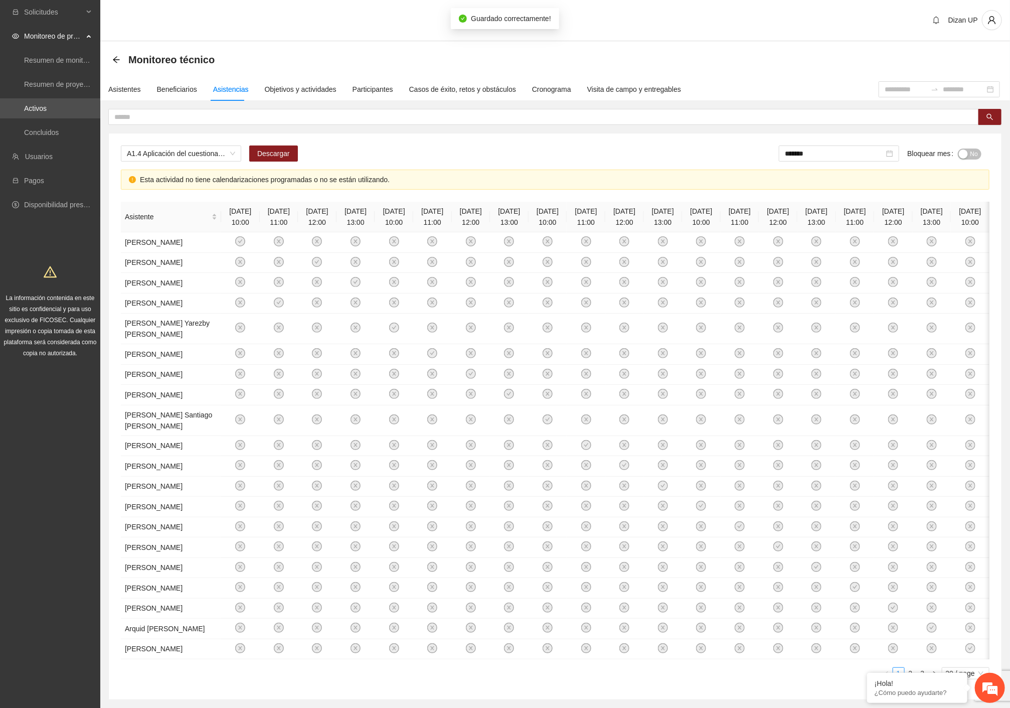
click at [979, 155] on button "No" at bounding box center [970, 154] width 24 height 11
drag, startPoint x: 853, startPoint y: 158, endPoint x: 851, endPoint y: 163, distance: 5.4
click at [852, 158] on input "*******" at bounding box center [836, 153] width 99 height 11
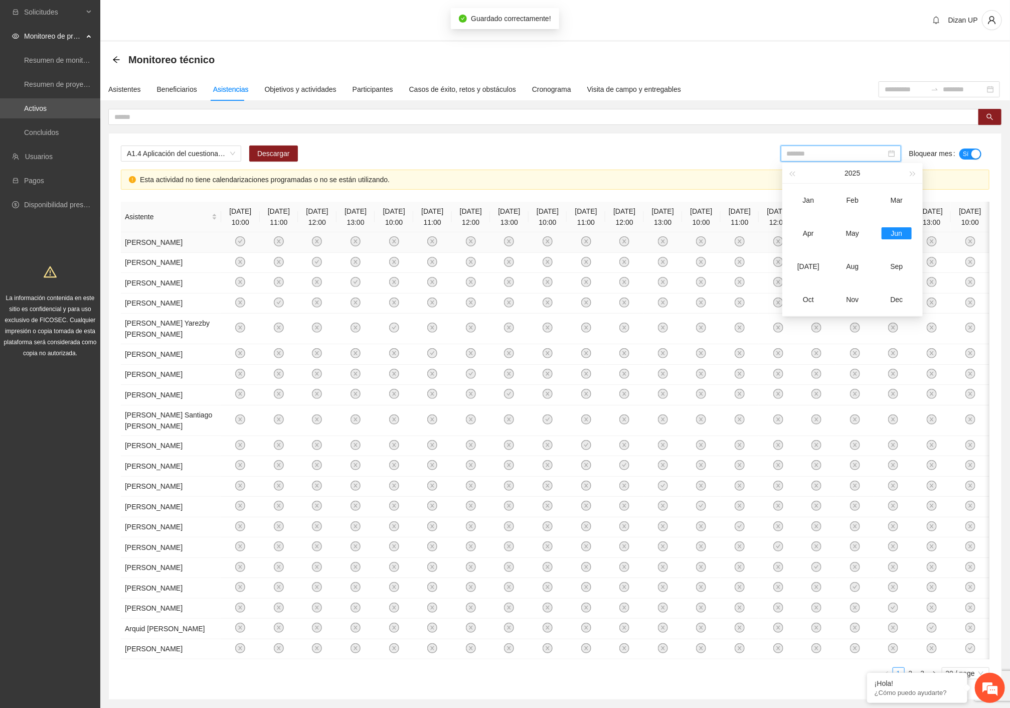
click at [853, 240] on td "May" at bounding box center [853, 233] width 44 height 33
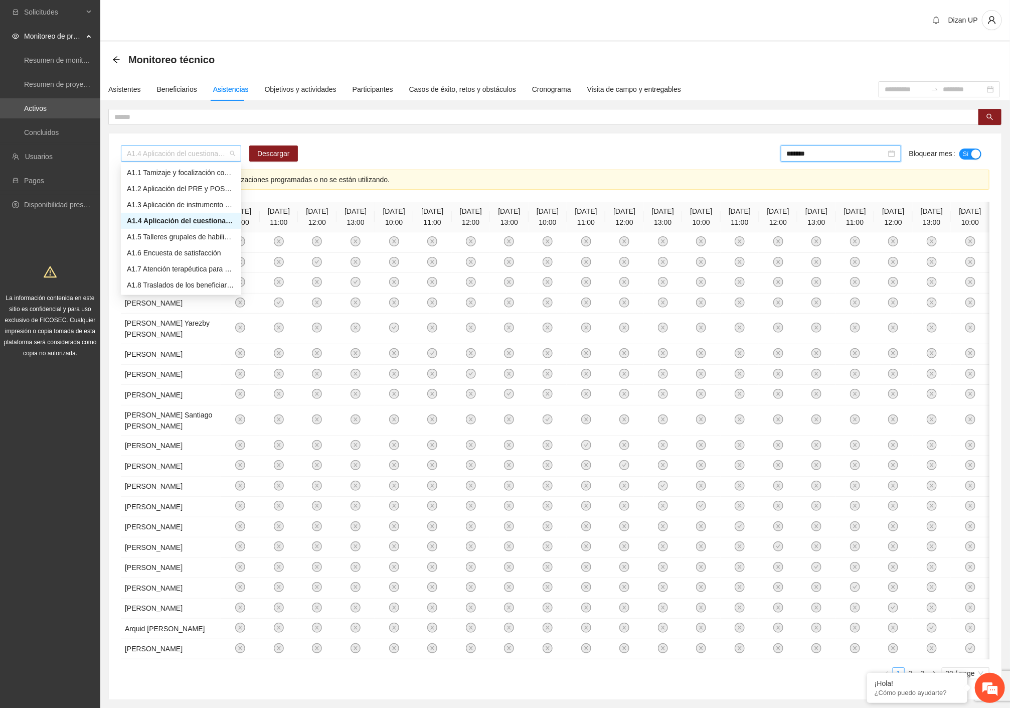
click at [193, 161] on span "A1.4 Aplicación del cuestionario MENA PRE y POST" at bounding box center [181, 153] width 108 height 15
click at [182, 236] on div "A1.5 Talleres grupales de habilidades para la vida (Autoestima, Autoconocimient…" at bounding box center [181, 236] width 108 height 11
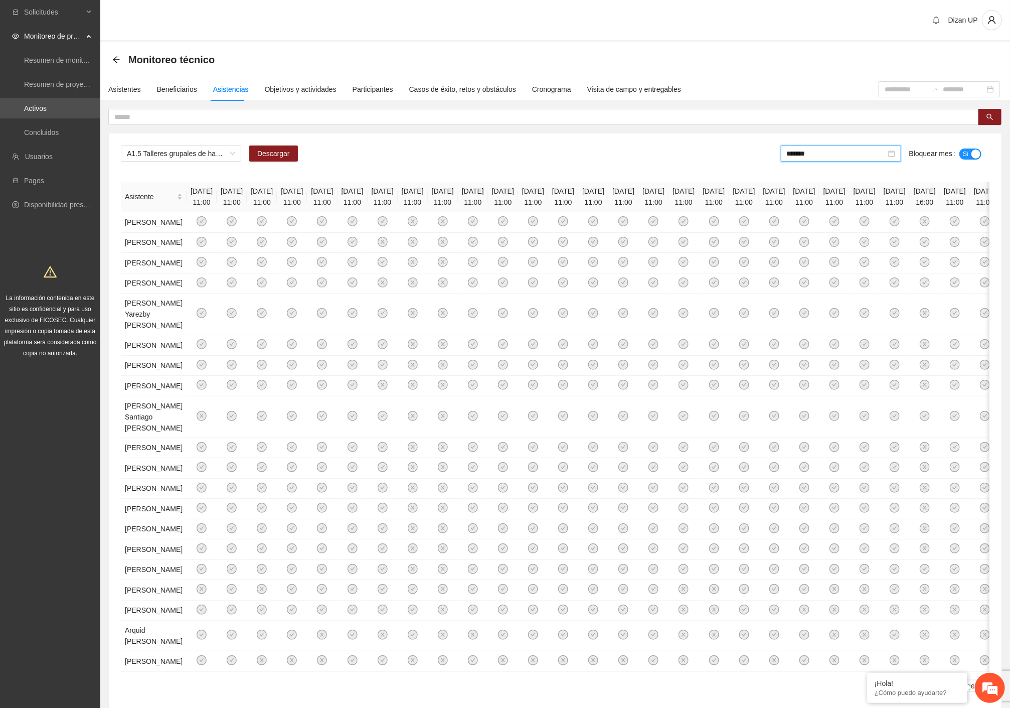
click at [601, 165] on div "A1.5 Talleres grupales de habilidades para la vida (Autoestima, Autoconocimient…" at bounding box center [555, 158] width 869 height 24
click at [281, 155] on span "Descargar" at bounding box center [273, 153] width 33 height 11
drag, startPoint x: 849, startPoint y: 155, endPoint x: 931, endPoint y: 150, distance: 81.9
click at [855, 153] on input "*******" at bounding box center [836, 153] width 99 height 11
click at [845, 143] on div "A1.5 Talleres grupales de habilidades para la vida (Autoestima, Autoconocimient…" at bounding box center [555, 422] width 893 height 578
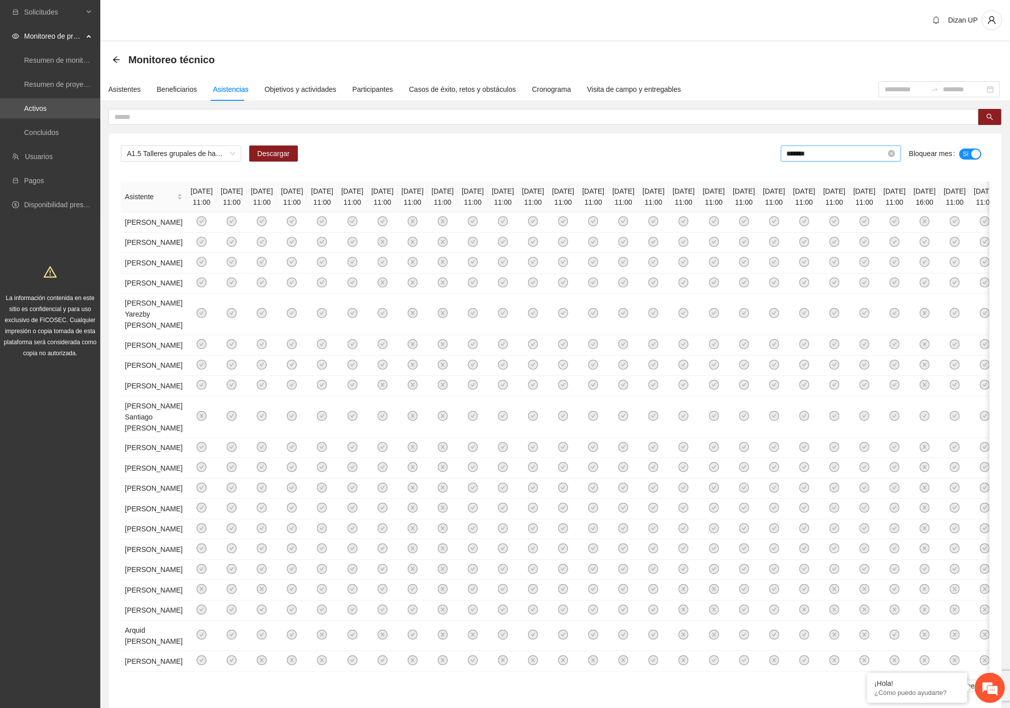
click at [844, 148] on input "*******" at bounding box center [836, 153] width 99 height 11
click at [899, 234] on div "Jun" at bounding box center [897, 233] width 30 height 12
click at [970, 154] on button "No" at bounding box center [970, 154] width 24 height 11
click at [838, 154] on input "*******" at bounding box center [836, 153] width 99 height 11
click at [855, 239] on div "May" at bounding box center [853, 233] width 30 height 12
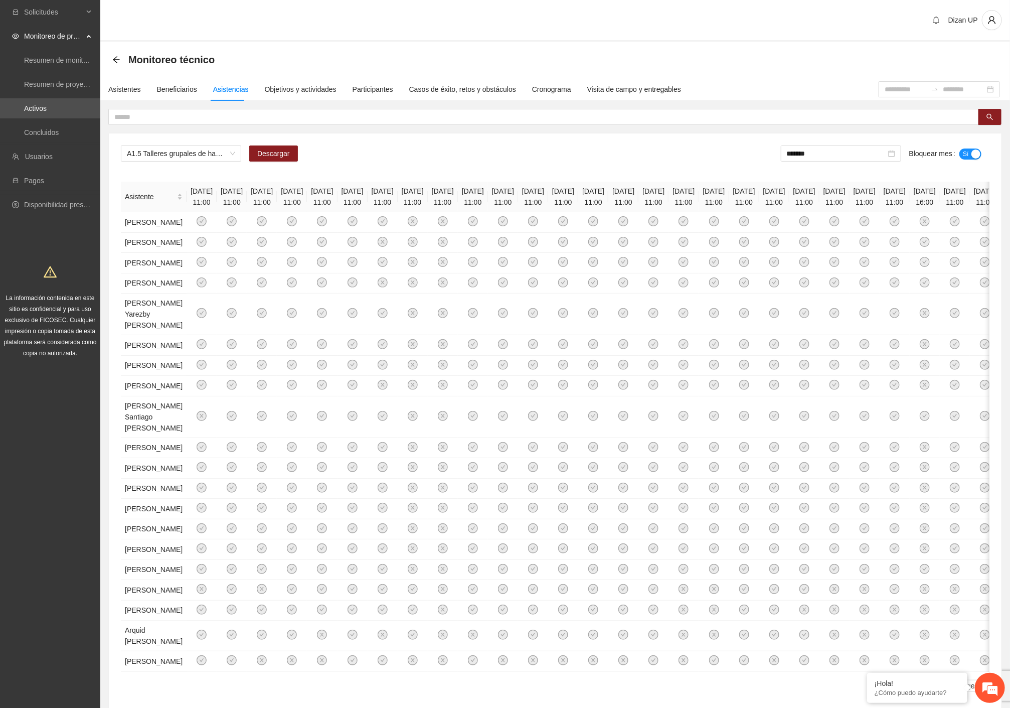
click at [543, 149] on div "A1.5 Talleres grupales de habilidades para la vida (Autoestima, Autoconocimient…" at bounding box center [555, 158] width 869 height 24
click at [198, 156] on span "A1.5 Talleres grupales de habilidades para la vida (Autoestima, Autoconocimient…" at bounding box center [181, 153] width 108 height 15
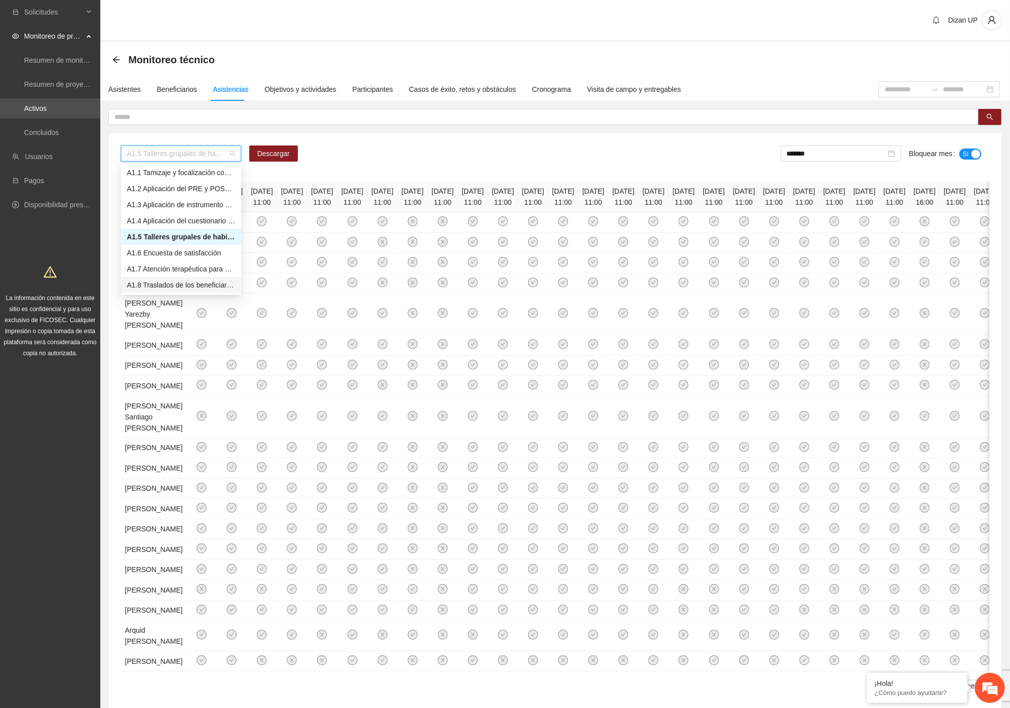
click at [146, 283] on div "A1.8 Traslados de los beneficiarios" at bounding box center [181, 284] width 108 height 11
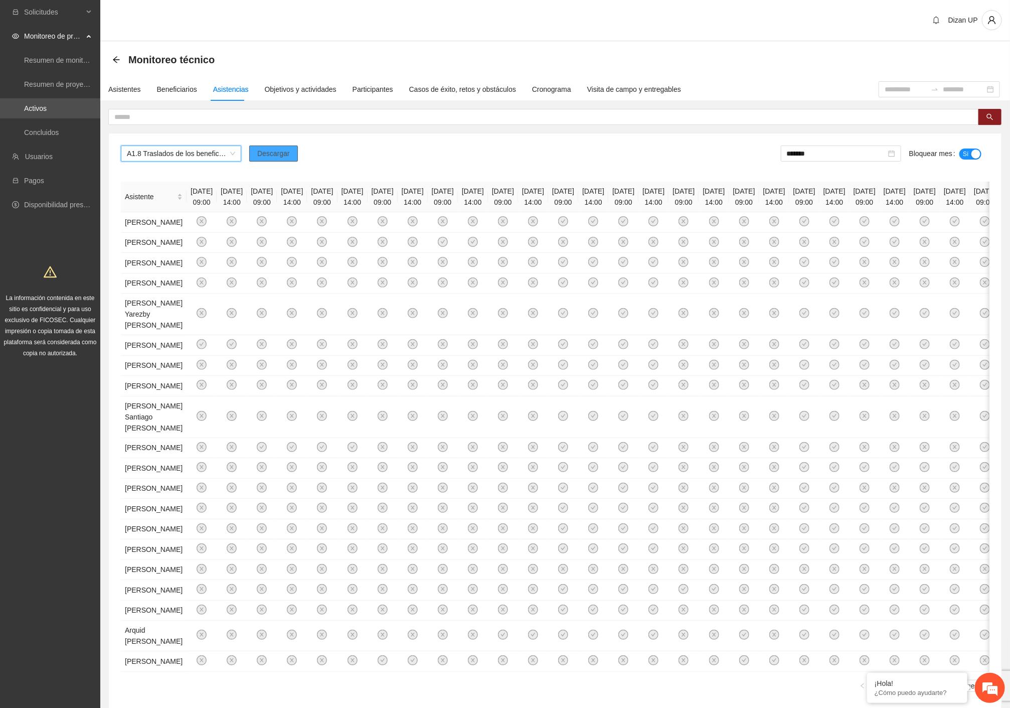
click at [284, 153] on span "Descargar" at bounding box center [273, 153] width 33 height 11
click at [433, 172] on div "A1.8 Traslados de los beneficiarios Descargar ******* Bloquear mes Sí Asistente…" at bounding box center [555, 422] width 893 height 578
click at [833, 155] on input "*******" at bounding box center [836, 153] width 99 height 11
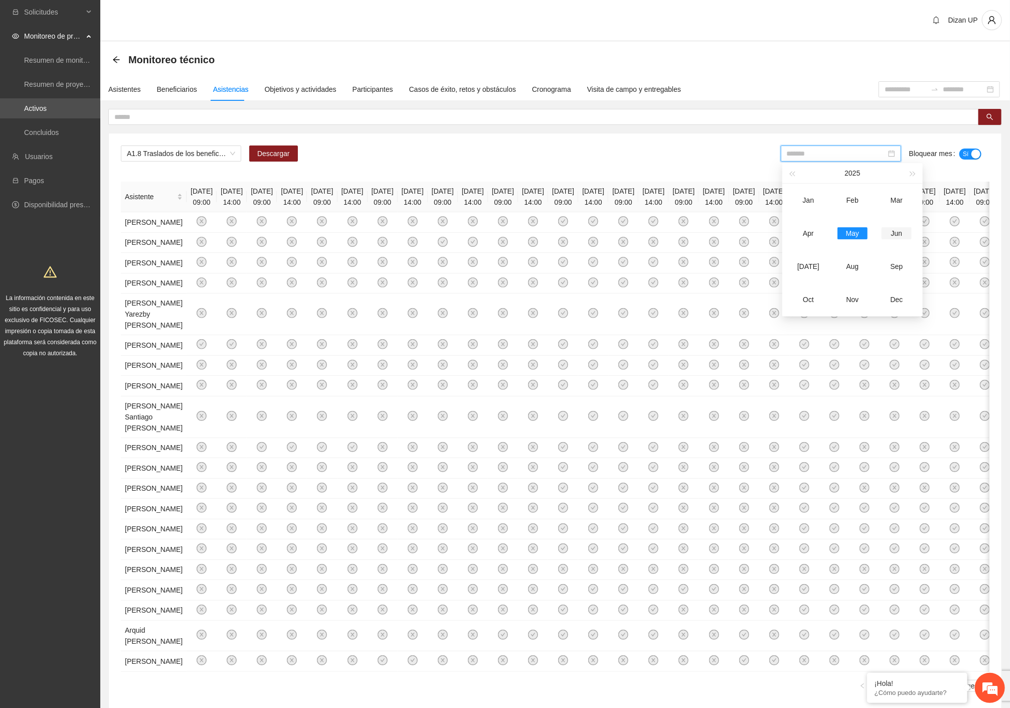
click at [899, 231] on div "Jun" at bounding box center [897, 233] width 30 height 12
type input "*******"
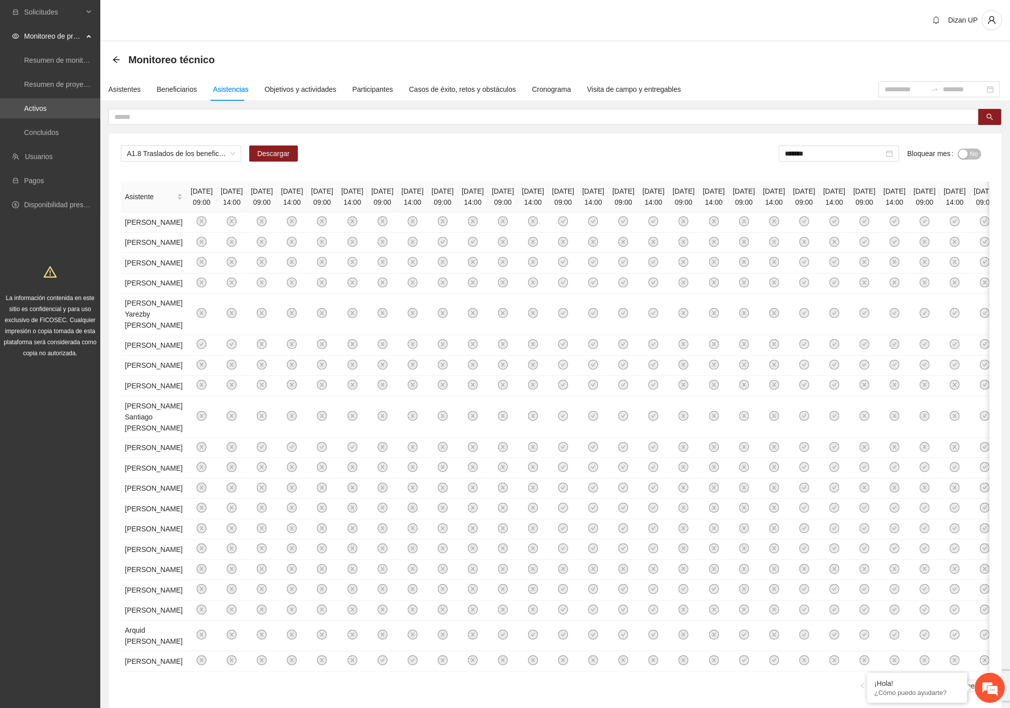
click at [969, 154] on button "No" at bounding box center [970, 154] width 24 height 11
click at [34, 399] on div "Solicitudes Monitoreo de proyectos Resumen de monitoreo Resumen de proyectos ap…" at bounding box center [50, 386] width 100 height 773
click at [113, 57] on icon "arrow-left" at bounding box center [116, 60] width 8 height 8
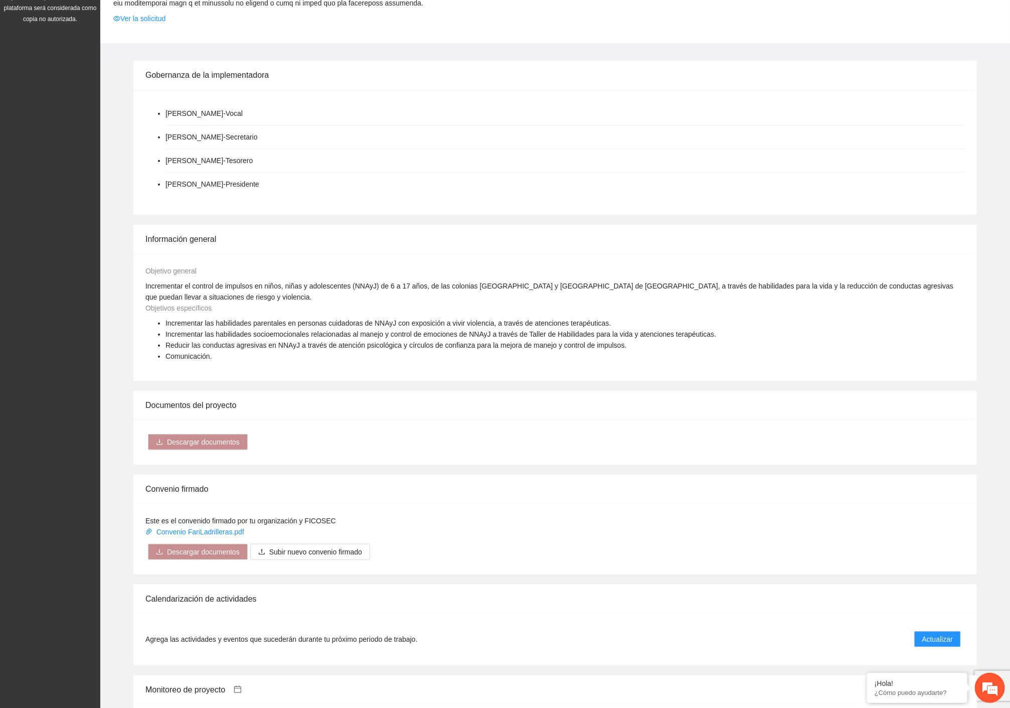
scroll to position [557, 0]
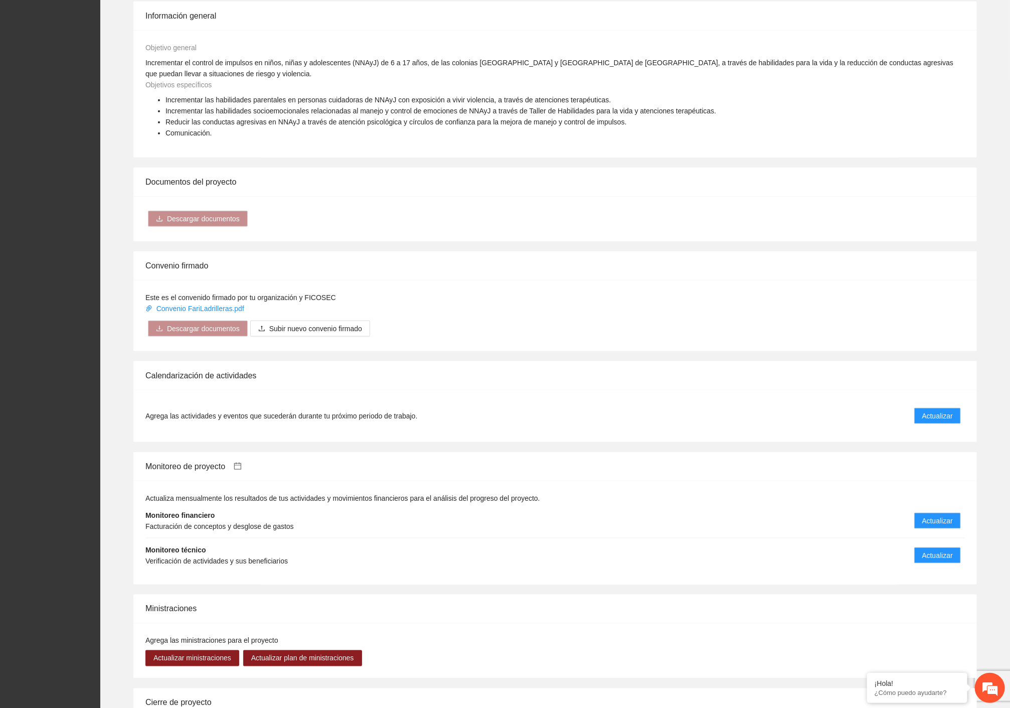
click at [816, 407] on li "Agrega las actividades y eventos que sucederán durante tu próximo periodo de tr…" at bounding box center [556, 416] width 820 height 28
click at [927, 410] on span "Actualizar" at bounding box center [938, 415] width 31 height 11
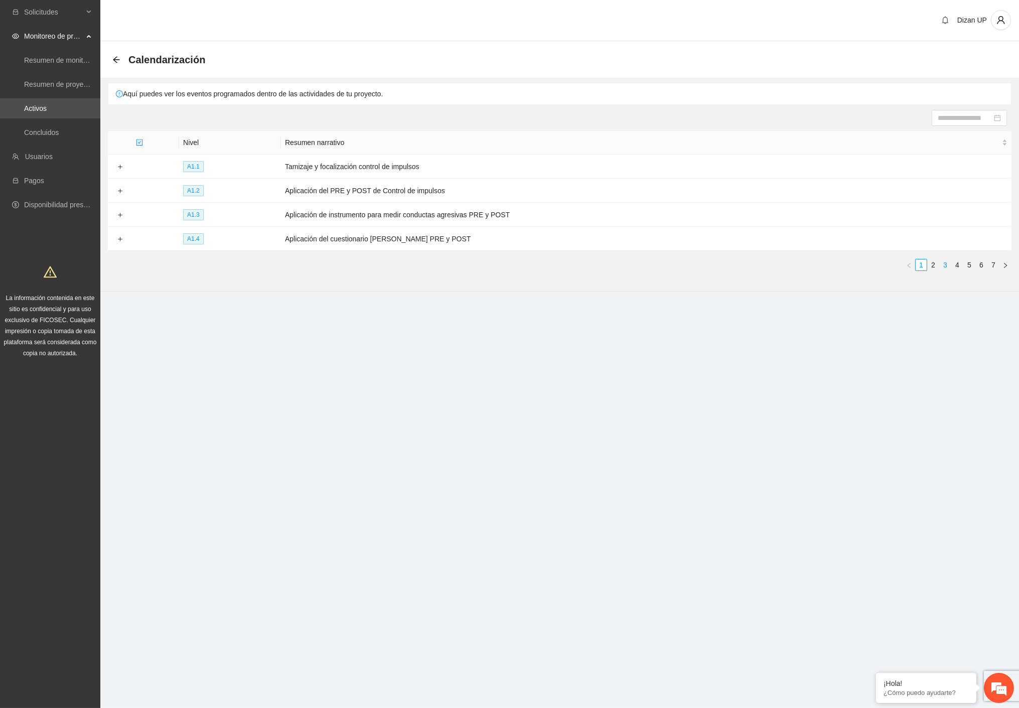
click at [940, 266] on link "3" at bounding box center [945, 264] width 11 height 11
click at [118, 191] on button "Expand row" at bounding box center [120, 191] width 8 height 8
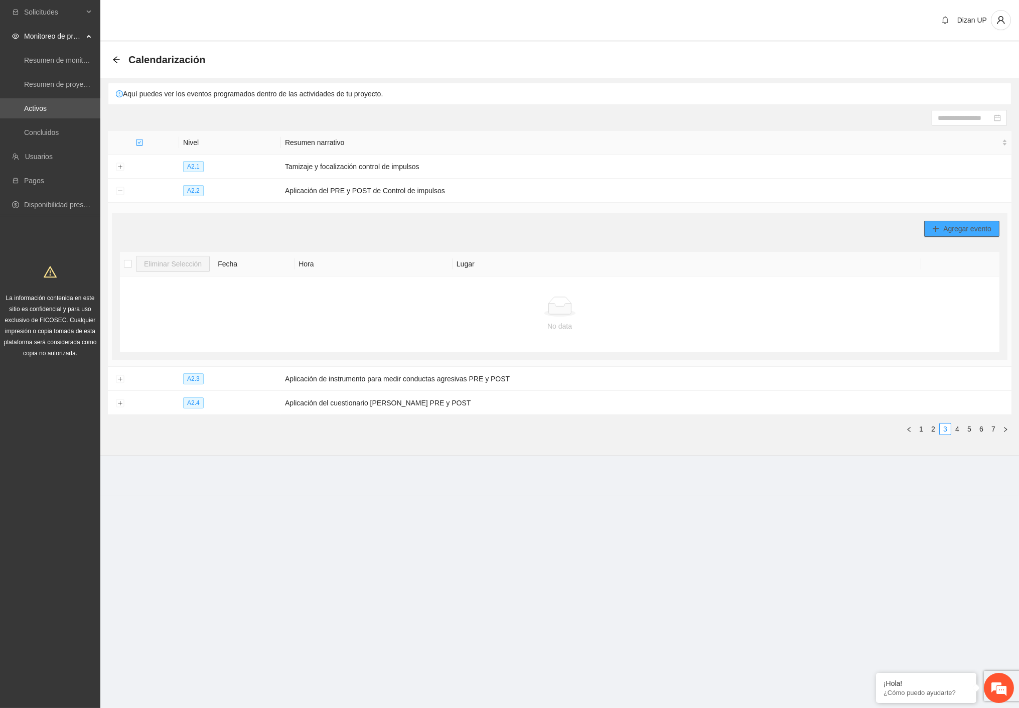
click at [965, 226] on span "Agregar evento" at bounding box center [967, 228] width 48 height 11
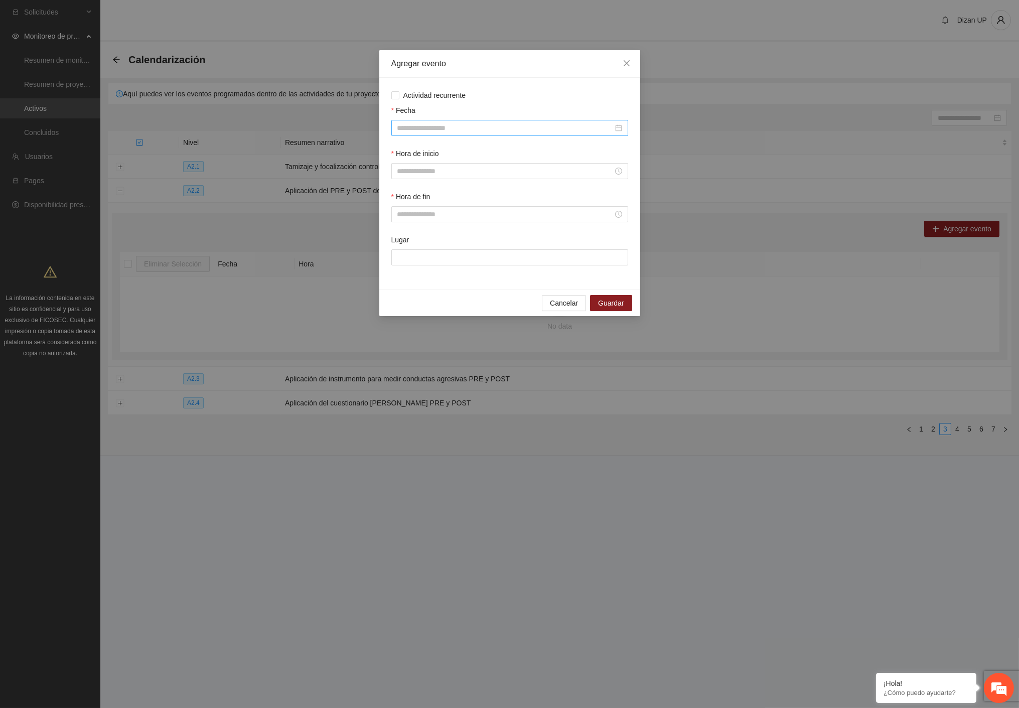
click at [492, 126] on input "Fecha" at bounding box center [505, 127] width 216 height 11
click at [409, 149] on span "button" at bounding box center [411, 149] width 5 height 5
click at [507, 149] on button "button" at bounding box center [510, 148] width 11 height 20
type input "**********"
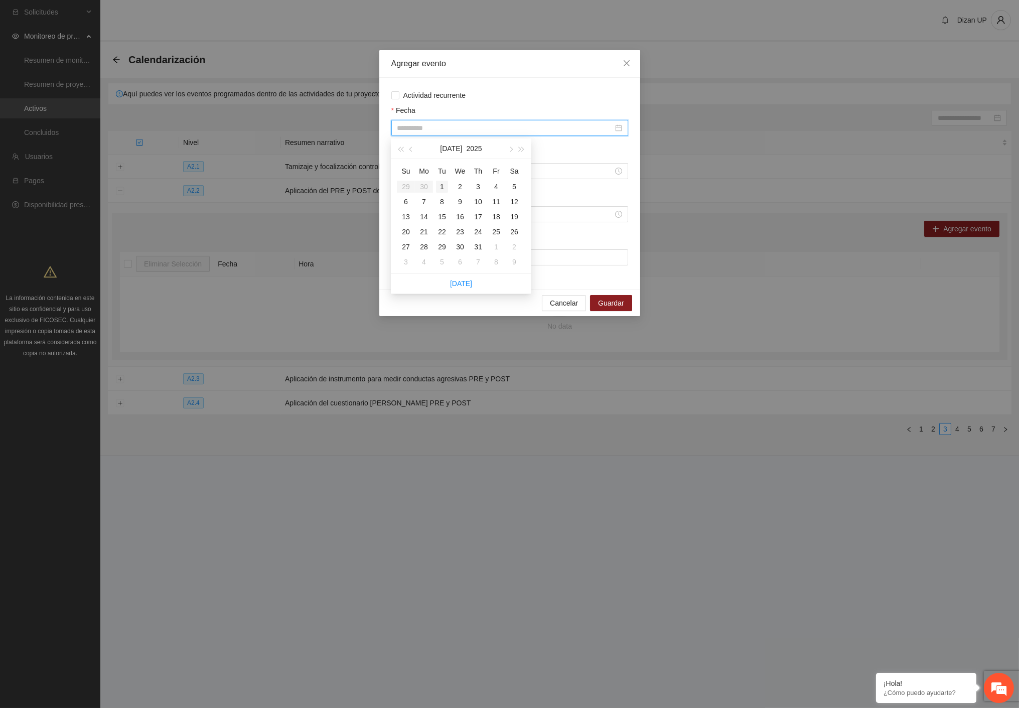
click at [444, 185] on div "1" at bounding box center [442, 187] width 12 height 12
click at [448, 174] on input "Hora de inicio" at bounding box center [505, 171] width 216 height 11
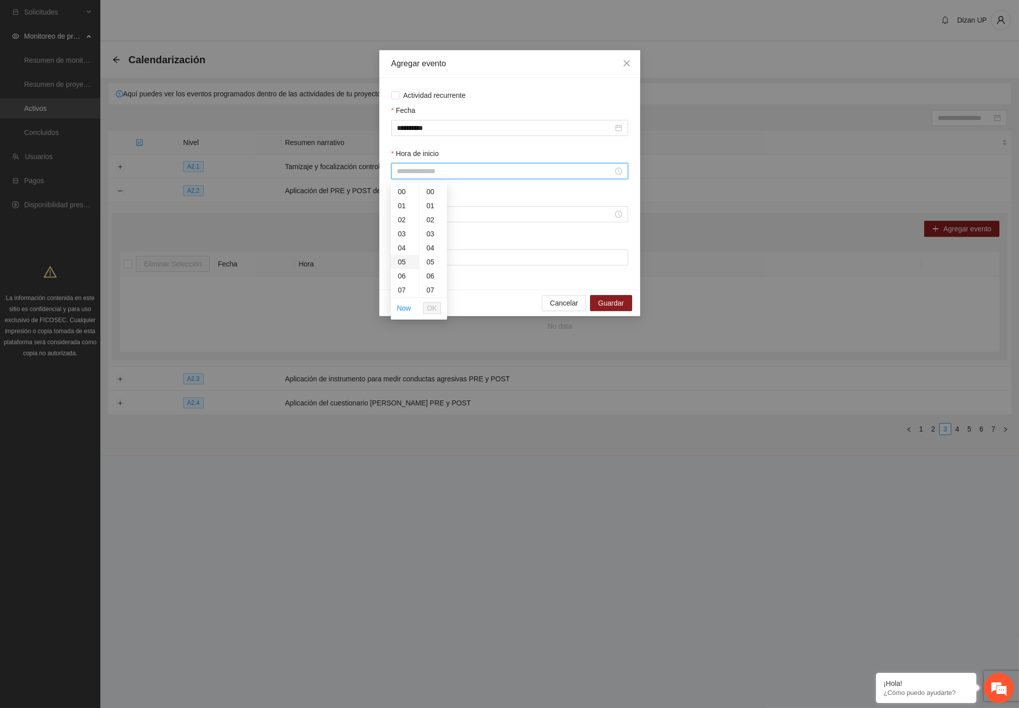
scroll to position [111, 0]
click at [401, 205] on div "09" at bounding box center [405, 207] width 28 height 14
type input "*****"
click at [427, 192] on div "00" at bounding box center [433, 192] width 28 height 14
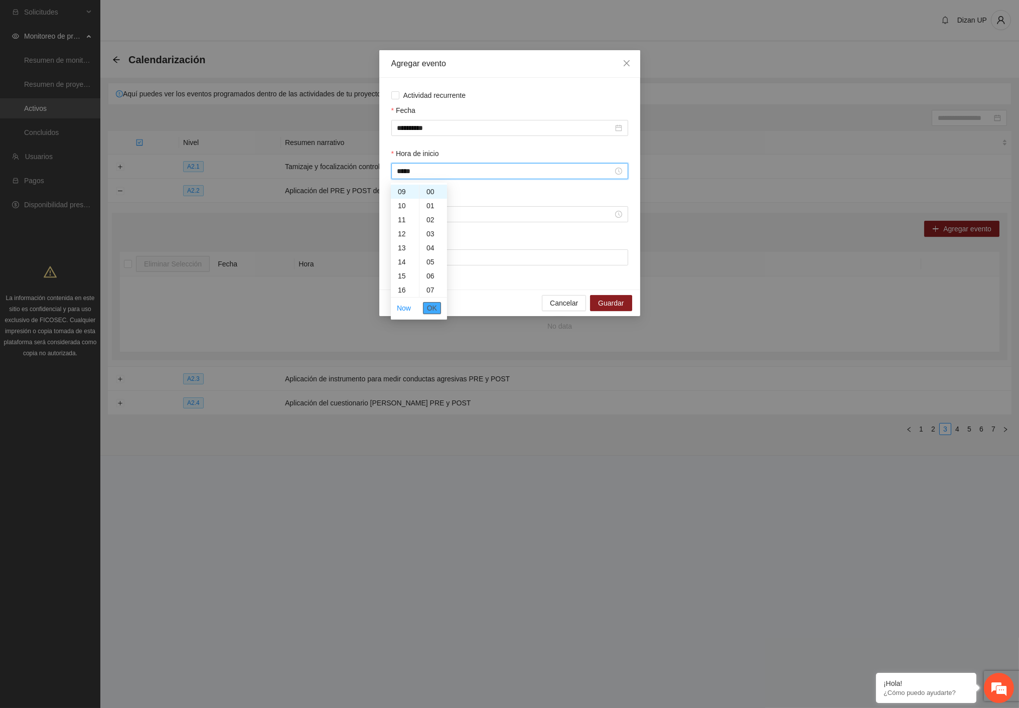
click at [433, 307] on span "OK" at bounding box center [432, 308] width 10 height 11
click at [422, 218] on input "Hora de fin" at bounding box center [505, 214] width 216 height 11
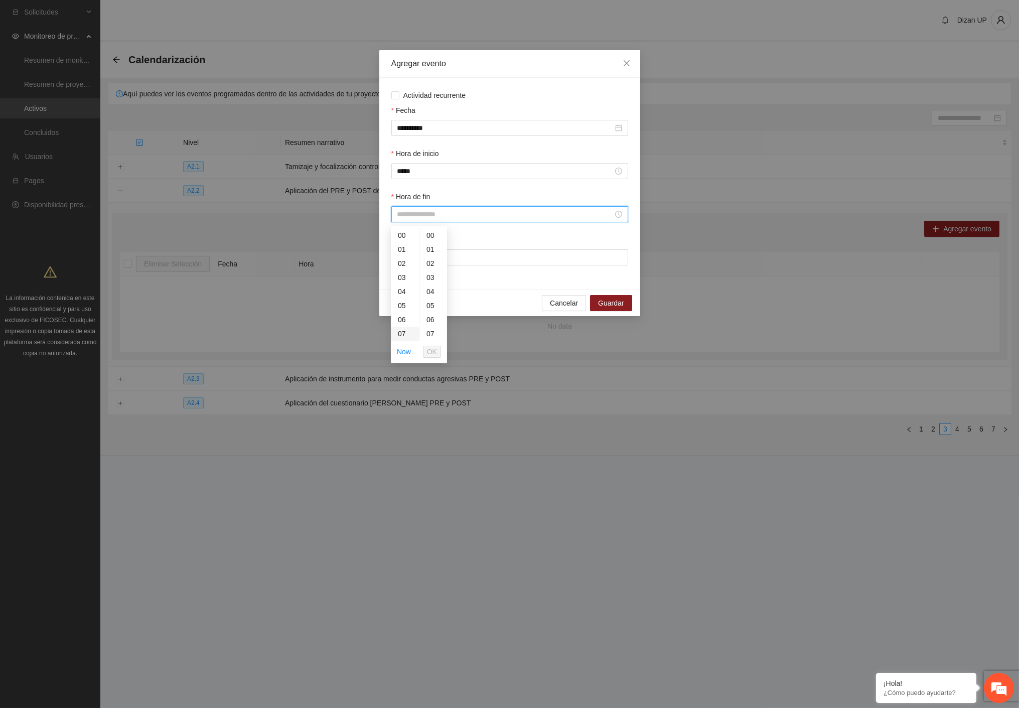
click at [409, 338] on div "07" at bounding box center [405, 334] width 28 height 14
click at [404, 277] on div "10" at bounding box center [405, 278] width 28 height 14
type input "*****"
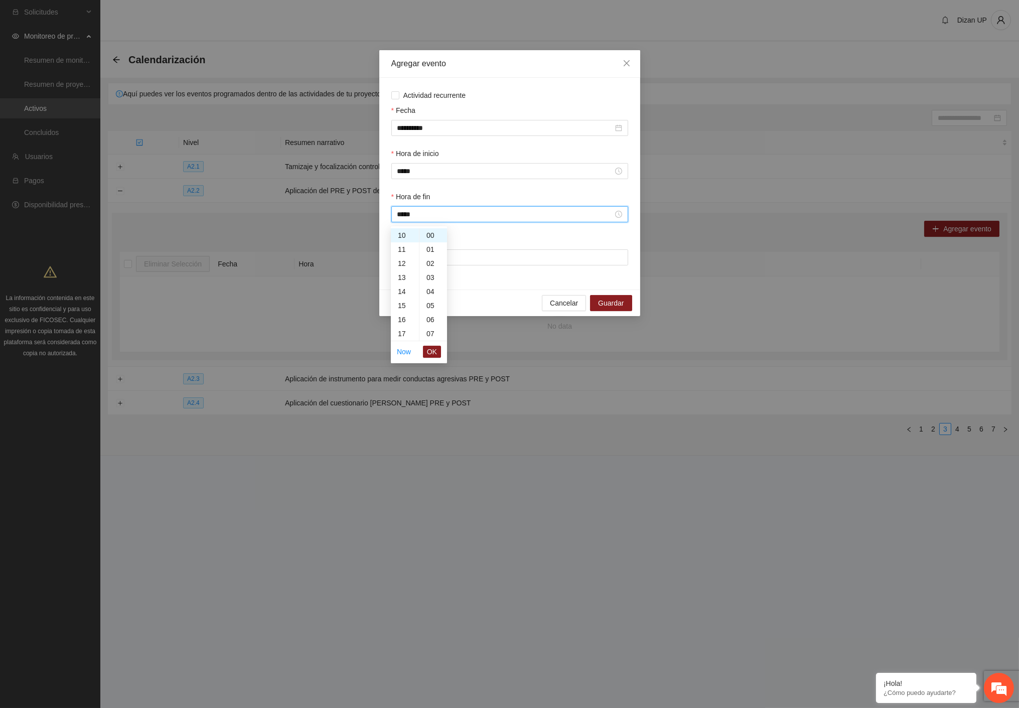
click at [433, 350] on span "OK" at bounding box center [432, 351] width 10 height 11
click at [437, 259] on input "Lugar" at bounding box center [509, 257] width 237 height 16
type input "**********"
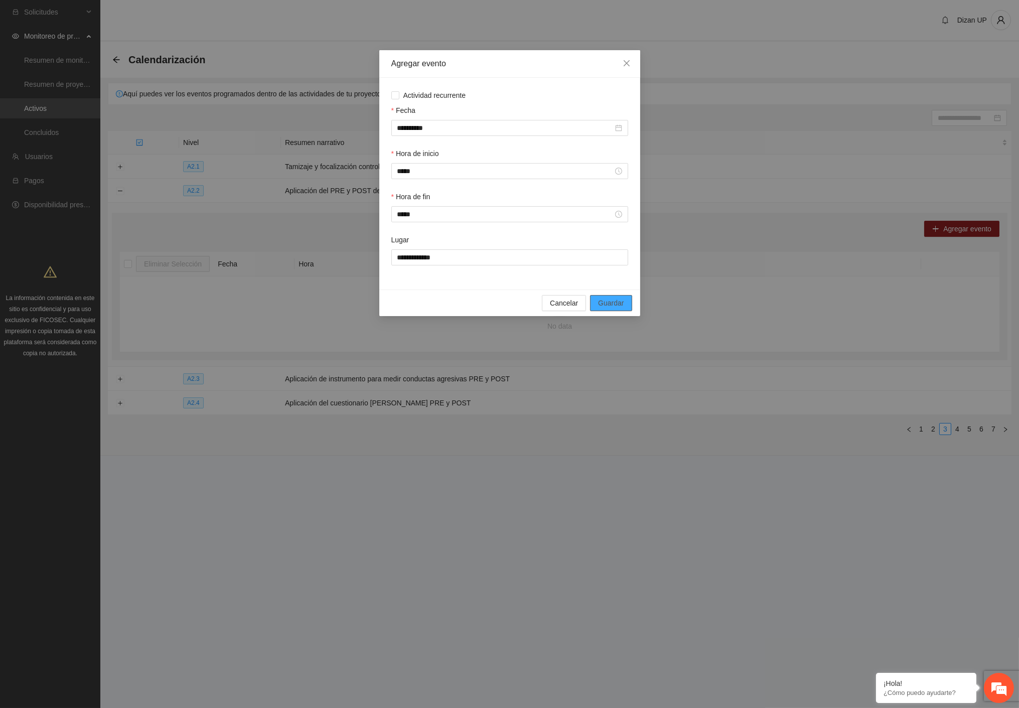
click at [607, 303] on span "Guardar" at bounding box center [611, 303] width 26 height 11
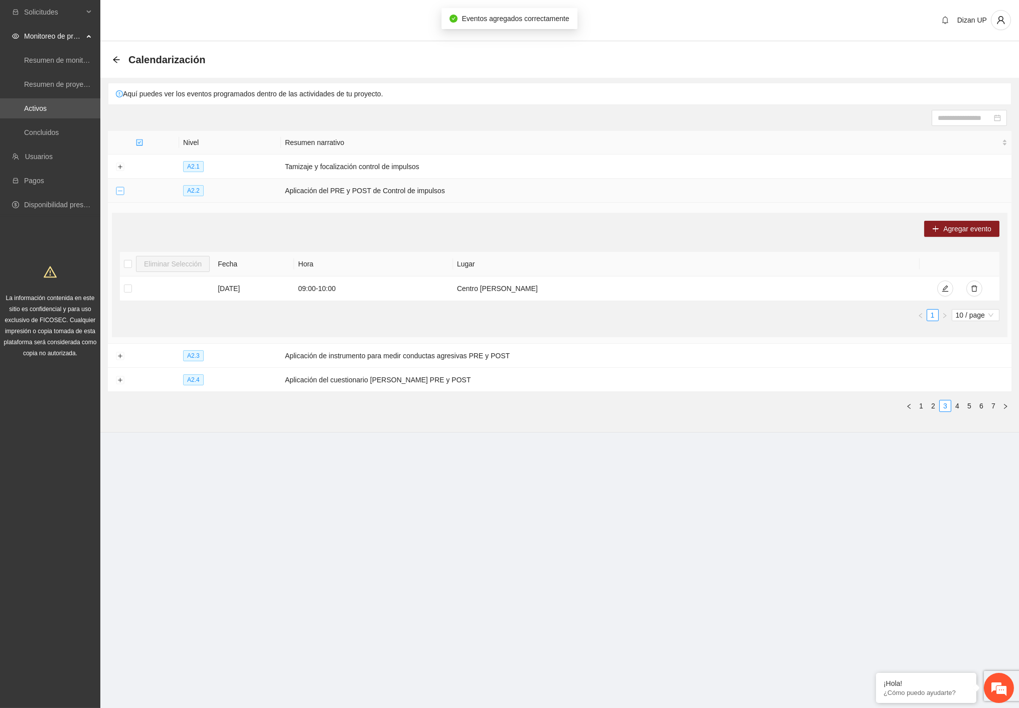
click at [119, 188] on button "Collapse row" at bounding box center [120, 191] width 8 height 8
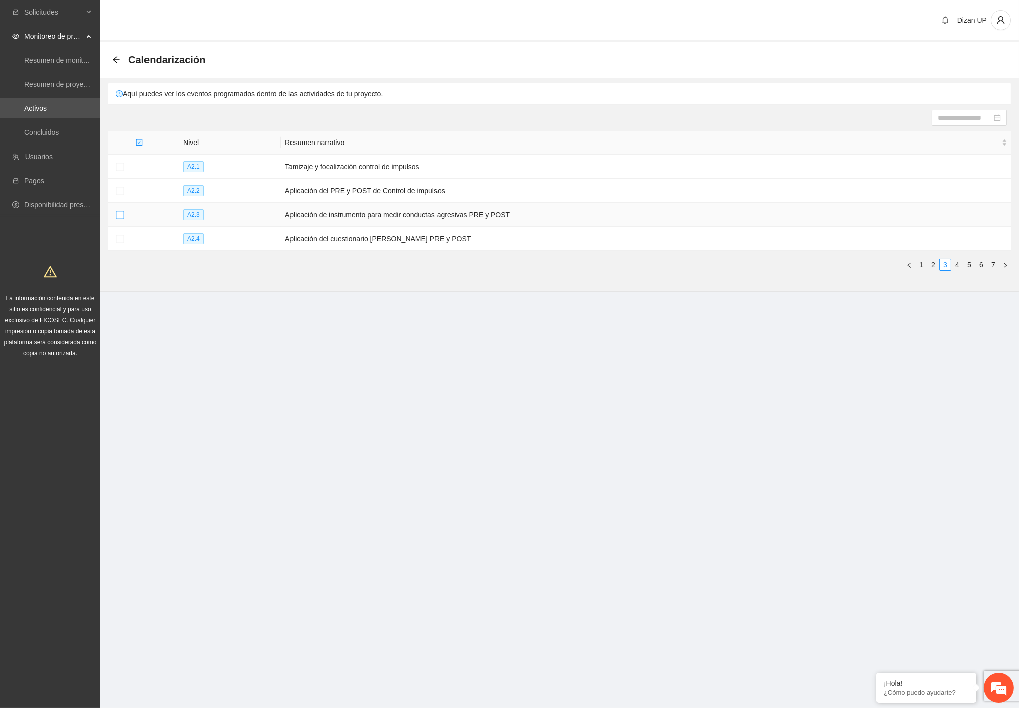
click at [118, 219] on button "Expand row" at bounding box center [120, 215] width 8 height 8
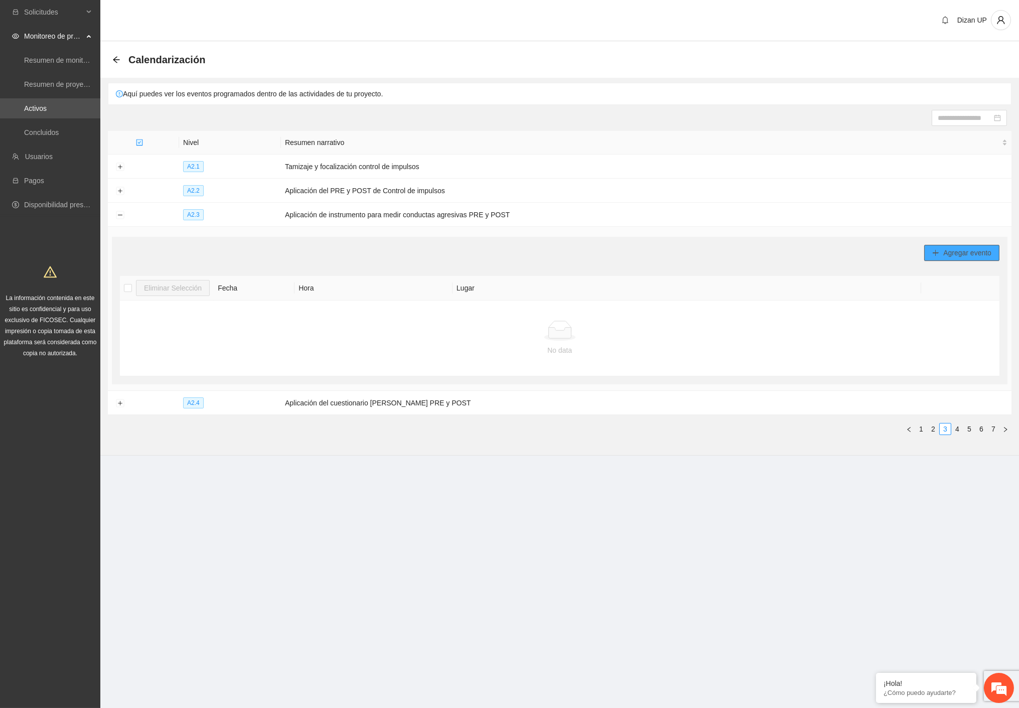
click at [958, 255] on span "Agregar evento" at bounding box center [967, 252] width 48 height 11
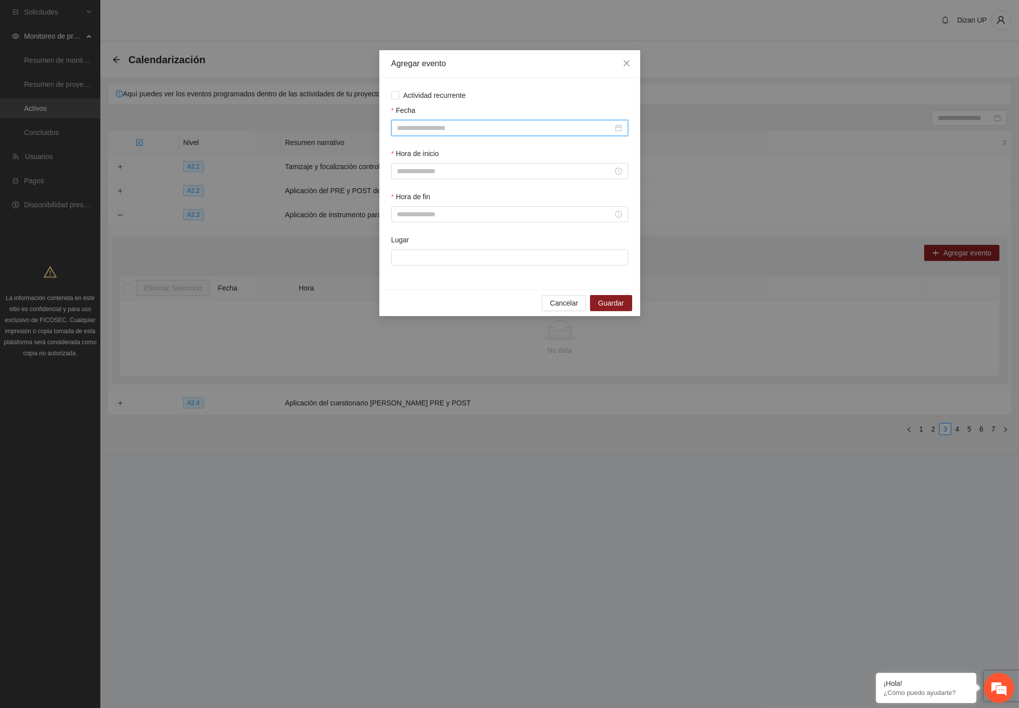
click at [455, 128] on input "Fecha" at bounding box center [505, 127] width 216 height 11
click at [409, 147] on button "button" at bounding box center [411, 148] width 11 height 20
type input "**********"
click at [441, 186] on div "1" at bounding box center [442, 187] width 12 height 12
click at [435, 174] on input "Hora de inicio" at bounding box center [505, 171] width 216 height 11
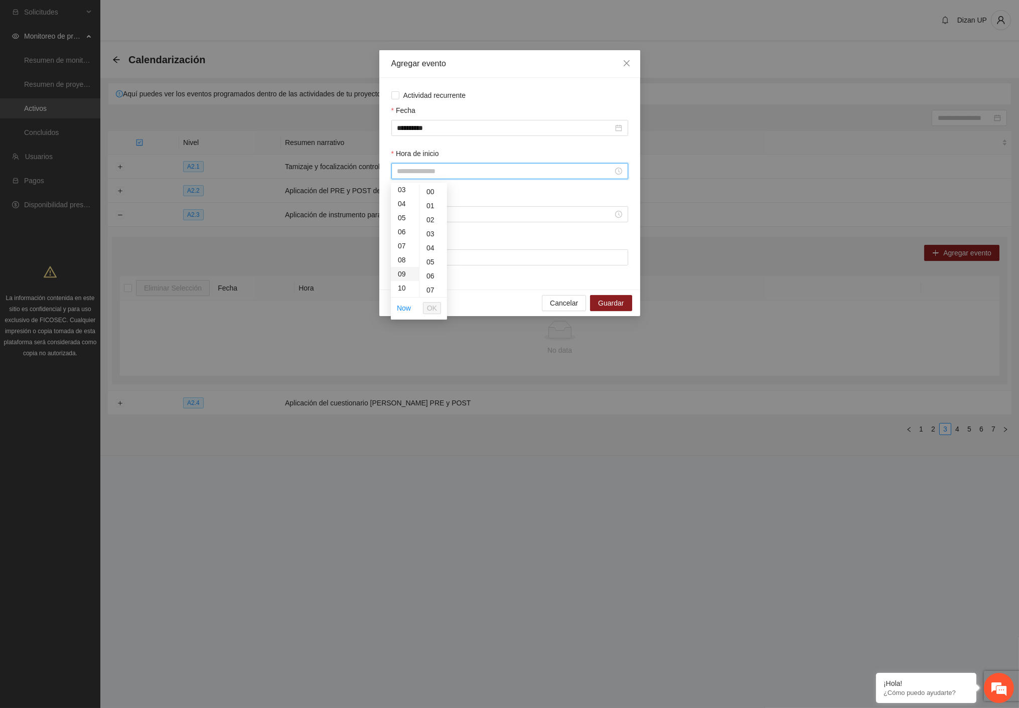
click at [402, 276] on div "09" at bounding box center [405, 274] width 28 height 14
type input "*****"
click at [430, 309] on span "OK" at bounding box center [432, 308] width 10 height 11
click at [427, 218] on input "Hora de fin" at bounding box center [505, 214] width 216 height 11
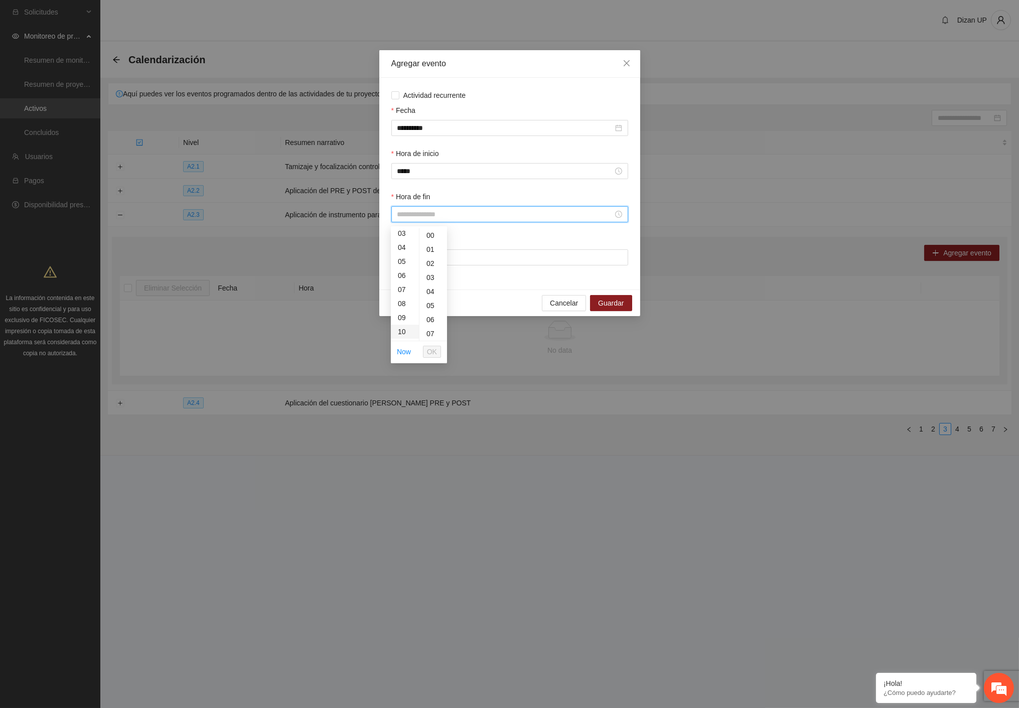
click at [402, 328] on div "10" at bounding box center [405, 332] width 28 height 14
type input "*****"
click at [432, 350] on span "OK" at bounding box center [432, 351] width 10 height 11
click at [460, 256] on input "Lugar" at bounding box center [509, 257] width 237 height 16
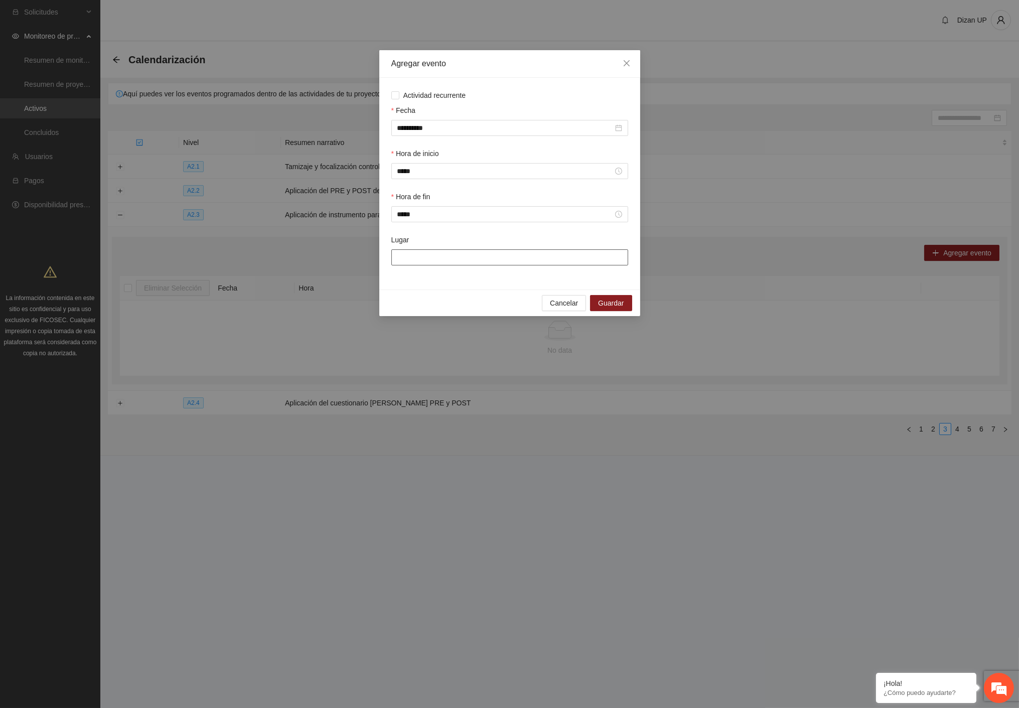
type input "**********"
click at [608, 300] on span "Guardar" at bounding box center [611, 303] width 26 height 11
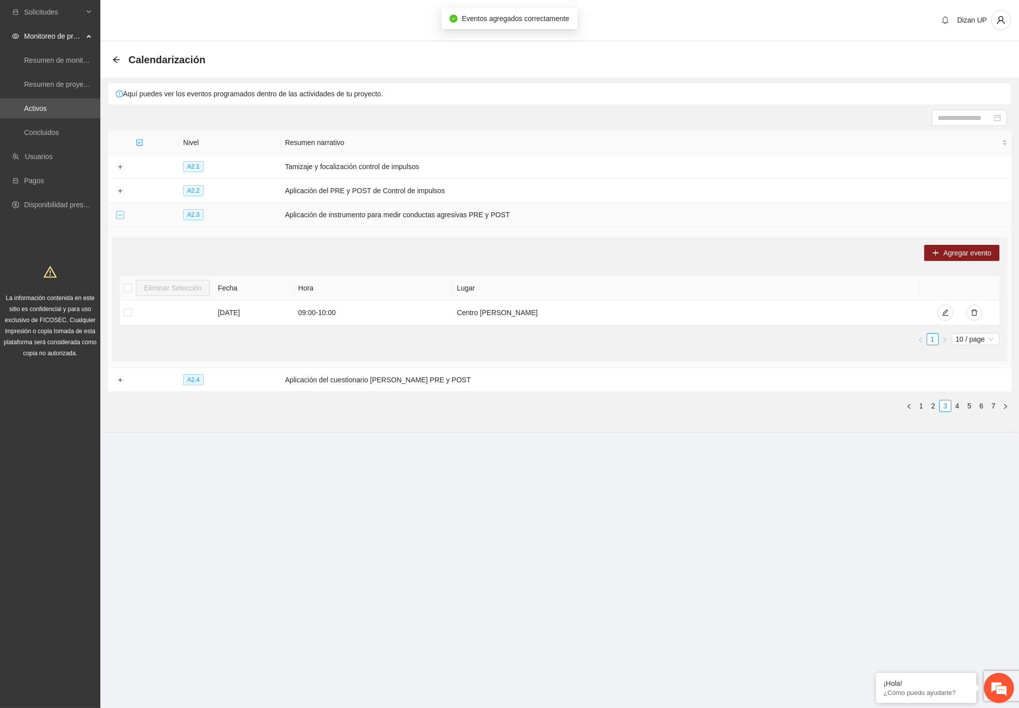
click at [119, 213] on button "Collapse row" at bounding box center [120, 215] width 8 height 8
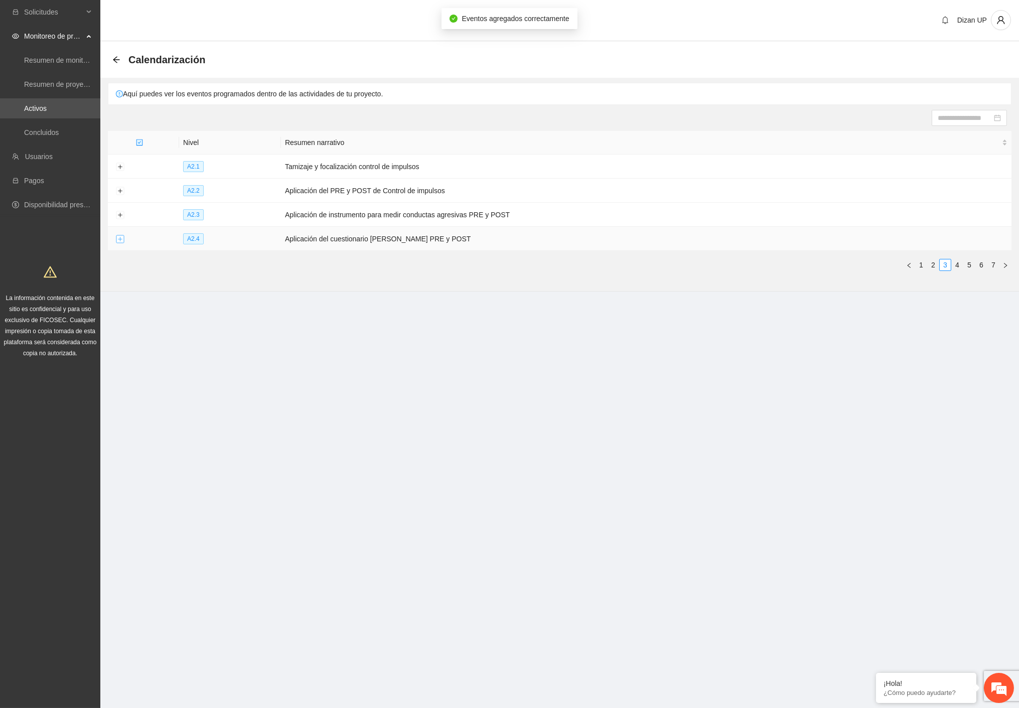
click at [121, 238] on button "Expand row" at bounding box center [120, 239] width 8 height 8
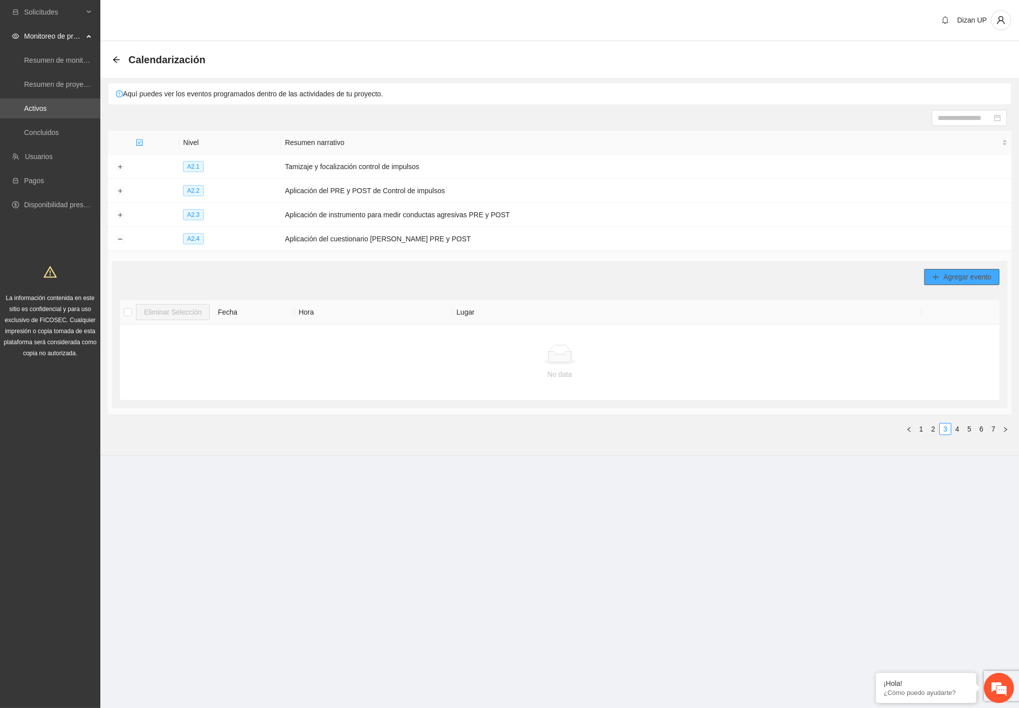
click at [947, 277] on span "Agregar evento" at bounding box center [967, 276] width 48 height 11
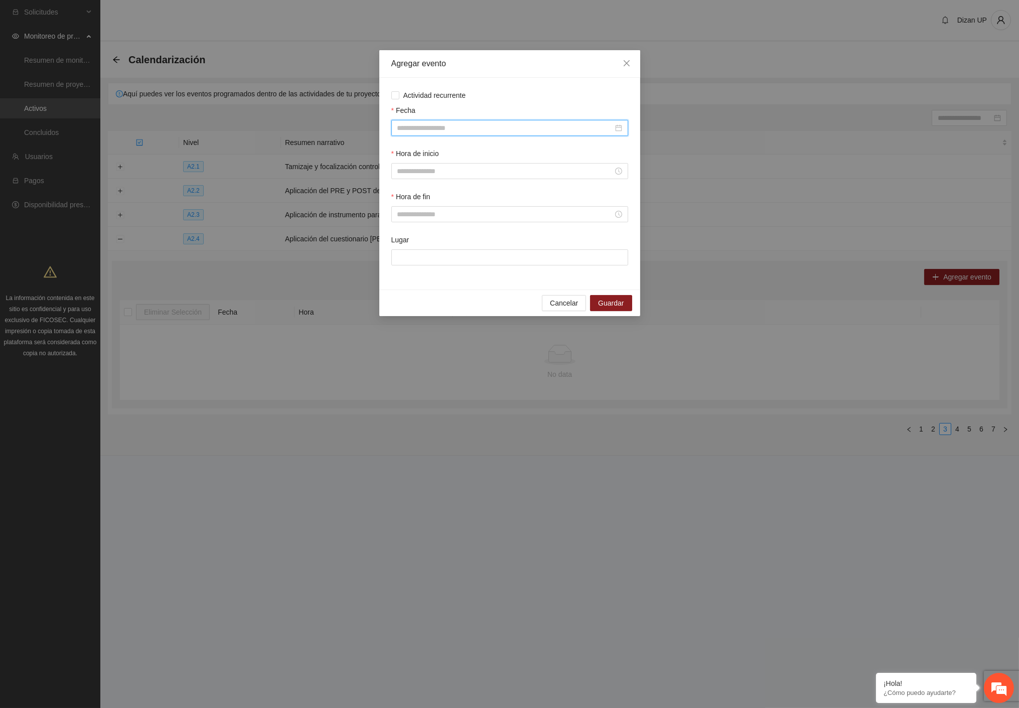
click at [522, 123] on input "Fecha" at bounding box center [505, 127] width 216 height 11
click at [408, 151] on button "button" at bounding box center [411, 148] width 11 height 20
type input "**********"
click at [439, 183] on div "1" at bounding box center [442, 187] width 12 height 12
click at [439, 183] on div "Hora de inicio" at bounding box center [509, 169] width 241 height 43
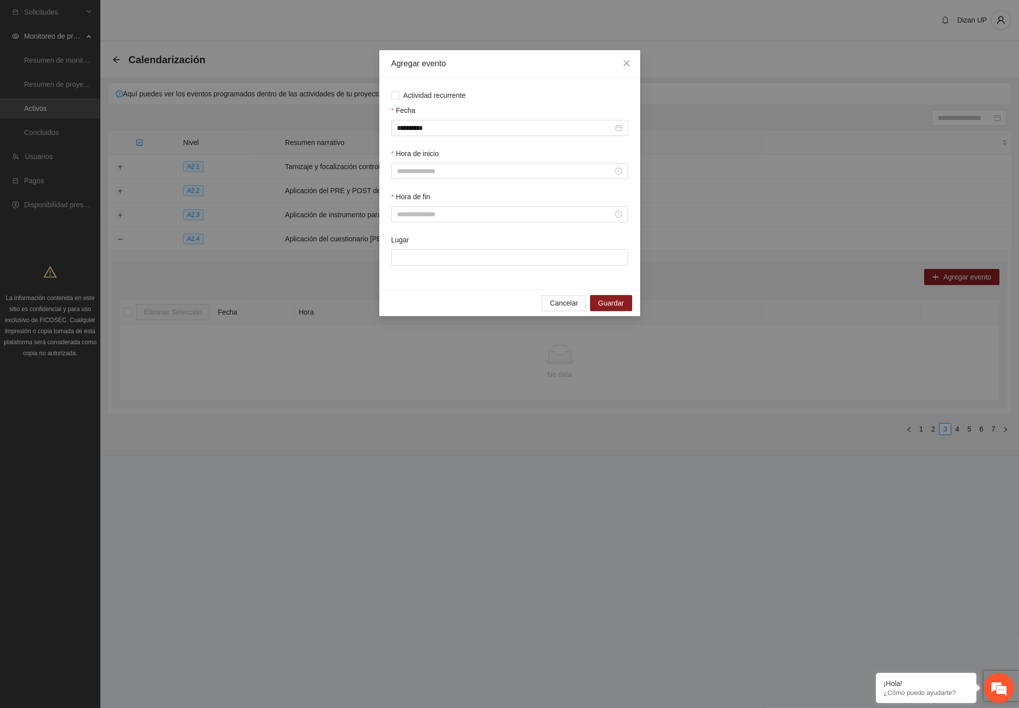
click at [418, 156] on label "Hora de inicio" at bounding box center [415, 153] width 48 height 11
click at [418, 166] on input "Hora de inicio" at bounding box center [505, 171] width 216 height 11
click at [405, 271] on div "09" at bounding box center [405, 274] width 28 height 14
type input "*****"
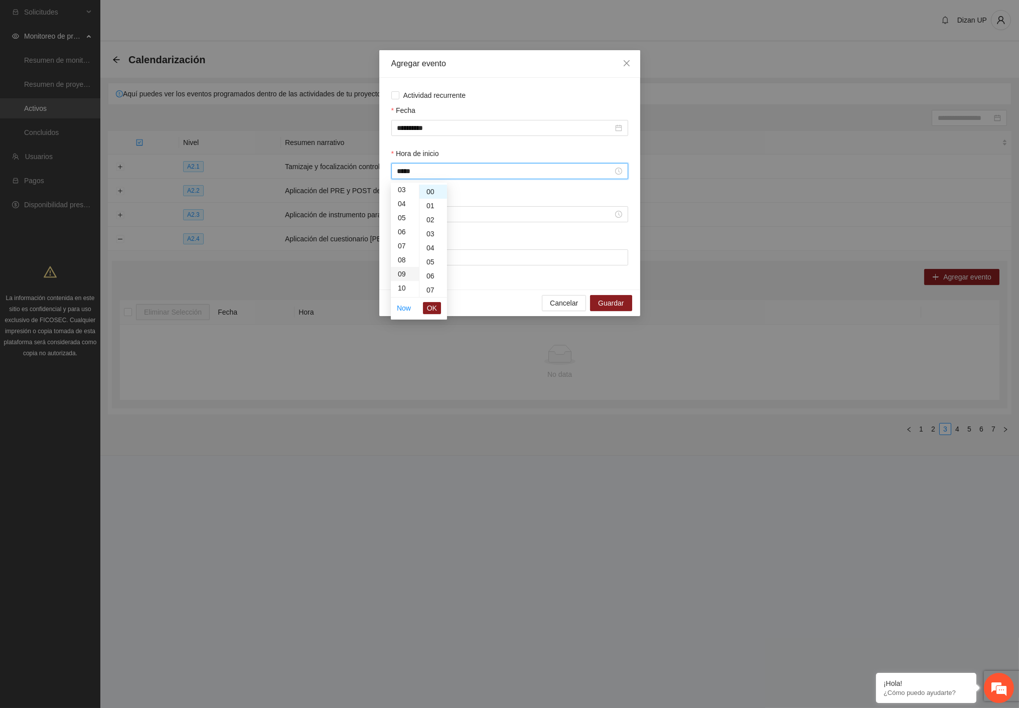
scroll to position [126, 0]
click at [430, 312] on span "OK" at bounding box center [432, 308] width 10 height 11
click at [445, 218] on input "Hora de fin" at bounding box center [505, 214] width 216 height 11
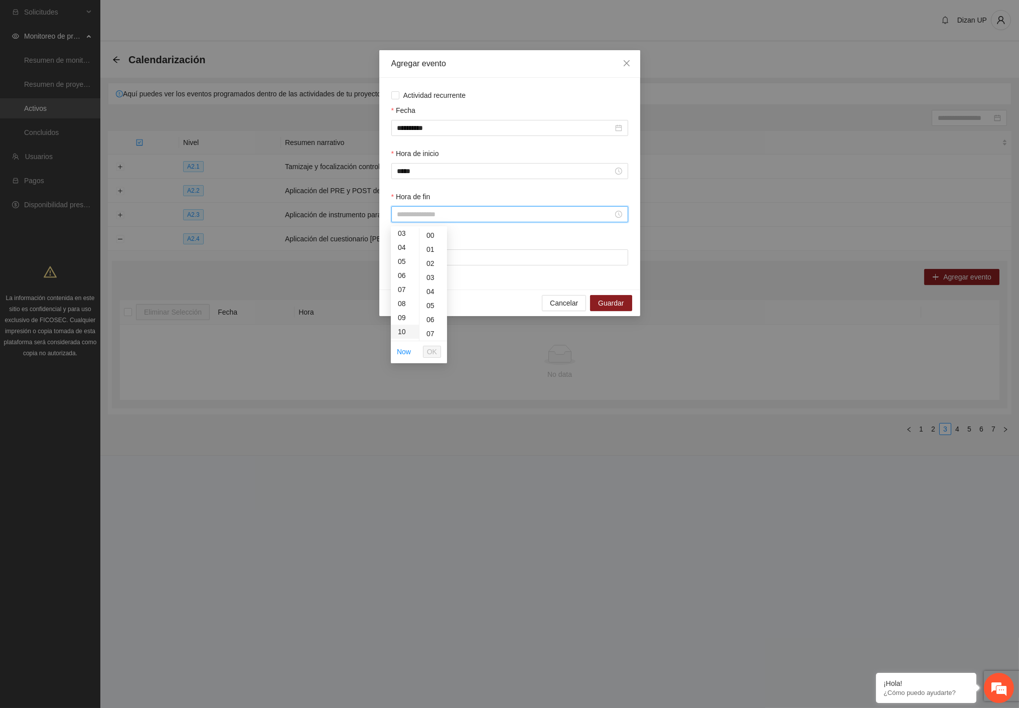
click at [405, 329] on div "10" at bounding box center [405, 332] width 28 height 14
type input "*****"
click at [435, 350] on span "OK" at bounding box center [432, 351] width 10 height 11
click at [468, 249] on div "Lugar" at bounding box center [509, 241] width 237 height 15
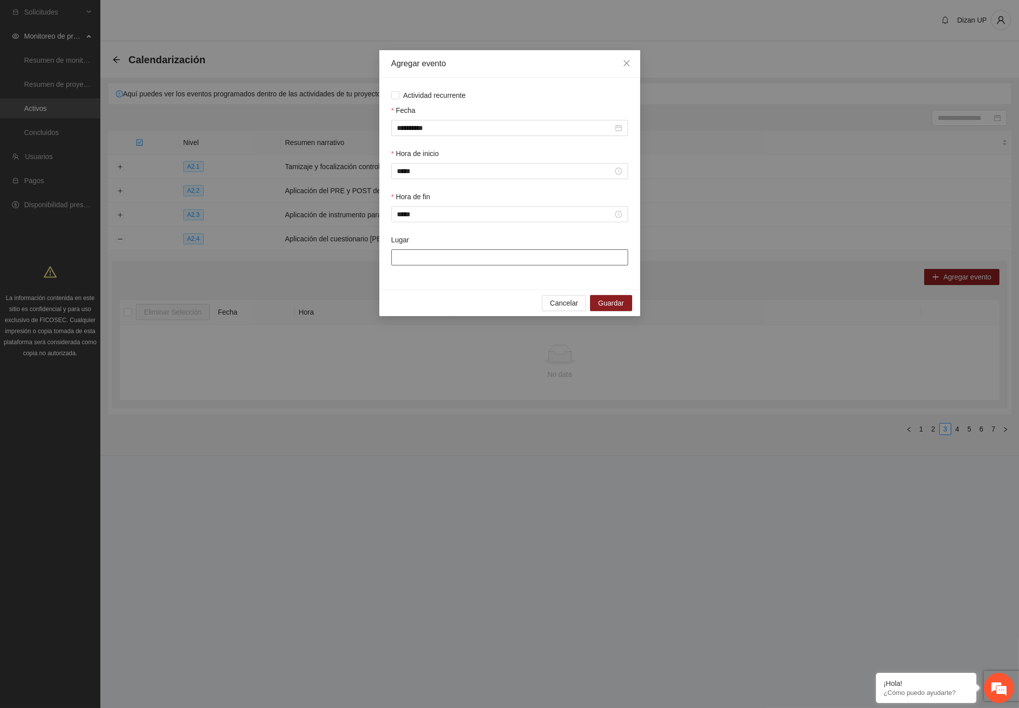
click at [467, 259] on input "Lugar" at bounding box center [509, 257] width 237 height 16
type input "**********"
click at [611, 307] on span "Guardar" at bounding box center [611, 303] width 26 height 11
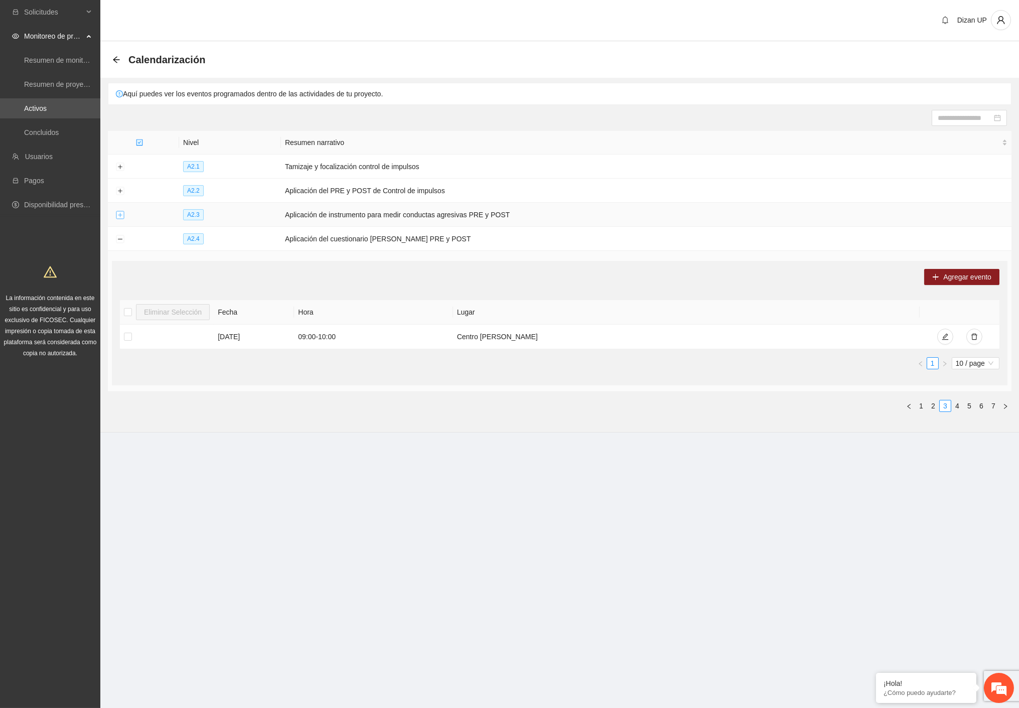
click at [118, 216] on button "Expand row" at bounding box center [120, 215] width 8 height 8
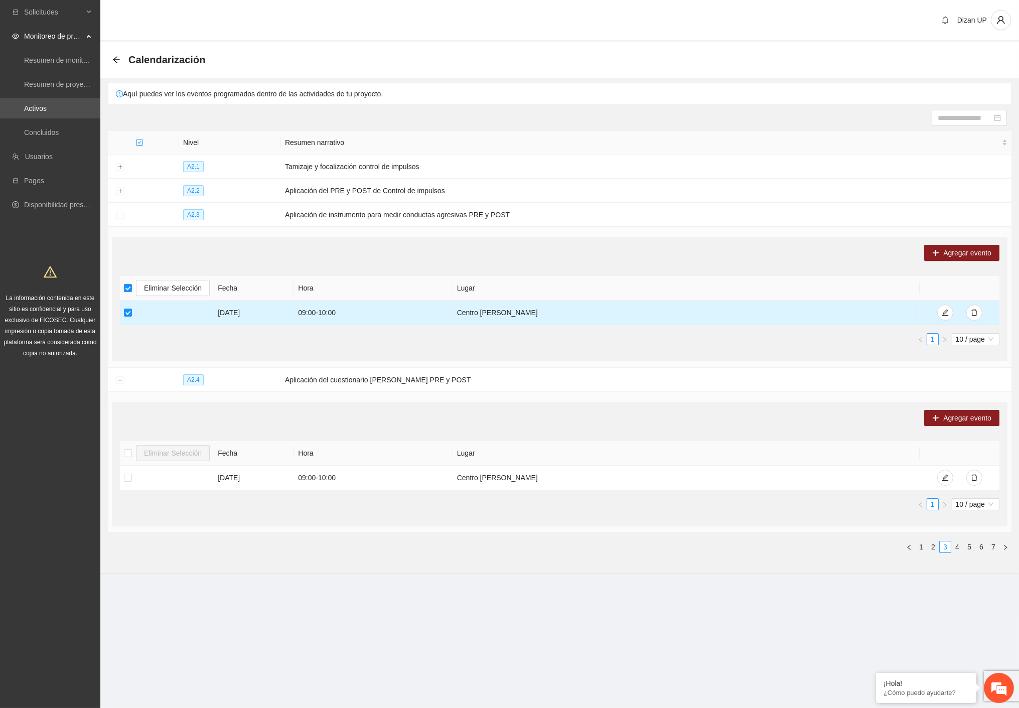
click at [147, 313] on td at bounding box center [167, 313] width 94 height 25
click at [970, 250] on span "Agregar evento" at bounding box center [967, 252] width 48 height 11
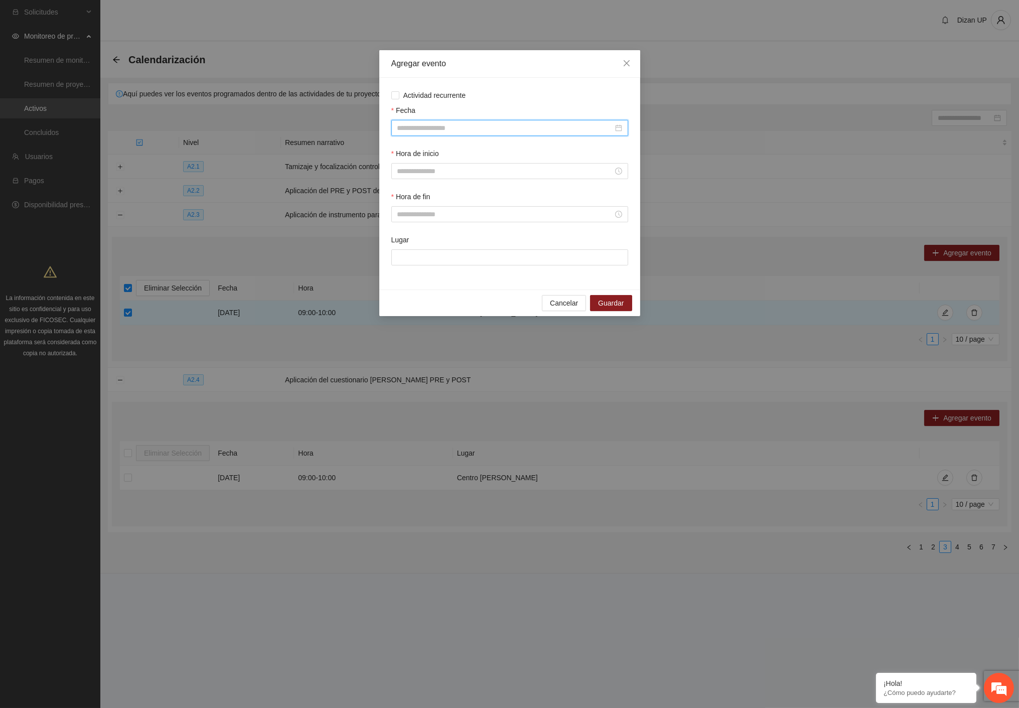
click at [503, 129] on input "Fecha" at bounding box center [505, 127] width 216 height 11
type input "**********"
click at [420, 216] on div "11" at bounding box center [424, 217] width 12 height 12
click at [559, 173] on input "Hora de inicio" at bounding box center [505, 171] width 216 height 11
click at [405, 277] on div "06" at bounding box center [405, 276] width 28 height 14
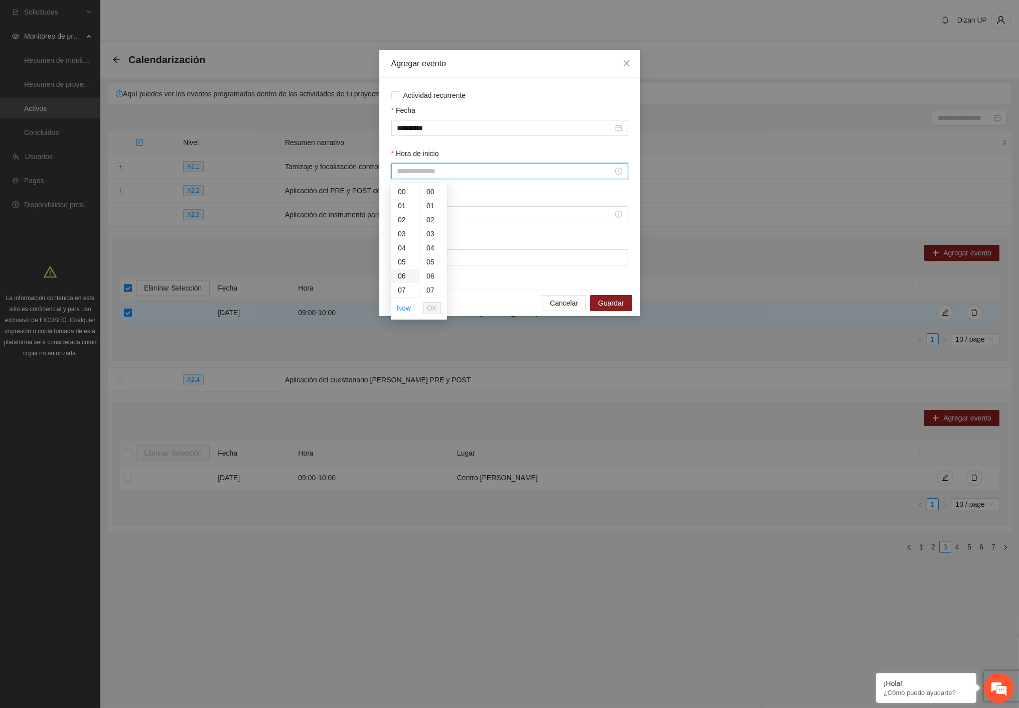
type input "*****"
click at [478, 216] on input "Hora de fin" at bounding box center [505, 214] width 216 height 11
drag, startPoint x: 418, startPoint y: 172, endPoint x: 409, endPoint y: 203, distance: 31.9
click at [418, 173] on input "Hora de inicio" at bounding box center [505, 171] width 216 height 11
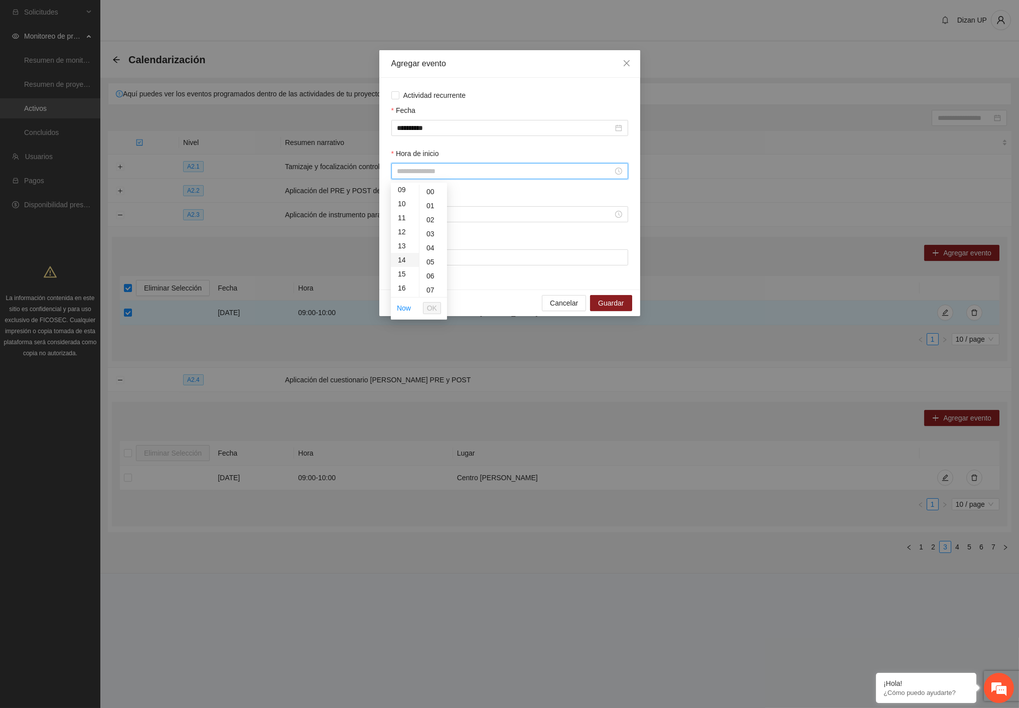
click at [404, 259] on div "14" at bounding box center [405, 260] width 28 height 14
type input "*****"
click at [423, 305] on button "OK" at bounding box center [432, 308] width 18 height 12
click at [484, 206] on div "Hora de fin" at bounding box center [509, 198] width 237 height 15
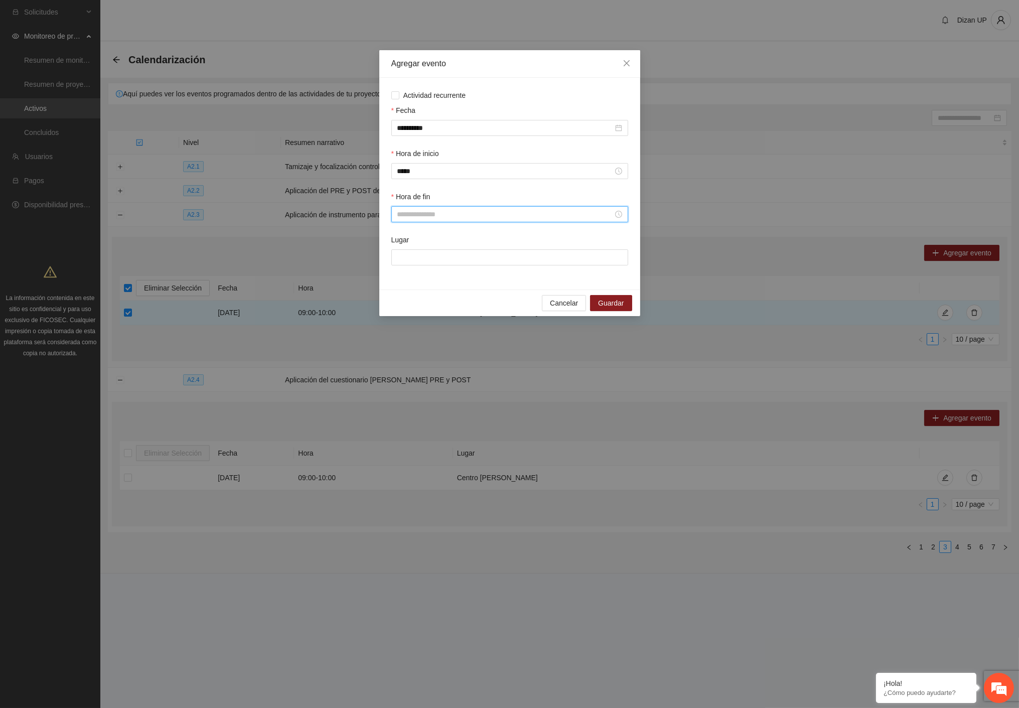
click at [475, 212] on input "Hora de fin" at bounding box center [505, 214] width 216 height 11
click at [404, 275] on div "11" at bounding box center [405, 278] width 28 height 14
click at [401, 267] on div "15" at bounding box center [405, 269] width 28 height 14
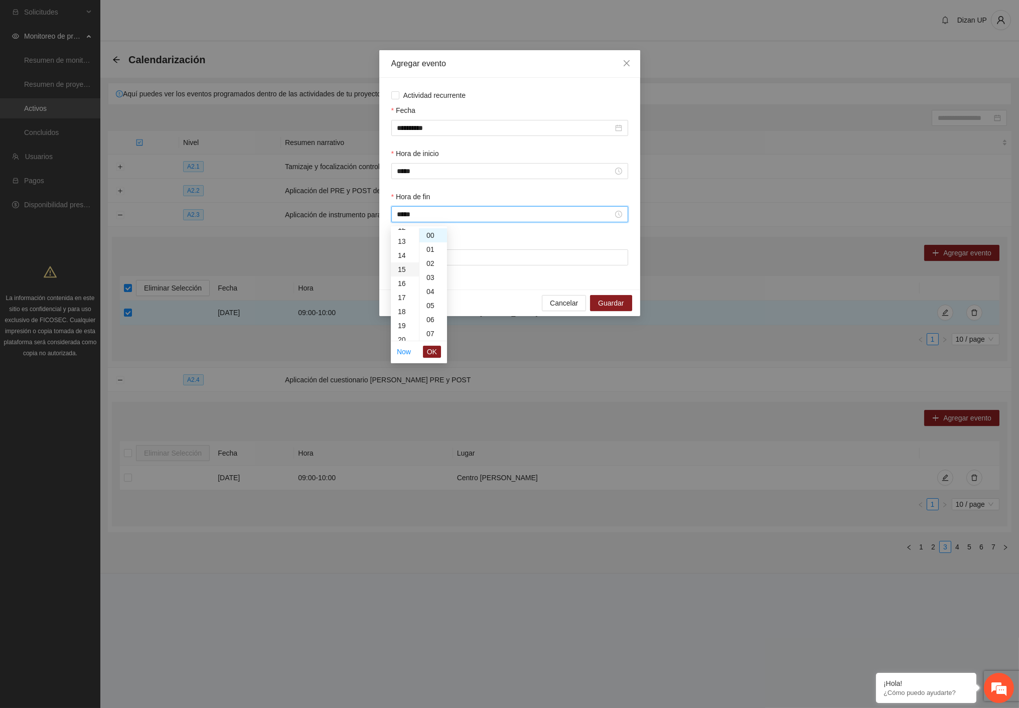
type input "*****"
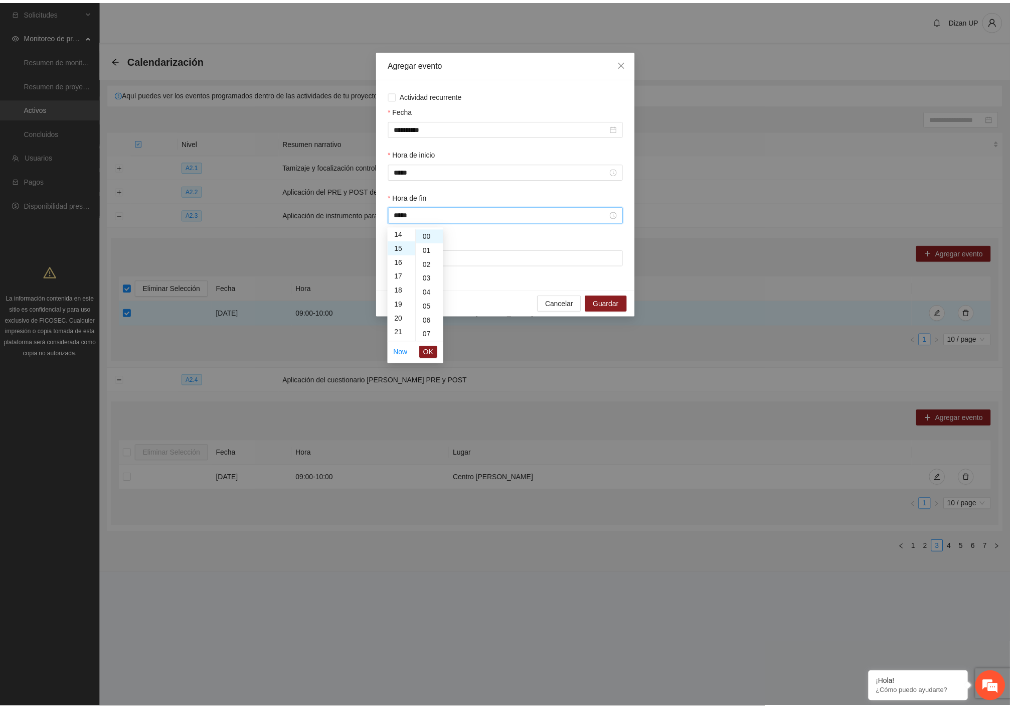
scroll to position [211, 0]
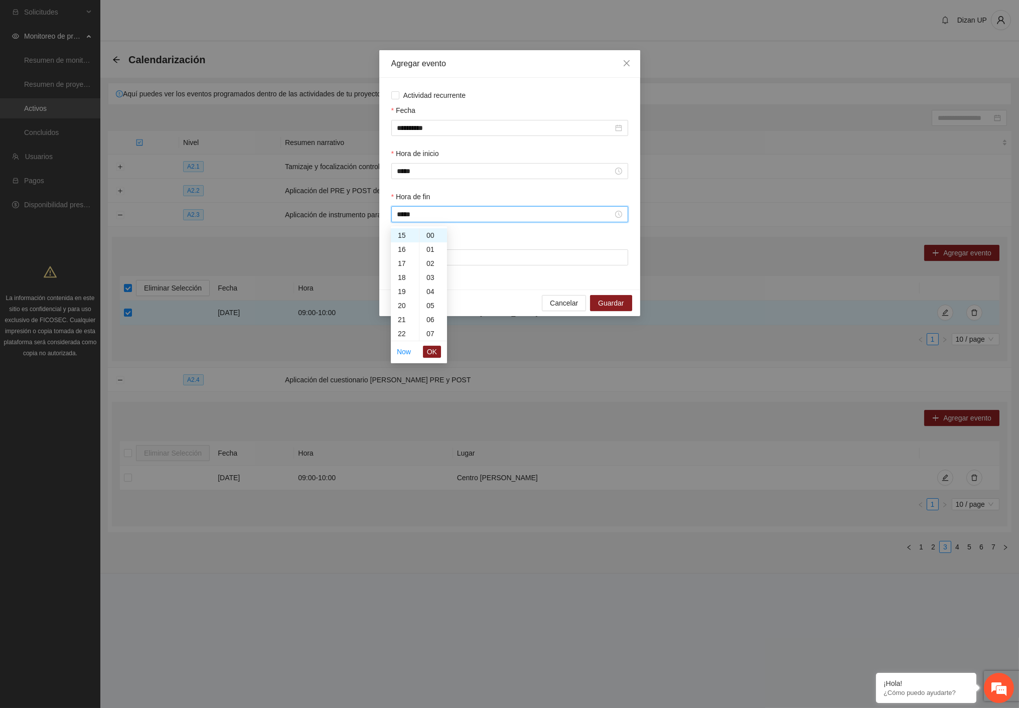
click at [429, 351] on span "OK" at bounding box center [432, 351] width 10 height 11
click at [469, 259] on input "Lugar" at bounding box center [509, 257] width 237 height 16
type input "**********"
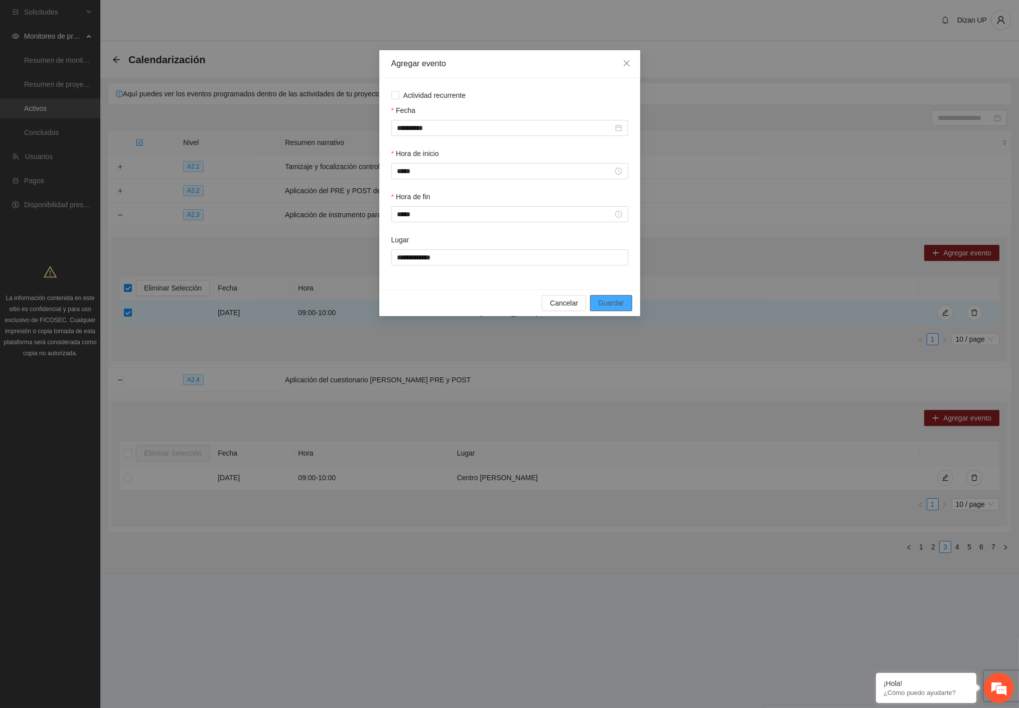
click at [628, 308] on button "Guardar" at bounding box center [611, 303] width 42 height 16
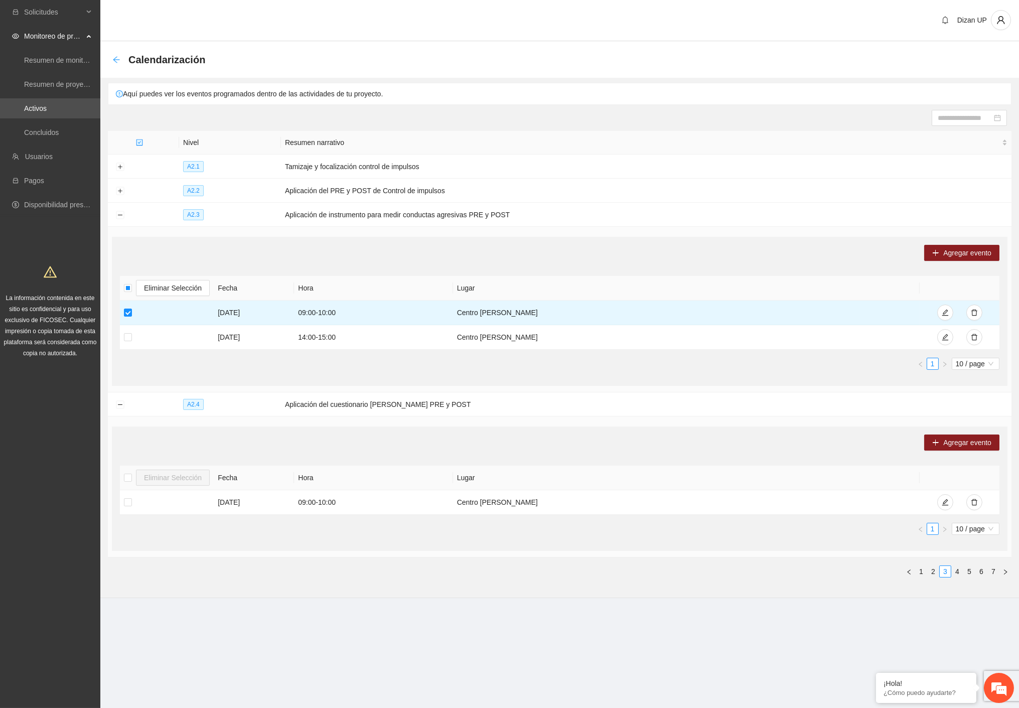
click at [117, 59] on icon "arrow-left" at bounding box center [116, 59] width 7 height 7
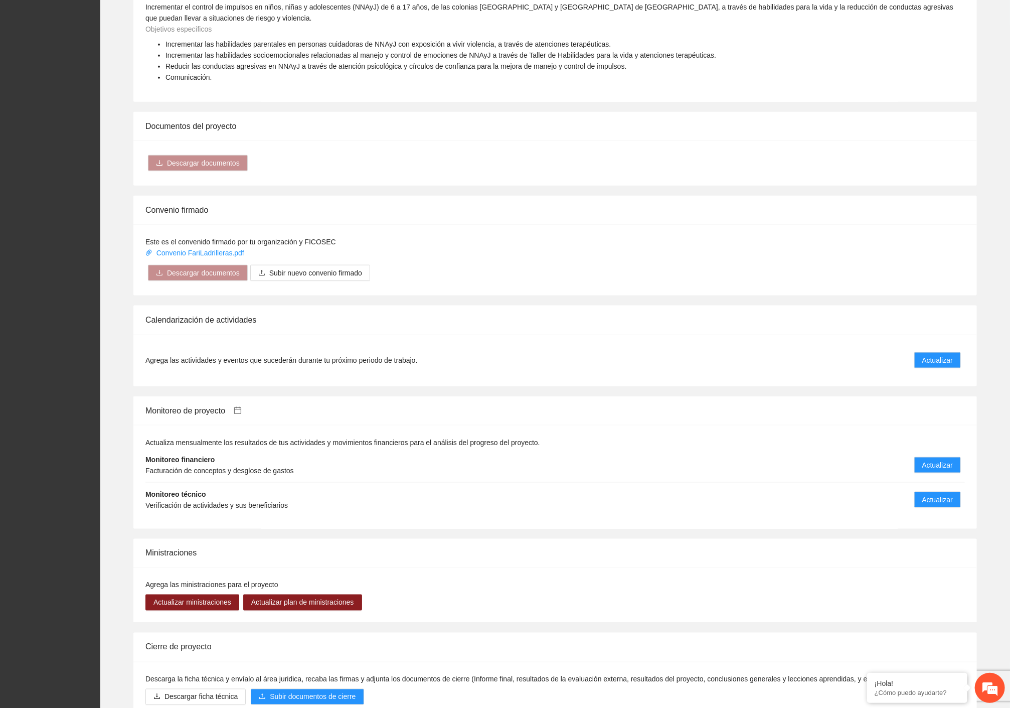
scroll to position [704, 0]
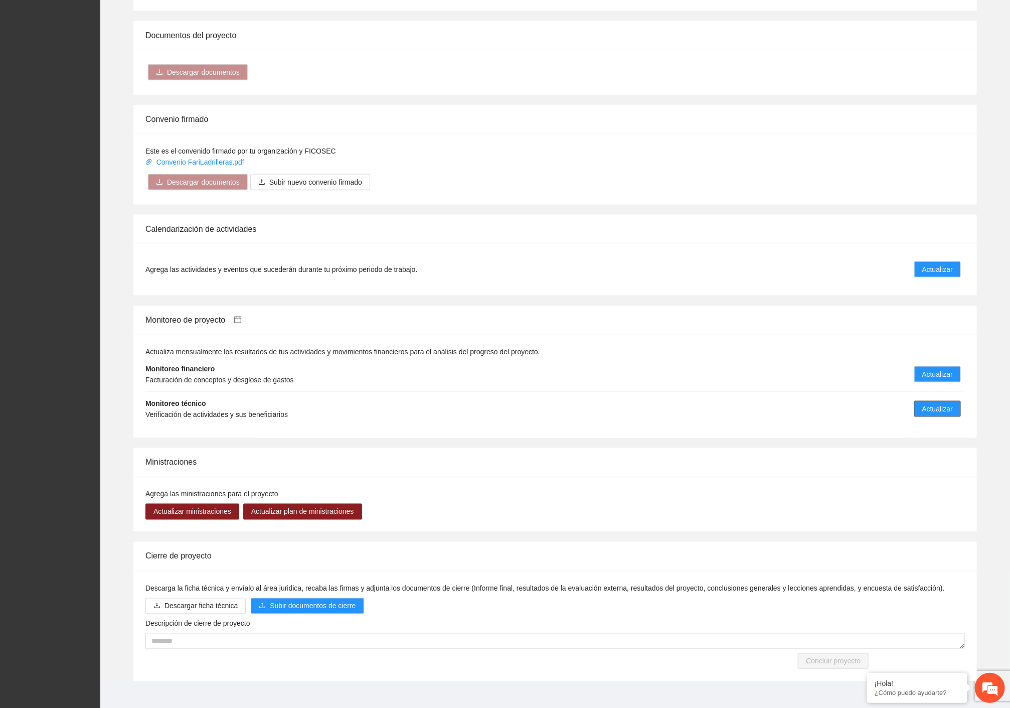
click at [935, 403] on span "Actualizar" at bounding box center [938, 408] width 31 height 11
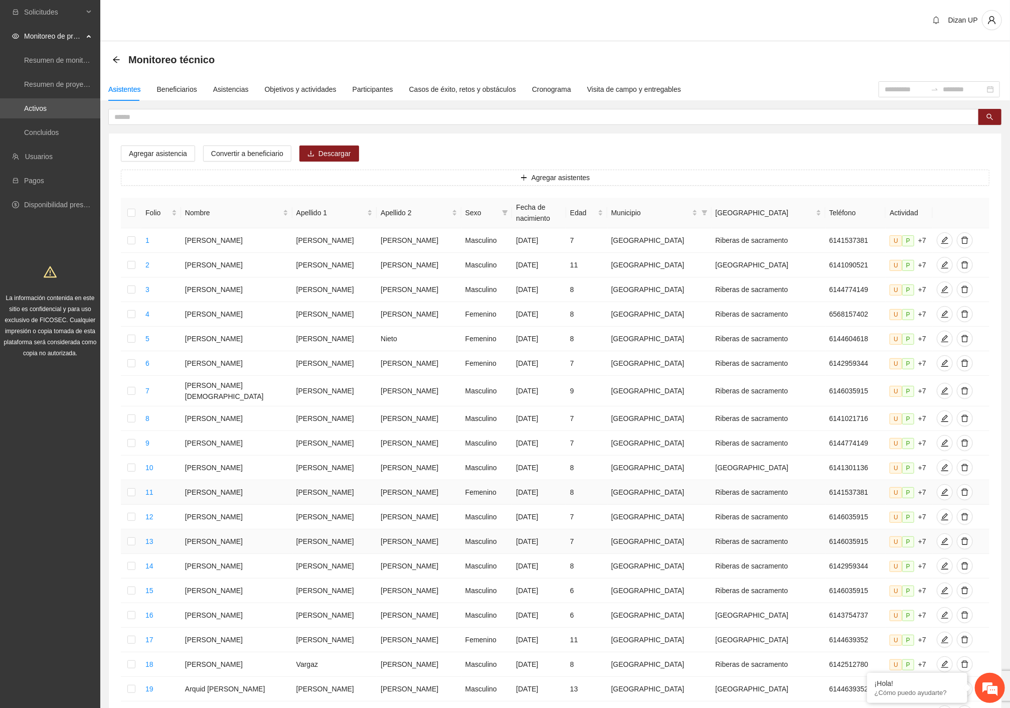
scroll to position [203, 0]
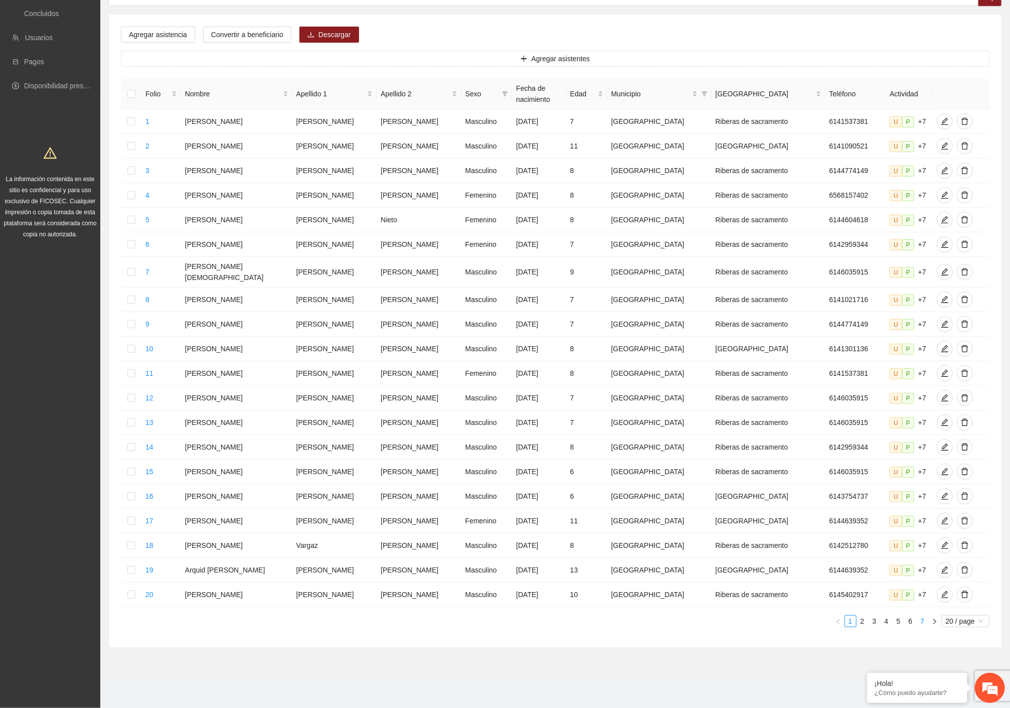
click at [922, 619] on link "7" at bounding box center [923, 621] width 11 height 11
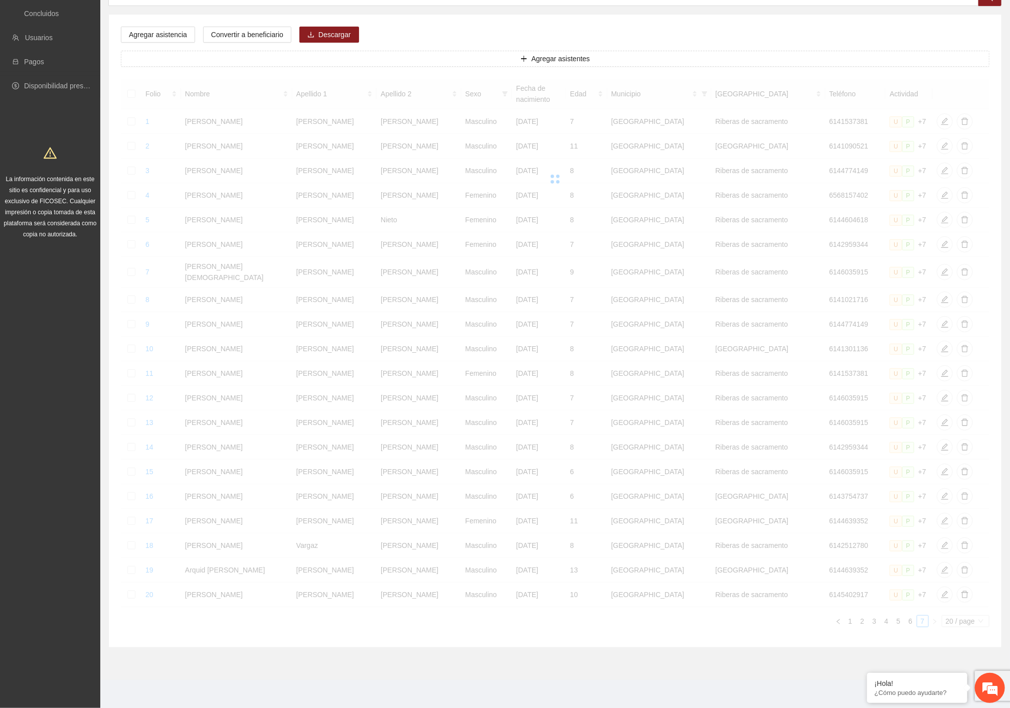
scroll to position [0, 0]
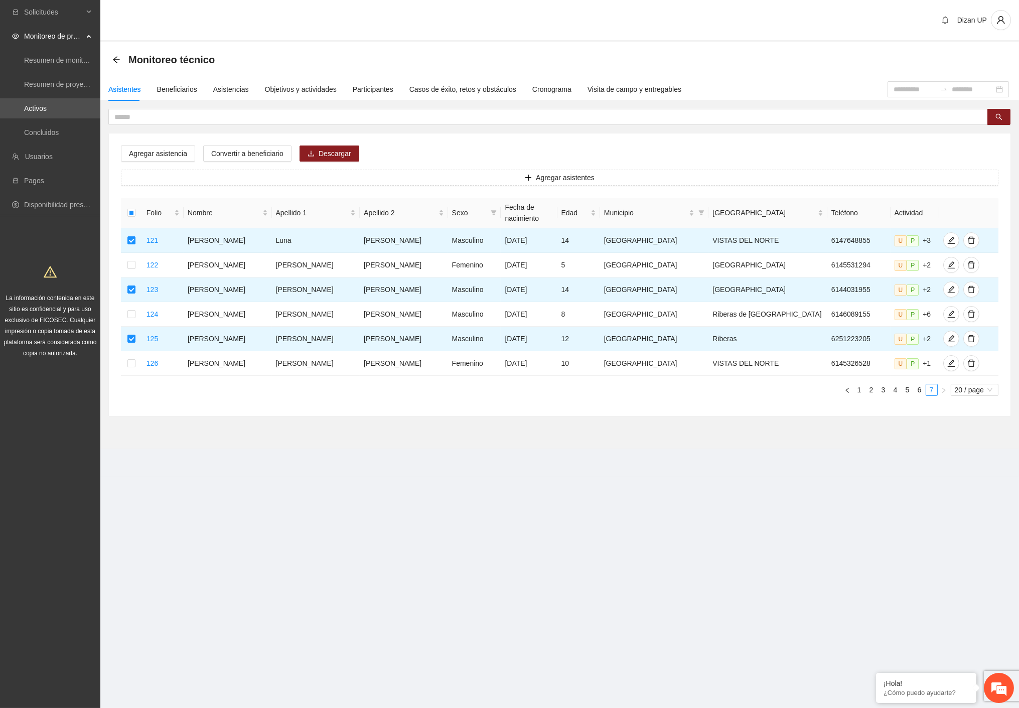
drag, startPoint x: 876, startPoint y: 409, endPoint x: 894, endPoint y: 403, distance: 18.7
click at [877, 409] on div "Agregar asistencia Convertir a beneficiario Descargar Agregar asistentes Folio …" at bounding box center [560, 274] width 902 height 282
click at [953, 386] on div "20 / page" at bounding box center [975, 390] width 48 height 12
click at [969, 450] on div "100 / page" at bounding box center [975, 455] width 36 height 11
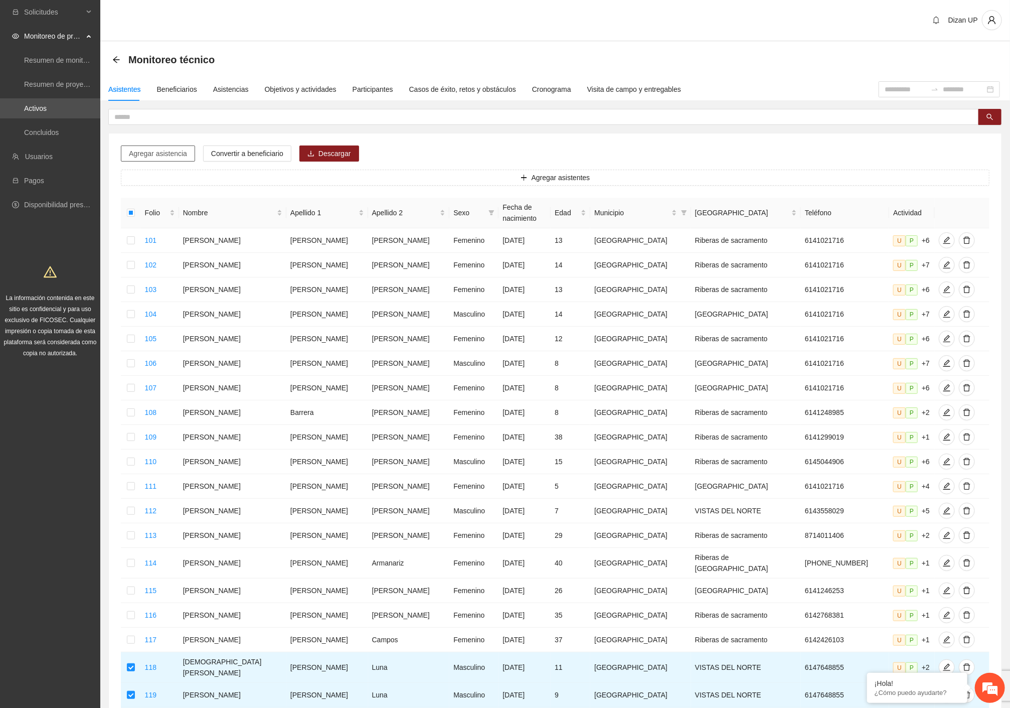
click at [139, 156] on span "Agregar asistencia" at bounding box center [158, 153] width 58 height 11
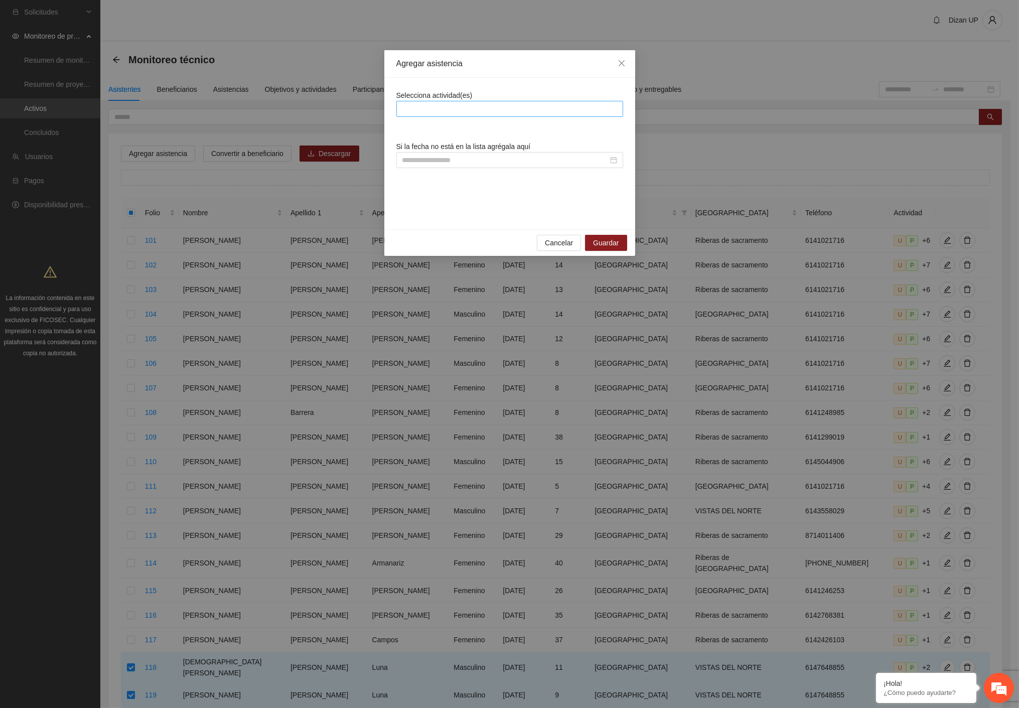
click at [432, 108] on div at bounding box center [510, 109] width 222 height 12
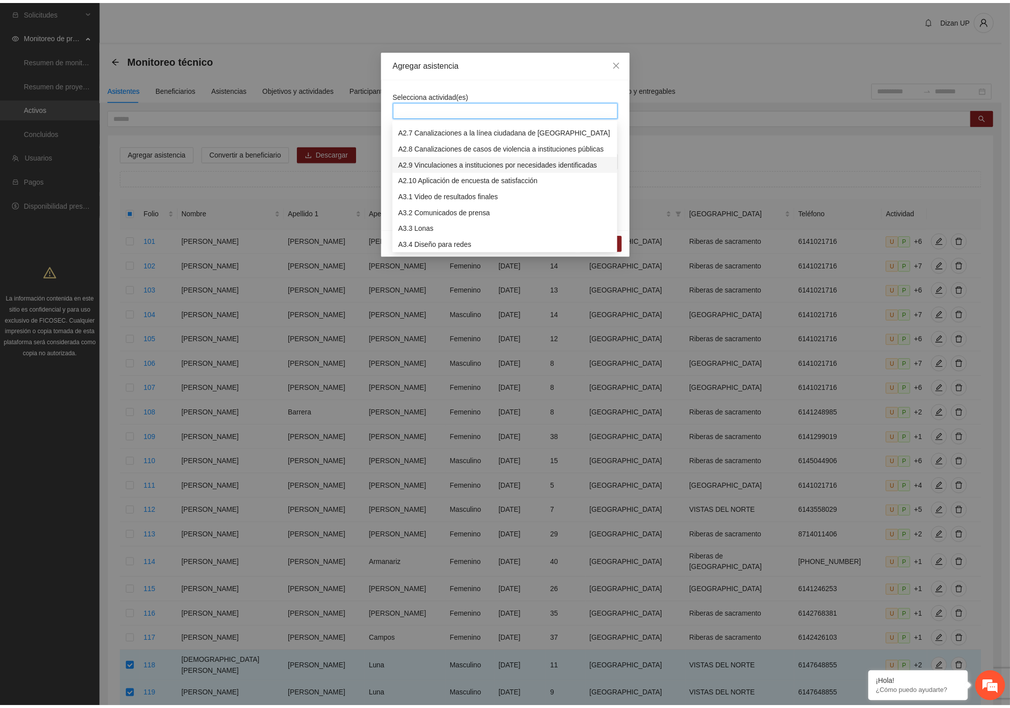
scroll to position [111, 0]
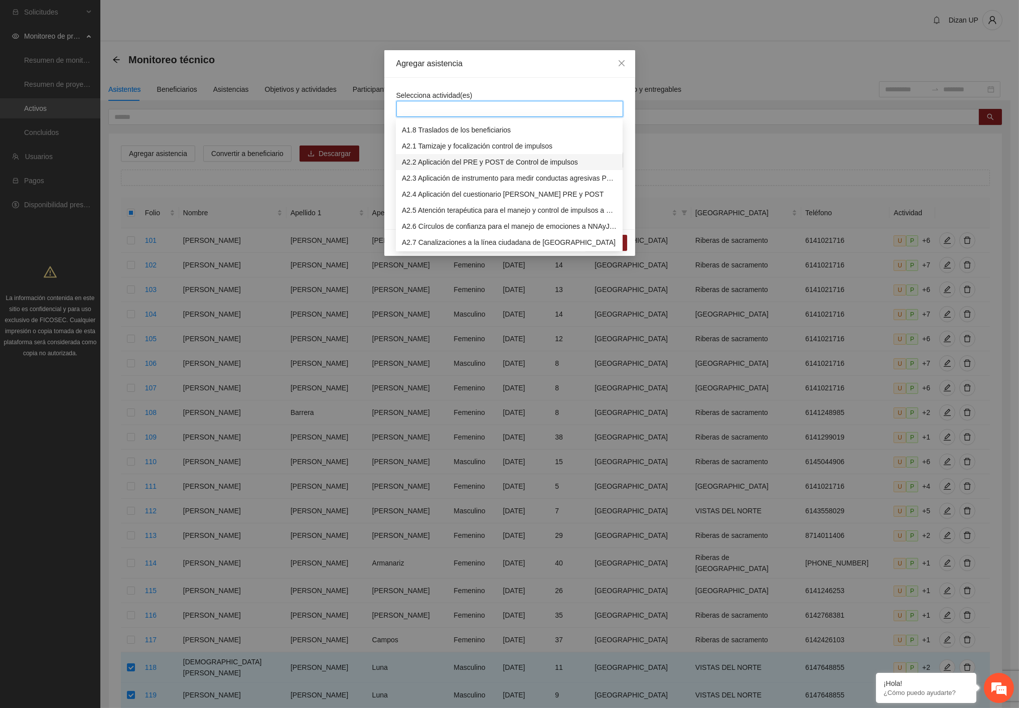
click at [445, 157] on div "A2.2 Aplicación del PRE y POST de Control de impulsos" at bounding box center [509, 162] width 215 height 11
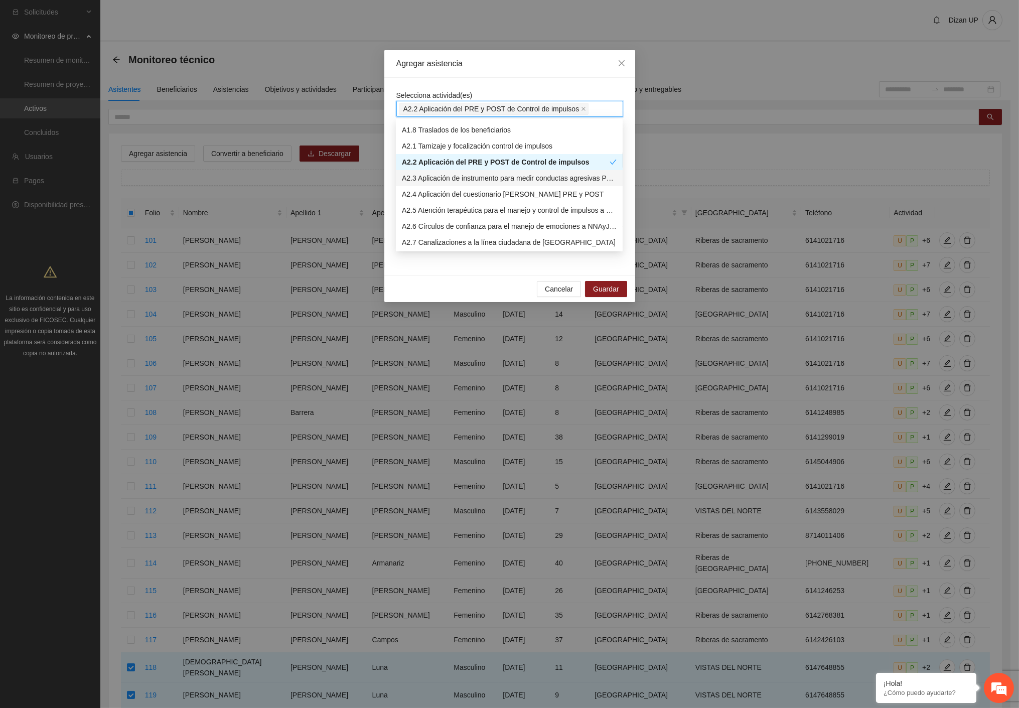
click at [432, 174] on div "A2.3 Aplicación de instrumento para medir conductas agresivas PRE y POST" at bounding box center [509, 178] width 215 height 11
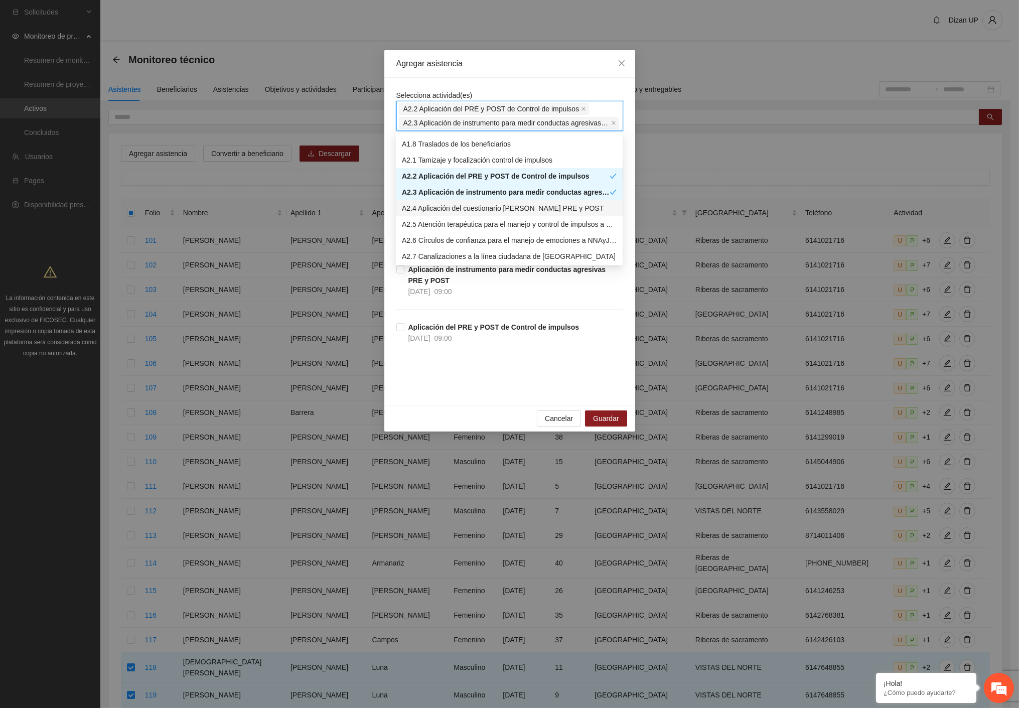
click at [431, 203] on div "A2.4 Aplicación del cuestionario MENA PRE y POST" at bounding box center [509, 208] width 215 height 11
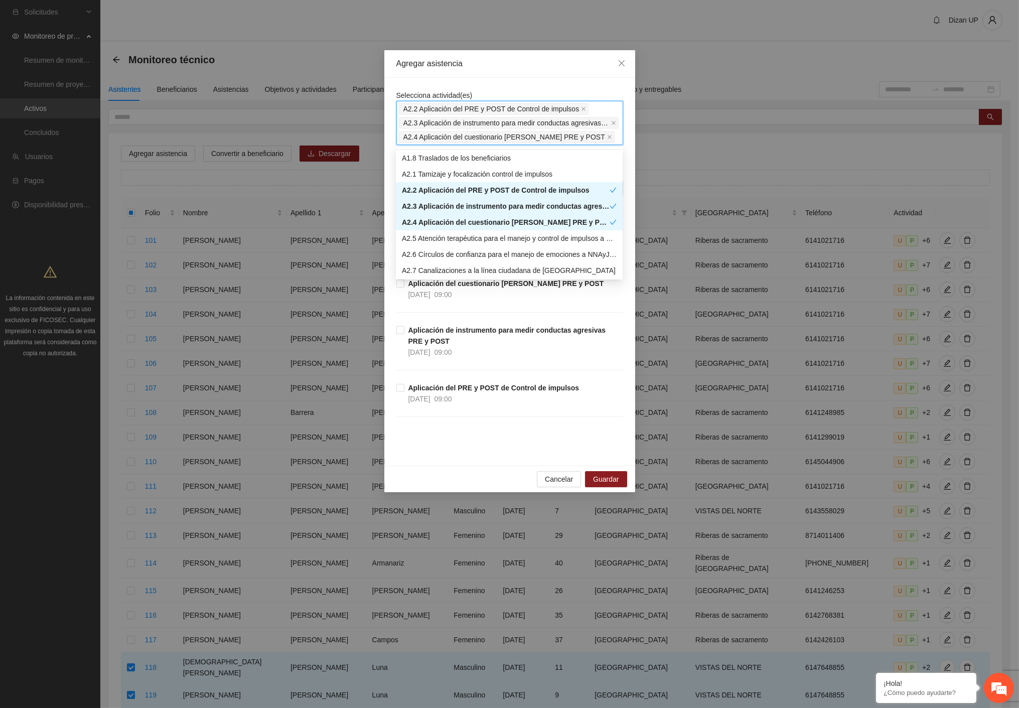
click at [537, 71] on div "Agregar asistencia" at bounding box center [509, 64] width 251 height 28
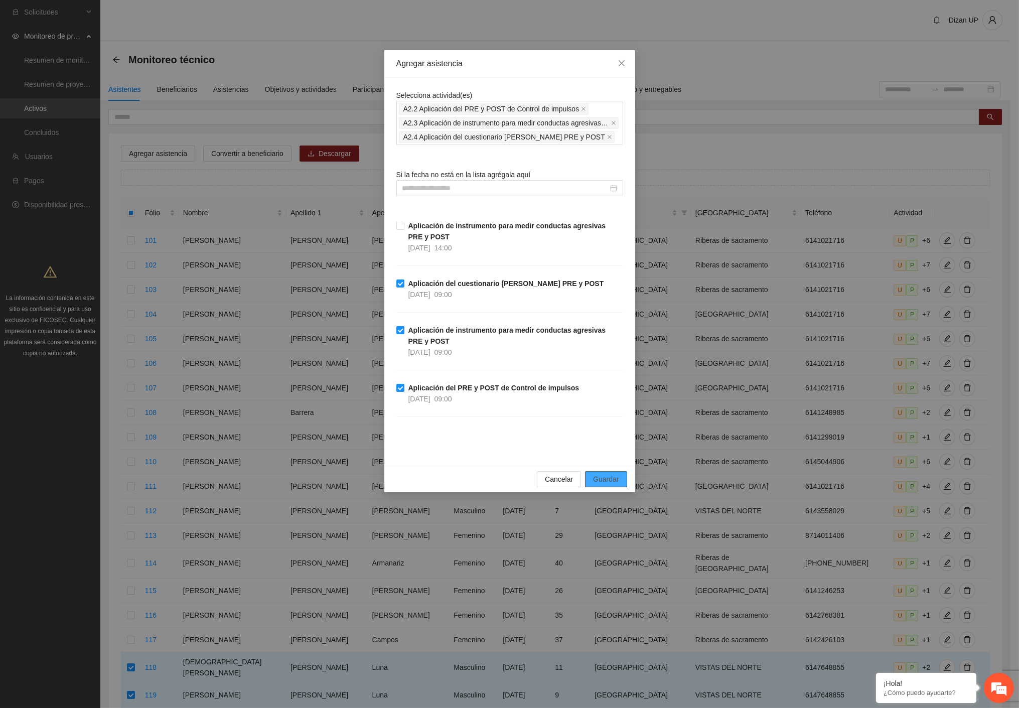
click at [610, 478] on span "Guardar" at bounding box center [606, 479] width 26 height 11
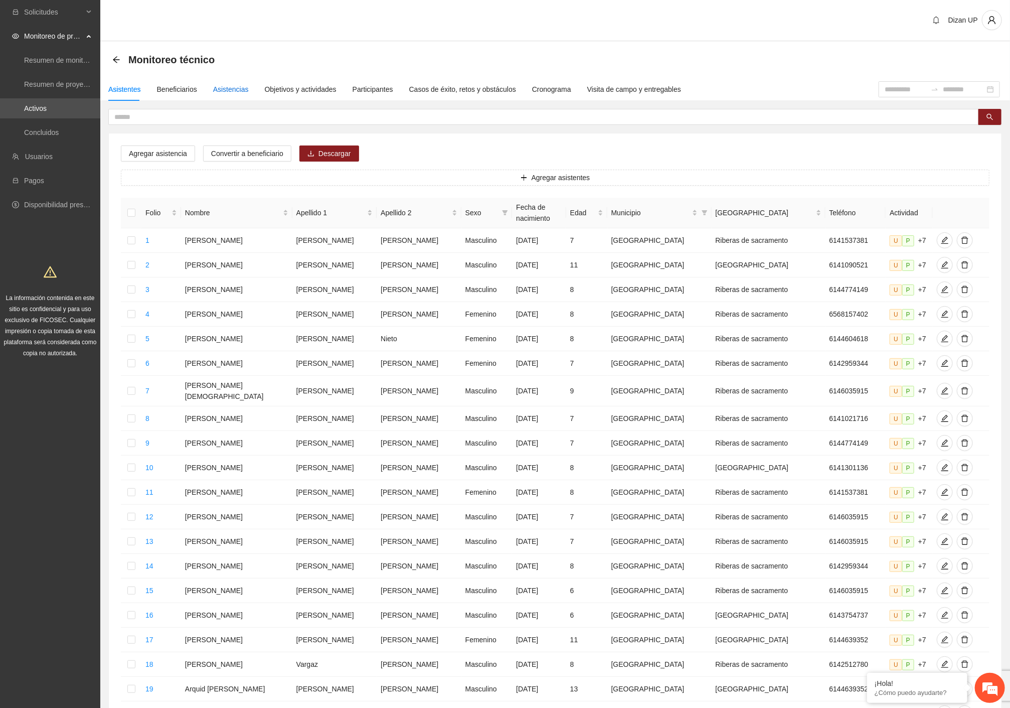
click at [231, 89] on div "Asistencias" at bounding box center [231, 89] width 36 height 11
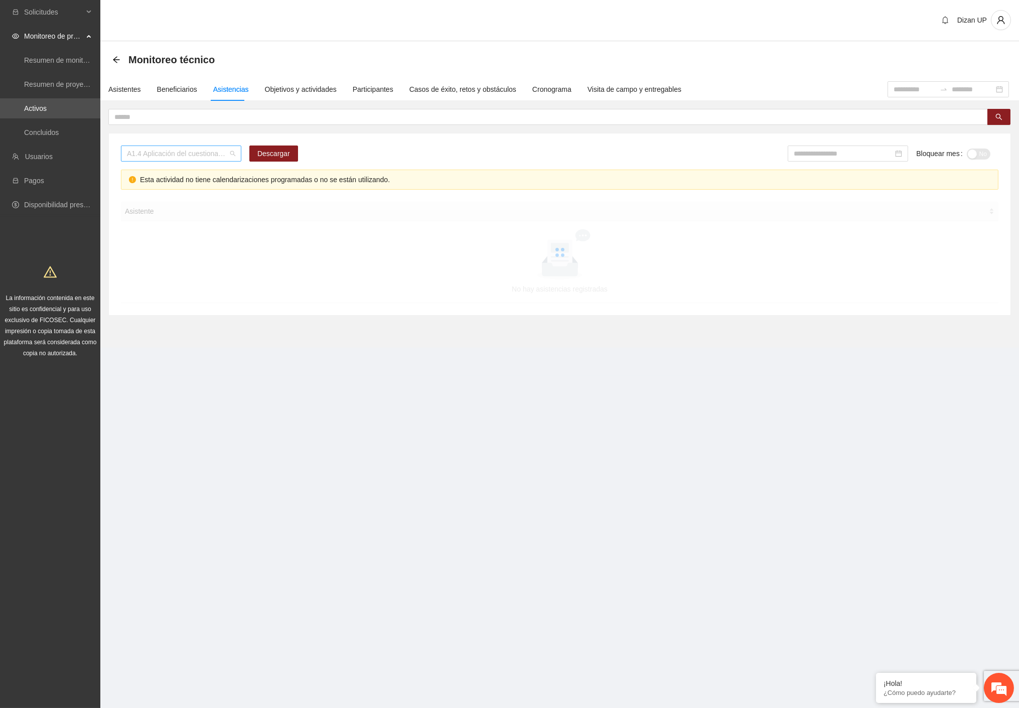
click at [203, 153] on span "A1.4 Aplicación del cuestionario MENA PRE y POST" at bounding box center [181, 153] width 108 height 15
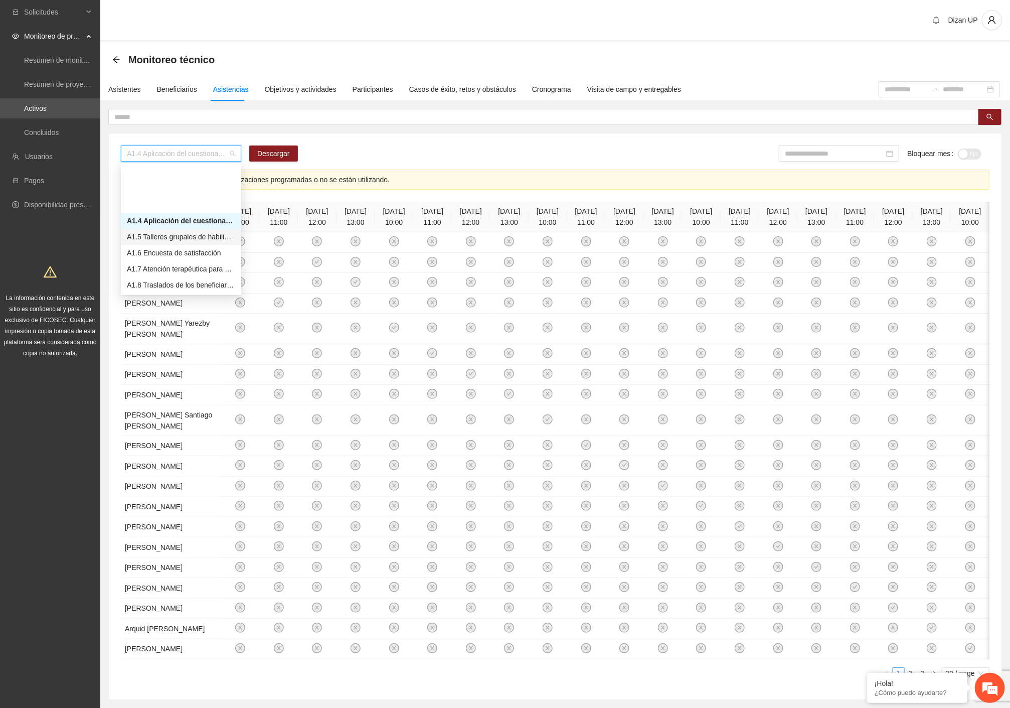
scroll to position [167, 0]
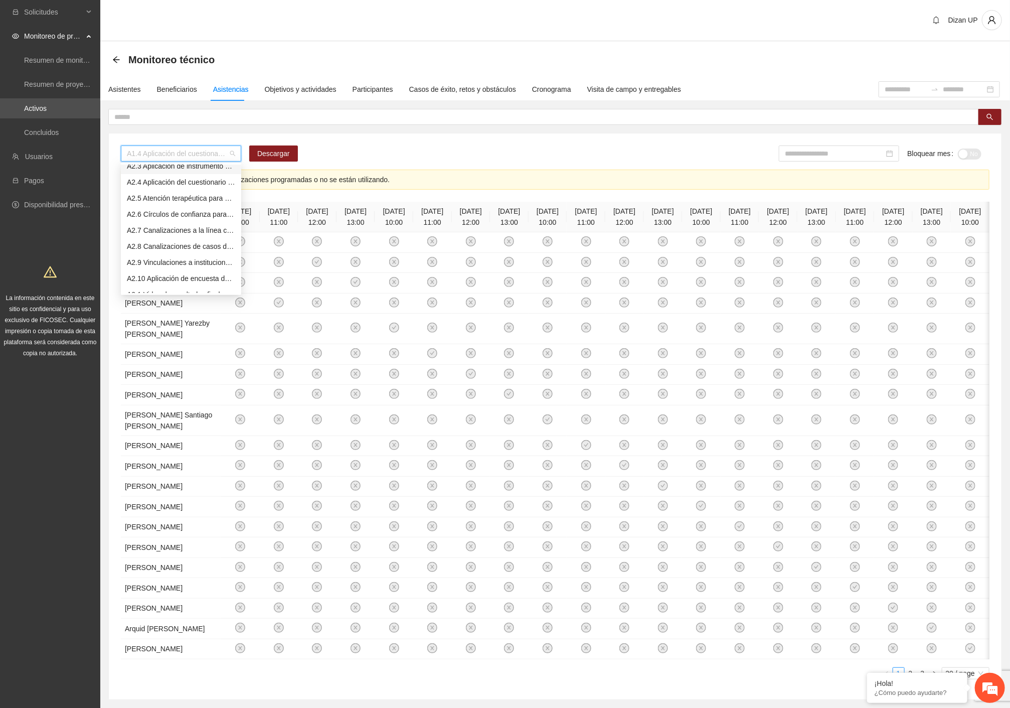
click at [167, 166] on div "A2.3 Aplicación de instrumento para medir conductas agresivas PRE y POST" at bounding box center [181, 166] width 108 height 11
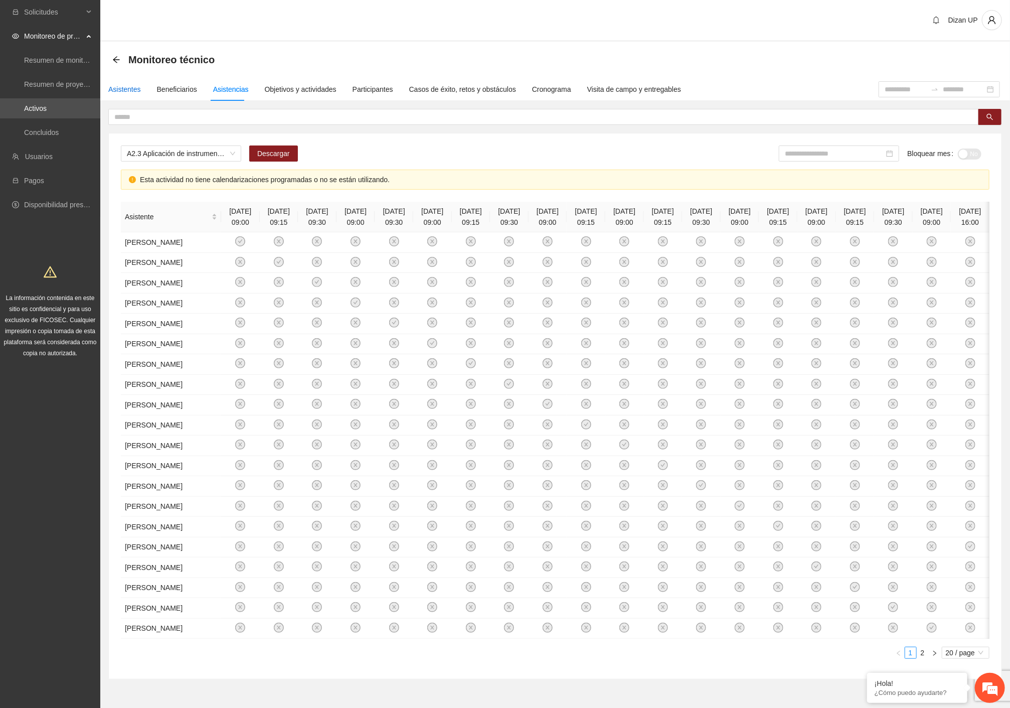
click at [126, 91] on div "Asistentes" at bounding box center [124, 89] width 33 height 11
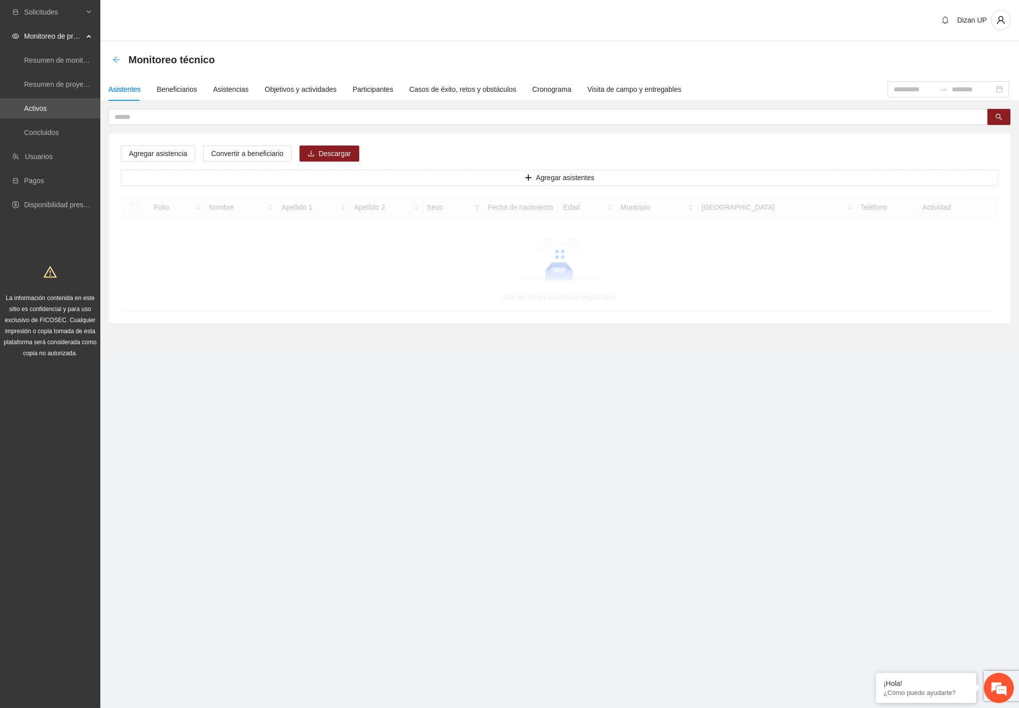
click at [116, 61] on icon "arrow-left" at bounding box center [116, 60] width 8 height 8
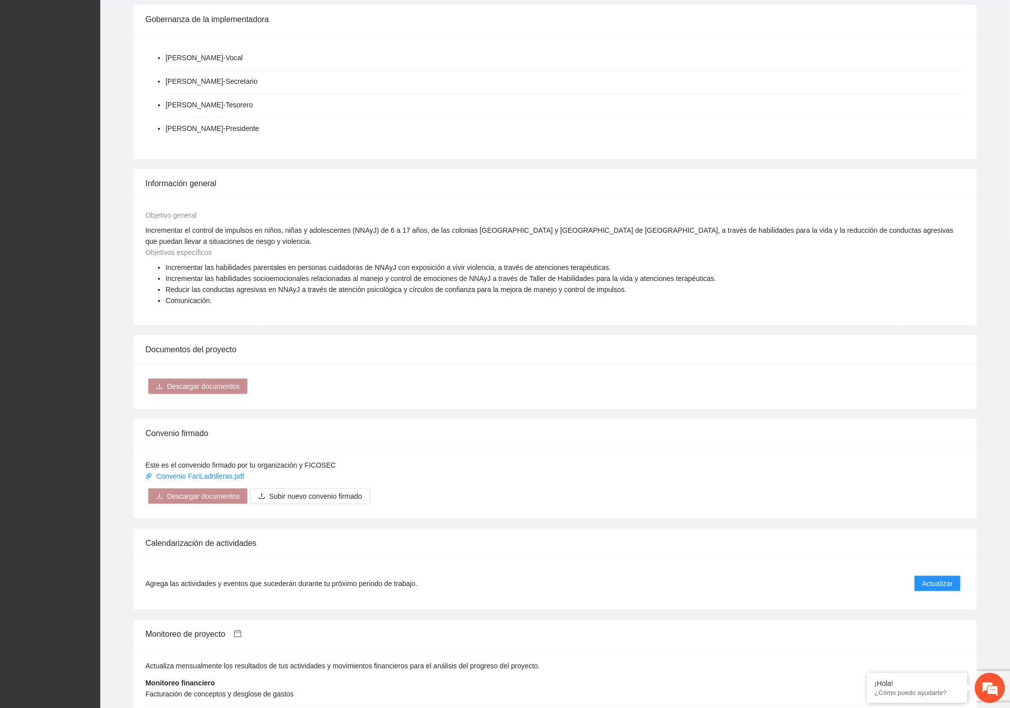
scroll to position [613, 0]
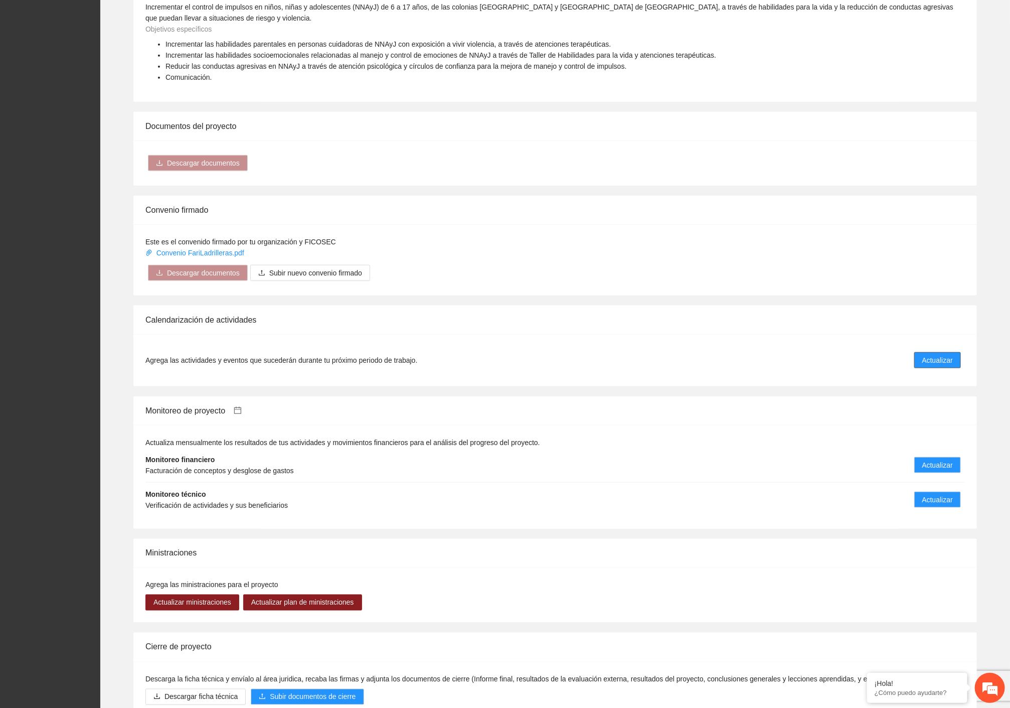
click at [940, 355] on span "Actualizar" at bounding box center [938, 360] width 31 height 11
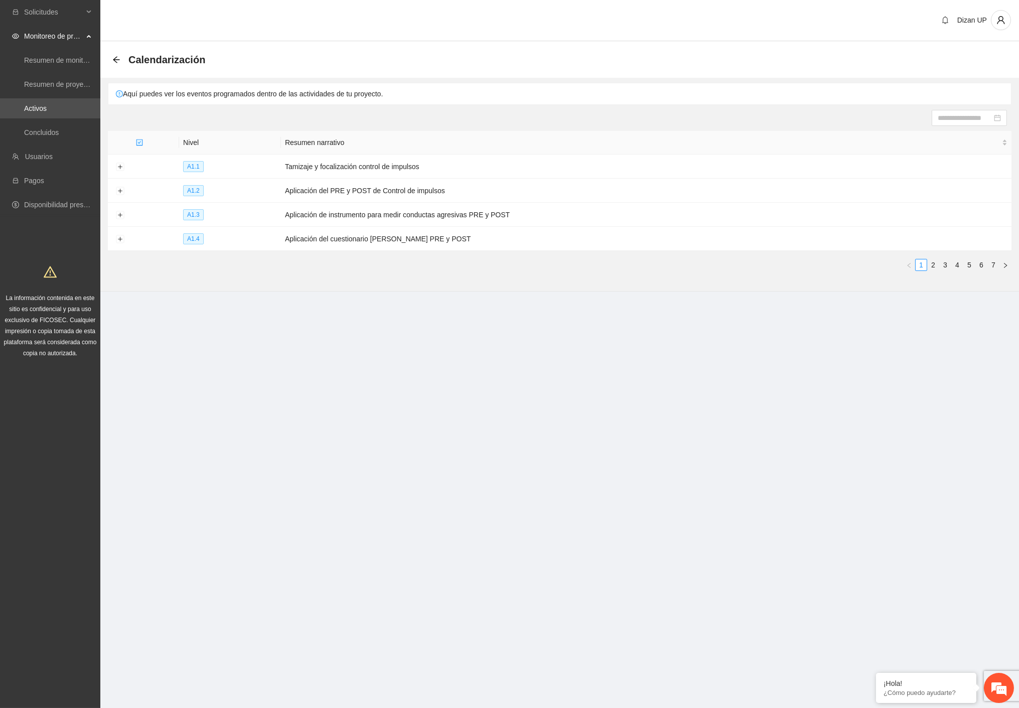
click at [966, 272] on div "Nivel Resumen narrativo A1.1 Tamizaje y focalización control de impulsos A1.2 A…" at bounding box center [560, 205] width 904 height 148
click at [966, 269] on link "5" at bounding box center [969, 264] width 11 height 11
click at [956, 264] on link "4" at bounding box center [957, 264] width 11 height 11
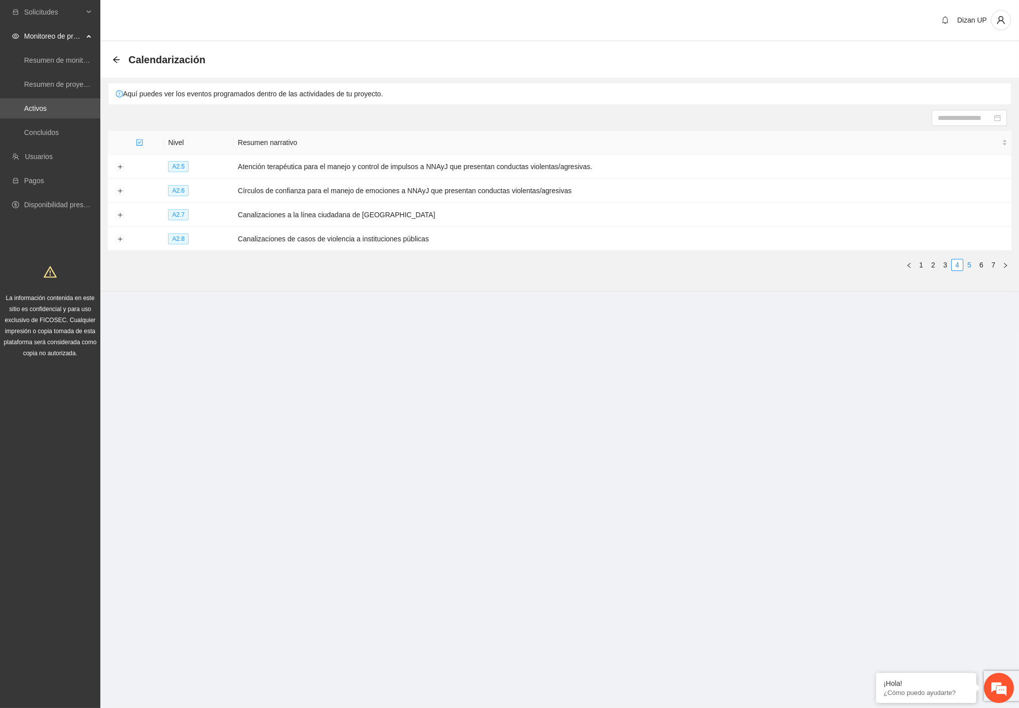
click at [972, 263] on link "5" at bounding box center [969, 264] width 11 height 11
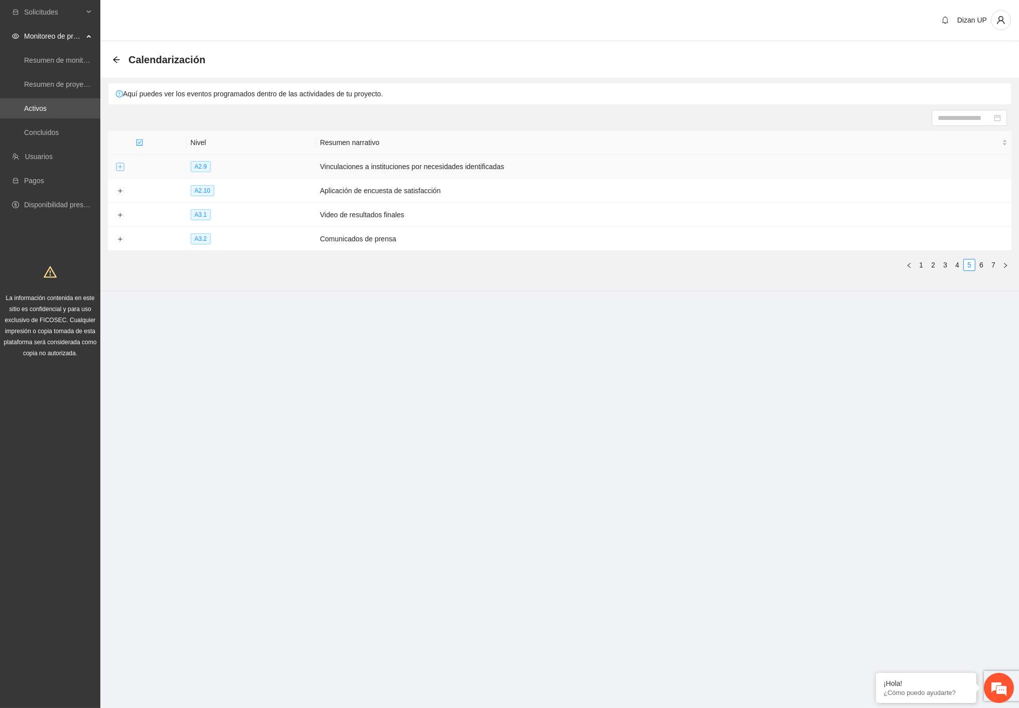
click at [120, 169] on button "Expand row" at bounding box center [120, 167] width 8 height 8
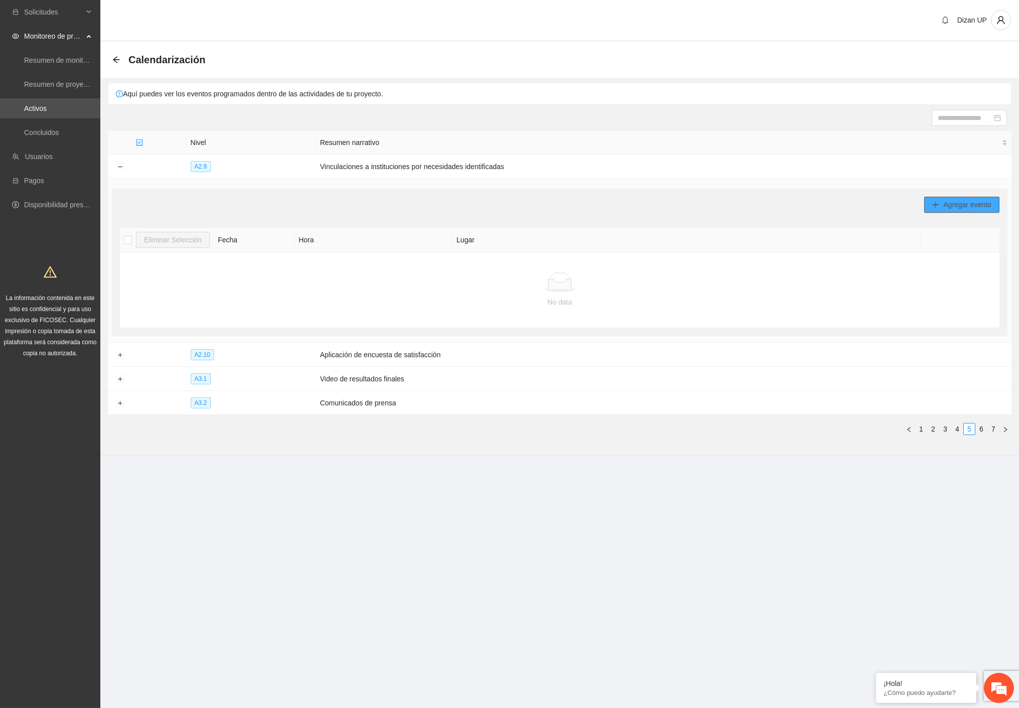
click at [934, 200] on button "Agregar evento" at bounding box center [961, 205] width 75 height 16
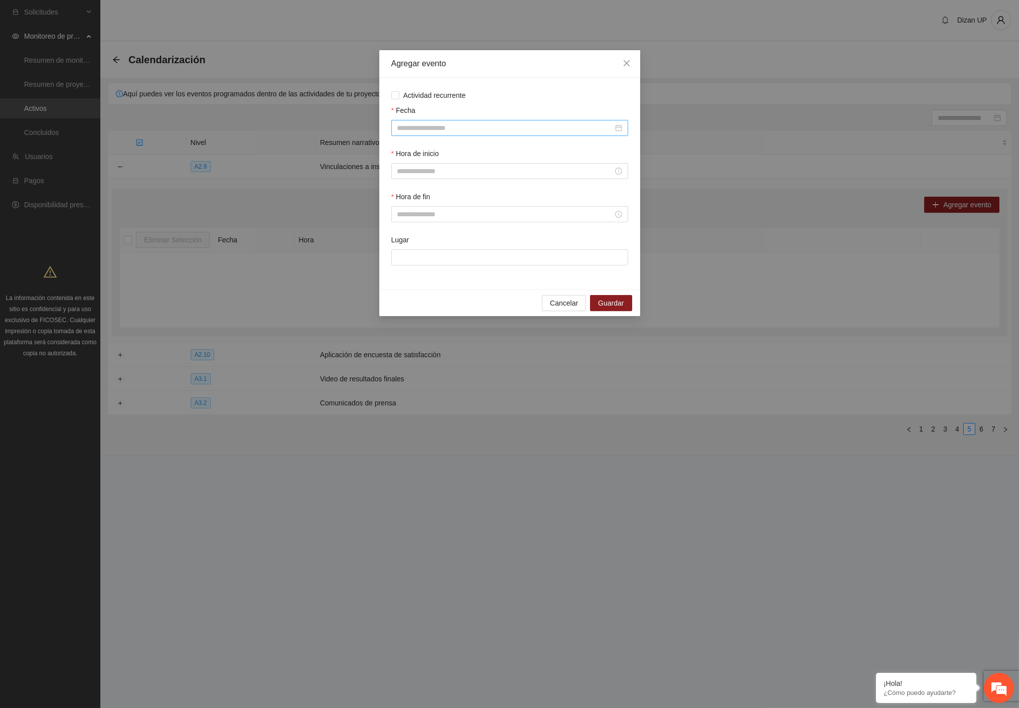
click at [430, 134] on div at bounding box center [509, 128] width 237 height 16
click at [410, 149] on span "button" at bounding box center [411, 149] width 5 height 5
type input "**********"
click at [447, 185] on div "1" at bounding box center [442, 187] width 12 height 12
click at [482, 176] on input "Hora de inicio" at bounding box center [505, 171] width 216 height 11
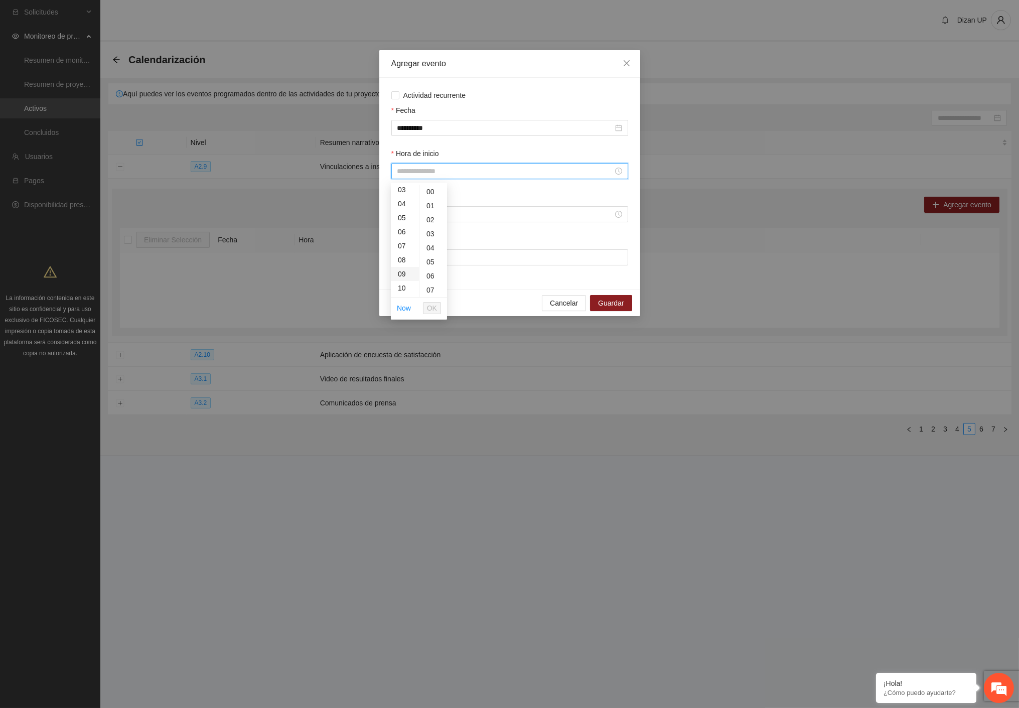
click at [408, 268] on div "09" at bounding box center [405, 274] width 28 height 14
type input "*****"
drag, startPoint x: 430, startPoint y: 305, endPoint x: 423, endPoint y: 298, distance: 10.0
click at [430, 305] on span "OK" at bounding box center [432, 308] width 10 height 11
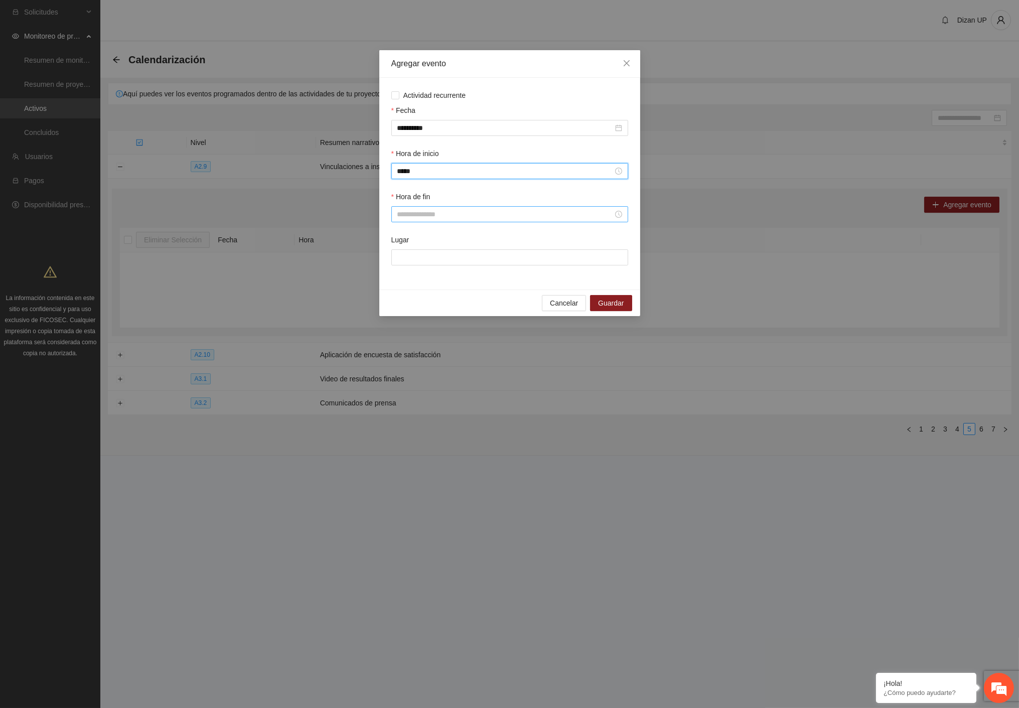
click at [408, 219] on input "Hora de fin" at bounding box center [505, 214] width 216 height 11
click at [407, 327] on div "10" at bounding box center [405, 332] width 28 height 14
type input "*****"
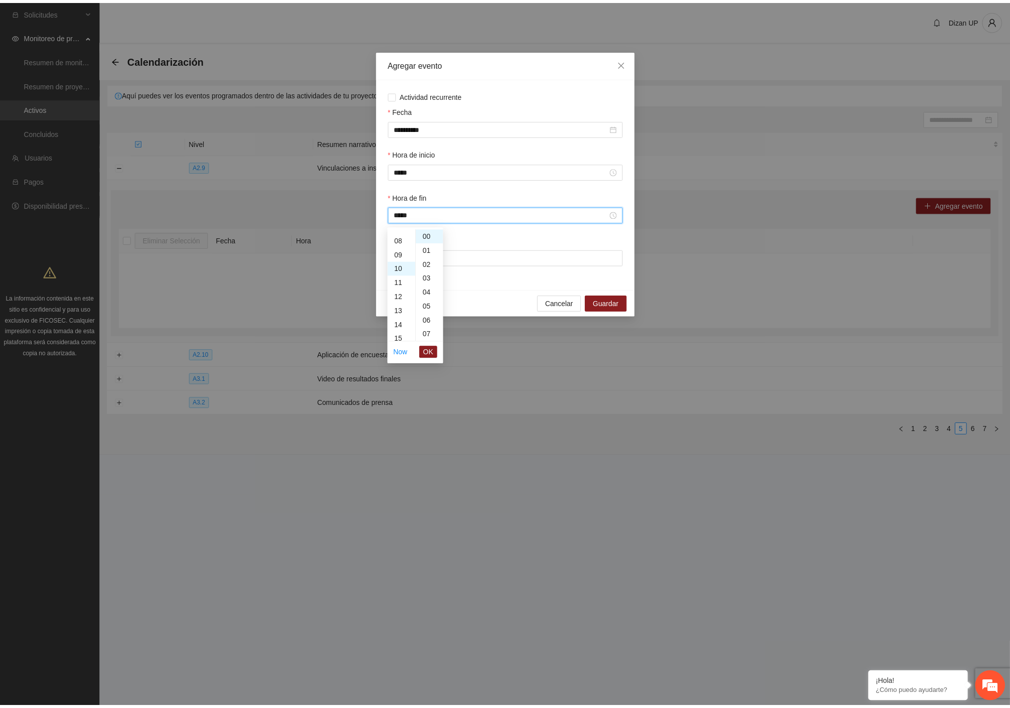
scroll to position [140, 0]
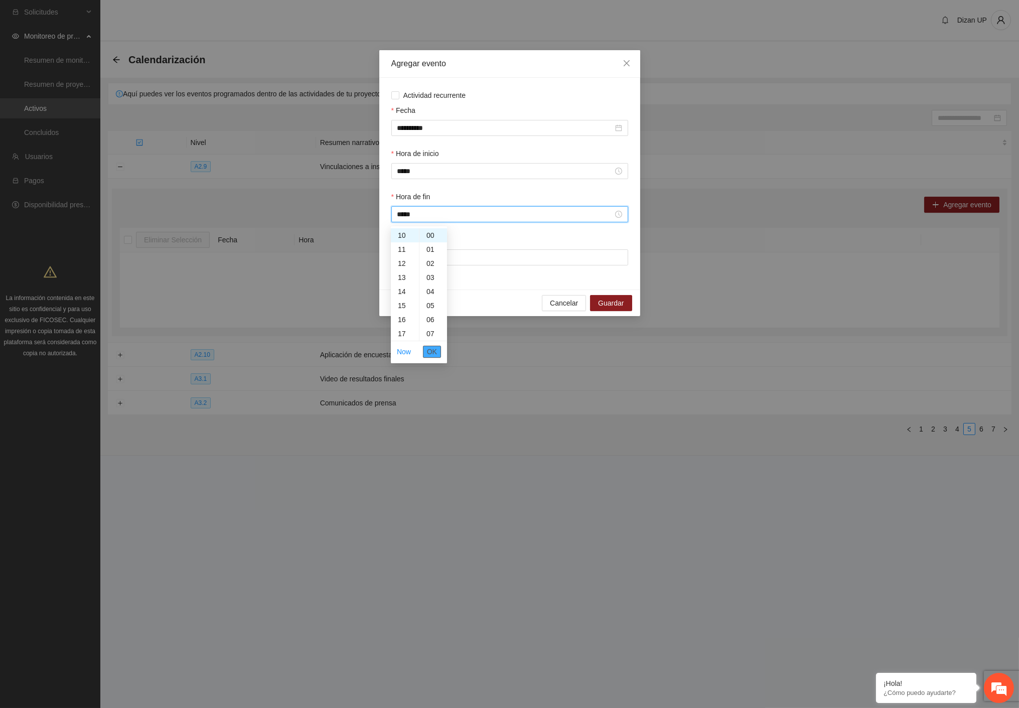
click at [427, 347] on span "OK" at bounding box center [432, 351] width 10 height 11
click at [428, 262] on input "Lugar" at bounding box center [509, 257] width 237 height 16
type input "**********"
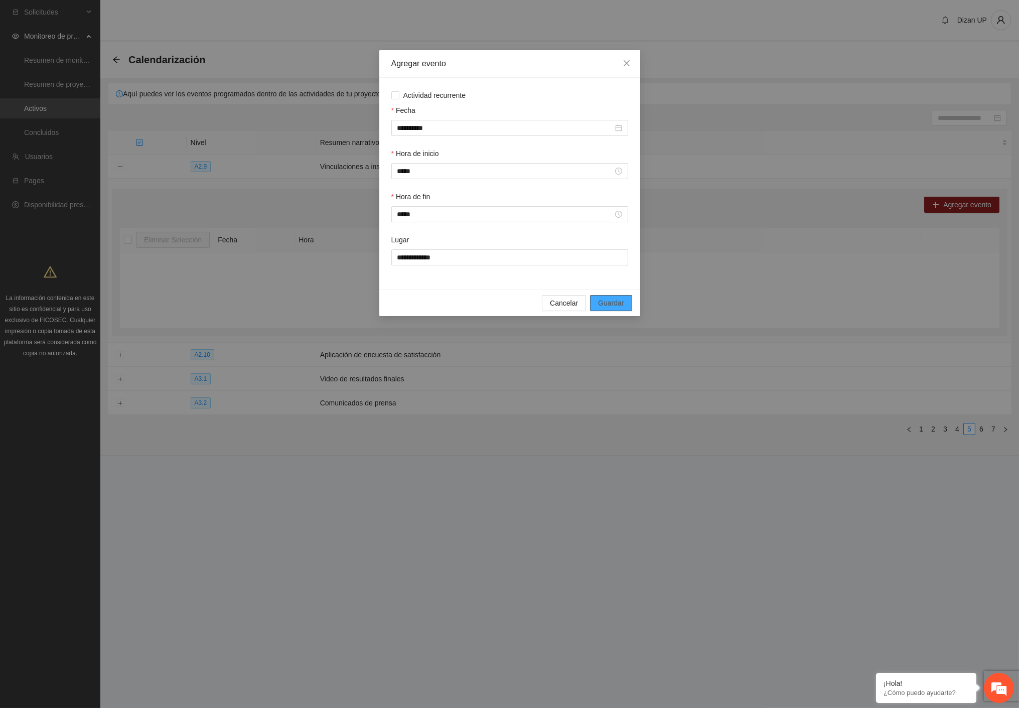
click at [616, 309] on span "Guardar" at bounding box center [611, 303] width 26 height 11
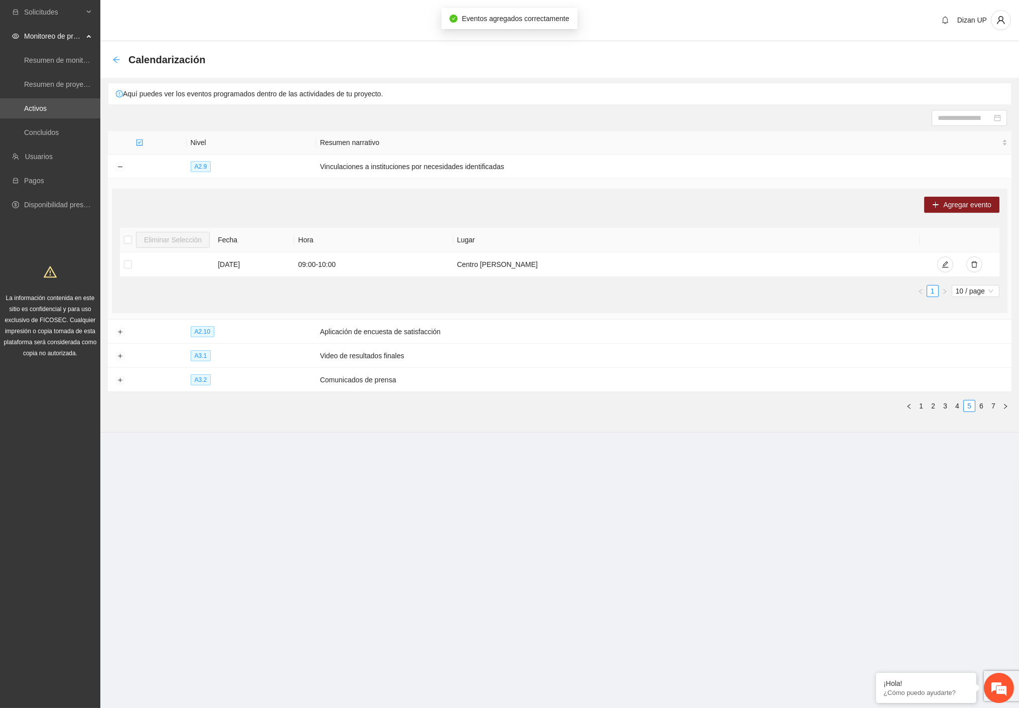
click at [114, 58] on icon "arrow-left" at bounding box center [116, 59] width 7 height 7
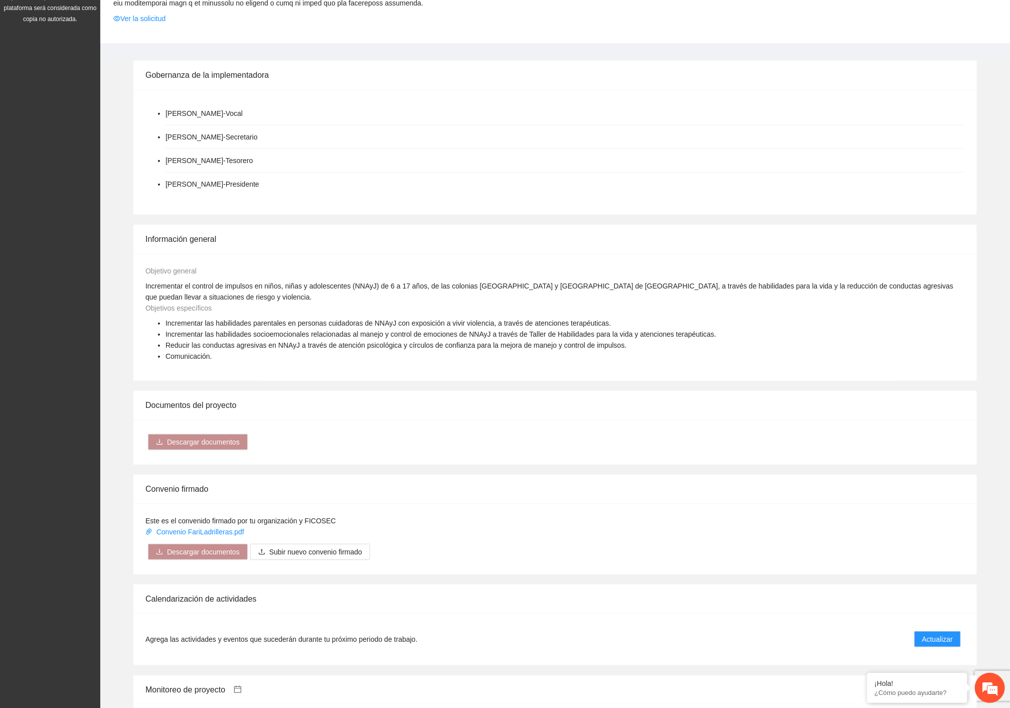
scroll to position [502, 0]
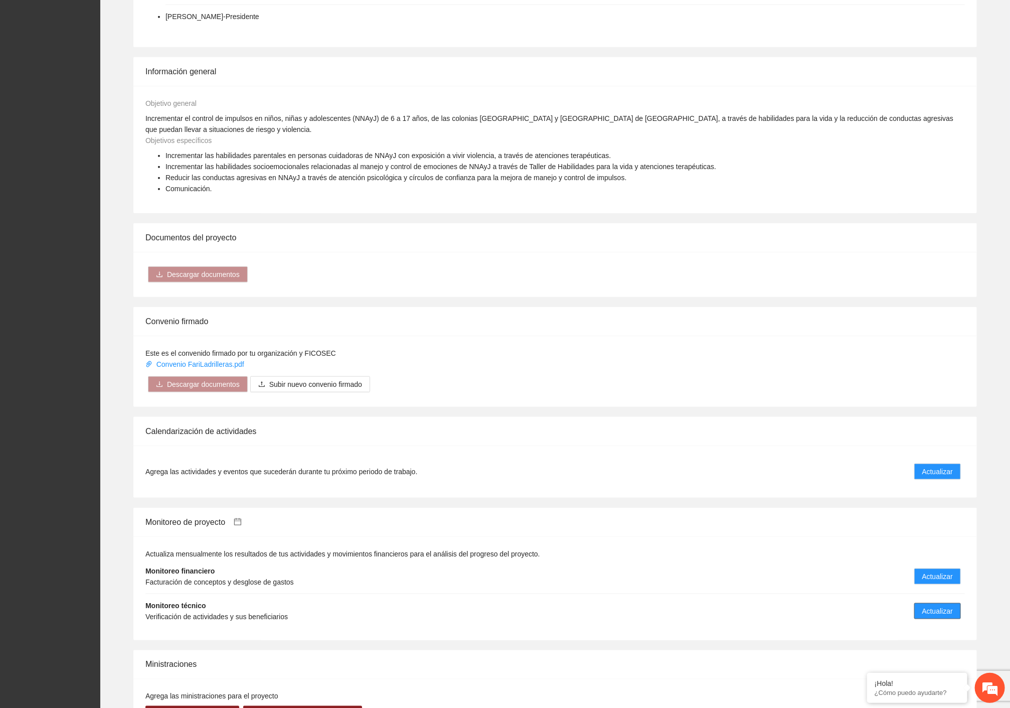
click at [937, 606] on span "Actualizar" at bounding box center [938, 611] width 31 height 11
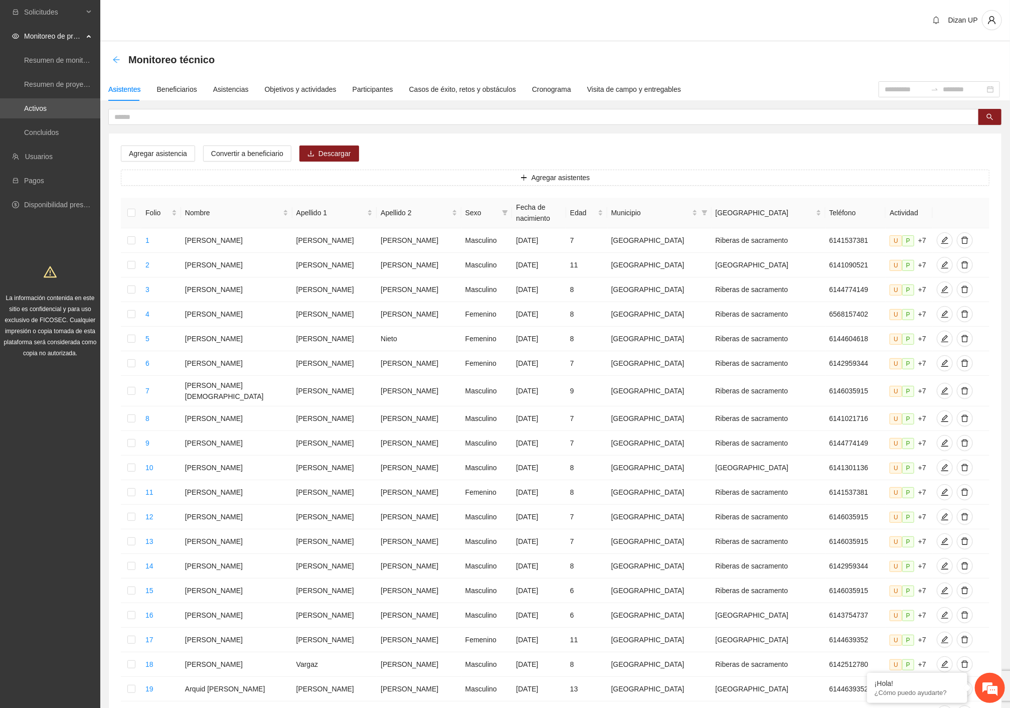
click at [117, 56] on icon "arrow-left" at bounding box center [116, 60] width 8 height 8
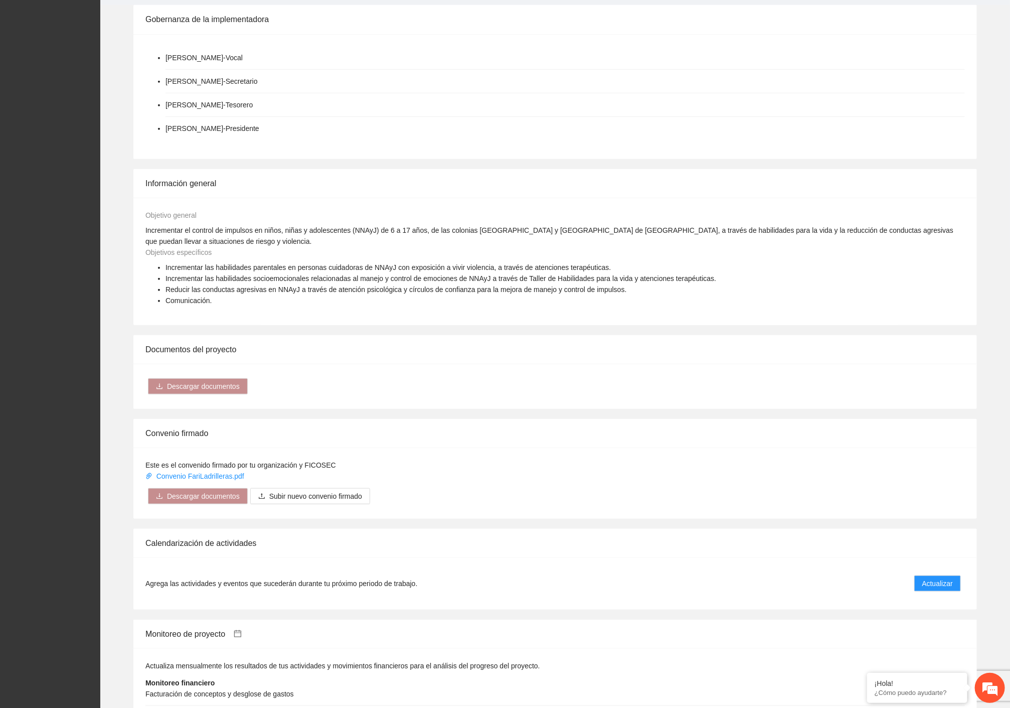
scroll to position [669, 0]
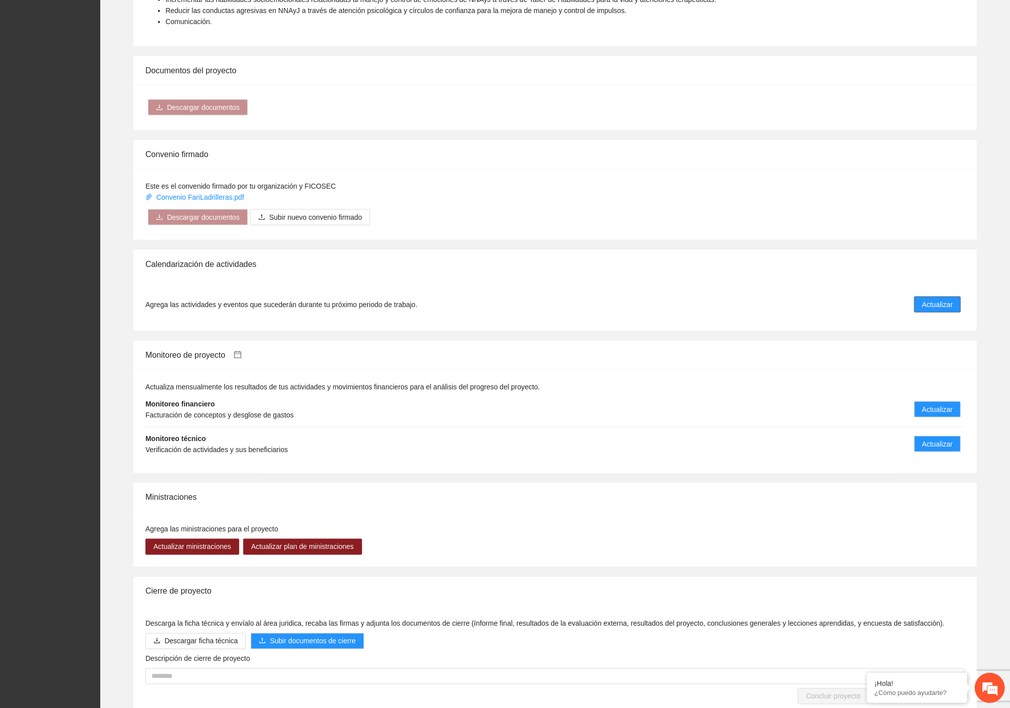
click at [940, 299] on span "Actualizar" at bounding box center [938, 304] width 31 height 11
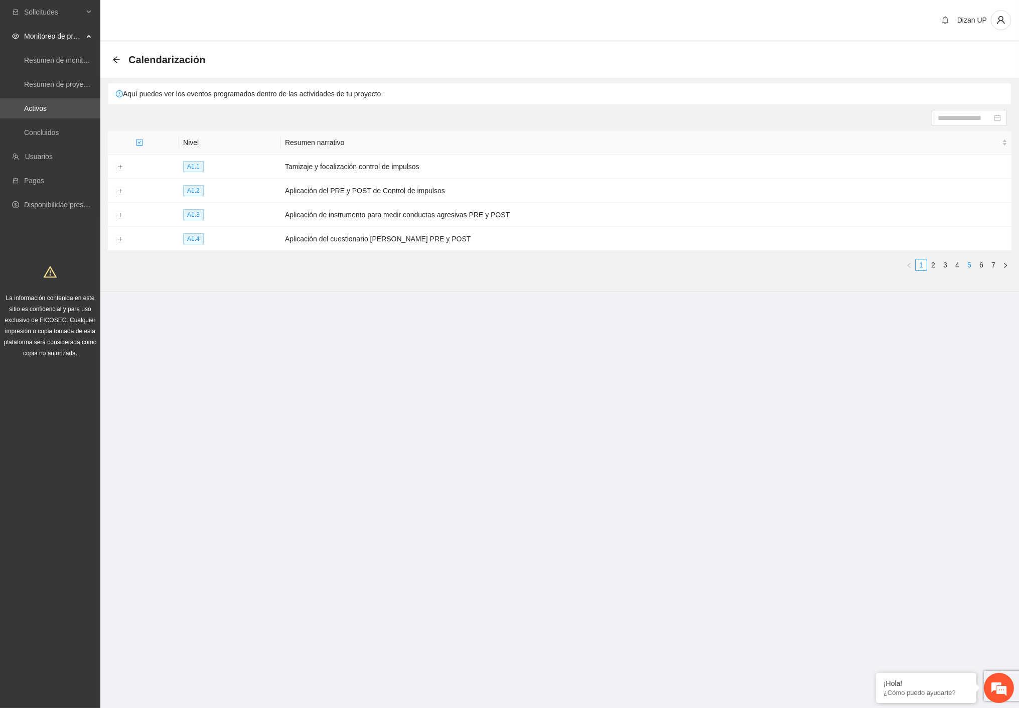
click at [969, 264] on link "5" at bounding box center [969, 264] width 11 height 11
click at [118, 166] on button "Expand row" at bounding box center [120, 167] width 8 height 8
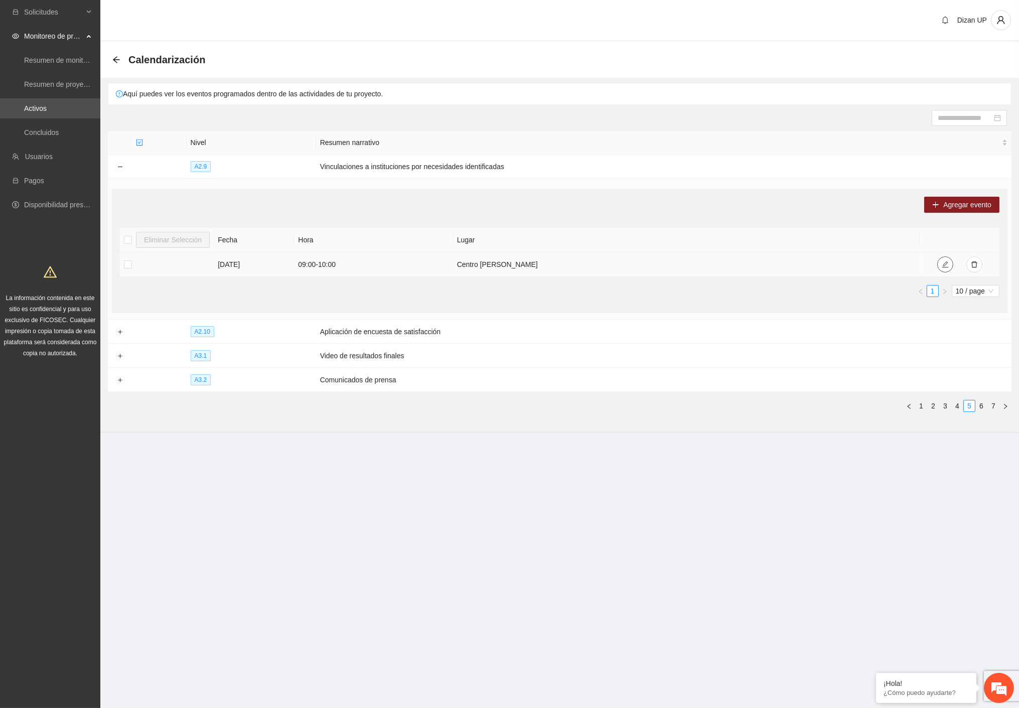
click at [940, 267] on button "button" at bounding box center [945, 264] width 16 height 16
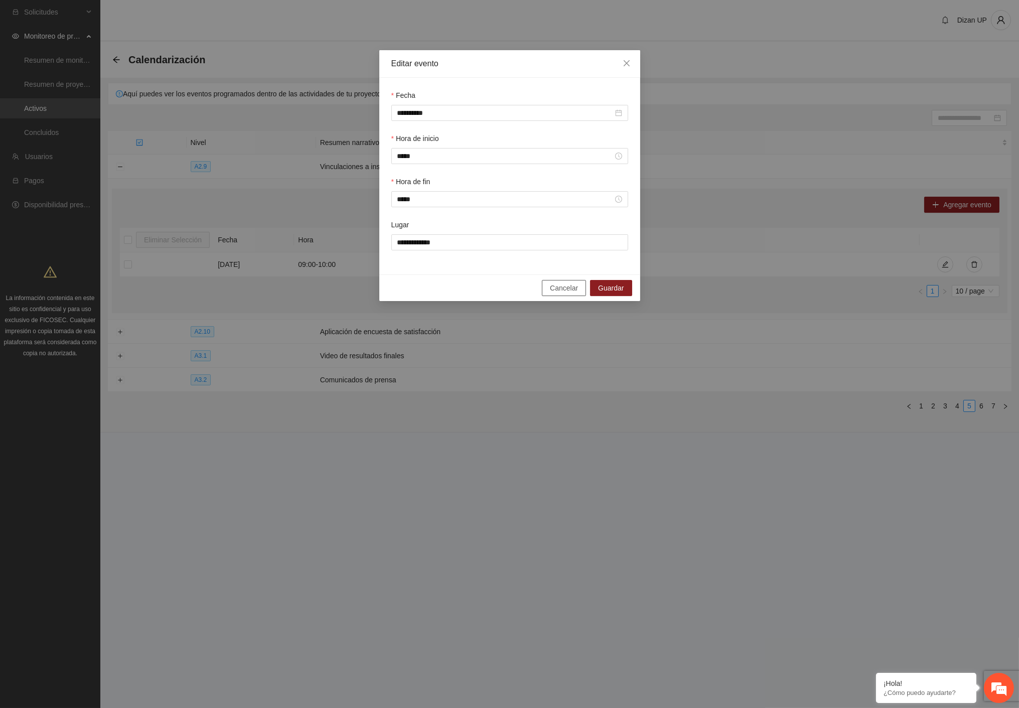
drag, startPoint x: 569, startPoint y: 292, endPoint x: 704, endPoint y: 267, distance: 137.1
click at [570, 289] on span "Cancelar" at bounding box center [564, 287] width 28 height 11
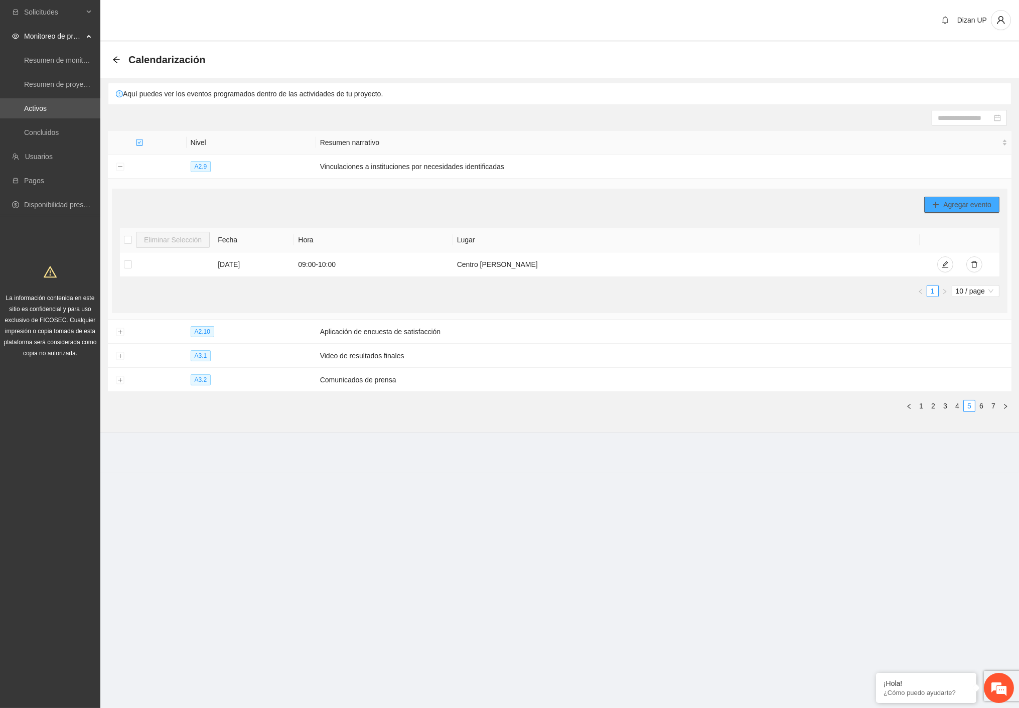
click at [967, 206] on span "Agregar evento" at bounding box center [967, 204] width 48 height 11
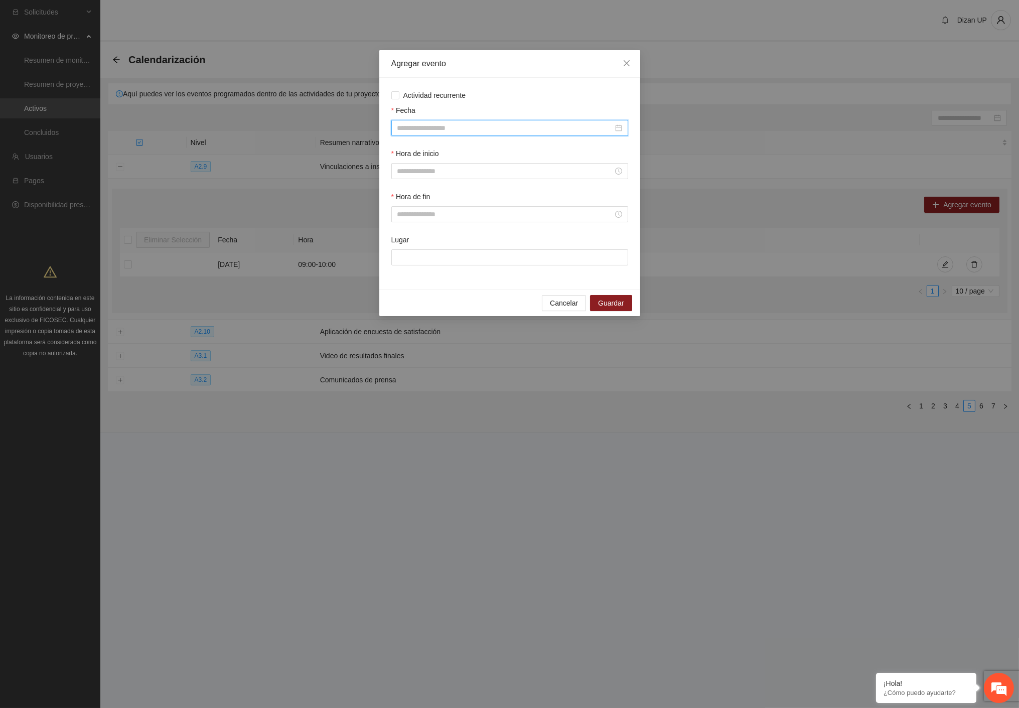
click at [473, 131] on input "Fecha" at bounding box center [505, 127] width 216 height 11
type input "**********"
click at [496, 183] on div "1" at bounding box center [496, 187] width 12 height 12
click at [488, 64] on div "Agregar evento" at bounding box center [509, 63] width 237 height 11
click at [451, 173] on input "Hora de inicio" at bounding box center [505, 171] width 216 height 11
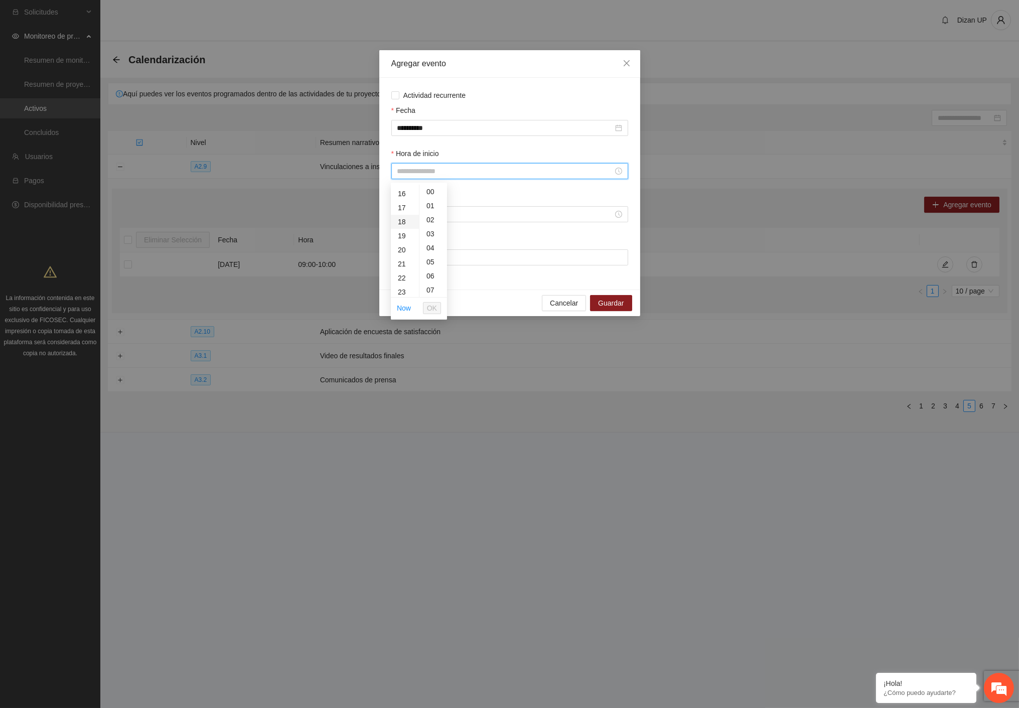
scroll to position [56, 0]
click at [402, 257] on div "09" at bounding box center [405, 262] width 28 height 14
type input "*****"
click at [427, 313] on span "OK" at bounding box center [432, 308] width 10 height 11
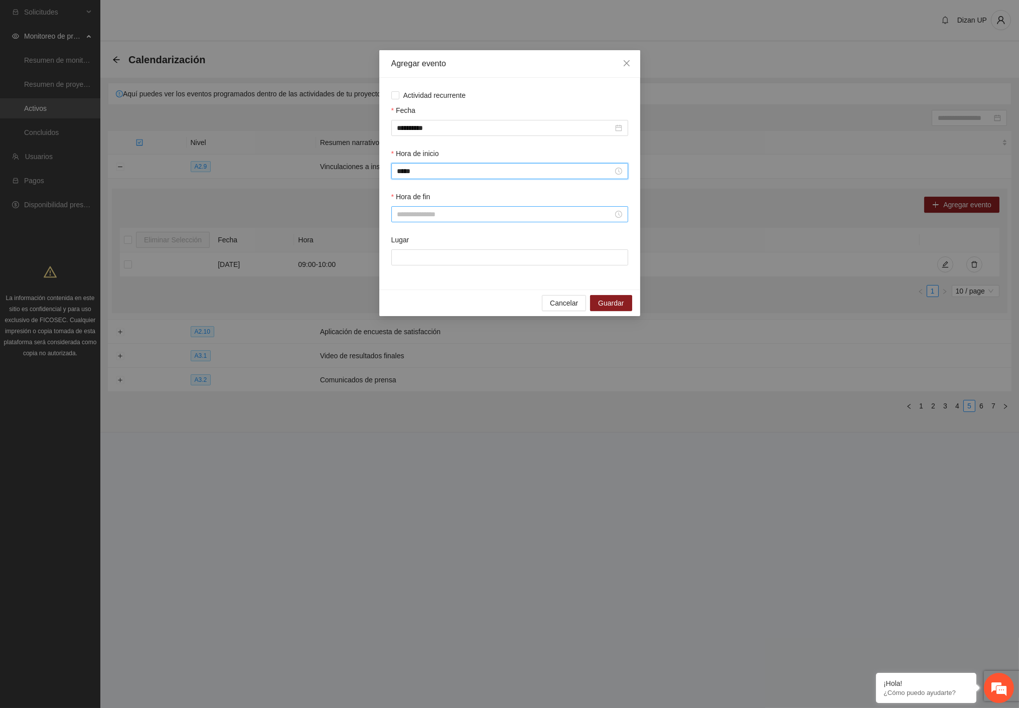
click at [424, 213] on input "Hora de fin" at bounding box center [505, 214] width 216 height 11
click at [404, 331] on div "10" at bounding box center [405, 332] width 28 height 14
type input "*****"
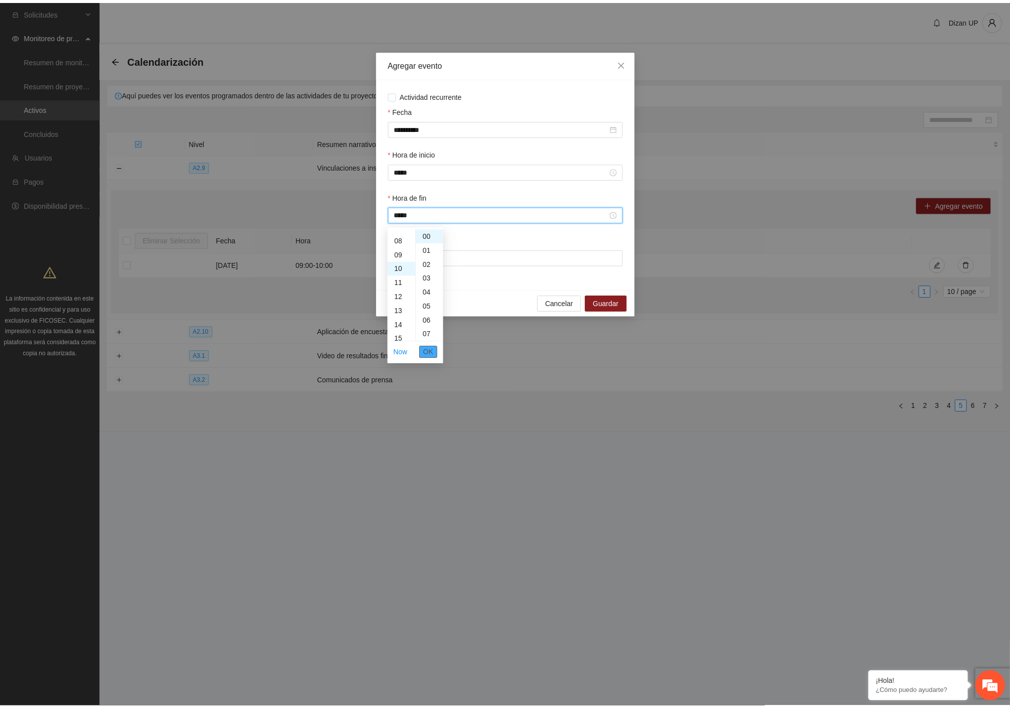
scroll to position [140, 0]
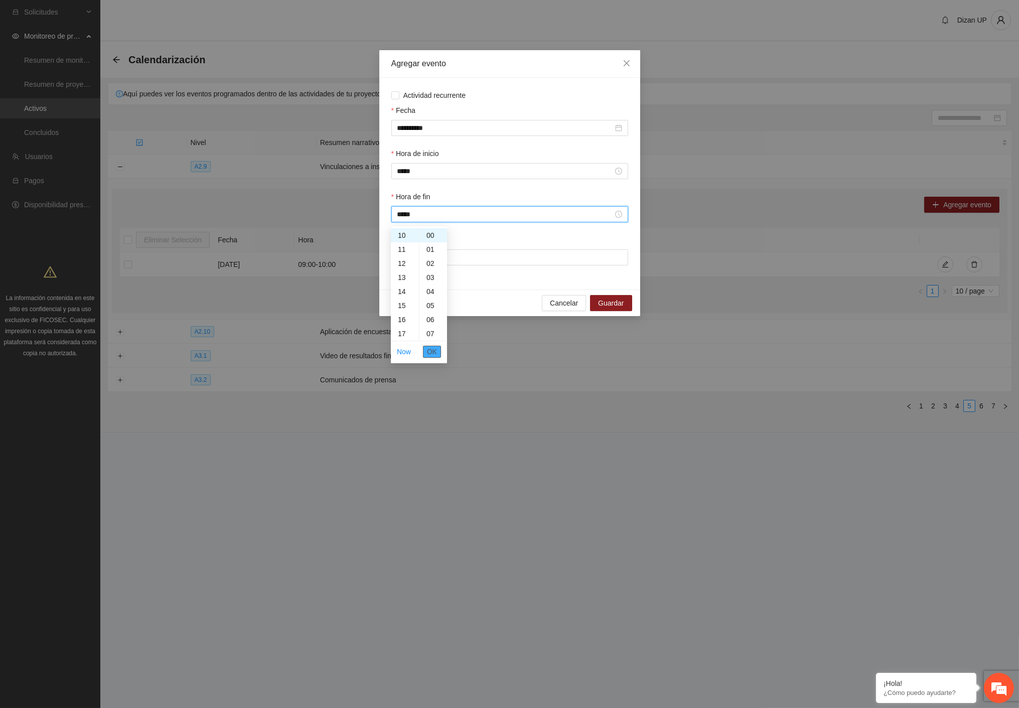
click at [426, 347] on button "OK" at bounding box center [432, 352] width 18 height 12
click at [462, 257] on input "Lugar" at bounding box center [509, 257] width 237 height 16
type input "**********"
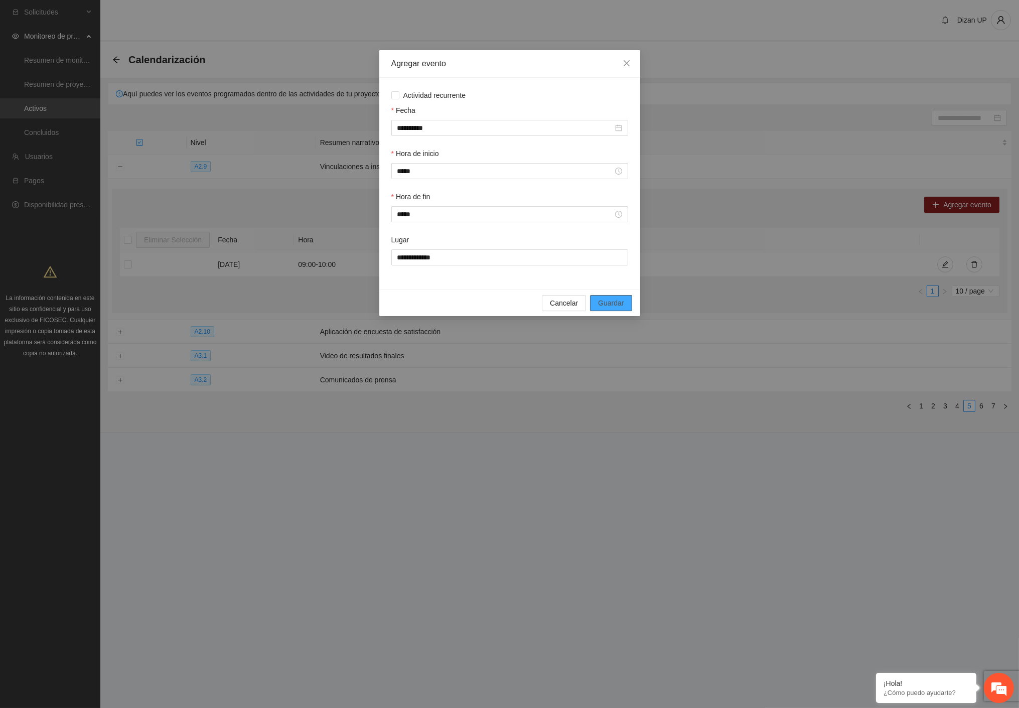
click at [618, 309] on span "Guardar" at bounding box center [611, 303] width 26 height 11
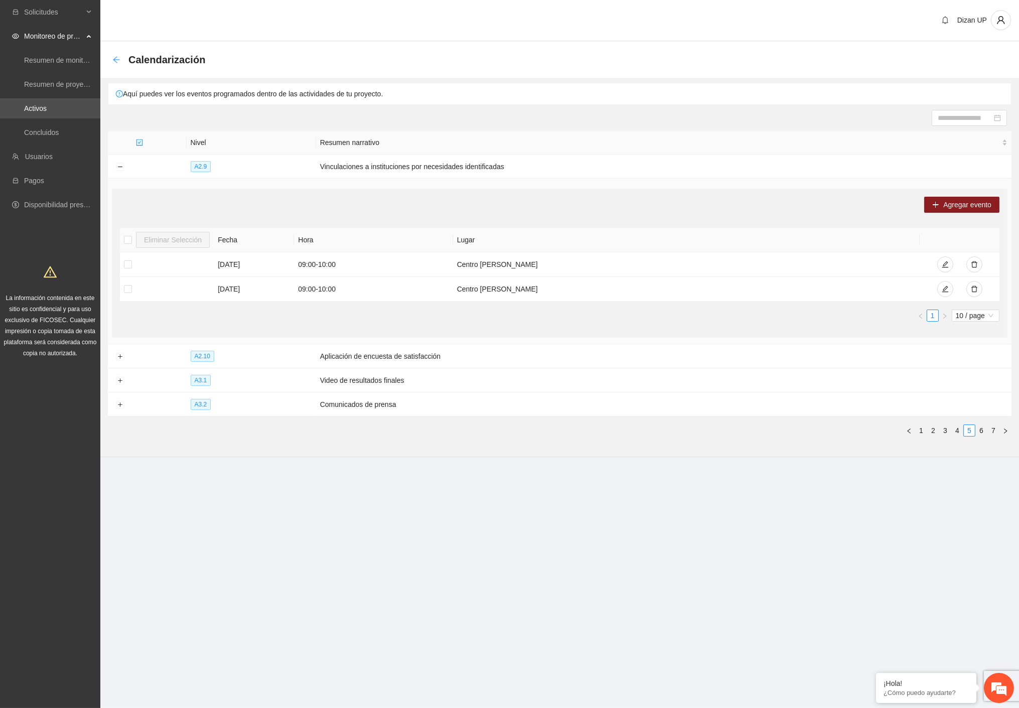
click at [117, 56] on icon "arrow-left" at bounding box center [116, 60] width 8 height 8
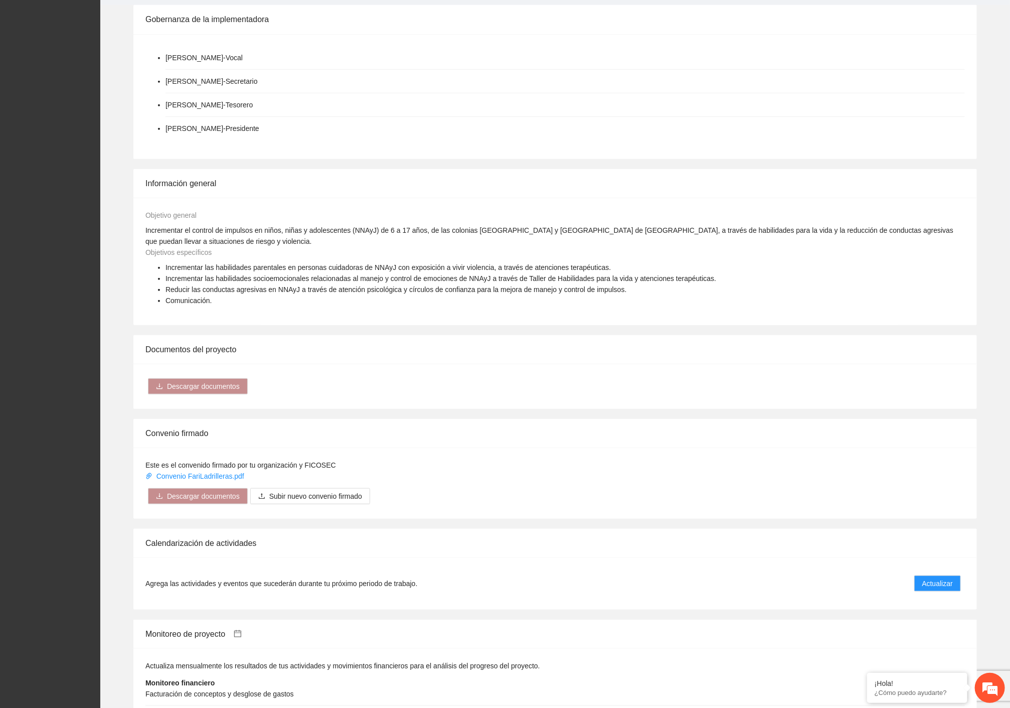
scroll to position [669, 0]
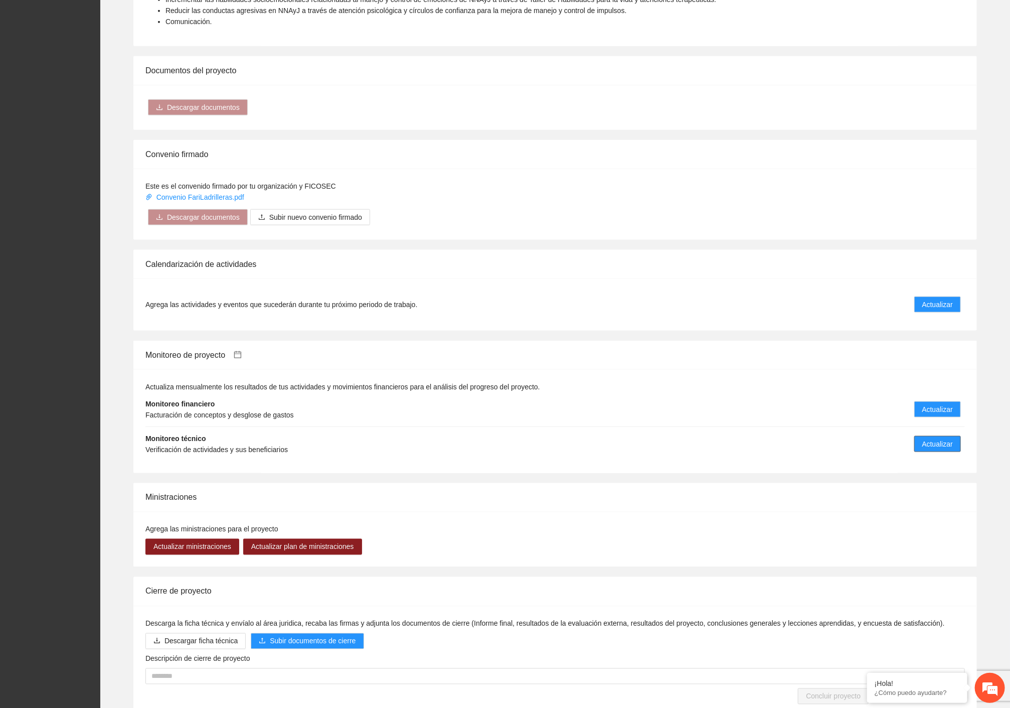
click at [946, 439] on span "Actualizar" at bounding box center [938, 444] width 31 height 11
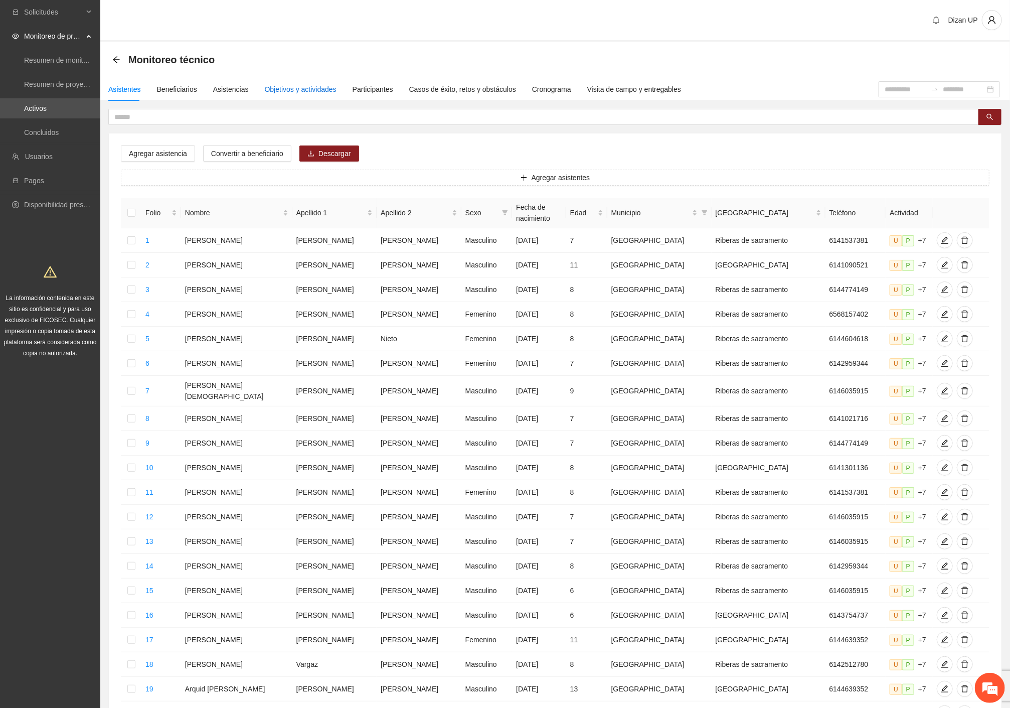
drag, startPoint x: 282, startPoint y: 87, endPoint x: 295, endPoint y: 96, distance: 15.5
click at [282, 88] on div "Objetivos y actividades" at bounding box center [301, 89] width 72 height 11
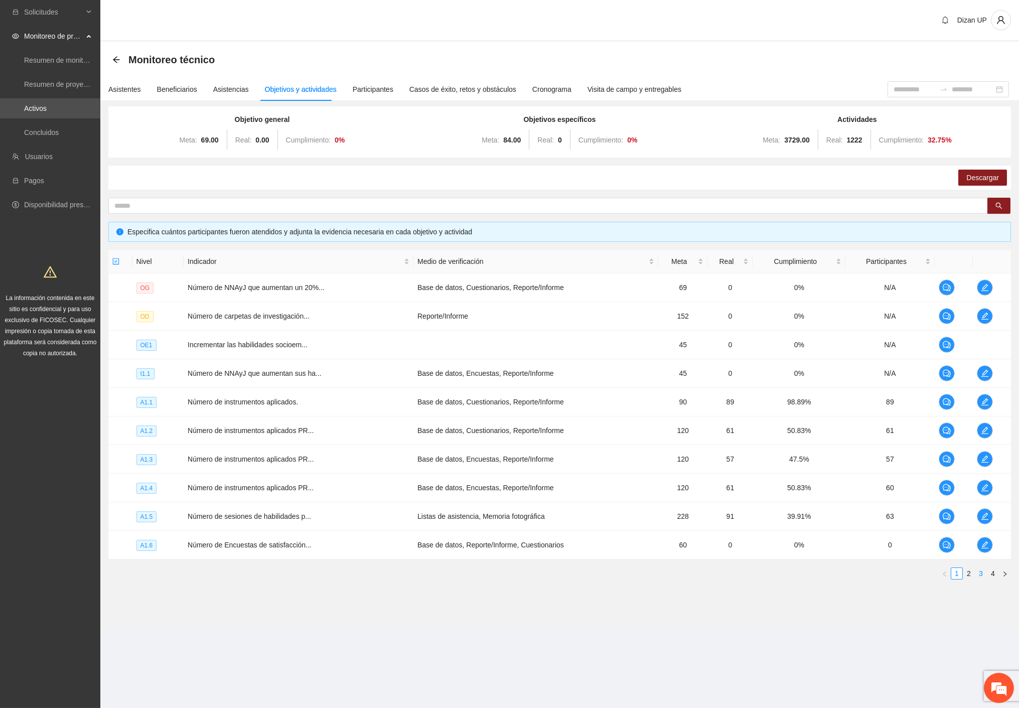
click at [979, 575] on link "3" at bounding box center [980, 573] width 11 height 11
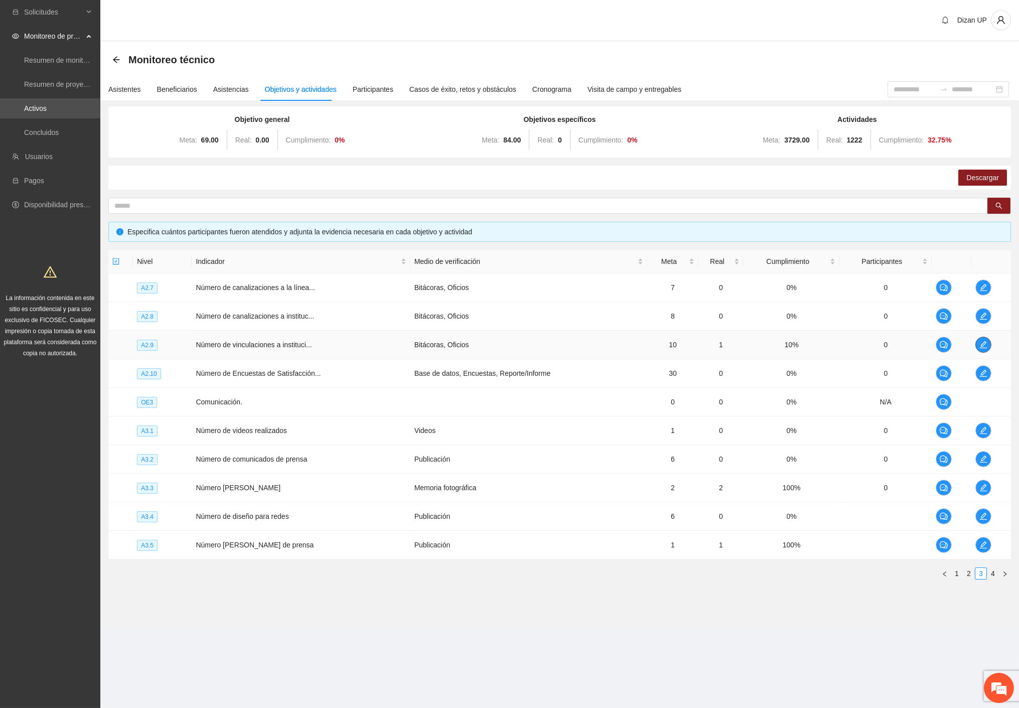
click at [984, 344] on icon "edit" at bounding box center [983, 344] width 7 height 7
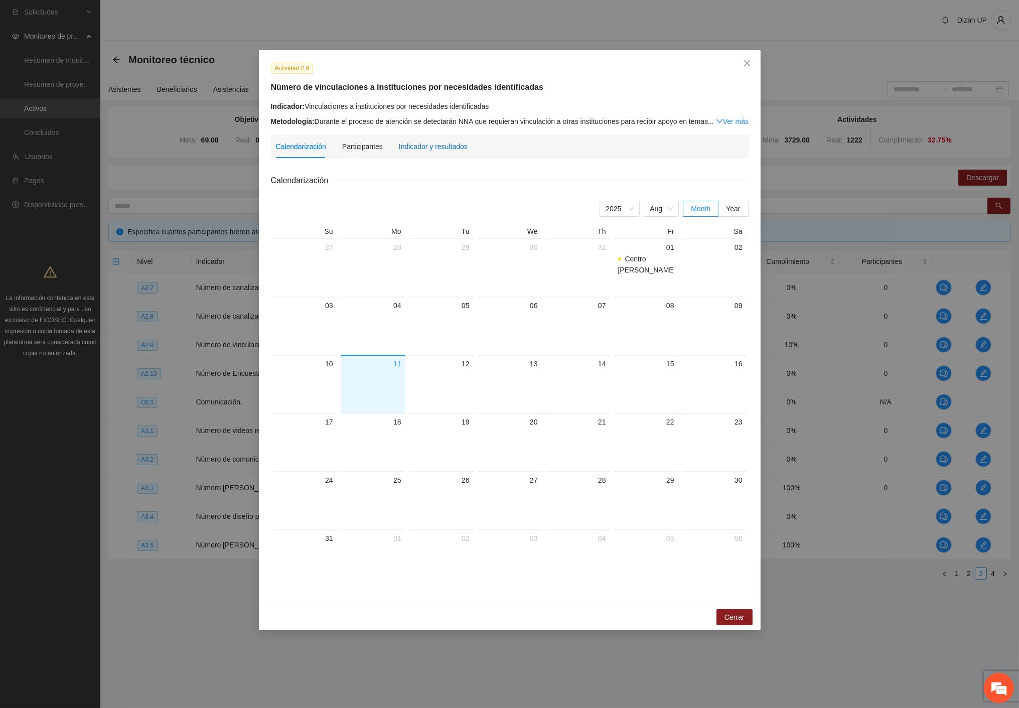
click at [426, 144] on div "Indicador y resultados" at bounding box center [433, 146] width 69 height 11
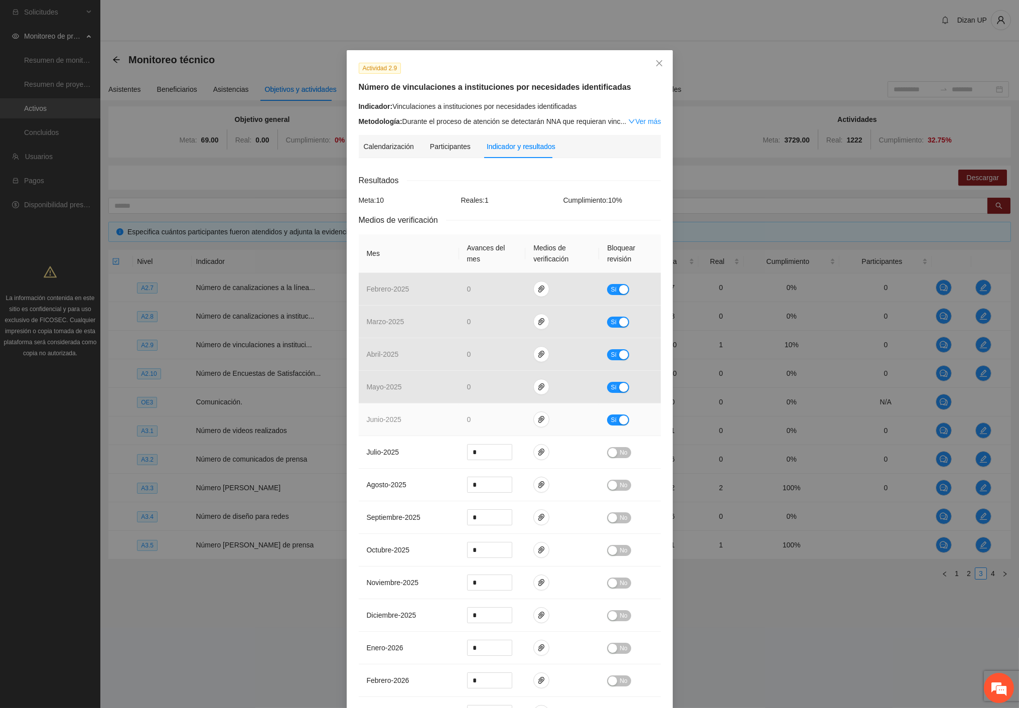
click at [635, 420] on div "Sí" at bounding box center [629, 420] width 45 height 12
drag, startPoint x: 624, startPoint y: 418, endPoint x: 610, endPoint y: 420, distance: 14.7
click at [623, 418] on button "Sí" at bounding box center [618, 419] width 22 height 11
click at [540, 420] on span "paper-clip" at bounding box center [541, 419] width 15 height 8
click at [512, 386] on span "Adjuntar documento" at bounding box center [511, 387] width 63 height 11
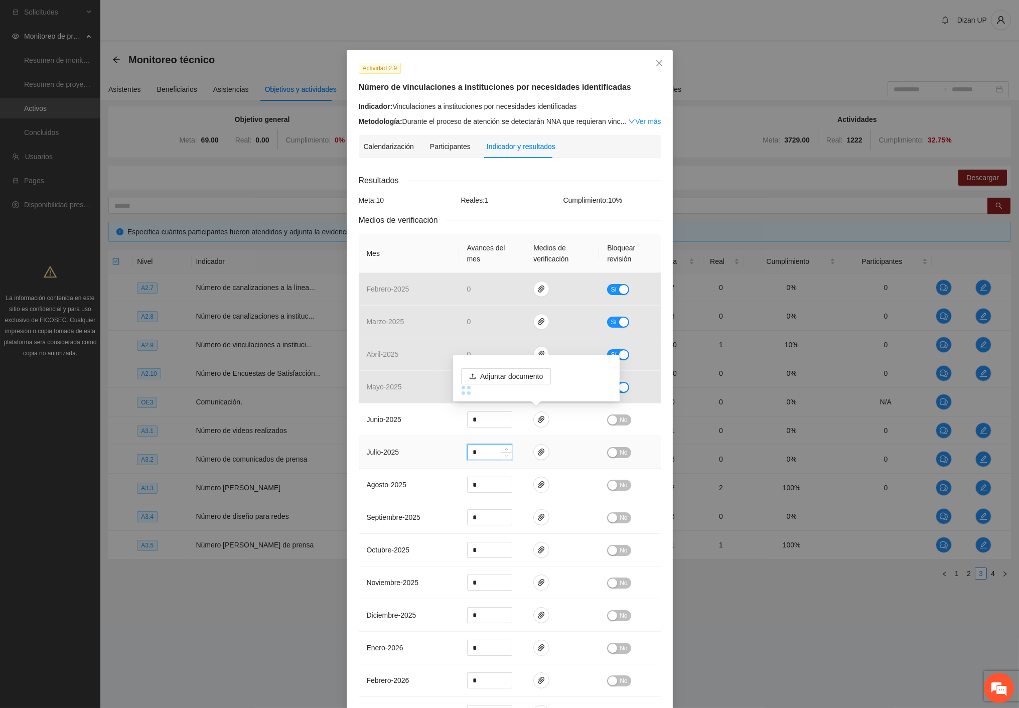
drag, startPoint x: 479, startPoint y: 453, endPoint x: 447, endPoint y: 453, distance: 32.6
click at [450, 453] on tr "julio - 2025 * No" at bounding box center [510, 452] width 302 height 33
type input "*"
drag, startPoint x: 474, startPoint y: 419, endPoint x: 500, endPoint y: 412, distance: 26.9
click at [472, 420] on input "*" at bounding box center [490, 419] width 44 height 15
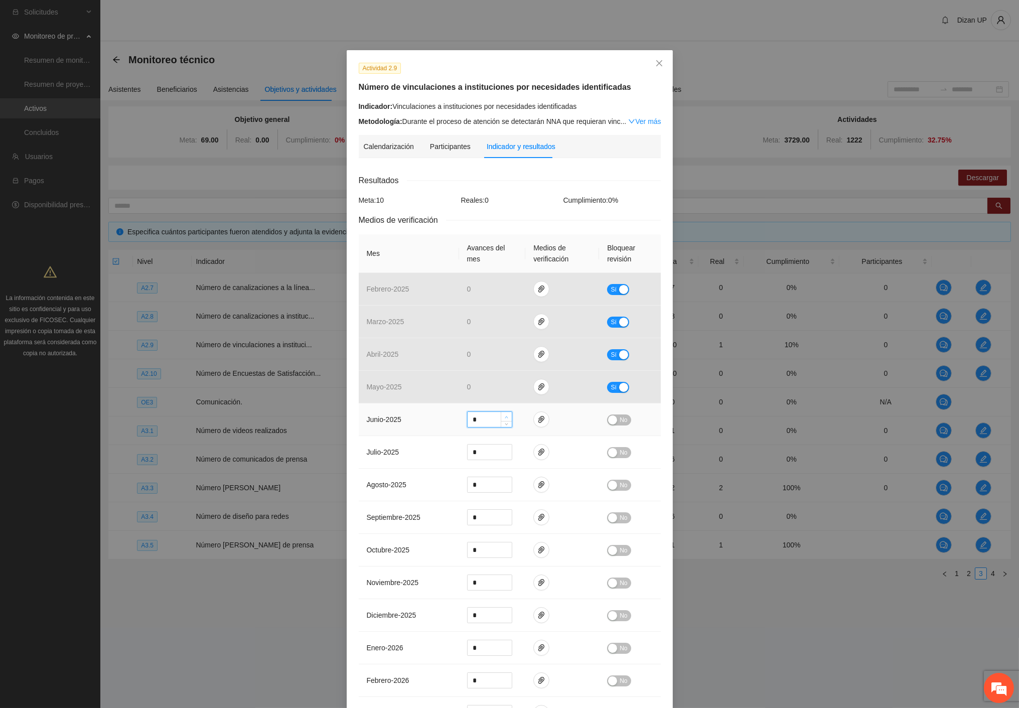
type input "*"
click at [504, 414] on span "up" at bounding box center [507, 417] width 6 height 6
click at [614, 419] on button "No" at bounding box center [619, 419] width 24 height 11
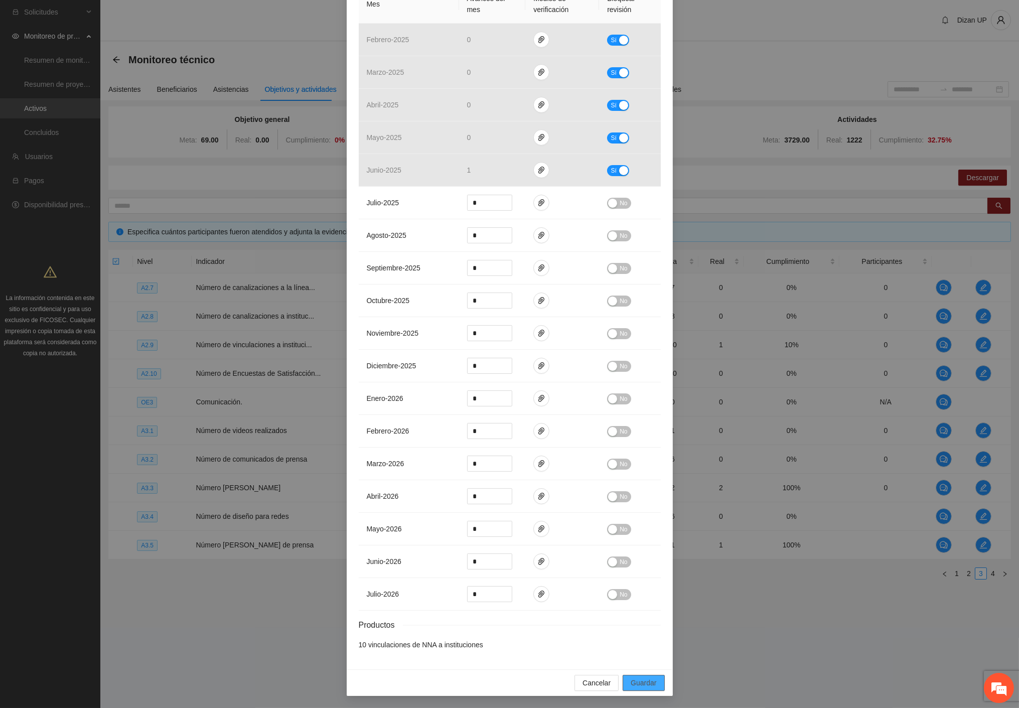
drag, startPoint x: 645, startPoint y: 685, endPoint x: 644, endPoint y: 680, distance: 5.5
click at [644, 684] on span "Guardar" at bounding box center [644, 682] width 26 height 11
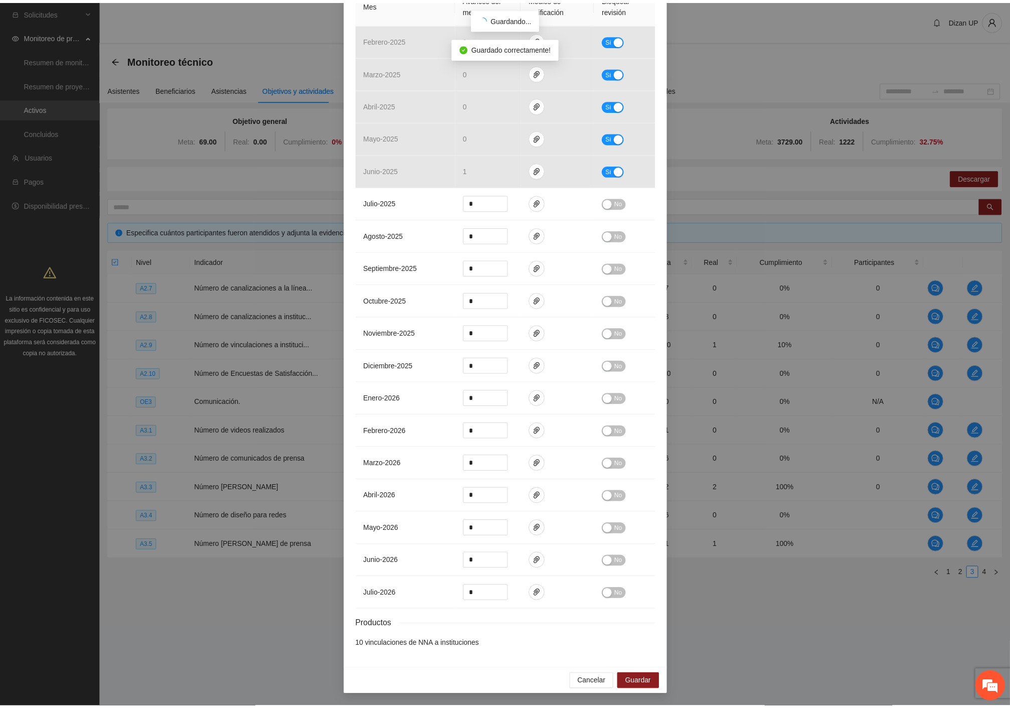
scroll to position [202, 0]
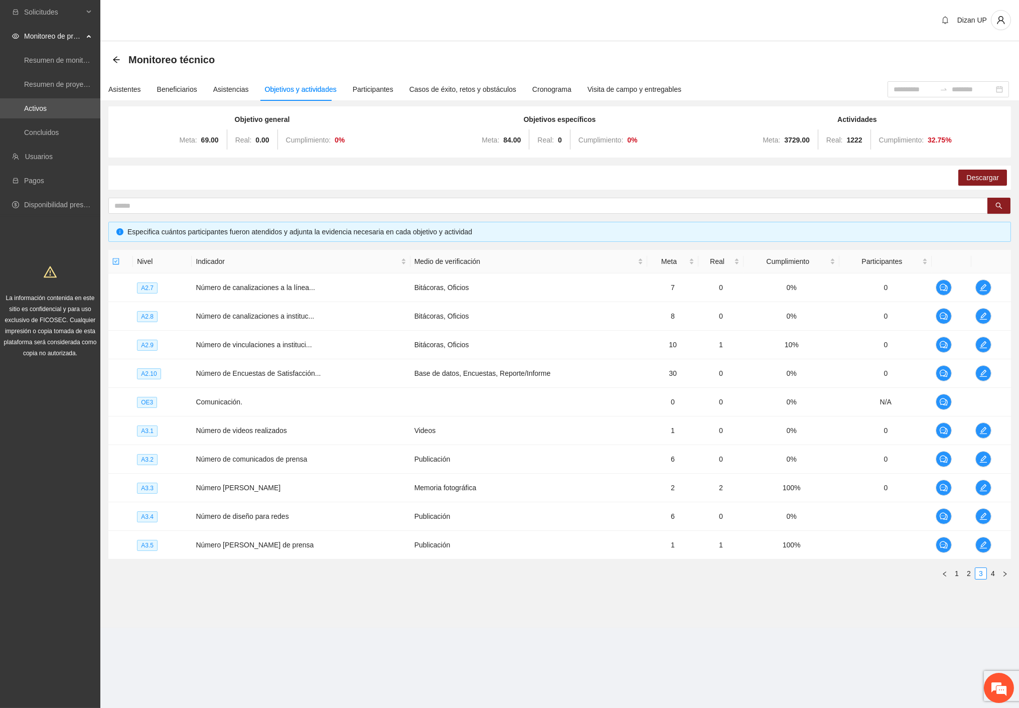
click at [157, 176] on div "Descargar" at bounding box center [559, 178] width 903 height 24
click at [960, 576] on link "1" at bounding box center [956, 573] width 11 height 11
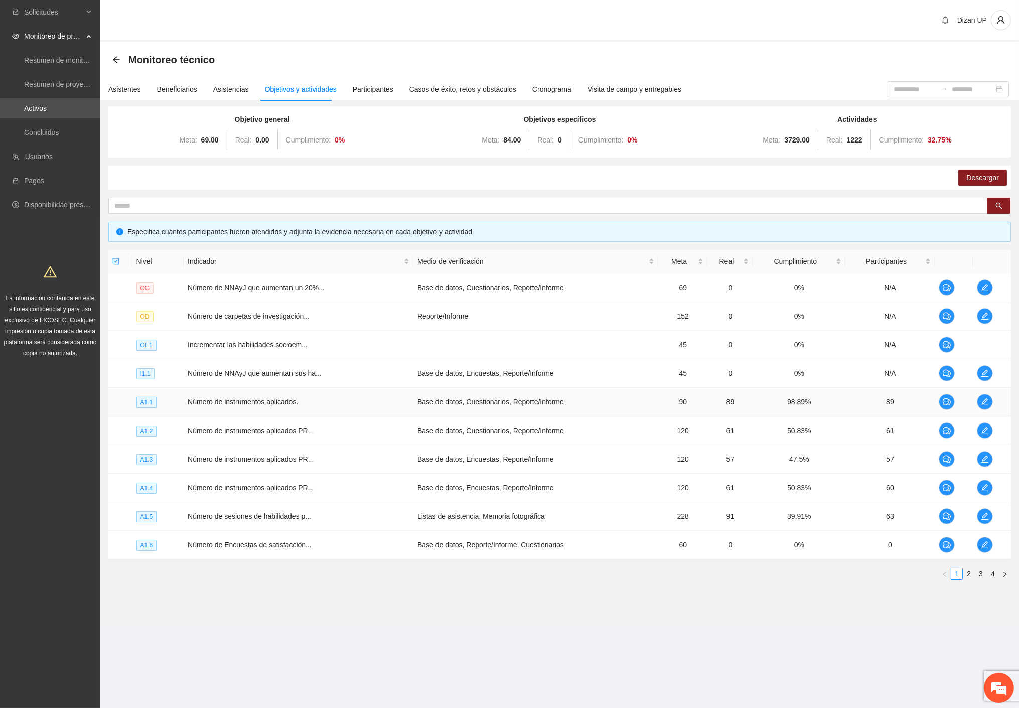
click at [510, 400] on td "Base de datos, Cuestionarios, Reporte/Informe" at bounding box center [535, 402] width 245 height 29
click at [986, 400] on icon "edit" at bounding box center [985, 402] width 8 height 8
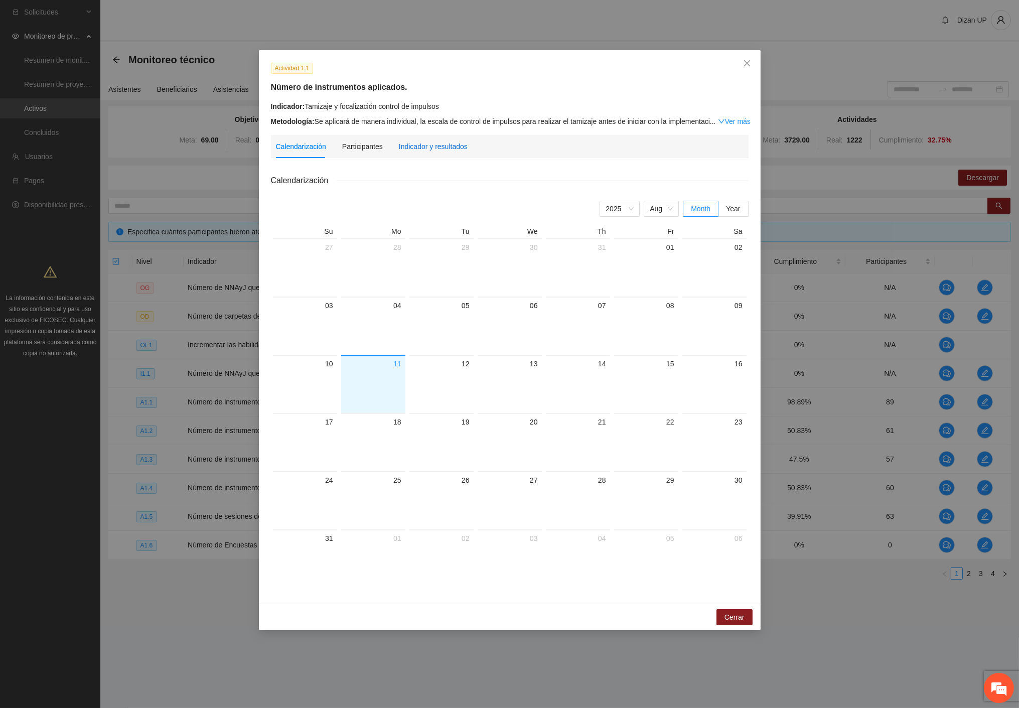
click at [448, 146] on div "Indicador y resultados" at bounding box center [433, 146] width 69 height 11
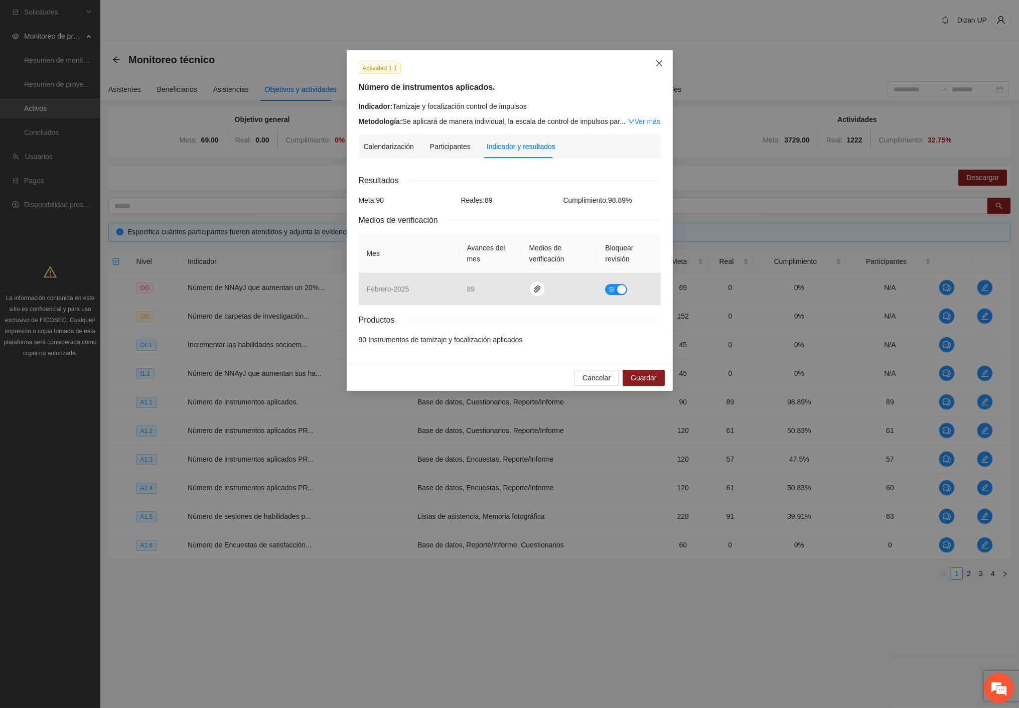
drag, startPoint x: 655, startPoint y: 62, endPoint x: 610, endPoint y: 99, distance: 58.1
click at [655, 62] on icon "close" at bounding box center [659, 63] width 8 height 8
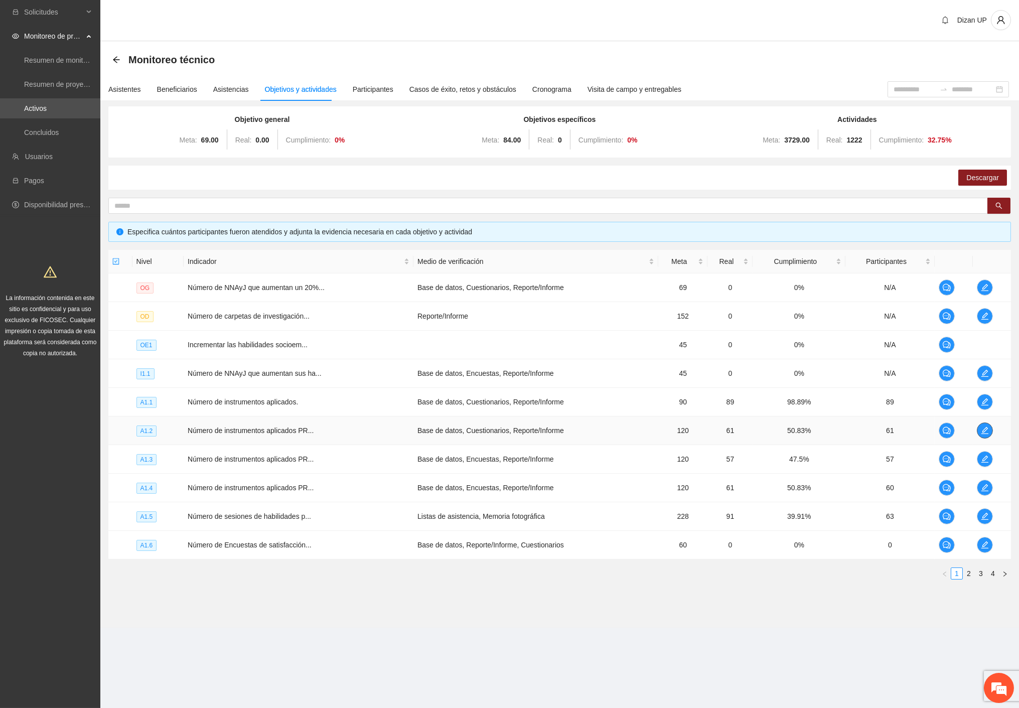
click at [983, 429] on icon "edit" at bounding box center [984, 430] width 7 height 7
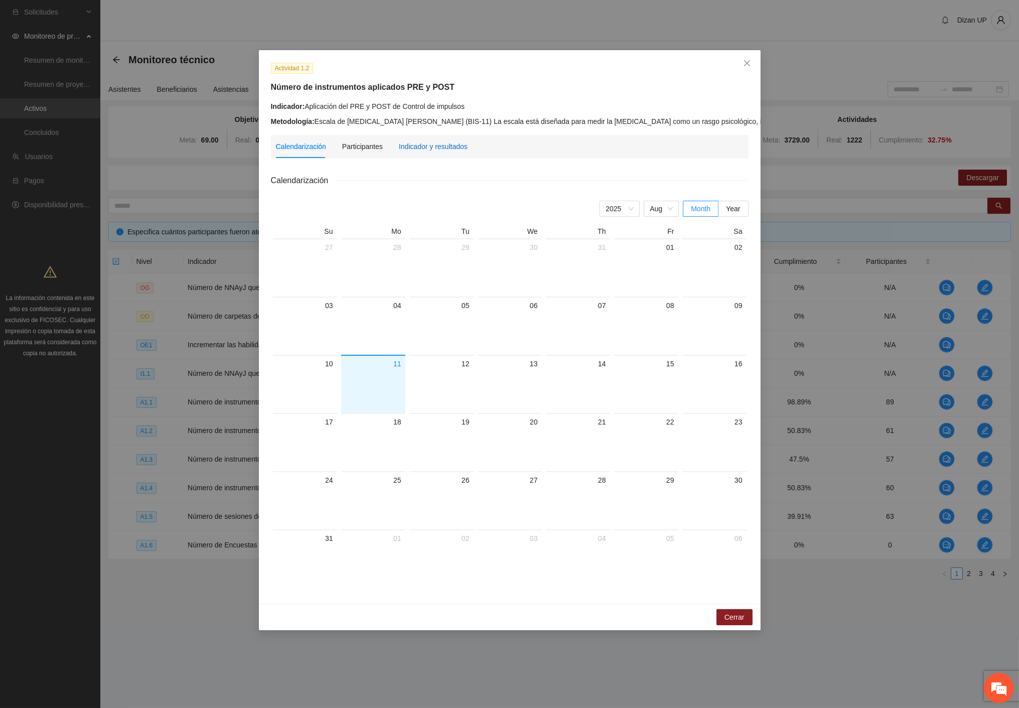
click at [431, 147] on div "Indicador y resultados" at bounding box center [433, 146] width 69 height 11
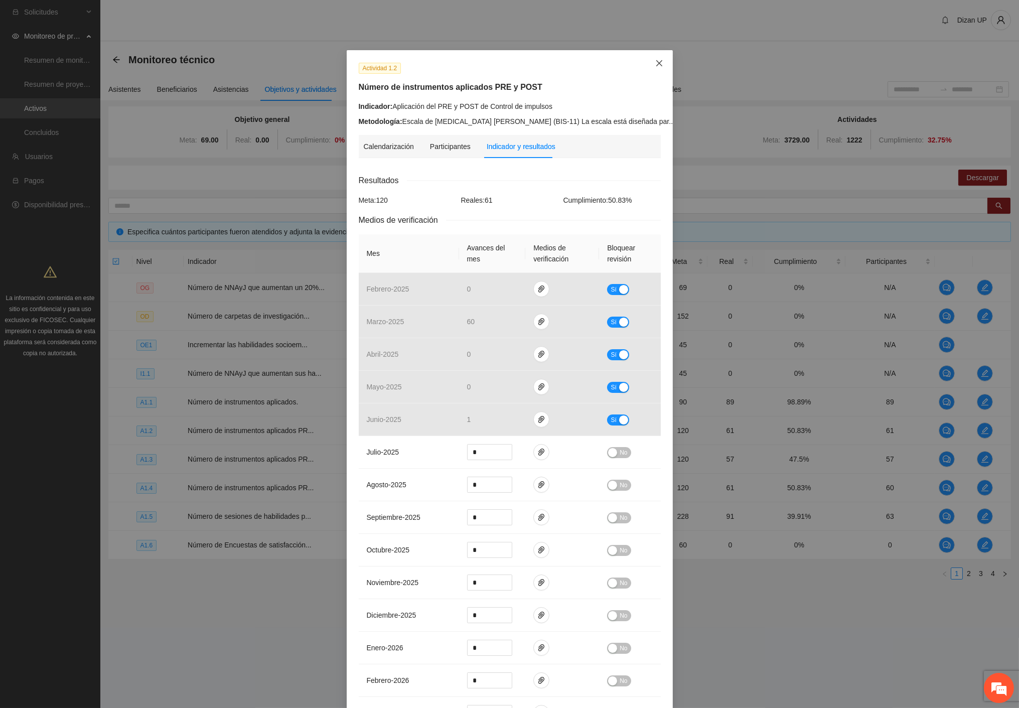
click at [646, 63] on span "Close" at bounding box center [659, 63] width 27 height 27
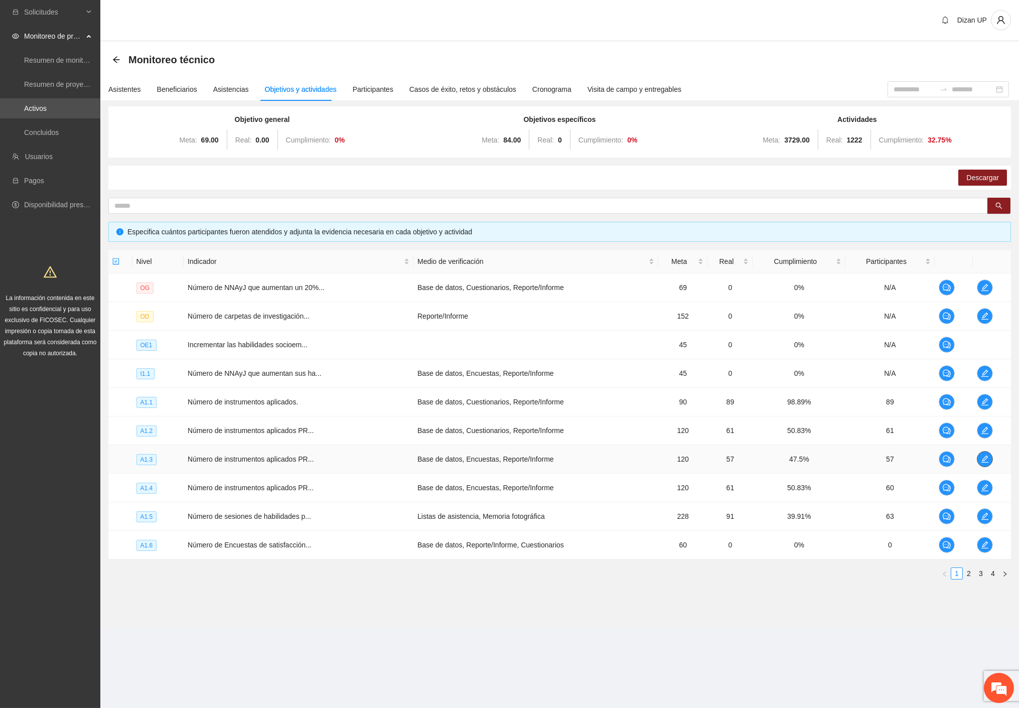
click at [982, 459] on icon "edit" at bounding box center [984, 459] width 7 height 7
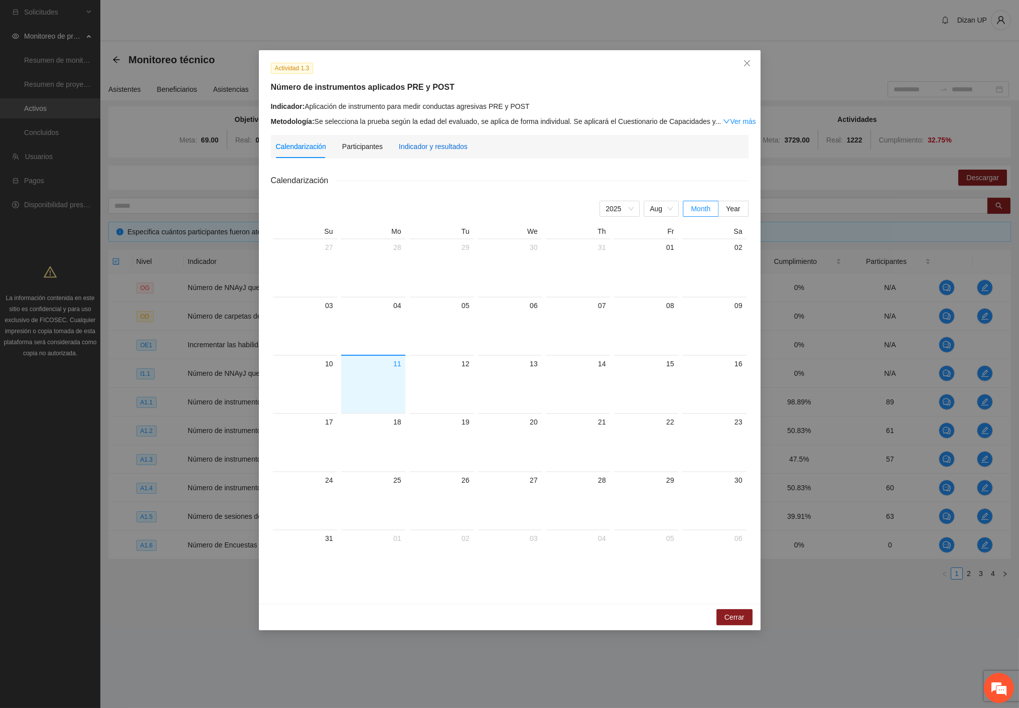
click at [448, 144] on div "Indicador y resultados" at bounding box center [433, 146] width 69 height 11
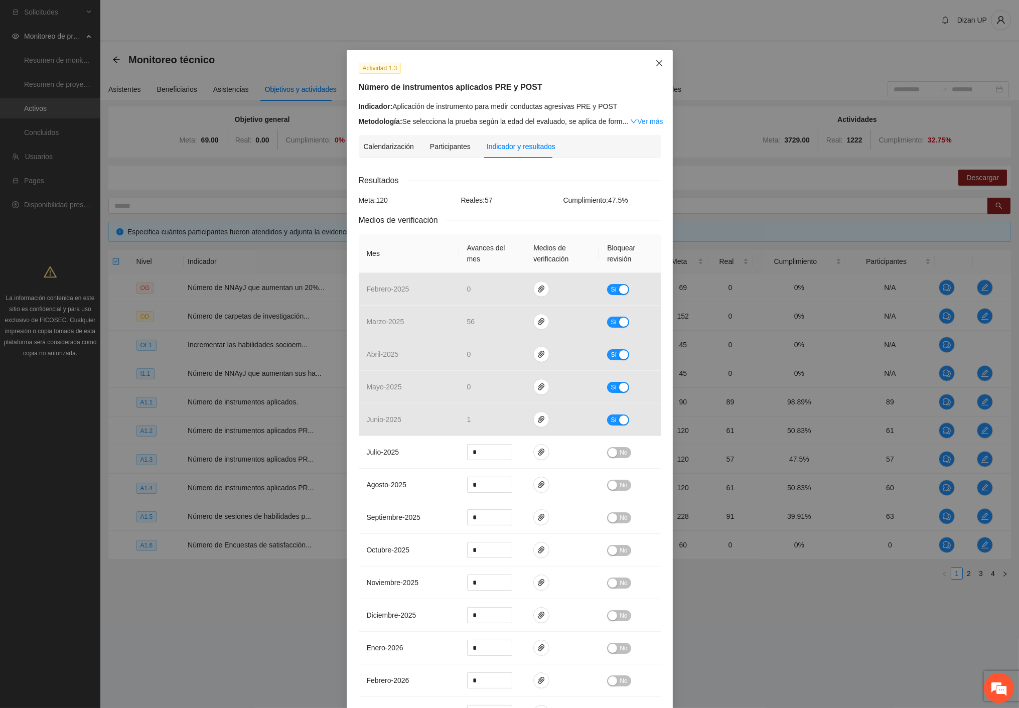
drag, startPoint x: 658, startPoint y: 61, endPoint x: 644, endPoint y: 86, distance: 28.5
click at [658, 63] on icon "close" at bounding box center [659, 63] width 8 height 8
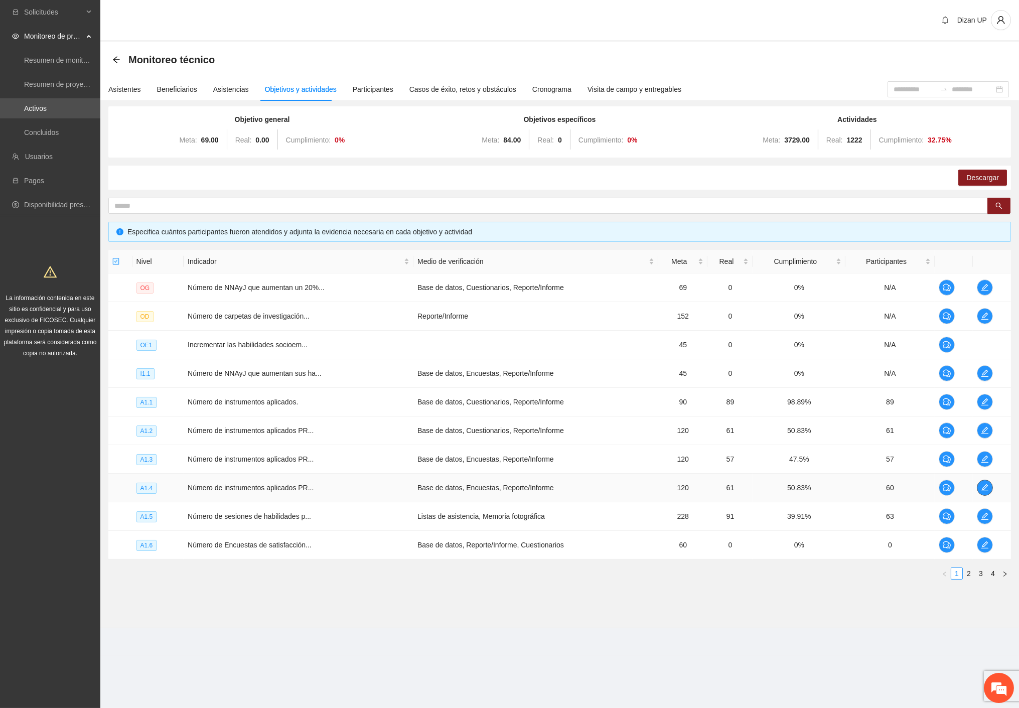
click at [982, 489] on icon "edit" at bounding box center [984, 487] width 7 height 7
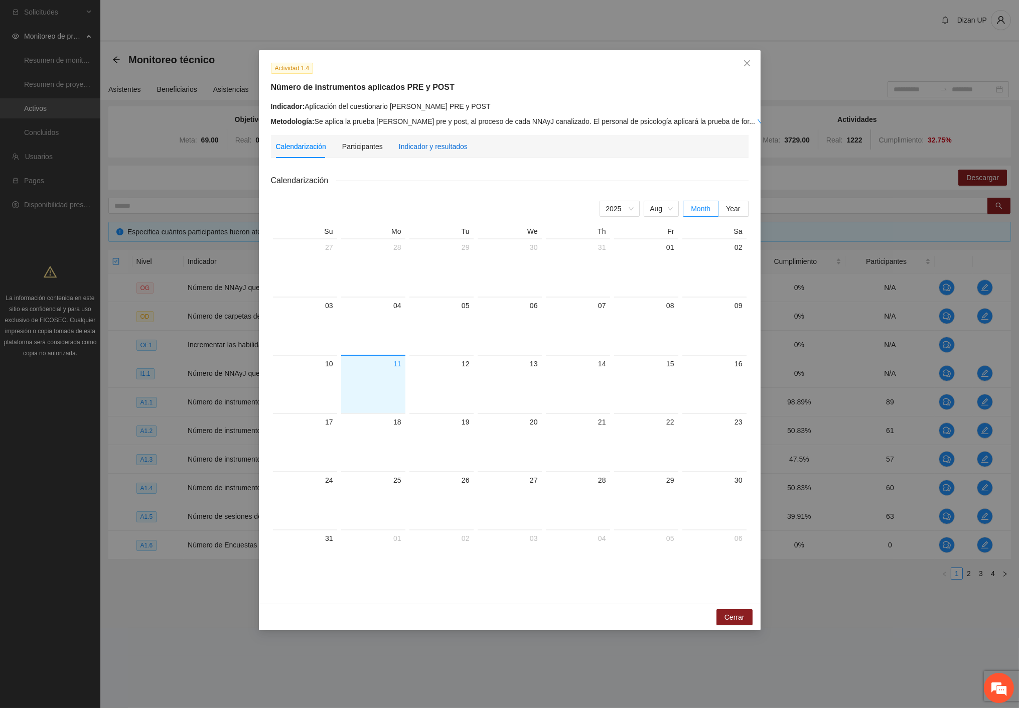
click at [417, 144] on div "Indicador y resultados" at bounding box center [433, 146] width 69 height 11
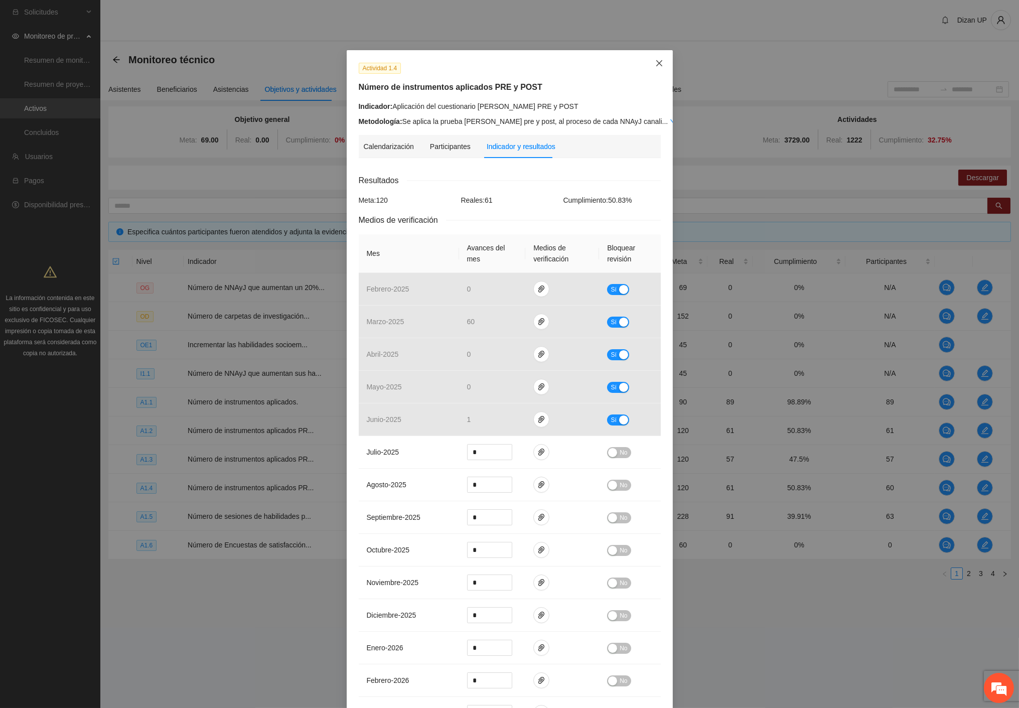
click at [655, 59] on icon "close" at bounding box center [659, 63] width 8 height 8
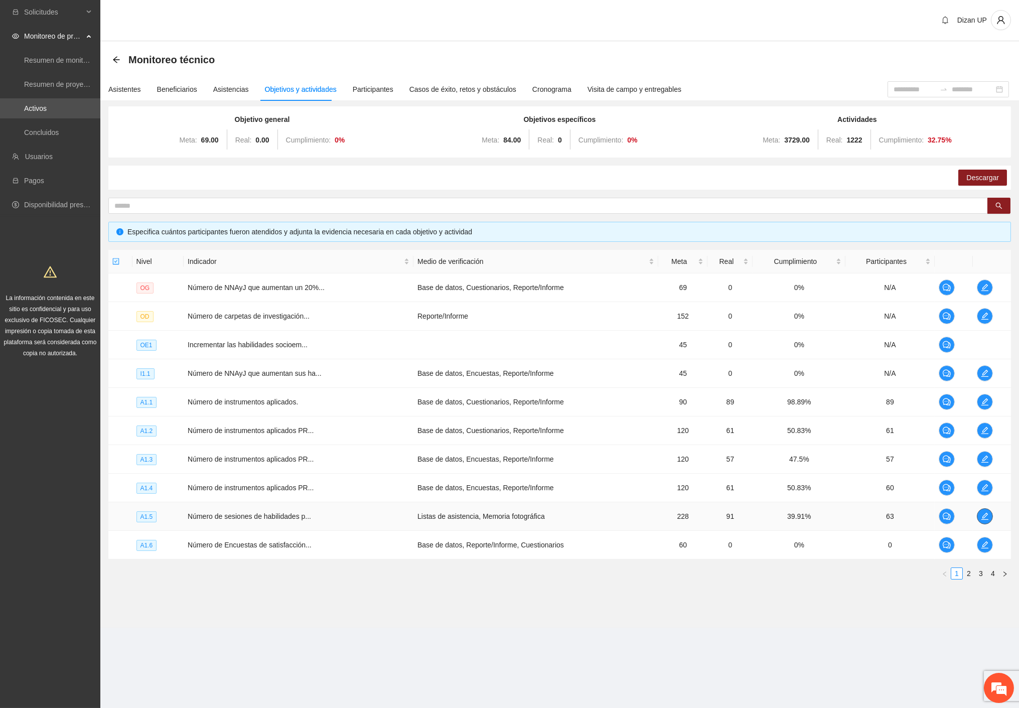
click at [979, 518] on span "edit" at bounding box center [984, 516] width 15 height 8
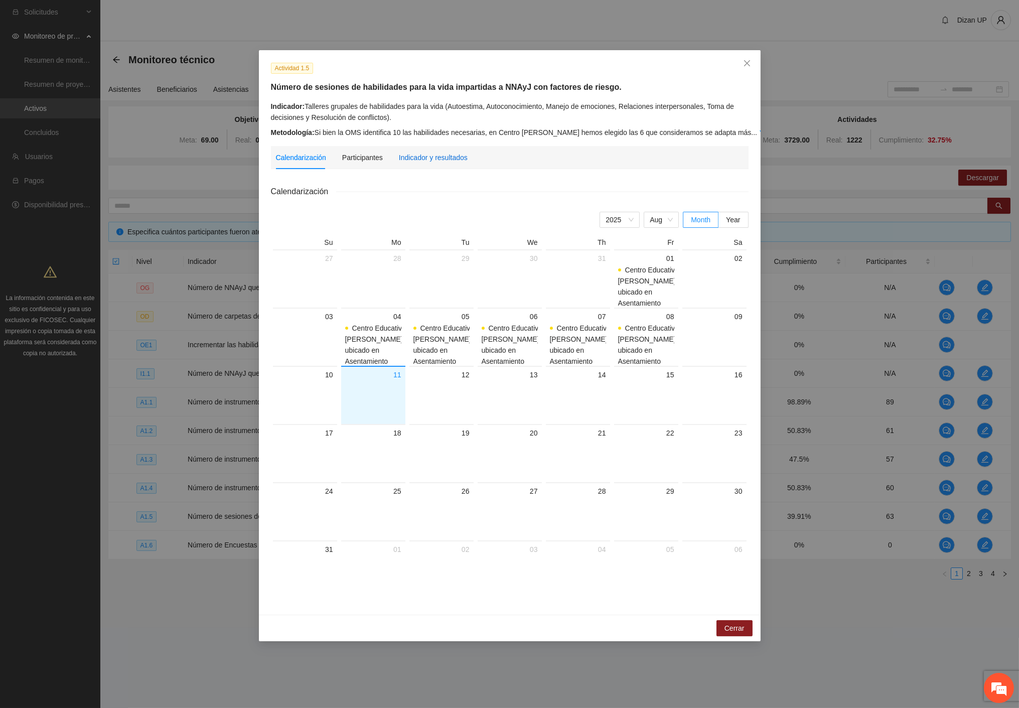
click at [448, 158] on div "Indicador y resultados" at bounding box center [433, 157] width 69 height 11
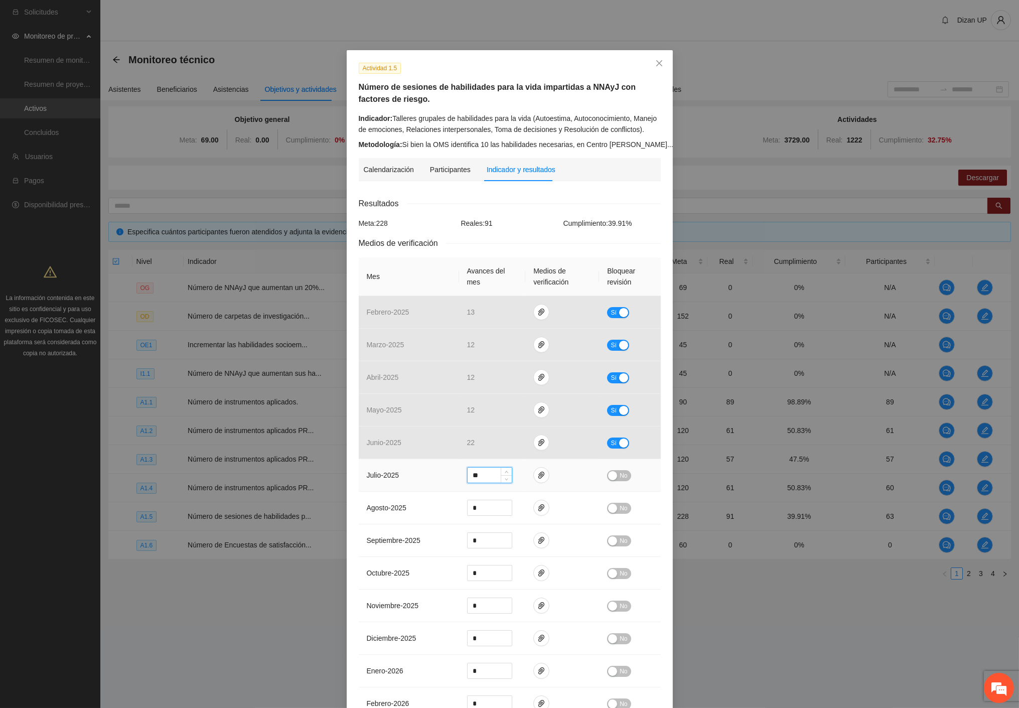
drag, startPoint x: 478, startPoint y: 476, endPoint x: 457, endPoint y: 473, distance: 21.2
click at [459, 473] on td "**" at bounding box center [492, 475] width 67 height 33
click at [522, 241] on div "Medios de verificación" at bounding box center [510, 243] width 302 height 13
drag, startPoint x: 656, startPoint y: 64, endPoint x: 605, endPoint y: 104, distance: 65.0
click at [656, 64] on icon "close" at bounding box center [659, 63] width 8 height 8
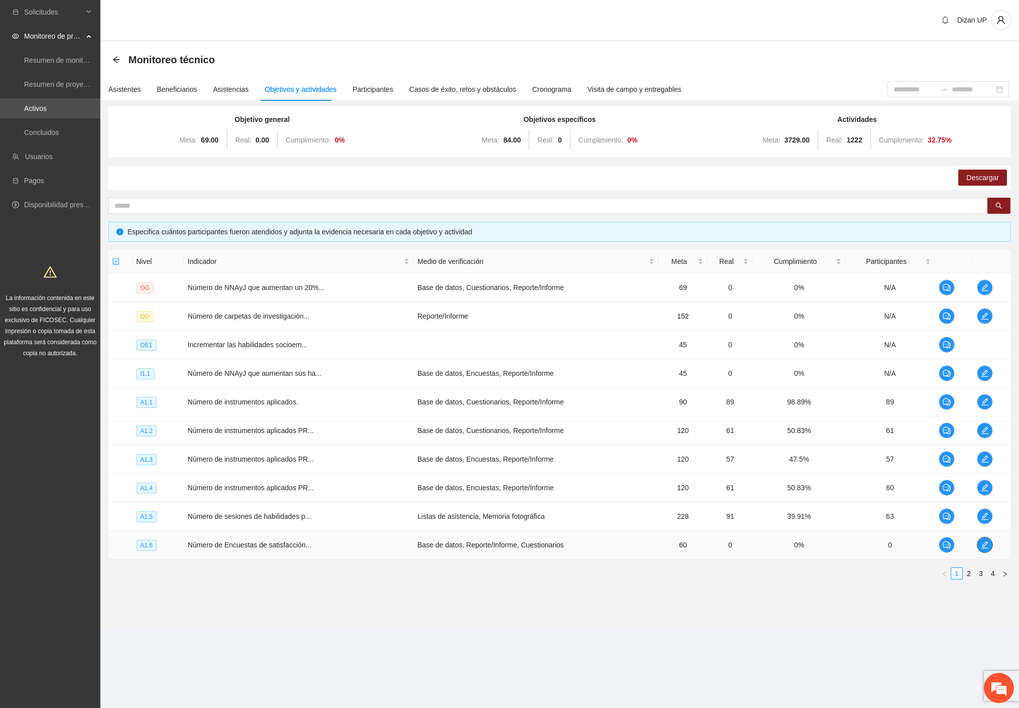
click at [989, 546] on span "edit" at bounding box center [984, 545] width 15 height 8
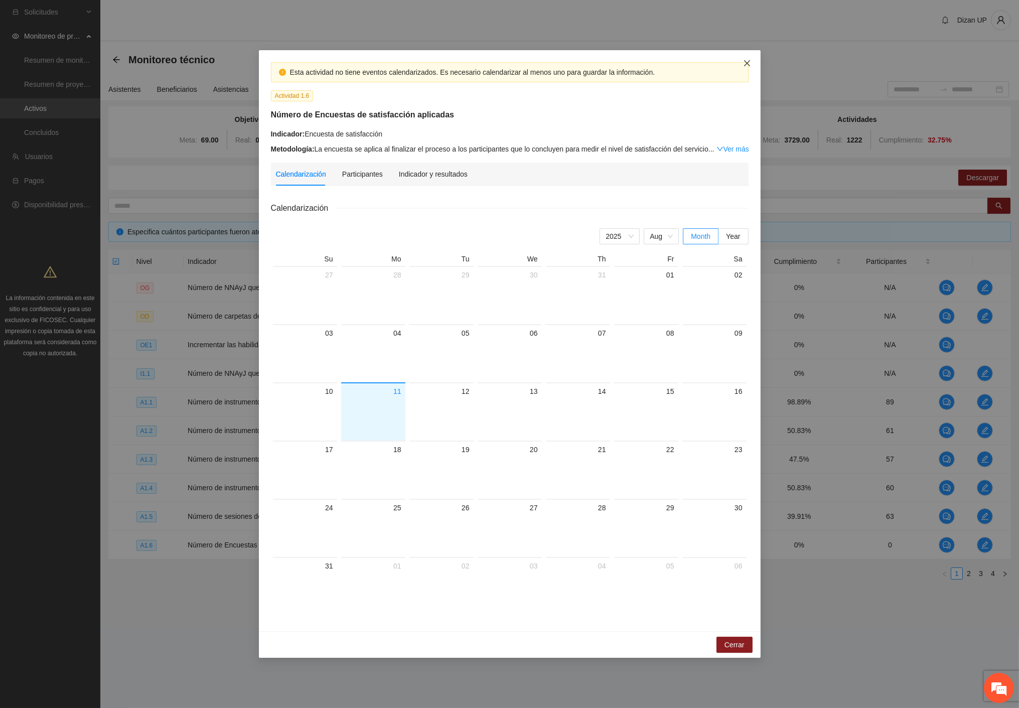
click at [746, 62] on icon "close" at bounding box center [747, 63] width 8 height 8
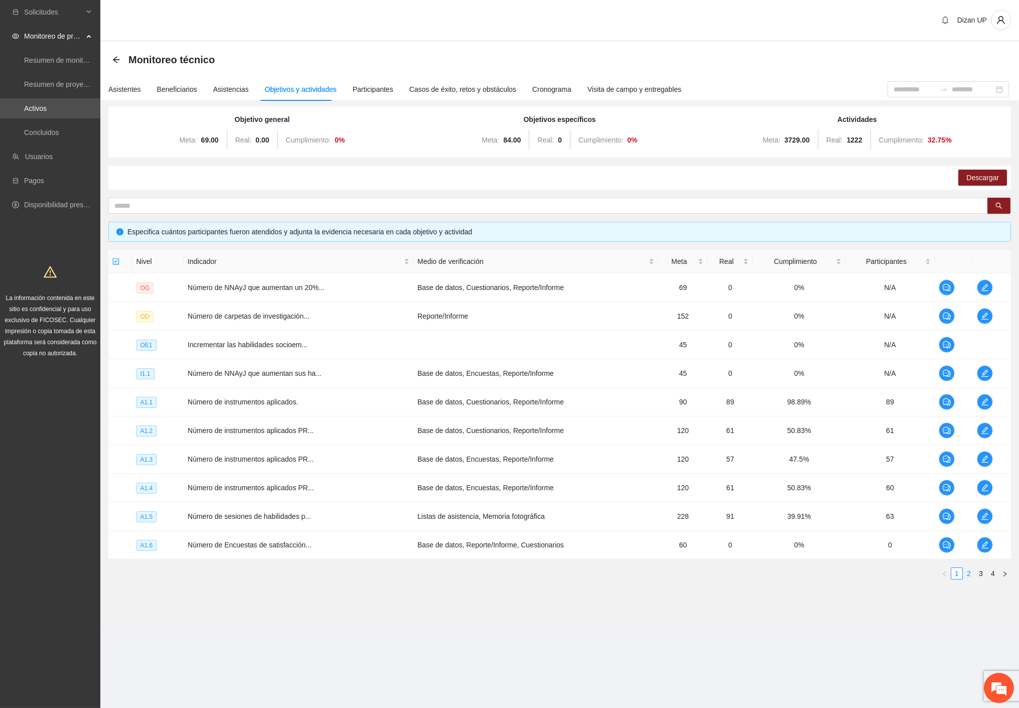
click at [970, 575] on link "2" at bounding box center [968, 573] width 11 height 11
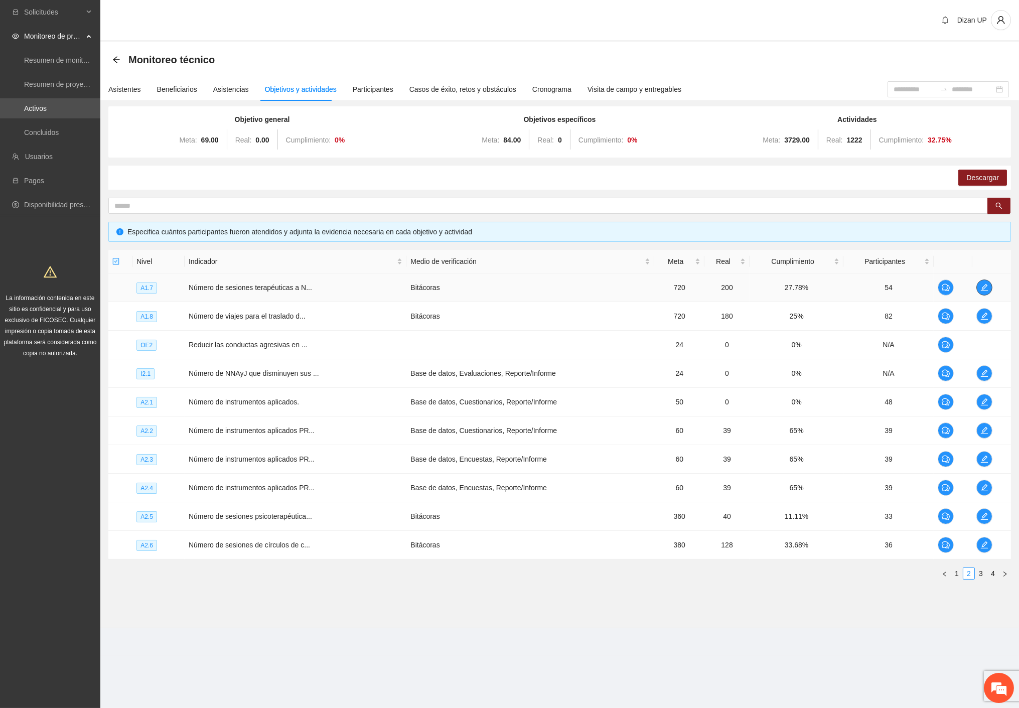
click at [989, 289] on span "edit" at bounding box center [984, 287] width 15 height 8
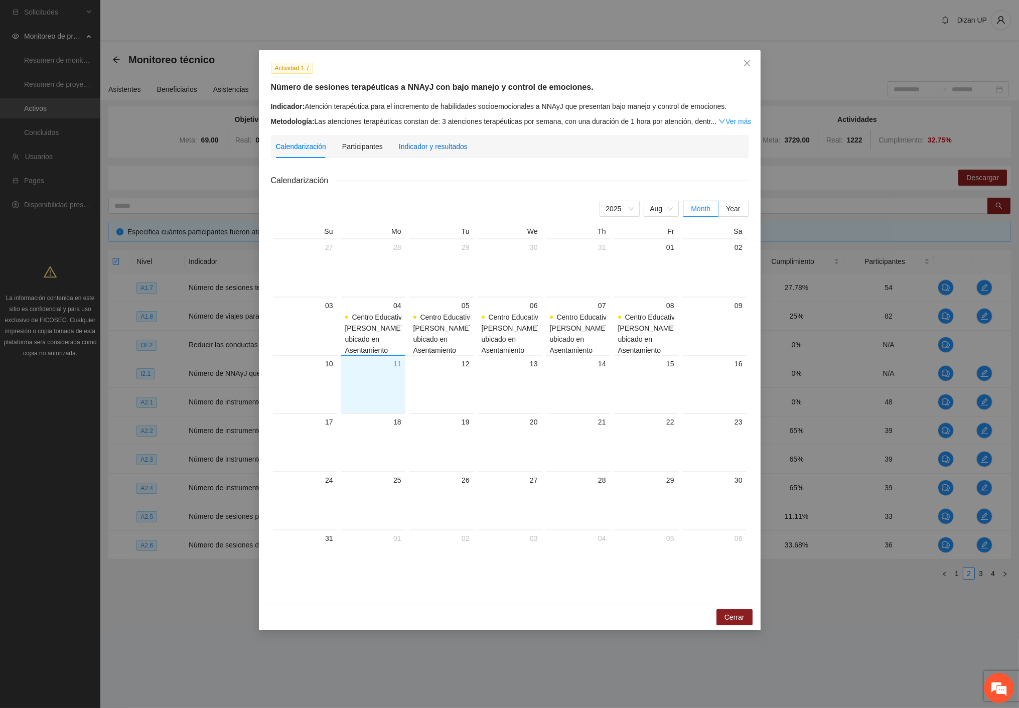
click at [423, 149] on div "Indicador y resultados" at bounding box center [433, 146] width 69 height 11
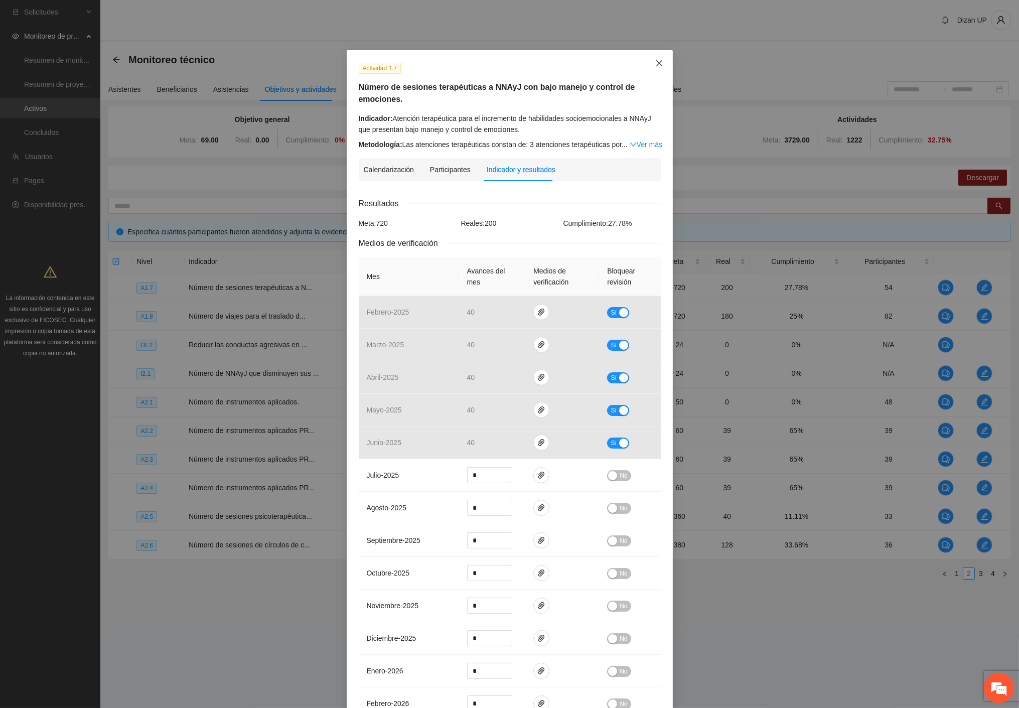
click at [655, 61] on icon "close" at bounding box center [659, 63] width 8 height 8
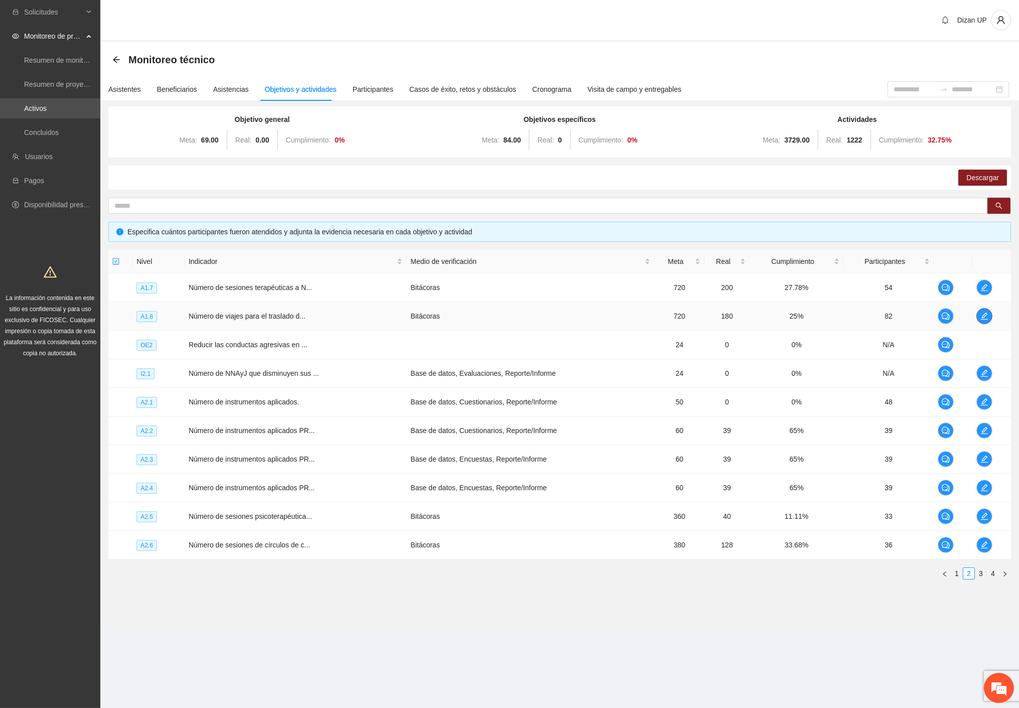
click at [983, 317] on icon "edit" at bounding box center [984, 316] width 7 height 7
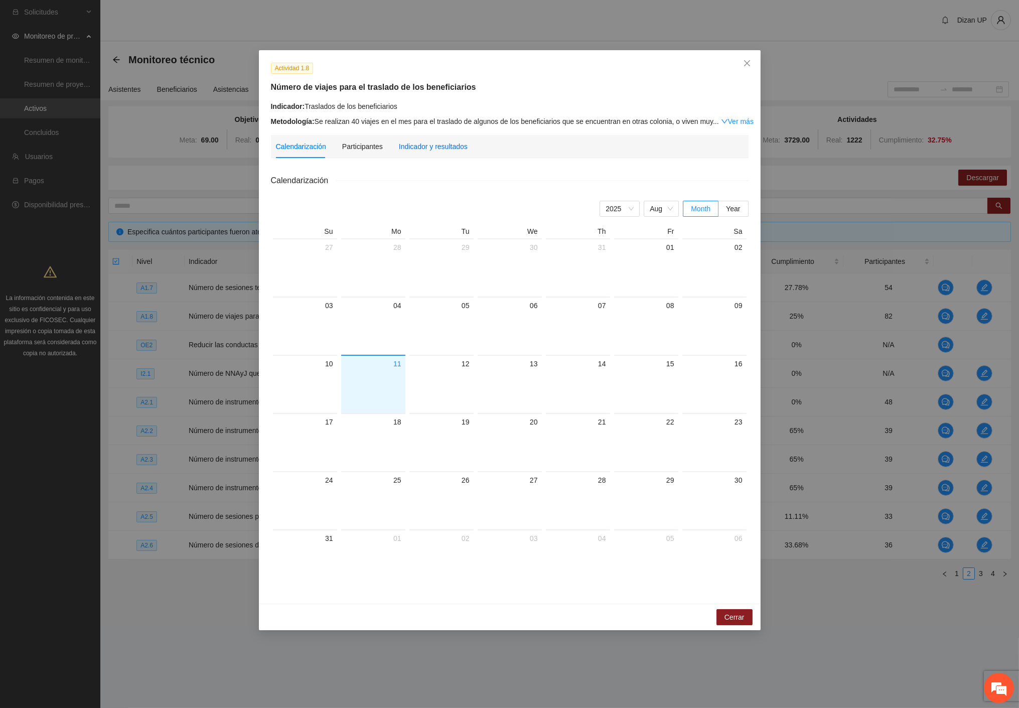
click at [440, 144] on div "Indicador y resultados" at bounding box center [433, 146] width 69 height 11
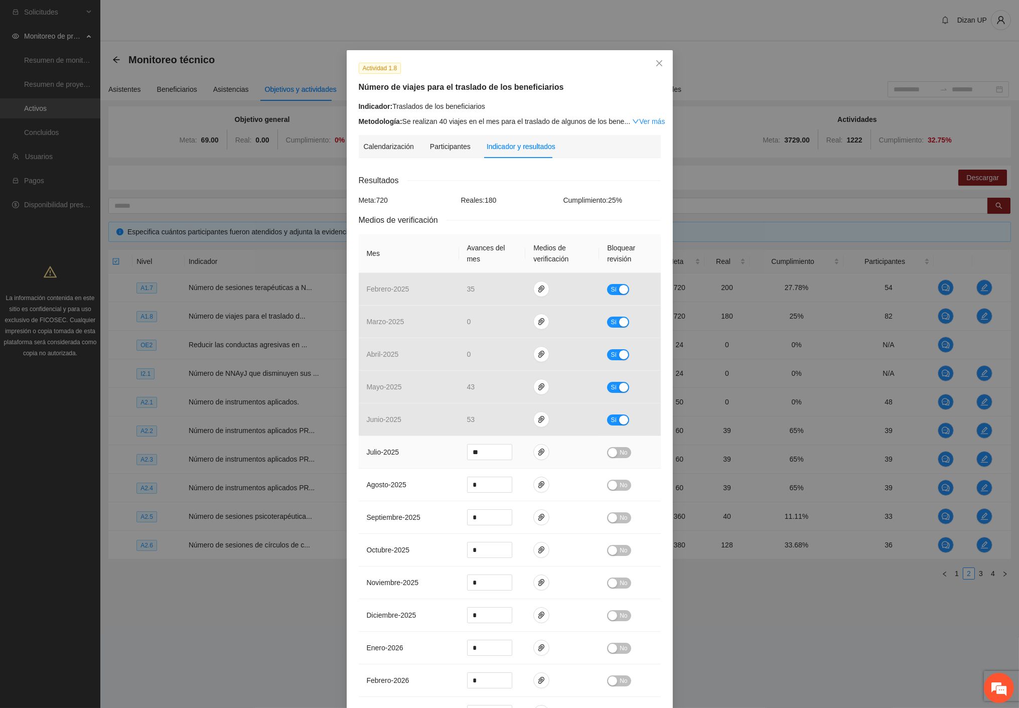
drag, startPoint x: 467, startPoint y: 454, endPoint x: 438, endPoint y: 453, distance: 28.6
click at [441, 454] on tr "julio - 2025 ** No" at bounding box center [510, 452] width 302 height 33
drag, startPoint x: 427, startPoint y: 452, endPoint x: 420, endPoint y: 453, distance: 6.6
click at [427, 453] on td "julio - 2025" at bounding box center [409, 452] width 100 height 33
click at [656, 63] on icon "close" at bounding box center [659, 63] width 6 height 6
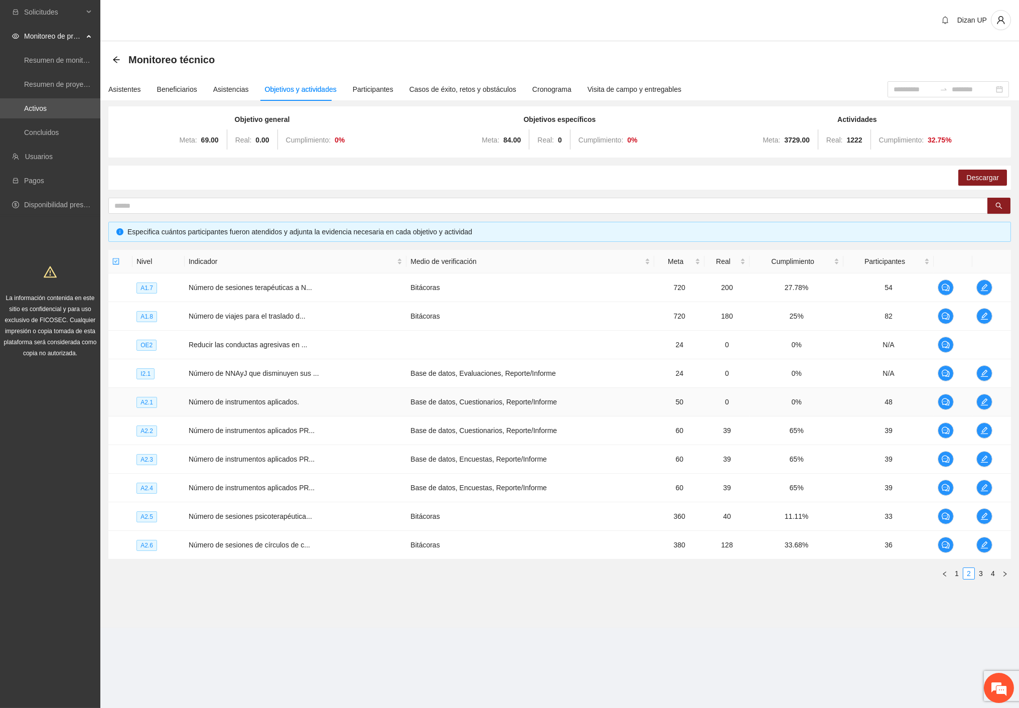
click at [858, 403] on td "48" at bounding box center [888, 402] width 90 height 29
click at [269, 463] on span "Número de instrumentos aplicados PR..." at bounding box center [252, 459] width 126 height 8
click at [986, 431] on icon "edit" at bounding box center [984, 430] width 8 height 8
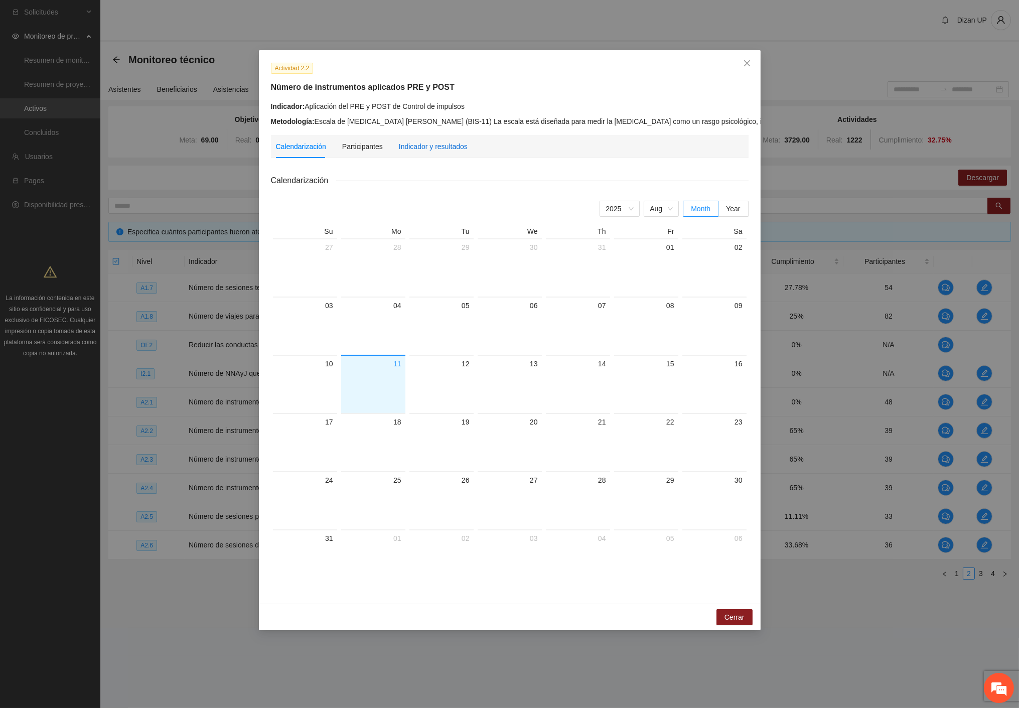
click at [433, 148] on div "Indicador y resultados" at bounding box center [433, 146] width 69 height 11
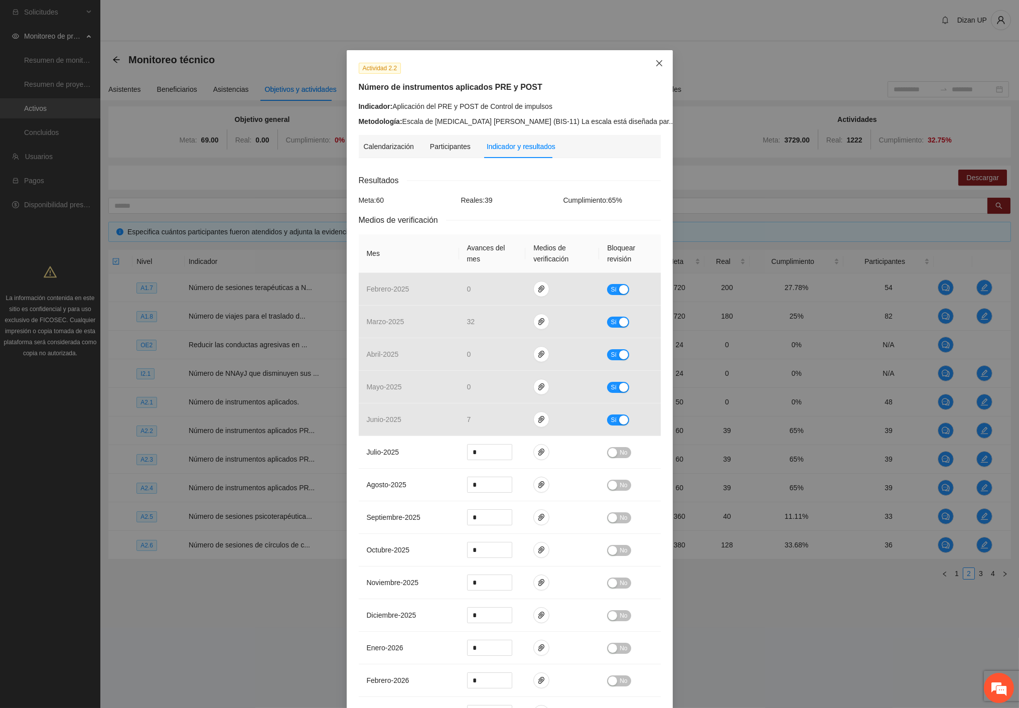
click at [656, 66] on icon "close" at bounding box center [659, 63] width 8 height 8
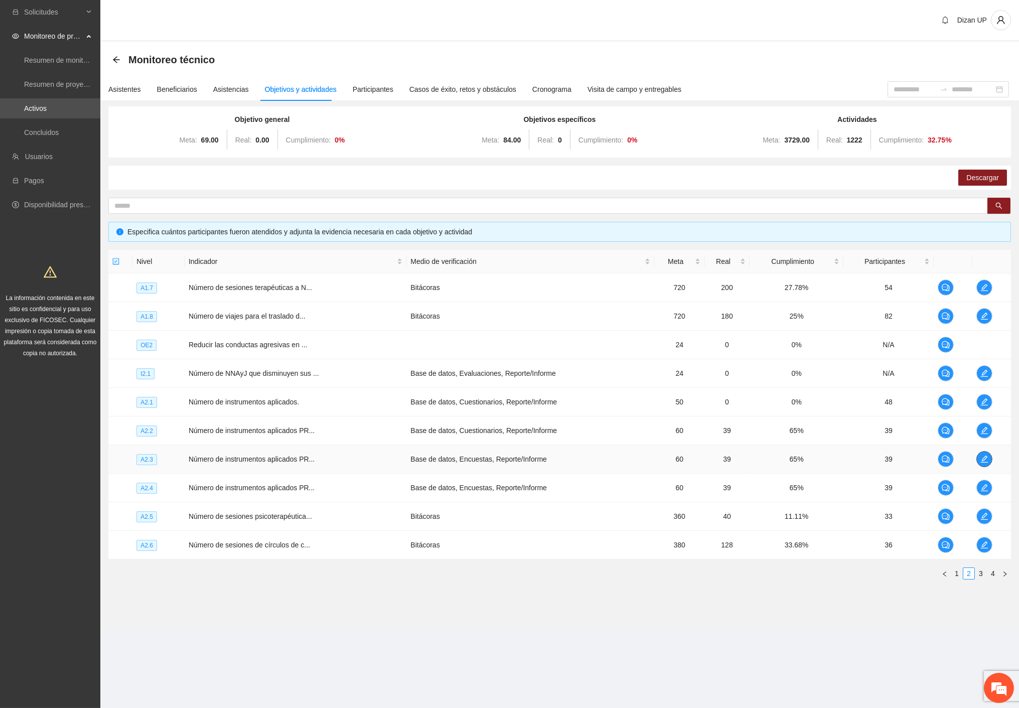
click at [988, 457] on span "edit" at bounding box center [984, 459] width 15 height 8
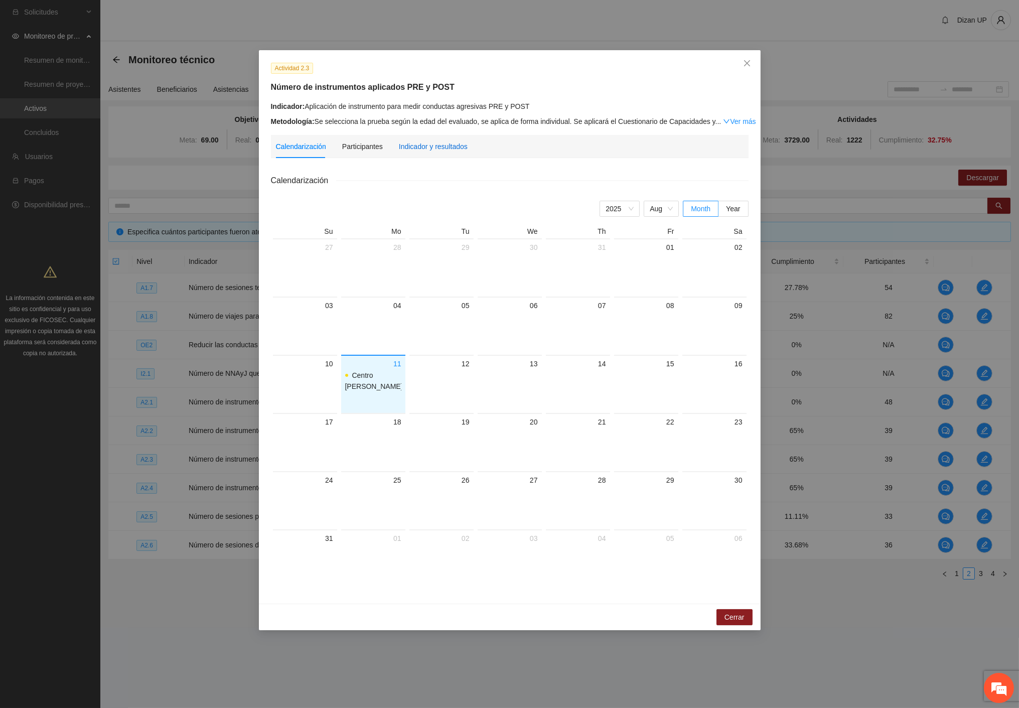
click at [435, 144] on div "Indicador y resultados" at bounding box center [433, 146] width 69 height 11
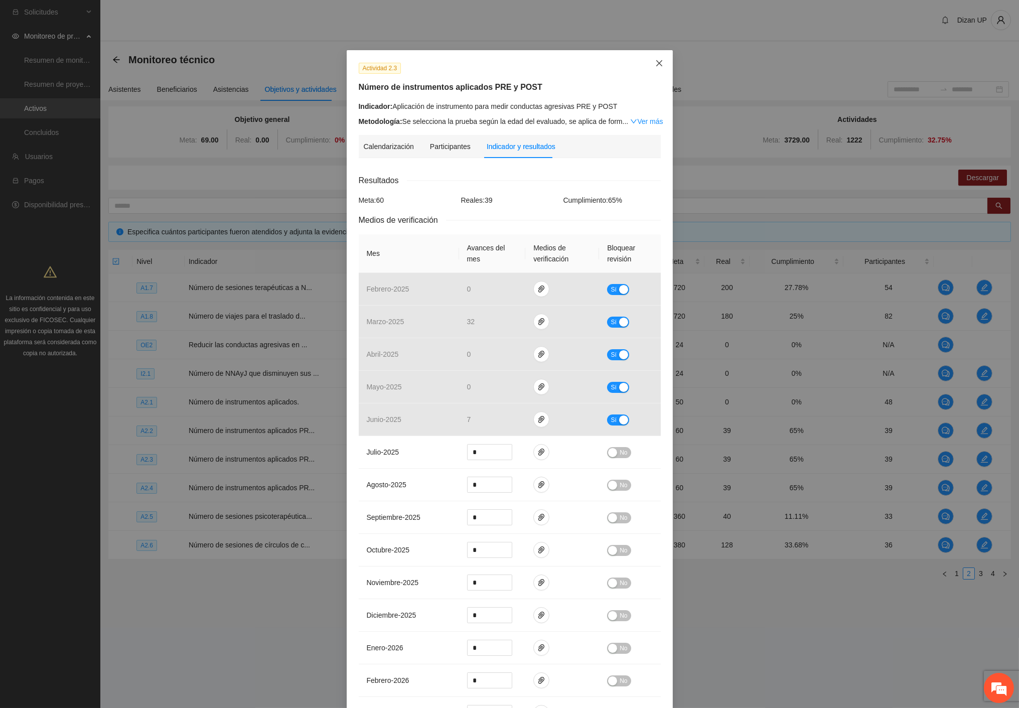
click at [655, 61] on icon "close" at bounding box center [659, 63] width 8 height 8
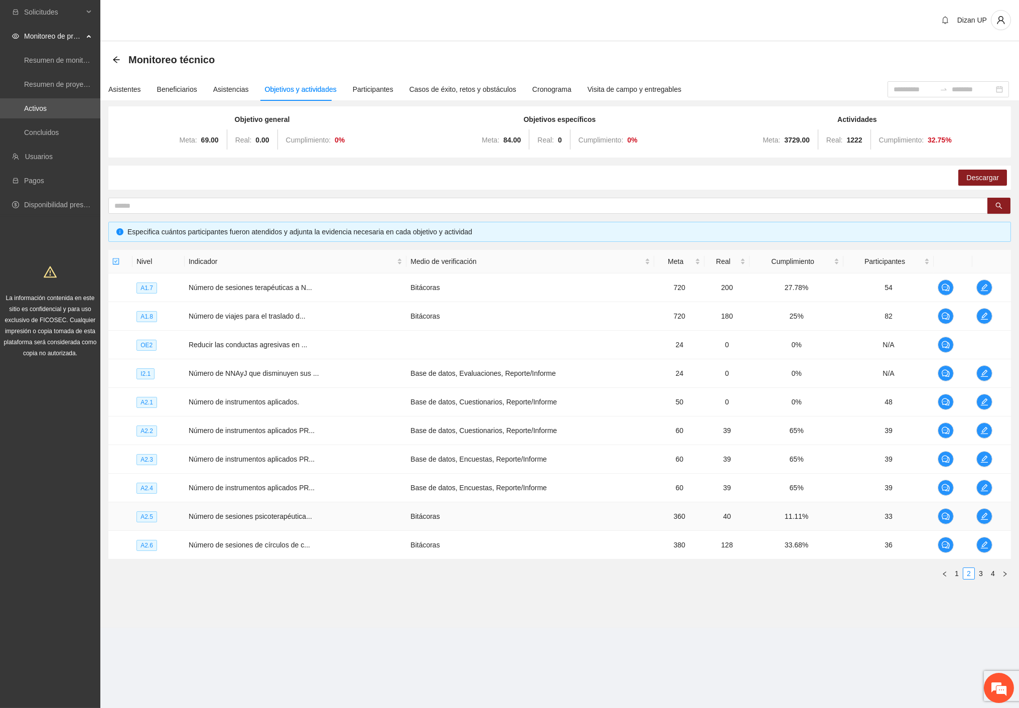
click at [753, 521] on td "11.11%" at bounding box center [797, 516] width 94 height 29
click at [989, 518] on span "edit" at bounding box center [984, 516] width 15 height 8
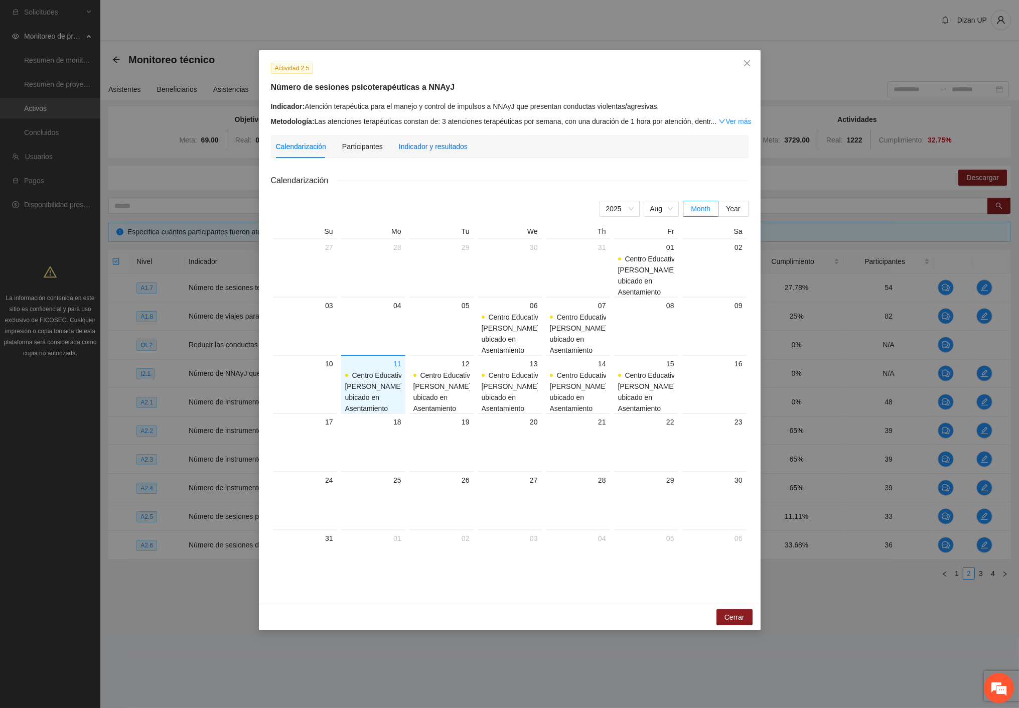
click at [425, 142] on div "Indicador y resultados" at bounding box center [433, 146] width 69 height 11
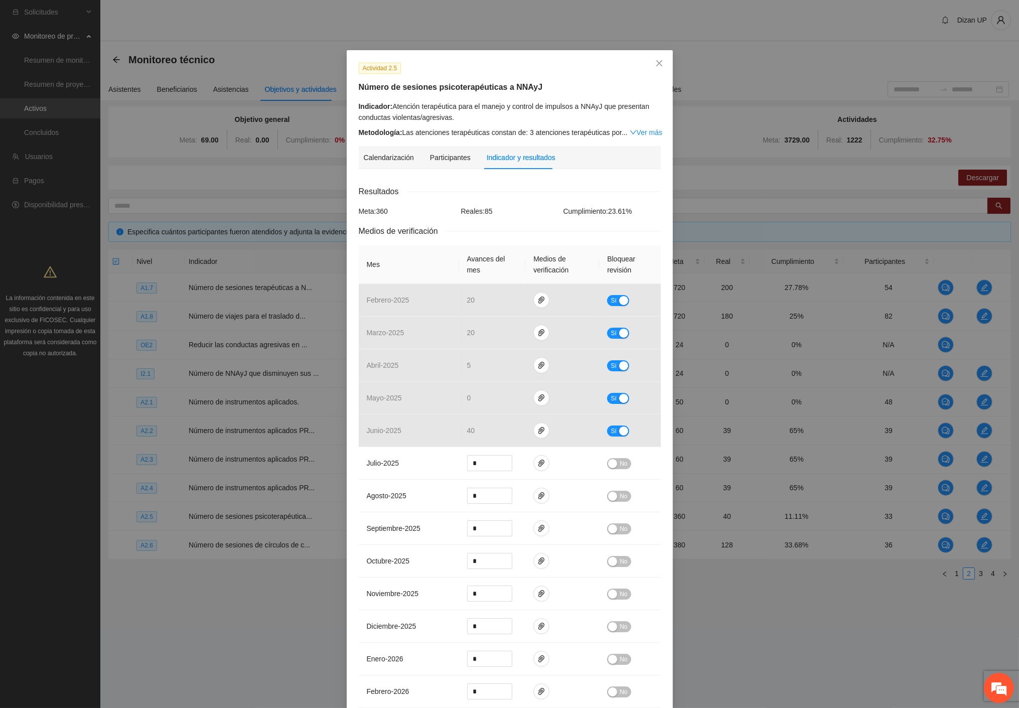
drag, startPoint x: 554, startPoint y: 115, endPoint x: 579, endPoint y: 102, distance: 28.7
click at [554, 115] on div "Indicador: Atención terapéutica para el manejo y control de impulsos a NNAyJ qu…" at bounding box center [510, 112] width 302 height 22
click at [656, 62] on icon "close" at bounding box center [659, 63] width 6 height 6
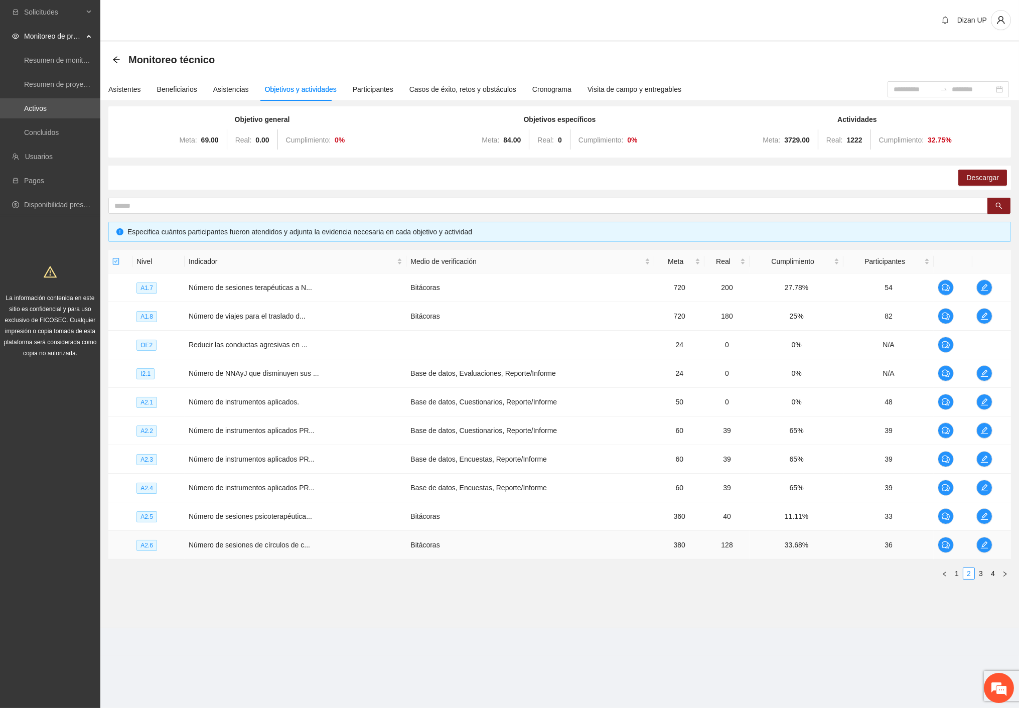
click at [837, 538] on td "33.68%" at bounding box center [797, 545] width 94 height 29
click at [979, 544] on span "edit" at bounding box center [984, 545] width 15 height 8
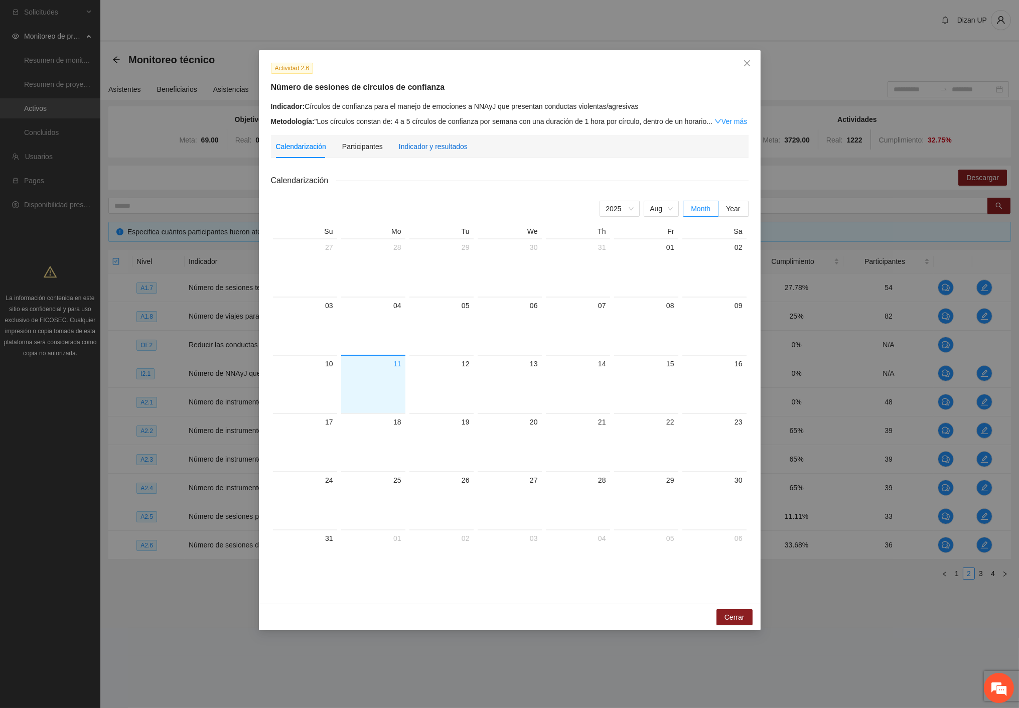
click at [425, 146] on div "Indicador y resultados" at bounding box center [433, 146] width 69 height 11
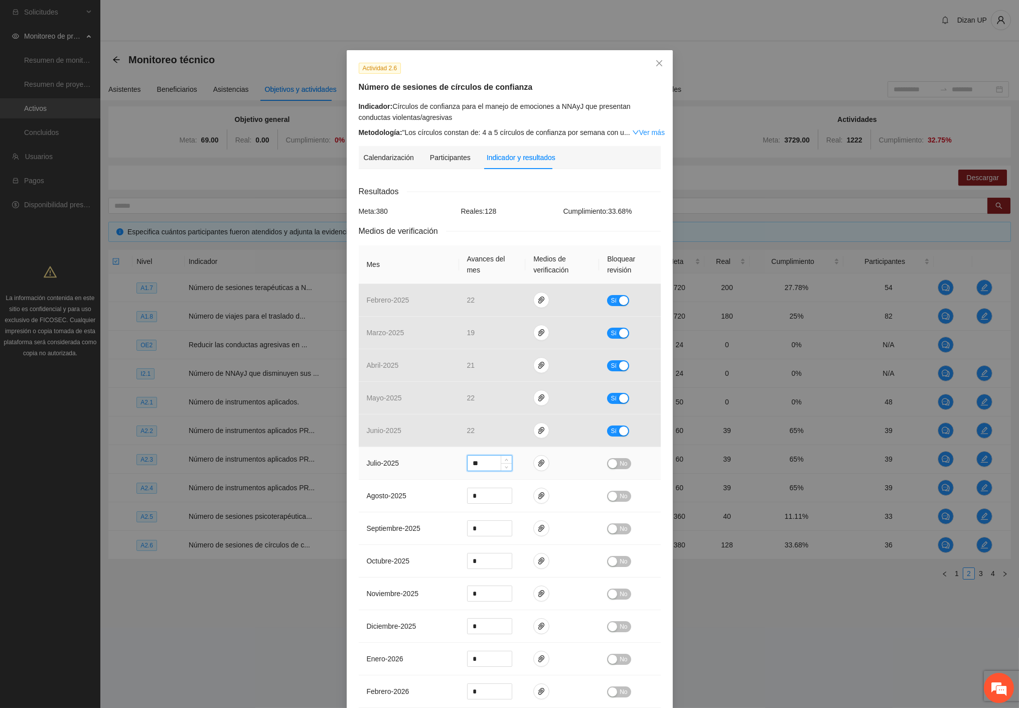
drag, startPoint x: 435, startPoint y: 465, endPoint x: 427, endPoint y: 455, distance: 12.9
click at [429, 459] on tr "julio - 2025 ** No" at bounding box center [510, 463] width 302 height 33
click at [420, 414] on td "mayo - 2025" at bounding box center [409, 398] width 100 height 33
click at [656, 66] on icon "close" at bounding box center [659, 63] width 8 height 8
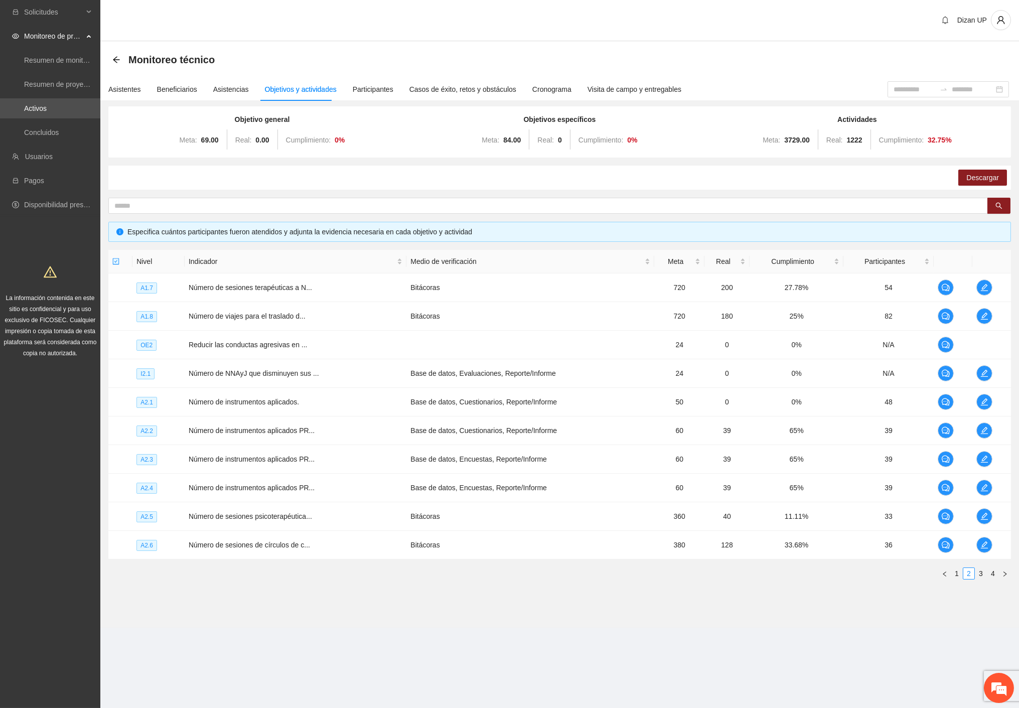
drag, startPoint x: 879, startPoint y: 598, endPoint x: 886, endPoint y: 593, distance: 9.0
click at [886, 593] on section "Monitoreo técnico Asistentes Beneficiarios Asistencias Objetivos y actividades …" at bounding box center [559, 335] width 919 height 586
drag, startPoint x: 976, startPoint y: 574, endPoint x: 982, endPoint y: 568, distance: 7.8
click at [977, 573] on link "3" at bounding box center [980, 573] width 11 height 11
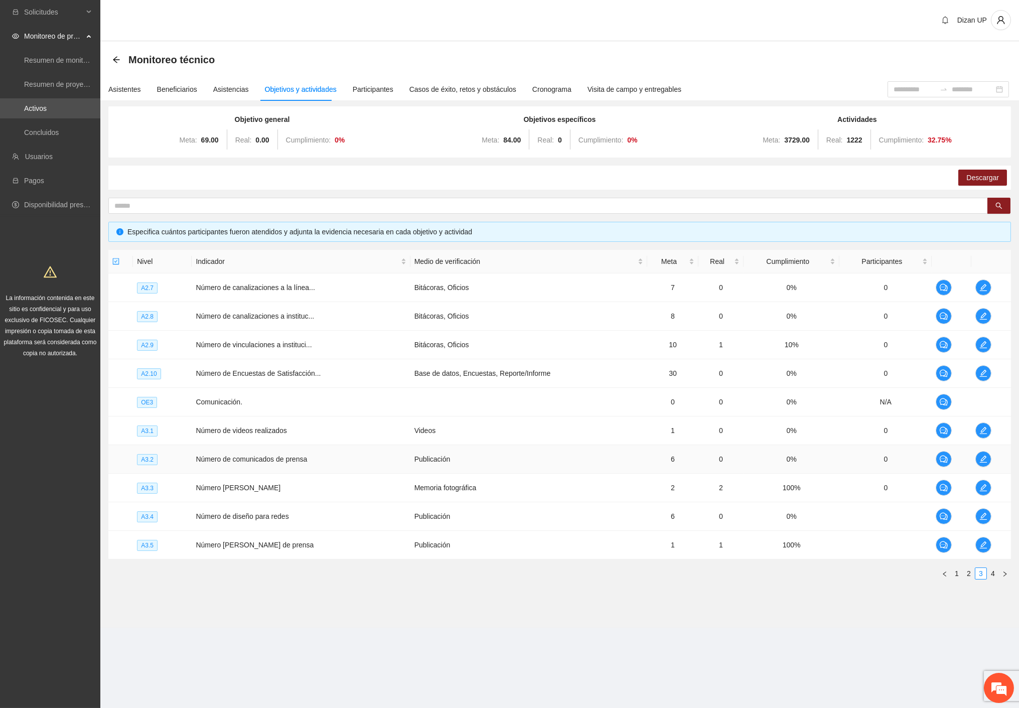
click at [267, 463] on td "Número de comunicados de prensa" at bounding box center [301, 459] width 218 height 29
drag, startPoint x: 252, startPoint y: 432, endPoint x: 641, endPoint y: 442, distance: 389.4
click at [257, 432] on td "Número de videos realizados" at bounding box center [301, 430] width 218 height 29
click at [837, 486] on tr "A3.3 Número de lonas Memoria fotográfica 2 2 100% 0" at bounding box center [559, 488] width 903 height 29
click at [984, 482] on button "button" at bounding box center [983, 488] width 16 height 16
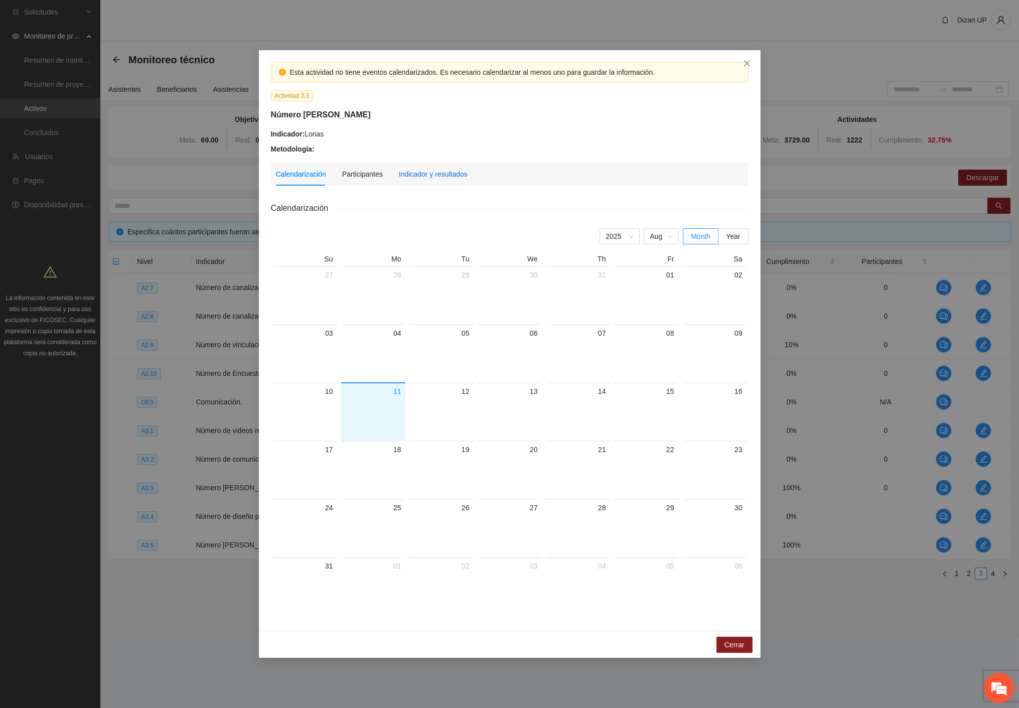
click at [424, 174] on div "Indicador y resultados" at bounding box center [433, 174] width 69 height 11
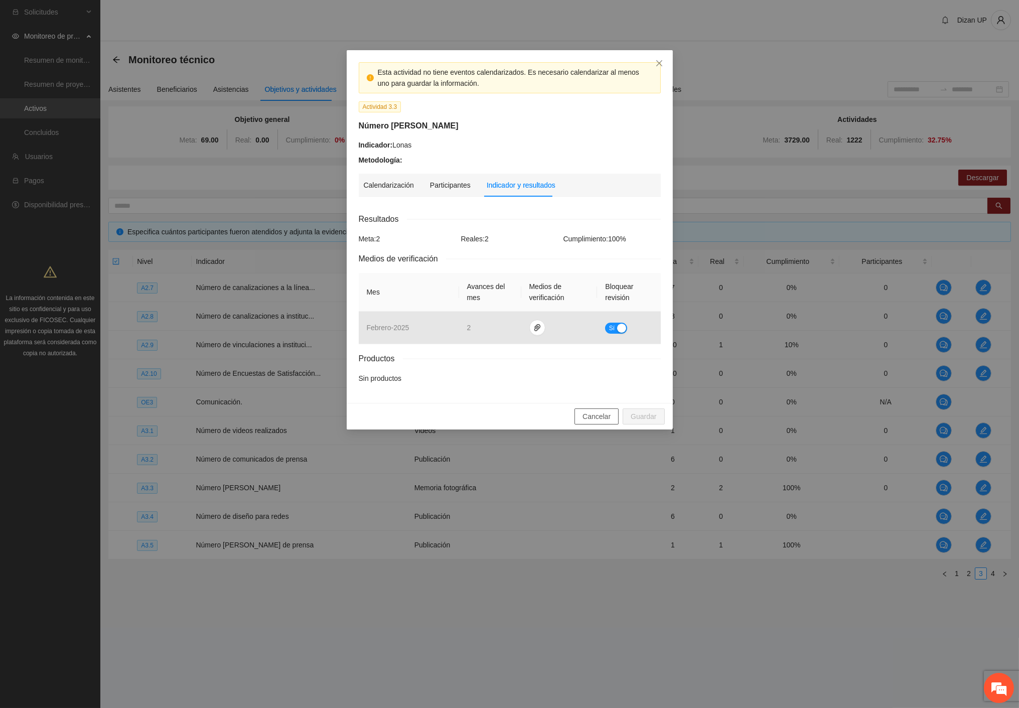
click at [606, 419] on span "Cancelar" at bounding box center [597, 416] width 28 height 11
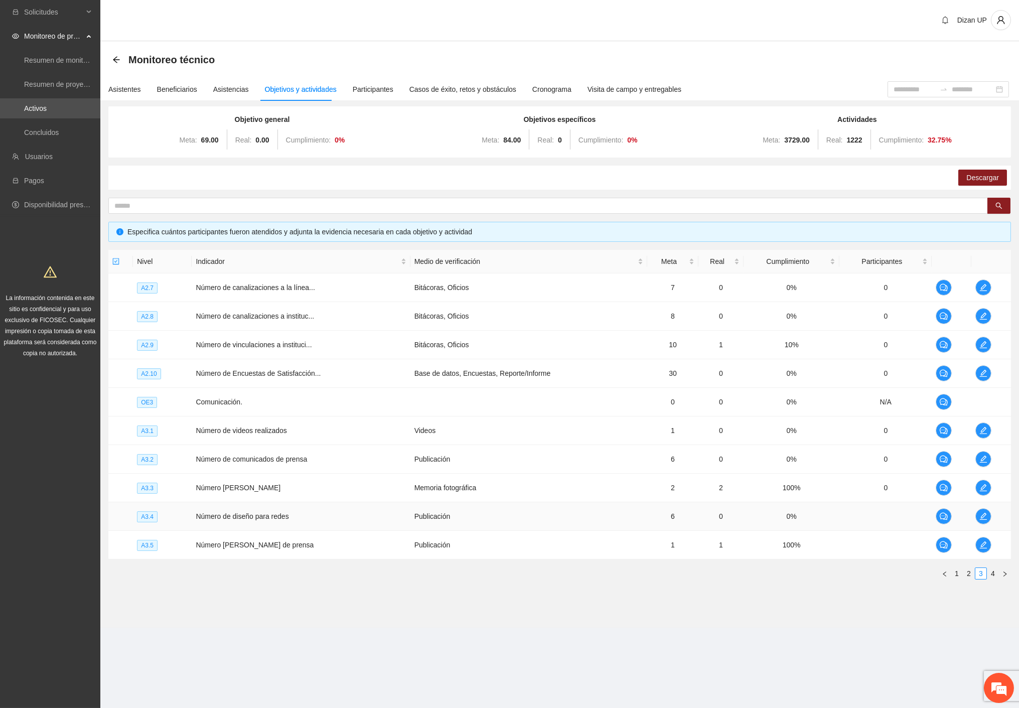
drag, startPoint x: 630, startPoint y: 519, endPoint x: 654, endPoint y: 518, distance: 24.1
click at [634, 519] on td "Publicación" at bounding box center [528, 516] width 237 height 29
click at [789, 586] on div "Nivel Indicador Medio de verificación Meta Real Cumplimiento Participantes A2.7…" at bounding box center [559, 419] width 903 height 338
click at [994, 574] on link "4" at bounding box center [992, 573] width 11 height 11
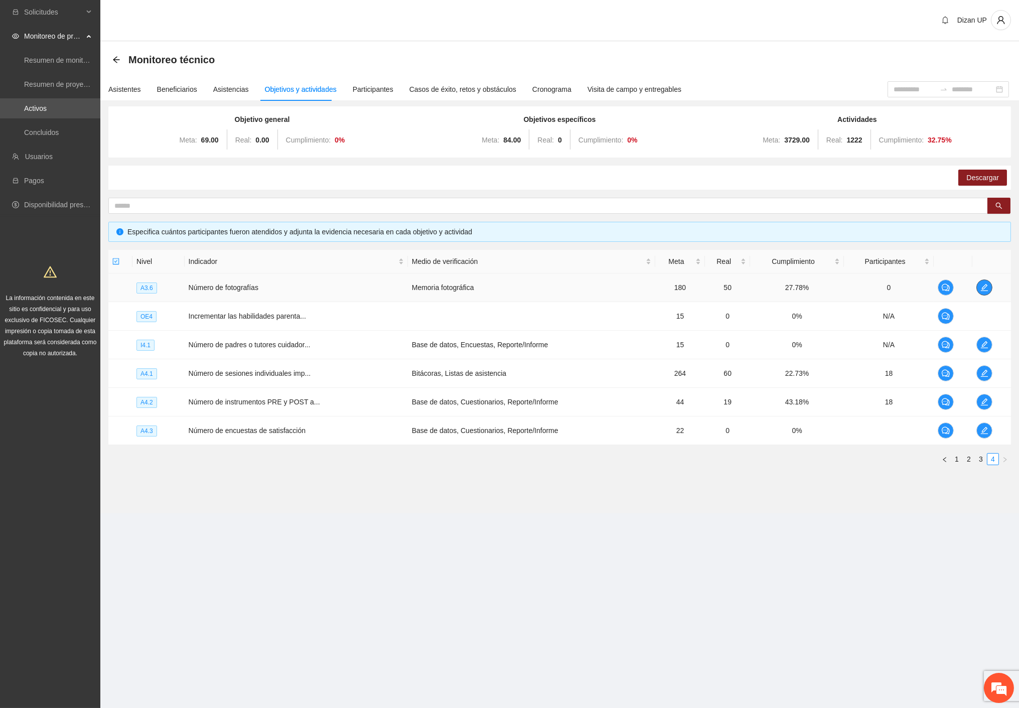
click at [980, 279] on button "button" at bounding box center [984, 287] width 16 height 16
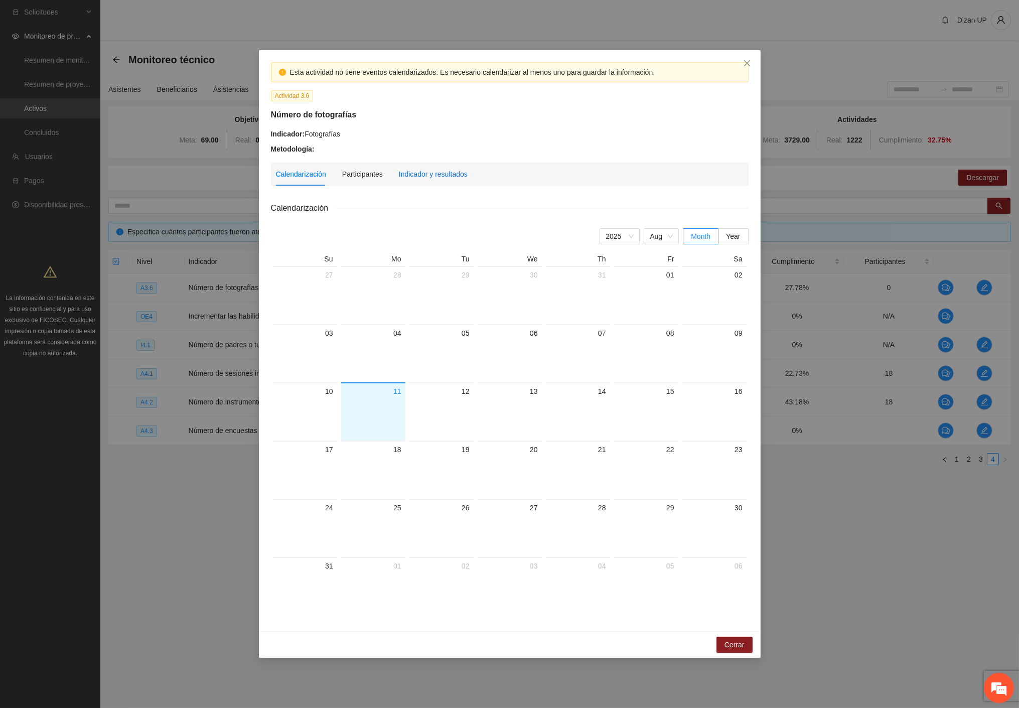
click at [438, 169] on div "Indicador y resultados" at bounding box center [433, 174] width 69 height 11
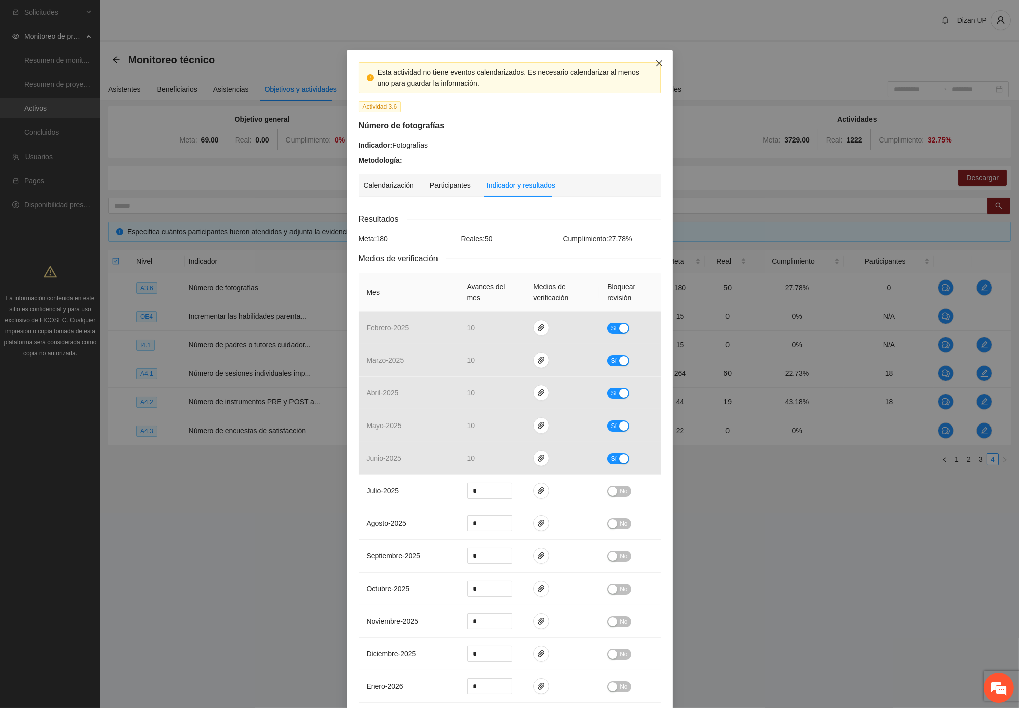
click at [655, 64] on icon "close" at bounding box center [659, 63] width 8 height 8
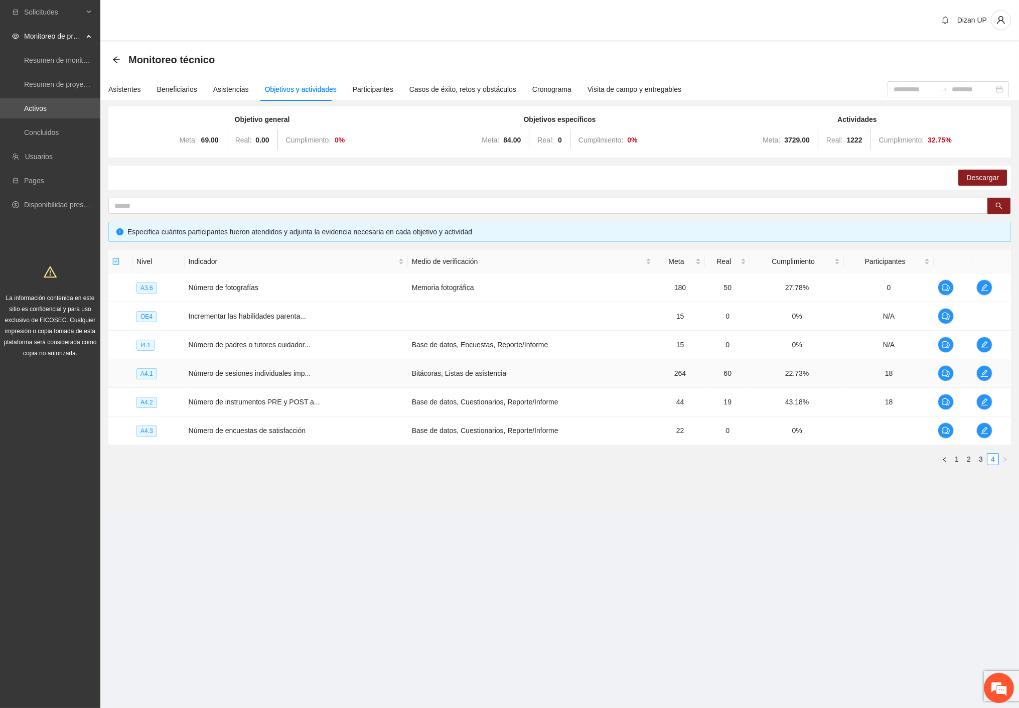
click at [794, 380] on td "22.73%" at bounding box center [797, 373] width 94 height 29
click at [983, 375] on icon "edit" at bounding box center [984, 373] width 8 height 8
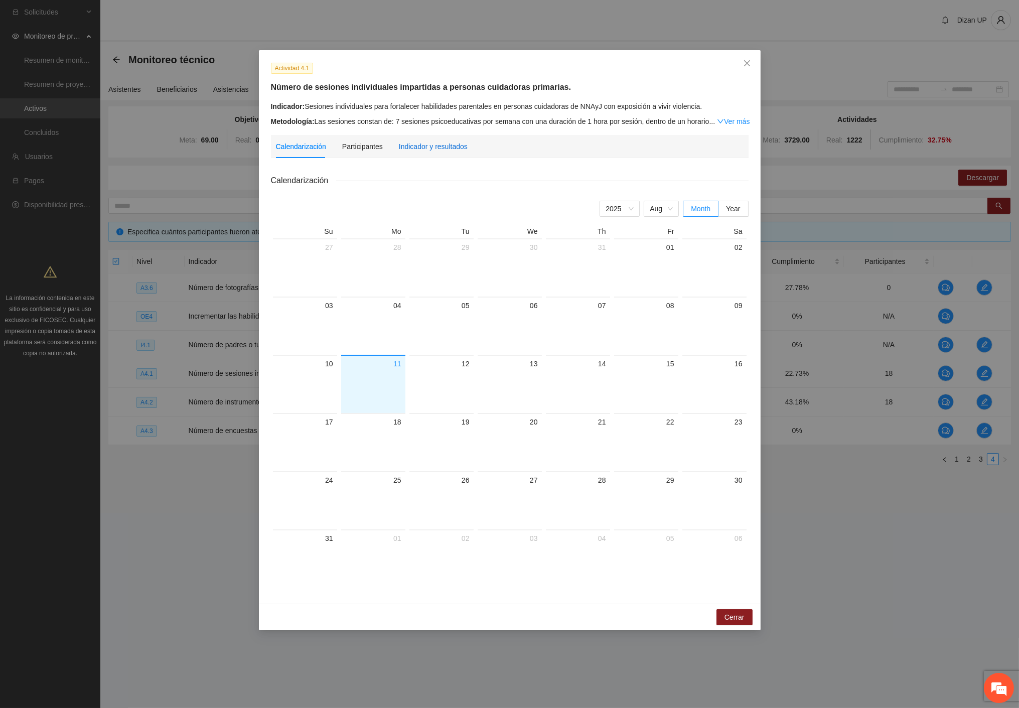
click at [421, 148] on div "Indicador y resultados" at bounding box center [433, 146] width 69 height 11
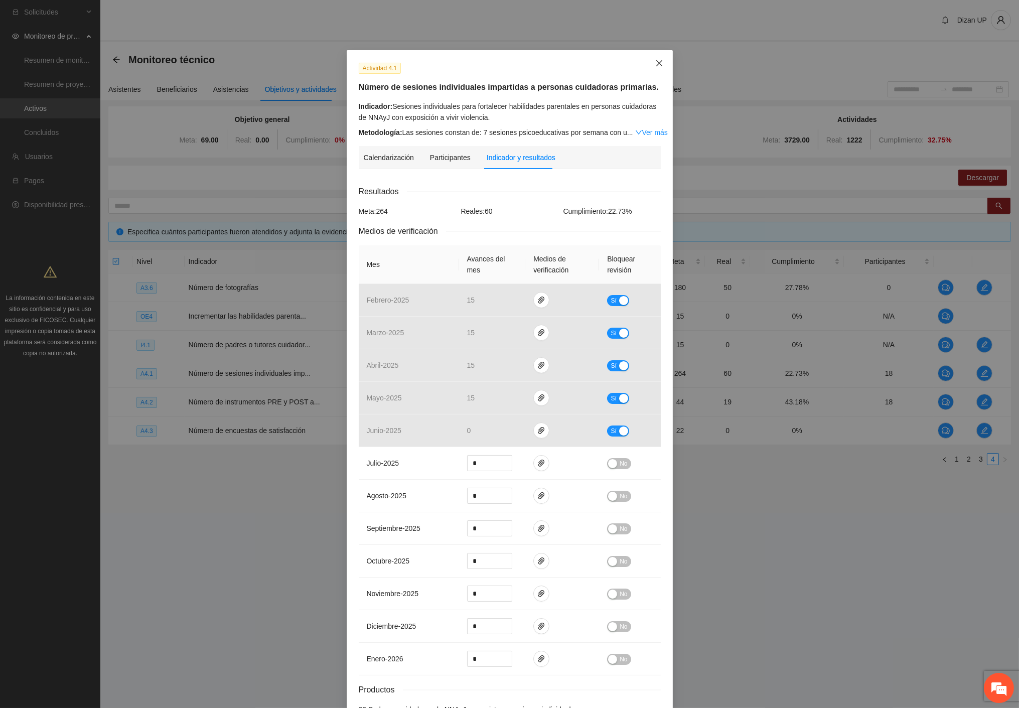
click at [655, 61] on icon "close" at bounding box center [659, 63] width 8 height 8
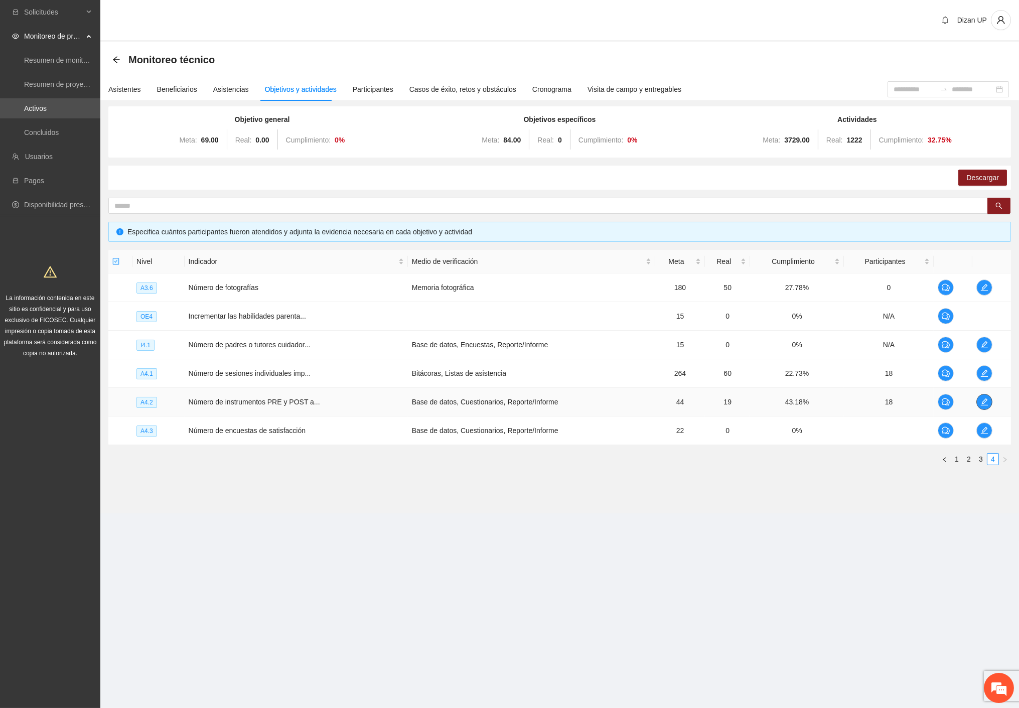
click at [982, 403] on icon "edit" at bounding box center [984, 401] width 7 height 7
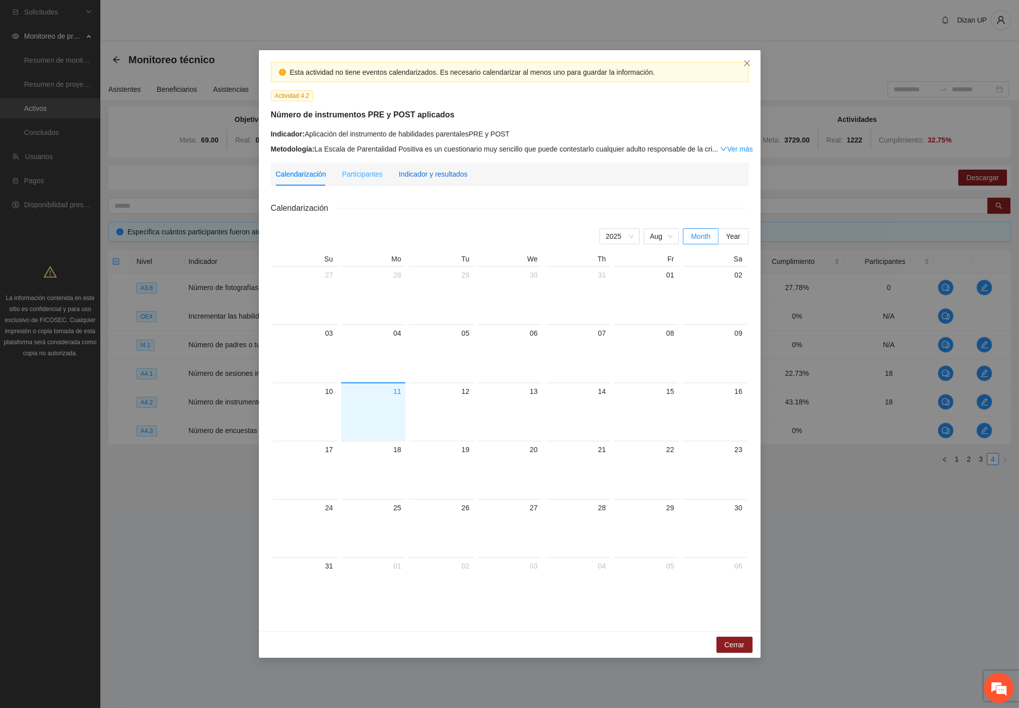
click at [438, 174] on div "Indicador y resultados" at bounding box center [433, 174] width 69 height 11
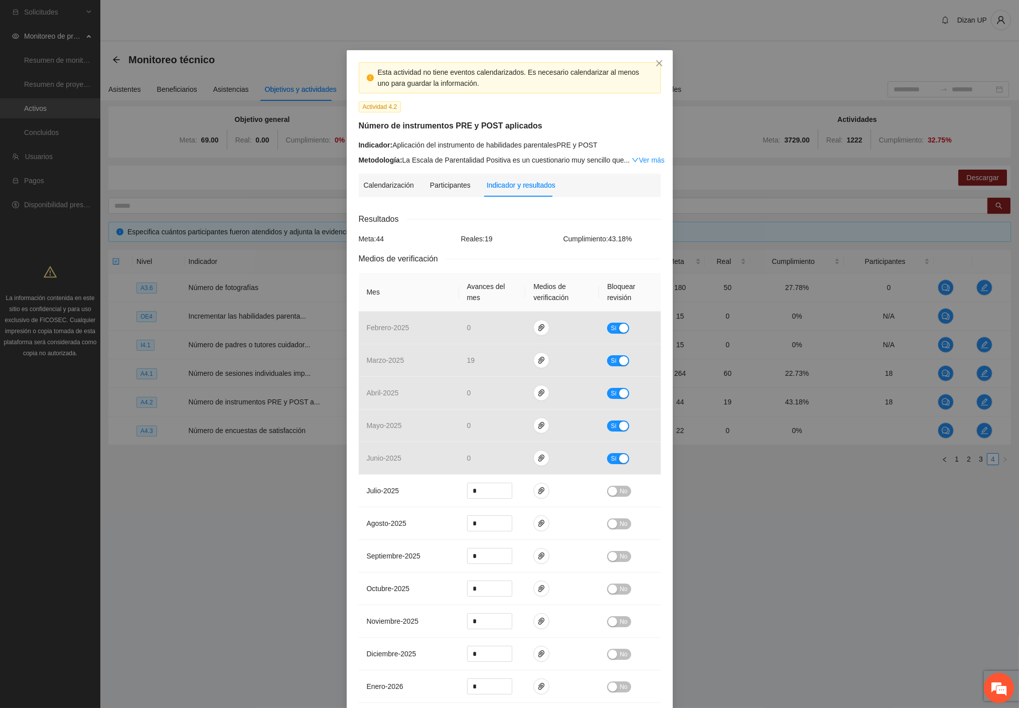
drag, startPoint x: 595, startPoint y: 140, endPoint x: 631, endPoint y: 94, distance: 58.7
click at [598, 139] on div "Indicador: Aplicación del instrumento de habilidades parentalesPRE y POST" at bounding box center [510, 144] width 302 height 11
click at [655, 65] on icon "close" at bounding box center [659, 63] width 8 height 8
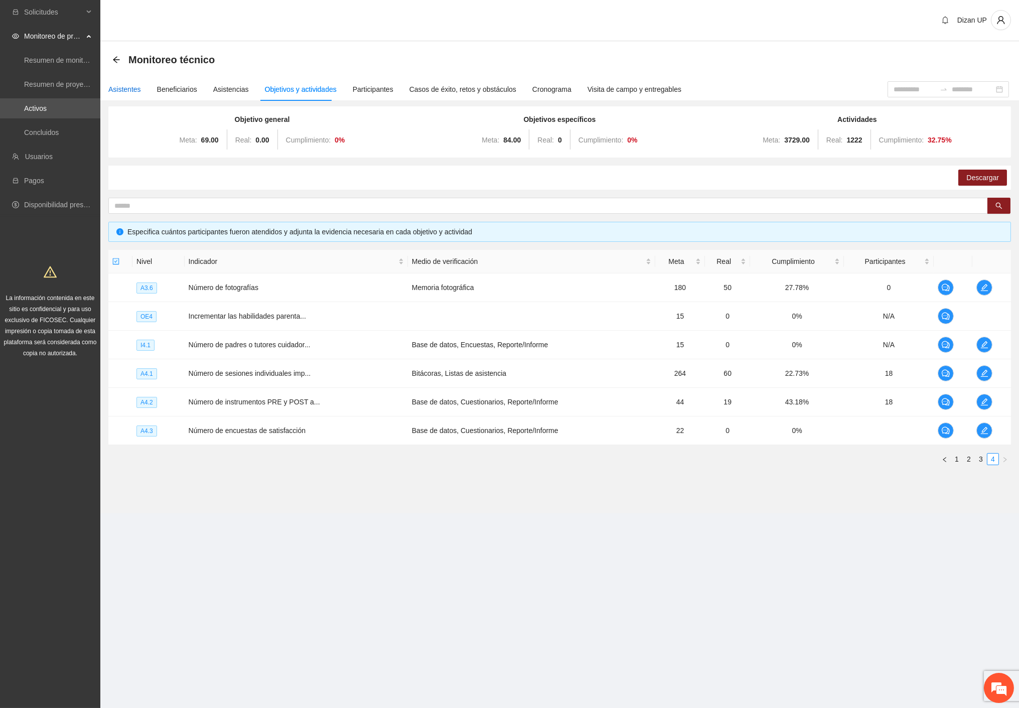
click at [117, 86] on div "Asistentes" at bounding box center [124, 89] width 33 height 11
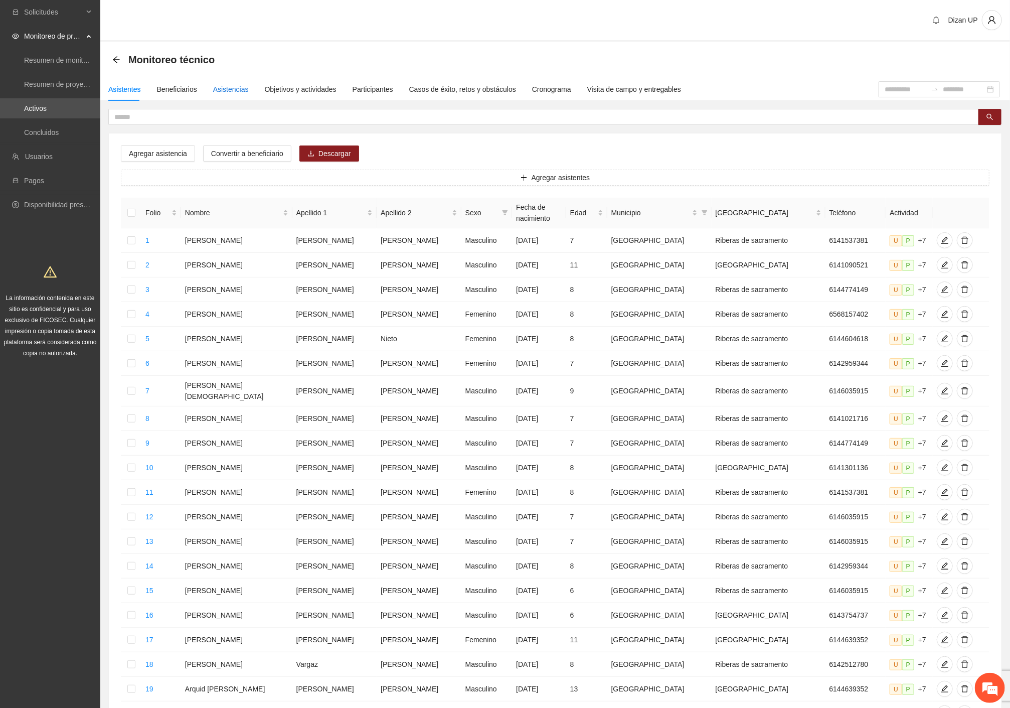
click at [228, 89] on div "Asistencias" at bounding box center [231, 89] width 36 height 11
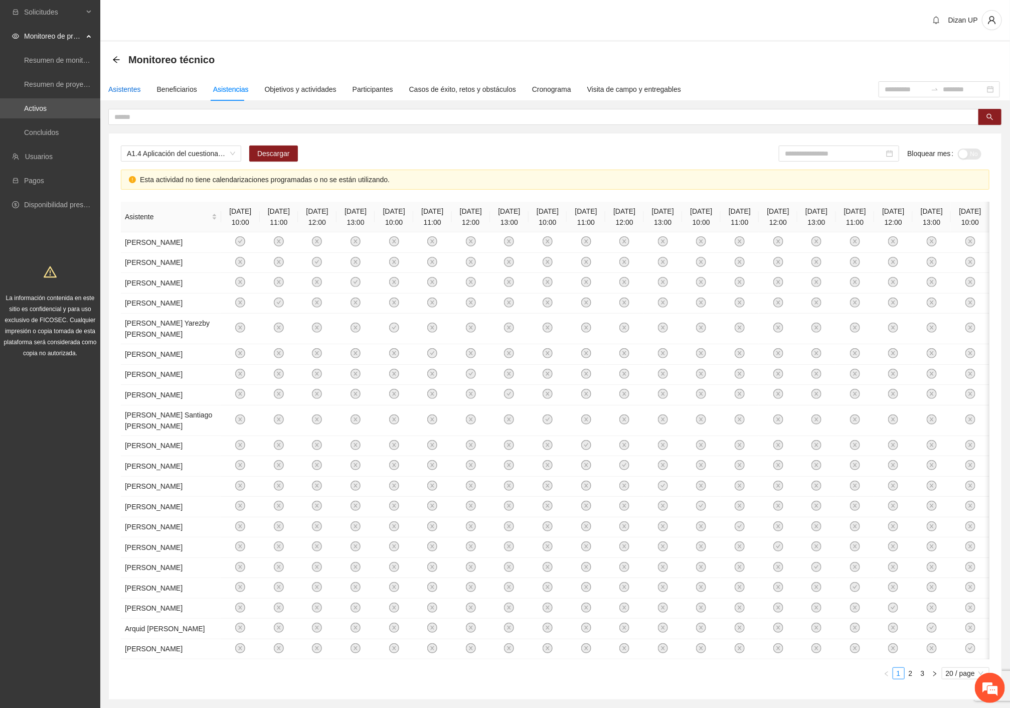
click at [127, 92] on div "Asistentes" at bounding box center [124, 89] width 33 height 11
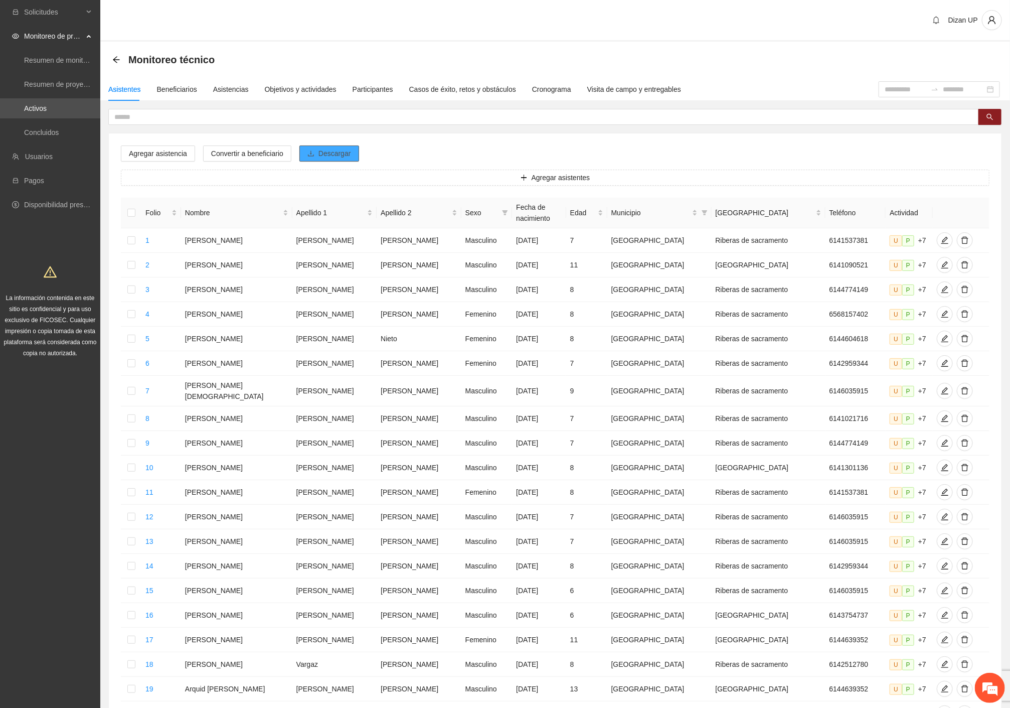
click at [343, 153] on span "Descargar" at bounding box center [335, 153] width 33 height 11
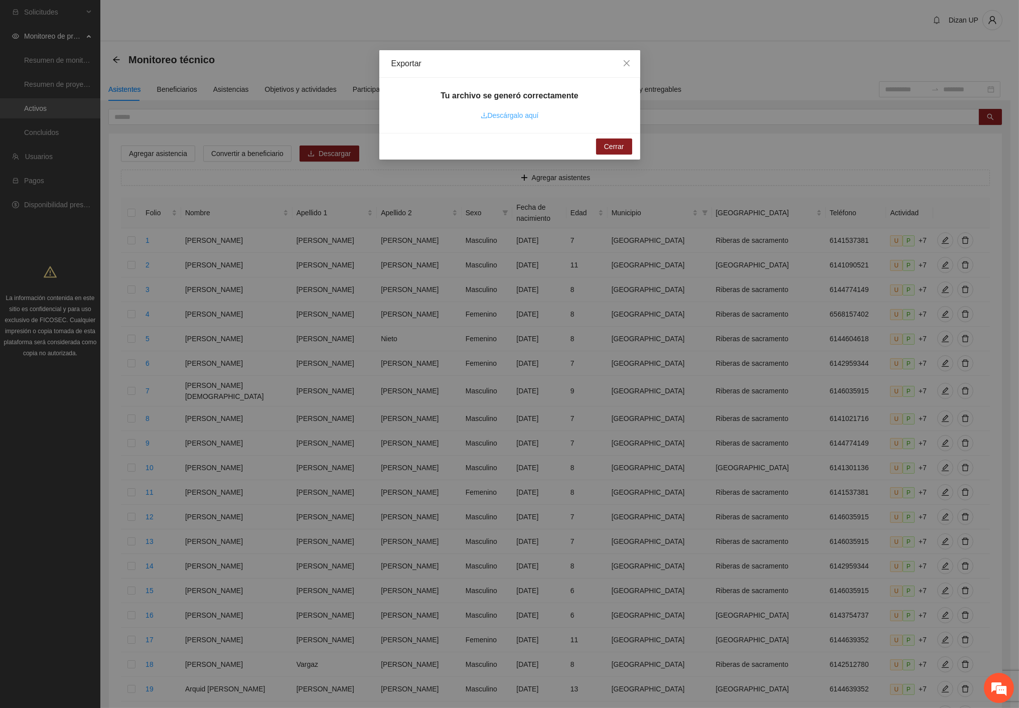
click at [513, 114] on link "Descárgalo aquí" at bounding box center [510, 115] width 58 height 8
drag, startPoint x: 258, startPoint y: 696, endPoint x: 266, endPoint y: 687, distance: 11.4
click at [259, 696] on div "Exportar Tu archivo se generó correctamente Descárgalo aquí Cerrar" at bounding box center [509, 354] width 1019 height 708
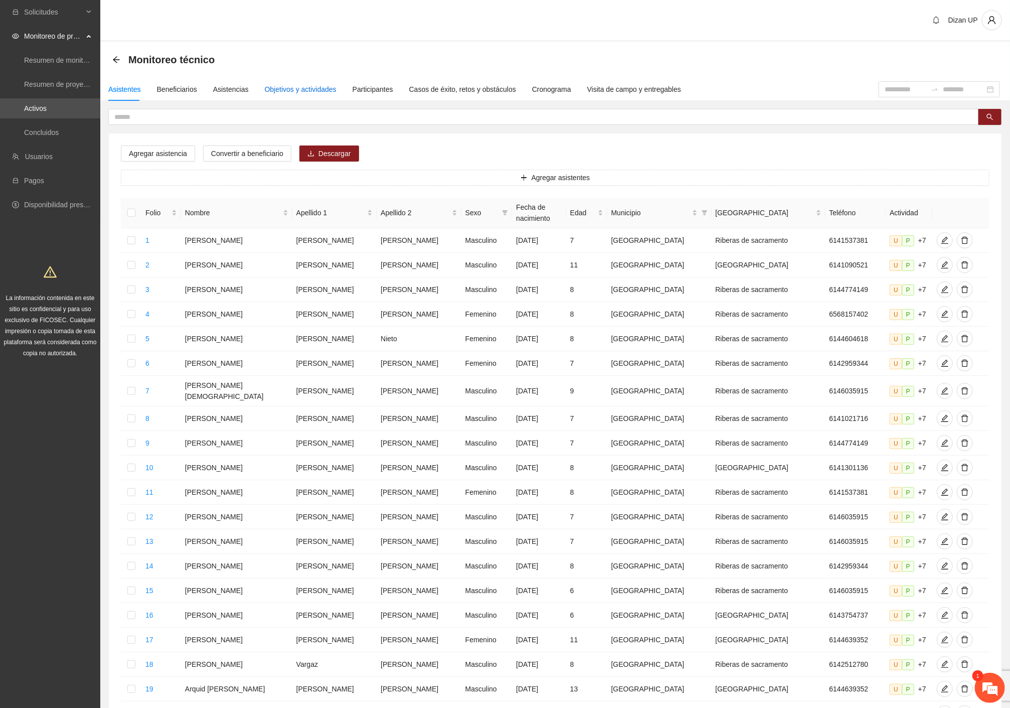
click at [282, 87] on div "Objetivos y actividades" at bounding box center [301, 89] width 72 height 11
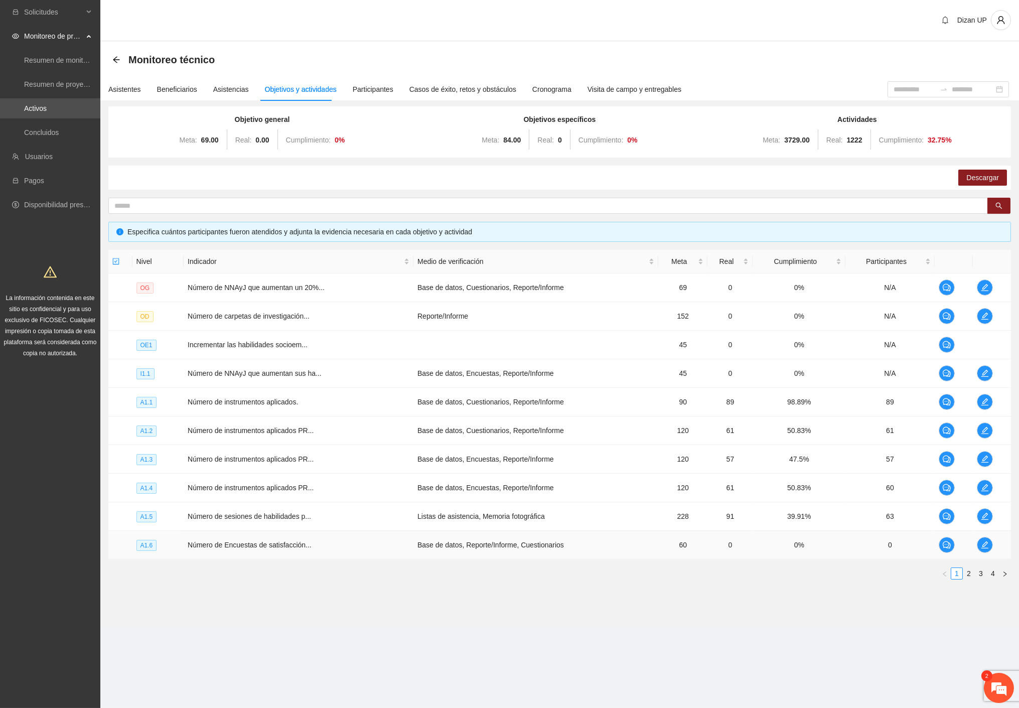
click at [904, 550] on td "0" at bounding box center [889, 545] width 89 height 29
drag, startPoint x: 971, startPoint y: 574, endPoint x: 926, endPoint y: 559, distance: 47.4
click at [965, 574] on link "2" at bounding box center [968, 573] width 11 height 11
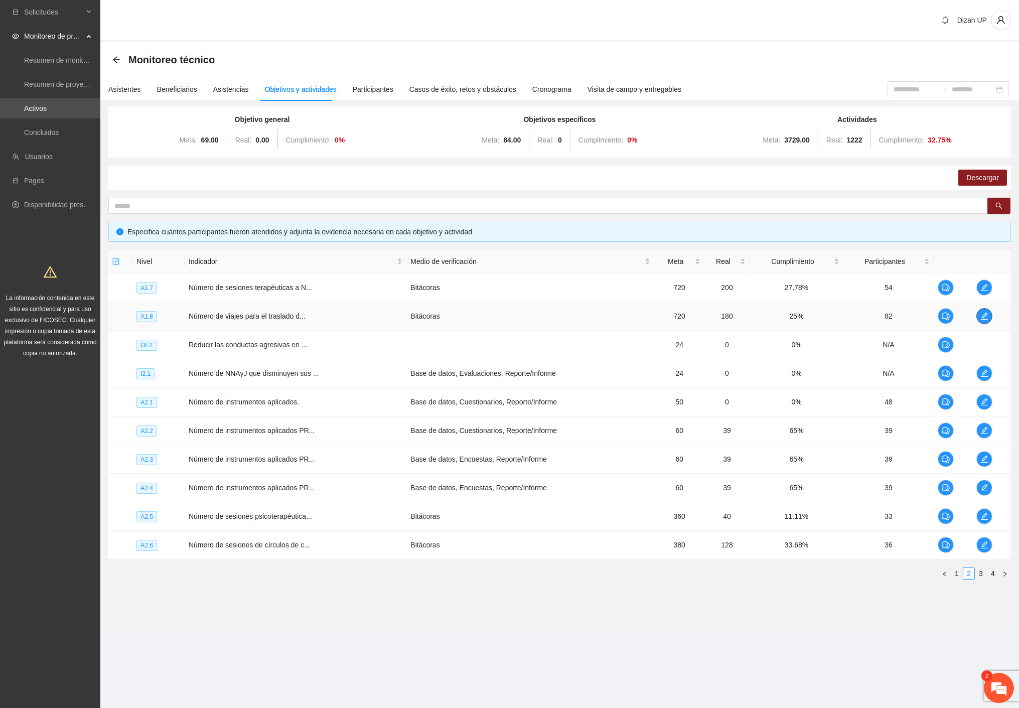
click at [980, 317] on icon "edit" at bounding box center [984, 316] width 8 height 8
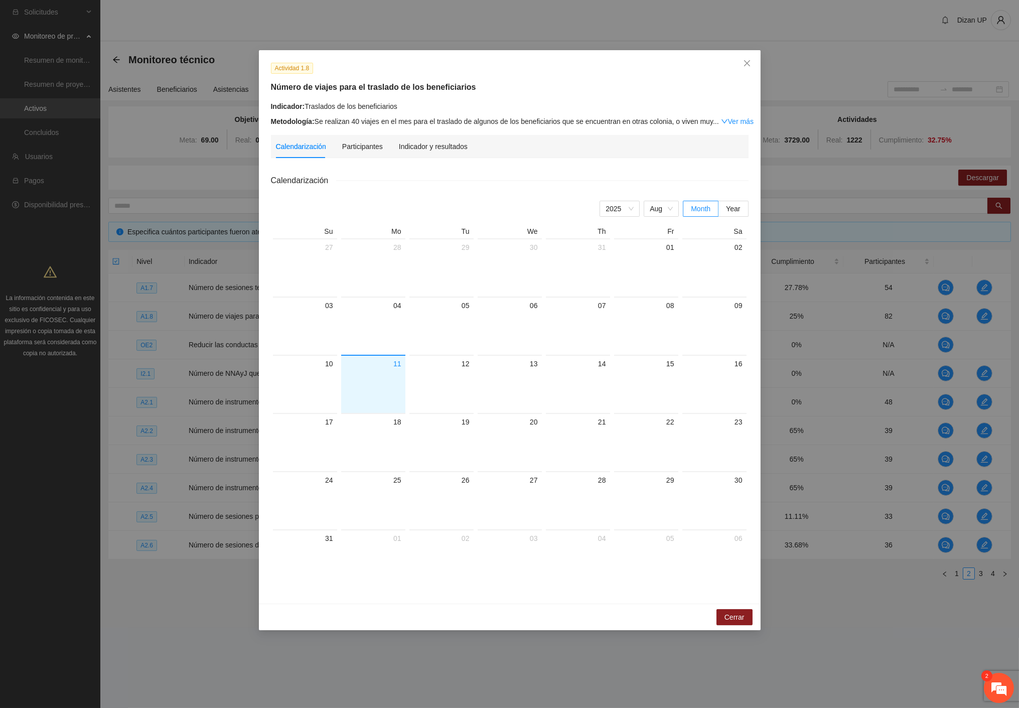
click at [427, 138] on div "Indicador y resultados" at bounding box center [433, 146] width 69 height 23
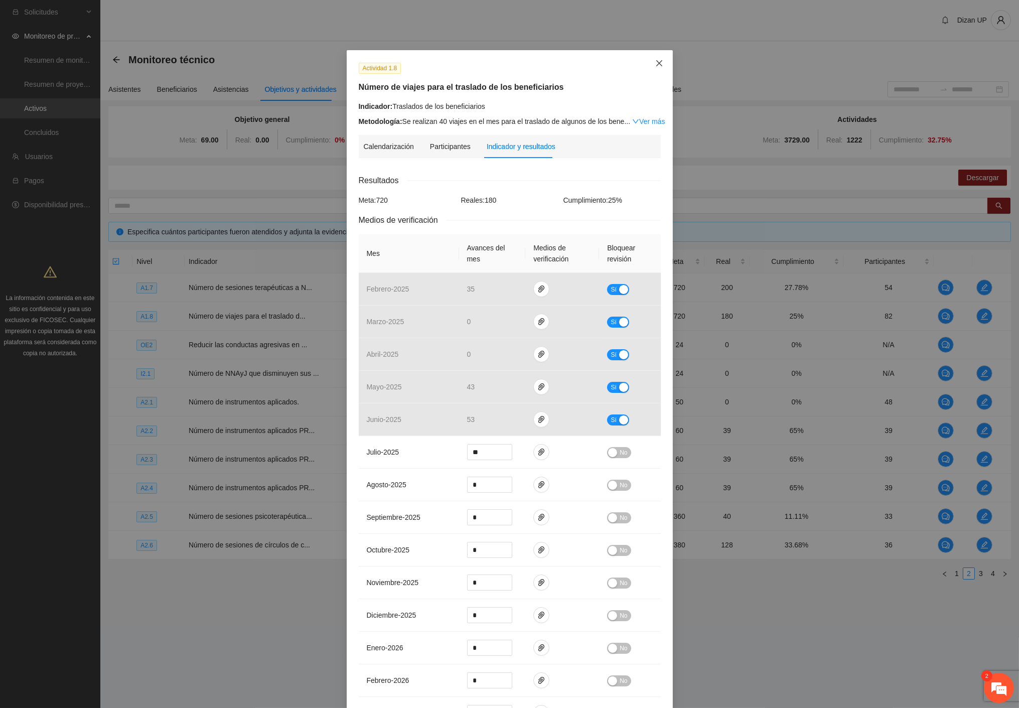
click at [655, 60] on icon "close" at bounding box center [659, 63] width 8 height 8
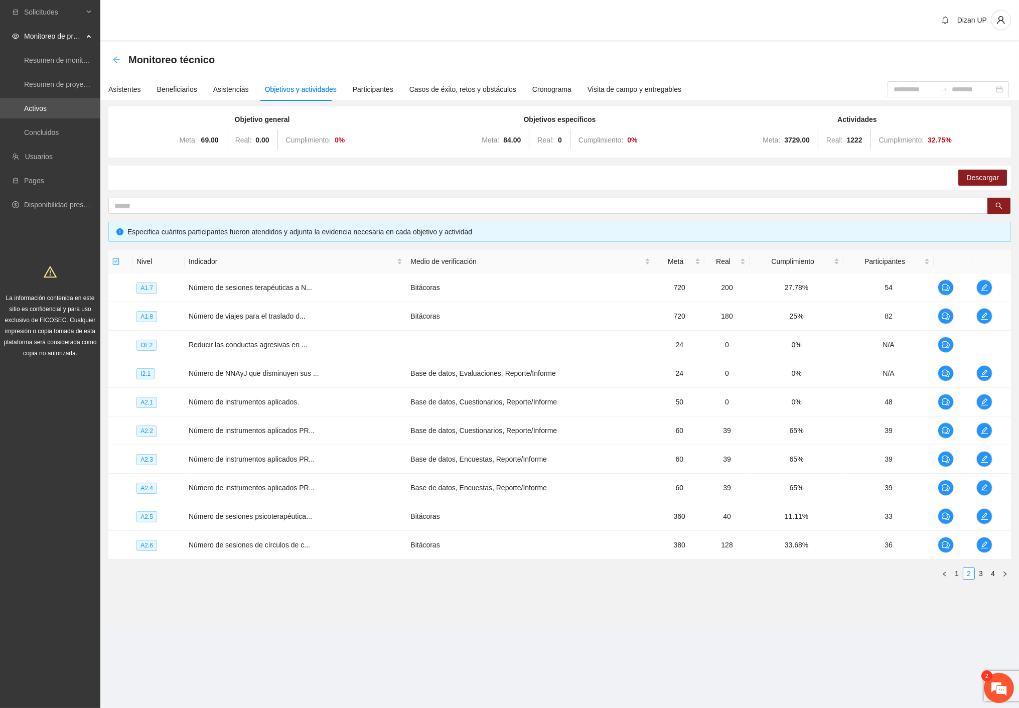
click at [115, 59] on icon "arrow-left" at bounding box center [116, 60] width 8 height 8
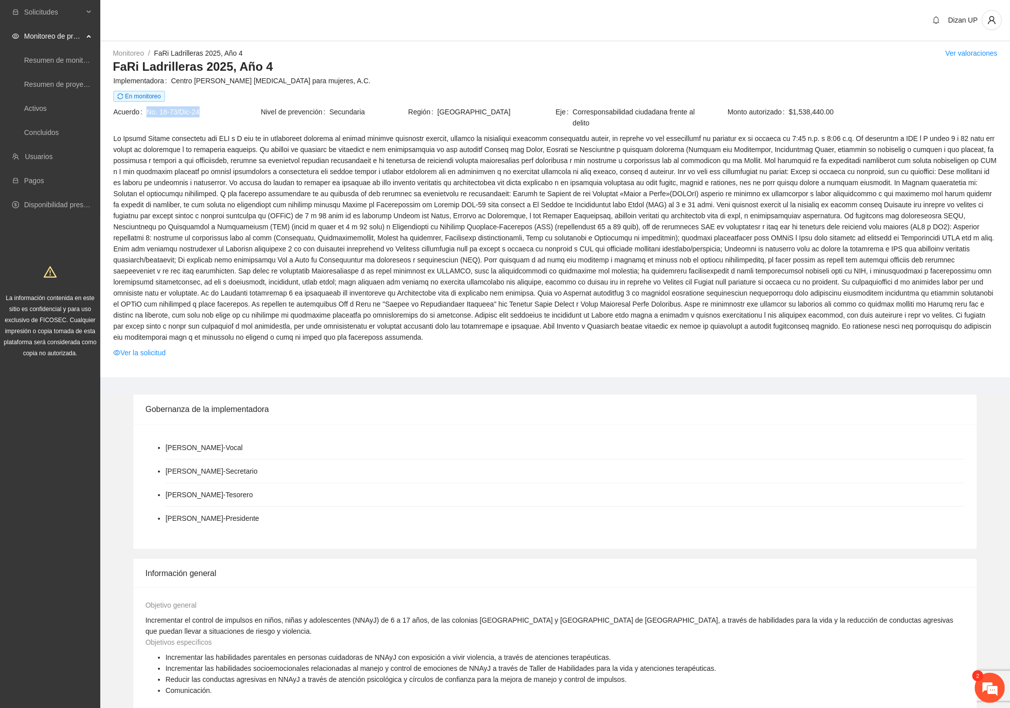
drag, startPoint x: 130, startPoint y: 109, endPoint x: 146, endPoint y: 109, distance: 15.1
click at [147, 109] on span "No. 18-73/Dic-24" at bounding box center [203, 111] width 113 height 11
copy span "No. 18-73/Dic-24"
click at [28, 104] on link "Activos" at bounding box center [35, 108] width 23 height 8
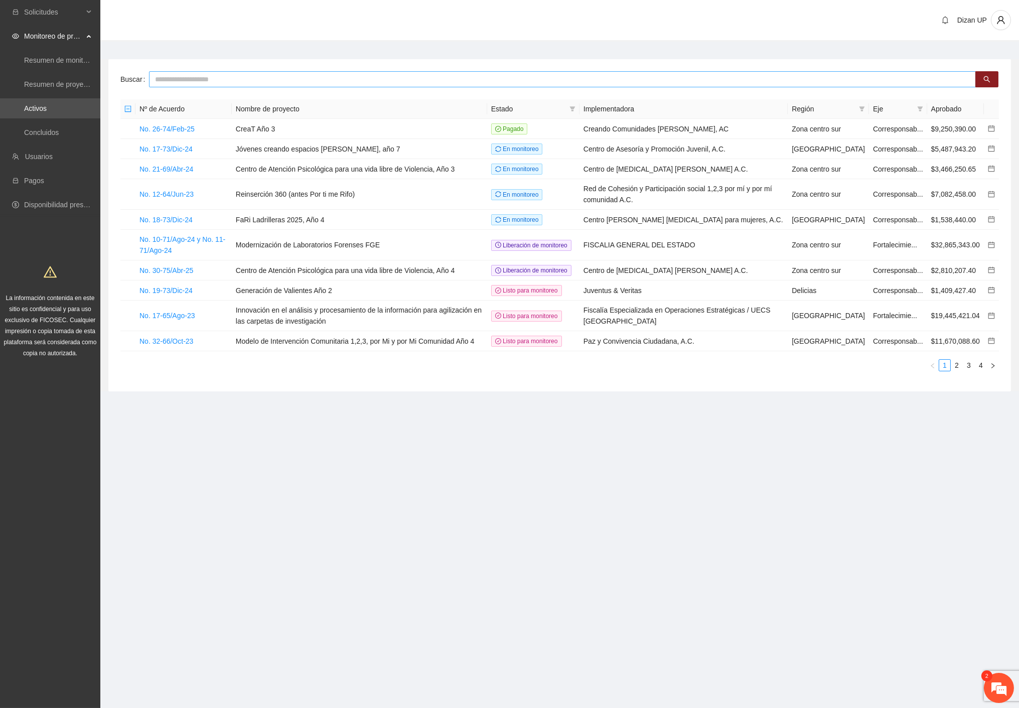
click at [167, 77] on input "text" at bounding box center [562, 79] width 827 height 16
type input "***"
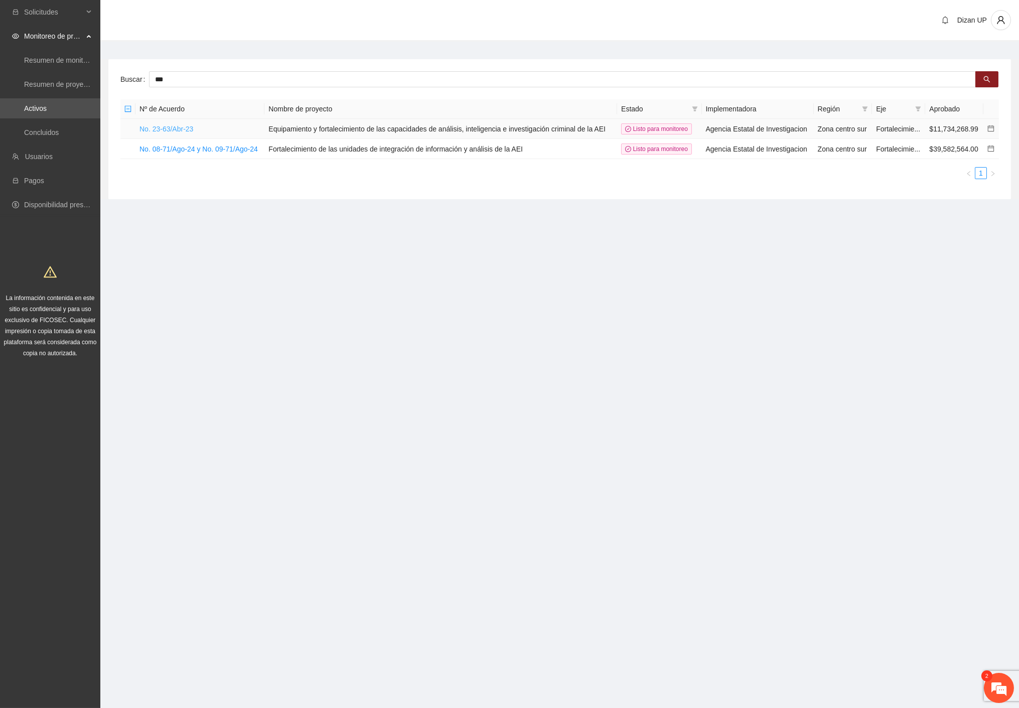
click at [183, 126] on link "No. 23-63/Abr-23" at bounding box center [166, 129] width 54 height 8
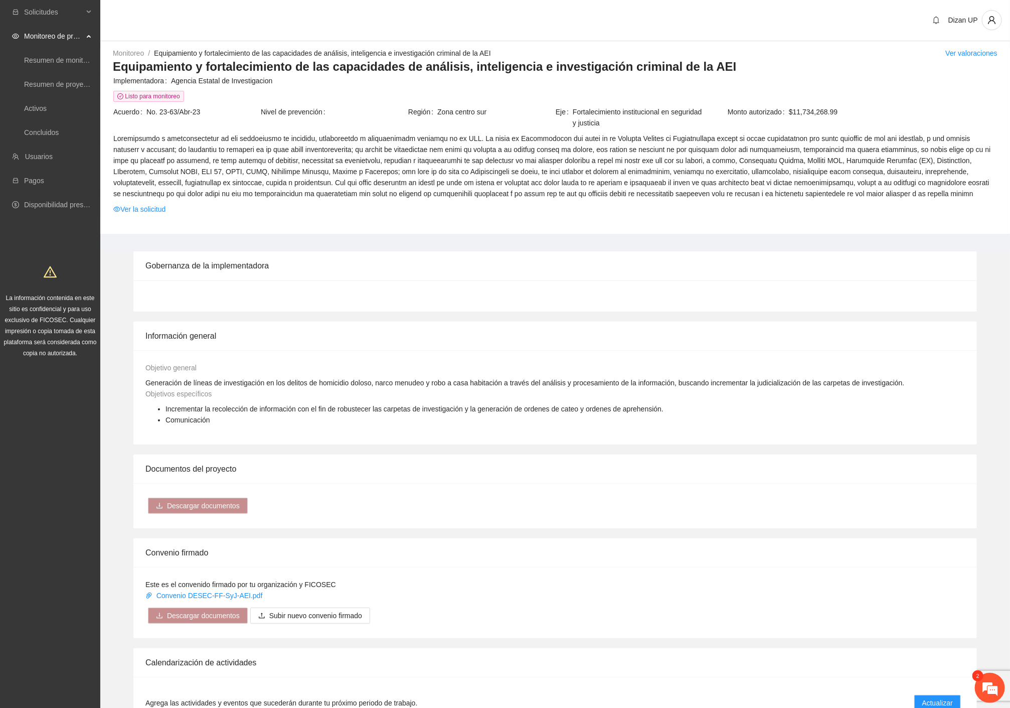
click at [454, 174] on span at bounding box center [555, 166] width 884 height 66
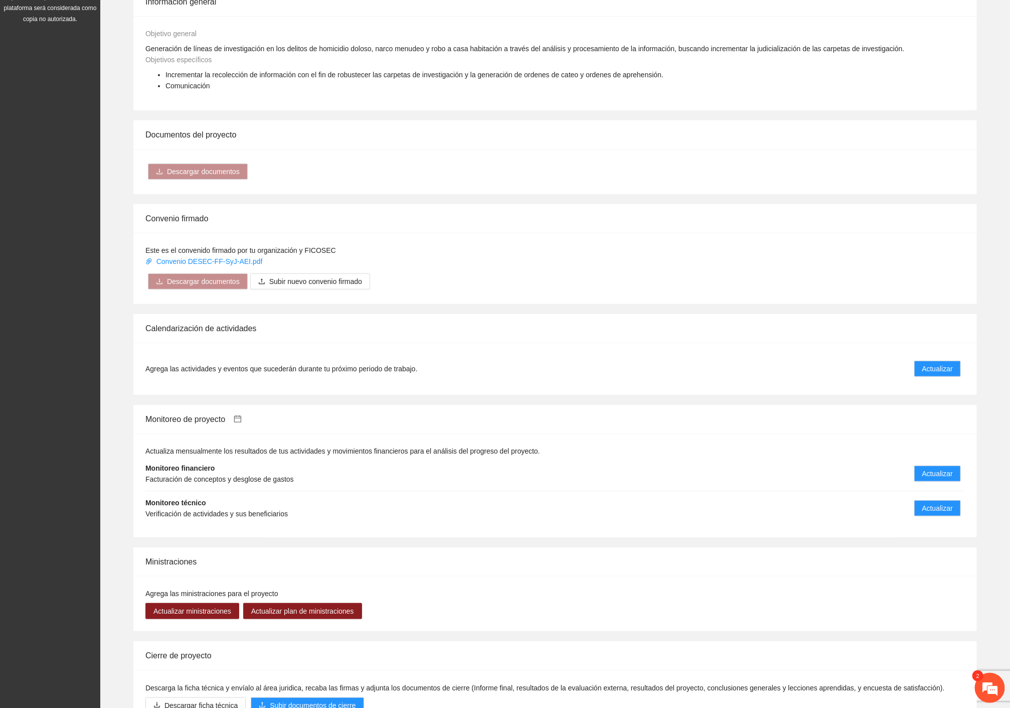
scroll to position [444, 0]
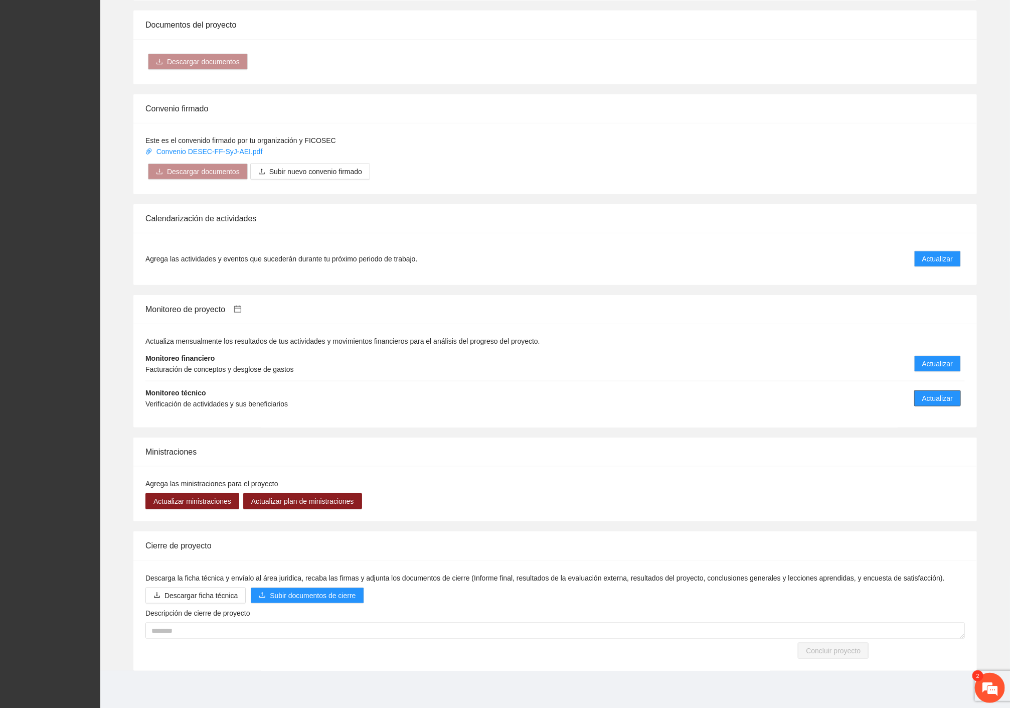
click at [937, 401] on span "Actualizar" at bounding box center [938, 398] width 31 height 11
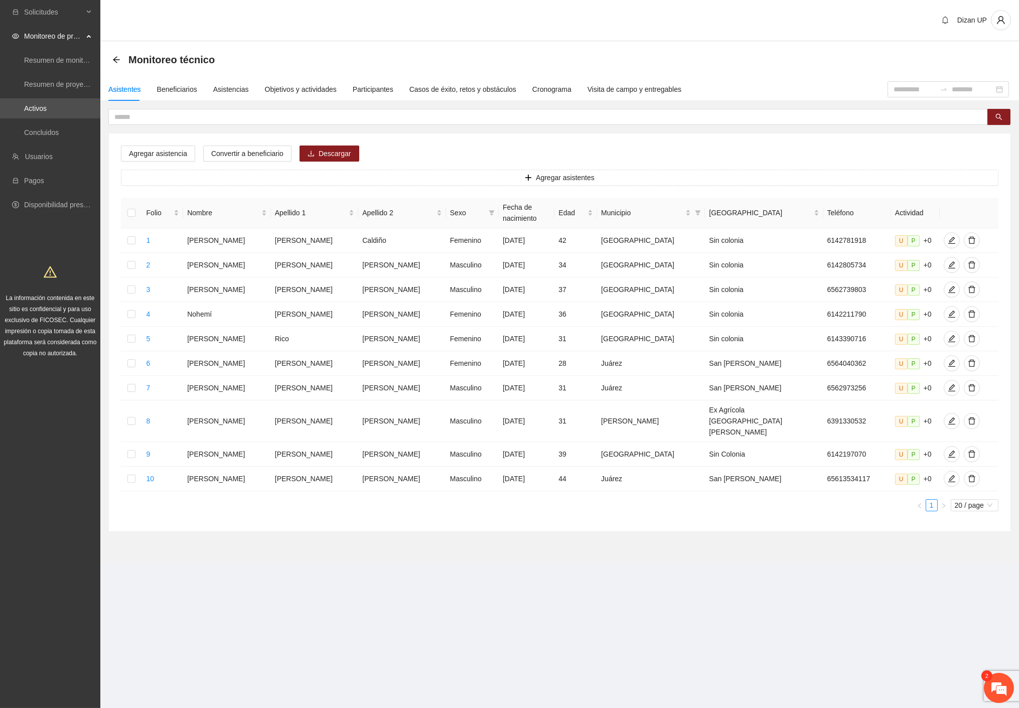
click at [755, 149] on div "Agregar asistencia Convertir a beneficiario Descargar Agregar asistentes Folio …" at bounding box center [560, 332] width 902 height 398
click at [277, 87] on div "Objetivos y actividades" at bounding box center [301, 89] width 72 height 11
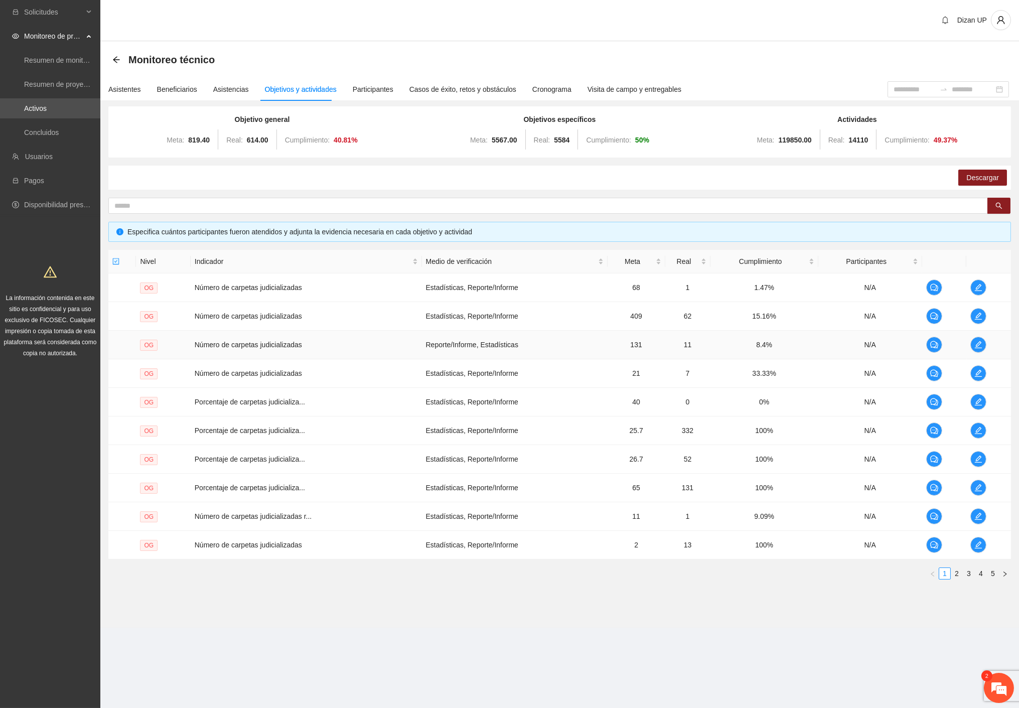
drag, startPoint x: 645, startPoint y: 342, endPoint x: 625, endPoint y: 345, distance: 19.7
click at [645, 343] on td "131" at bounding box center [637, 345] width 58 height 29
click at [982, 287] on span "edit" at bounding box center [978, 287] width 15 height 8
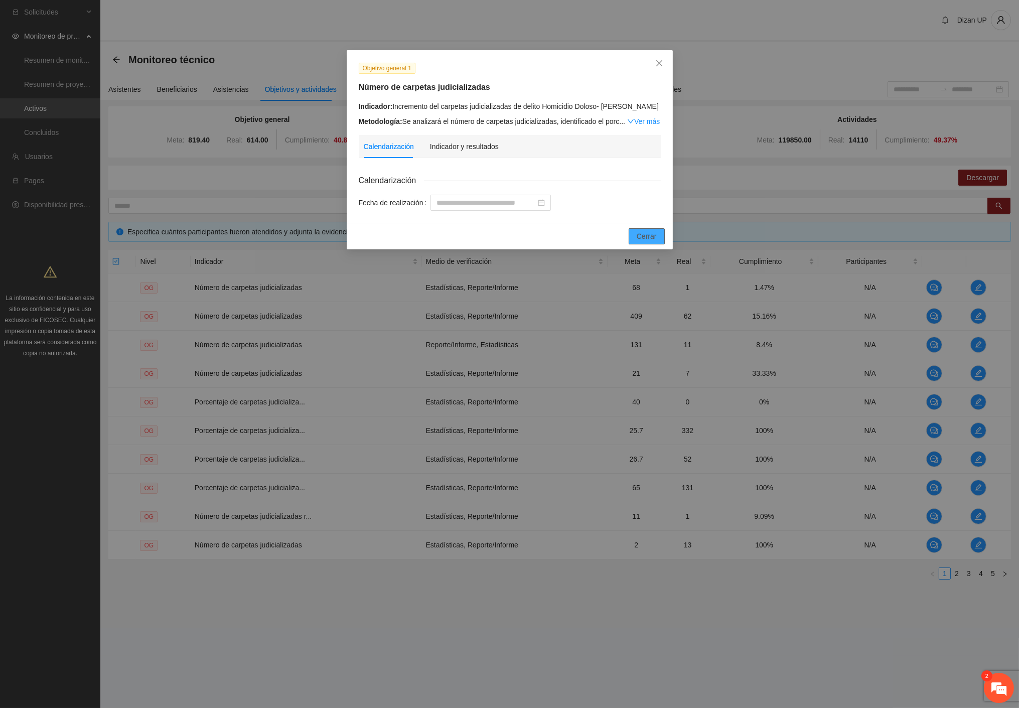
drag, startPoint x: 648, startPoint y: 238, endPoint x: 651, endPoint y: 244, distance: 6.7
click at [648, 238] on span "Cerrar" at bounding box center [647, 236] width 20 height 11
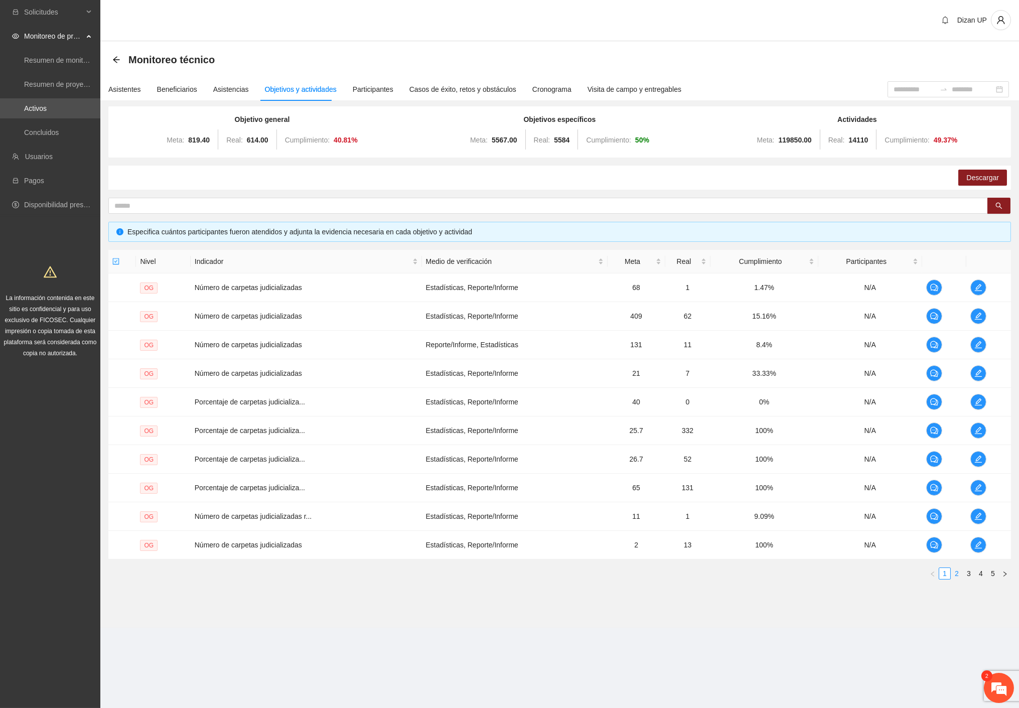
click at [960, 572] on link "2" at bounding box center [956, 573] width 11 height 11
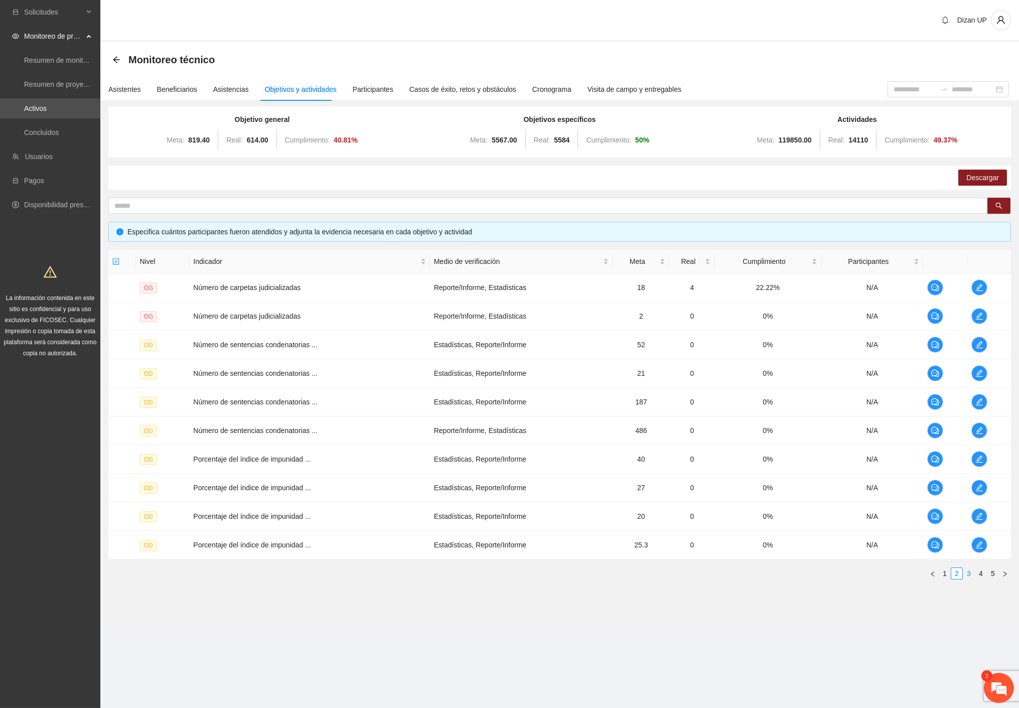
click at [969, 575] on link "3" at bounding box center [968, 573] width 11 height 11
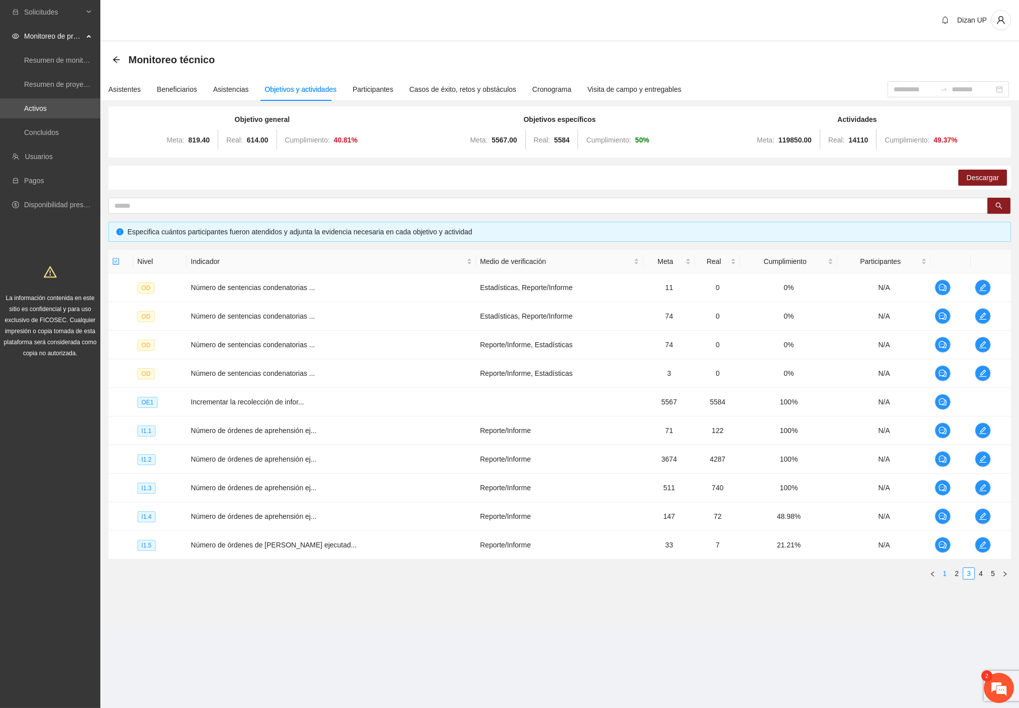
click at [946, 573] on link "1" at bounding box center [944, 573] width 11 height 11
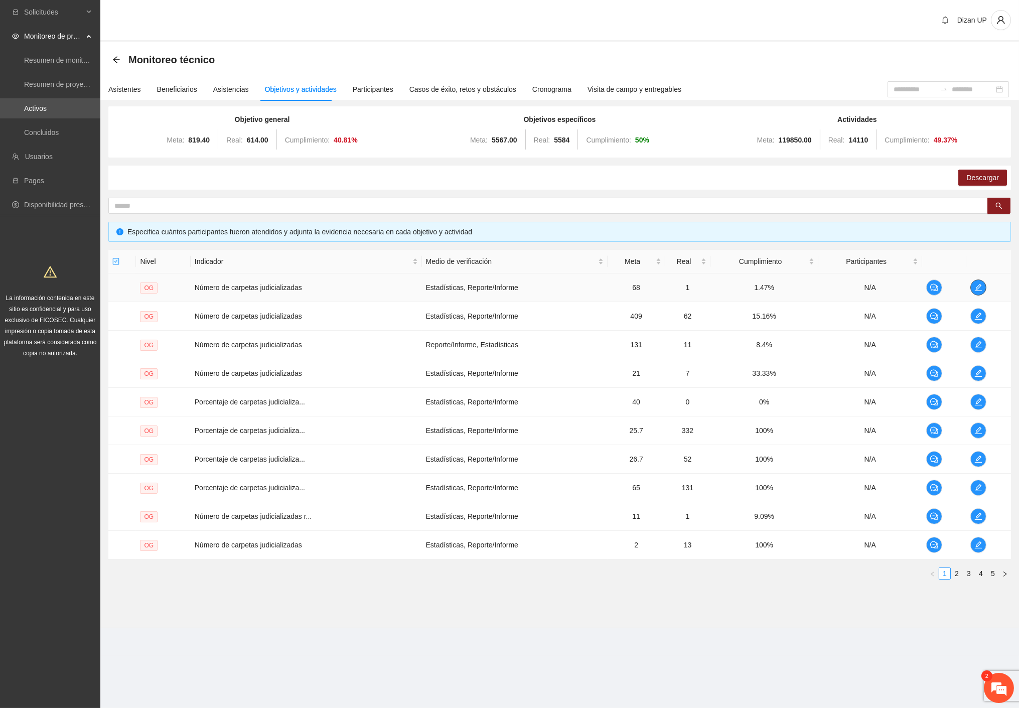
click at [971, 287] on span "edit" at bounding box center [978, 287] width 15 height 8
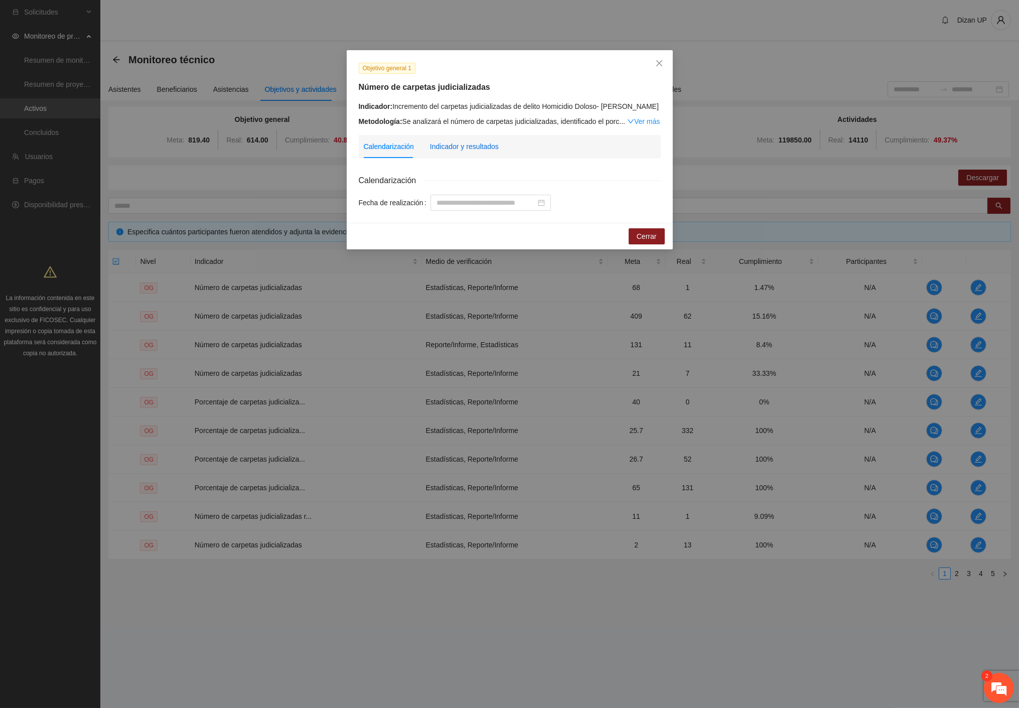
click at [470, 148] on div "Indicador y resultados" at bounding box center [464, 146] width 69 height 11
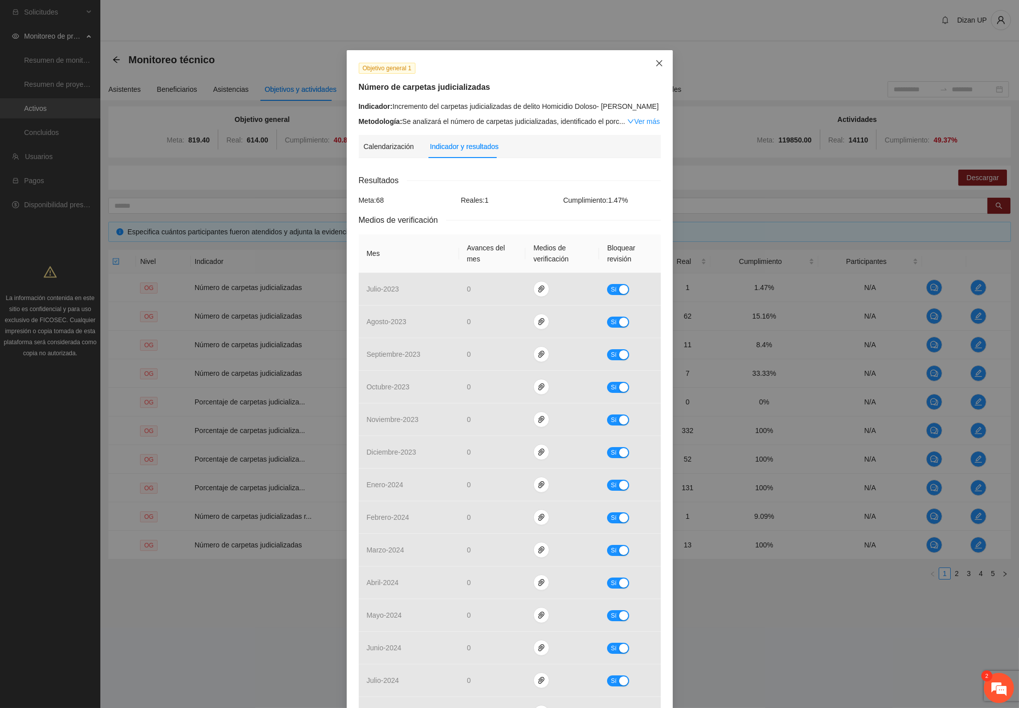
click at [656, 64] on icon "close" at bounding box center [659, 63] width 6 height 6
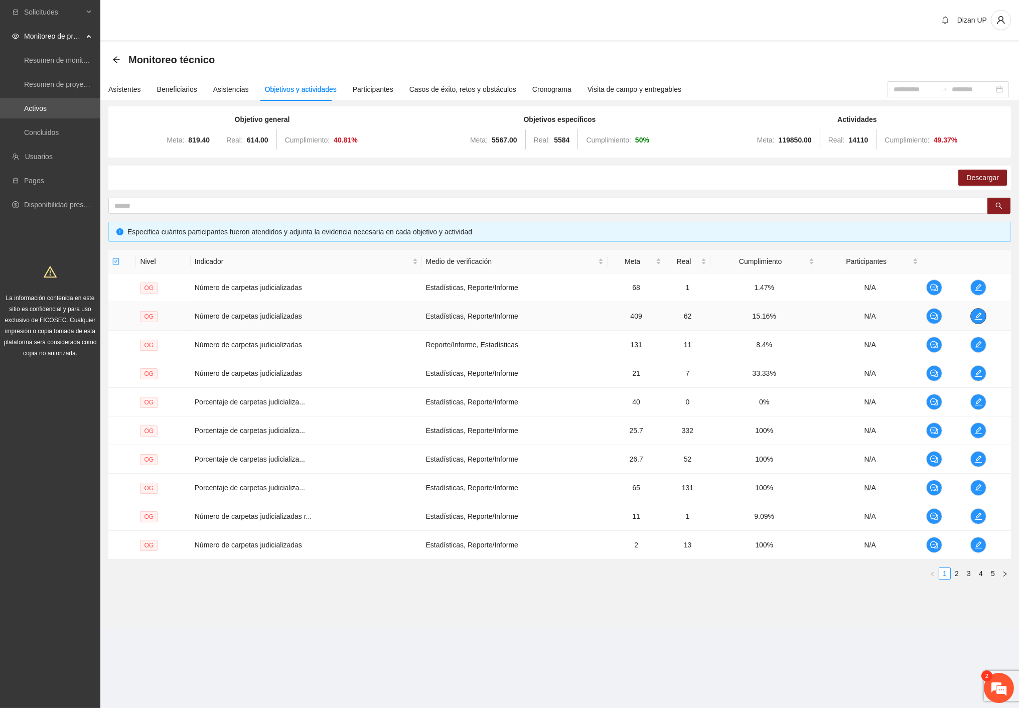
click at [975, 318] on icon "edit" at bounding box center [978, 316] width 8 height 8
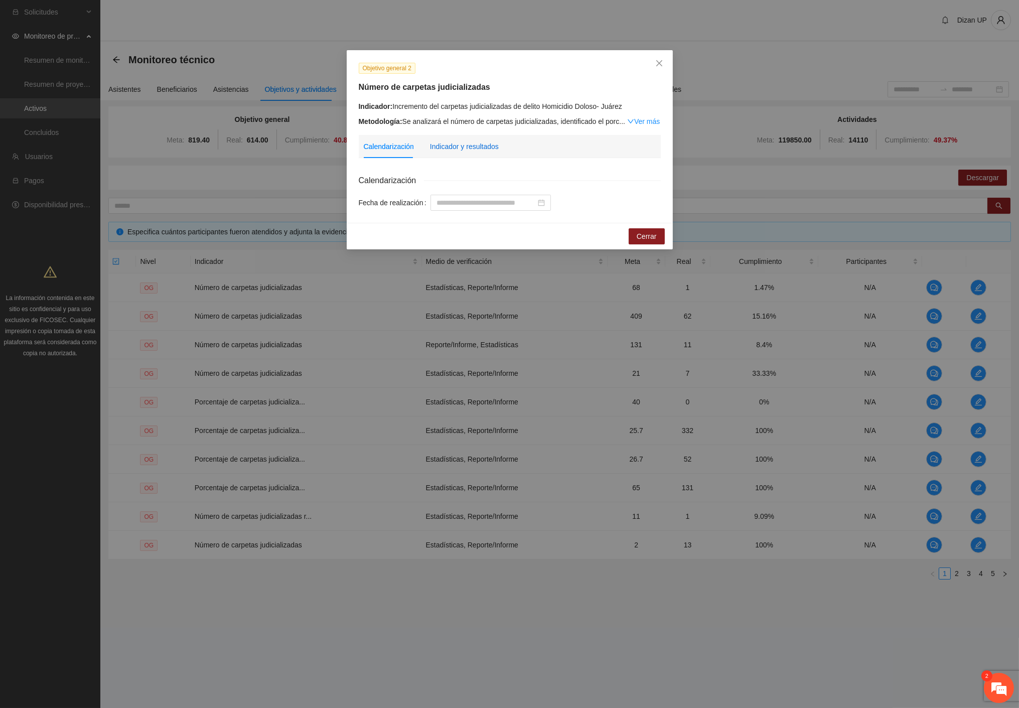
click at [453, 144] on div "Indicador y resultados" at bounding box center [464, 146] width 69 height 11
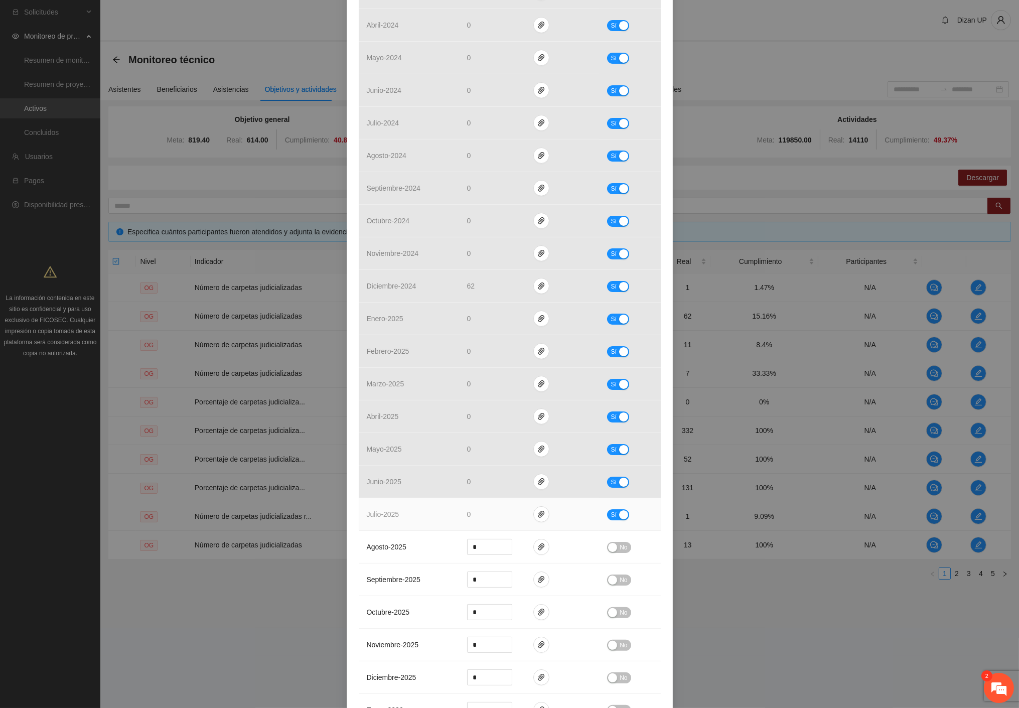
scroll to position [390, 0]
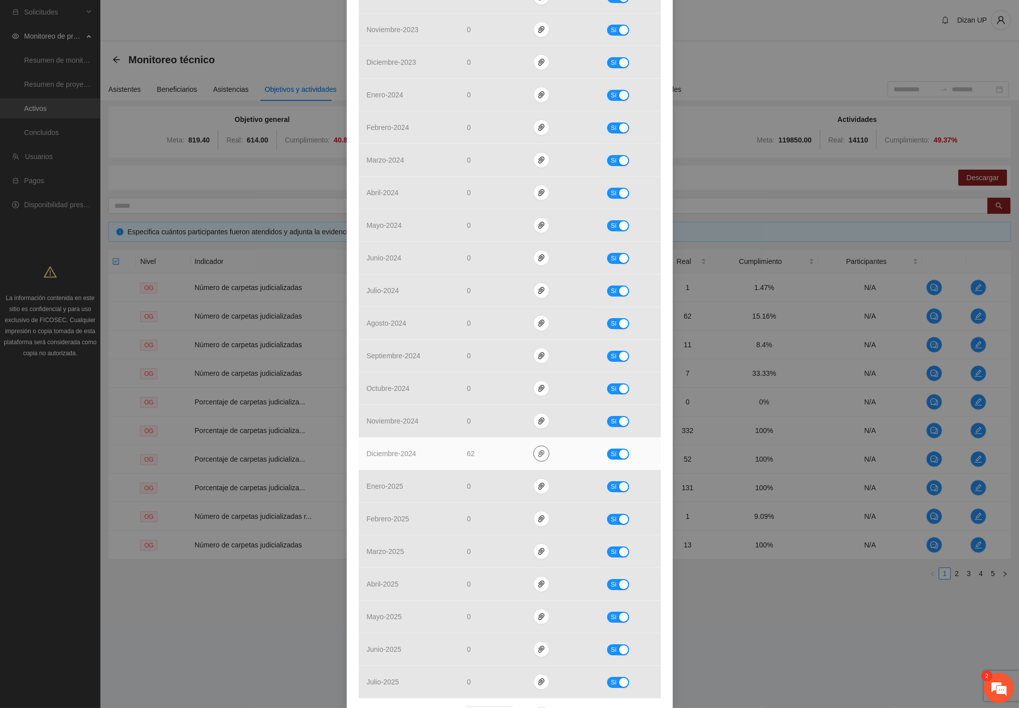
click at [537, 452] on icon "paper-clip" at bounding box center [541, 454] width 8 height 8
click at [400, 457] on span "diciembre - 2024" at bounding box center [392, 454] width 50 height 8
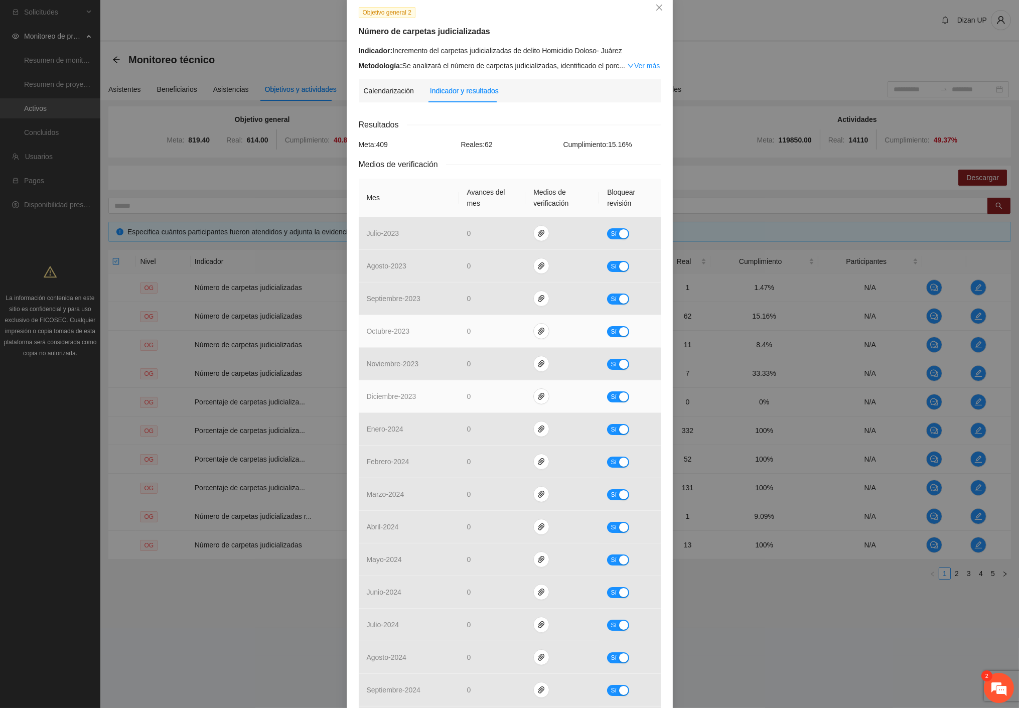
scroll to position [0, 0]
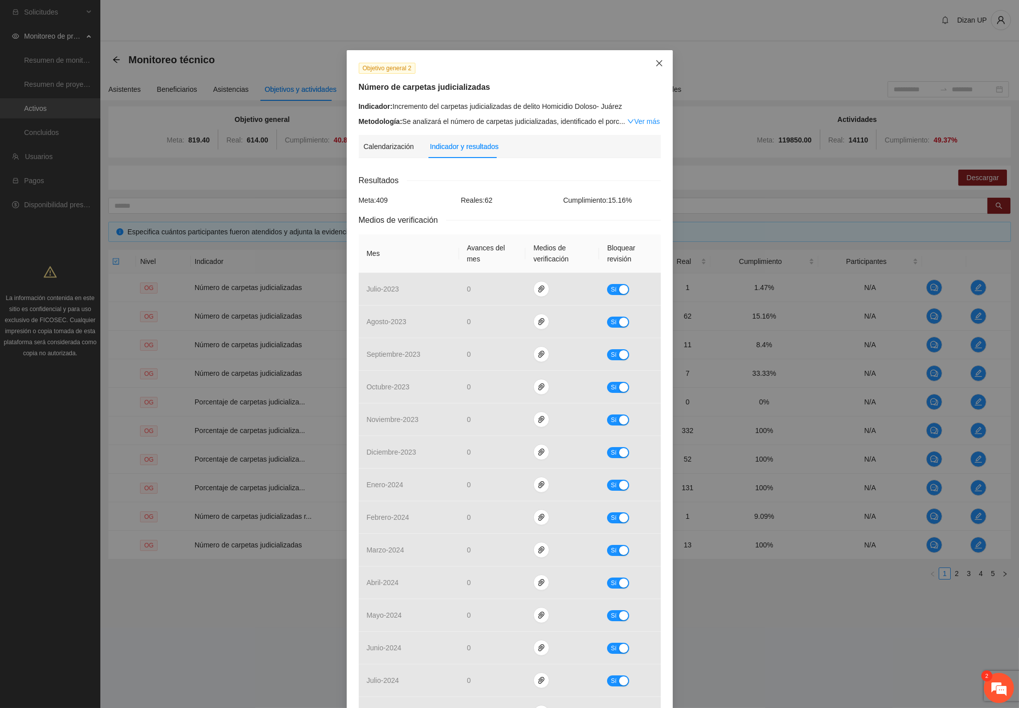
click at [655, 67] on icon "close" at bounding box center [659, 63] width 8 height 8
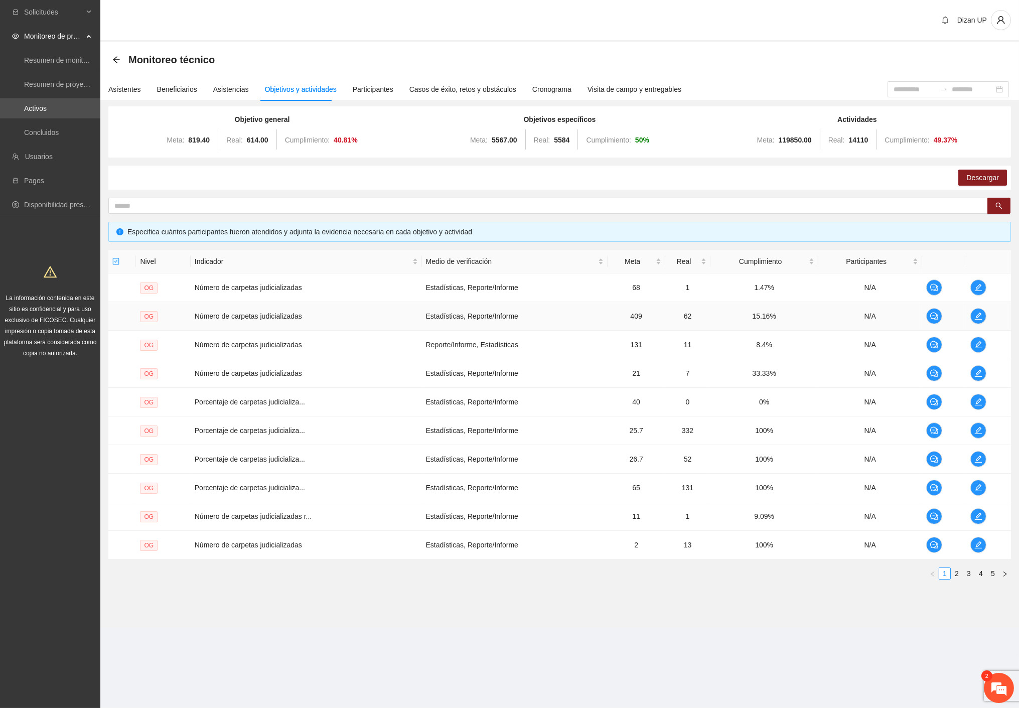
click at [735, 313] on td "15.16%" at bounding box center [764, 316] width 108 height 29
click at [977, 309] on button "button" at bounding box center [978, 316] width 16 height 16
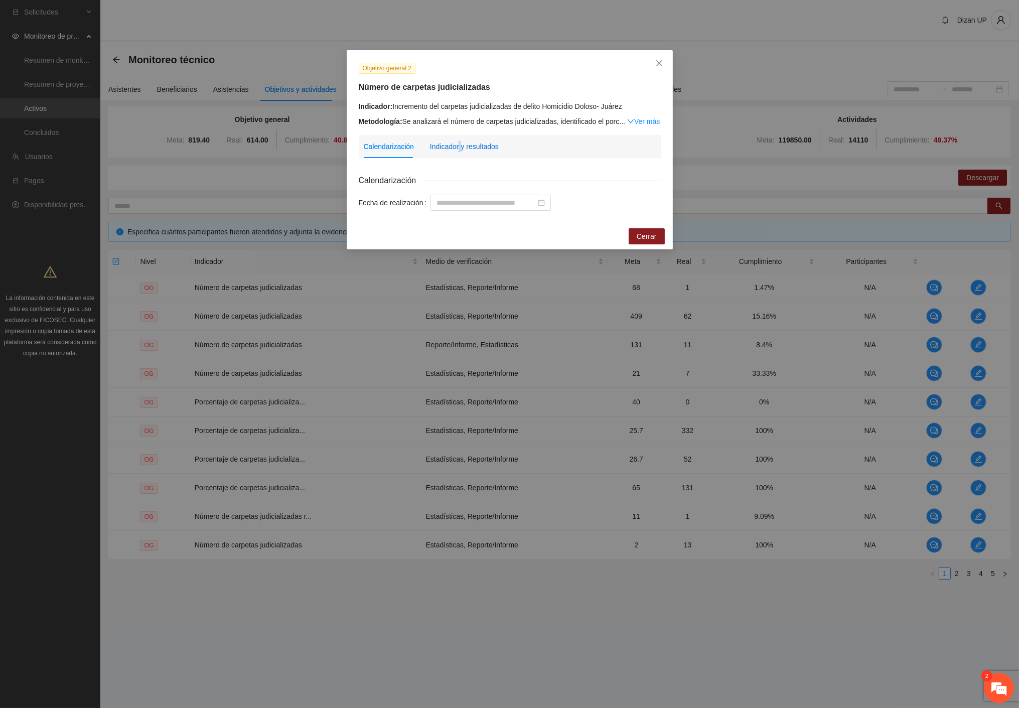
click at [459, 147] on div "Indicador y resultados" at bounding box center [464, 146] width 69 height 11
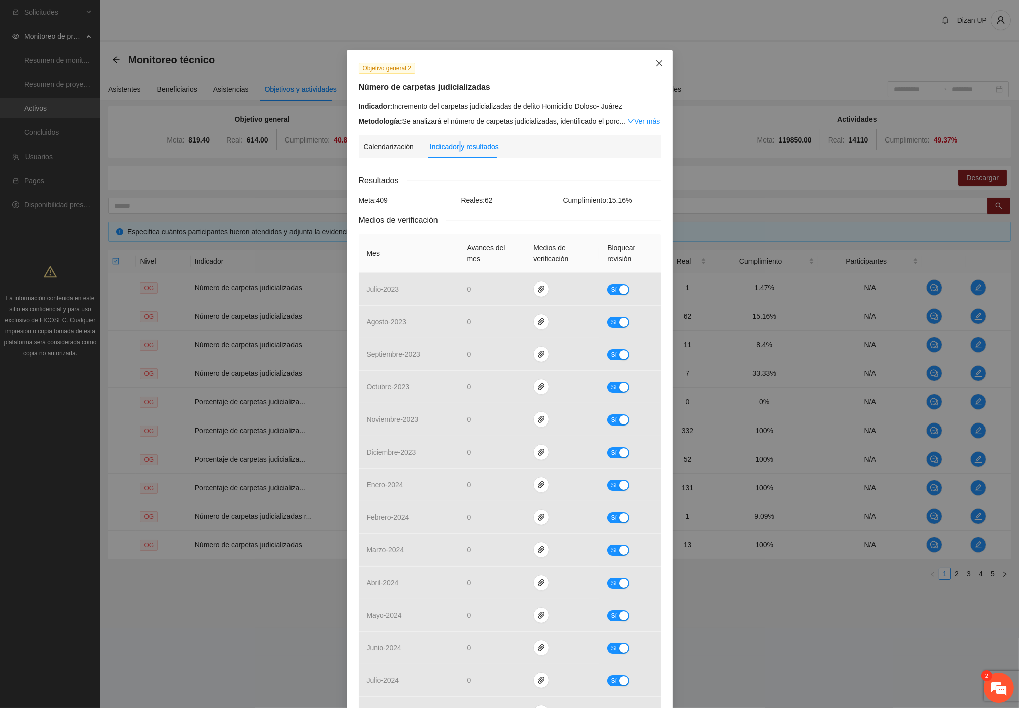
drag, startPoint x: 650, startPoint y: 62, endPoint x: 640, endPoint y: 67, distance: 11.2
click at [655, 63] on icon "close" at bounding box center [659, 63] width 8 height 8
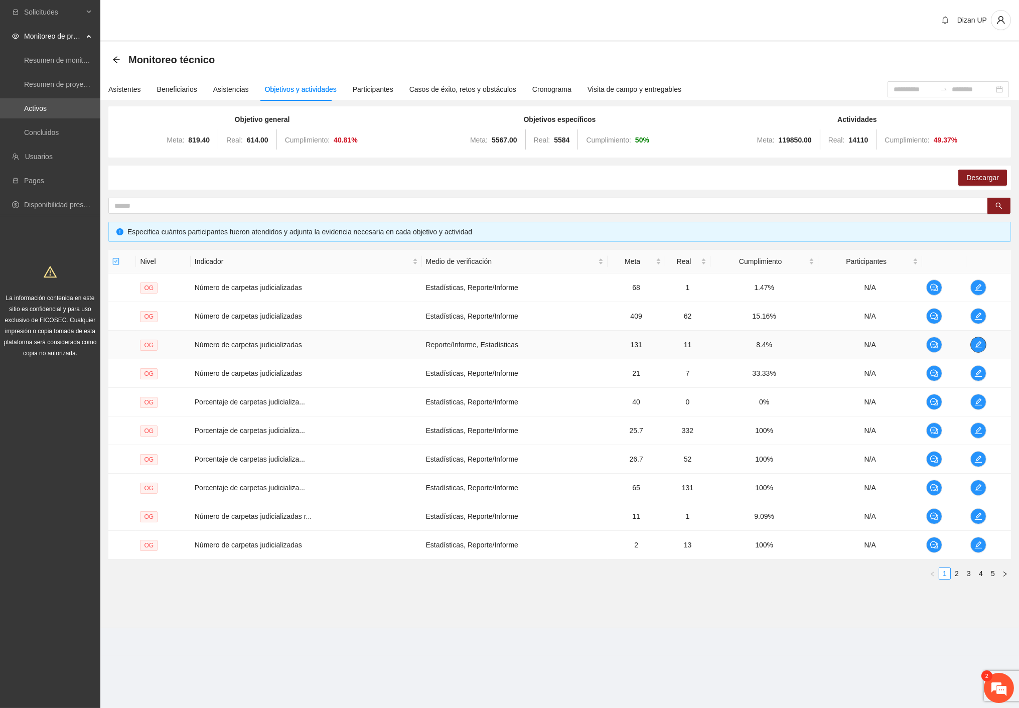
click at [979, 345] on icon "edit" at bounding box center [978, 345] width 8 height 8
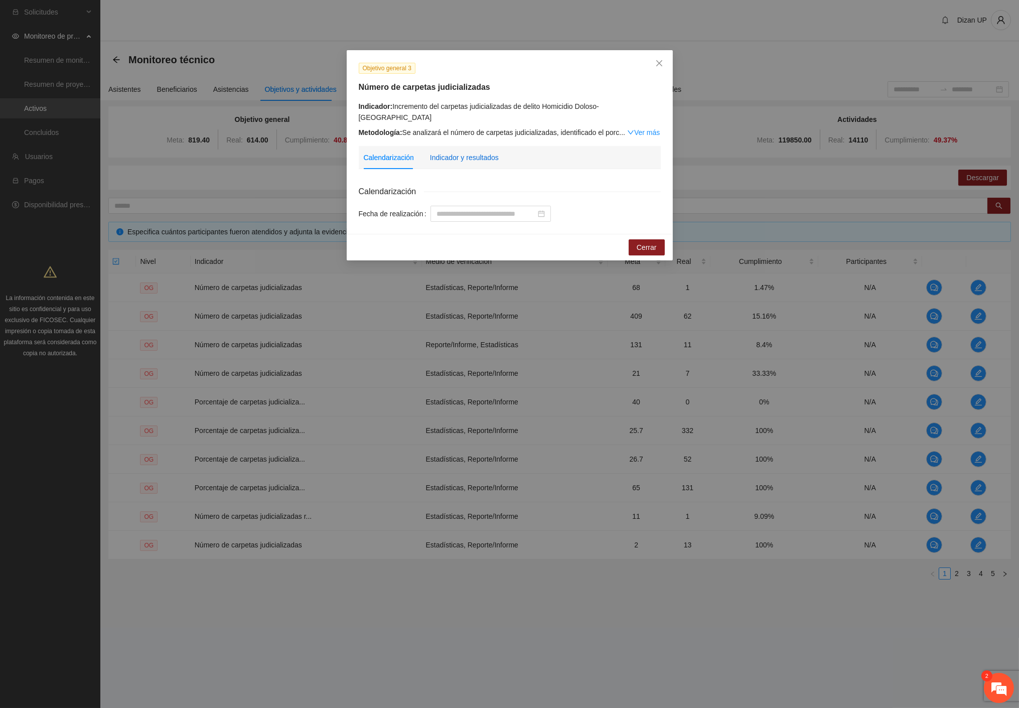
click at [460, 152] on div "Indicador y resultados" at bounding box center [464, 157] width 69 height 11
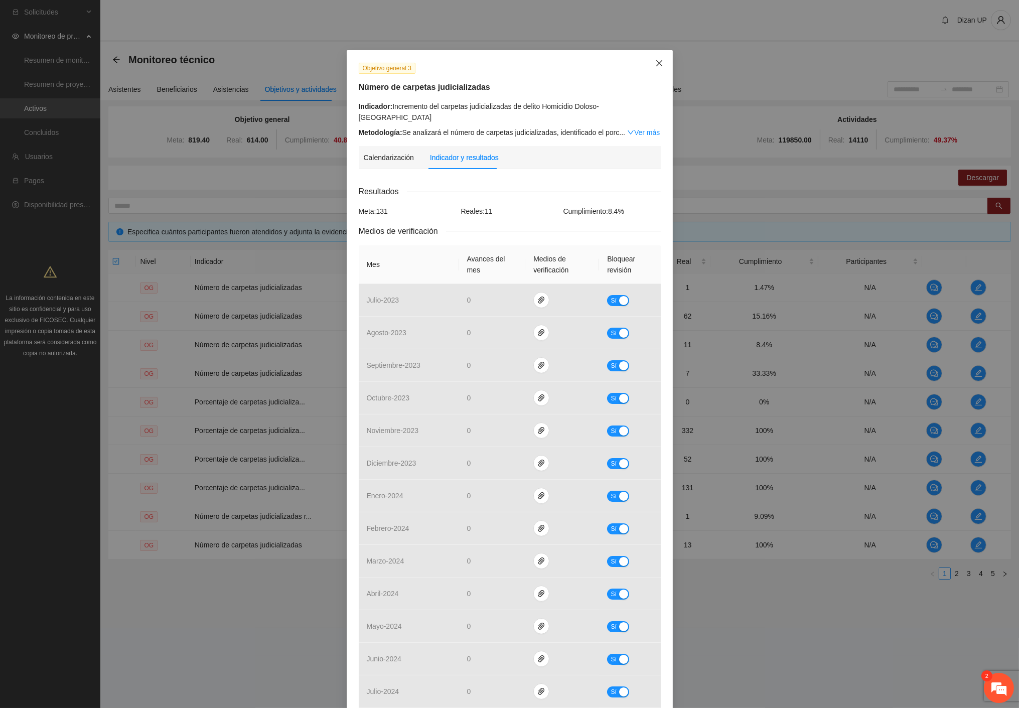
drag, startPoint x: 656, startPoint y: 62, endPoint x: 644, endPoint y: 71, distance: 15.1
click at [656, 62] on icon "close" at bounding box center [659, 63] width 6 height 6
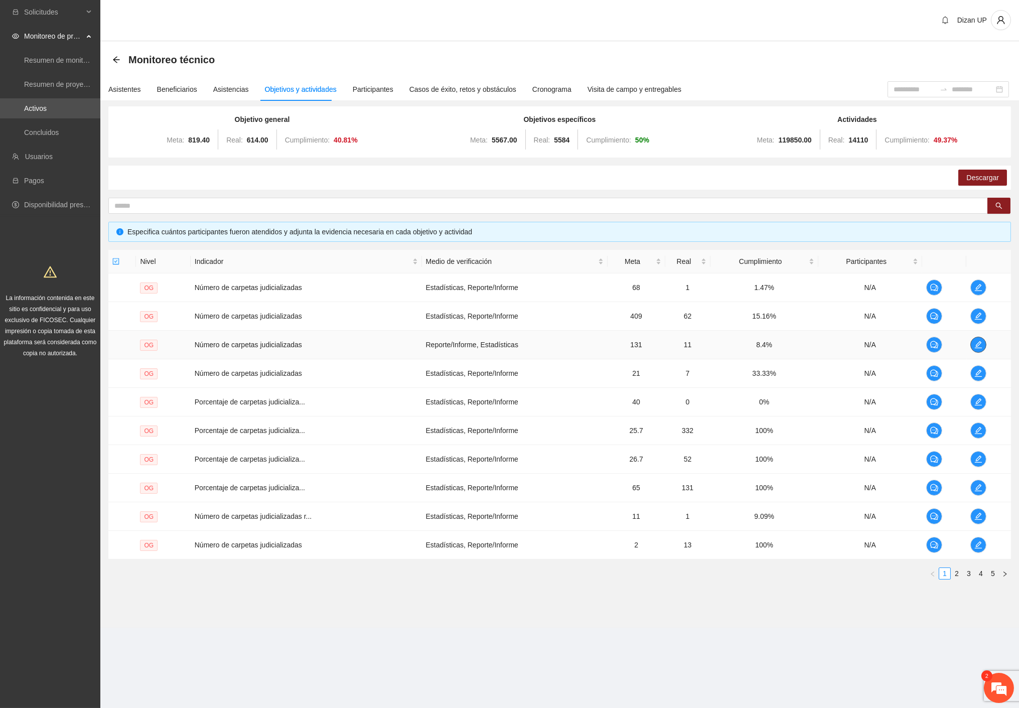
click at [980, 345] on icon "edit" at bounding box center [978, 345] width 8 height 8
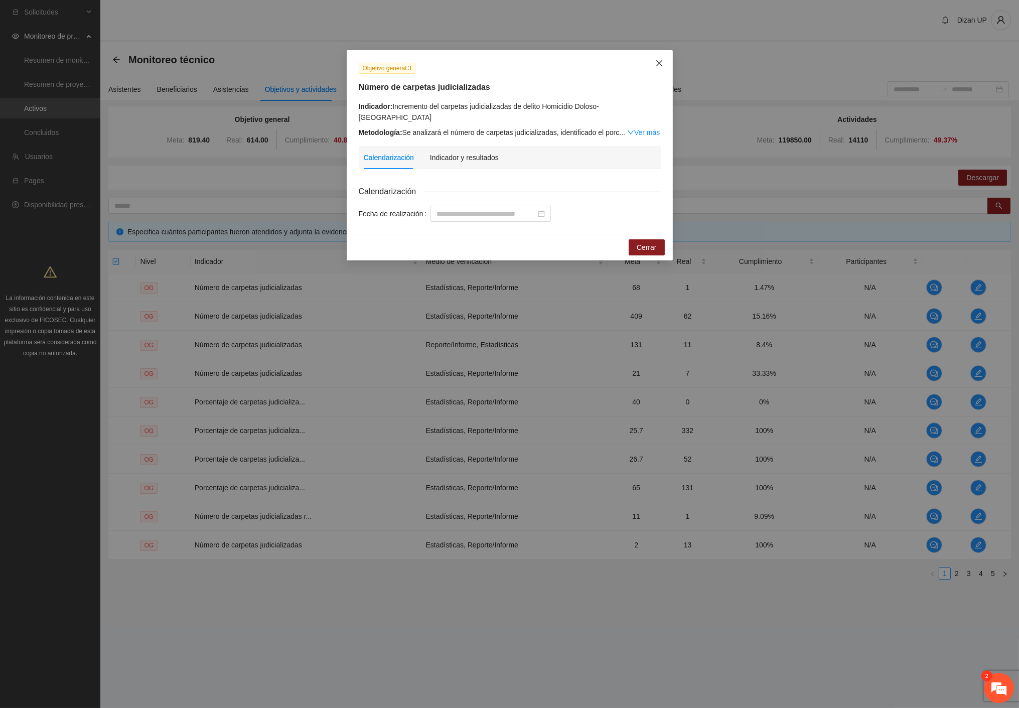
click at [655, 62] on icon "close" at bounding box center [659, 63] width 8 height 8
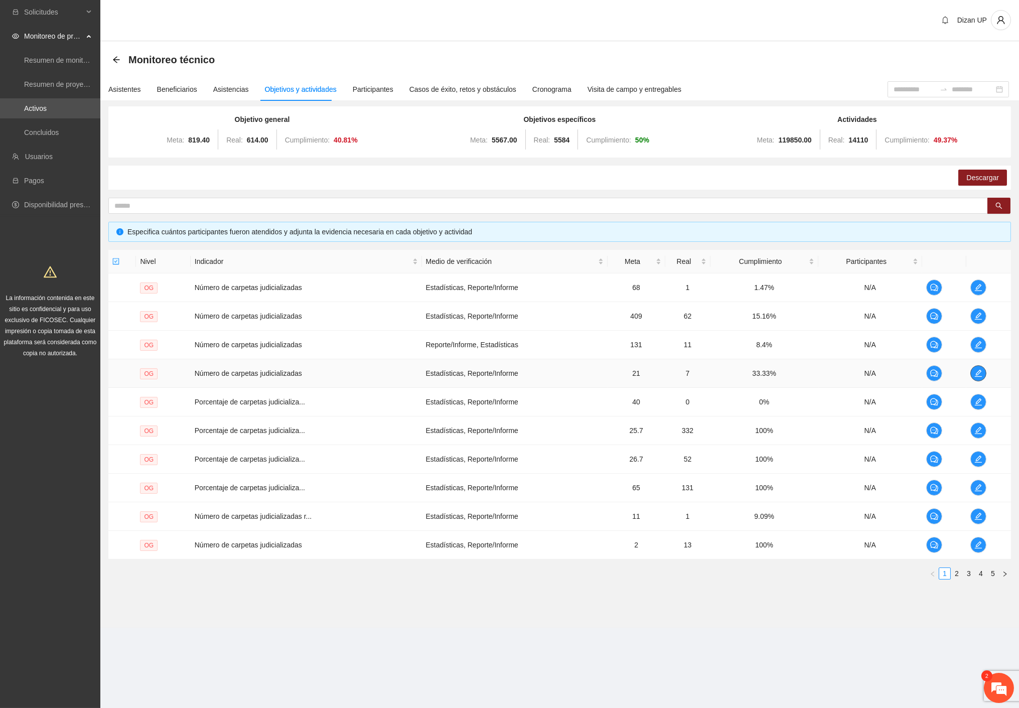
click at [981, 373] on icon "edit" at bounding box center [978, 373] width 8 height 8
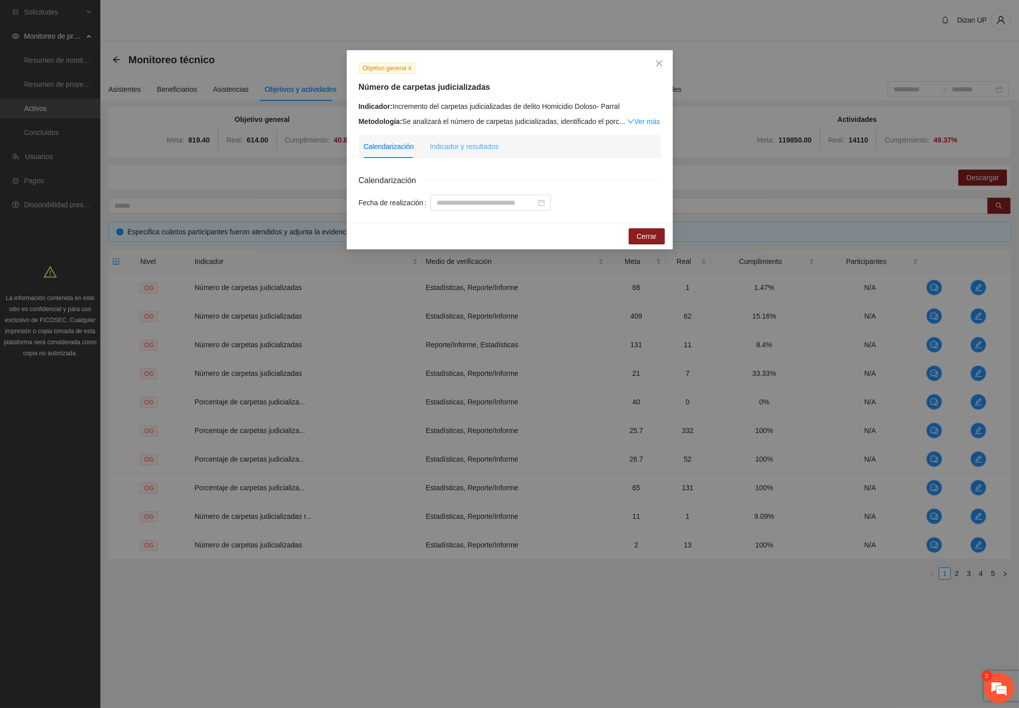
click at [480, 152] on div "Indicador y resultados" at bounding box center [464, 146] width 69 height 23
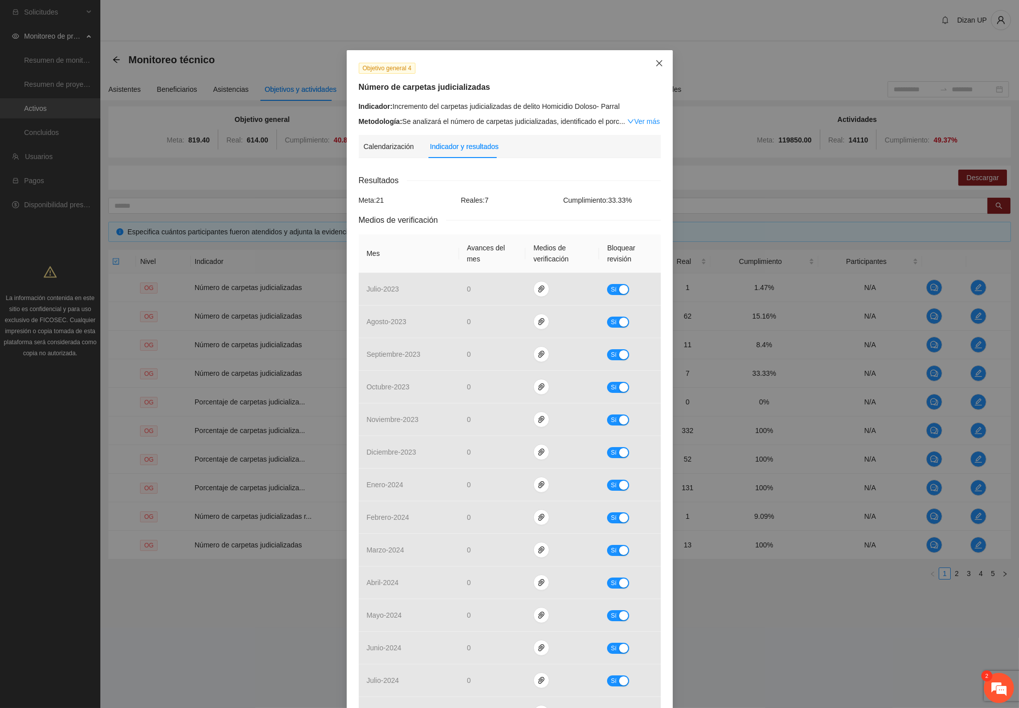
click at [656, 61] on icon "close" at bounding box center [659, 63] width 6 height 6
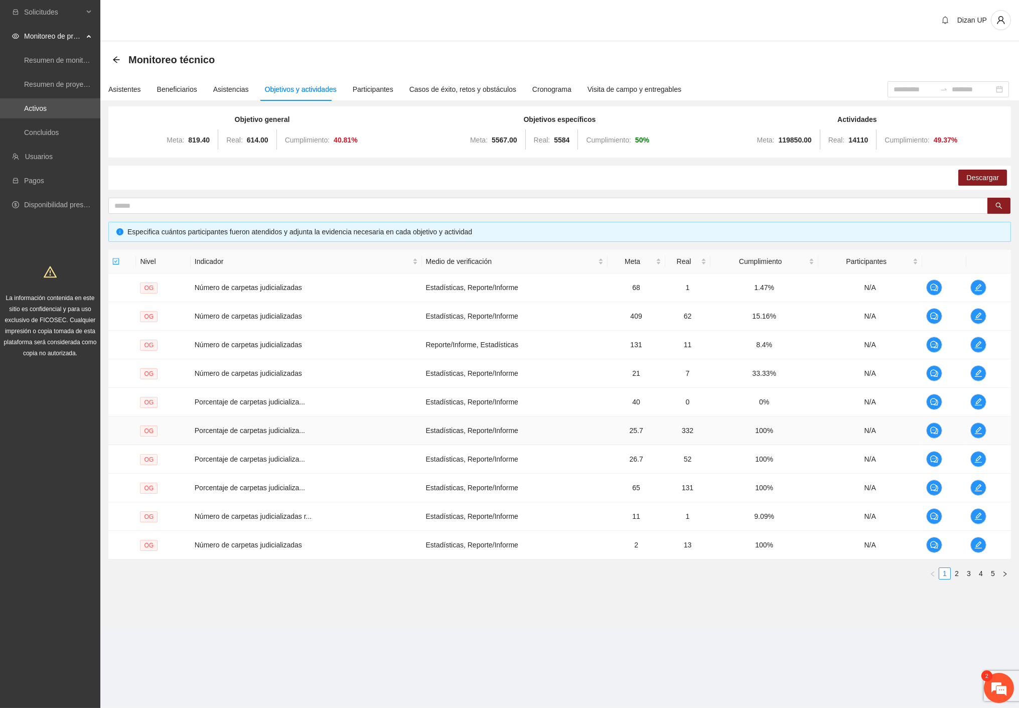
click at [697, 431] on td "332" at bounding box center [687, 430] width 45 height 29
click at [980, 430] on icon "edit" at bounding box center [978, 430] width 8 height 8
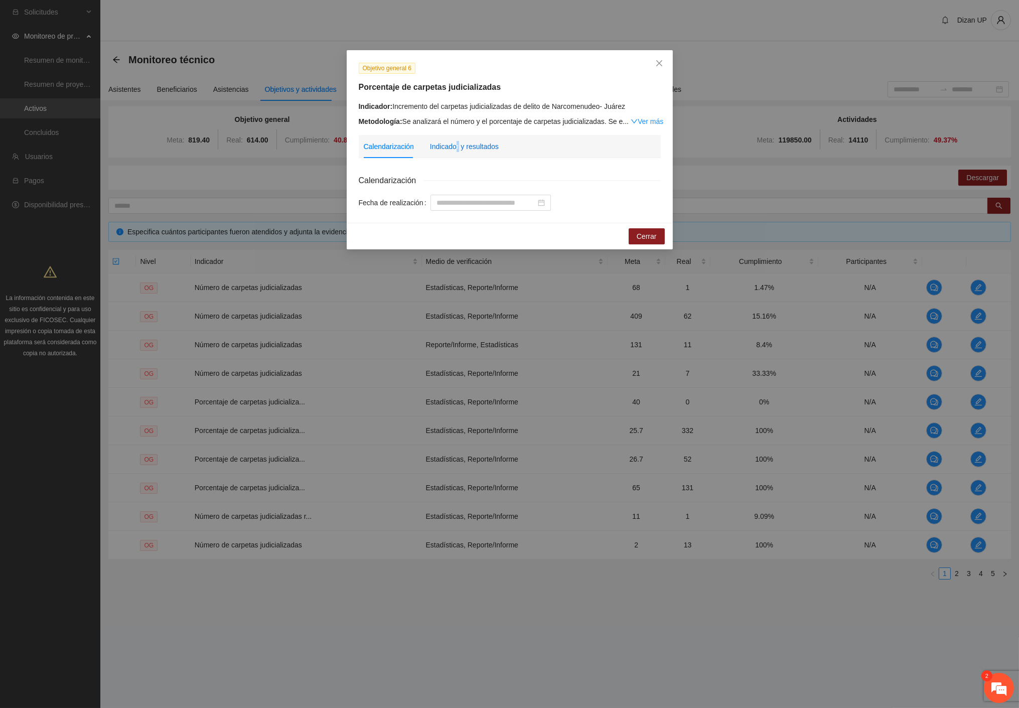
click at [457, 149] on div "Indicador y resultados" at bounding box center [464, 146] width 69 height 11
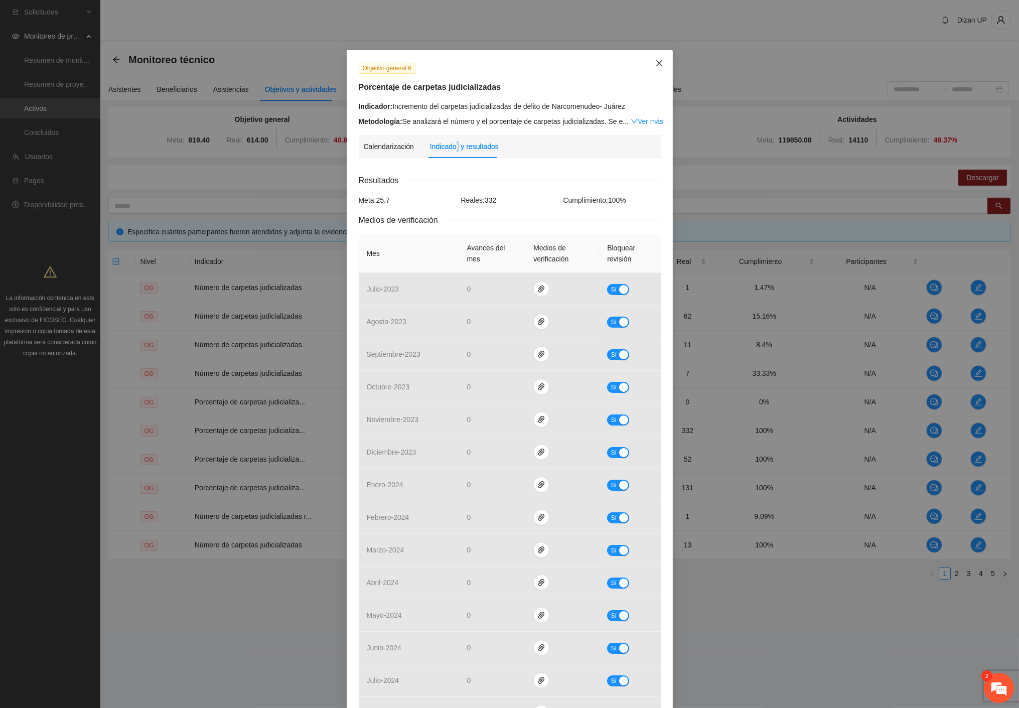
click at [656, 59] on span "Close" at bounding box center [659, 63] width 27 height 27
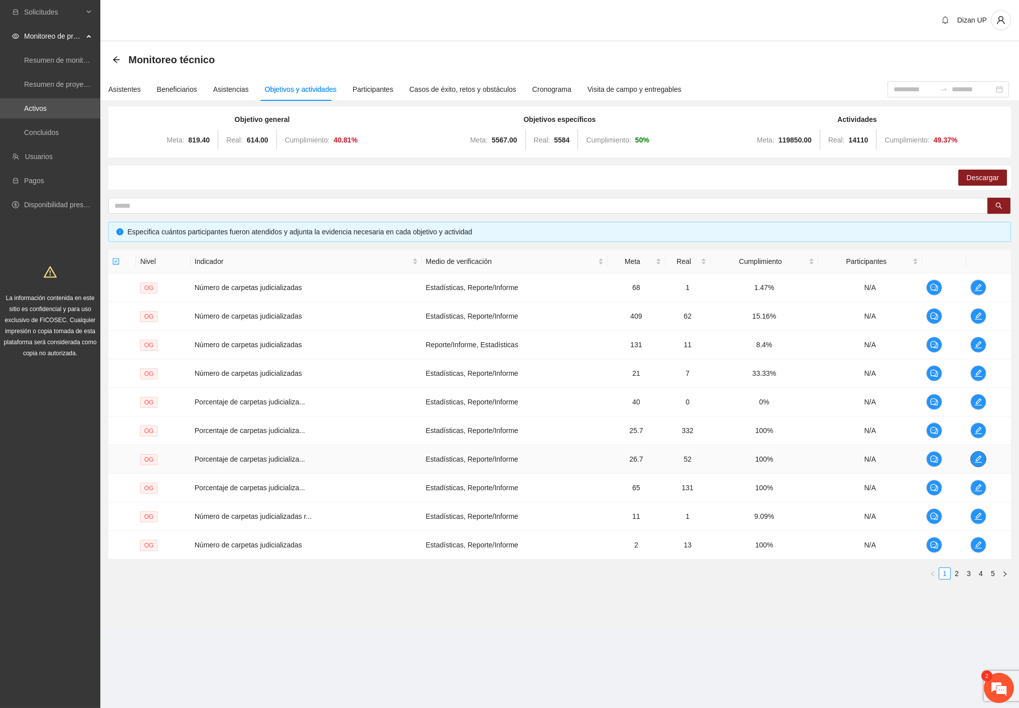
click at [981, 460] on icon "edit" at bounding box center [978, 459] width 8 height 8
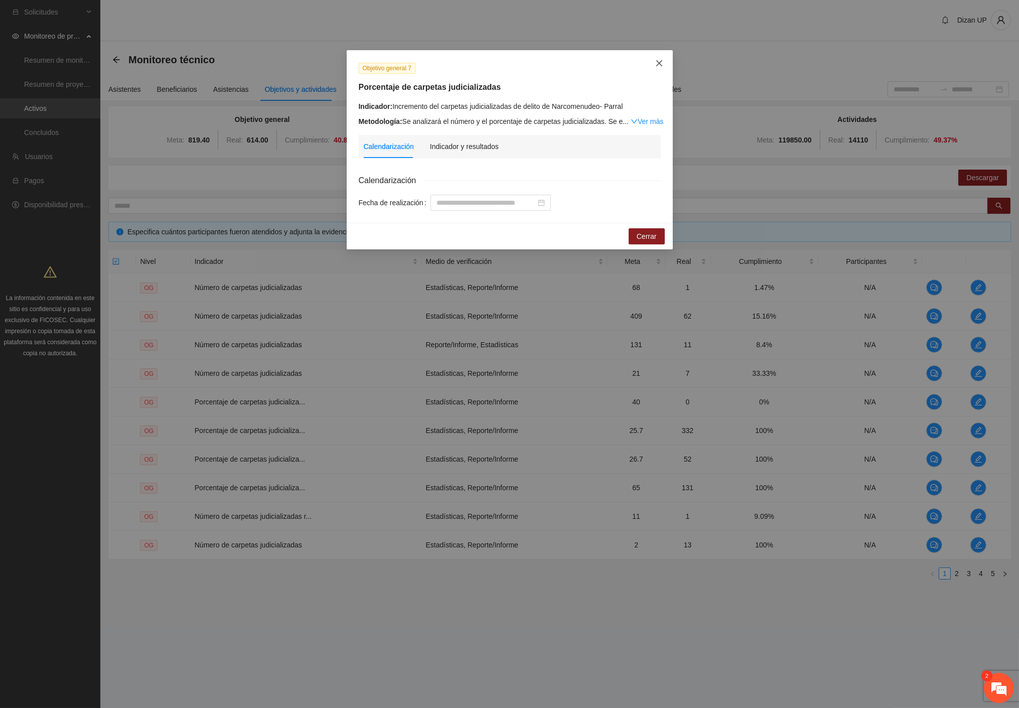
click at [655, 62] on icon "close" at bounding box center [659, 63] width 8 height 8
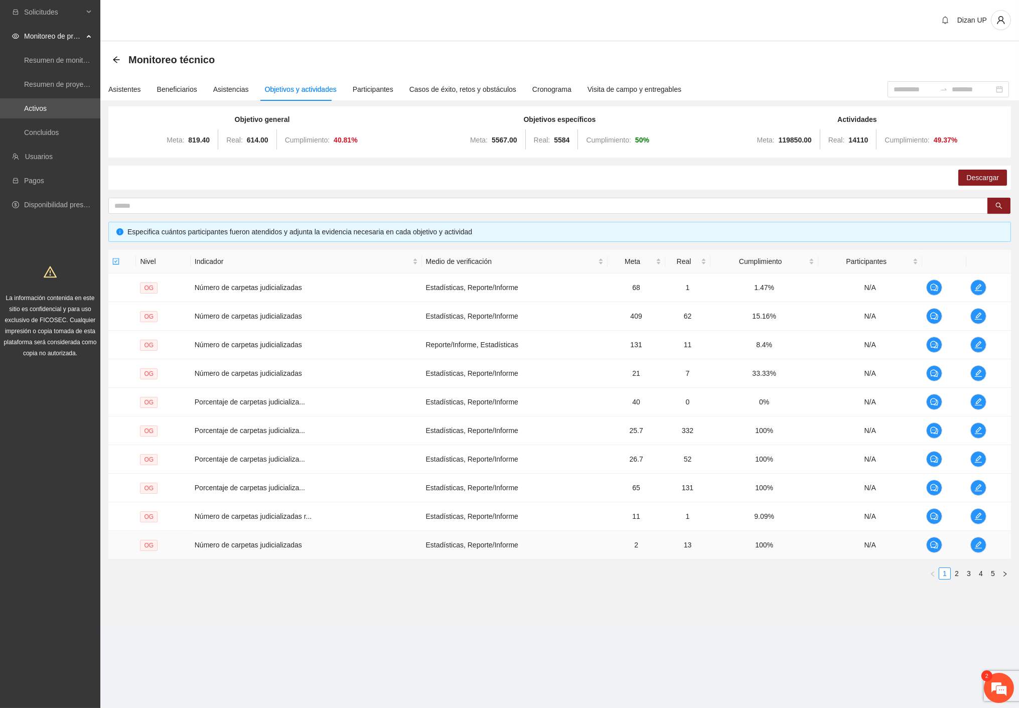
drag, startPoint x: 881, startPoint y: 554, endPoint x: 892, endPoint y: 550, distance: 11.7
click at [892, 550] on td "N/A" at bounding box center [870, 545] width 104 height 29
click at [979, 543] on icon "edit" at bounding box center [978, 545] width 8 height 8
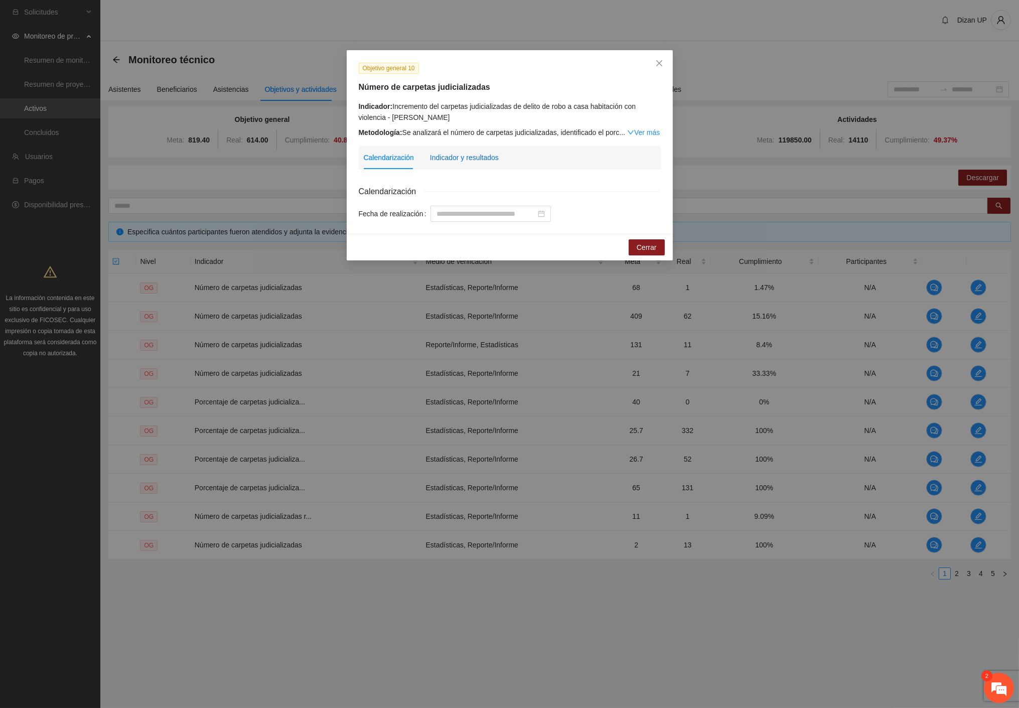
click at [458, 158] on div "Indicador y resultados" at bounding box center [464, 157] width 69 height 11
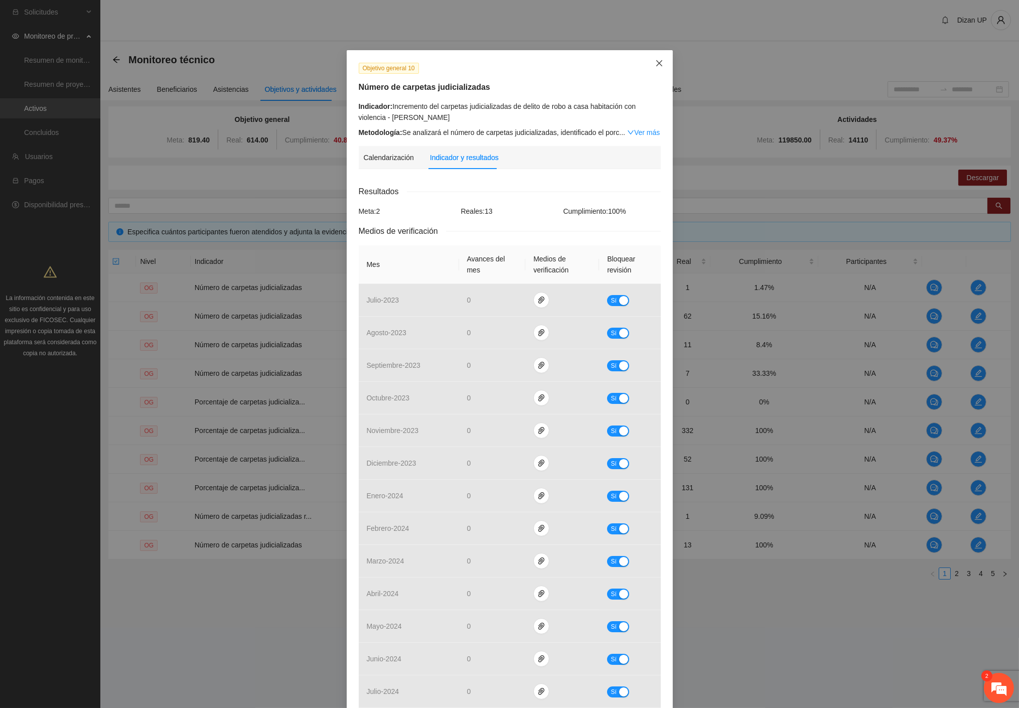
click at [654, 58] on span "Close" at bounding box center [659, 63] width 27 height 27
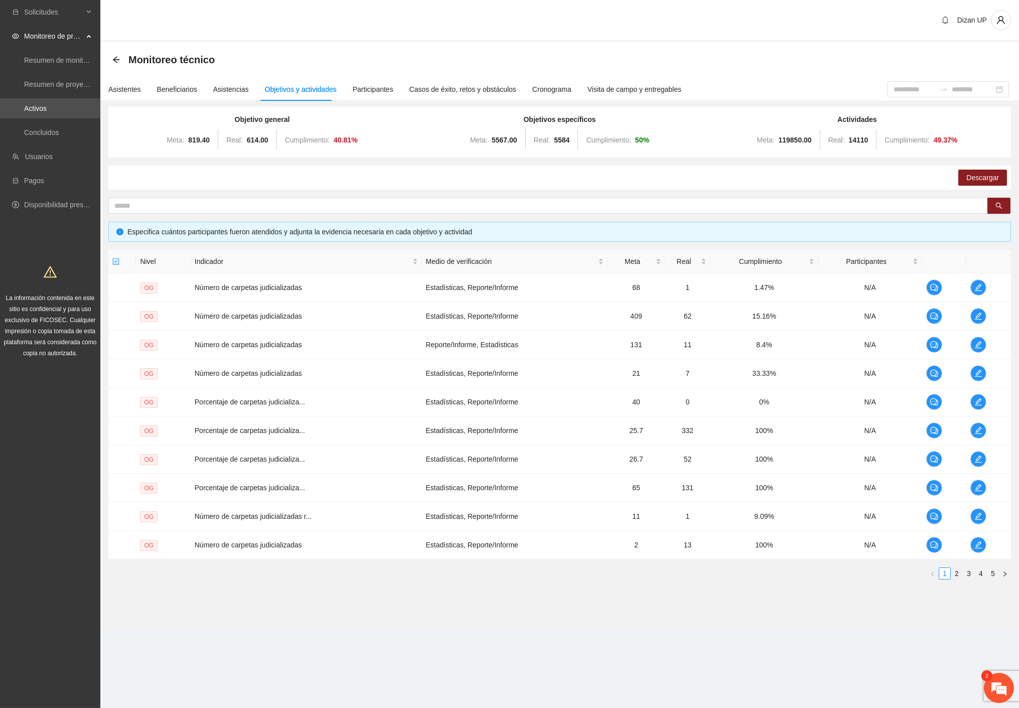
drag, startPoint x: 827, startPoint y: 609, endPoint x: 866, endPoint y: 588, distance: 44.7
click at [828, 608] on section "Monitoreo técnico Asistentes Beneficiarios Asistencias Objetivos y actividades …" at bounding box center [559, 335] width 919 height 586
click at [959, 574] on link "2" at bounding box center [956, 573] width 11 height 11
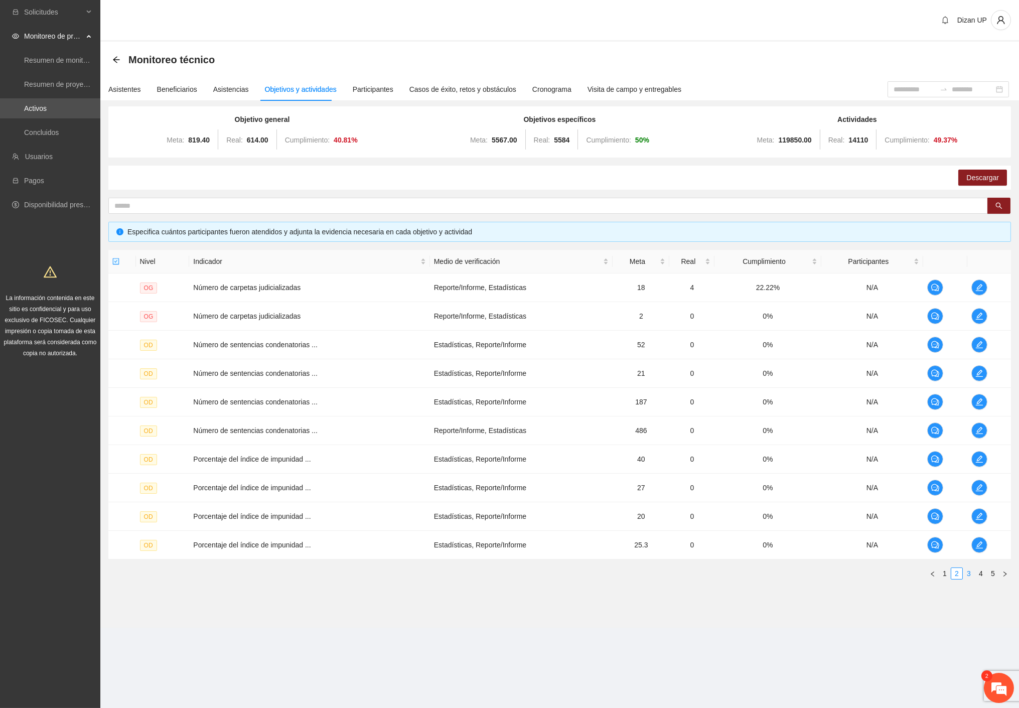
click at [971, 574] on link "3" at bounding box center [968, 573] width 11 height 11
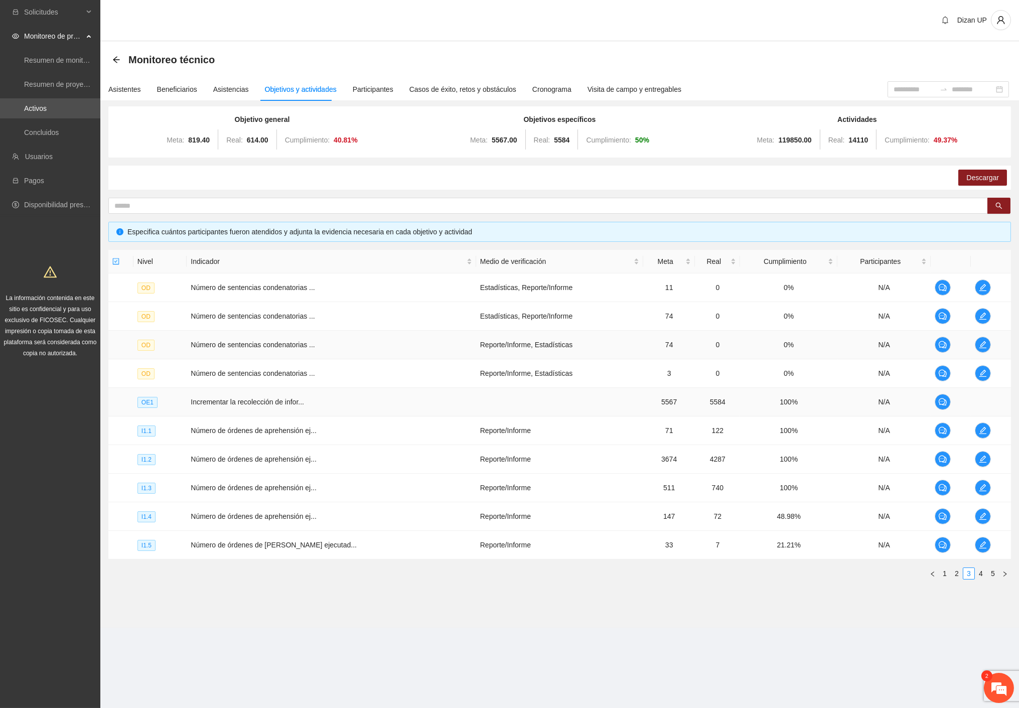
drag, startPoint x: 723, startPoint y: 354, endPoint x: 697, endPoint y: 402, distance: 54.8
click at [740, 354] on td "0%" at bounding box center [788, 345] width 97 height 29
click at [701, 403] on td "5584" at bounding box center [717, 402] width 45 height 29
click at [979, 429] on icon "edit" at bounding box center [983, 430] width 8 height 8
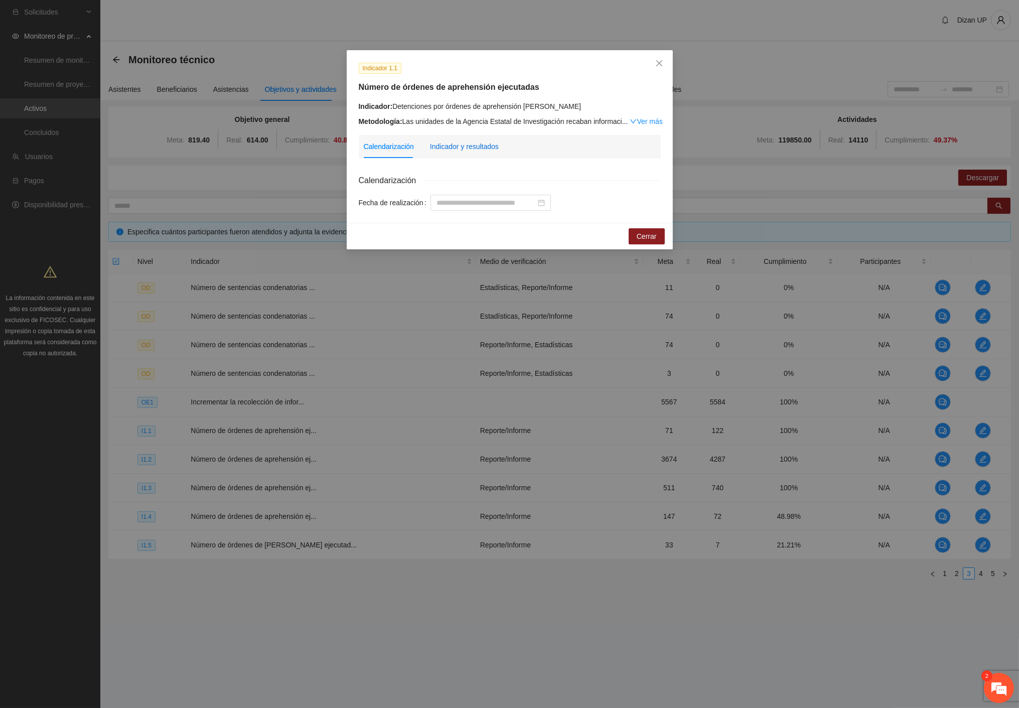
click at [481, 150] on div "Indicador y resultados" at bounding box center [464, 146] width 69 height 11
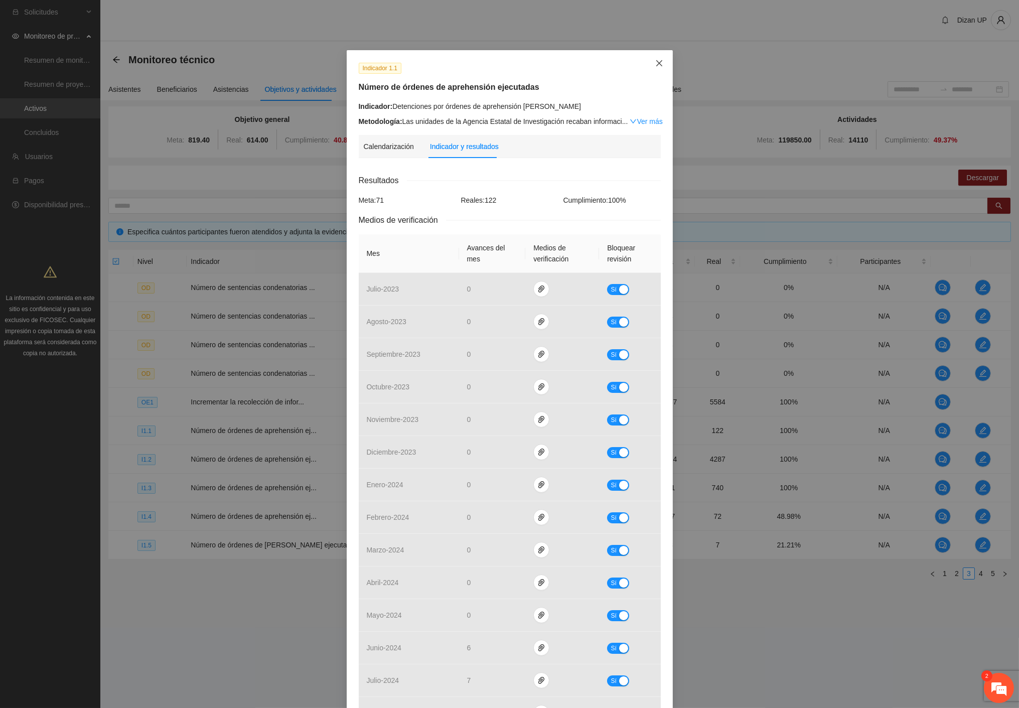
drag, startPoint x: 654, startPoint y: 62, endPoint x: 629, endPoint y: 91, distance: 38.1
click at [655, 62] on icon "close" at bounding box center [659, 63] width 8 height 8
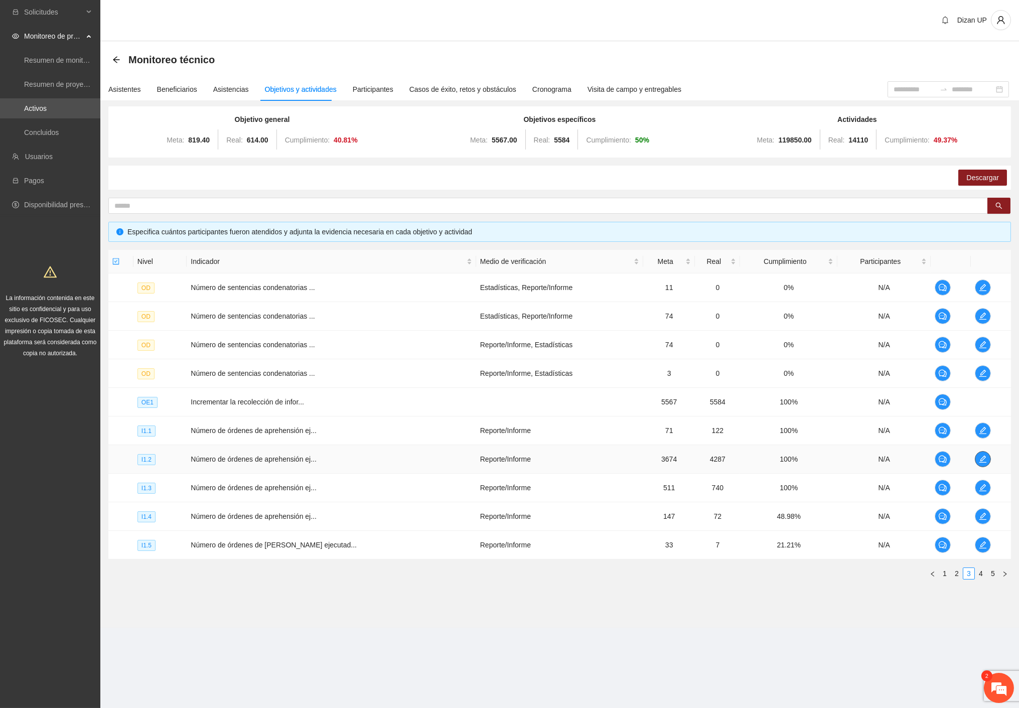
click at [980, 457] on icon "edit" at bounding box center [983, 459] width 8 height 8
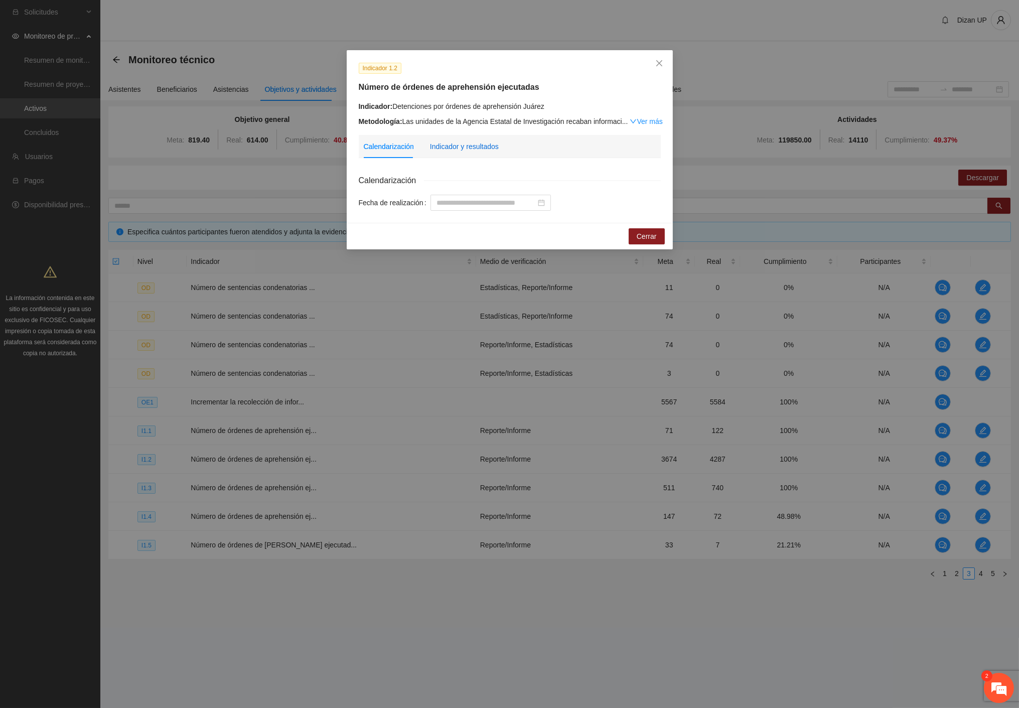
click at [466, 150] on div "Indicador y resultados" at bounding box center [464, 146] width 69 height 11
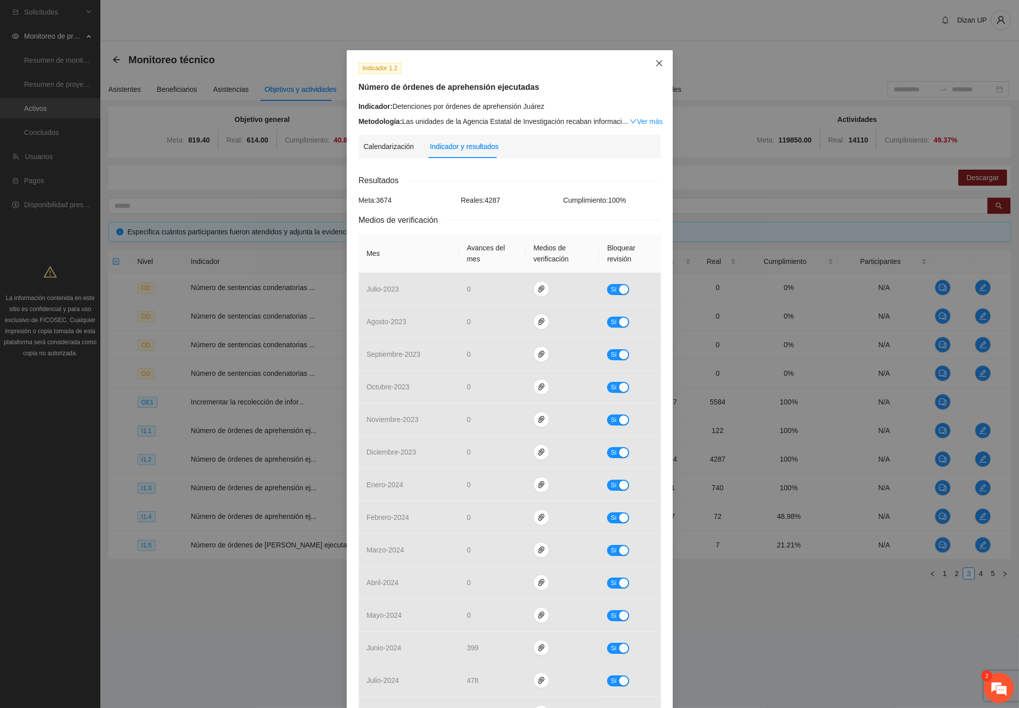
click at [659, 67] on span "Close" at bounding box center [659, 63] width 27 height 27
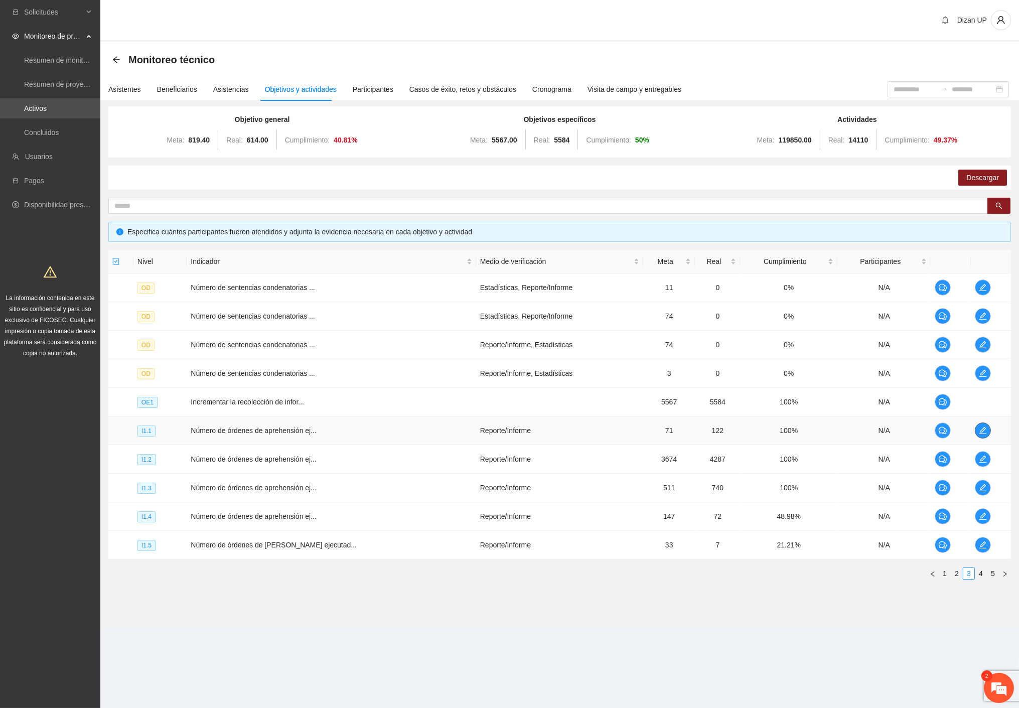
click at [979, 429] on icon "edit" at bounding box center [983, 430] width 8 height 8
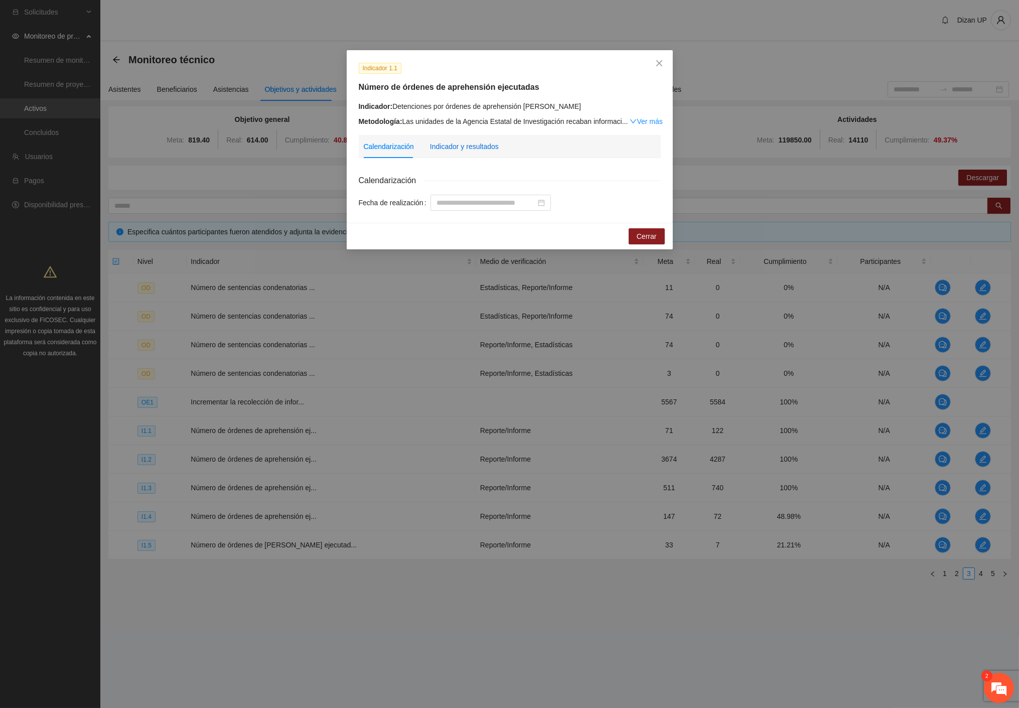
click at [489, 147] on div "Indicador y resultados" at bounding box center [464, 146] width 69 height 11
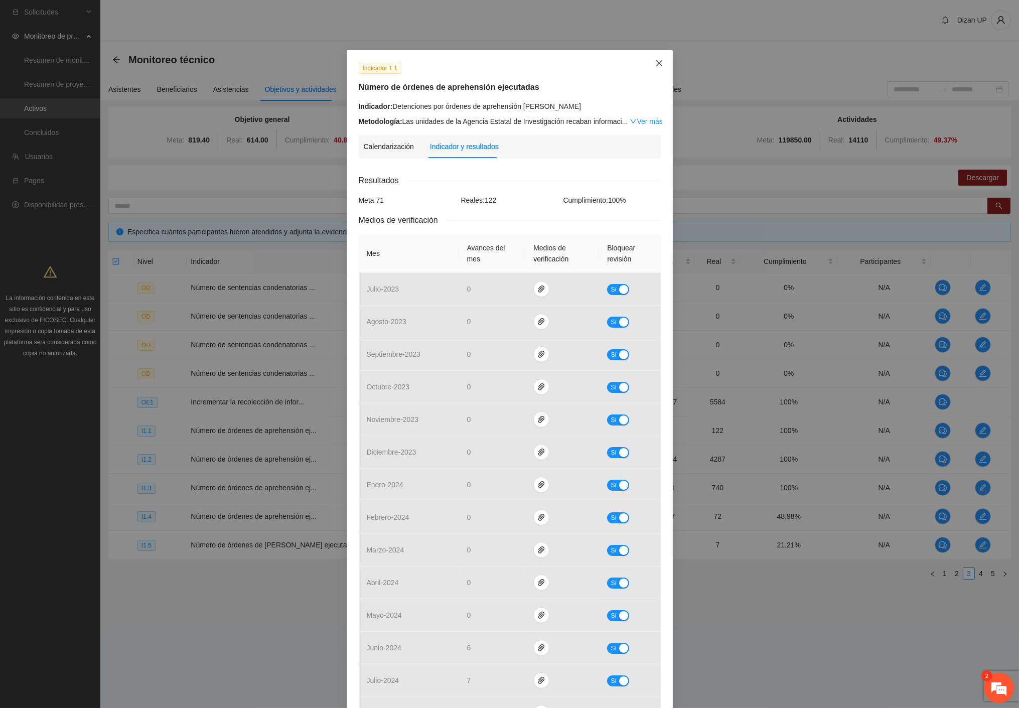
click at [655, 62] on icon "close" at bounding box center [659, 63] width 8 height 8
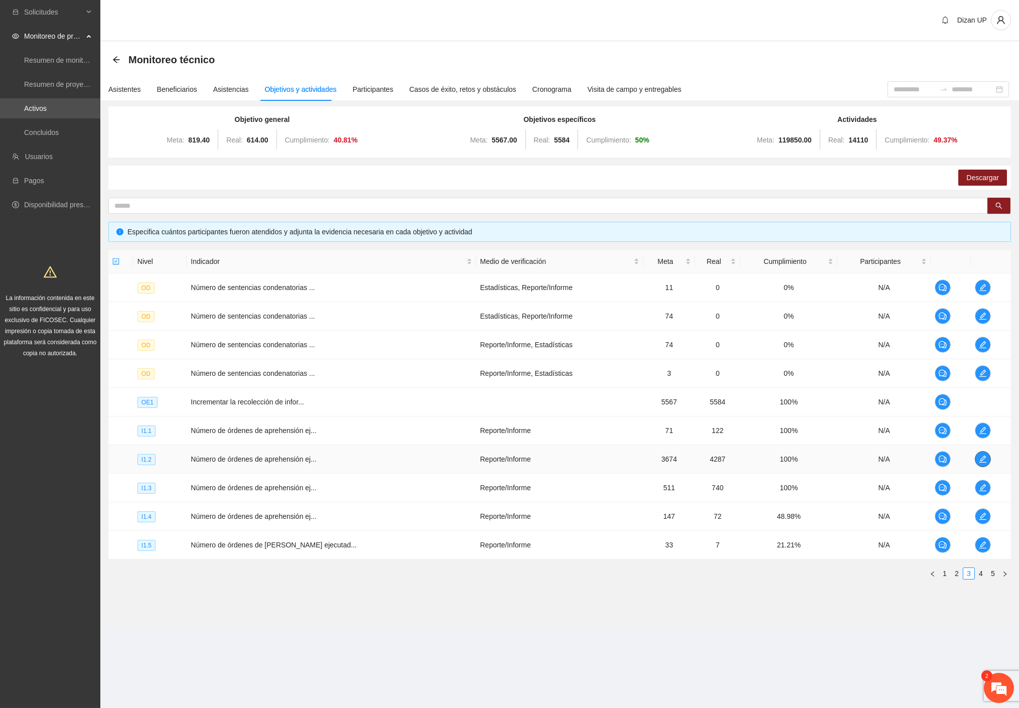
click at [982, 460] on icon "edit" at bounding box center [983, 459] width 8 height 8
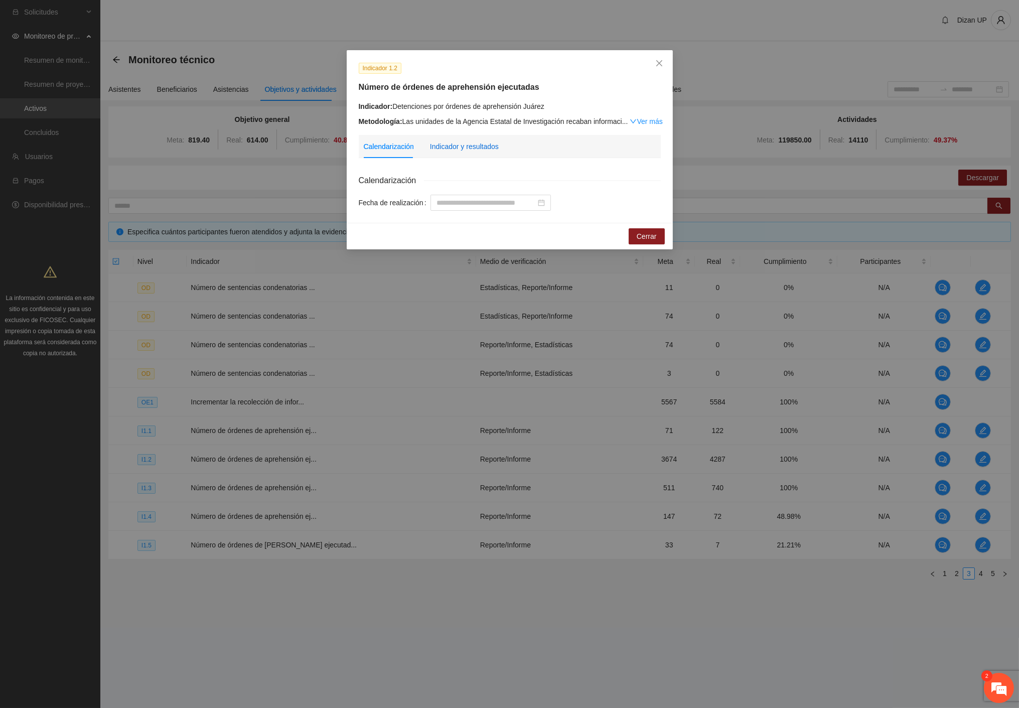
click at [479, 148] on div "Indicador y resultados" at bounding box center [464, 146] width 69 height 11
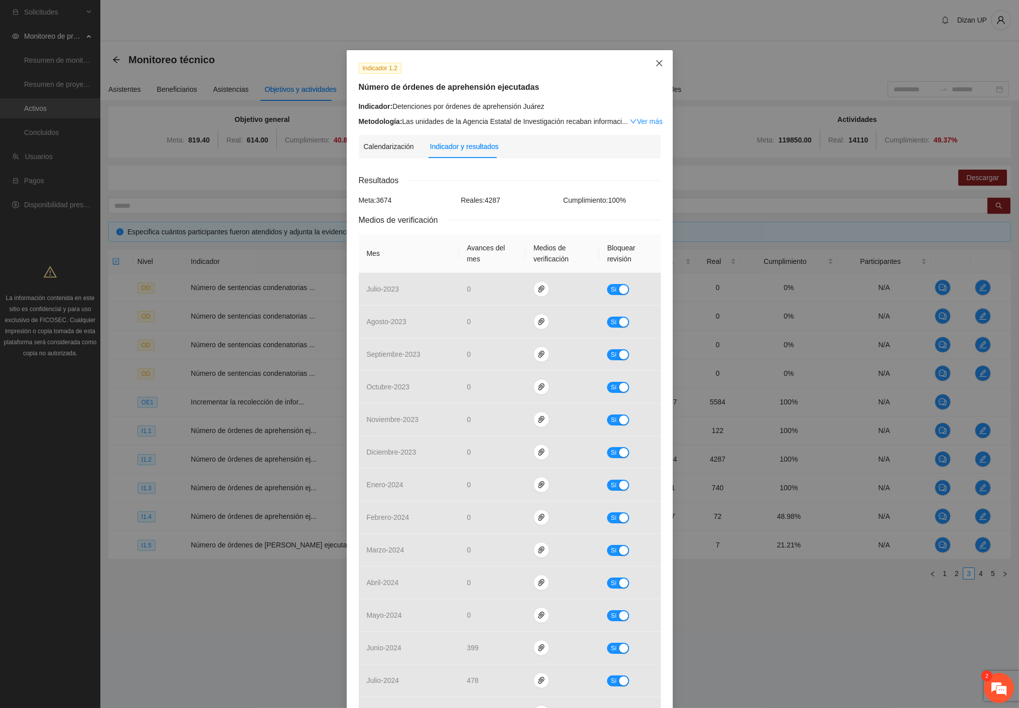
click at [655, 62] on span "Close" at bounding box center [659, 63] width 27 height 27
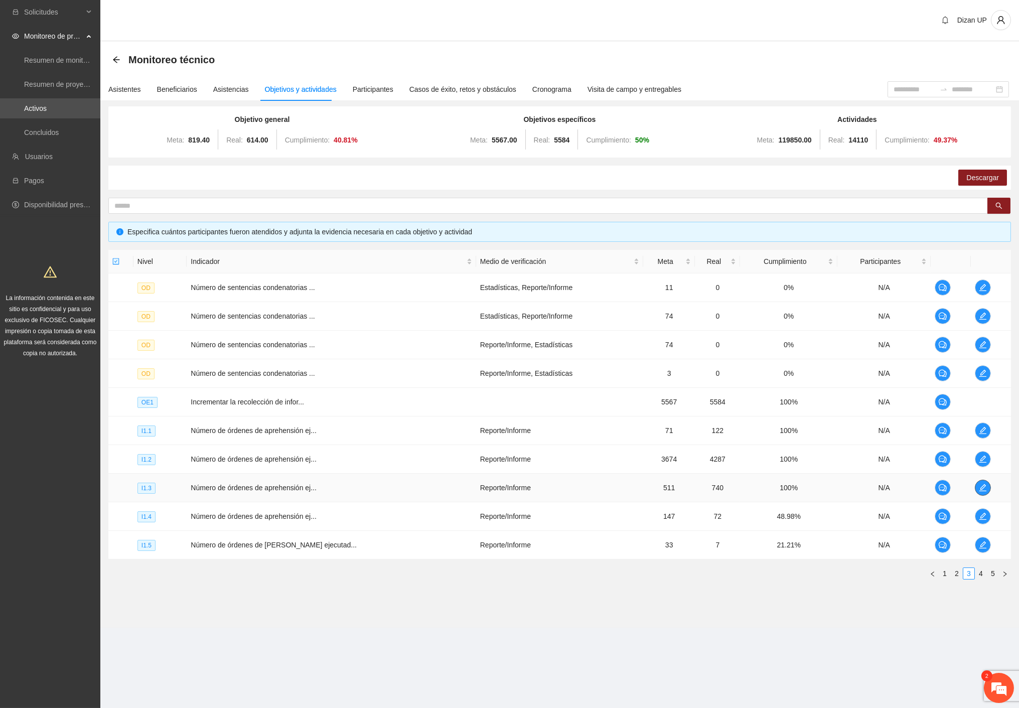
click at [975, 487] on span "edit" at bounding box center [982, 488] width 15 height 8
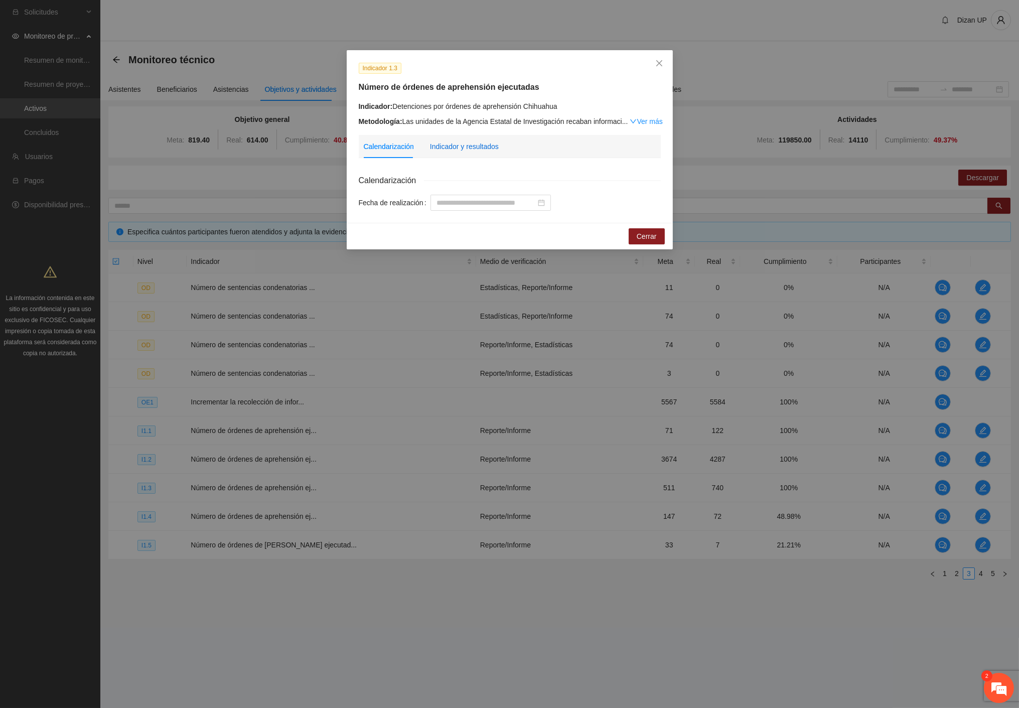
click at [455, 143] on div "Indicador y resultados" at bounding box center [464, 146] width 69 height 11
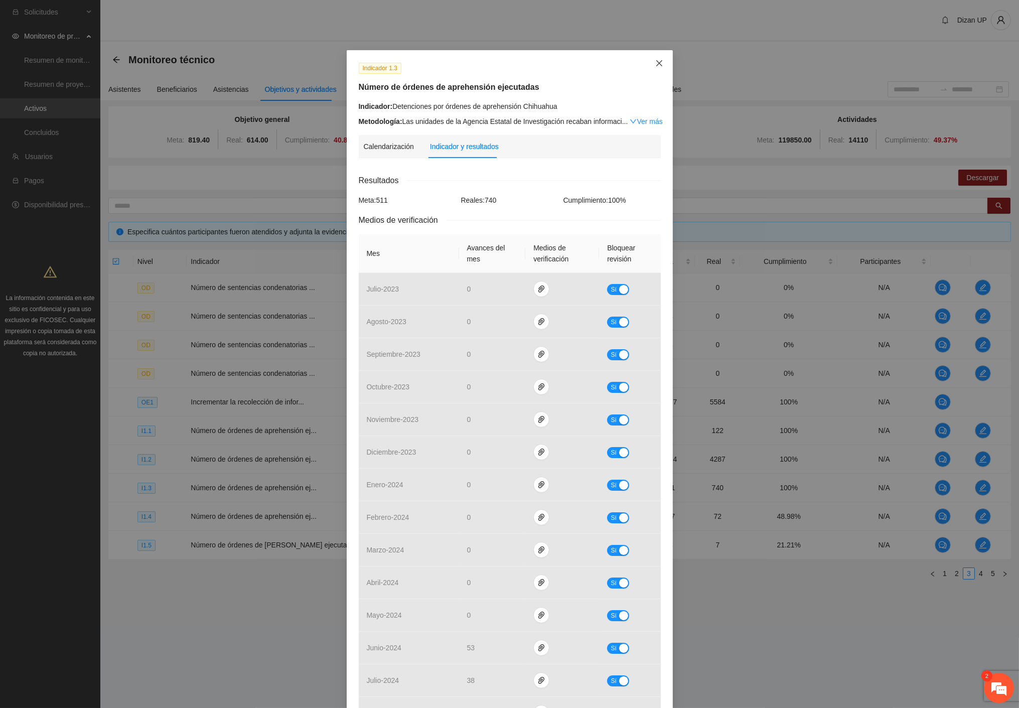
click at [656, 59] on span "Close" at bounding box center [659, 63] width 27 height 27
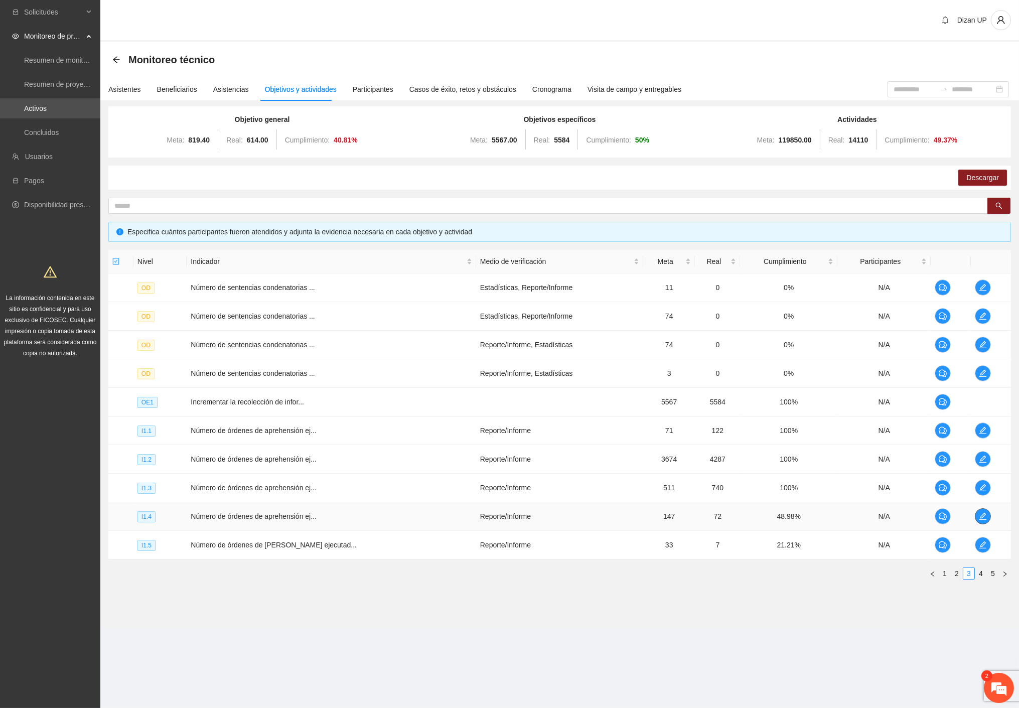
click at [979, 513] on icon "edit" at bounding box center [983, 516] width 8 height 8
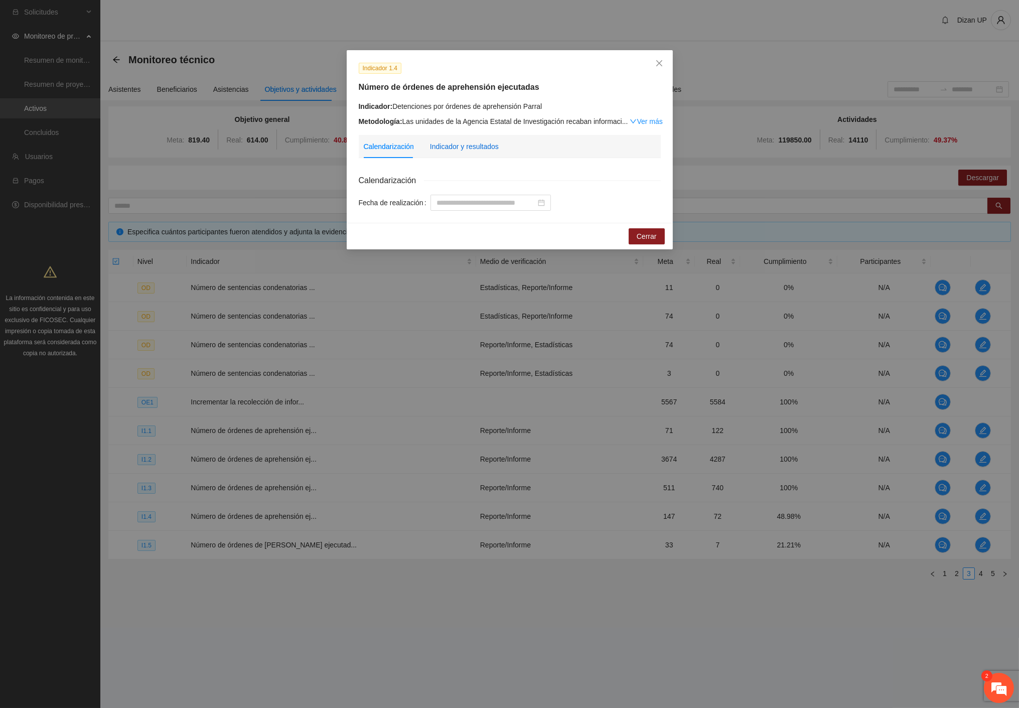
click at [465, 144] on div "Indicador y resultados" at bounding box center [464, 146] width 69 height 11
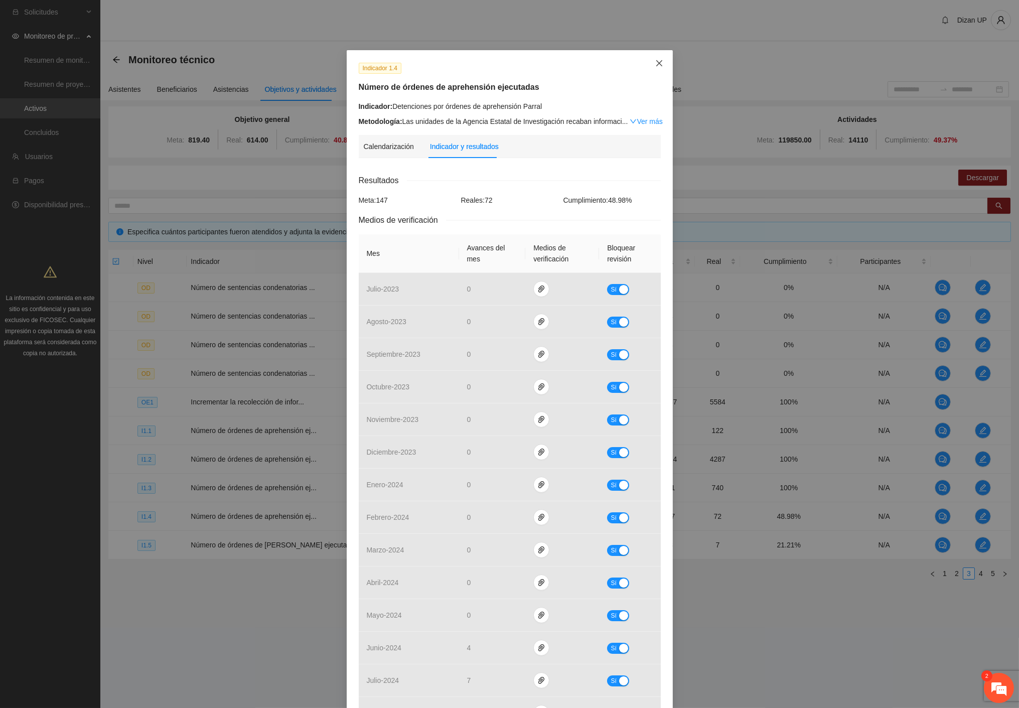
drag, startPoint x: 658, startPoint y: 62, endPoint x: 575, endPoint y: 111, distance: 96.3
click at [658, 62] on icon "close" at bounding box center [659, 63] width 8 height 8
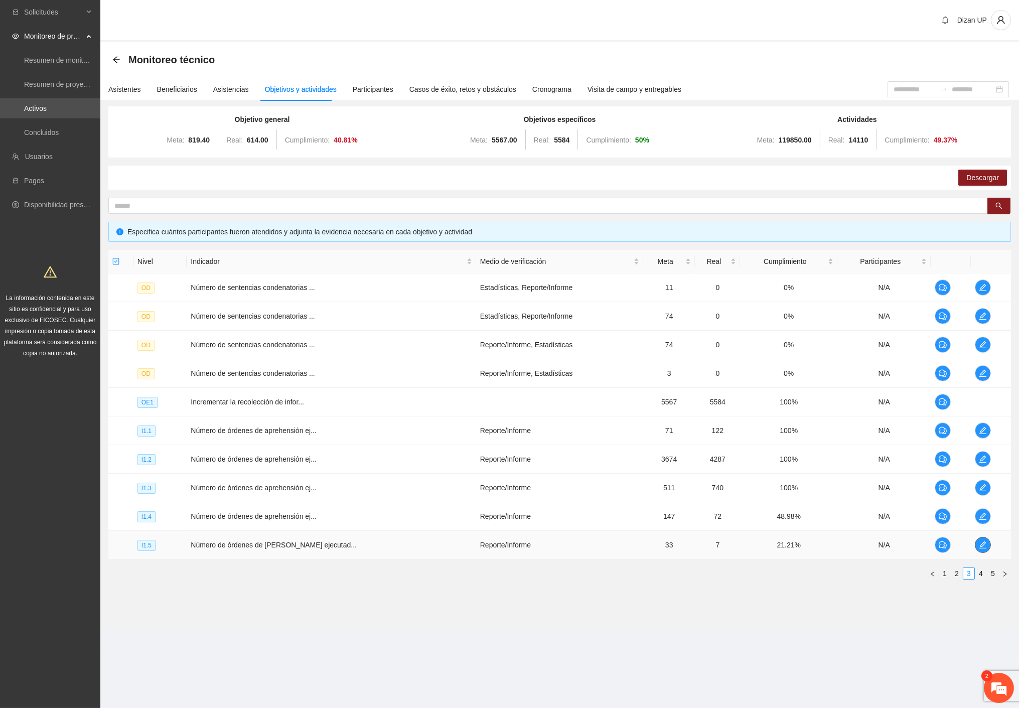
click at [979, 547] on icon "edit" at bounding box center [983, 545] width 8 height 8
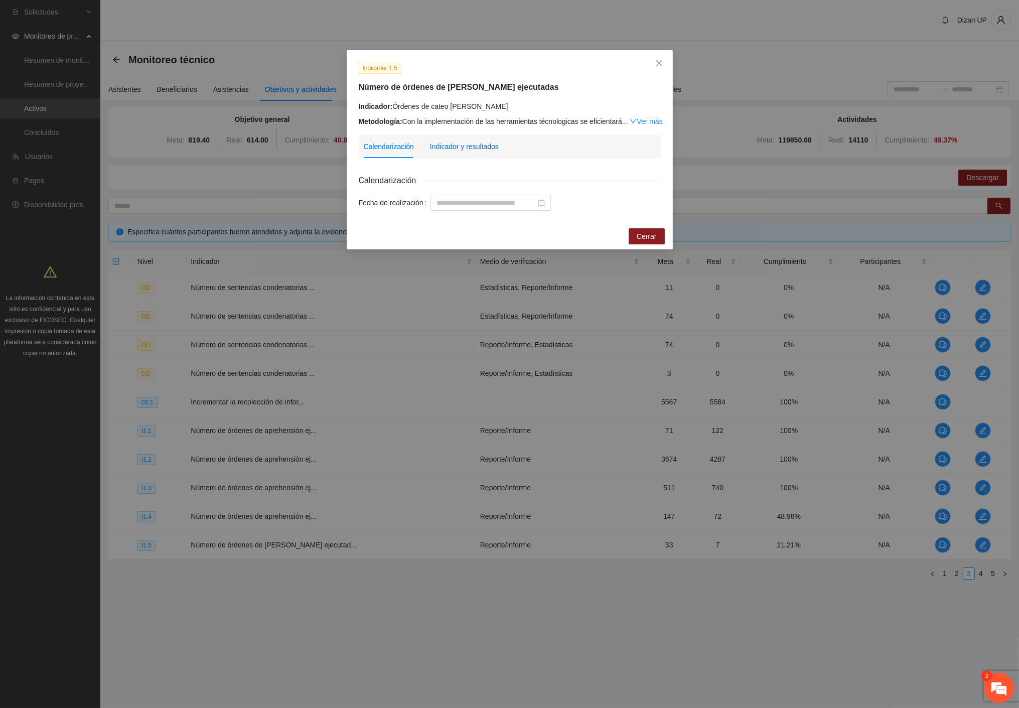
click at [463, 147] on div "Indicador y resultados" at bounding box center [464, 146] width 69 height 11
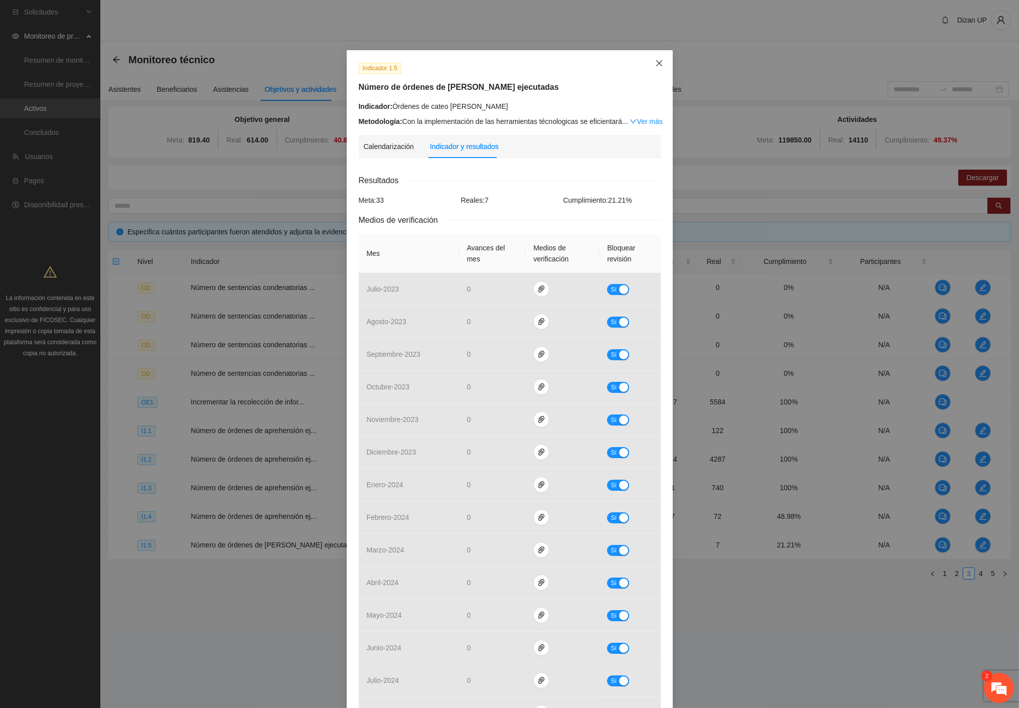
click at [655, 61] on icon "close" at bounding box center [659, 63] width 8 height 8
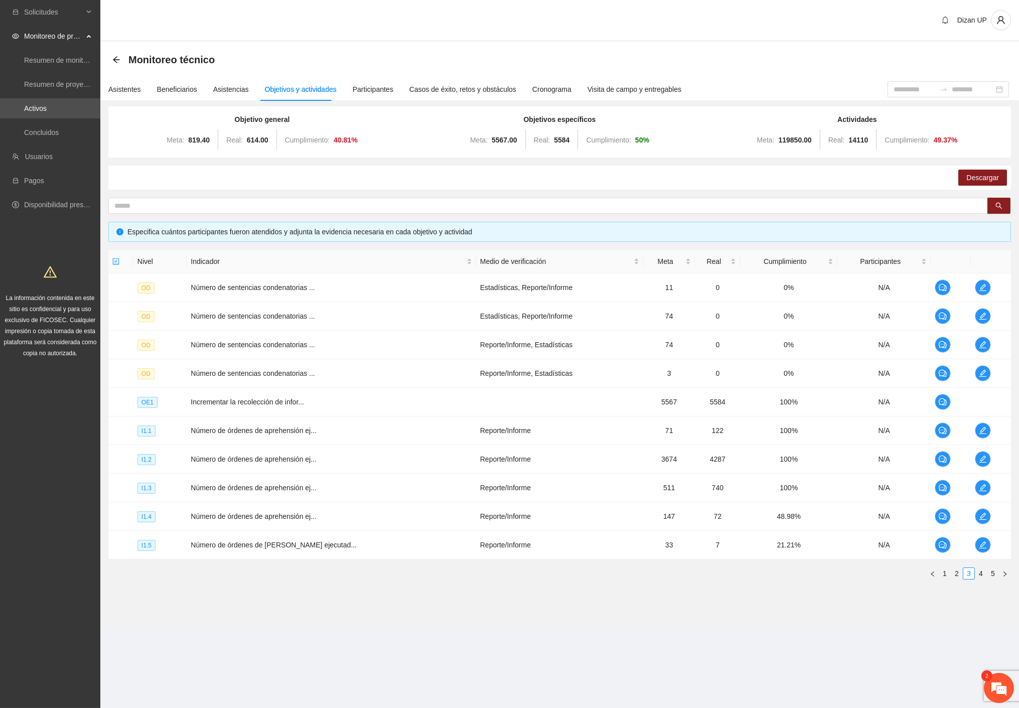
drag, startPoint x: 980, startPoint y: 574, endPoint x: 974, endPoint y: 560, distance: 14.8
click at [980, 573] on link "4" at bounding box center [980, 573] width 11 height 11
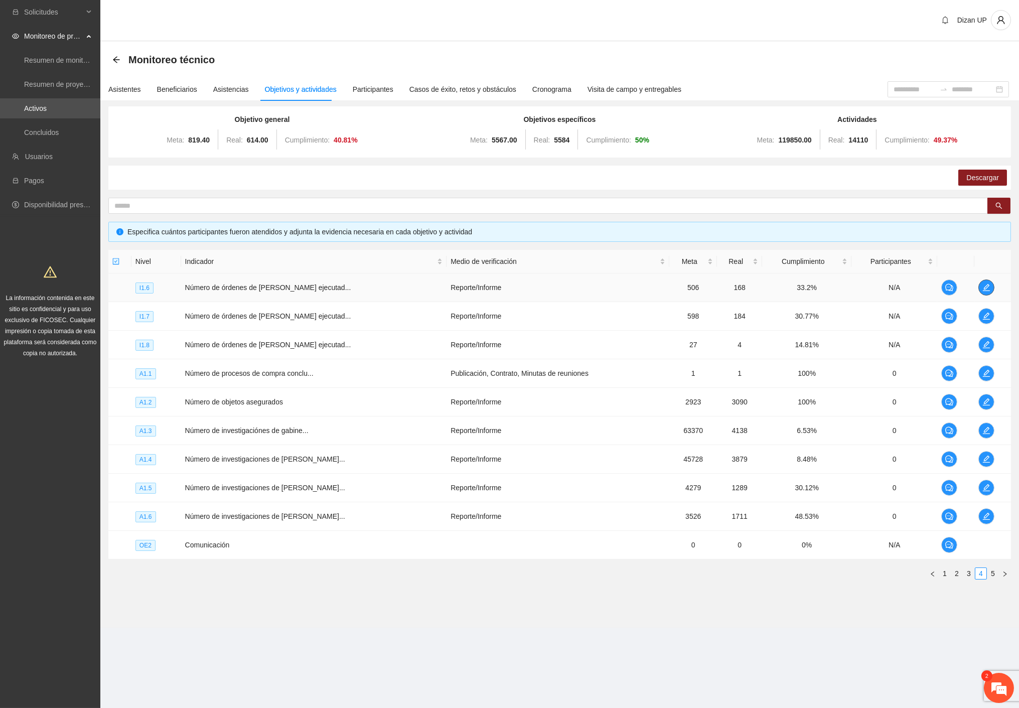
click at [982, 285] on icon "edit" at bounding box center [986, 287] width 8 height 8
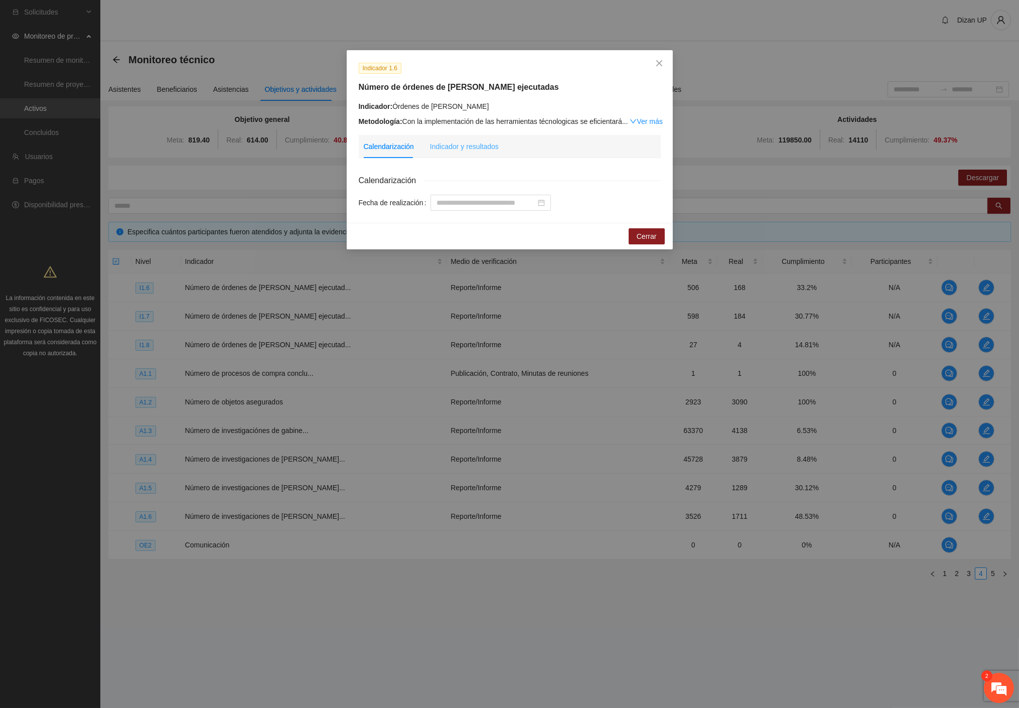
click at [450, 154] on div "Indicador y resultados" at bounding box center [464, 146] width 69 height 23
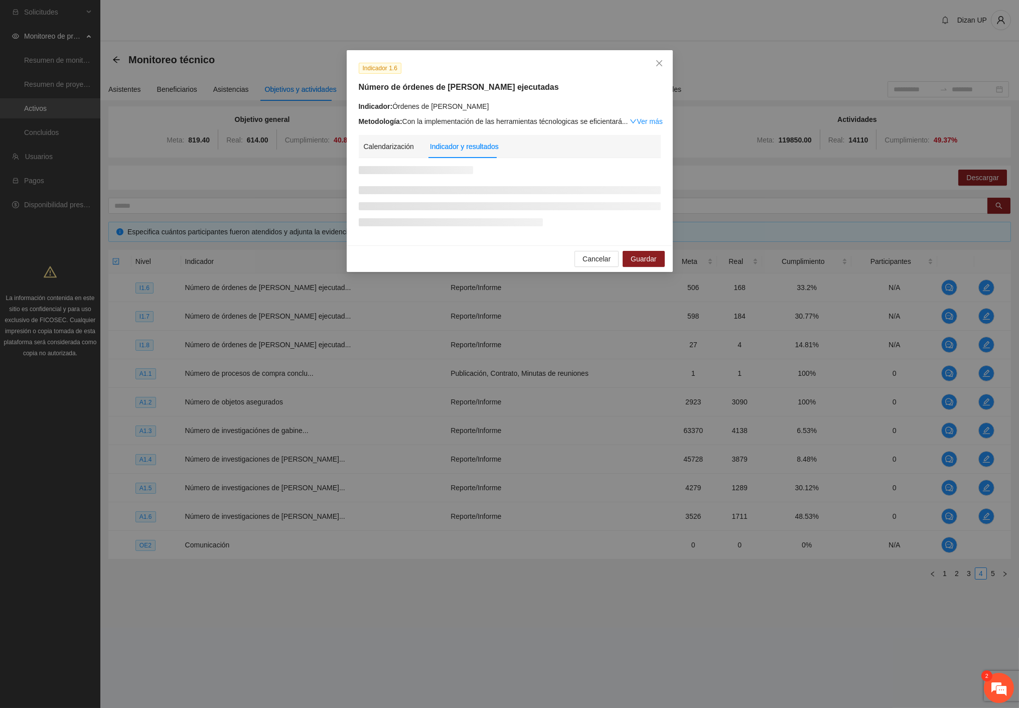
click at [450, 152] on div "Indicador y resultados" at bounding box center [464, 146] width 69 height 11
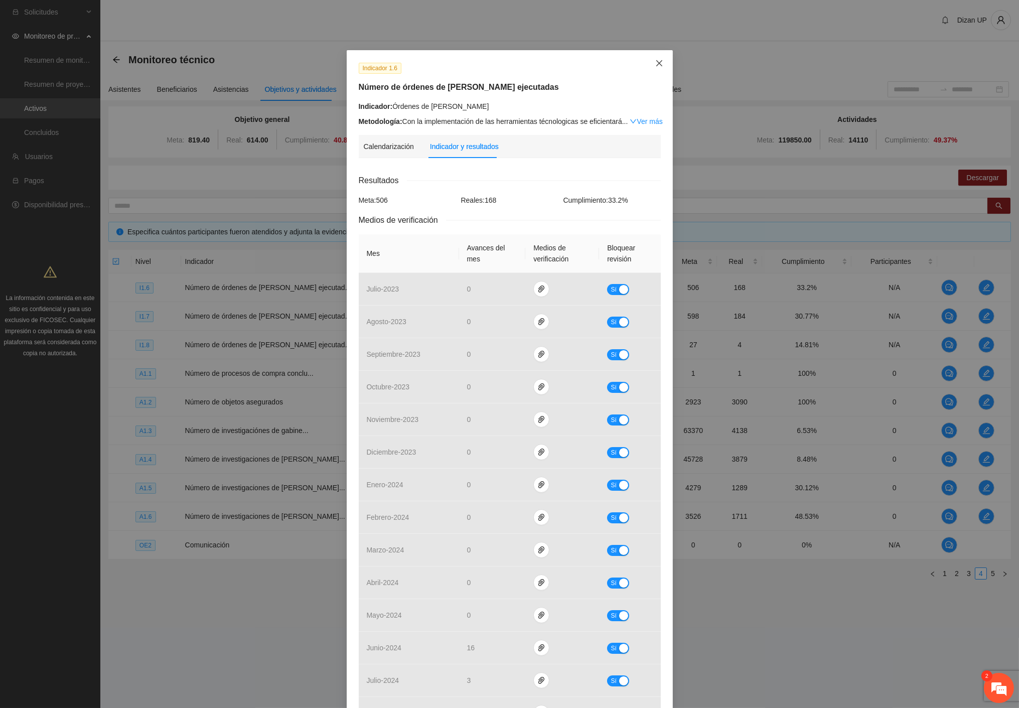
click at [658, 61] on icon "close" at bounding box center [659, 63] width 8 height 8
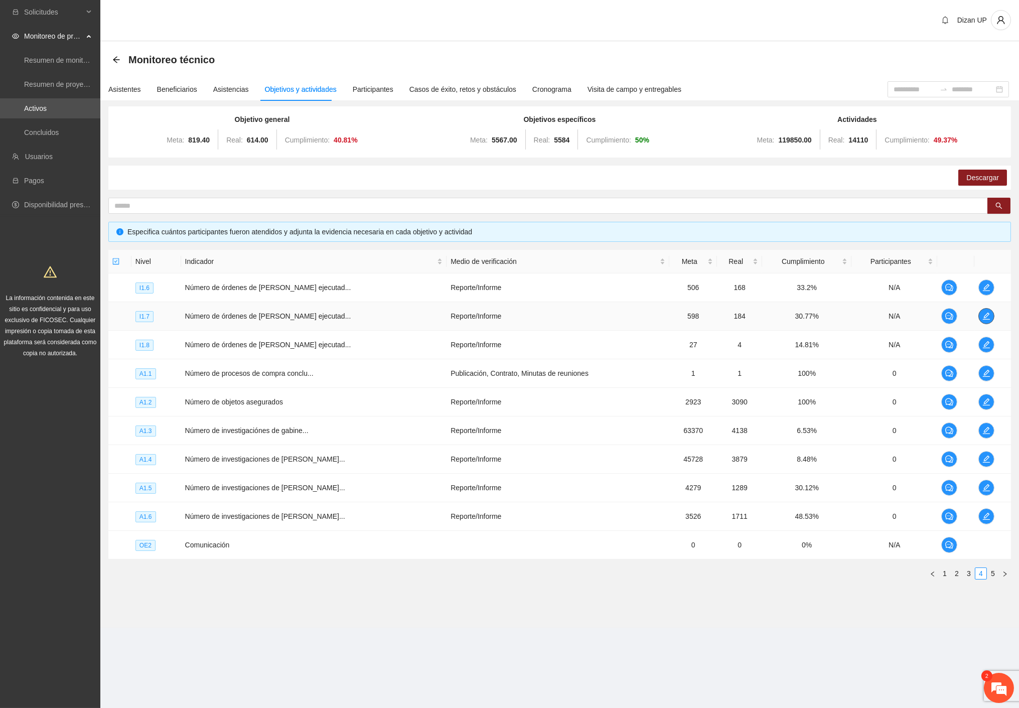
click at [983, 317] on icon "edit" at bounding box center [985, 316] width 7 height 7
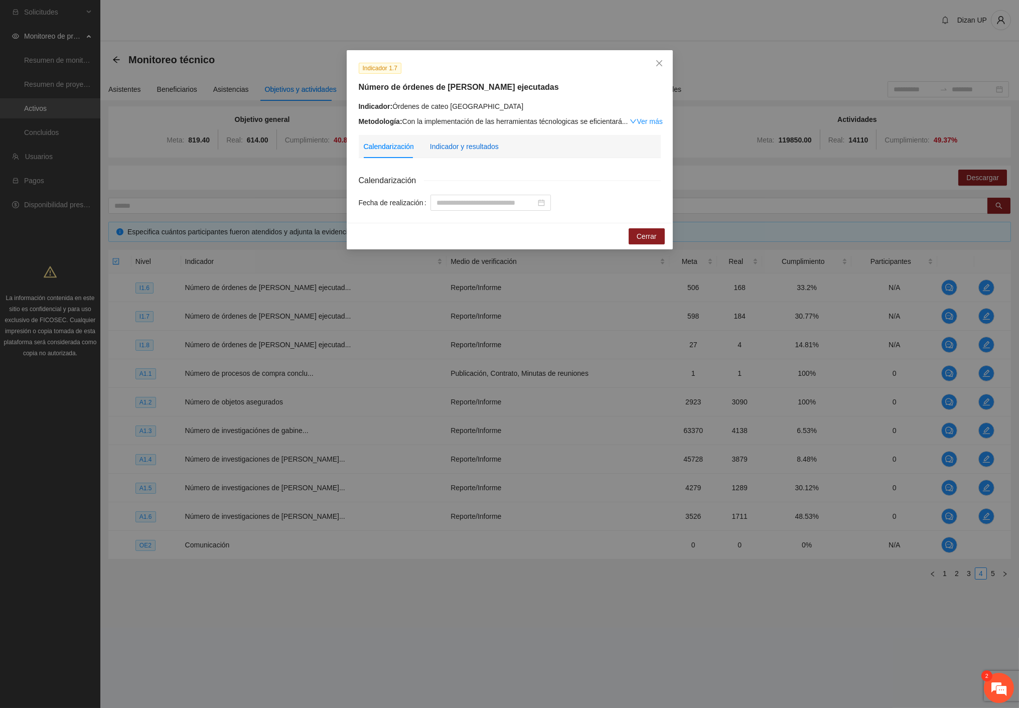
click at [474, 147] on div "Indicador y resultados" at bounding box center [464, 146] width 69 height 11
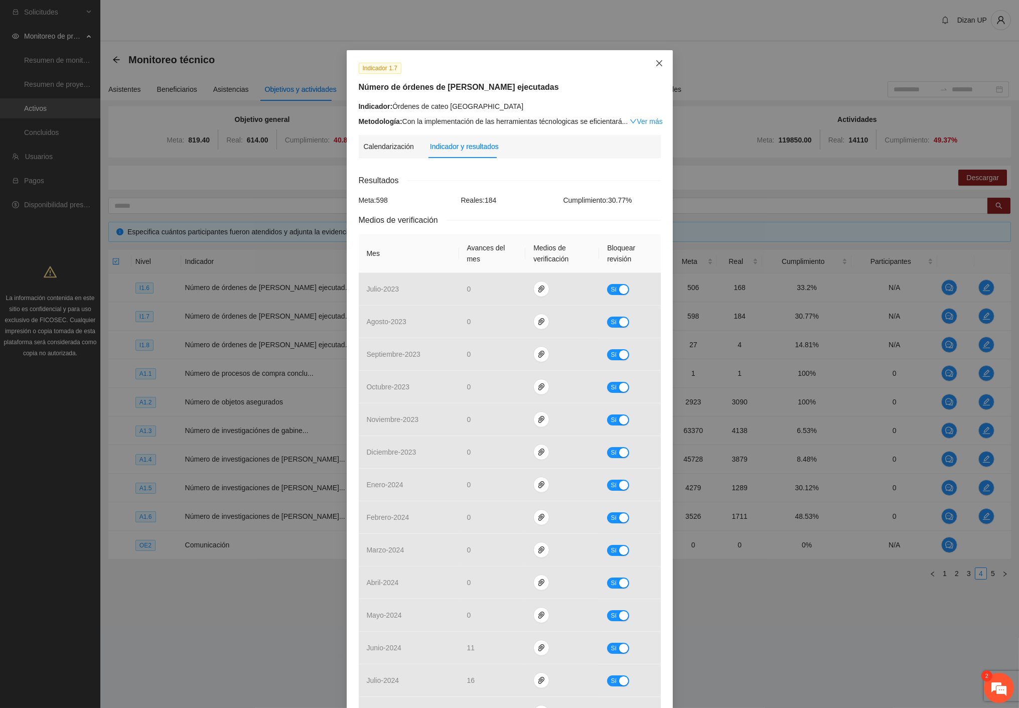
click at [656, 64] on icon "close" at bounding box center [659, 63] width 6 height 6
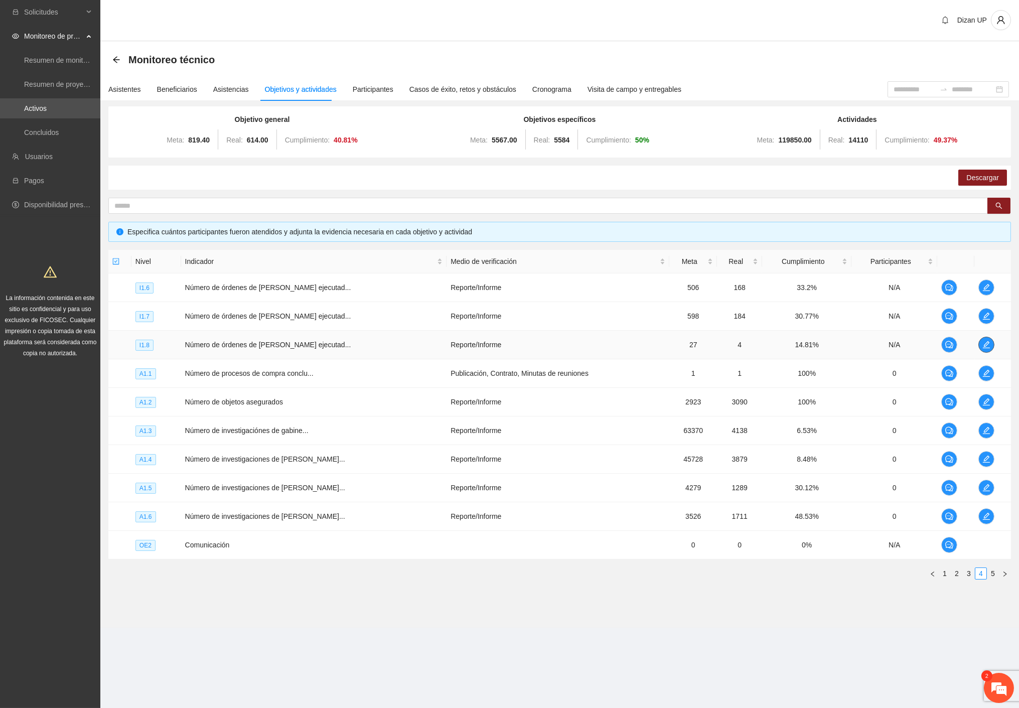
click at [987, 341] on icon "edit" at bounding box center [986, 345] width 8 height 8
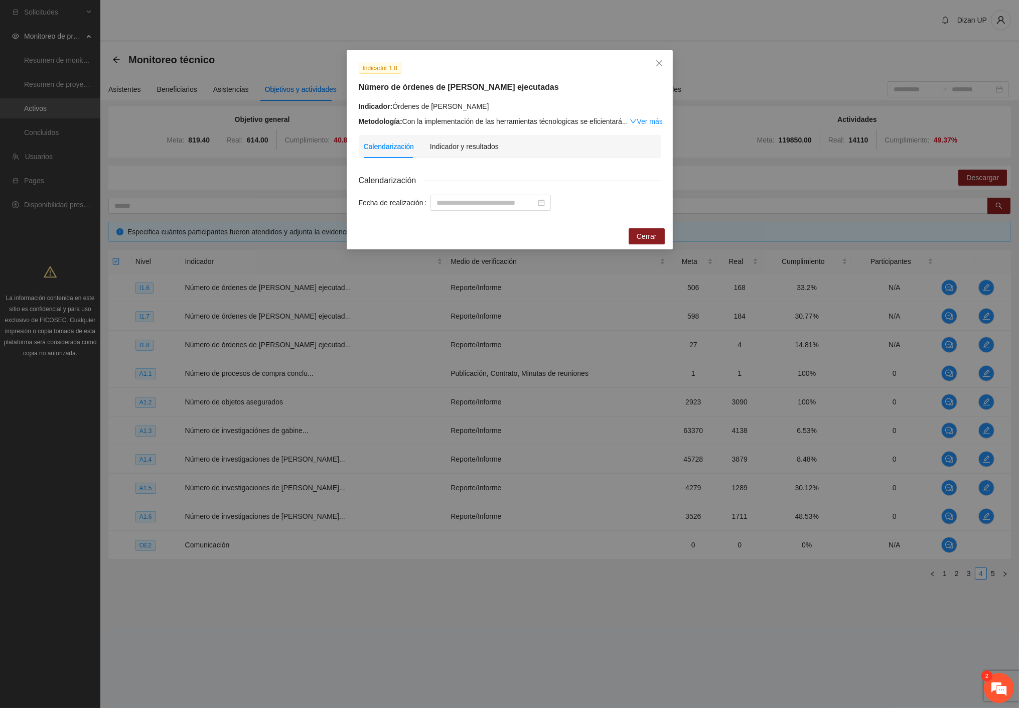
click at [498, 147] on div "Calendarización Indicador y resultados" at bounding box center [510, 146] width 292 height 23
click at [484, 147] on div "Indicador y resultados" at bounding box center [464, 146] width 69 height 11
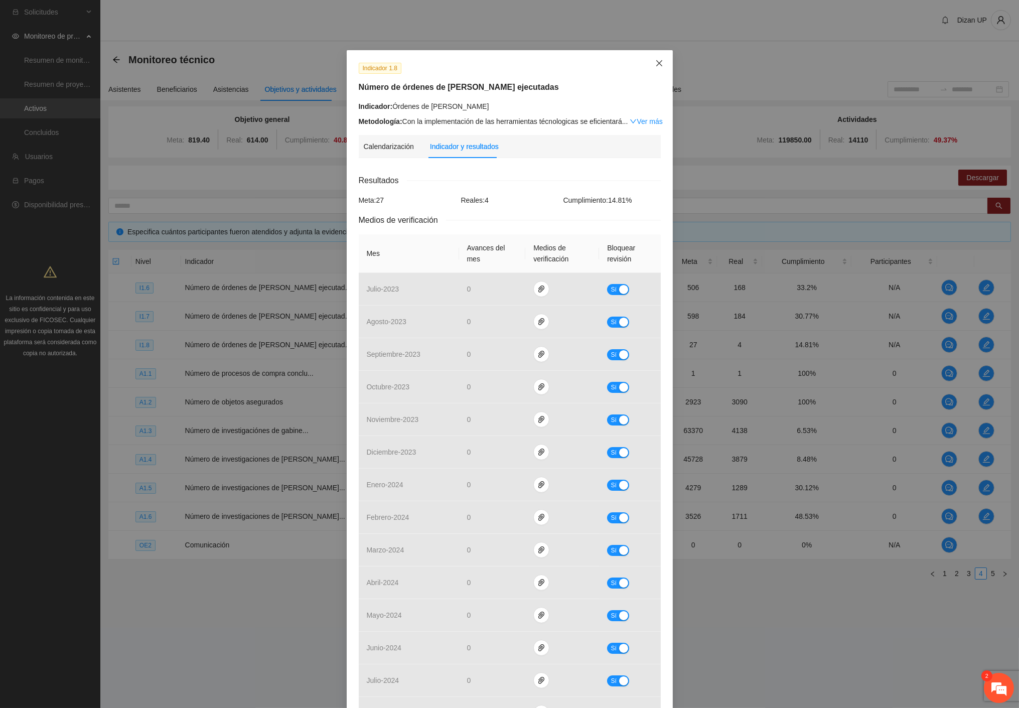
click at [656, 64] on icon "close" at bounding box center [659, 63] width 8 height 8
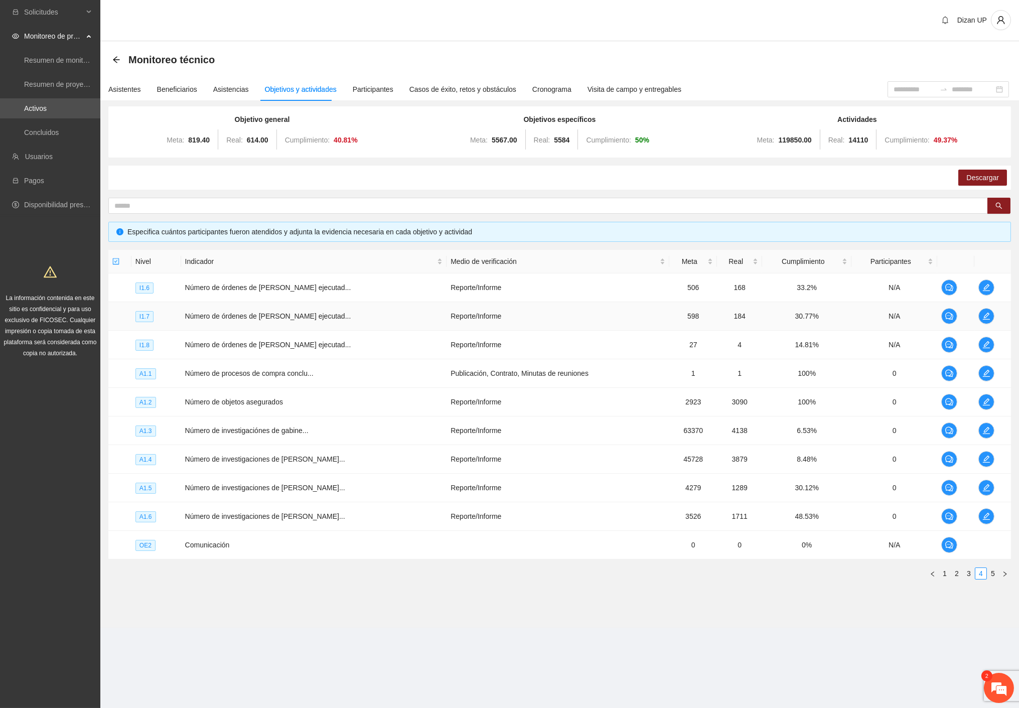
click at [334, 323] on td "Número de órdenes de cateo ejecutad..." at bounding box center [314, 316] width 266 height 29
click at [982, 398] on icon "edit" at bounding box center [986, 402] width 8 height 8
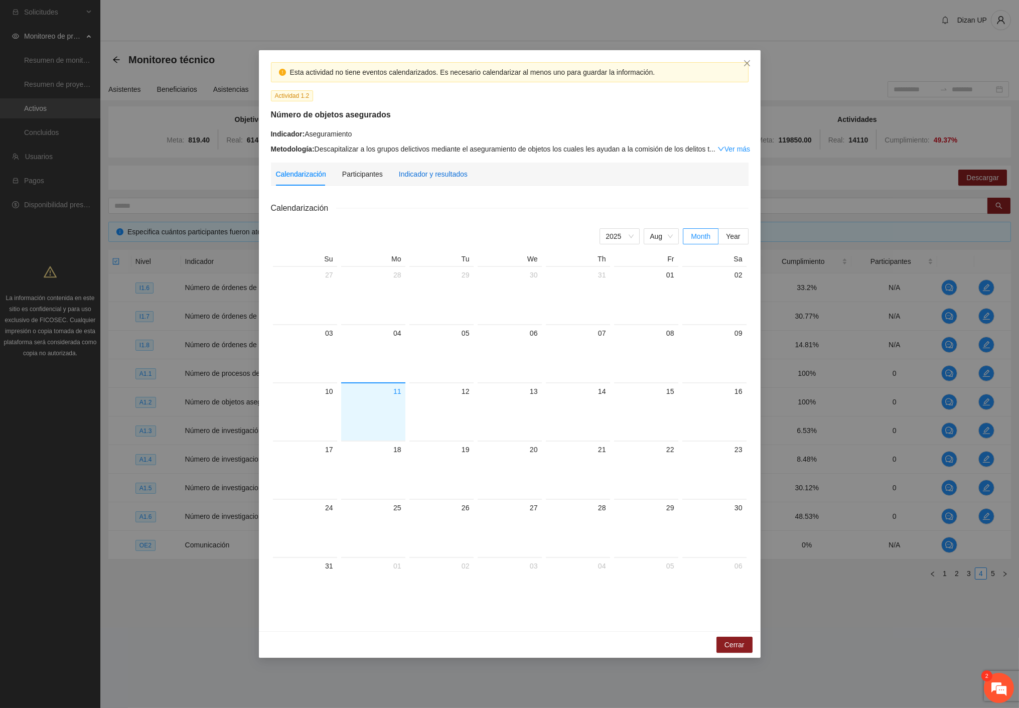
click at [439, 173] on div "Indicador y resultados" at bounding box center [433, 174] width 69 height 11
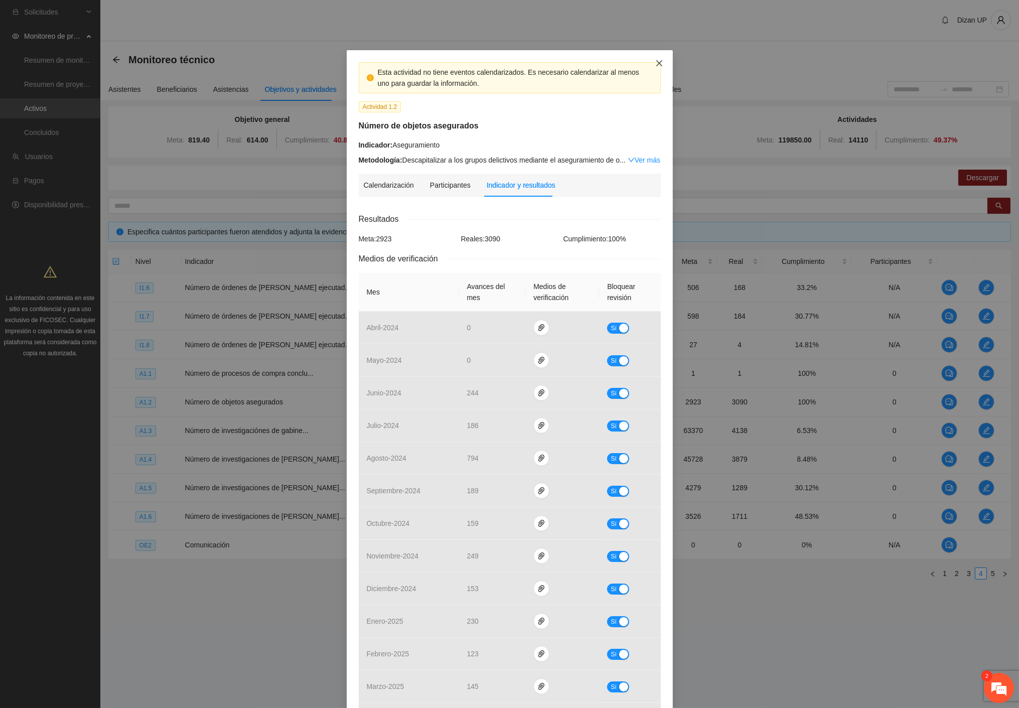
click at [656, 59] on icon "close" at bounding box center [659, 63] width 8 height 8
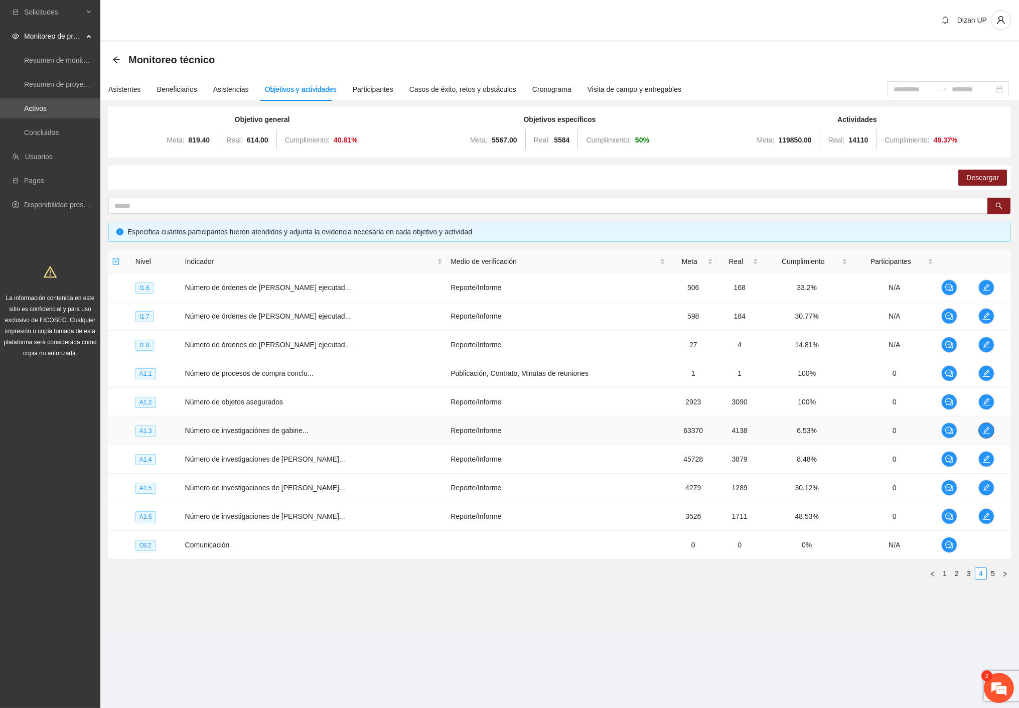
click at [982, 432] on icon "edit" at bounding box center [986, 430] width 8 height 8
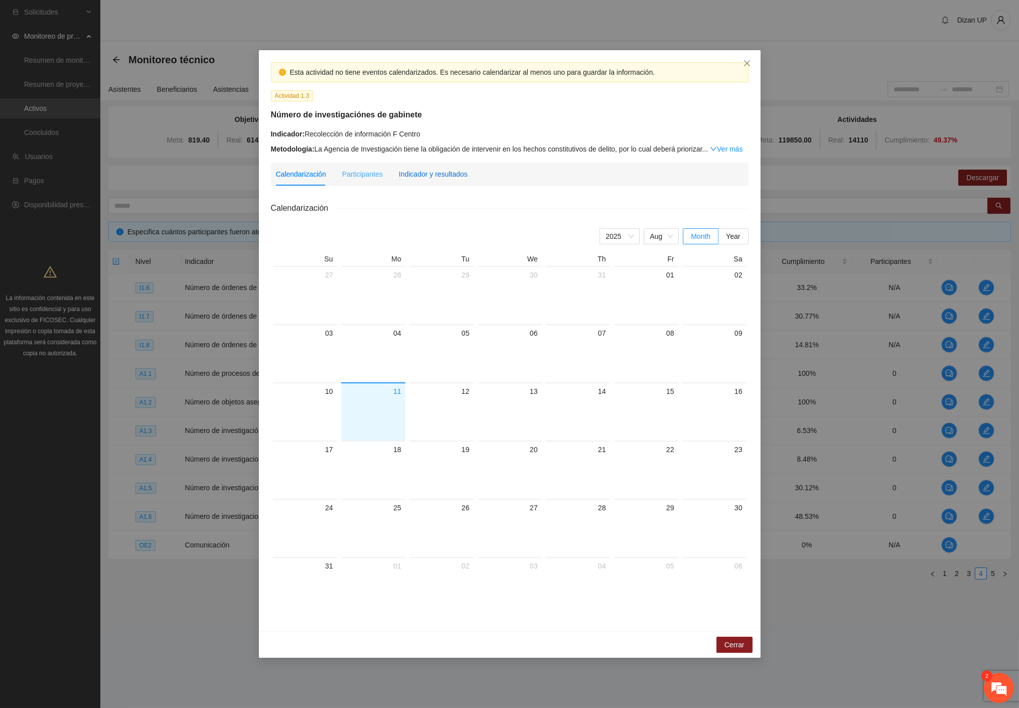
click at [447, 178] on div "Indicador y resultados" at bounding box center [433, 174] width 69 height 11
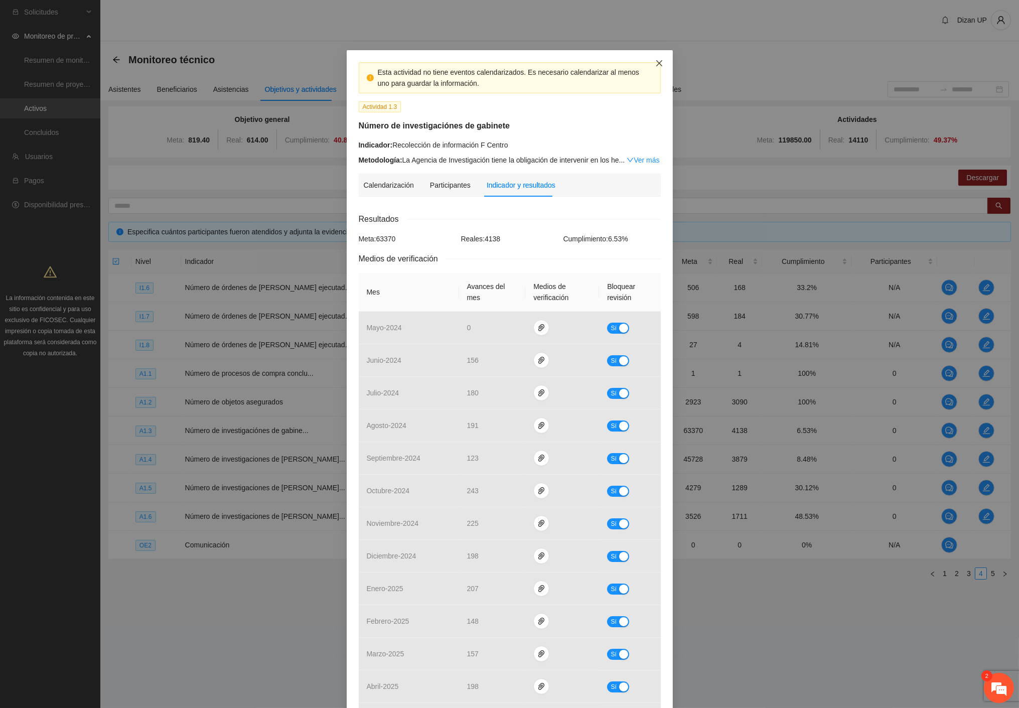
click at [656, 59] on icon "close" at bounding box center [659, 63] width 8 height 8
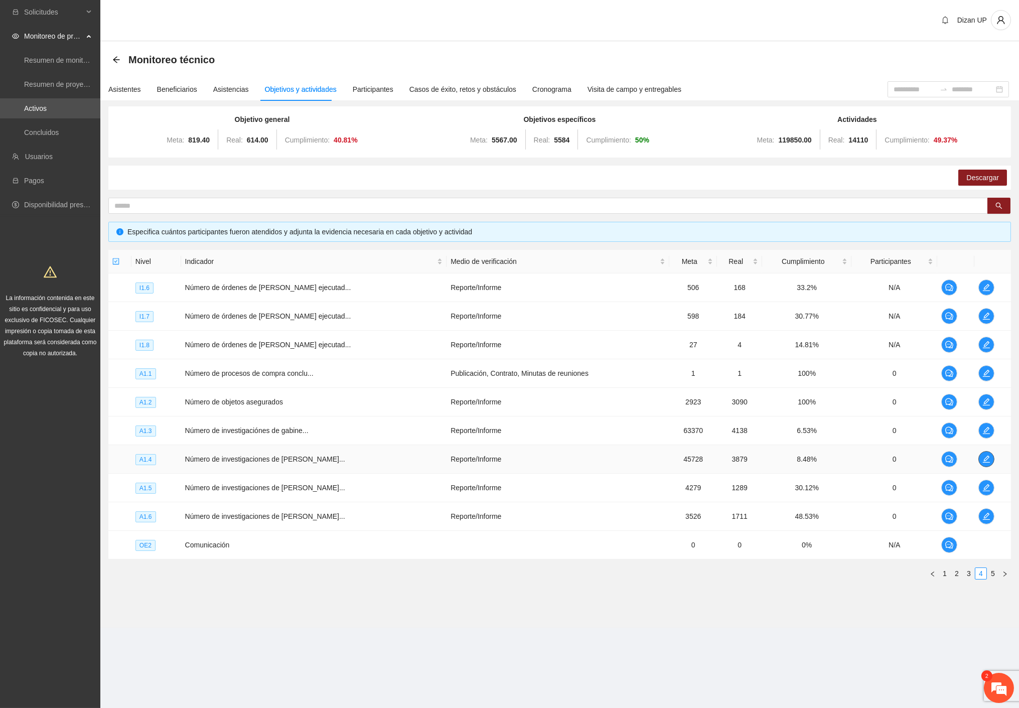
click at [982, 455] on icon "edit" at bounding box center [986, 459] width 8 height 8
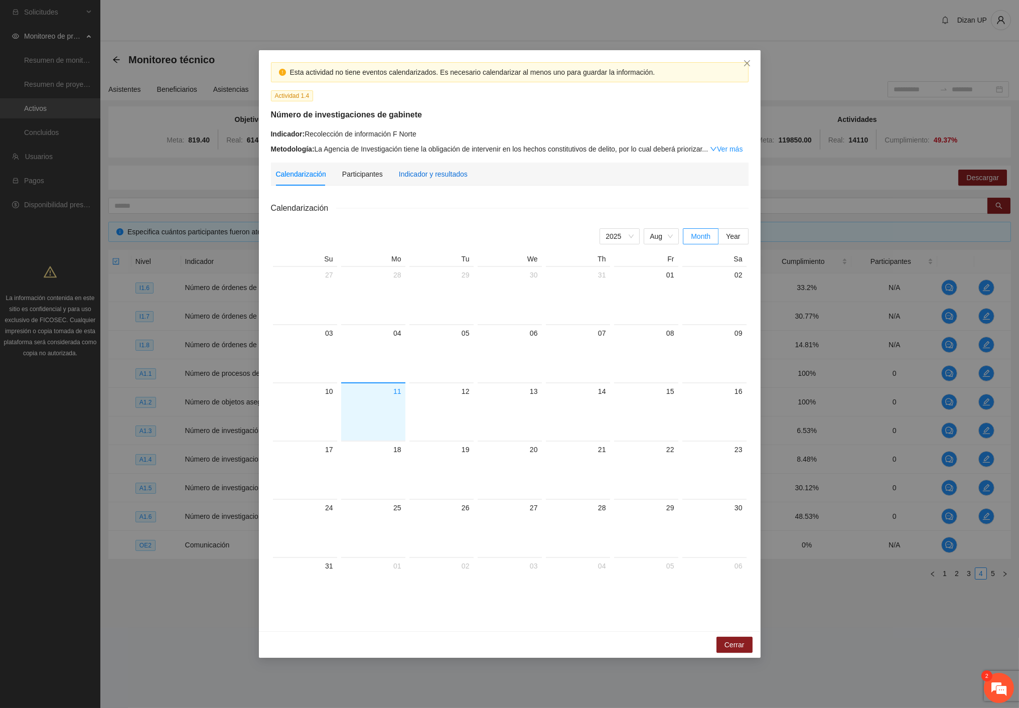
click at [442, 177] on div "Indicador y resultados" at bounding box center [433, 174] width 69 height 11
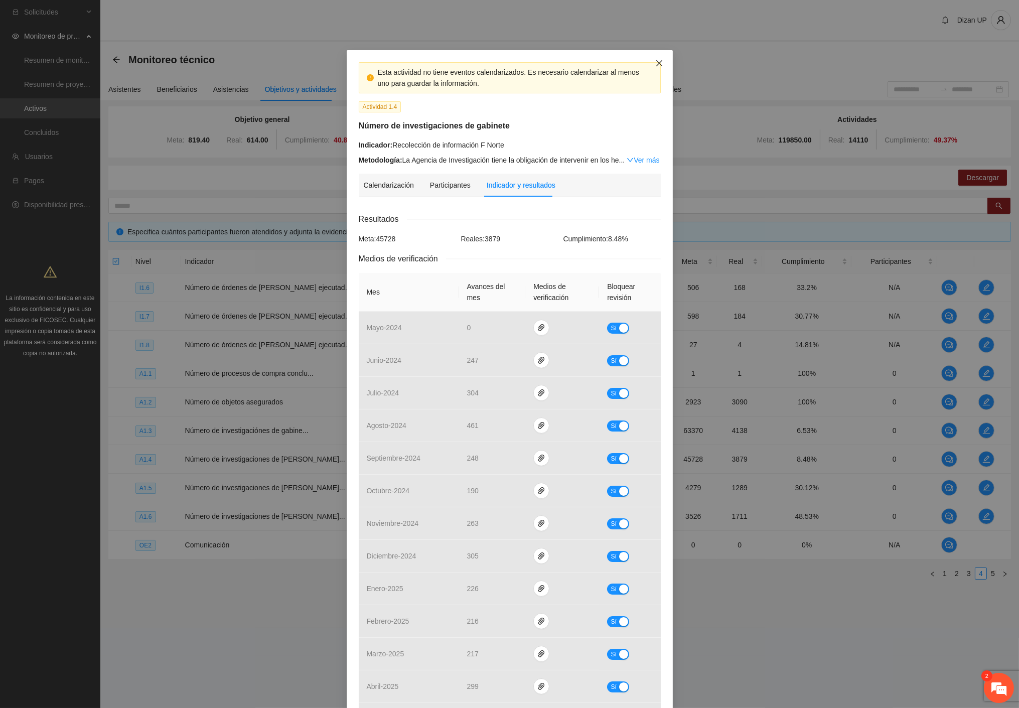
drag, startPoint x: 651, startPoint y: 61, endPoint x: 646, endPoint y: 63, distance: 5.4
click at [655, 61] on icon "close" at bounding box center [659, 63] width 8 height 8
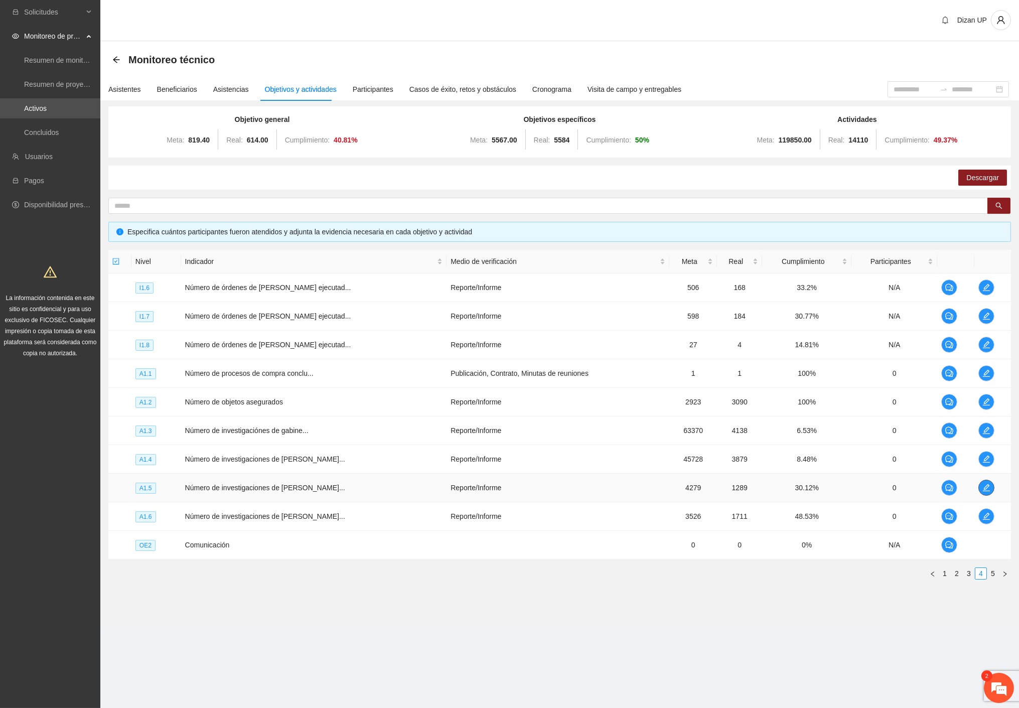
click at [983, 487] on icon "edit" at bounding box center [986, 488] width 8 height 8
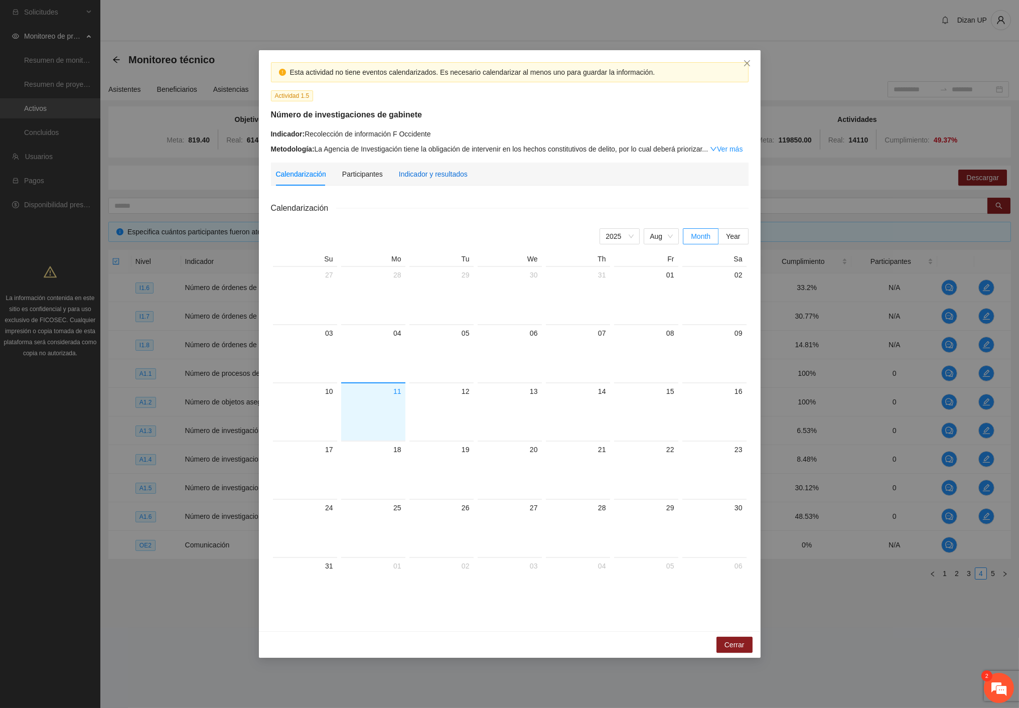
click at [421, 175] on div "Indicador y resultados" at bounding box center [433, 174] width 69 height 11
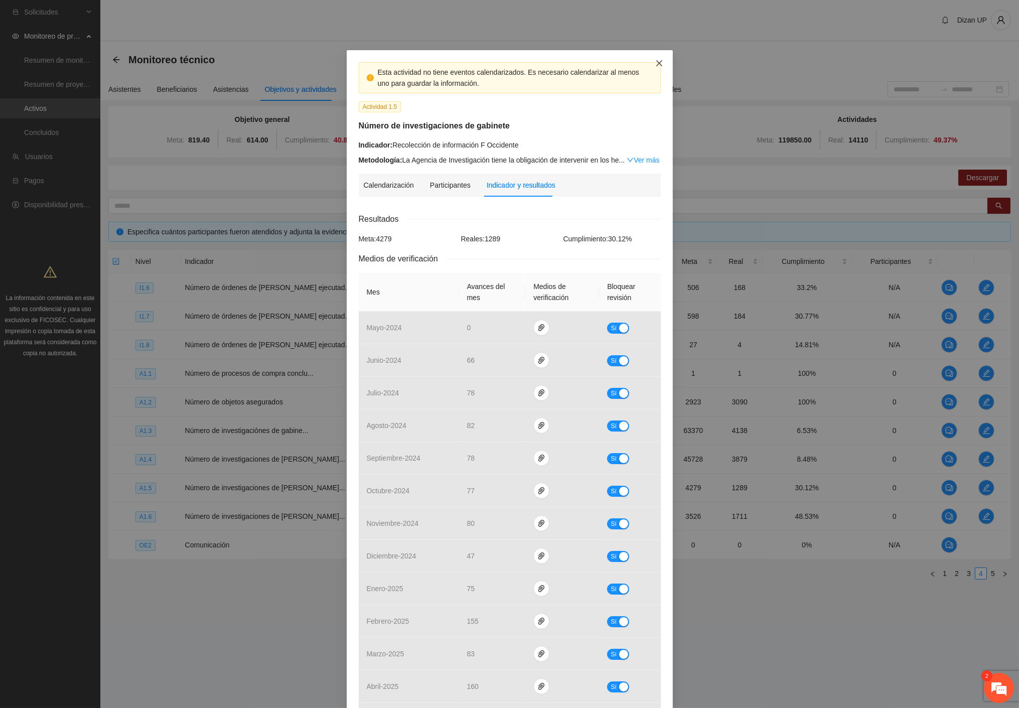
click at [655, 61] on icon "close" at bounding box center [659, 63] width 8 height 8
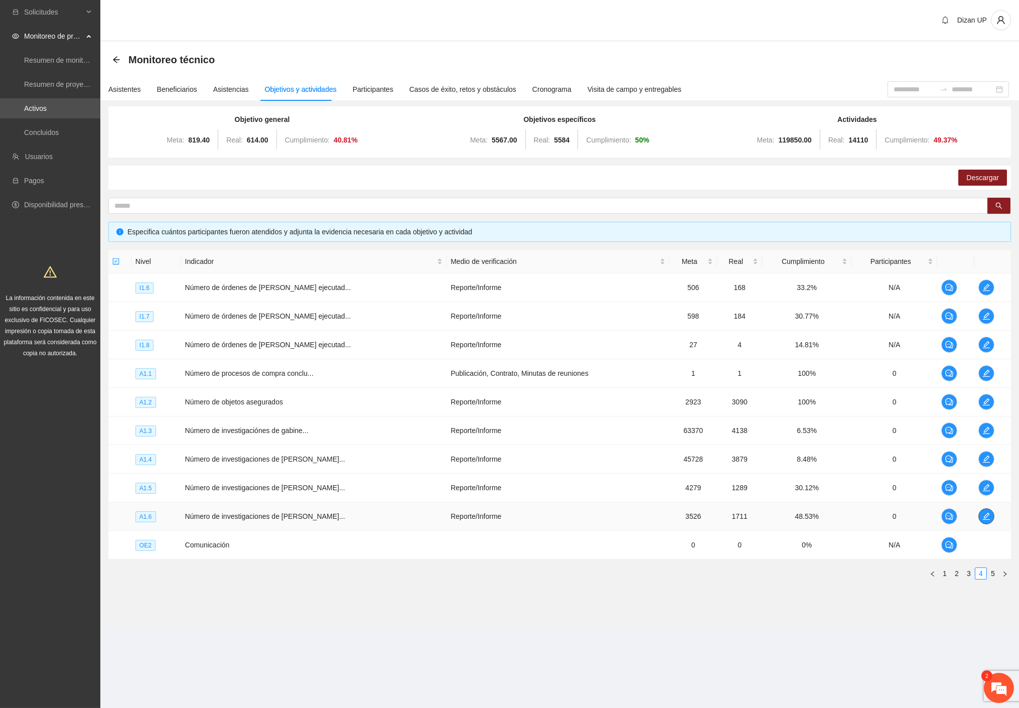
click at [982, 516] on icon "edit" at bounding box center [986, 516] width 8 height 8
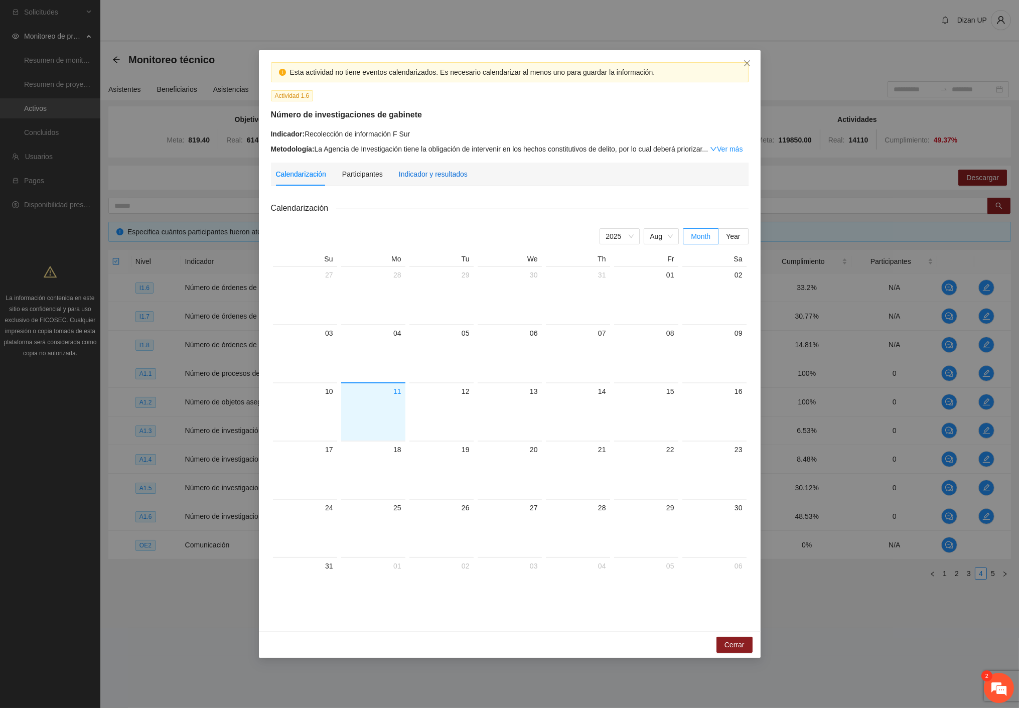
click at [421, 174] on div "Indicador y resultados" at bounding box center [433, 174] width 69 height 11
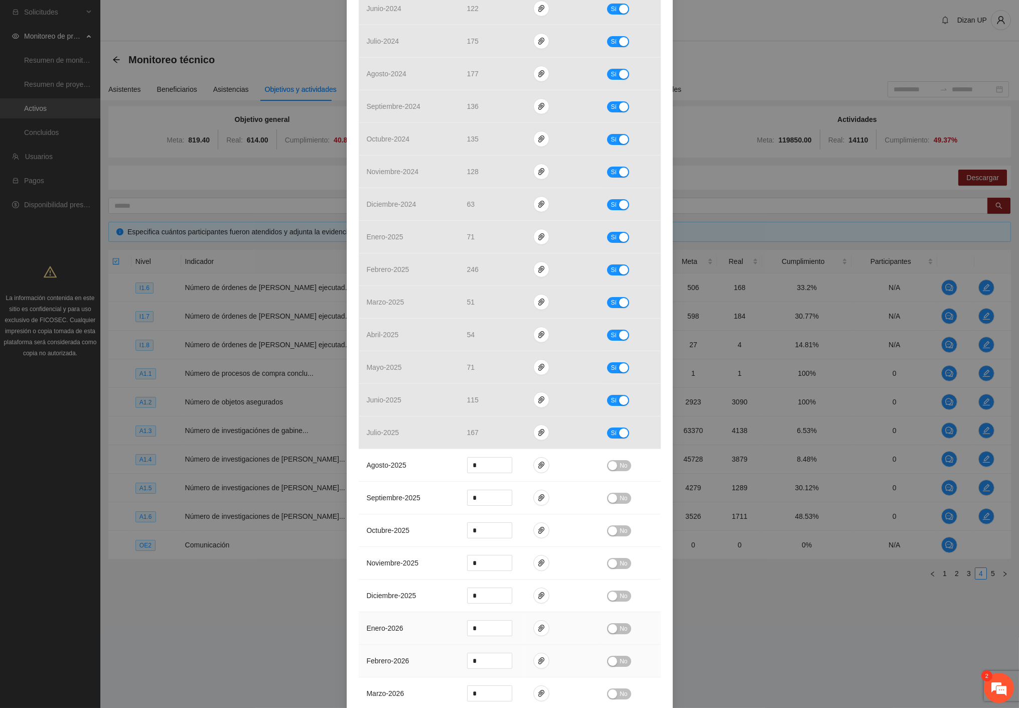
scroll to position [519, 0]
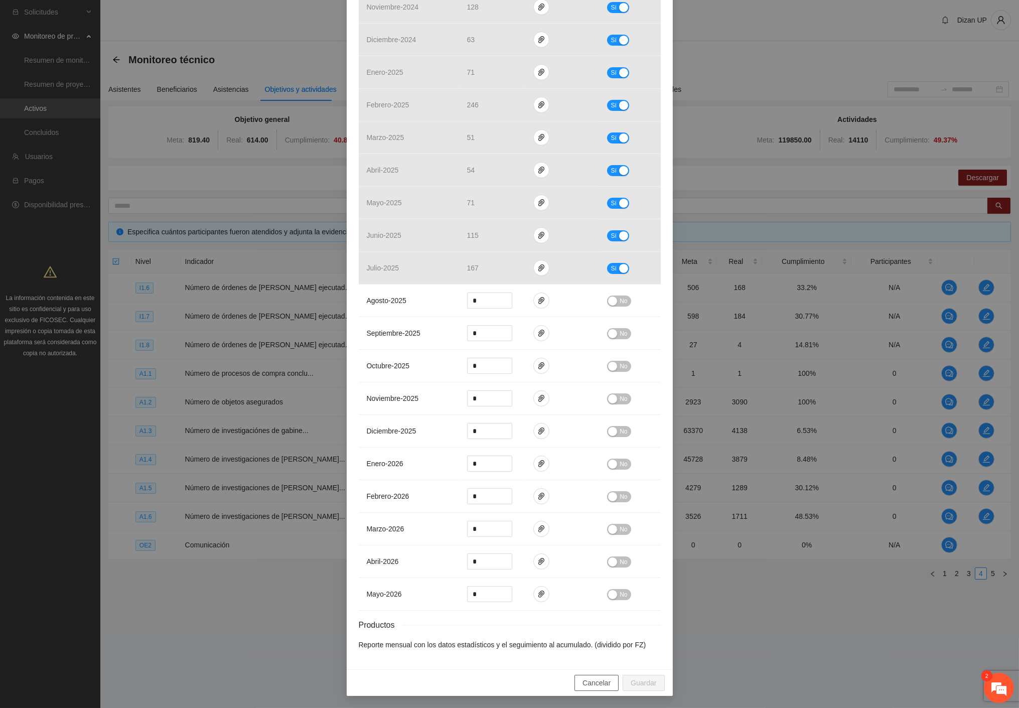
drag, startPoint x: 590, startPoint y: 679, endPoint x: 562, endPoint y: 655, distance: 36.2
click at [588, 679] on span "Cancelar" at bounding box center [597, 682] width 28 height 11
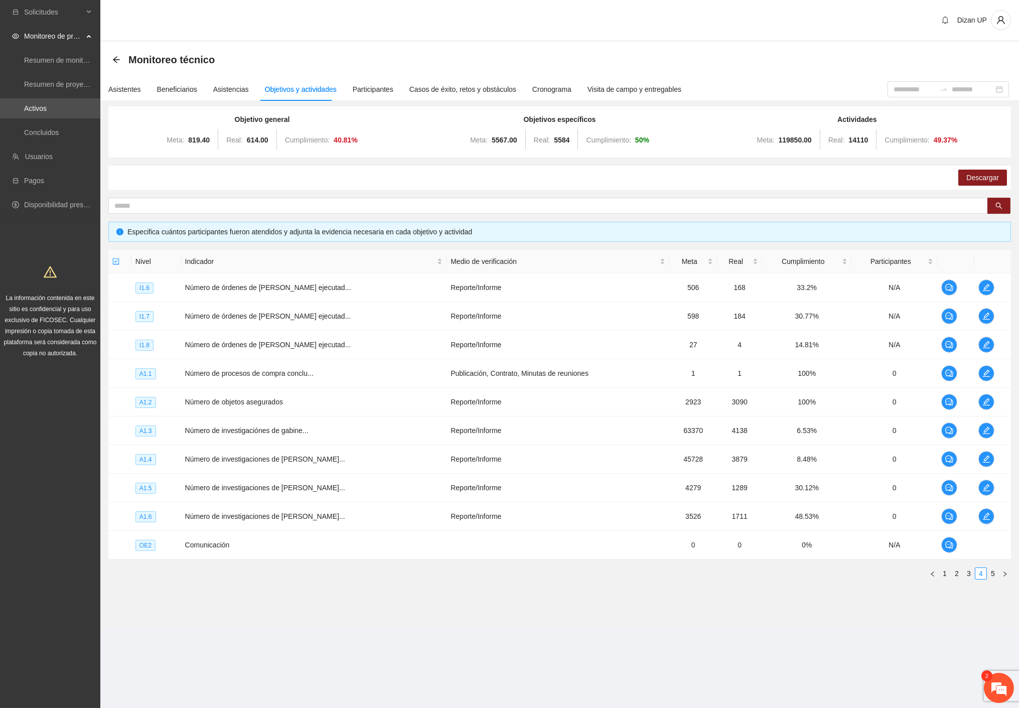
scroll to position [469, 0]
